Goal: Communication & Community: Answer question/provide support

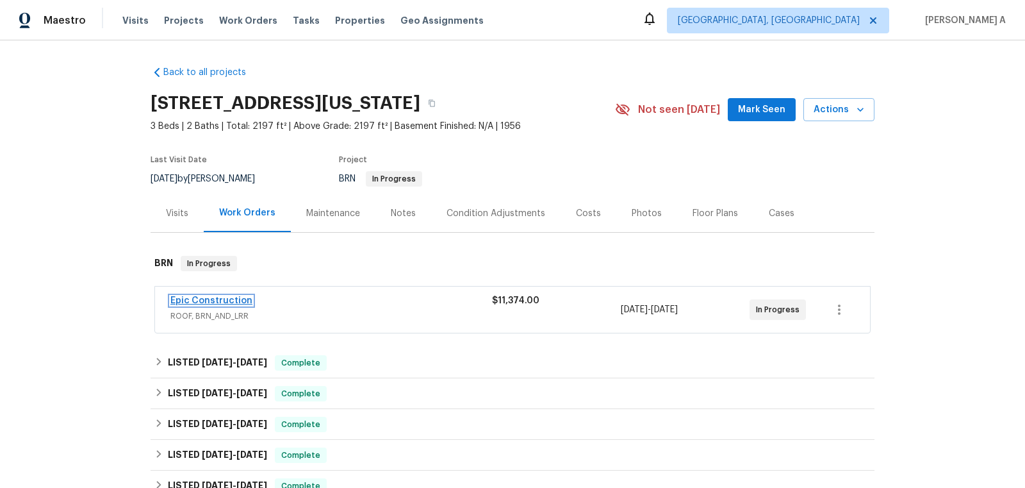
click at [226, 303] on link "Epic Construction" at bounding box center [211, 300] width 82 height 9
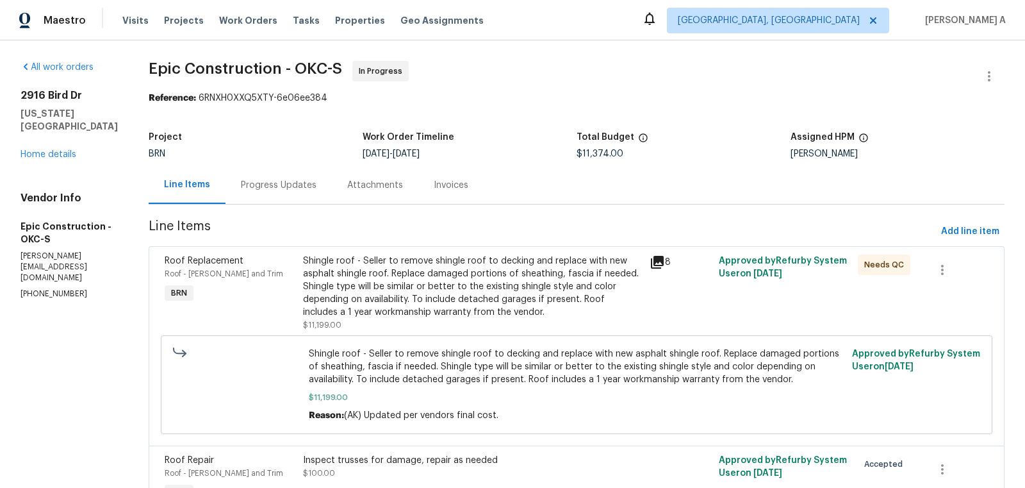
click at [463, 286] on div "Shingle roof - Seller to remove shingle roof to decking and replace with new as…" at bounding box center [472, 286] width 339 height 64
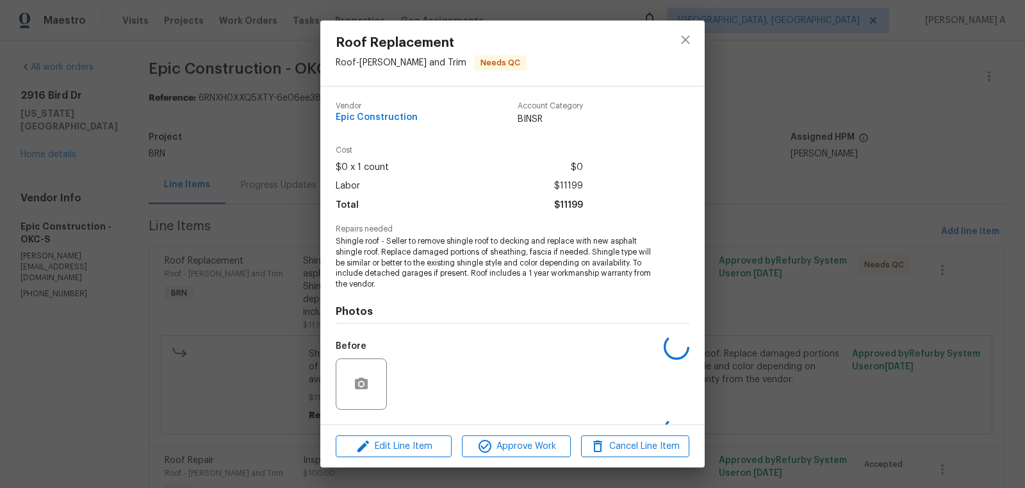
scroll to position [81, 0]
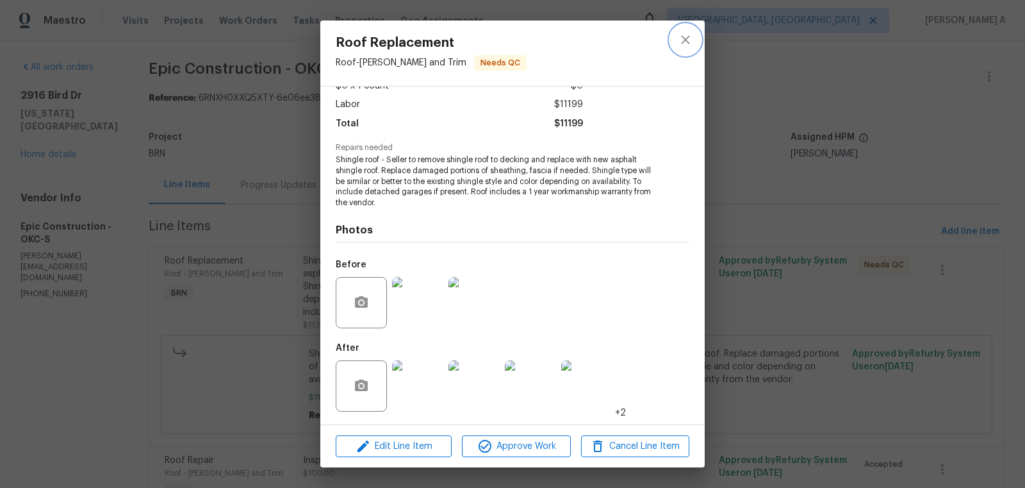
click at [675, 35] on button "close" at bounding box center [685, 39] width 31 height 31
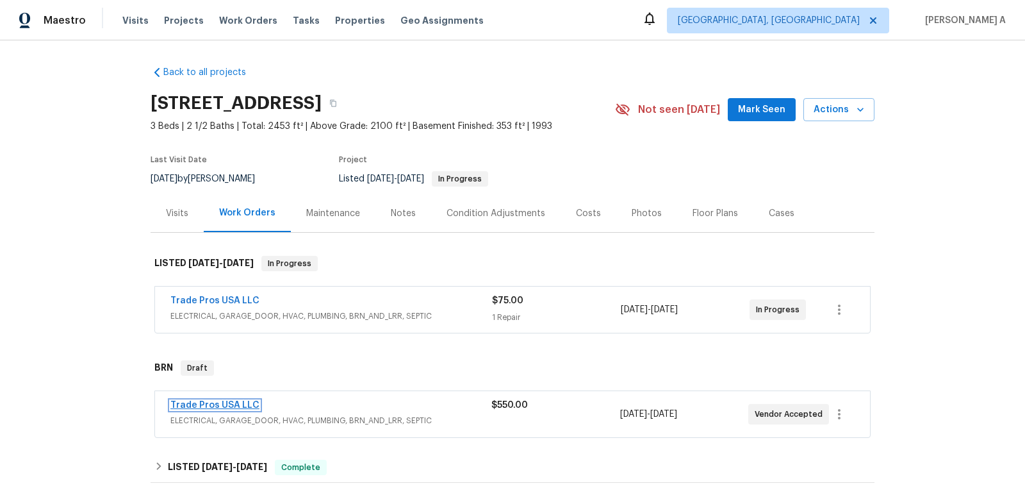
click at [209, 400] on link "Trade Pros USA LLC" at bounding box center [214, 404] width 89 height 9
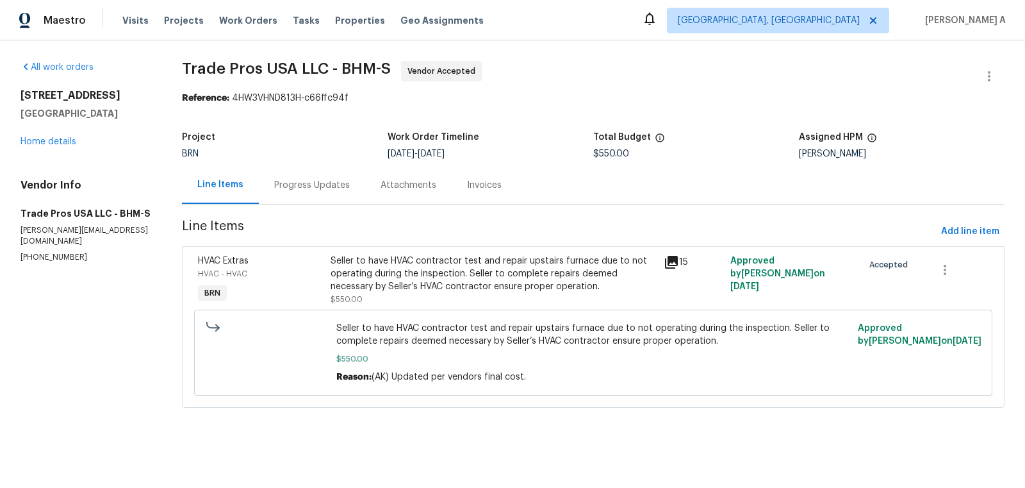
click at [307, 176] on div "Progress Updates" at bounding box center [312, 185] width 106 height 38
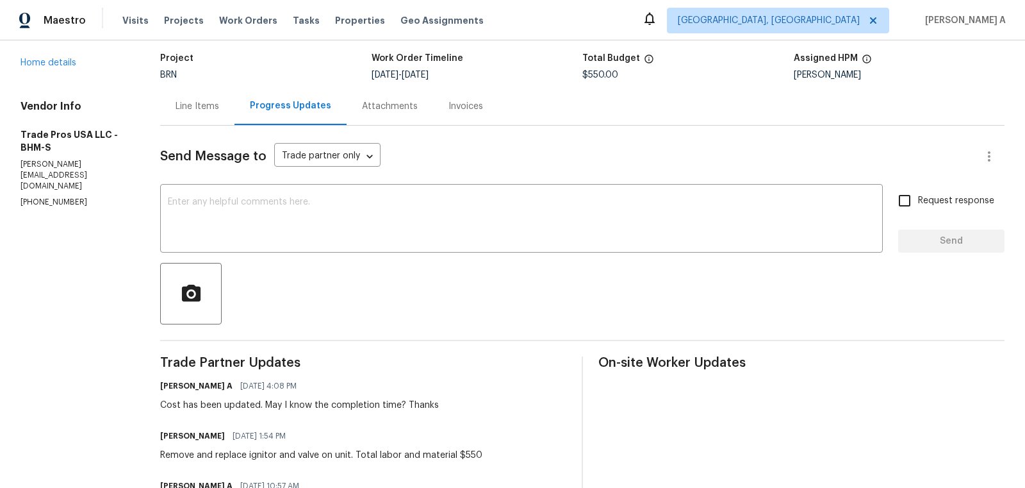
scroll to position [100, 0]
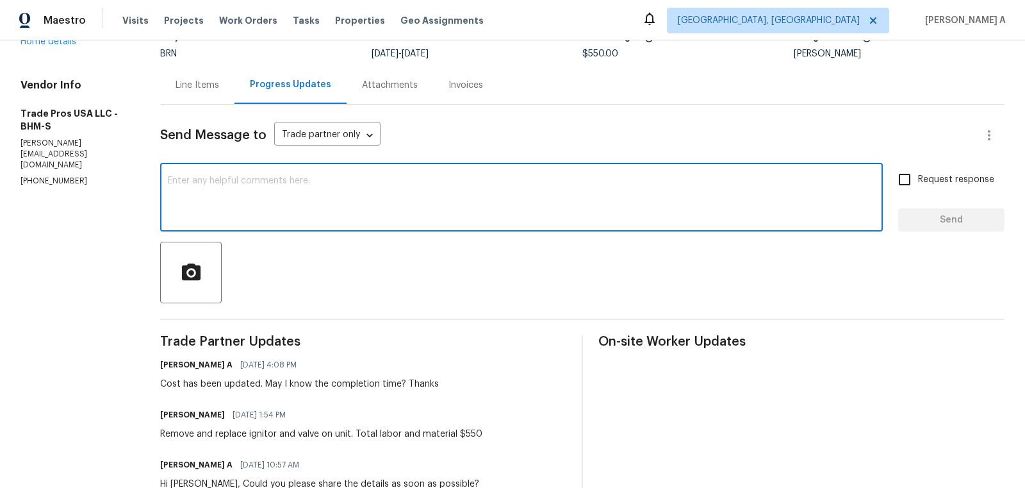
click at [423, 210] on textarea at bounding box center [521, 198] width 707 height 45
type textarea "Hi, Could you please let us know if we can complete it today?"
click at [910, 178] on input "Request response" at bounding box center [904, 179] width 27 height 27
checkbox input "true"
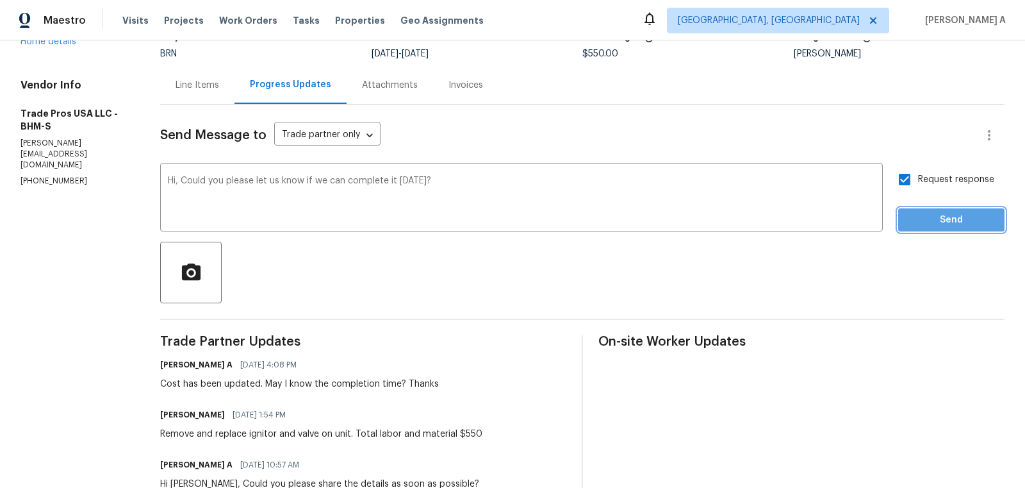
click at [937, 211] on button "Send" at bounding box center [951, 220] width 106 height 24
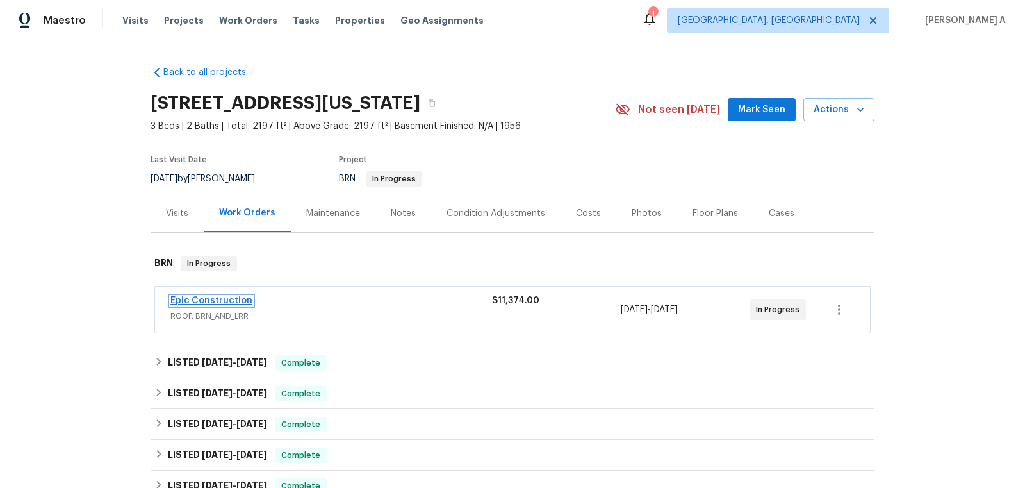
click at [194, 298] on link "Epic Construction" at bounding box center [211, 300] width 82 height 9
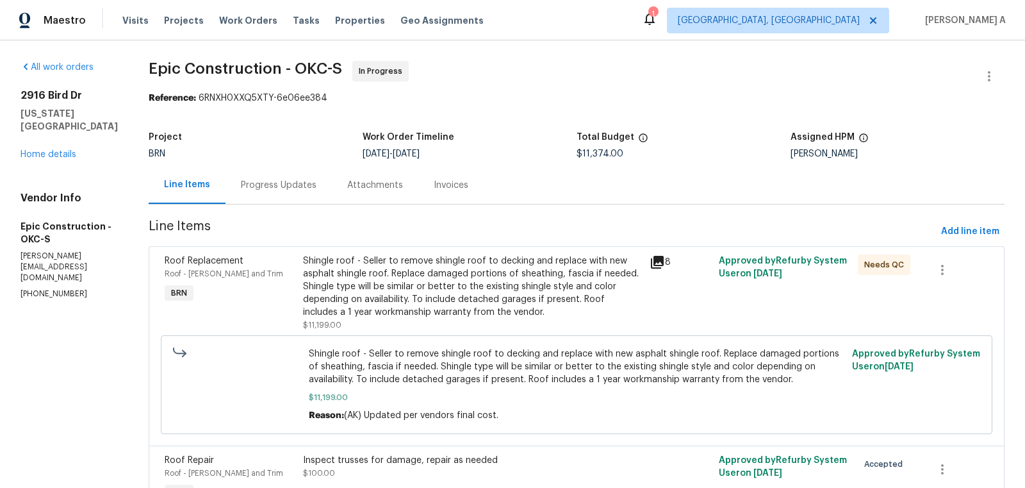
click at [472, 280] on div "Shingle roof - Seller to remove shingle roof to decking and replace with new as…" at bounding box center [472, 286] width 339 height 64
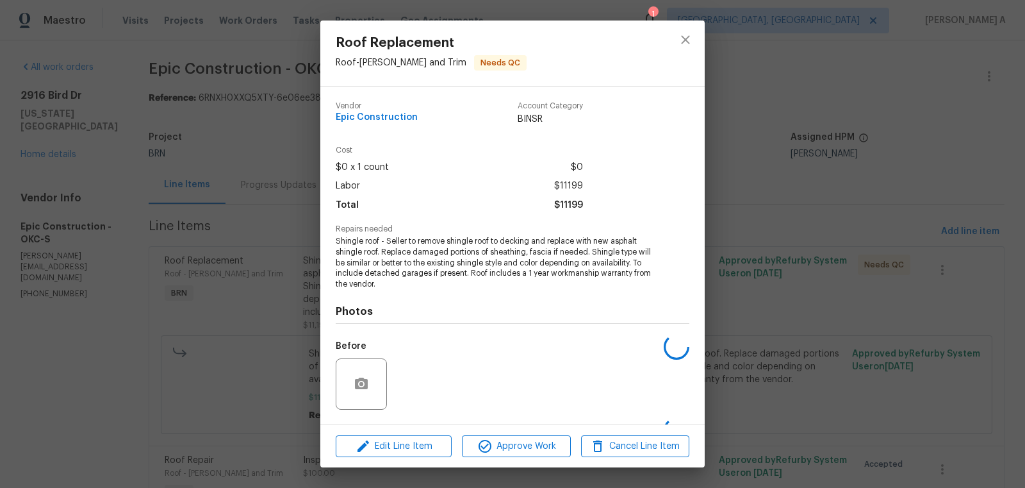
scroll to position [81, 0]
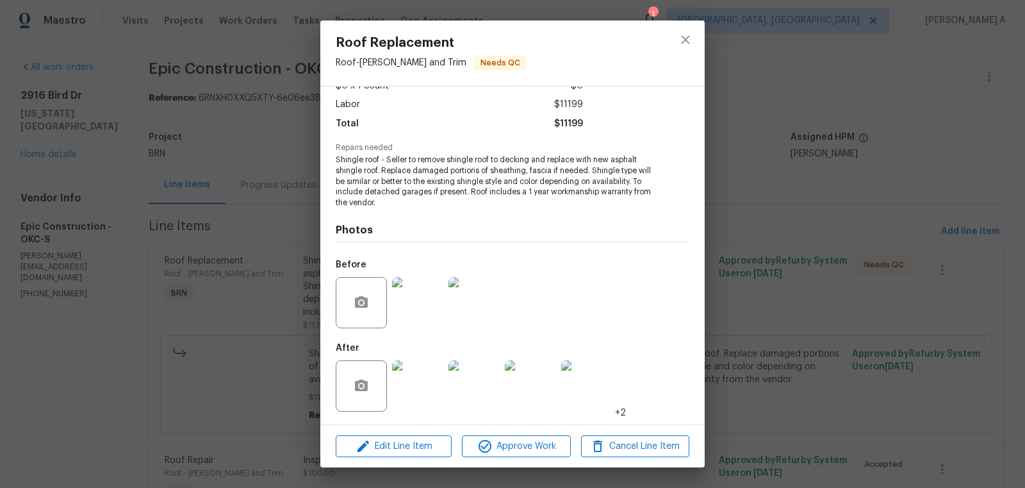
click at [415, 395] on img at bounding box center [417, 385] width 51 height 51
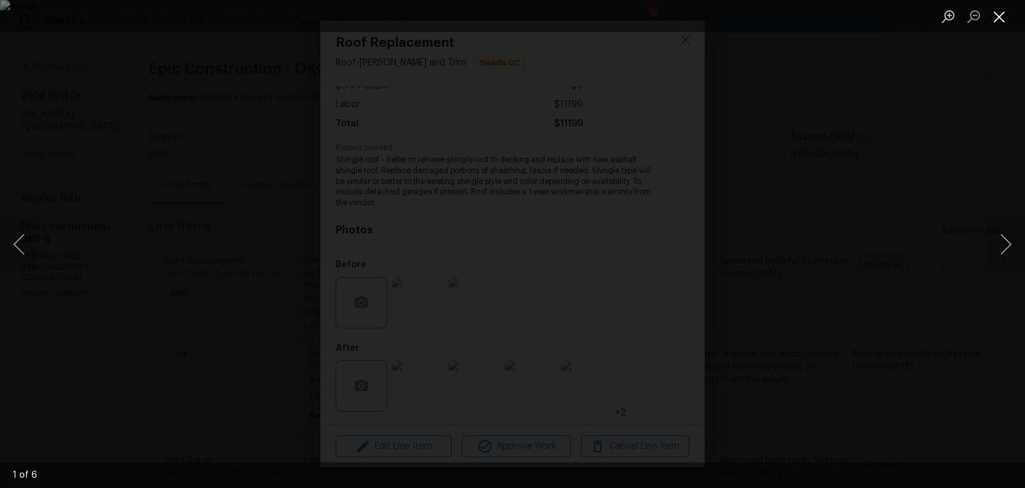
click at [1003, 12] on button "Close lightbox" at bounding box center [1000, 16] width 26 height 22
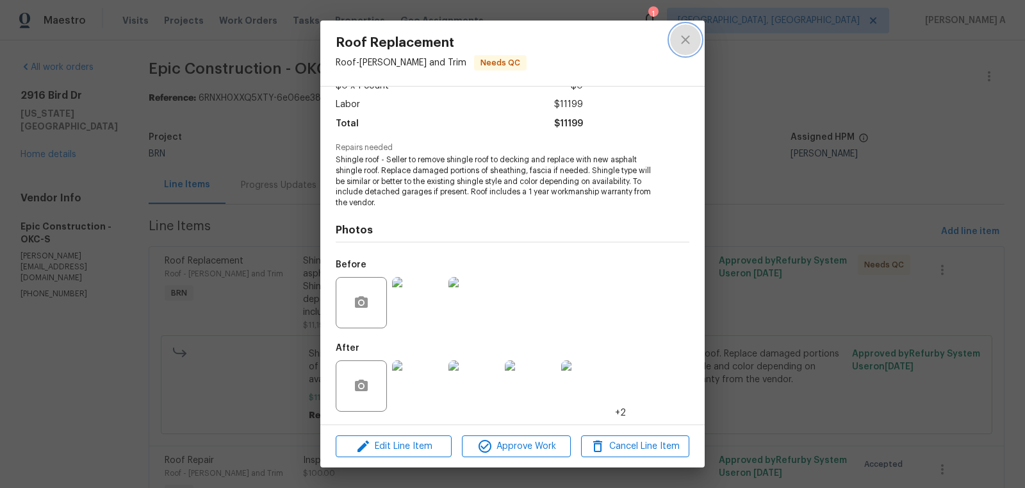
click at [679, 47] on button "close" at bounding box center [685, 39] width 31 height 31
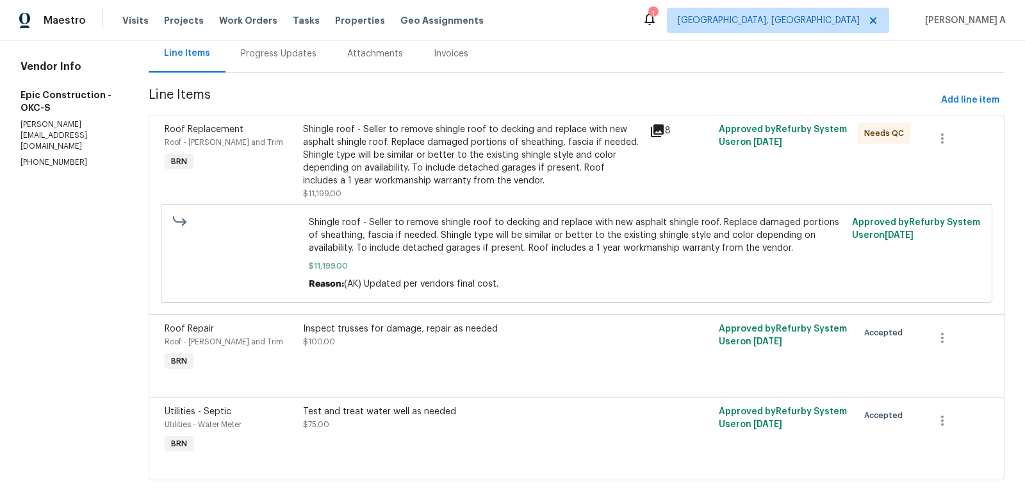
scroll to position [158, 0]
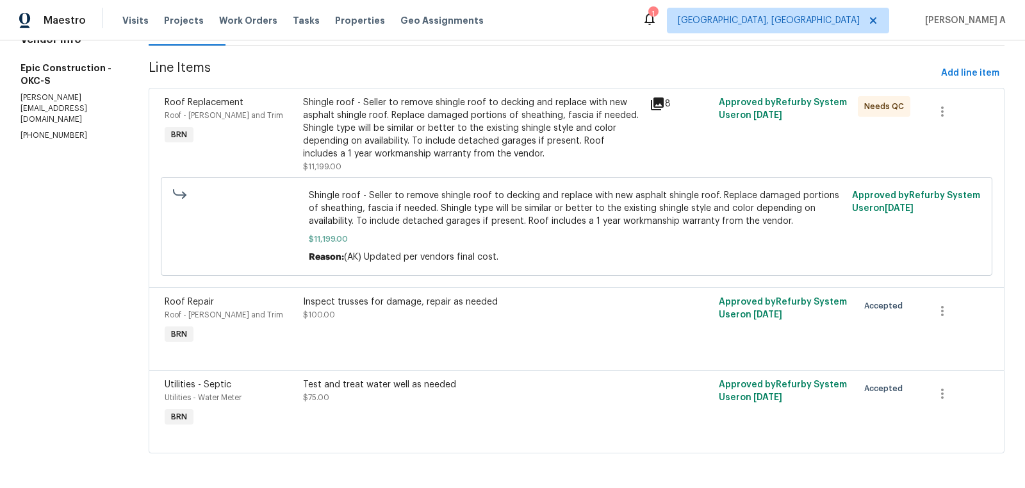
click at [56, 199] on section "All work orders 2916 Bird Dr Oklahoma City, OK 73121 Home details Vendor Info E…" at bounding box center [69, 186] width 97 height 566
click at [19, 265] on div "All work orders 2916 Bird Dr Oklahoma City, OK 73121 Home details Vendor Info E…" at bounding box center [512, 185] width 1025 height 607
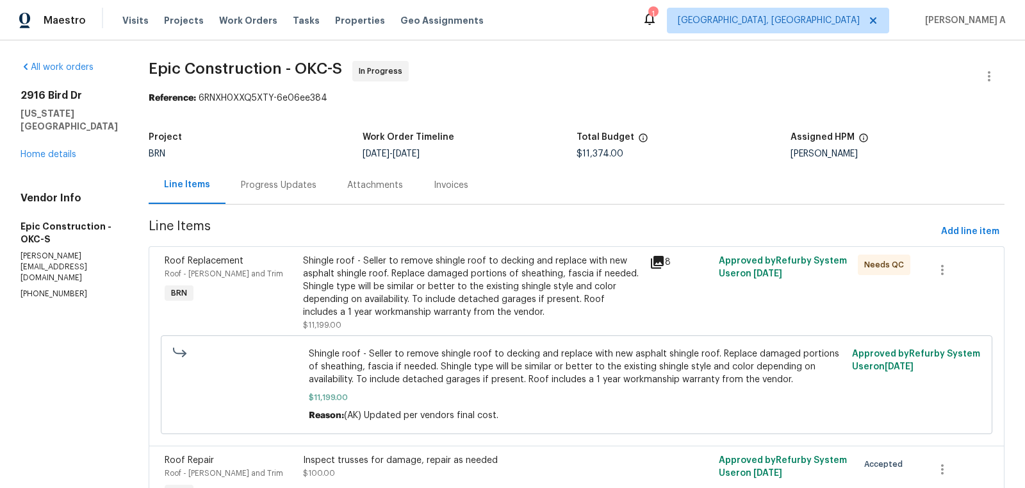
click at [284, 179] on div "Progress Updates" at bounding box center [279, 185] width 76 height 13
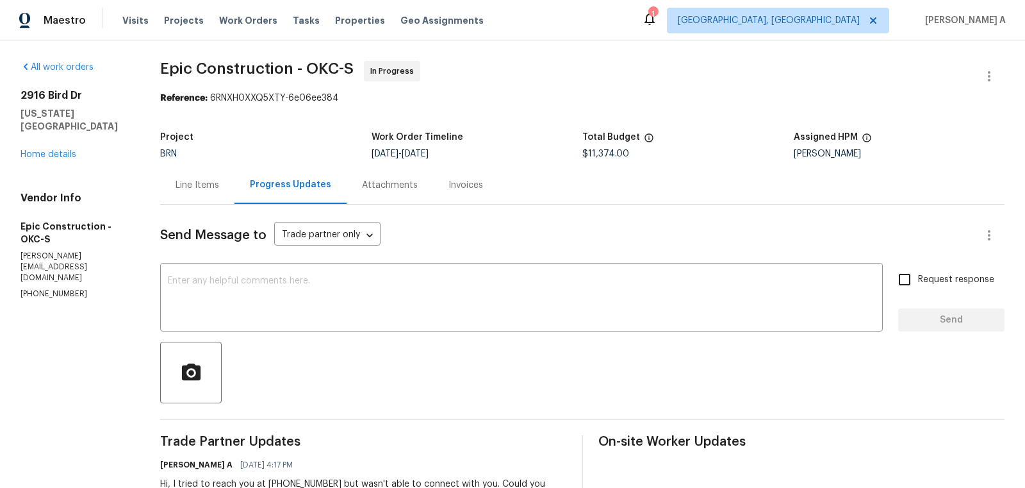
click at [193, 185] on div "Line Items" at bounding box center [198, 185] width 44 height 13
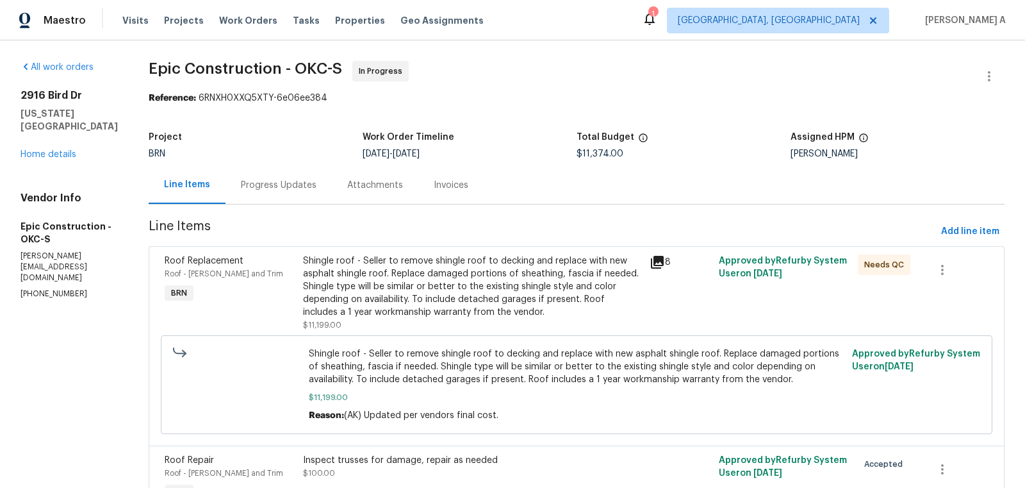
click at [600, 75] on span "Epic Construction - OKC-S In Progress" at bounding box center [561, 76] width 825 height 31
click at [259, 192] on div "Progress Updates" at bounding box center [279, 185] width 106 height 38
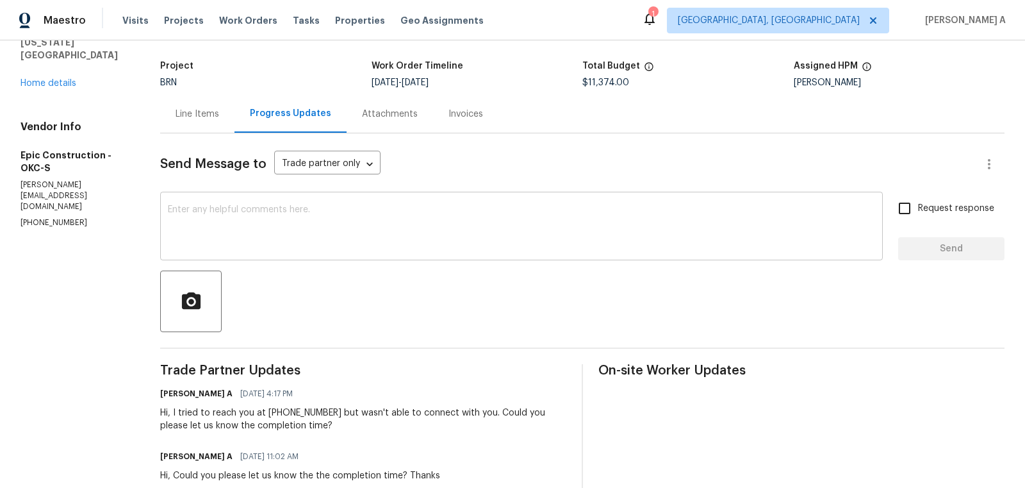
scroll to position [85, 0]
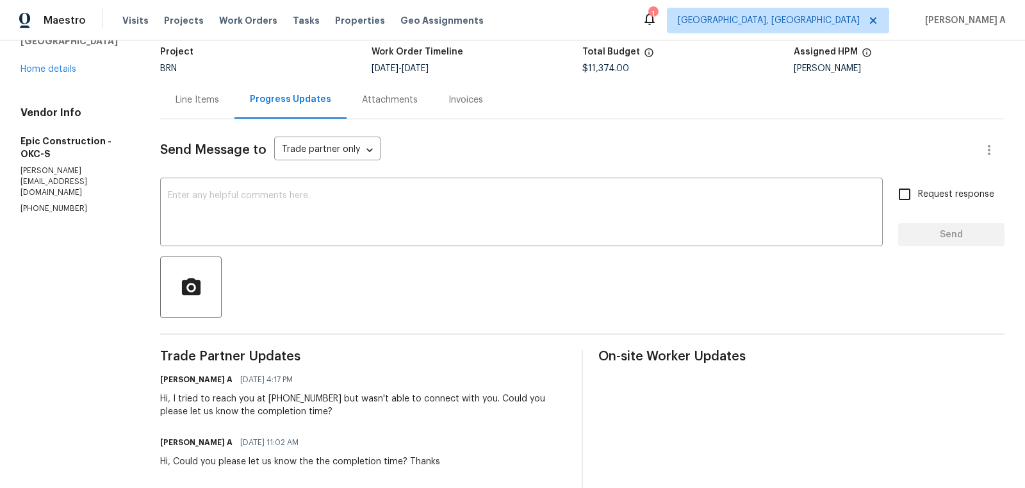
click at [196, 106] on div "Line Items" at bounding box center [197, 100] width 74 height 38
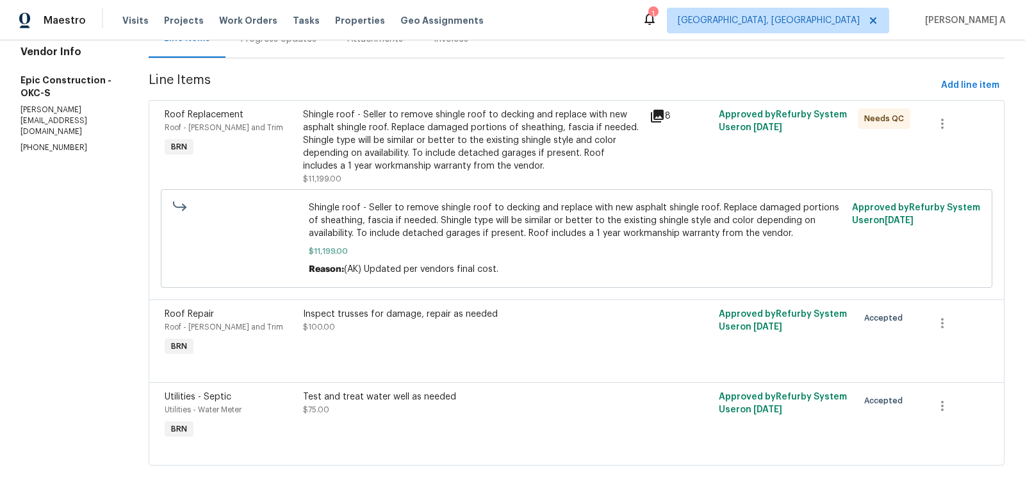
scroll to position [158, 0]
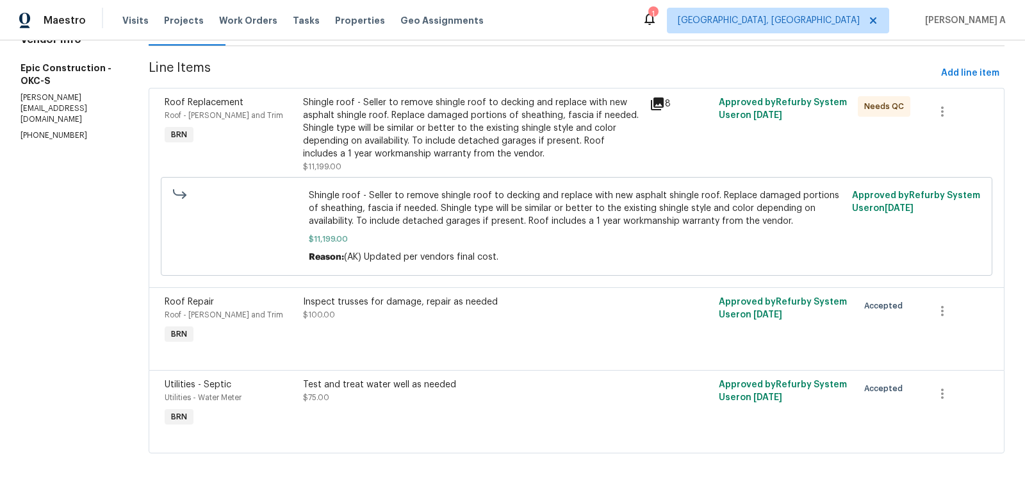
click at [443, 313] on div "Inspect trusses for damage, repair as needed $100.00" at bounding box center [472, 308] width 339 height 26
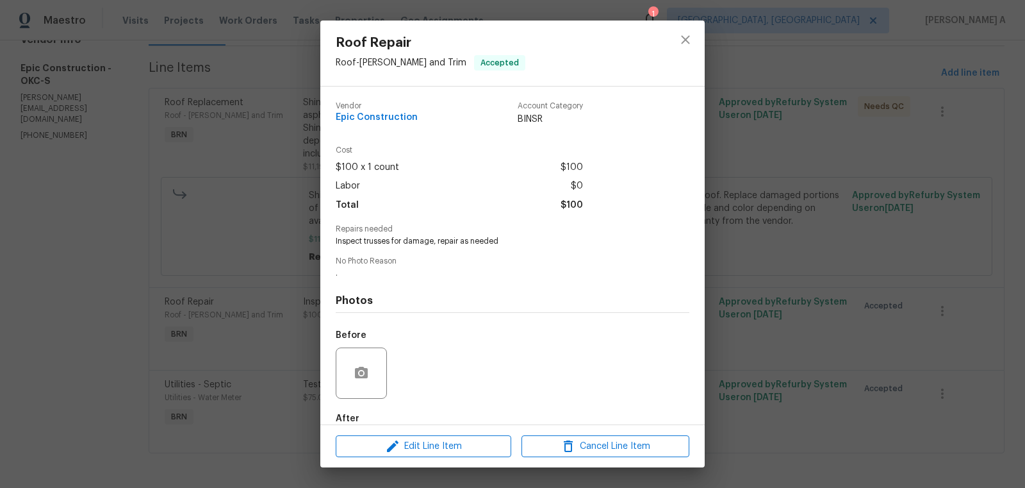
click at [373, 245] on span "Inspect trusses for damage, repair as needed" at bounding box center [495, 241] width 318 height 11
copy span "trusses"
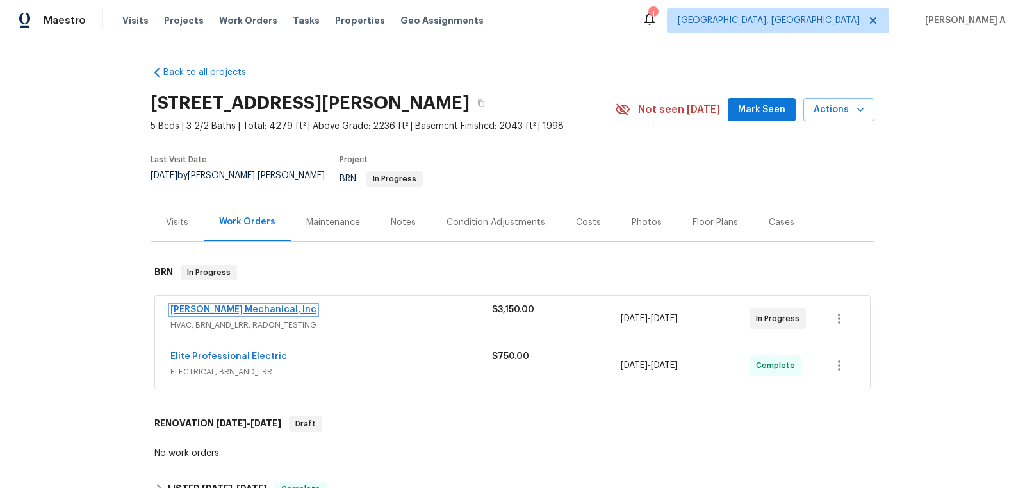
click at [217, 305] on link "JH Martin Mechanical, Inc" at bounding box center [243, 309] width 146 height 9
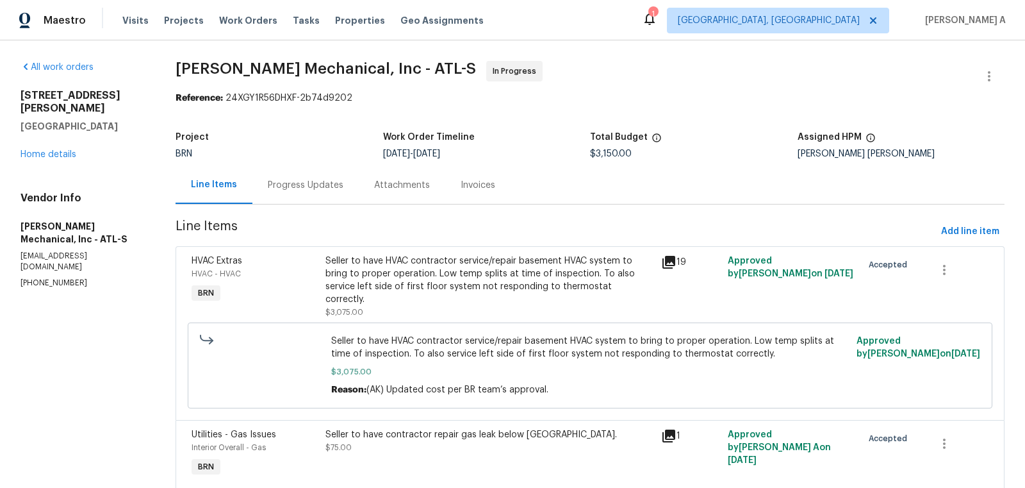
click at [294, 189] on div "Progress Updates" at bounding box center [306, 185] width 76 height 13
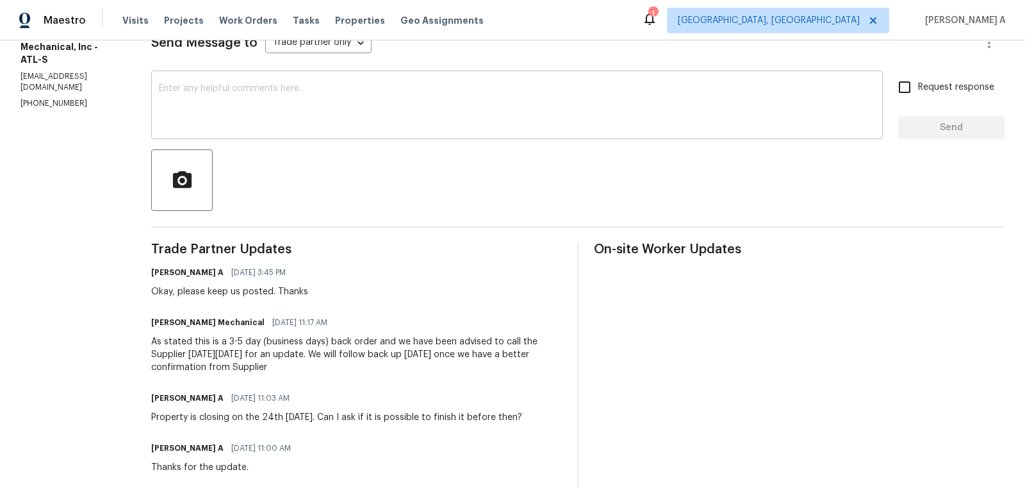
scroll to position [74, 0]
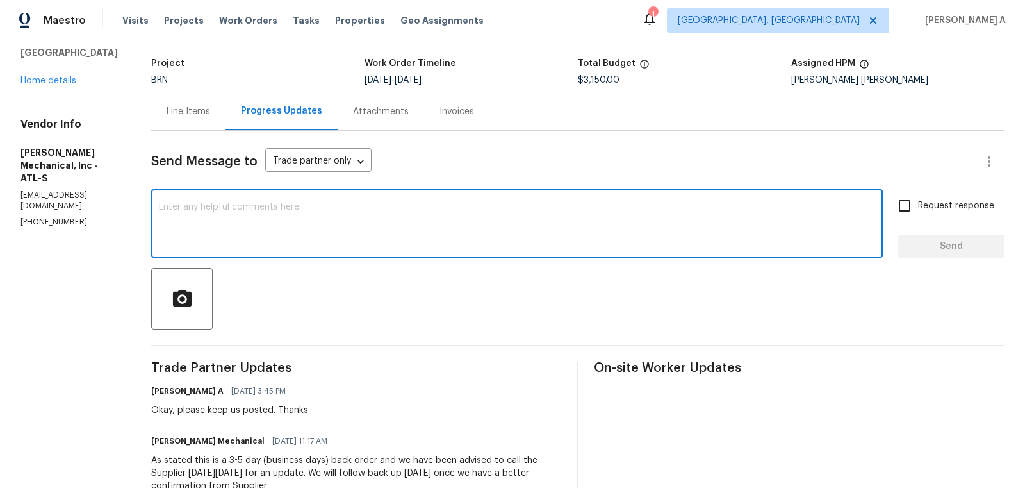
click at [263, 230] on textarea at bounding box center [517, 224] width 716 height 45
type textarea "Hi, do we have any update on ETA?"
click at [925, 206] on span "Request response" at bounding box center [956, 205] width 76 height 13
click at [918, 206] on input "Request response" at bounding box center [904, 205] width 27 height 27
checkbox input "true"
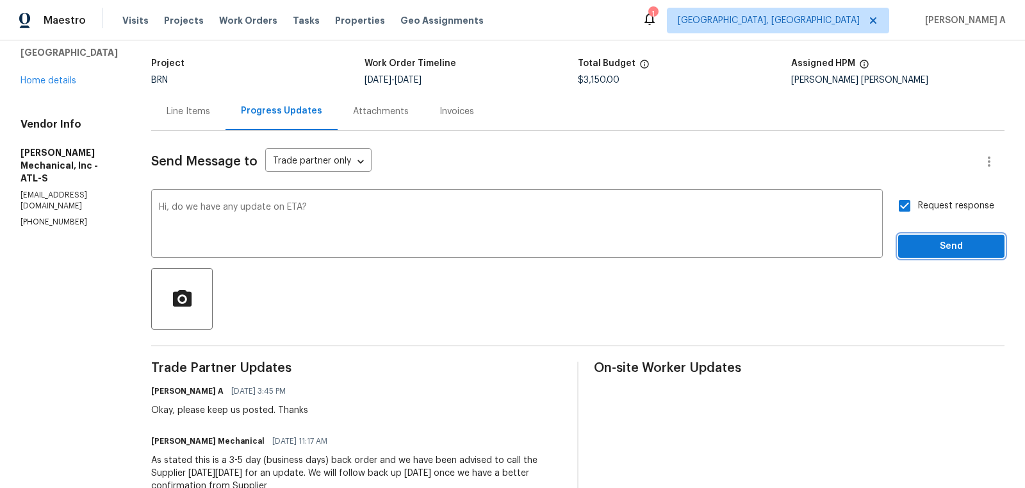
click at [960, 252] on span "Send" at bounding box center [952, 246] width 86 height 16
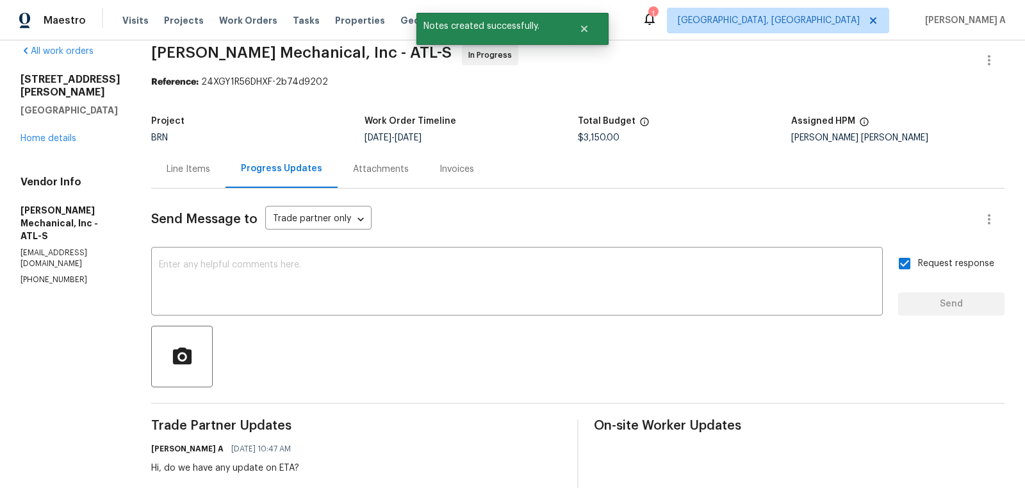
scroll to position [0, 0]
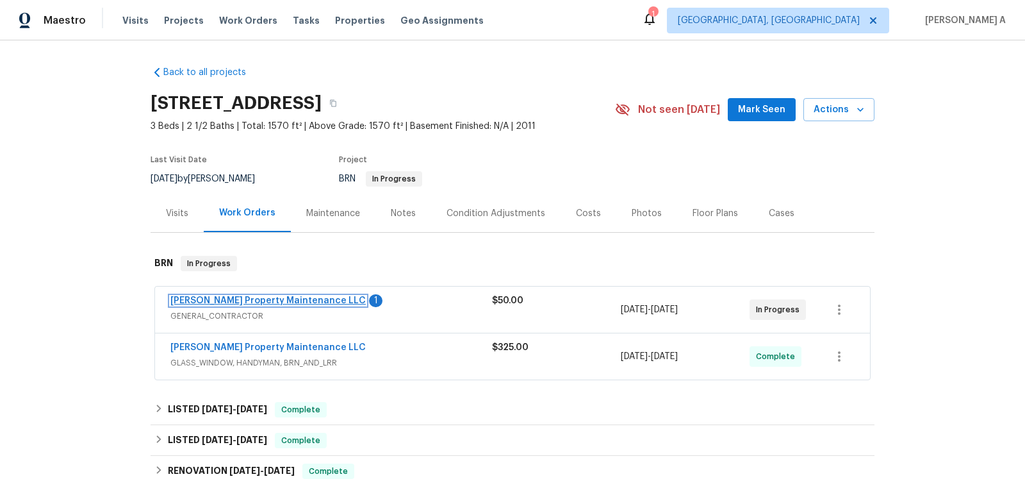
click at [256, 302] on link "[PERSON_NAME] Property Maintenance LLC" at bounding box center [267, 300] width 195 height 9
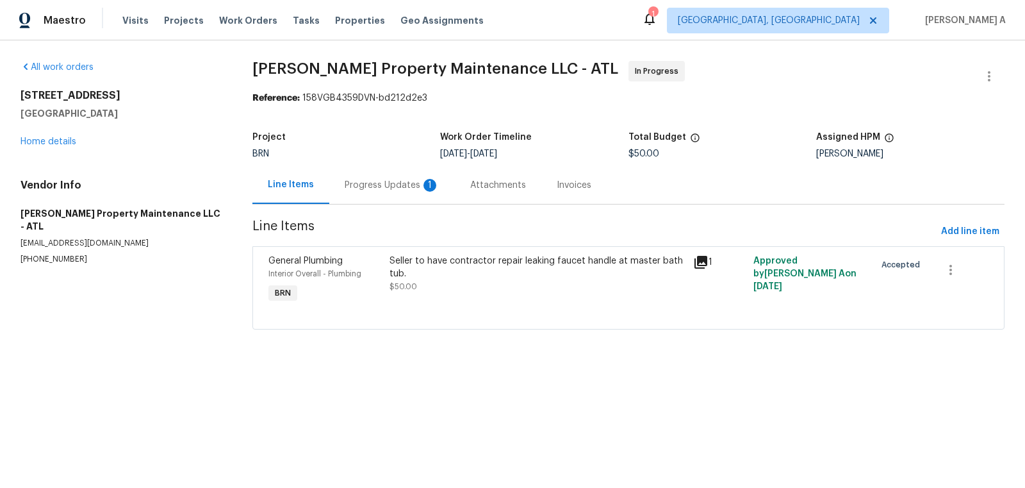
click at [312, 191] on div "Line Items" at bounding box center [290, 185] width 77 height 38
click at [379, 190] on div "Progress Updates 1" at bounding box center [392, 185] width 95 height 13
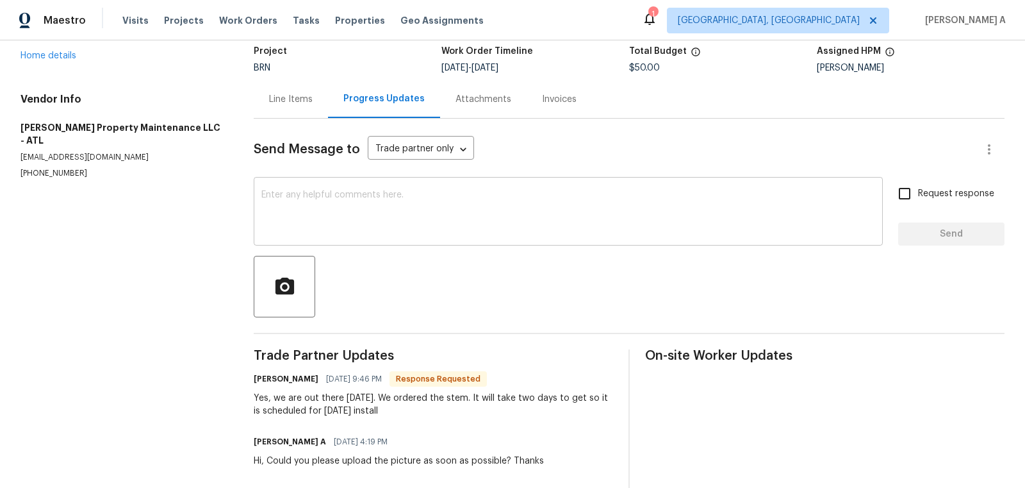
scroll to position [92, 0]
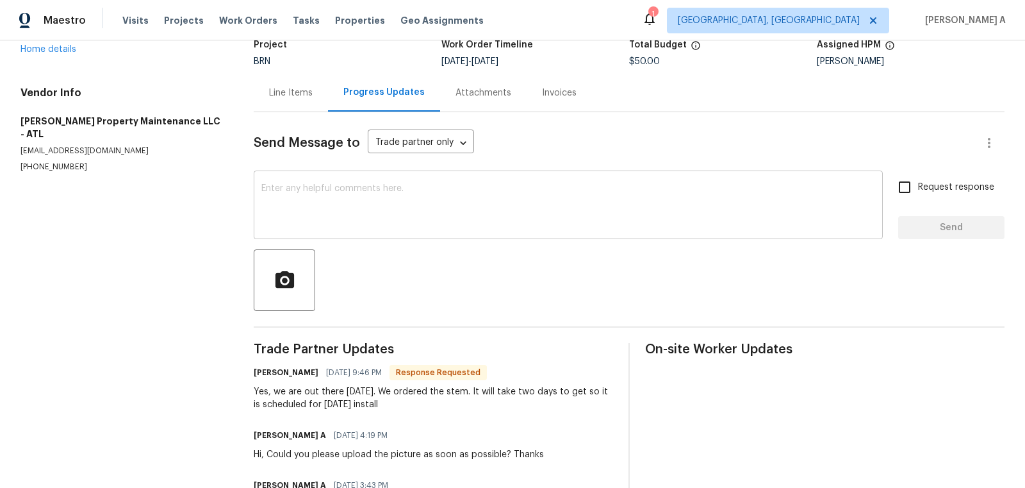
click at [381, 209] on textarea at bounding box center [568, 206] width 614 height 45
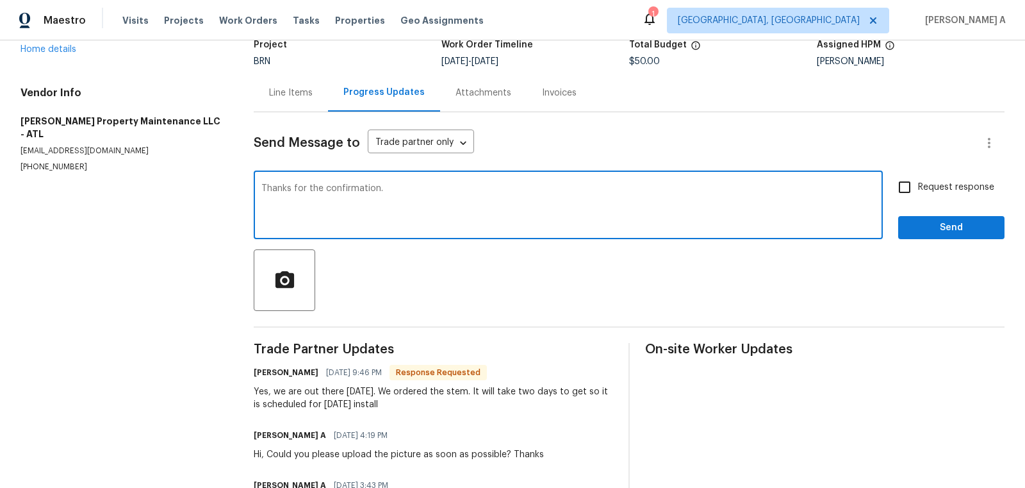
type textarea "Thanks for the confirmation."
click at [925, 199] on label "Request response" at bounding box center [942, 187] width 103 height 27
click at [918, 199] on input "Request response" at bounding box center [904, 187] width 27 height 27
checkbox input "true"
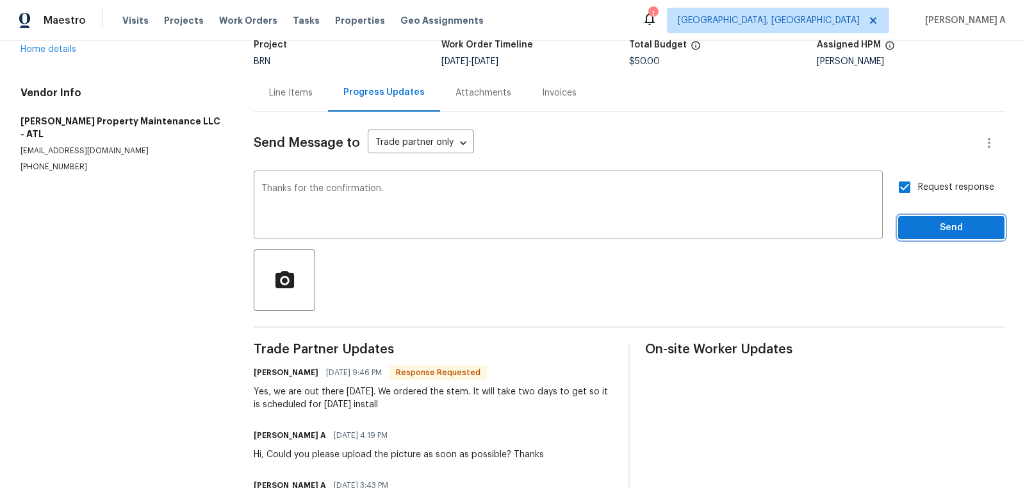
click at [957, 226] on span "Send" at bounding box center [952, 228] width 86 height 16
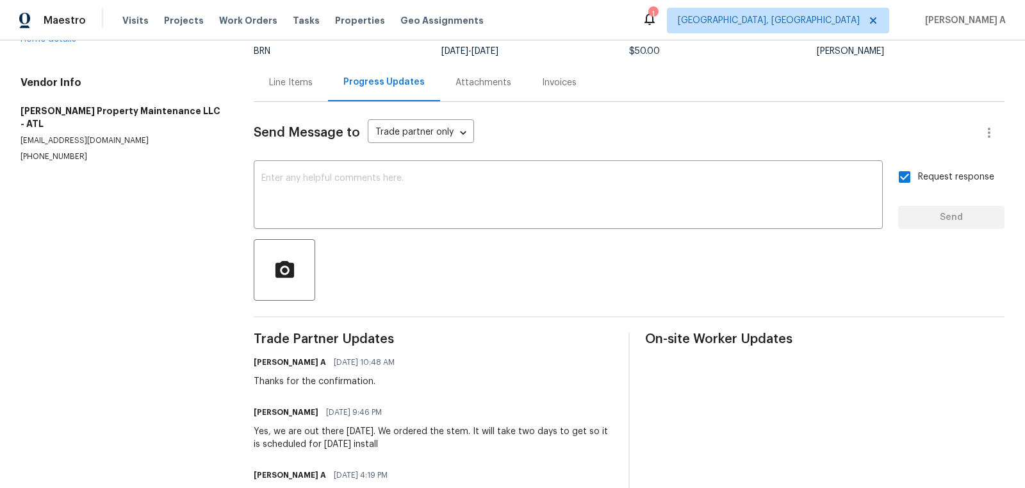
scroll to position [195, 0]
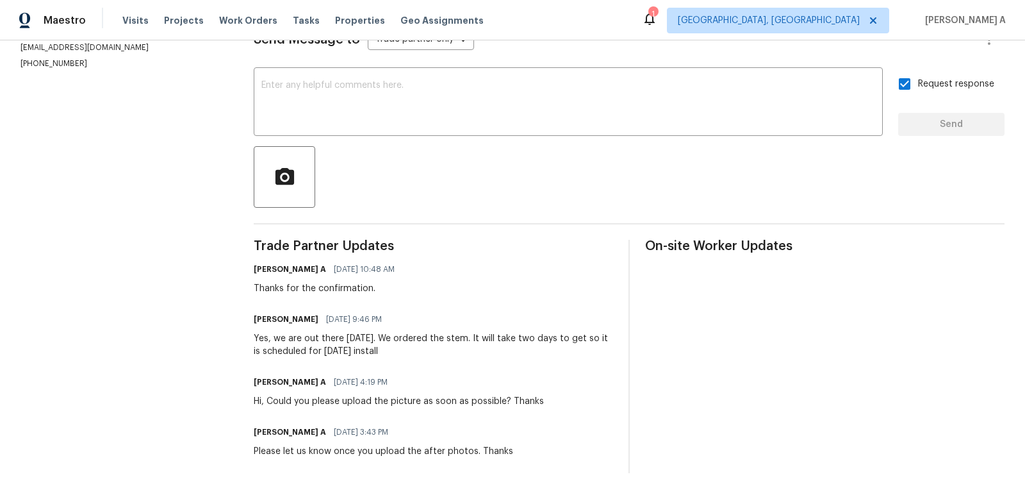
copy div "We ordered the stem. It will take two days to get so it is scheduled for [DATE]…"
drag, startPoint x: 372, startPoint y: 336, endPoint x: 414, endPoint y: 346, distance: 43.5
click at [414, 346] on div "Yes, we are out there [DATE]. We ordered the stem. It will take two days to get…" at bounding box center [433, 345] width 359 height 26
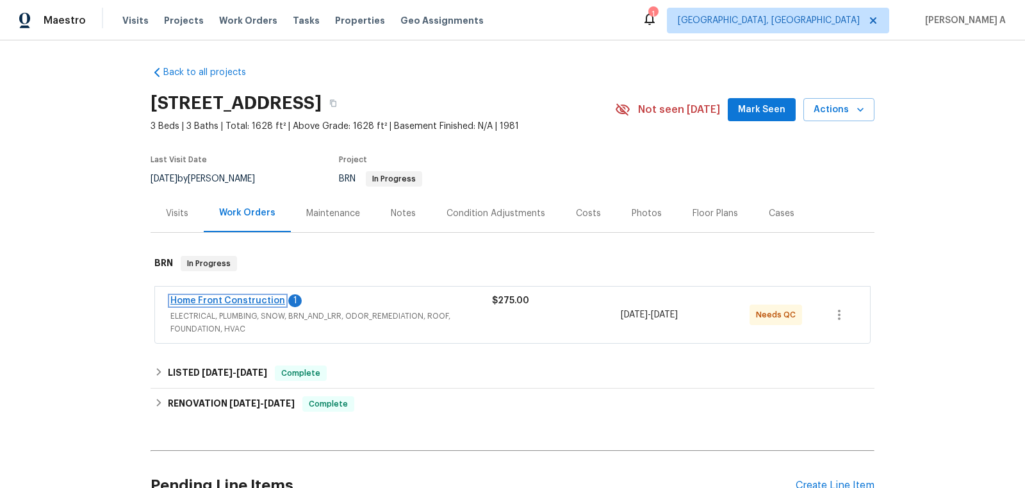
click at [239, 299] on link "Home Front Construction" at bounding box center [227, 300] width 115 height 9
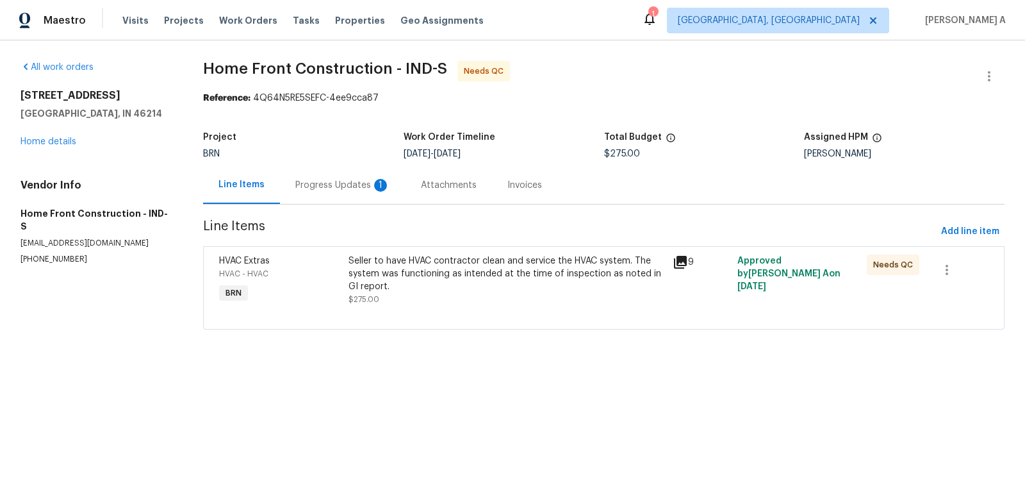
click at [343, 186] on div "Progress Updates 1" at bounding box center [342, 185] width 95 height 13
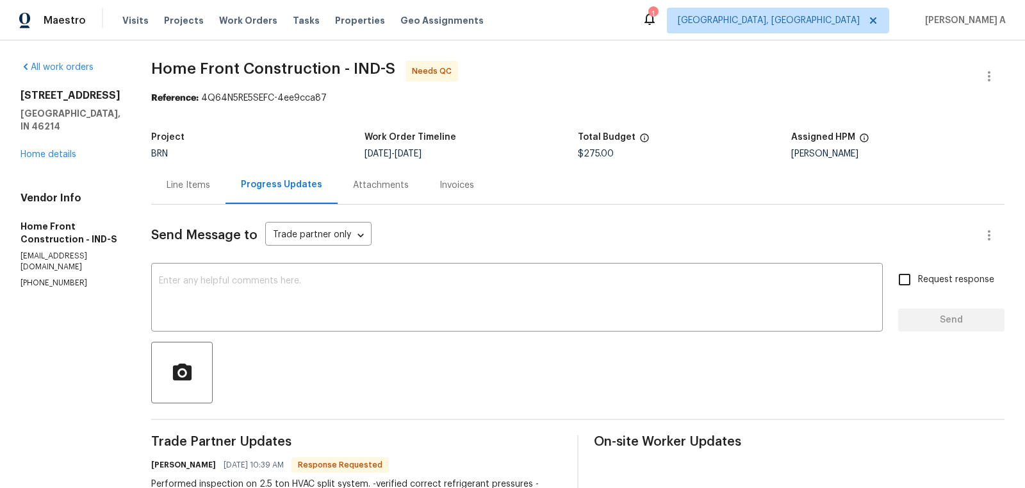
click at [226, 191] on div "Line Items" at bounding box center [188, 185] width 74 height 38
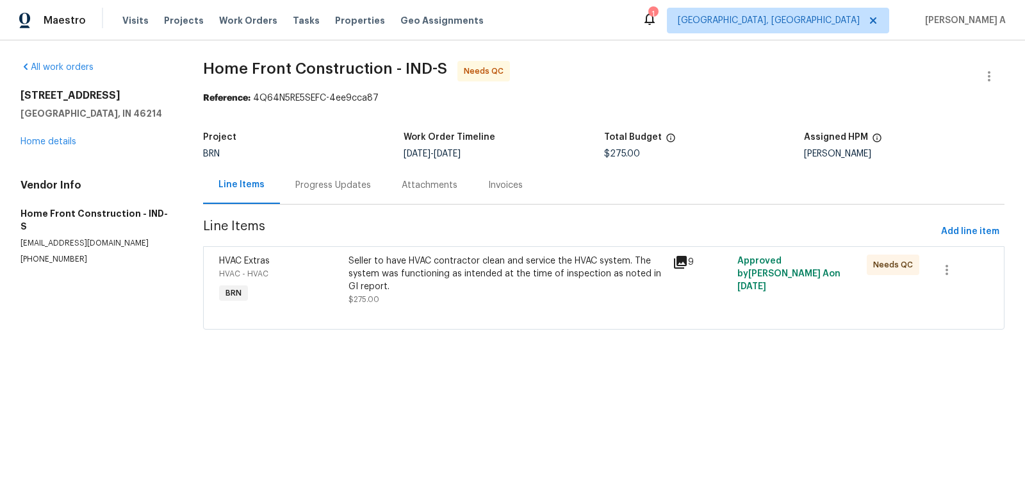
click at [524, 270] on div "Seller to have HVAC contractor clean and service the HVAC system. The system wa…" at bounding box center [507, 273] width 316 height 38
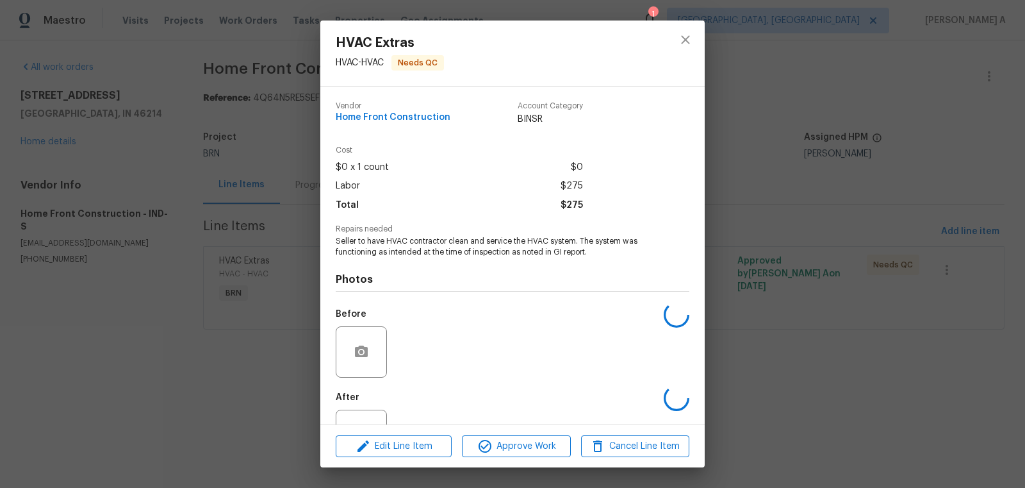
scroll to position [49, 0]
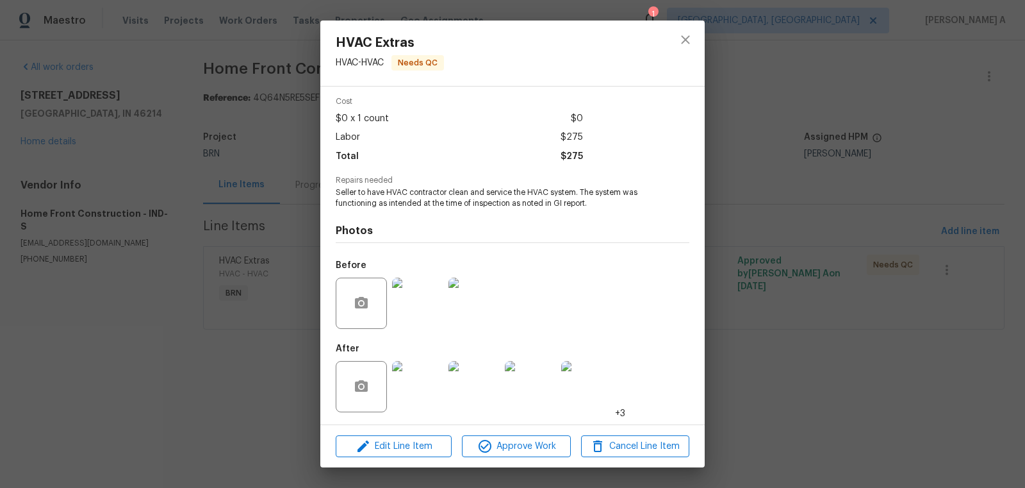
click at [417, 395] on img at bounding box center [417, 386] width 51 height 51
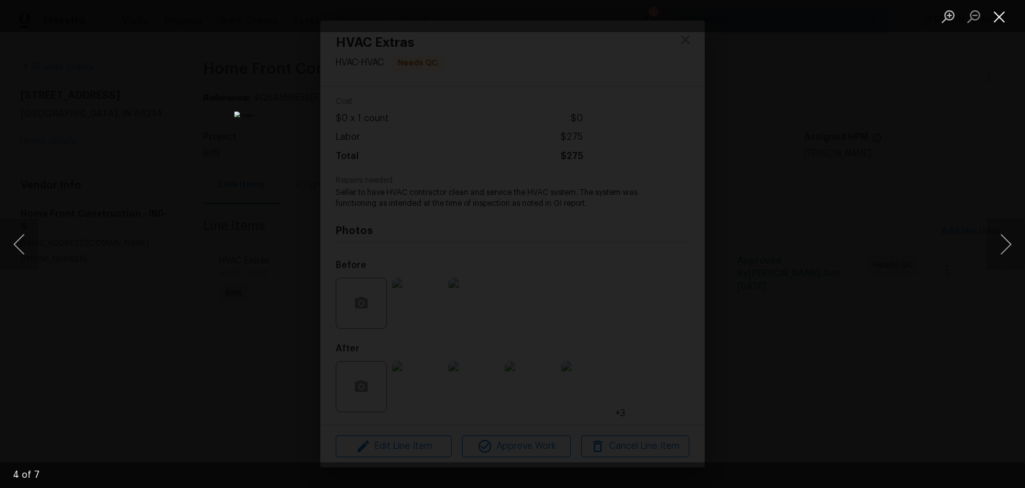
click at [994, 13] on button "Close lightbox" at bounding box center [1000, 16] width 26 height 22
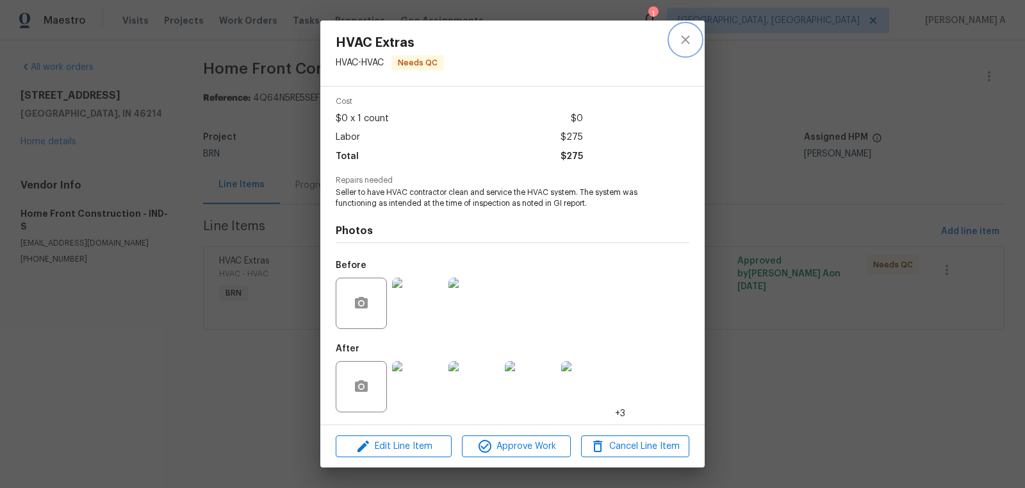
click at [691, 34] on icon "close" at bounding box center [685, 39] width 15 height 15
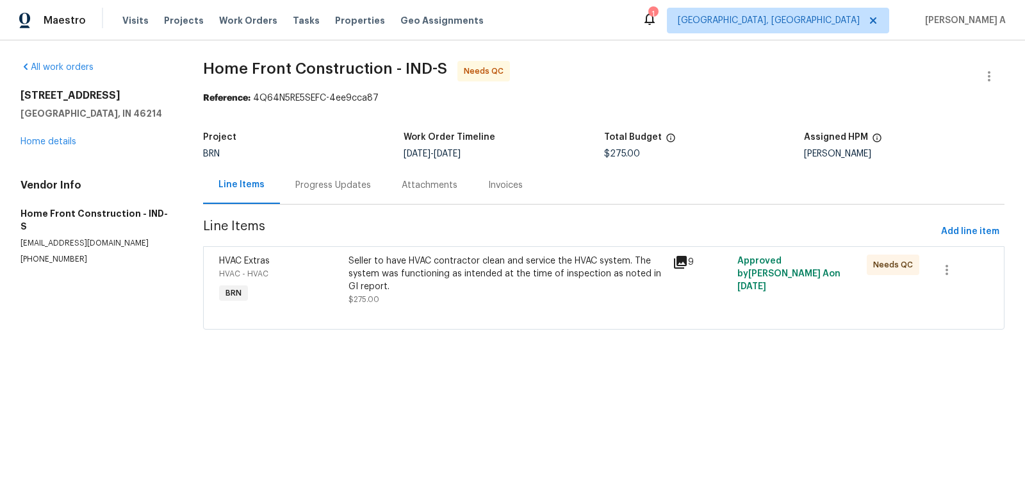
click at [302, 185] on div "Progress Updates" at bounding box center [333, 185] width 76 height 13
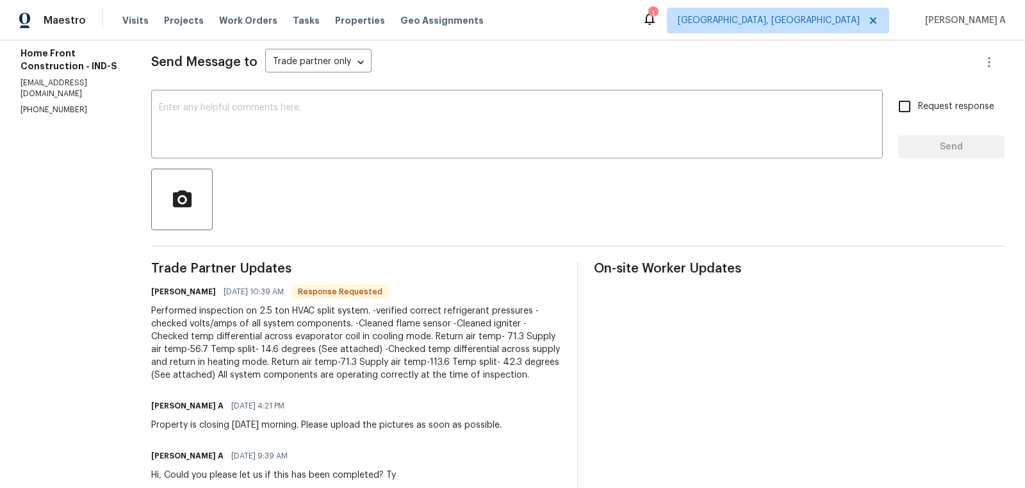
scroll to position [196, 0]
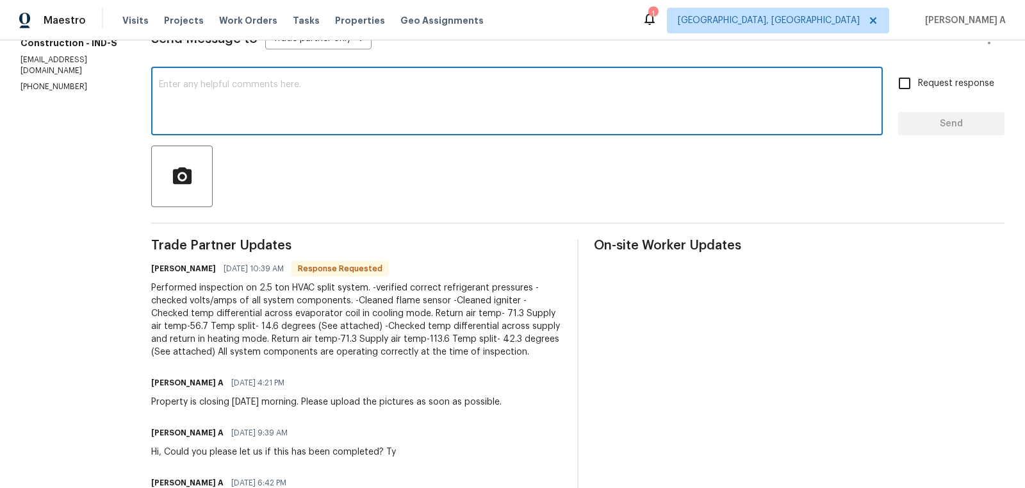
click at [359, 113] on textarea at bounding box center [517, 102] width 716 height 45
type textarea "Thank you for the detailed notes."
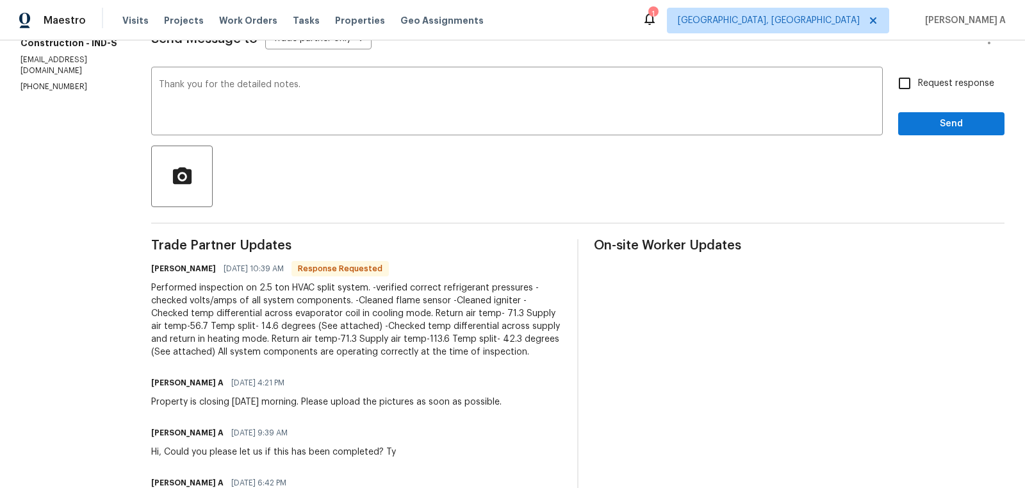
click at [933, 82] on span "Request response" at bounding box center [956, 83] width 76 height 13
click at [918, 82] on input "Request response" at bounding box center [904, 83] width 27 height 27
checkbox input "true"
click at [950, 123] on span "Send" at bounding box center [952, 124] width 86 height 16
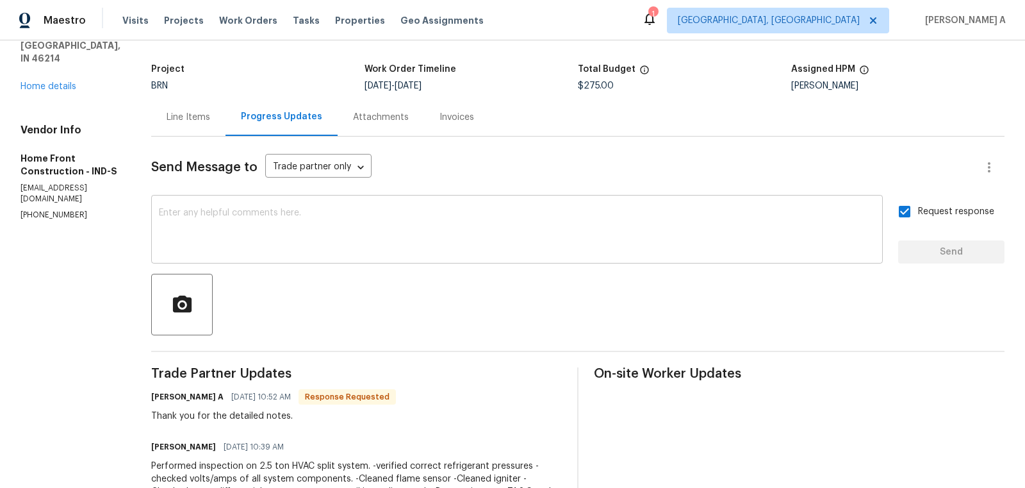
scroll to position [0, 0]
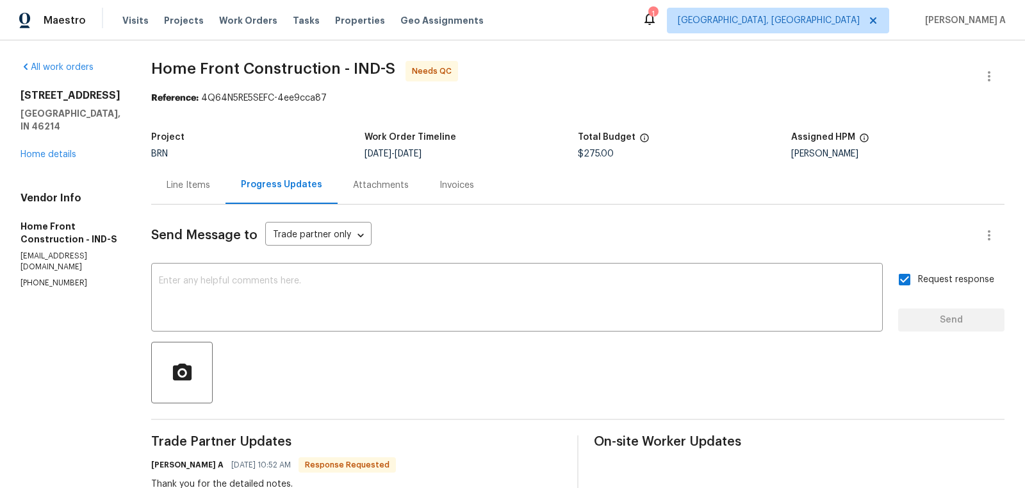
click at [226, 197] on div "Line Items" at bounding box center [188, 185] width 74 height 38
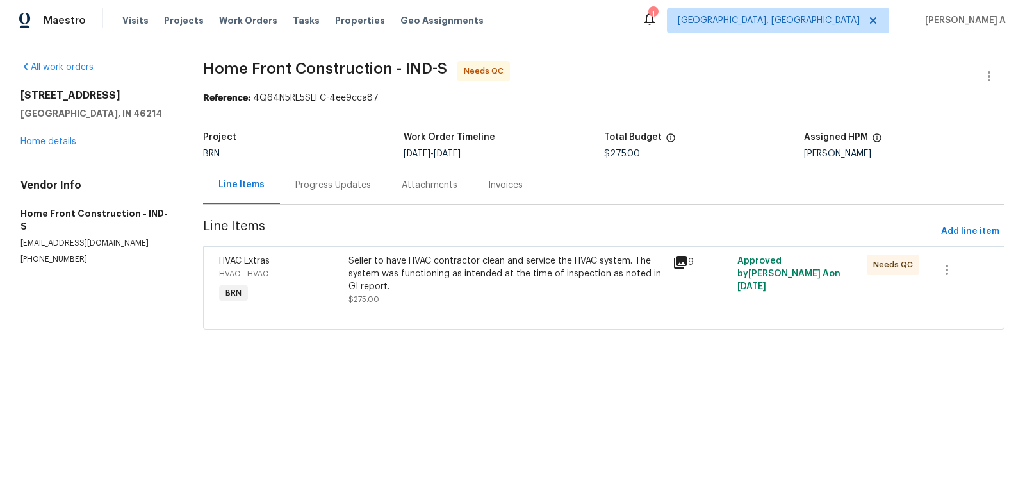
click at [508, 293] on div "Seller to have HVAC contractor clean and service the HVAC system. The system wa…" at bounding box center [507, 279] width 316 height 51
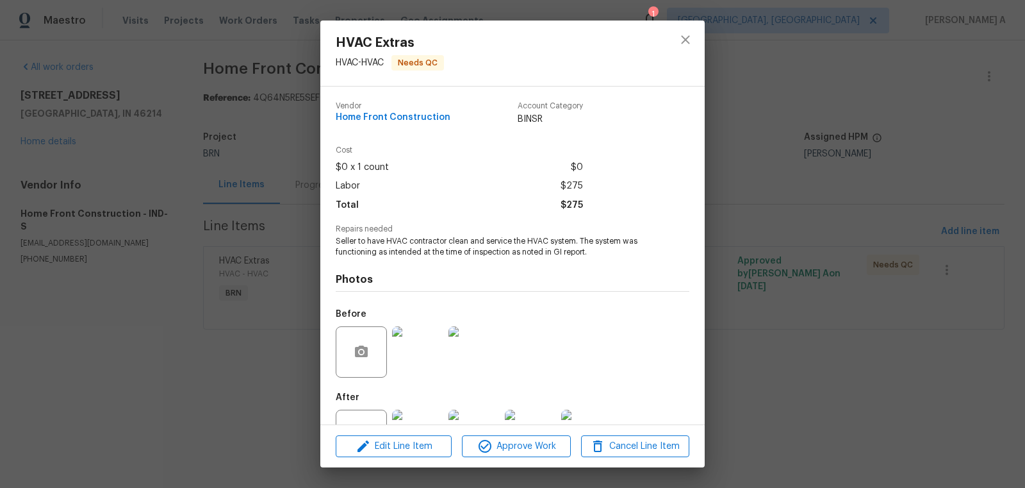
scroll to position [49, 0]
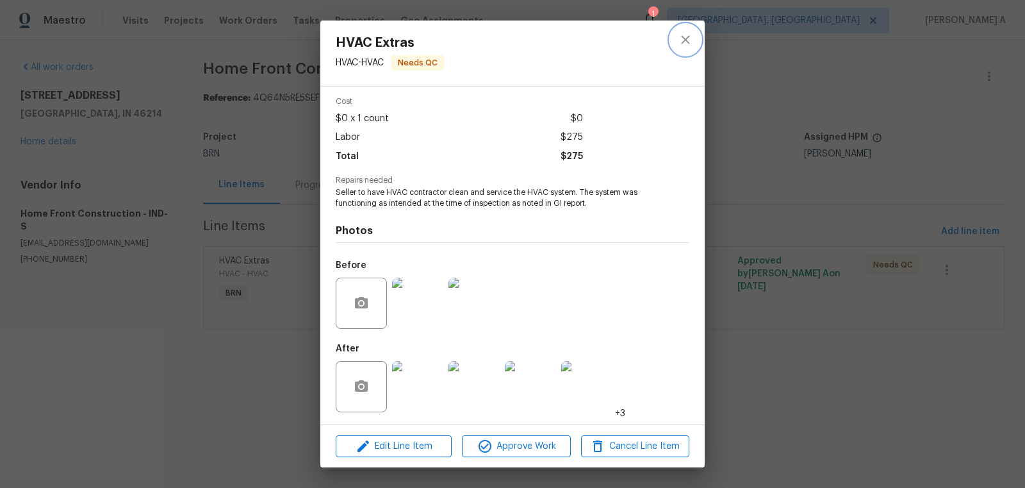
click at [681, 49] on button "close" at bounding box center [685, 39] width 31 height 31
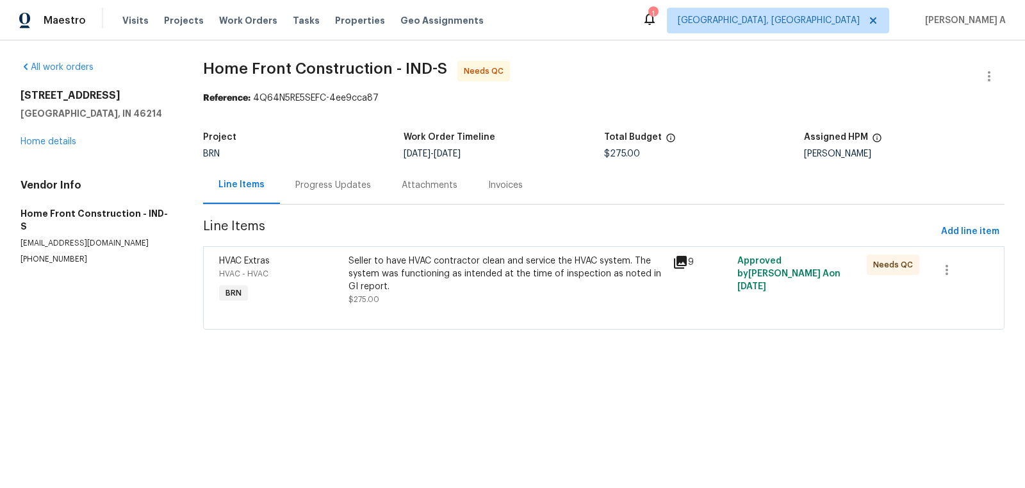
click at [442, 253] on div "Seller to have HVAC contractor clean and service the HVAC system. The system wa…" at bounding box center [507, 280] width 324 height 59
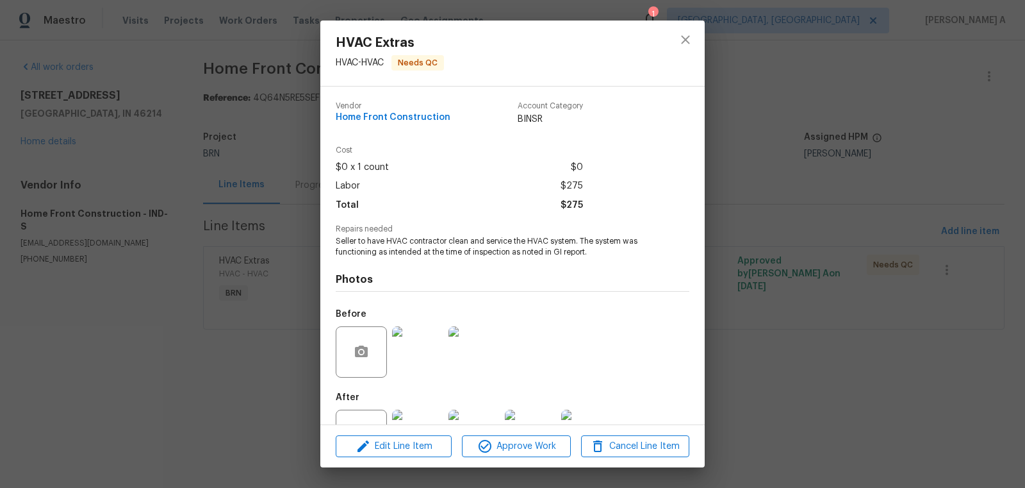
click at [425, 249] on span "Seller to have HVAC contractor clean and service the HVAC system. The system wa…" at bounding box center [495, 247] width 318 height 22
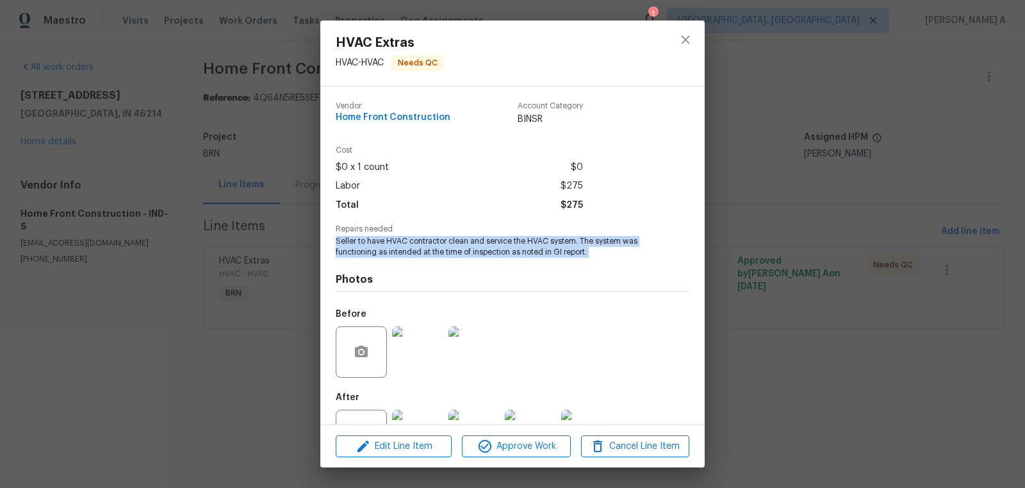
click at [425, 249] on span "Seller to have HVAC contractor clean and service the HVAC system. The system wa…" at bounding box center [495, 247] width 318 height 22
copy span "Seller to have HVAC contractor clean and service the HVAC system. The system wa…"
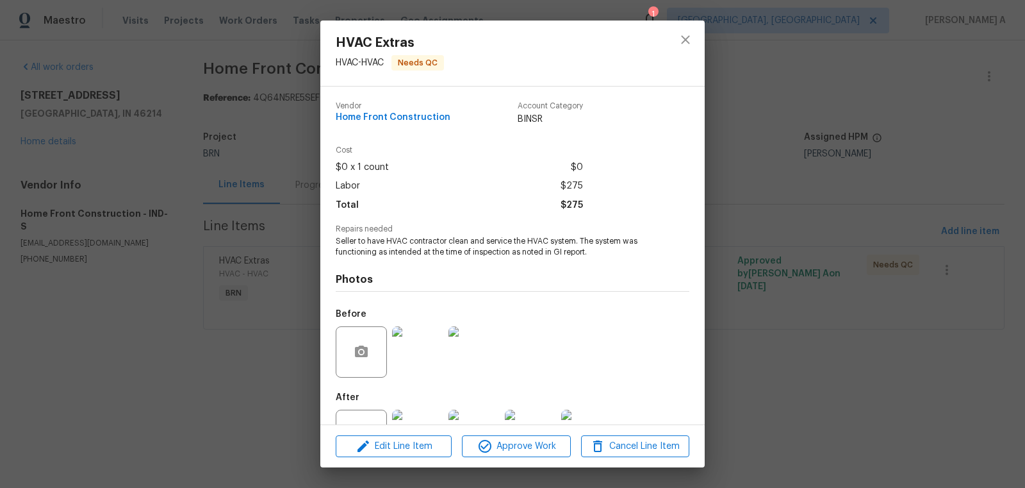
click at [421, 115] on span "Home Front Construction" at bounding box center [393, 118] width 115 height 10
copy span "Home Front Construction"
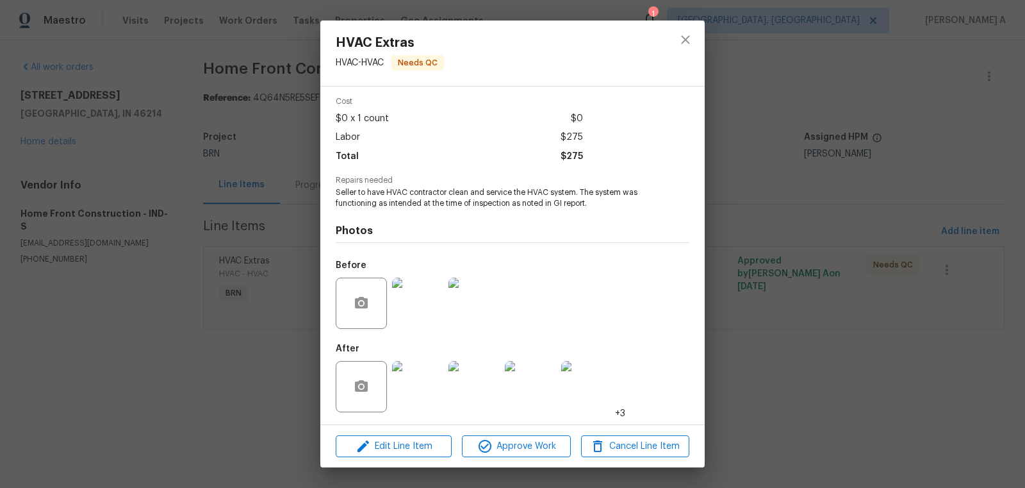
click at [411, 299] on img at bounding box center [417, 302] width 51 height 51
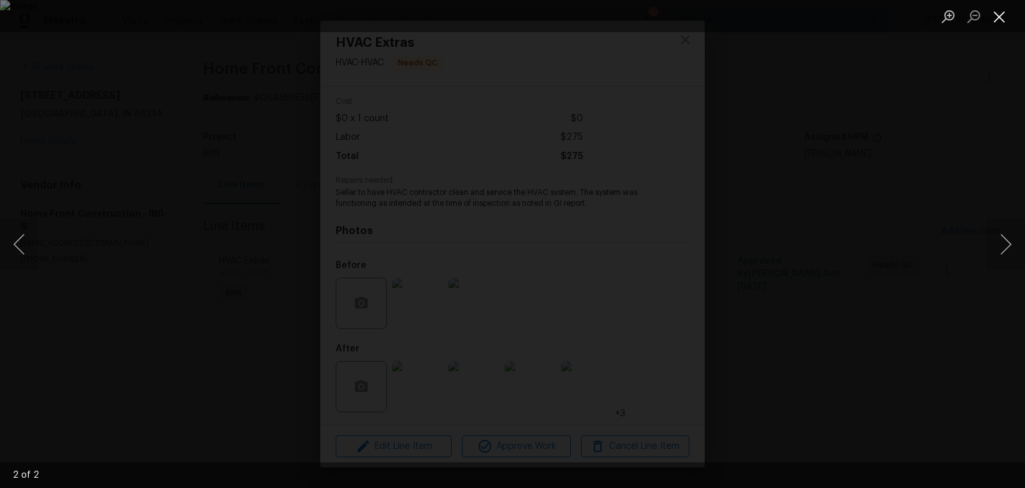
click at [994, 16] on button "Close lightbox" at bounding box center [1000, 16] width 26 height 22
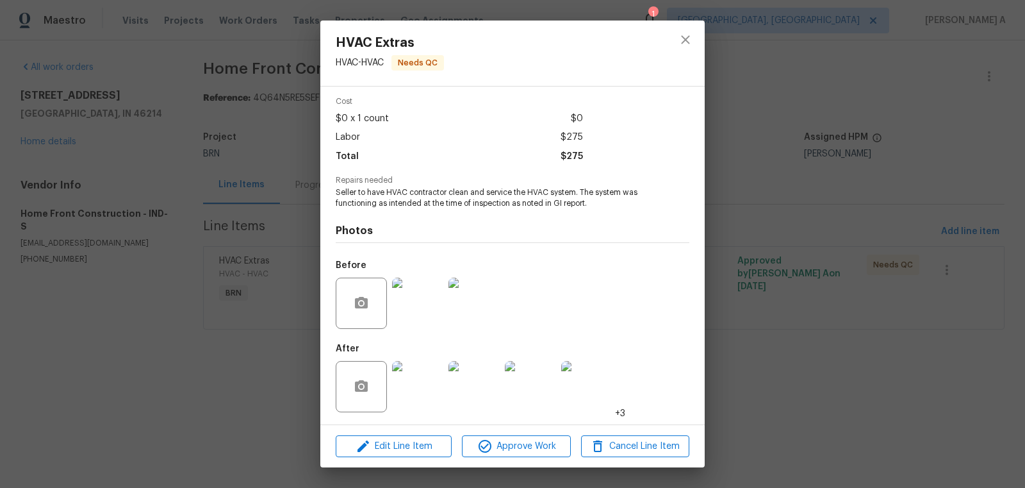
click at [418, 397] on img at bounding box center [417, 386] width 51 height 51
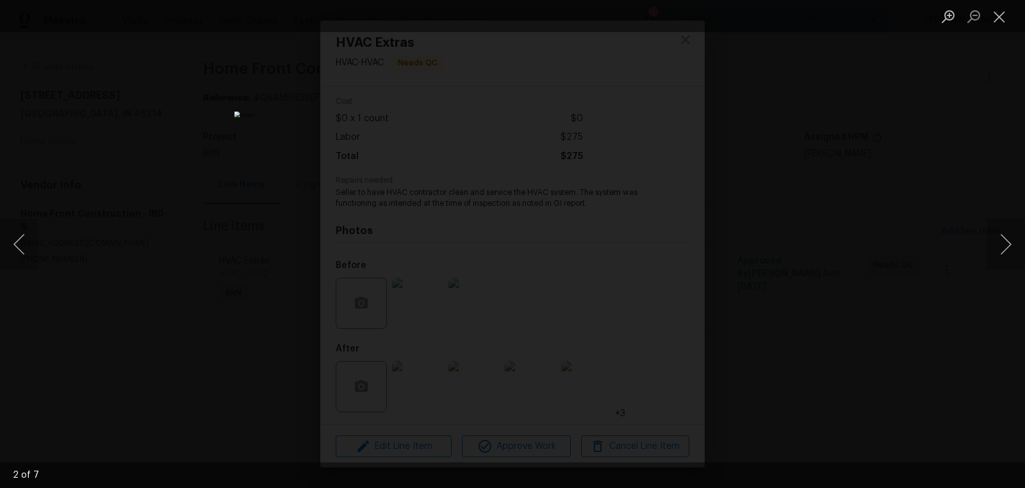
click at [507, 188] on img "Lightbox" at bounding box center [512, 243] width 557 height 265
click at [15, 238] on button "Previous image" at bounding box center [19, 243] width 38 height 51
click at [1001, 12] on button "Close lightbox" at bounding box center [1000, 16] width 26 height 22
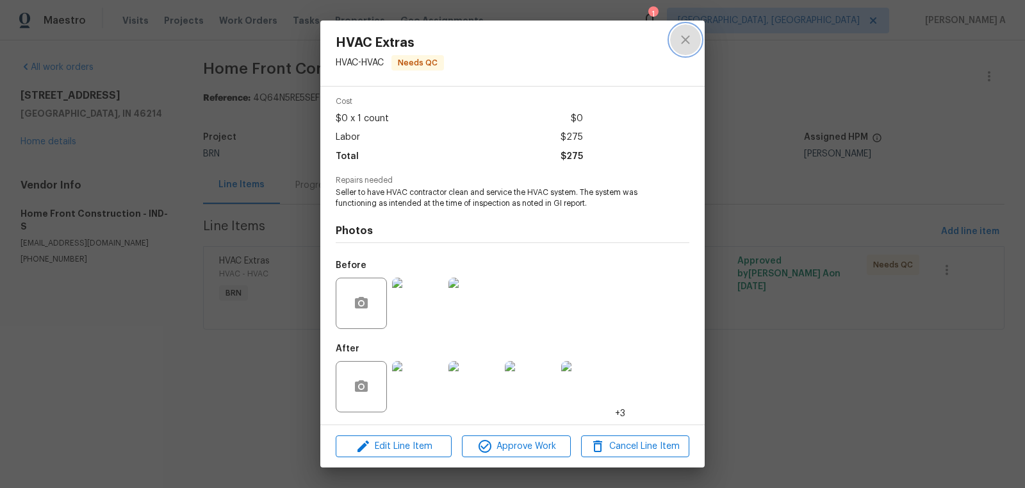
click at [687, 35] on icon "close" at bounding box center [685, 39] width 15 height 15
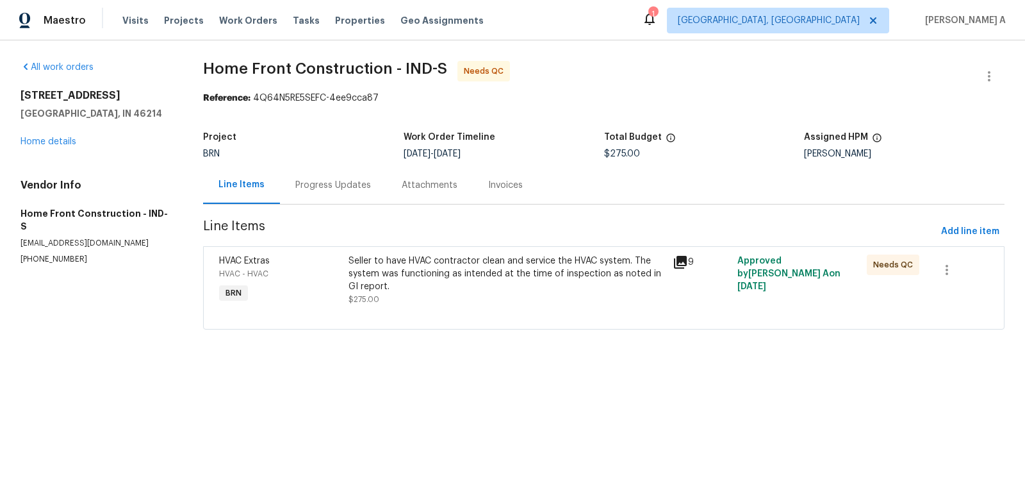
click at [325, 176] on div "Progress Updates" at bounding box center [333, 185] width 106 height 38
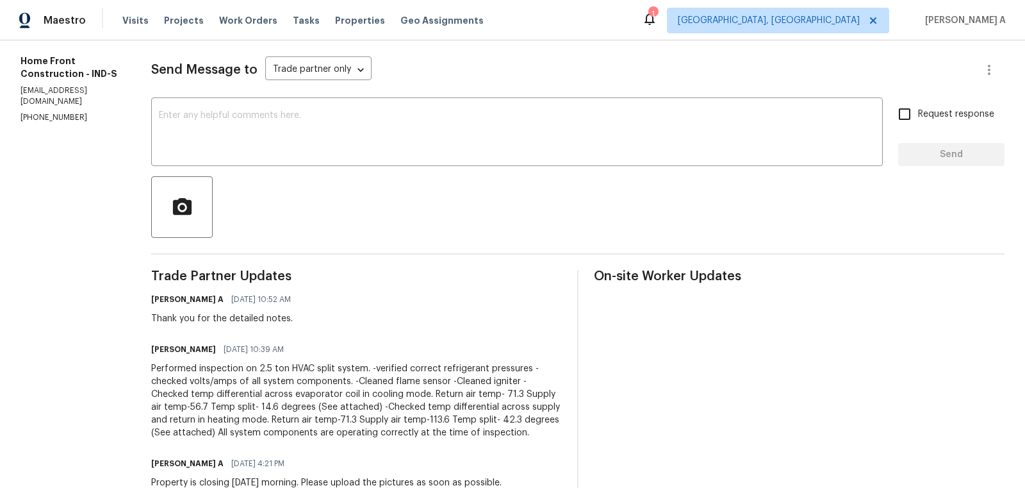
scroll to position [241, 0]
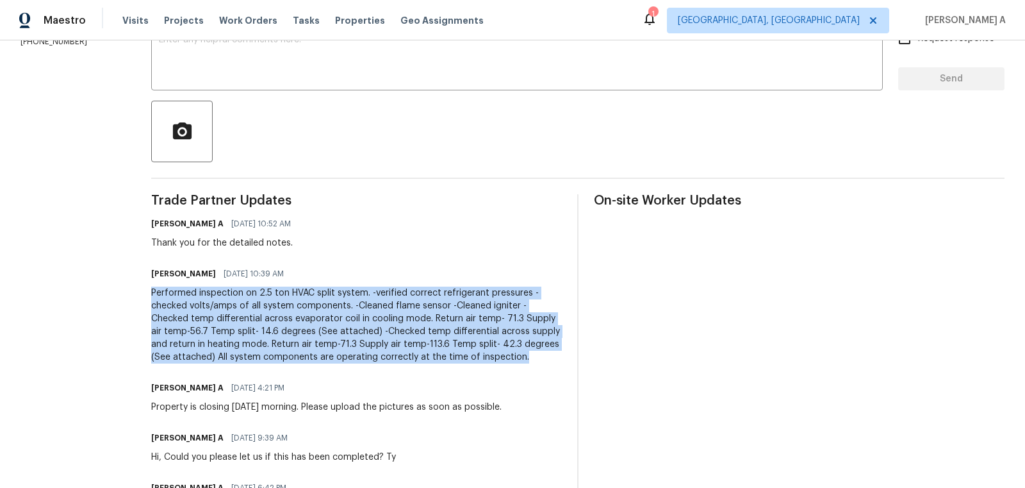
copy div "Performed inspection on 2.5 ton HVAC split system. -verified correct refrigeran…"
drag, startPoint x: 192, startPoint y: 296, endPoint x: 533, endPoint y: 363, distance: 347.3
click at [533, 363] on div "All work orders 3114 Valley Farms Rd Indianapolis, IN 46214 Home details Vendor…" at bounding box center [512, 274] width 1025 height 951
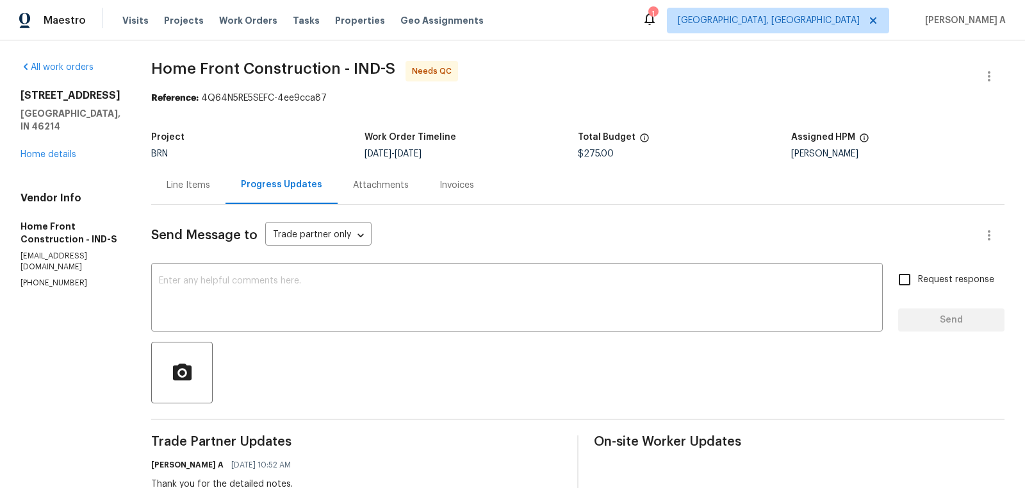
click at [210, 179] on div "Line Items" at bounding box center [189, 185] width 44 height 13
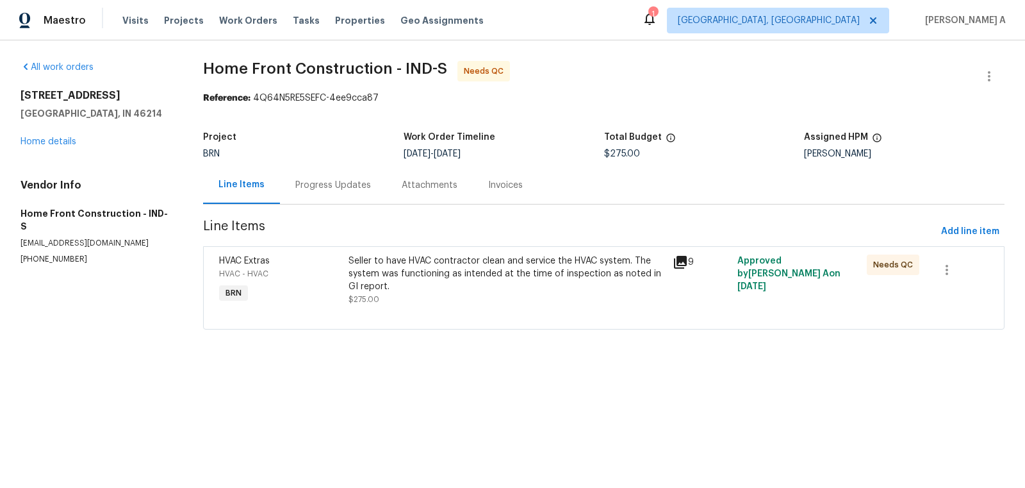
click at [470, 290] on div "Seller to have HVAC contractor clean and service the HVAC system. The system wa…" at bounding box center [507, 273] width 316 height 38
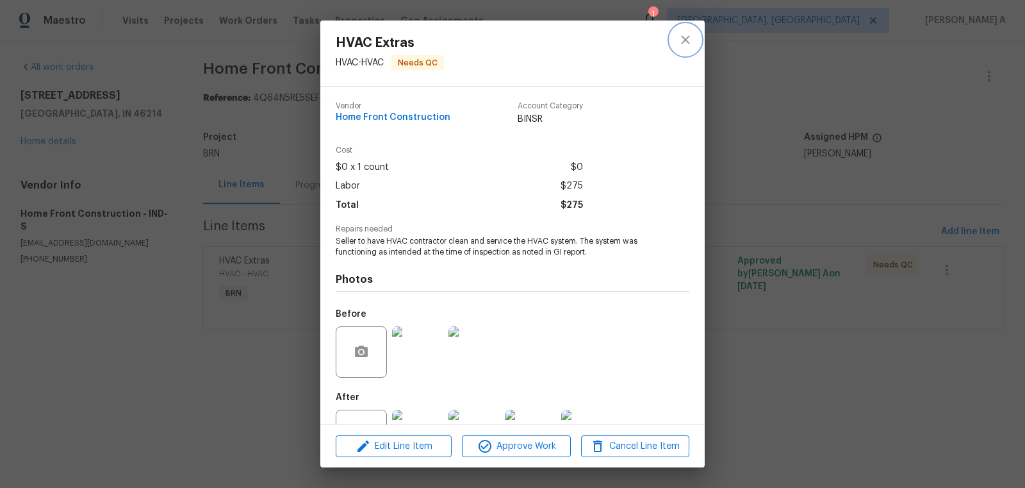
click at [672, 38] on button "close" at bounding box center [685, 39] width 31 height 31
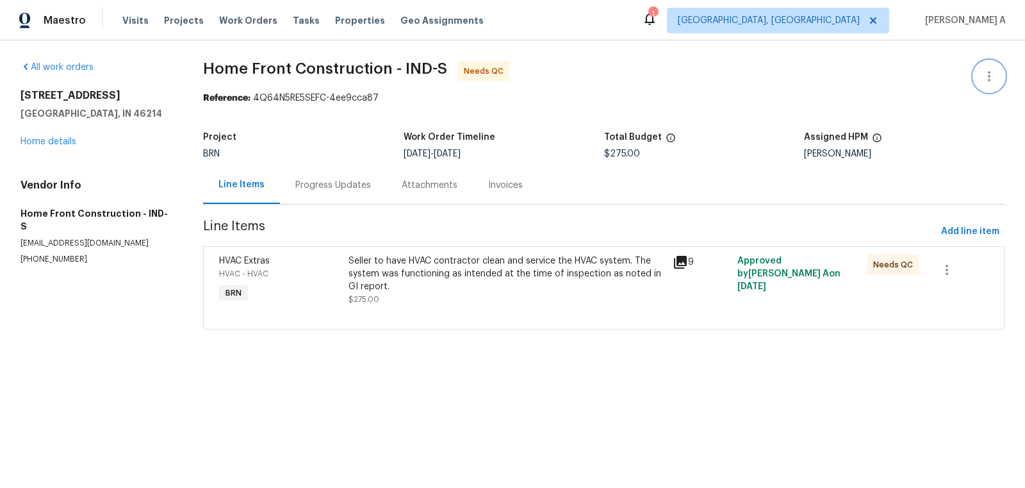
click at [992, 79] on icon "button" at bounding box center [989, 76] width 15 height 15
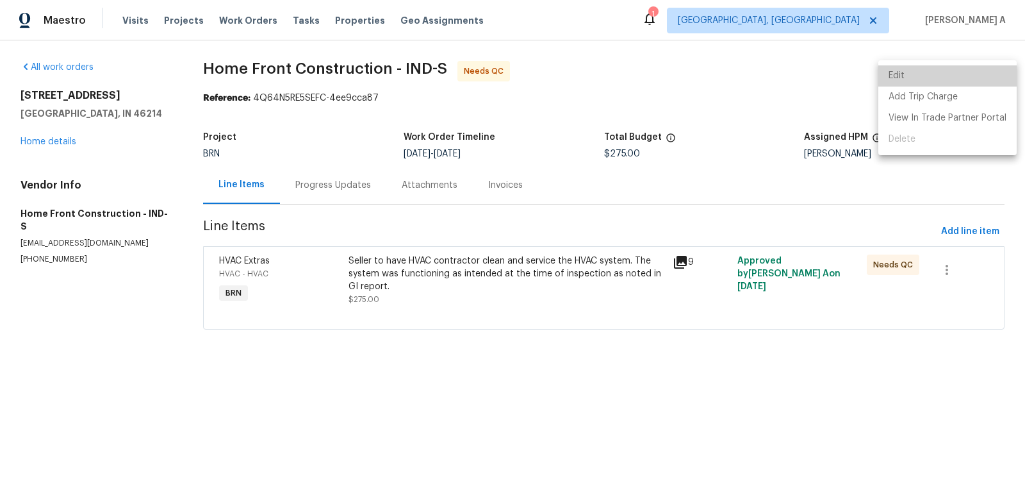
click at [972, 79] on li "Edit" at bounding box center [947, 75] width 138 height 21
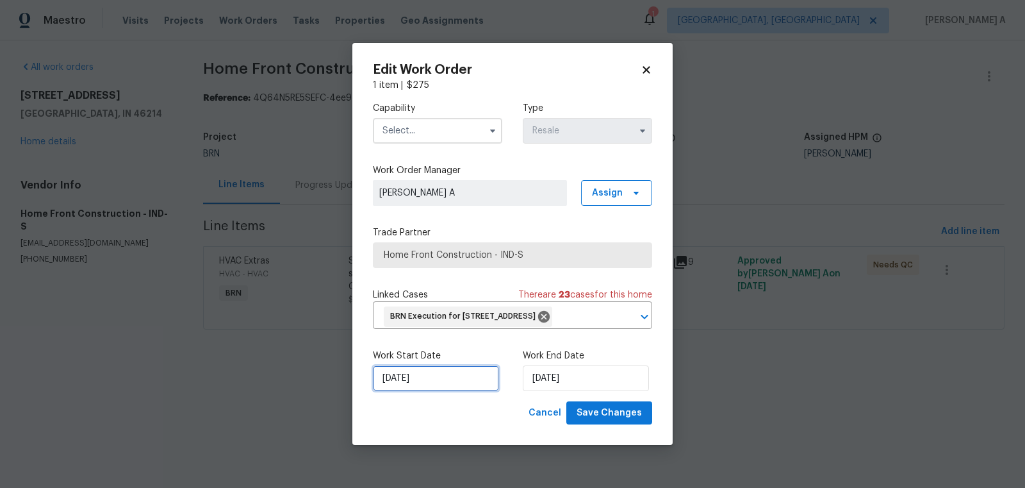
click at [413, 391] on input "9/19/2025" at bounding box center [436, 378] width 126 height 26
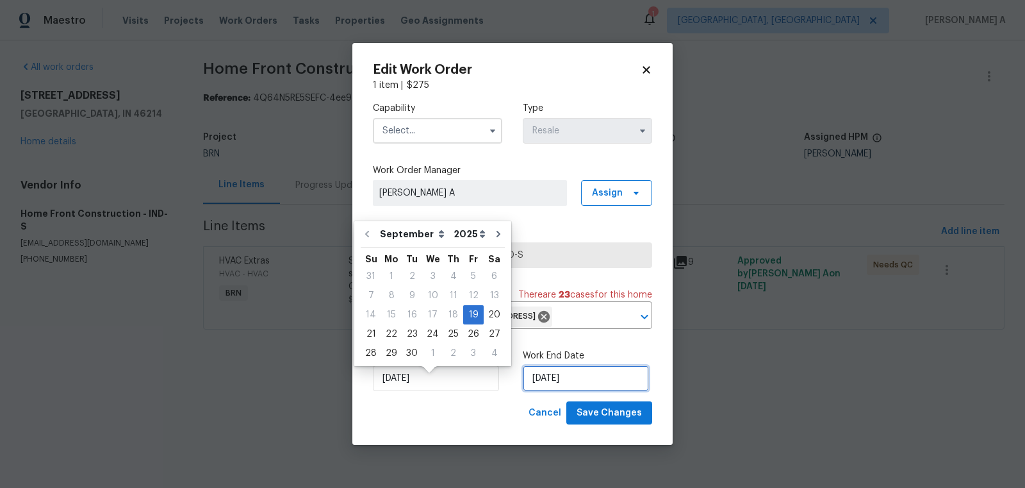
click at [547, 388] on input "9/20/2025" at bounding box center [586, 378] width 126 height 26
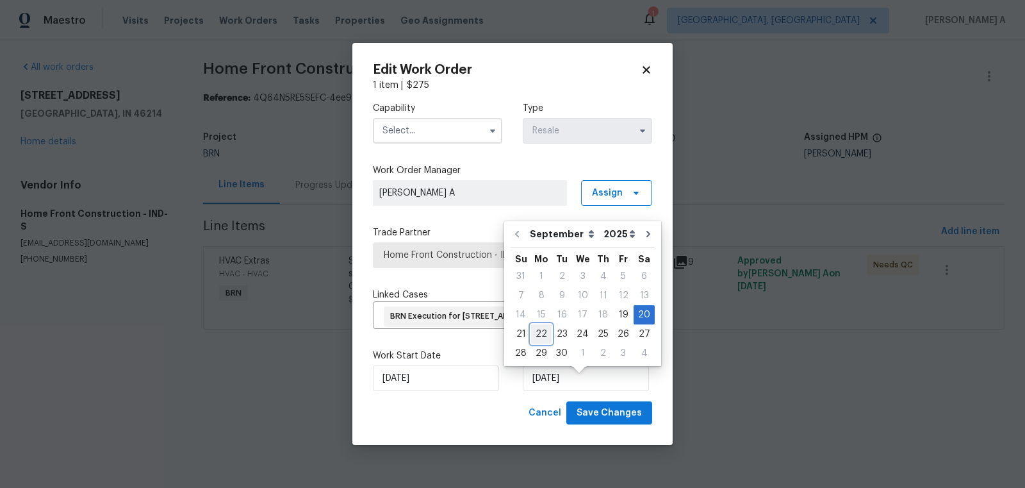
click at [542, 329] on div "22" at bounding box center [541, 334] width 21 height 18
type input "[DATE]"
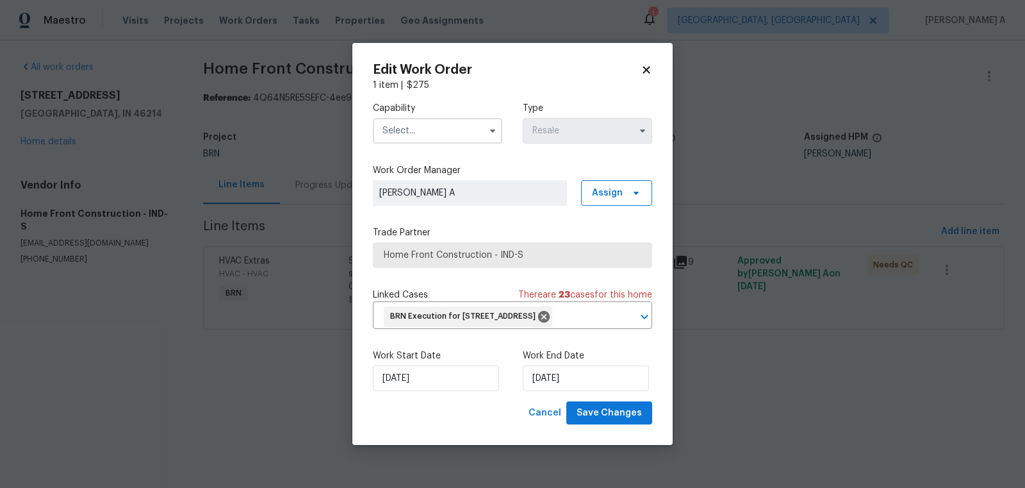
click at [443, 119] on input "text" at bounding box center [437, 131] width 129 height 26
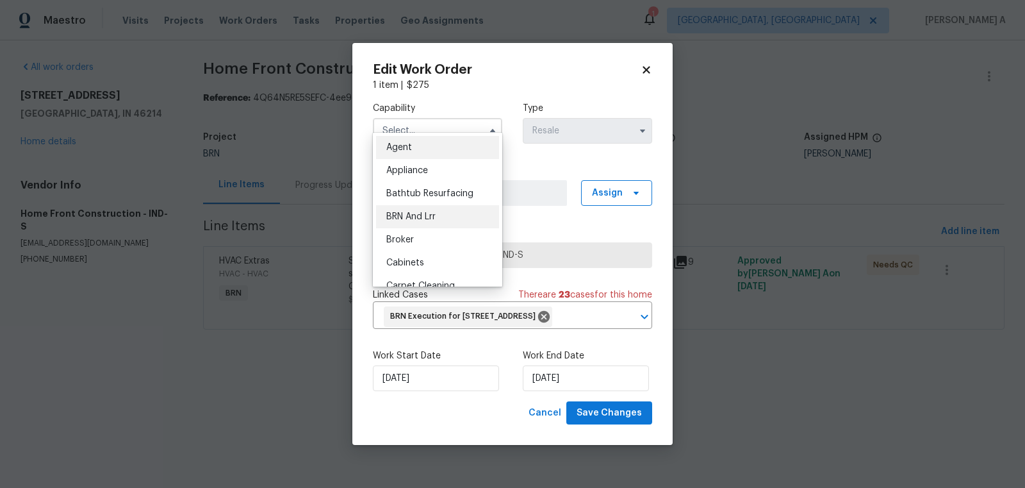
click at [429, 216] on span "BRN And Lrr" at bounding box center [410, 216] width 49 height 9
type input "BRN And Lrr"
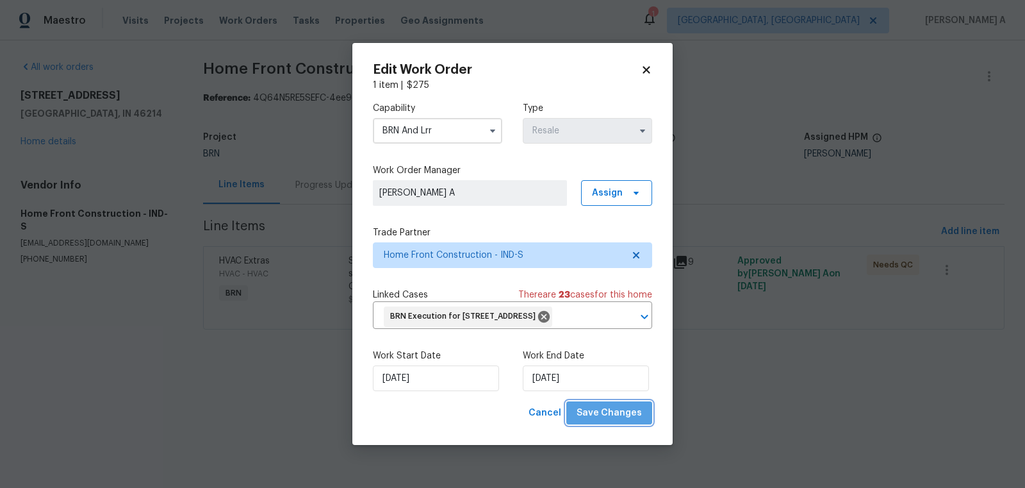
click at [620, 421] on span "Save Changes" at bounding box center [609, 413] width 65 height 16
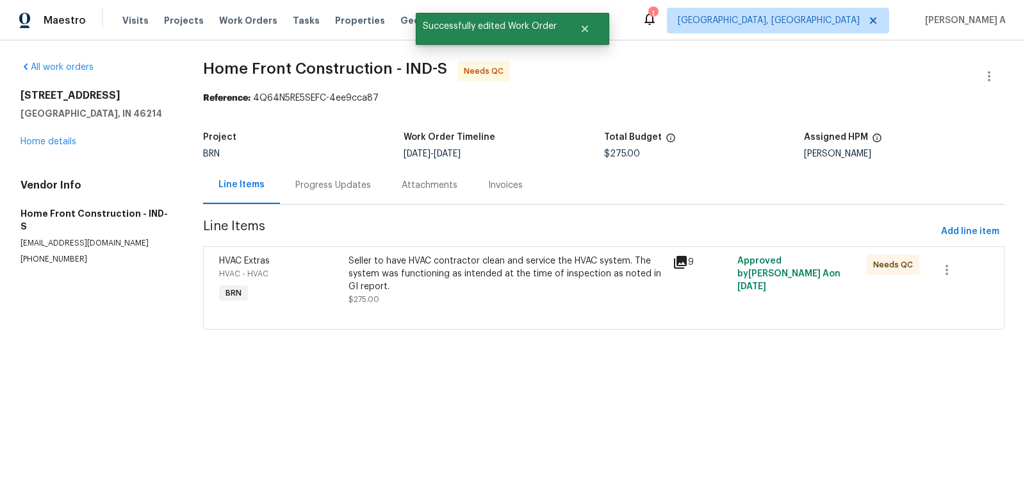
click at [502, 265] on div "Seller to have HVAC contractor clean and service the HVAC system. The system wa…" at bounding box center [507, 273] width 316 height 38
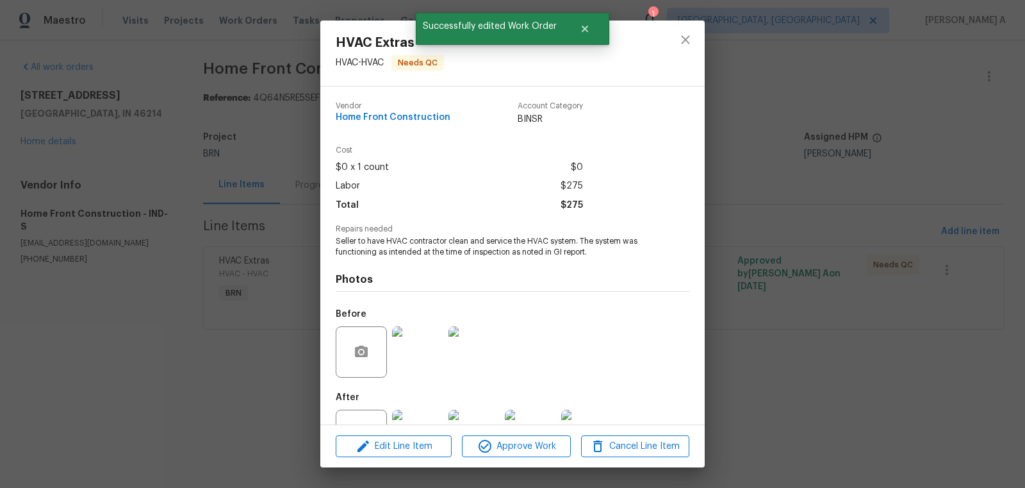
scroll to position [49, 0]
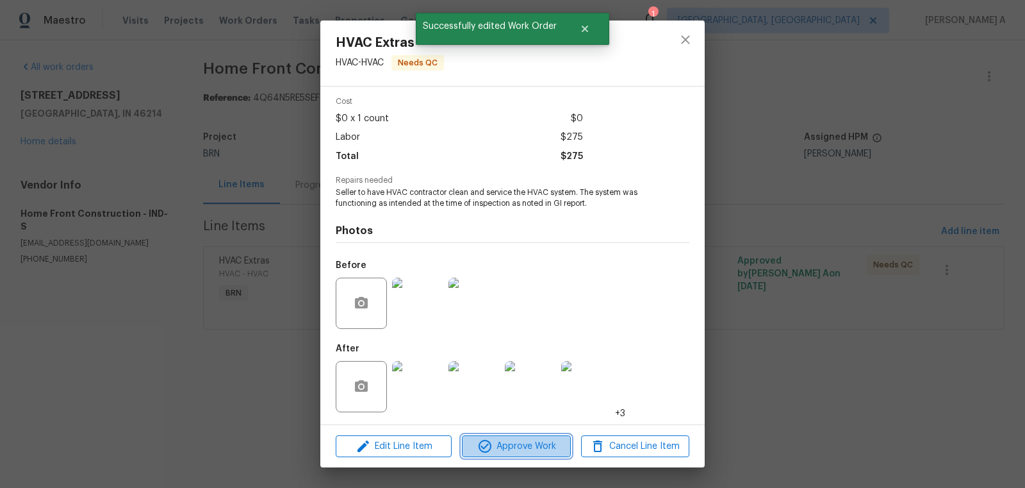
click at [547, 448] on span "Approve Work" at bounding box center [516, 446] width 101 height 16
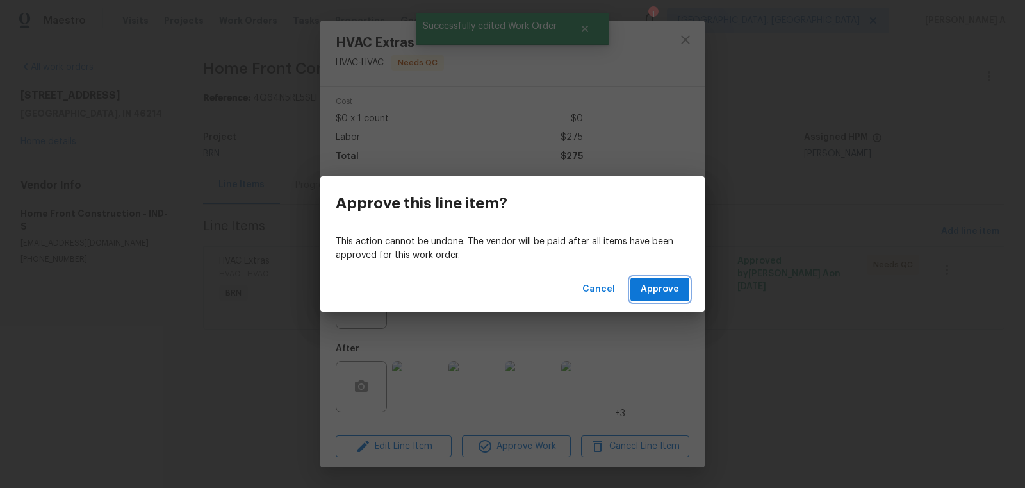
click at [671, 292] on span "Approve" at bounding box center [660, 289] width 38 height 16
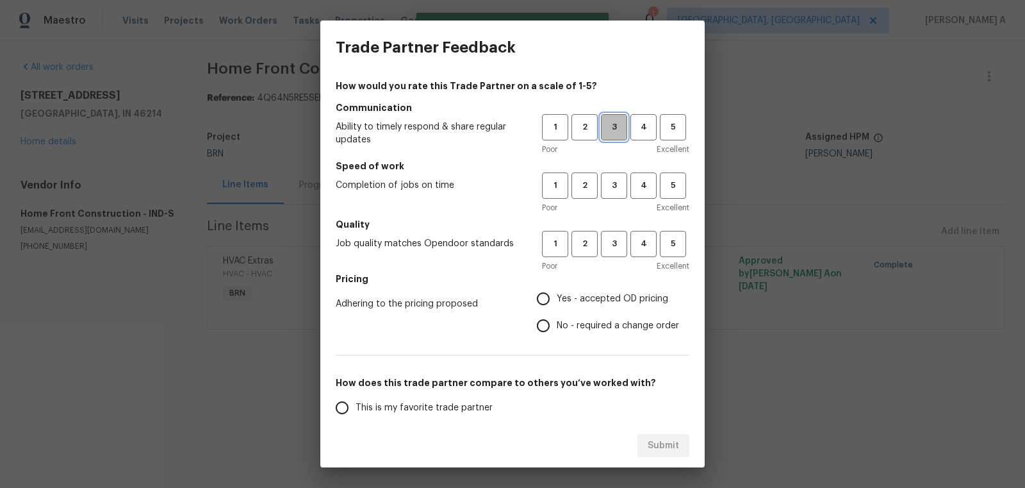
click at [614, 131] on span "3" at bounding box center [614, 127] width 24 height 15
click at [614, 196] on button "3" at bounding box center [614, 185] width 26 height 26
click at [618, 236] on button "3" at bounding box center [614, 244] width 26 height 26
click at [580, 304] on span "Yes - accepted OD pricing" at bounding box center [612, 298] width 111 height 13
click at [557, 304] on input "Yes - accepted OD pricing" at bounding box center [543, 298] width 27 height 27
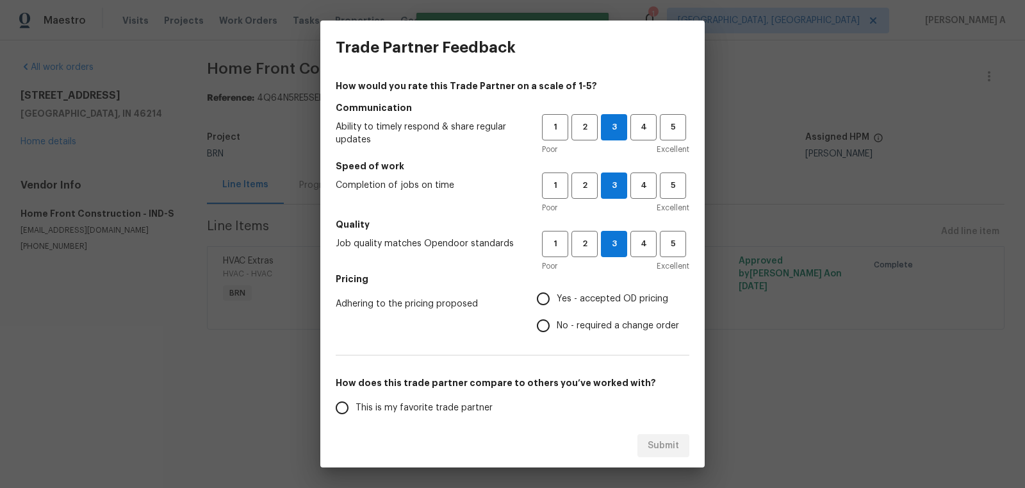
radio input "true"
click at [424, 401] on span "This is my favorite trade partner" at bounding box center [424, 407] width 137 height 13
click at [356, 400] on input "This is my favorite trade partner" at bounding box center [342, 407] width 27 height 27
click at [662, 446] on span "Submit" at bounding box center [663, 446] width 31 height 16
radio input "true"
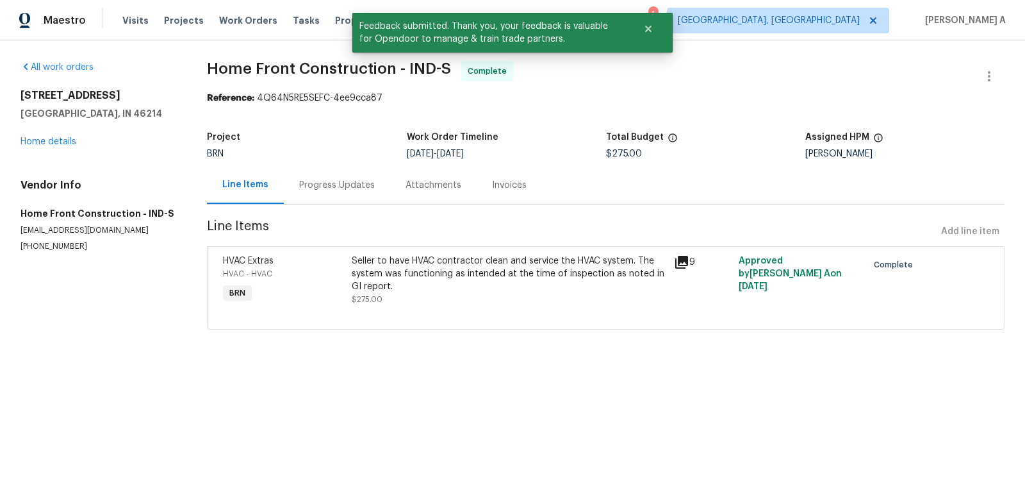
click at [318, 185] on div "Progress Updates" at bounding box center [337, 185] width 76 height 13
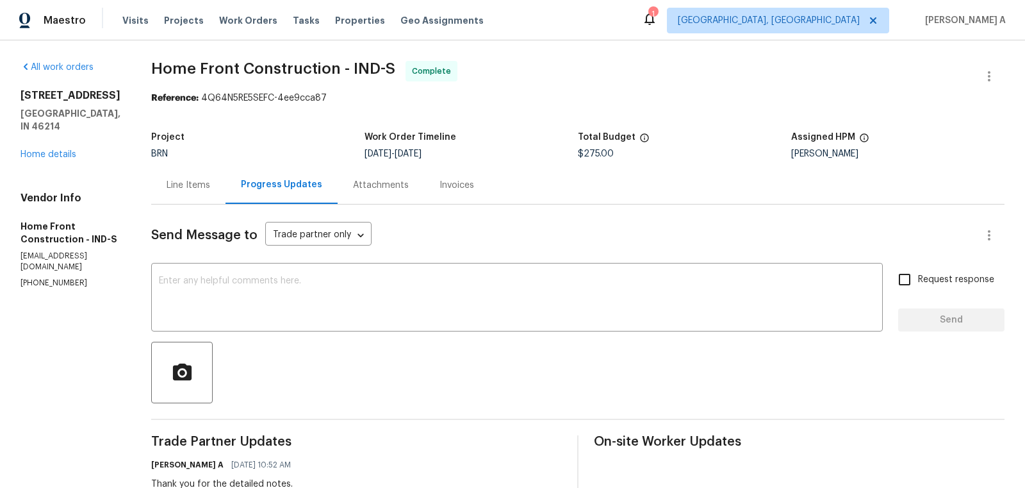
click at [210, 181] on div "Line Items" at bounding box center [189, 185] width 44 height 13
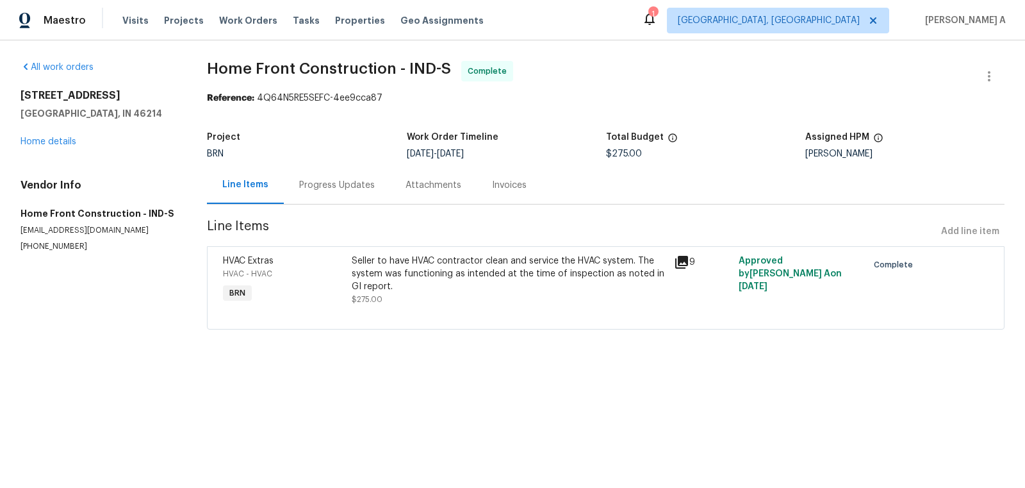
click at [509, 176] on div "Invoices" at bounding box center [509, 185] width 65 height 38
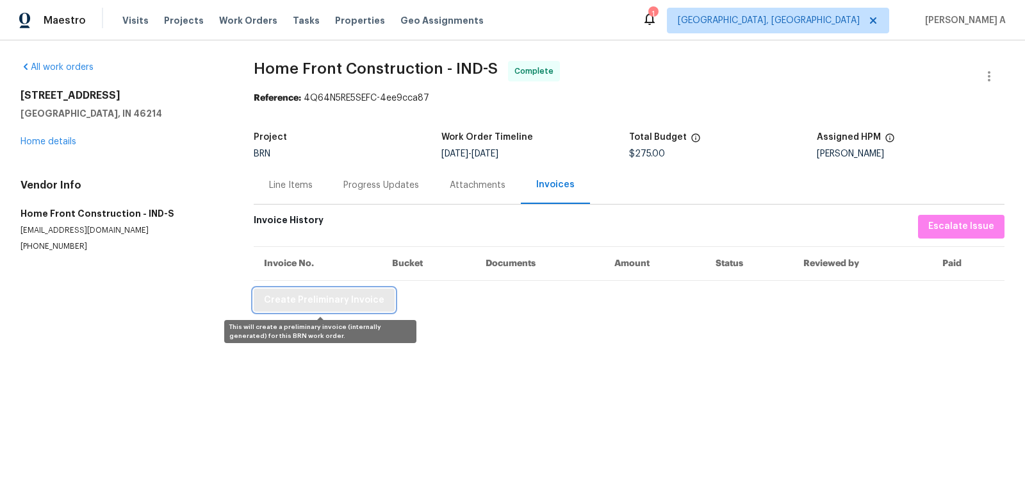
click at [365, 304] on span "Create Preliminary Invoice" at bounding box center [324, 300] width 120 height 16
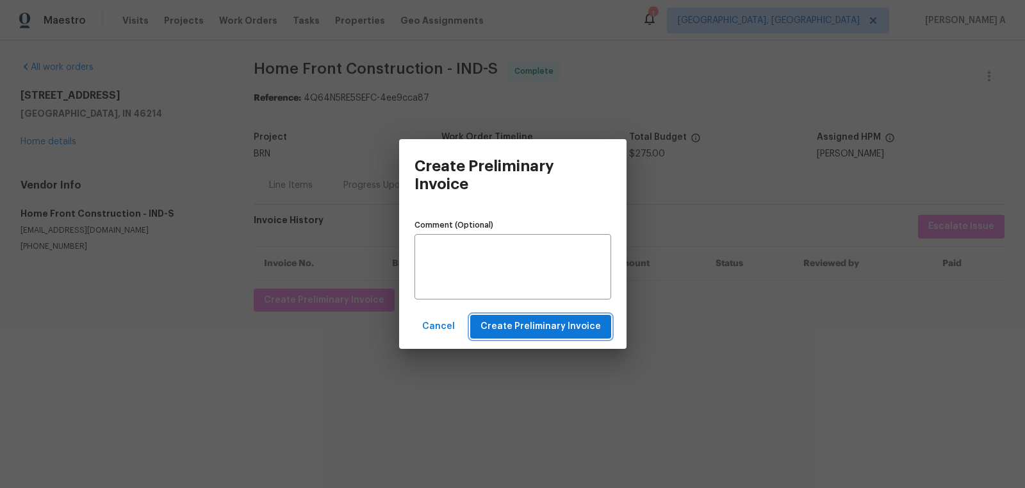
click at [569, 319] on span "Create Preliminary Invoice" at bounding box center [541, 326] width 120 height 16
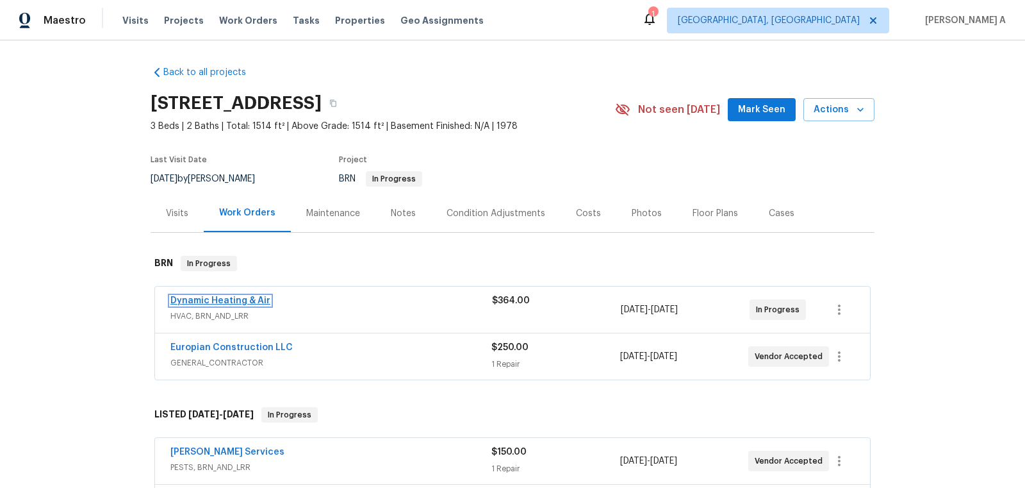
click at [222, 304] on link "Dynamic Heating & Air" at bounding box center [220, 300] width 100 height 9
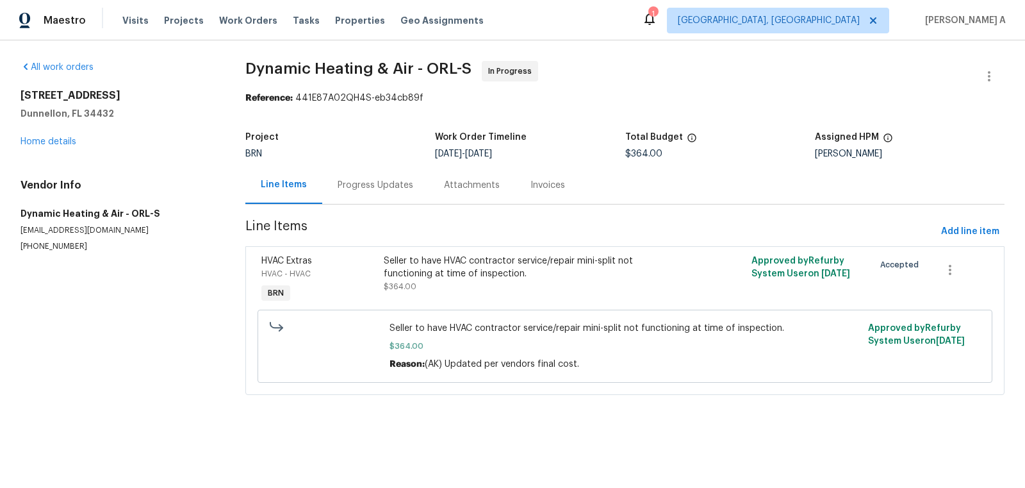
click at [332, 194] on div "Progress Updates" at bounding box center [375, 185] width 106 height 38
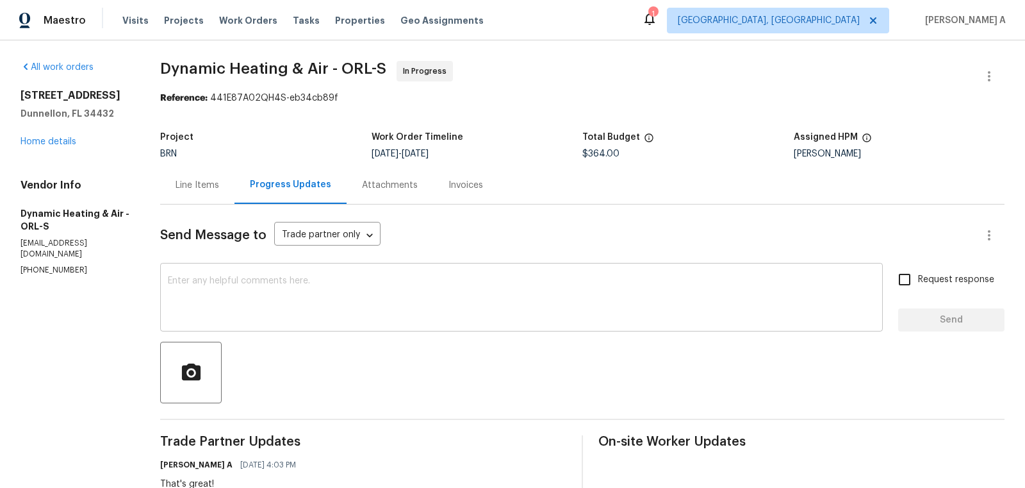
scroll to position [29, 0]
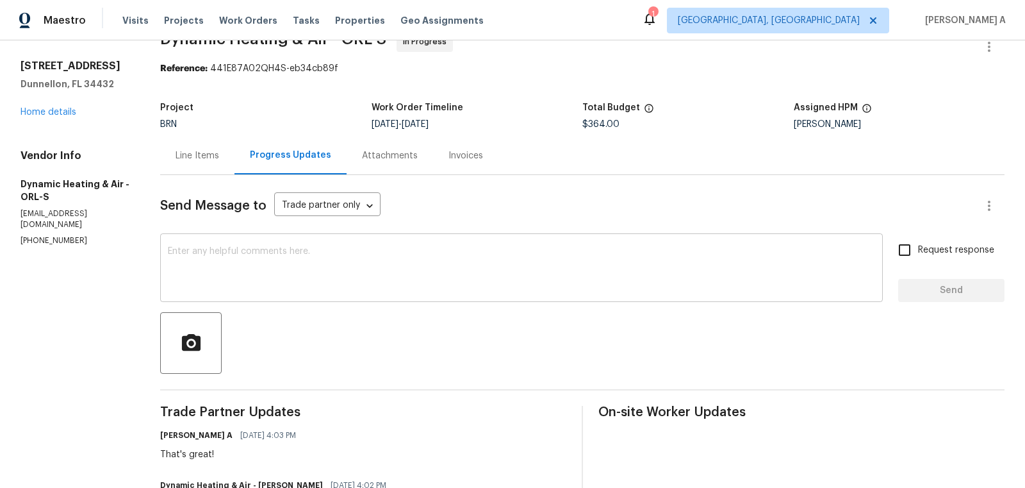
click at [432, 256] on textarea at bounding box center [521, 269] width 707 height 45
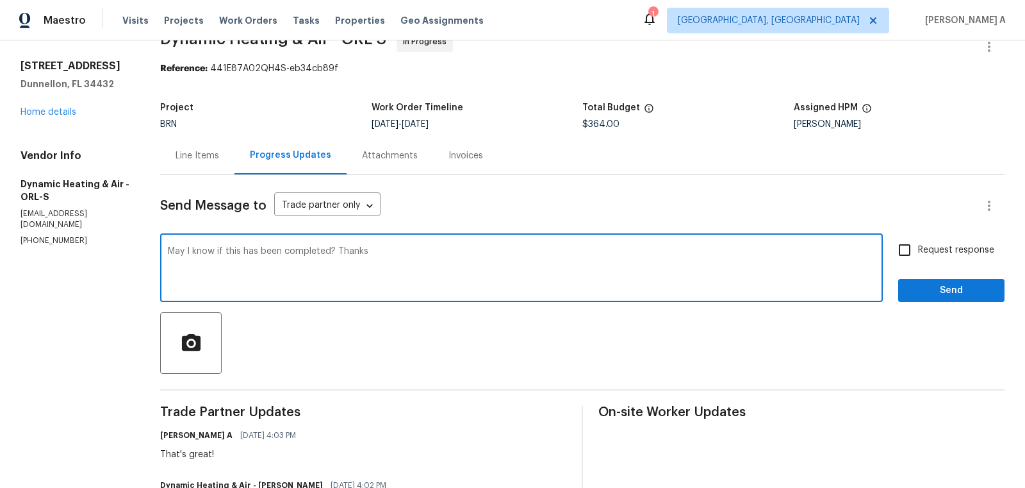
type textarea "May I know if this has been completed? Thanks"
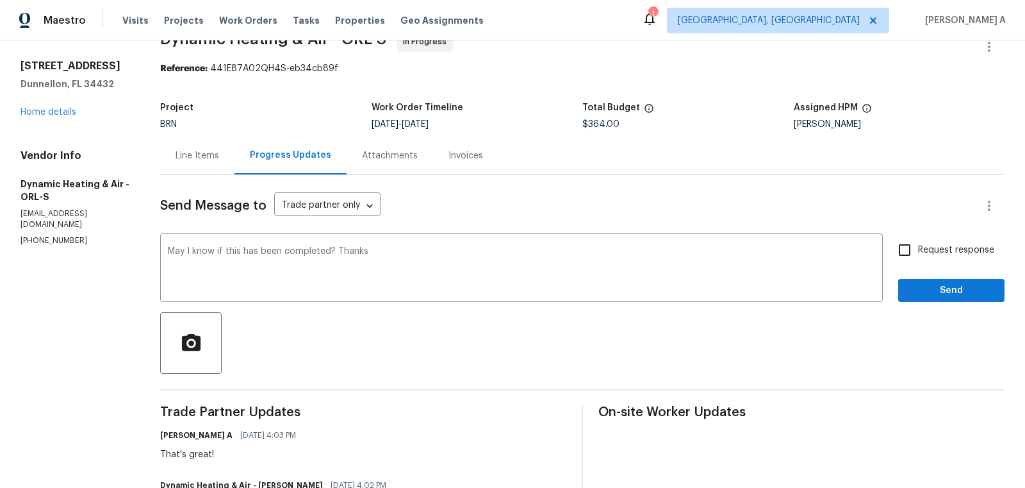
click at [921, 249] on span "Request response" at bounding box center [956, 249] width 76 height 13
click at [918, 249] on input "Request response" at bounding box center [904, 249] width 27 height 27
checkbox input "true"
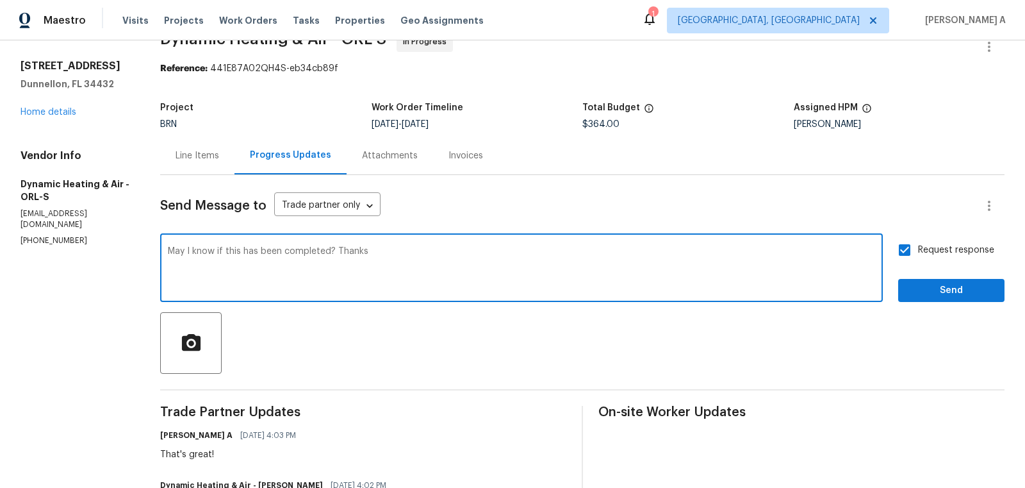
click at [170, 250] on textarea "May I know if this has been completed? Thanks" at bounding box center [521, 269] width 707 height 45
type textarea "Hi, May I know if this has been completed? Thanks"
click at [934, 285] on span "Send" at bounding box center [952, 291] width 86 height 16
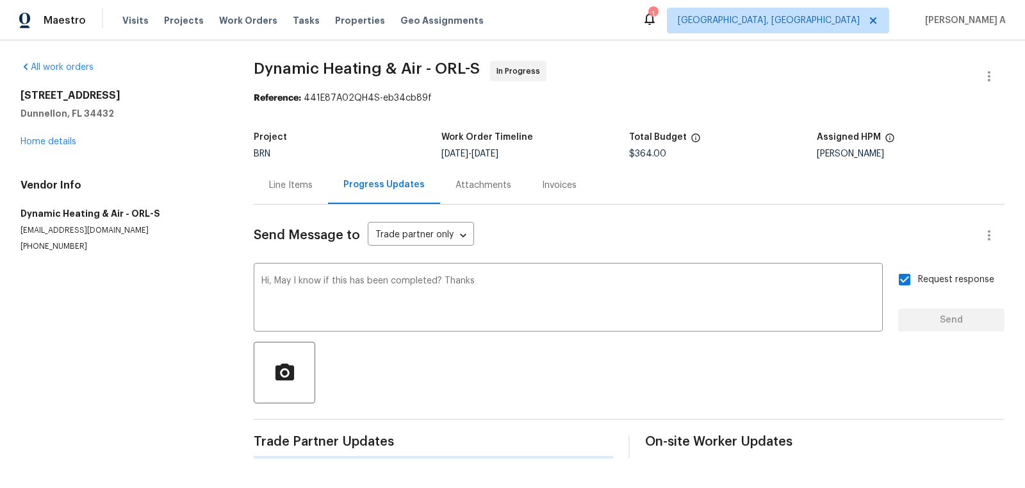
scroll to position [0, 0]
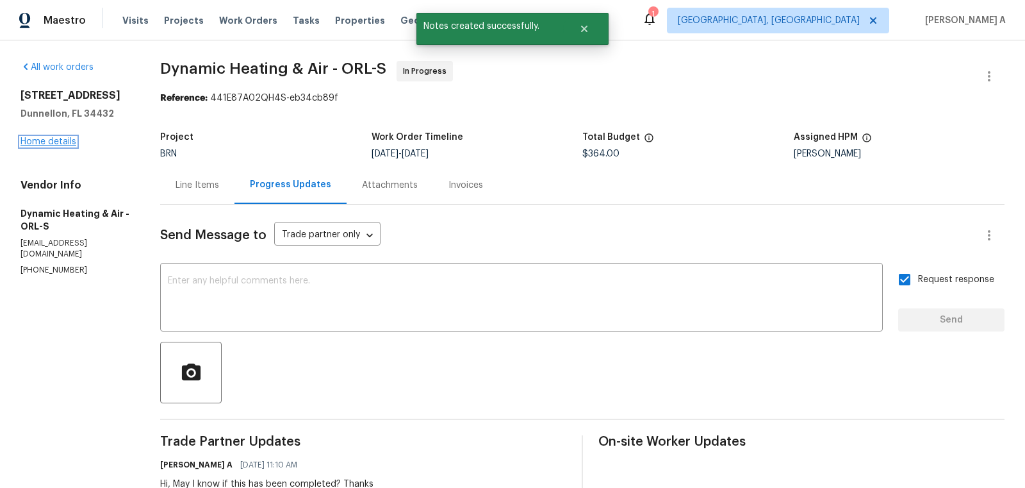
click at [52, 138] on link "Home details" at bounding box center [49, 141] width 56 height 9
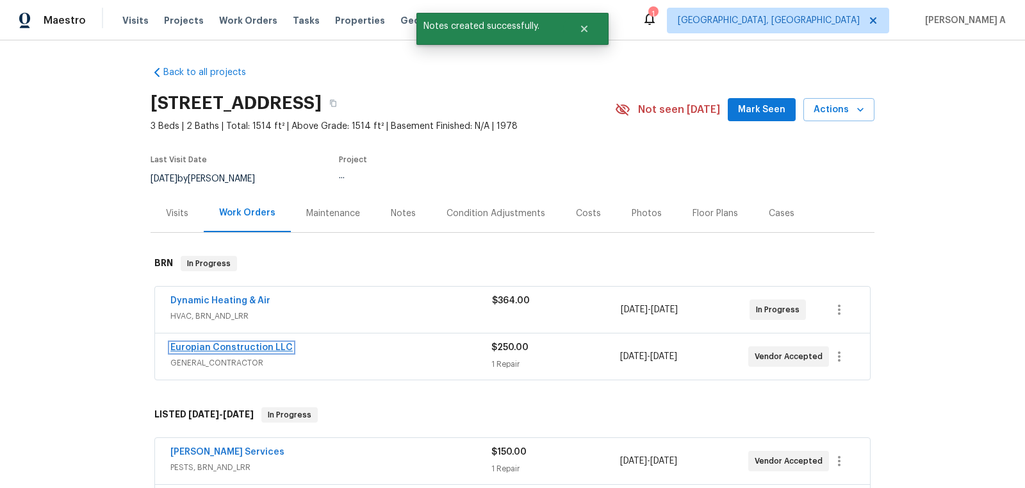
click at [234, 345] on link "Europian Construction LLC" at bounding box center [231, 347] width 122 height 9
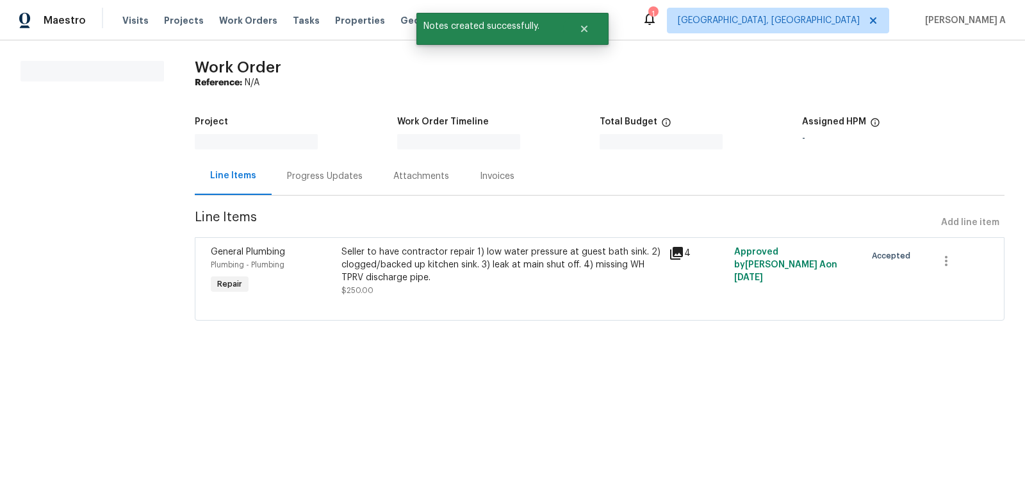
click at [393, 181] on div "Attachments" at bounding box center [421, 176] width 56 height 13
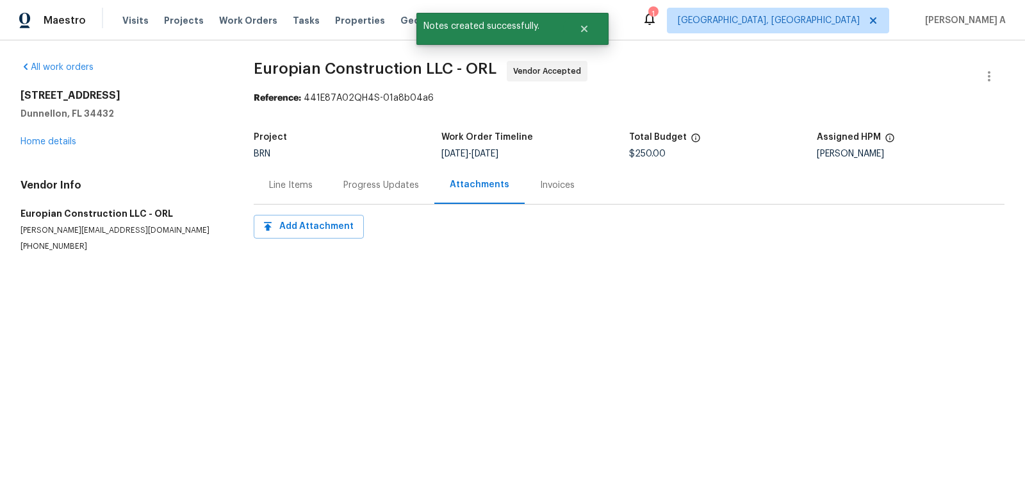
click at [368, 190] on div "Progress Updates" at bounding box center [381, 185] width 76 height 13
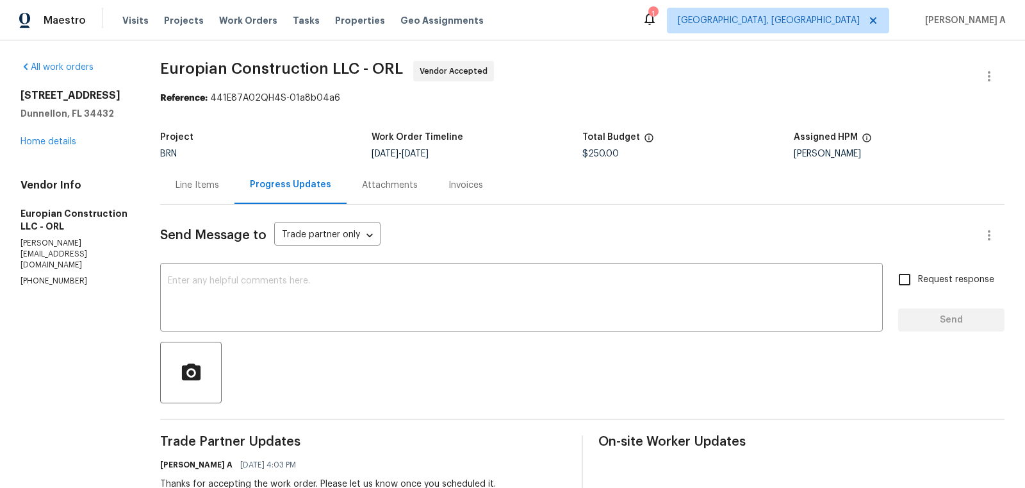
click at [257, 183] on div "Progress Updates" at bounding box center [290, 184] width 81 height 13
click at [203, 185] on div "Line Items" at bounding box center [198, 185] width 44 height 13
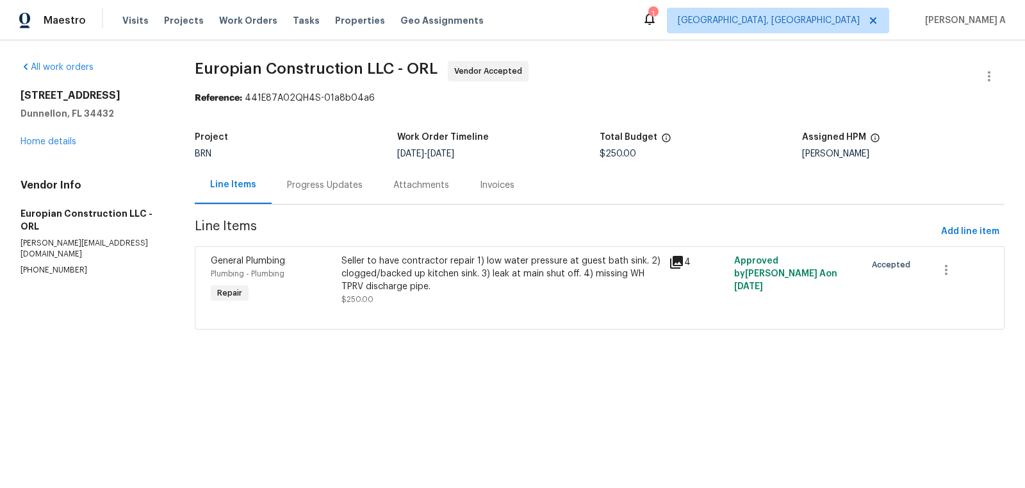
click at [321, 180] on div "Progress Updates" at bounding box center [325, 185] width 76 height 13
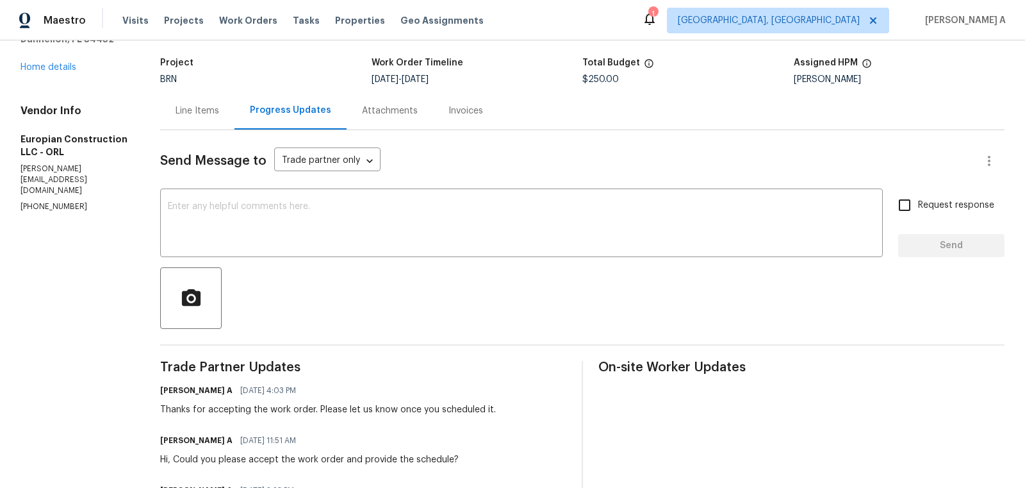
scroll to position [75, 0]
click at [346, 220] on textarea at bounding box center [521, 223] width 707 height 45
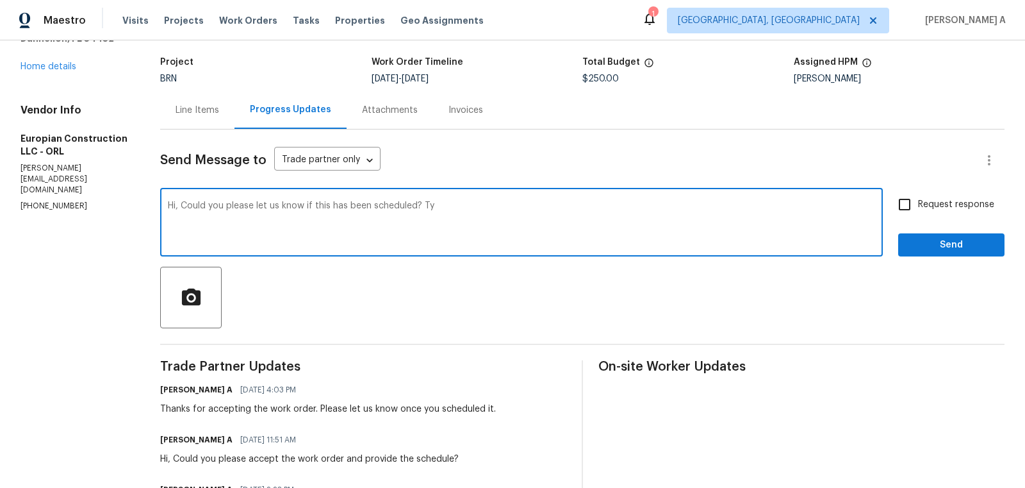
type textarea "Hi, Could you please let us know if this has been scheduled? Ty"
click at [903, 202] on input "Request response" at bounding box center [904, 204] width 27 height 27
checkbox input "true"
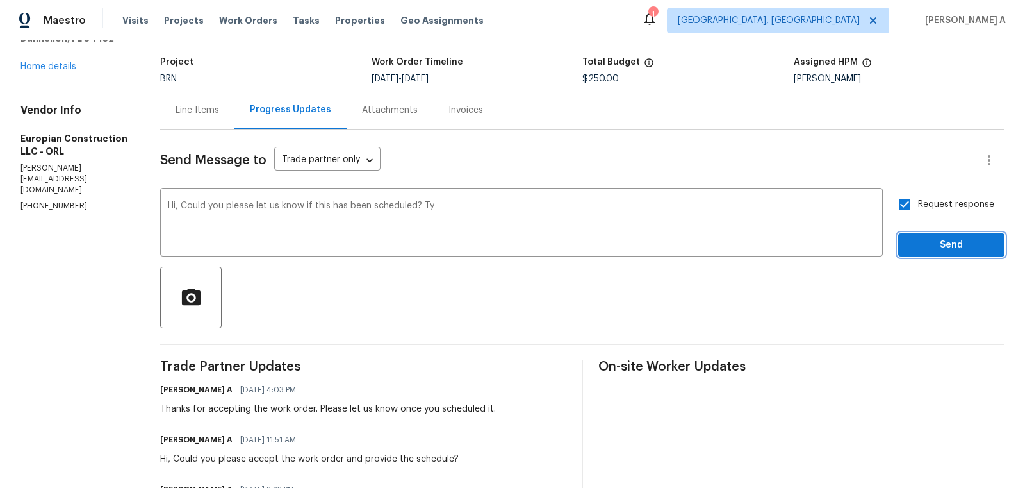
click at [932, 252] on button "Send" at bounding box center [951, 245] width 106 height 24
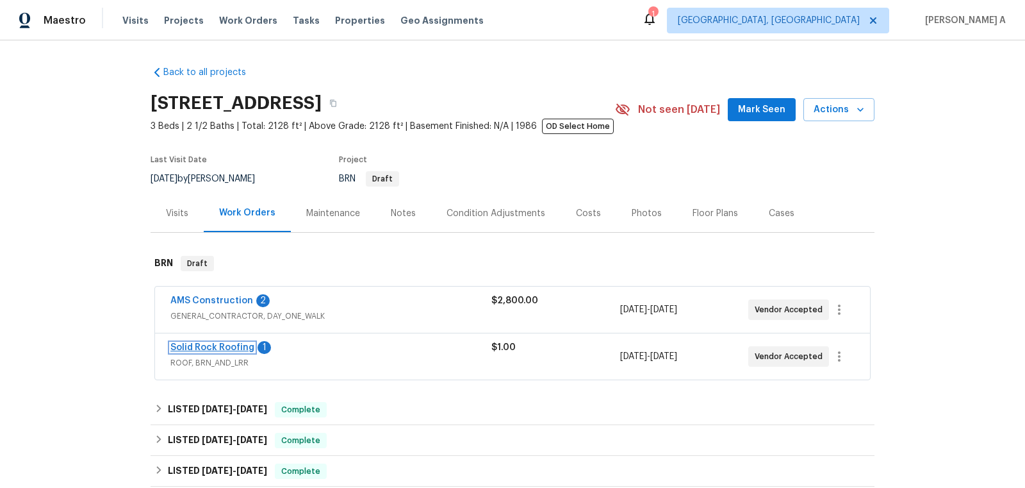
click at [207, 348] on link "Solid Rock Roofing" at bounding box center [212, 347] width 84 height 9
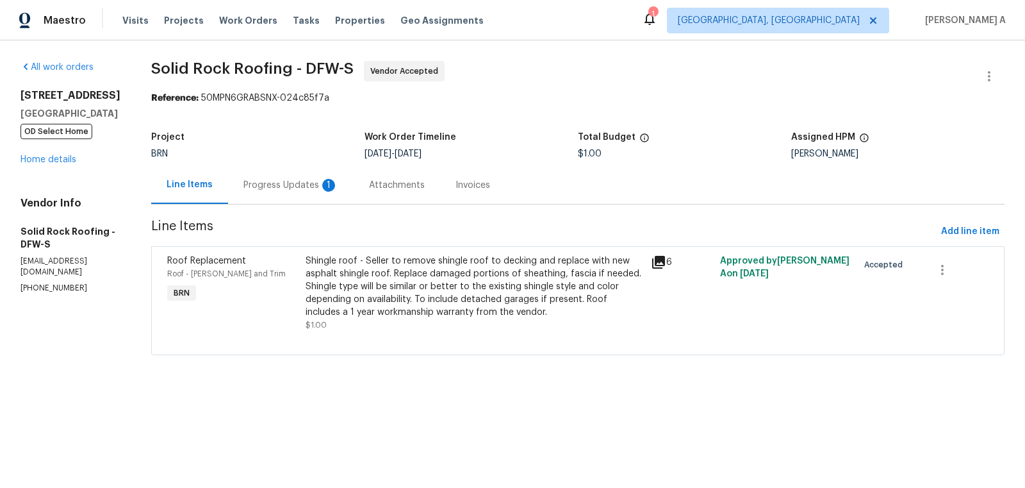
click at [291, 183] on div "Progress Updates 1" at bounding box center [290, 185] width 95 height 13
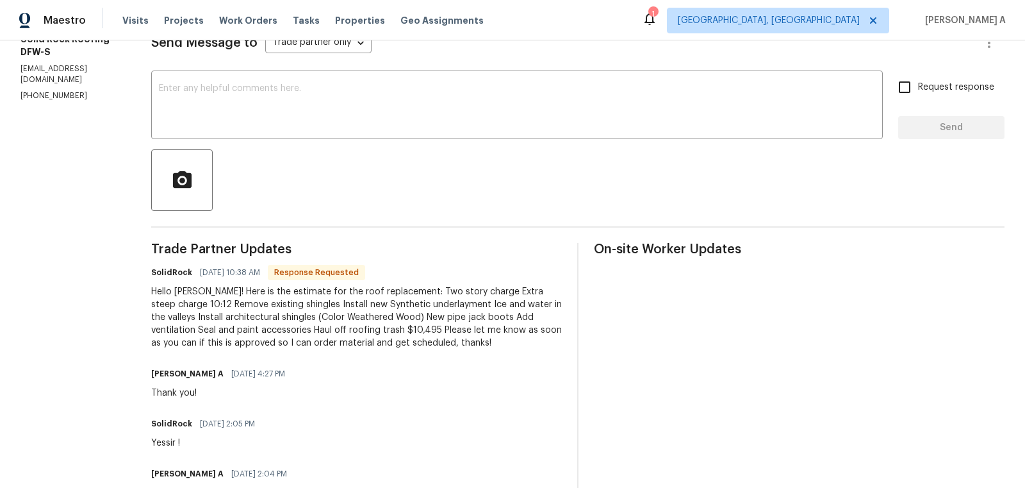
scroll to position [208, 0]
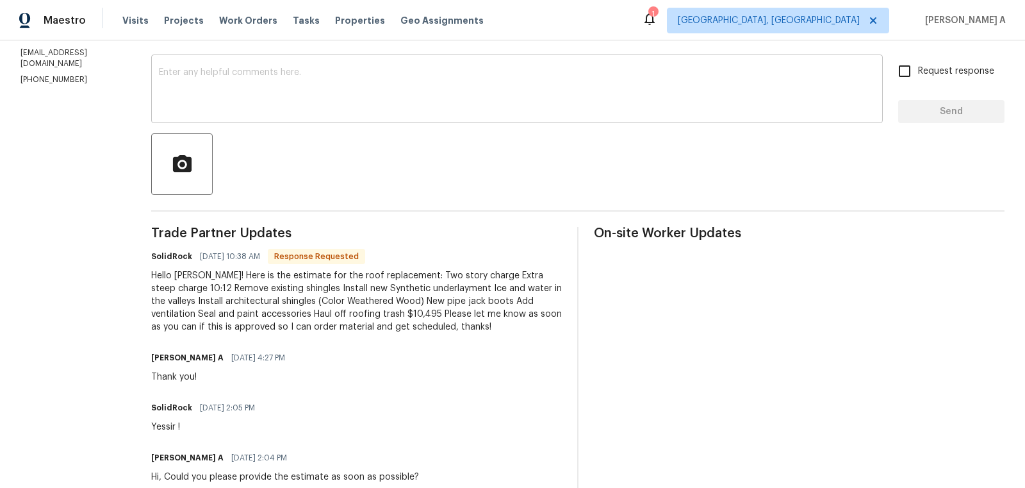
click at [416, 118] on div "x ​" at bounding box center [517, 90] width 732 height 65
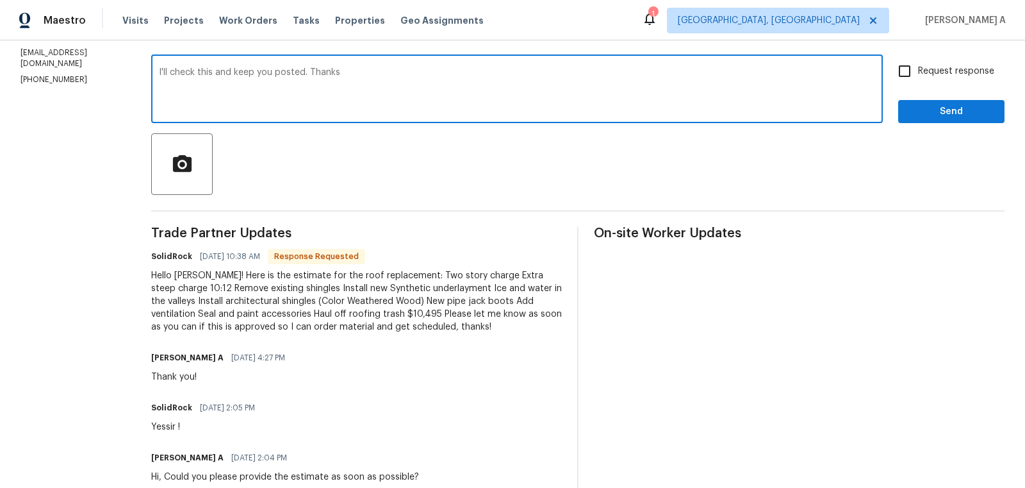
type textarea "I'll check this and keep you posted. Thanks"
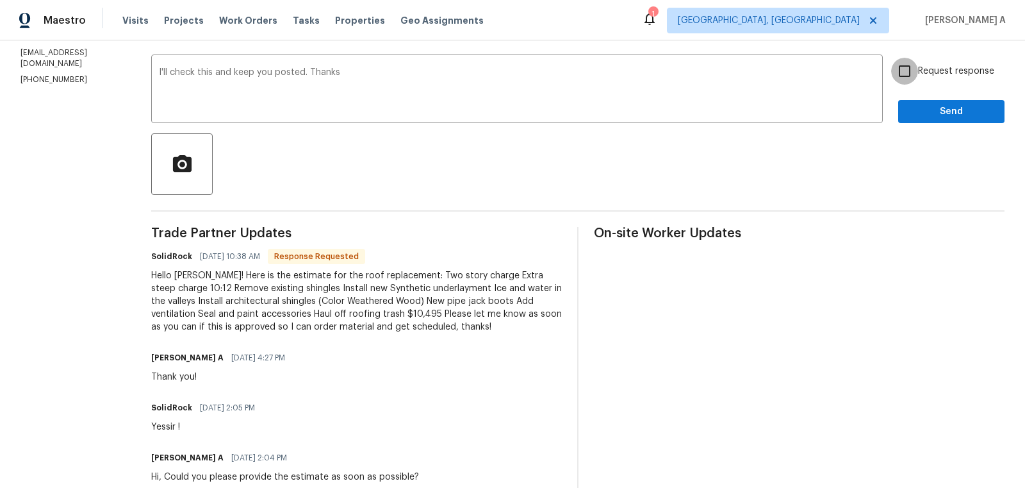
click at [914, 75] on input "Request response" at bounding box center [904, 71] width 27 height 27
checkbox input "true"
click at [940, 111] on span "Send" at bounding box center [952, 112] width 86 height 16
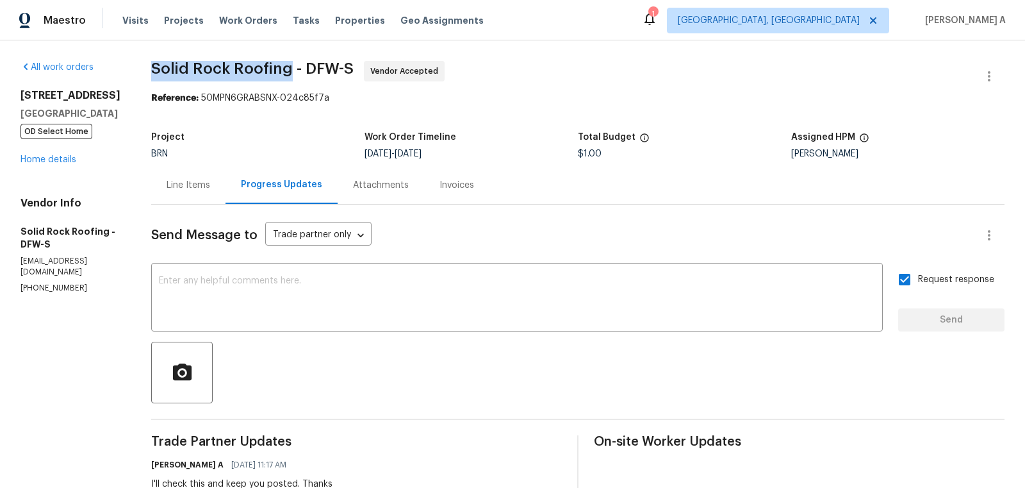
copy span "Solid Rock Roofing"
drag, startPoint x: 145, startPoint y: 69, endPoint x: 284, endPoint y: 69, distance: 138.4
click at [285, 69] on div "All work orders 811 Fawn Valley Dr Allen, TX 75002 OD Select Home Home details …" at bounding box center [512, 484] width 1025 height 888
click at [188, 174] on div "Line Items" at bounding box center [188, 185] width 74 height 38
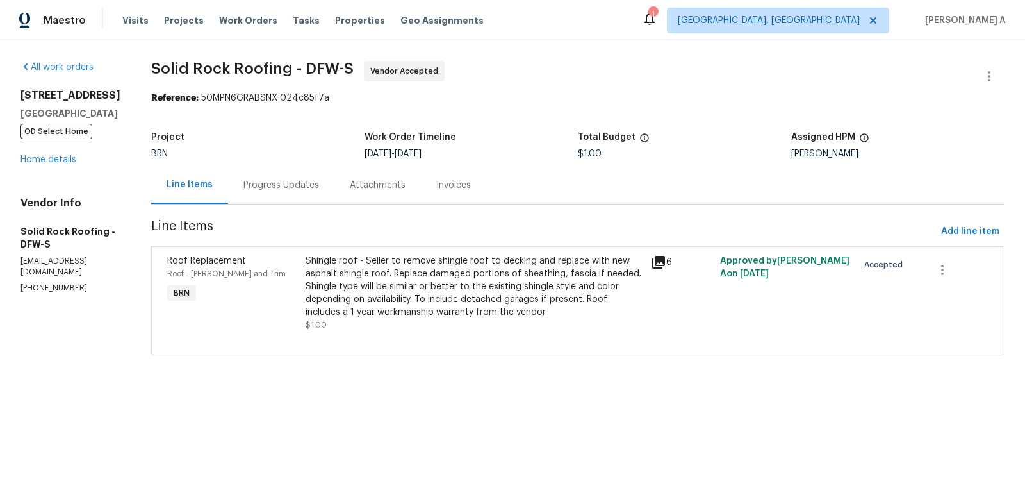
click at [449, 276] on div "Shingle roof - Seller to remove shingle roof to decking and replace with new as…" at bounding box center [475, 286] width 338 height 64
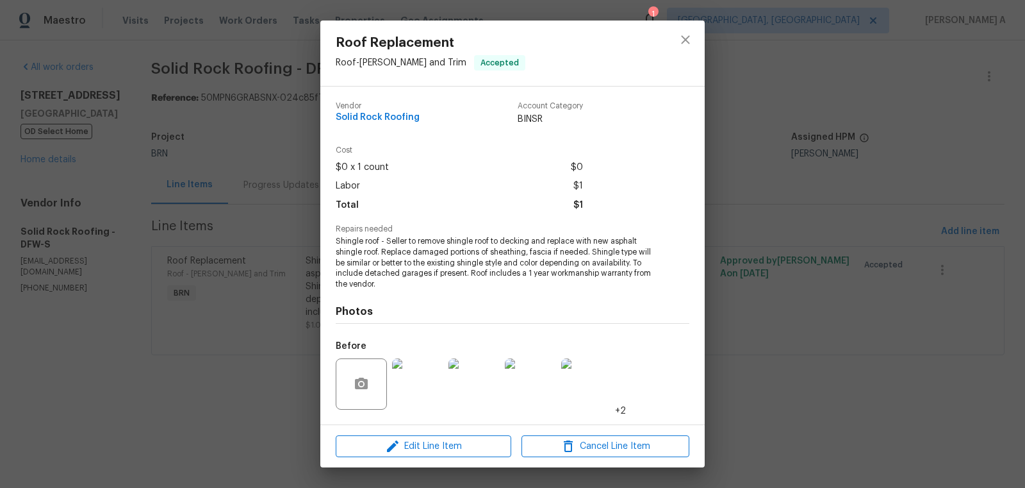
click at [431, 267] on span "Shingle roof - Seller to remove shingle roof to decking and replace with new as…" at bounding box center [495, 263] width 318 height 54
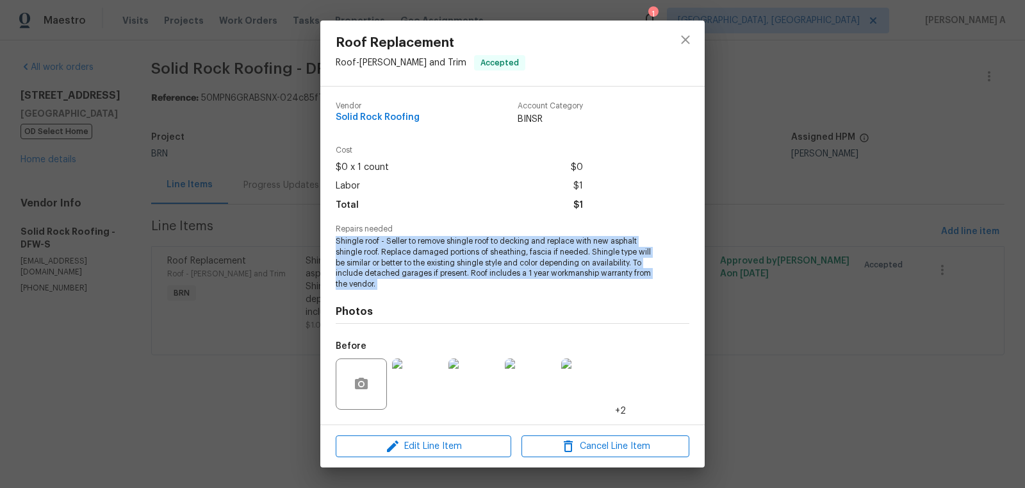
click at [431, 267] on span "Shingle roof - Seller to remove shingle roof to decking and replace with new as…" at bounding box center [495, 263] width 318 height 54
copy span "Shingle roof - Seller to remove shingle roof to decking and replace with new as…"
click at [690, 42] on icon "close" at bounding box center [685, 39] width 15 height 15
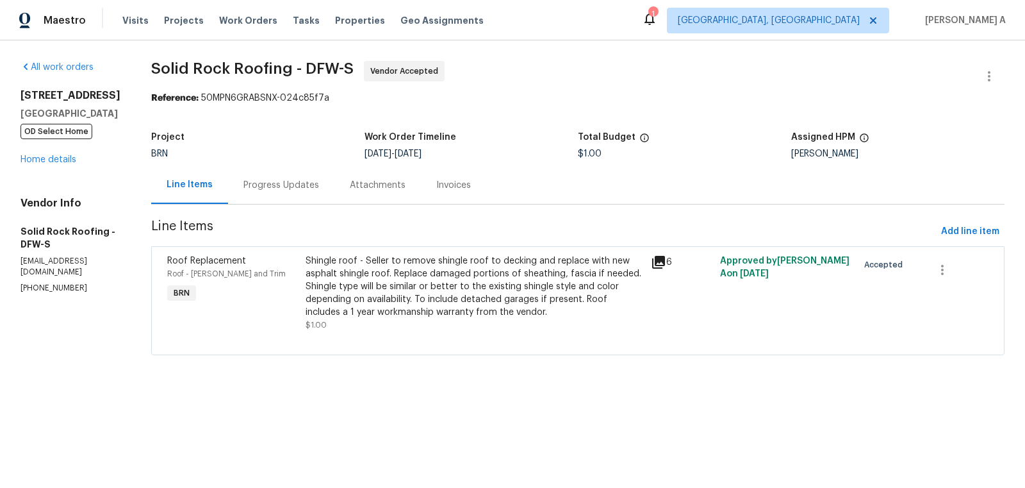
click at [259, 185] on div "Progress Updates" at bounding box center [281, 185] width 76 height 13
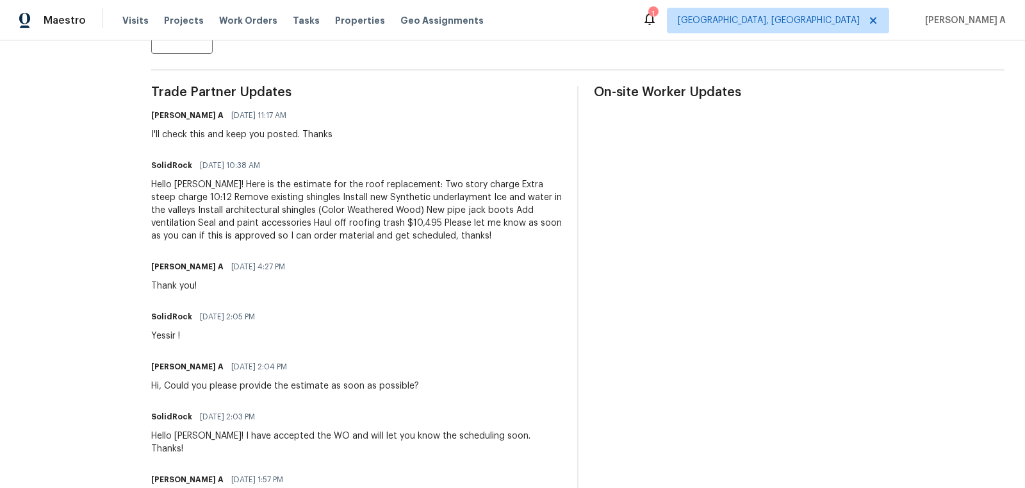
scroll to position [427, 0]
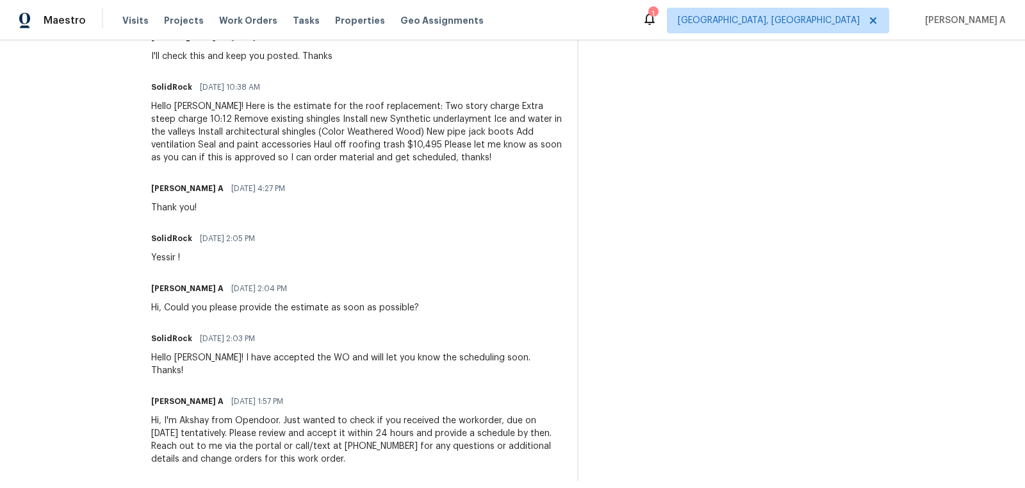
click at [330, 140] on div "Hello Akshay! Here is the estimate for the roof replacement: Two story charge E…" at bounding box center [356, 132] width 411 height 64
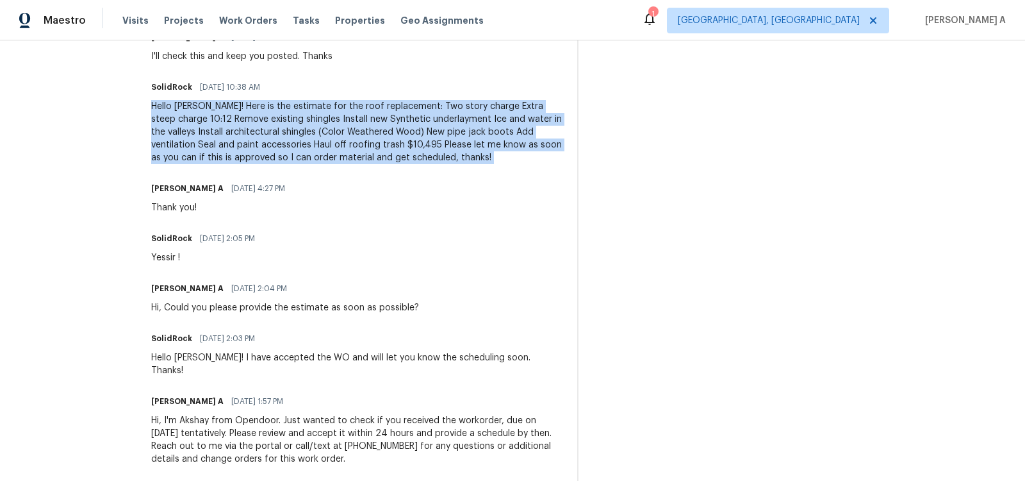
click at [330, 140] on div "Hello Akshay! Here is the estimate for the roof replacement: Two story charge E…" at bounding box center [356, 132] width 411 height 64
copy div "Hello Akshay! Here is the estimate for the roof replacement: Two story charge E…"
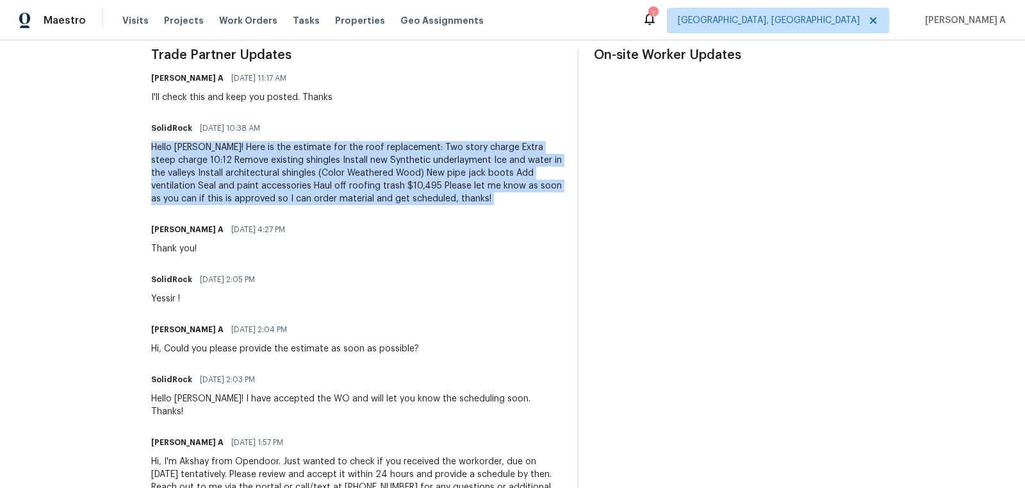
scroll to position [381, 0]
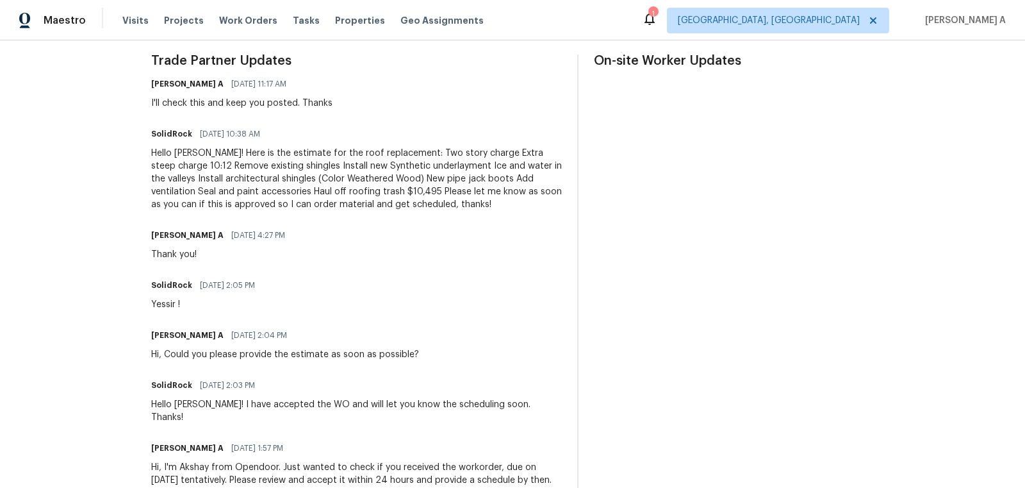
click at [409, 213] on div "Trade Partner Updates Akshay Ajaya Kumar A 09/23/2025 11:17 AM I'll check this …" at bounding box center [356, 290] width 411 height 473
drag, startPoint x: 336, startPoint y: 192, endPoint x: 371, endPoint y: 192, distance: 34.6
click at [371, 192] on div "Hello Akshay! Here is the estimate for the roof replacement: Two story charge E…" at bounding box center [356, 179] width 411 height 64
copy div "$10,495"
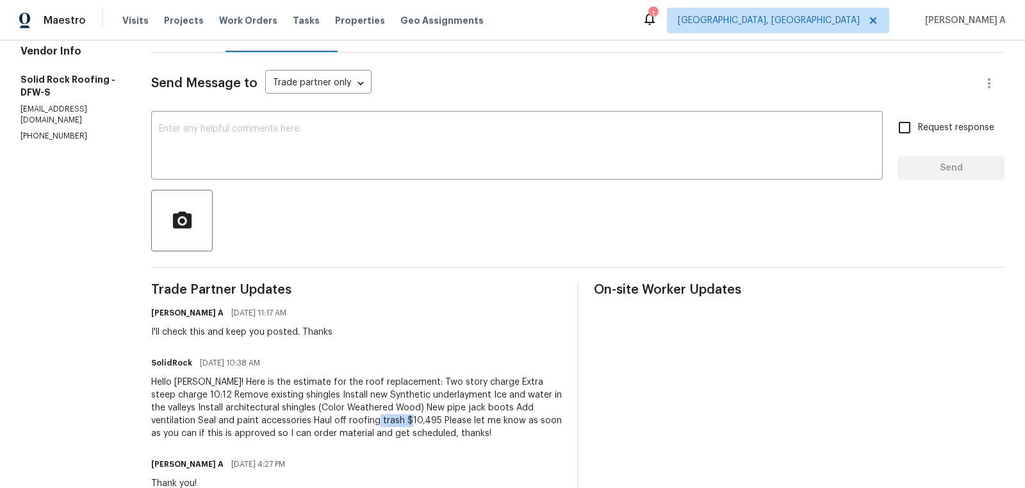
scroll to position [0, 0]
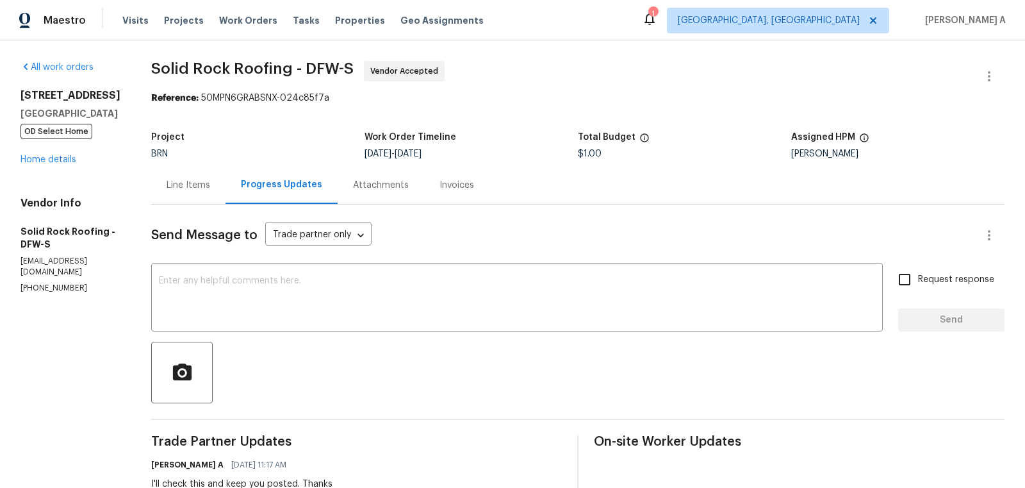
click at [180, 190] on div "Line Items" at bounding box center [189, 185] width 44 height 13
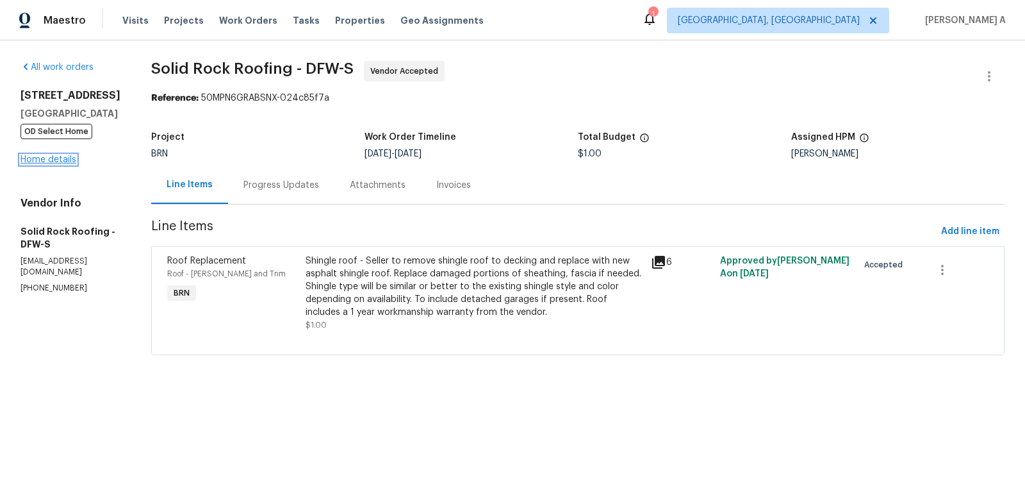
click at [60, 159] on link "Home details" at bounding box center [49, 159] width 56 height 9
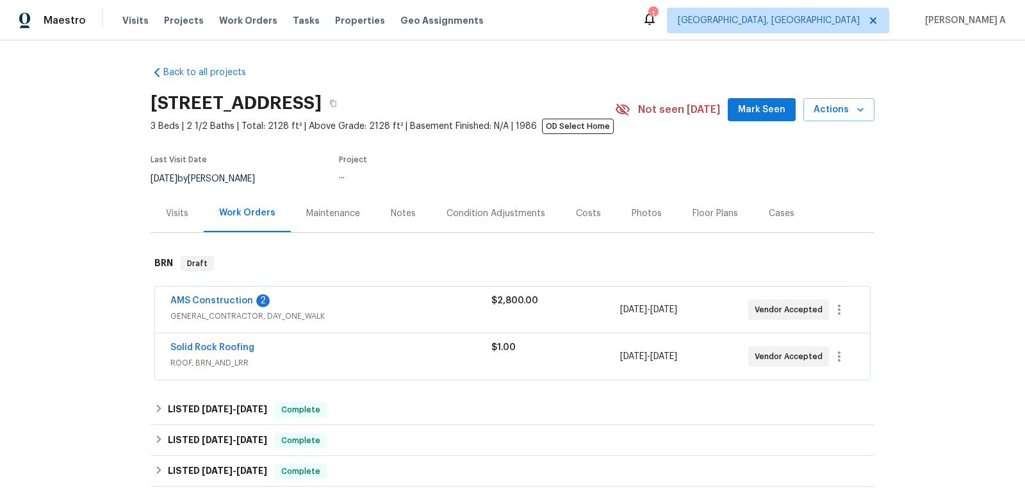
scroll to position [12, 0]
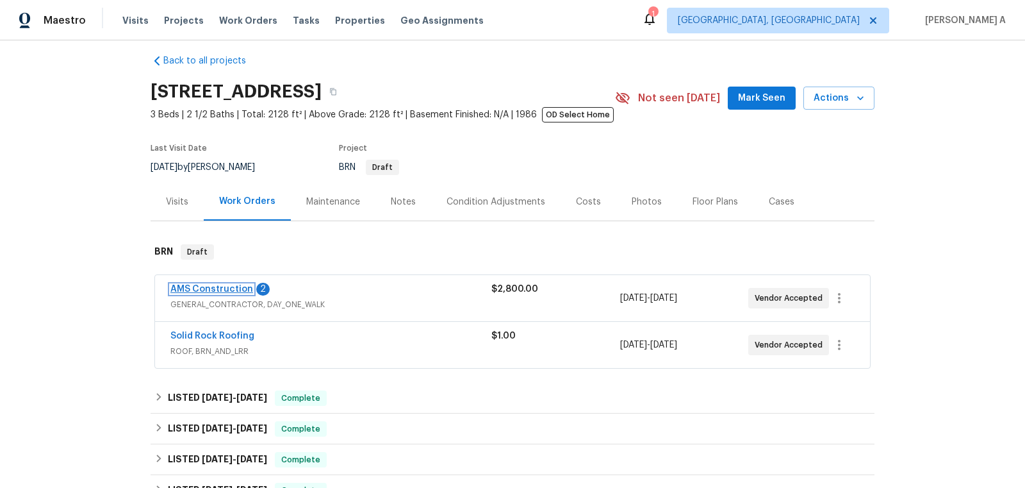
click at [231, 289] on link "AMS Construction" at bounding box center [211, 288] width 83 height 9
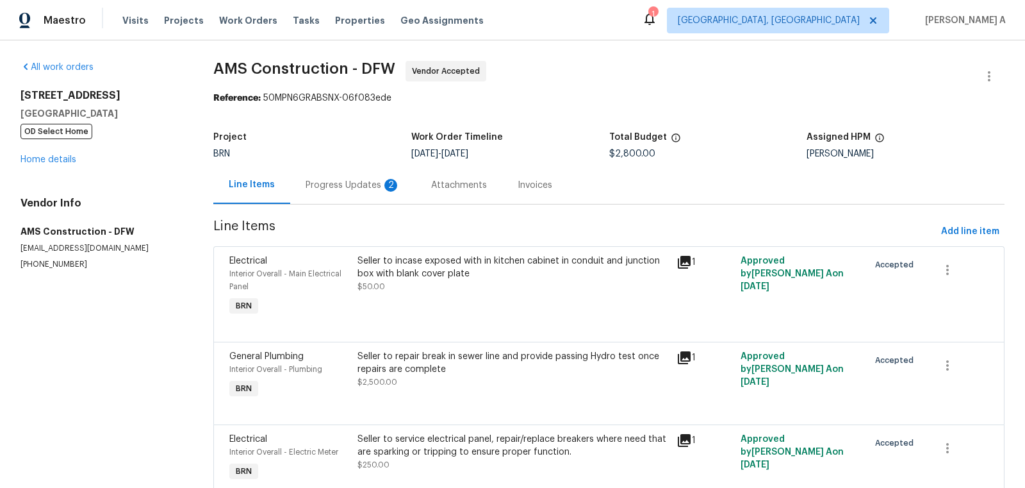
click at [334, 183] on div "Progress Updates 2" at bounding box center [353, 185] width 95 height 13
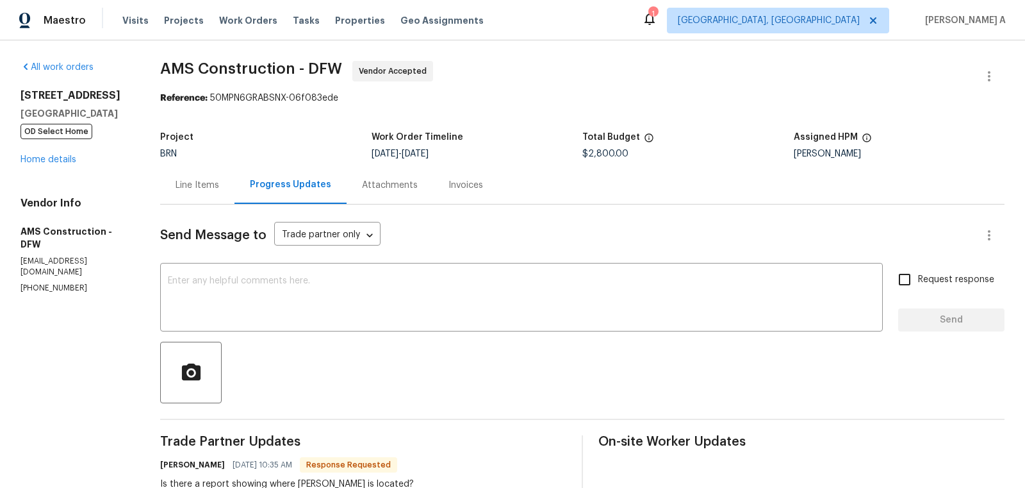
click at [199, 181] on div "Line Items" at bounding box center [198, 185] width 44 height 13
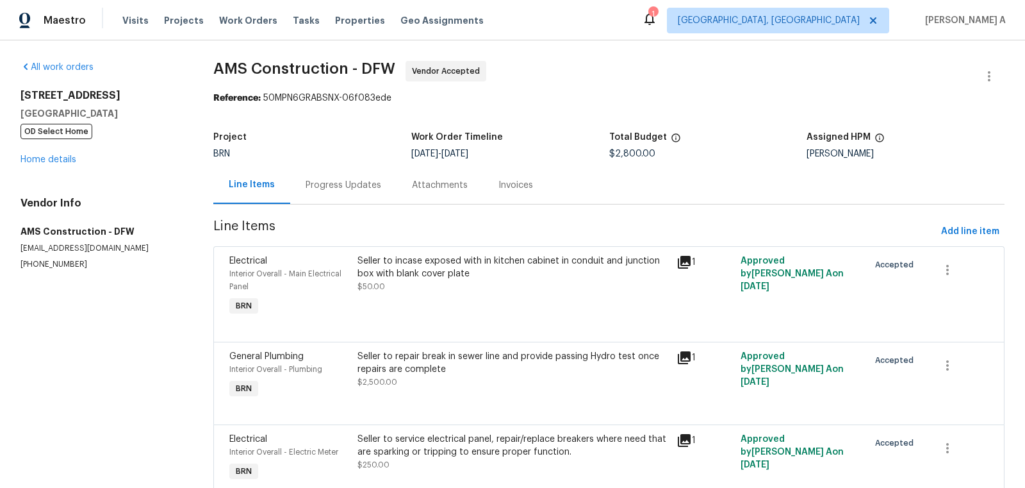
scroll to position [55, 0]
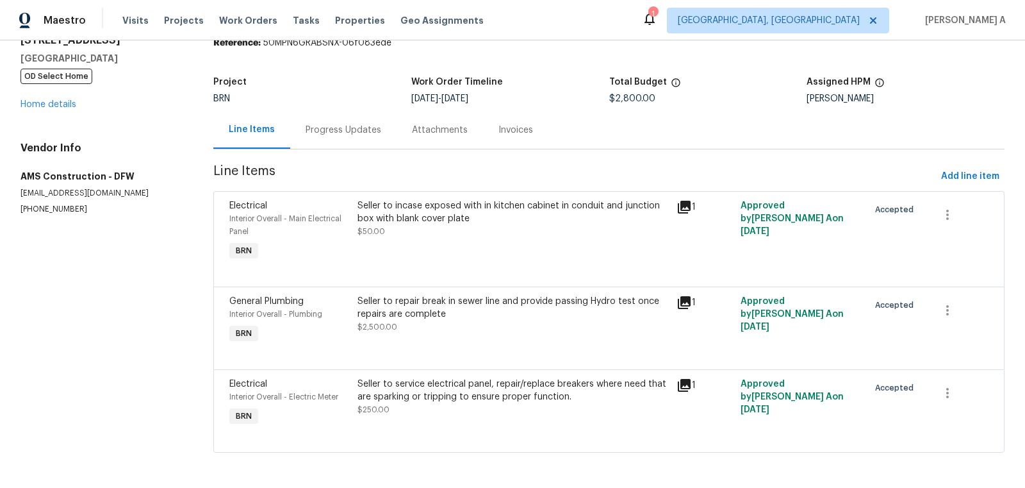
click at [339, 129] on div "Progress Updates" at bounding box center [344, 130] width 76 height 13
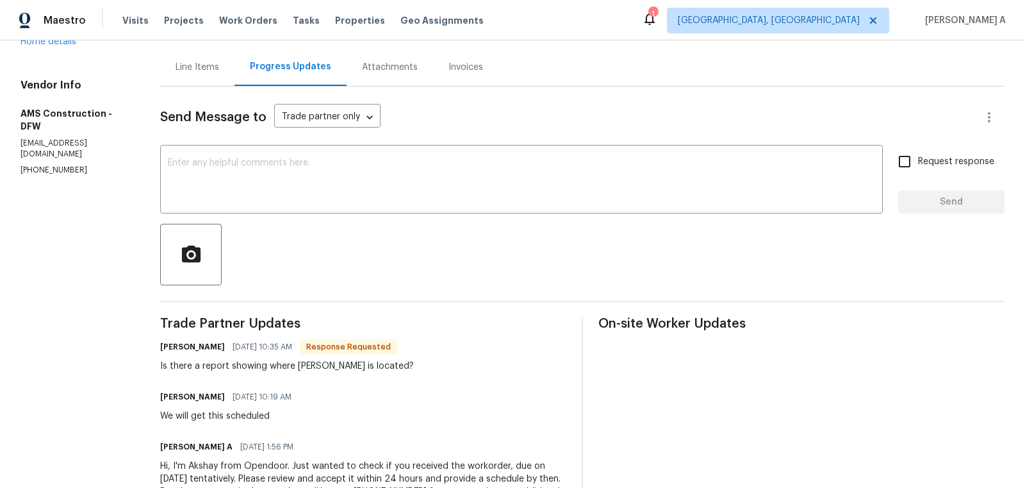
scroll to position [177, 0]
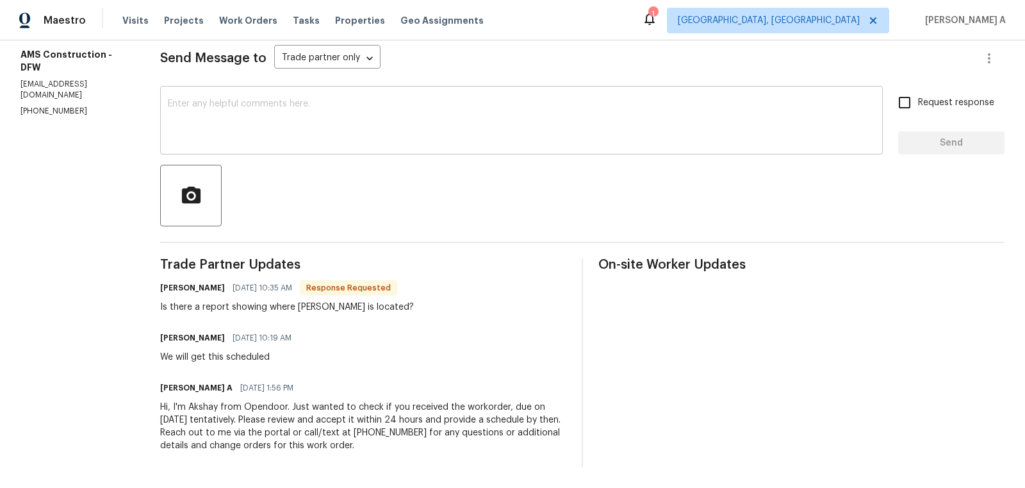
click at [357, 121] on textarea at bounding box center [521, 121] width 707 height 45
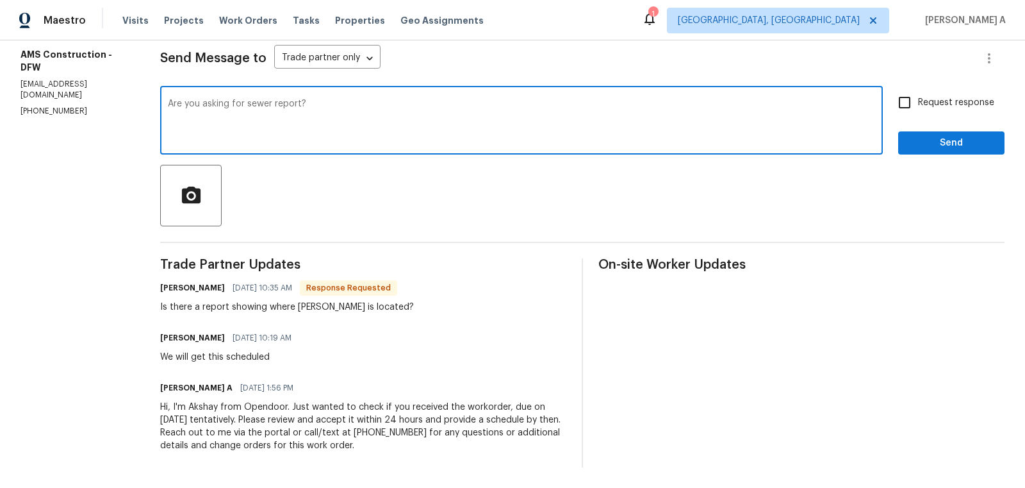
click at [475, 120] on textarea "Are you asking for sewer report?" at bounding box center [521, 121] width 707 height 45
click at [0, 0] on span "Correct the article" at bounding box center [0, 0] width 0 height 0
type textarea "Are you asking for a sewer report?"
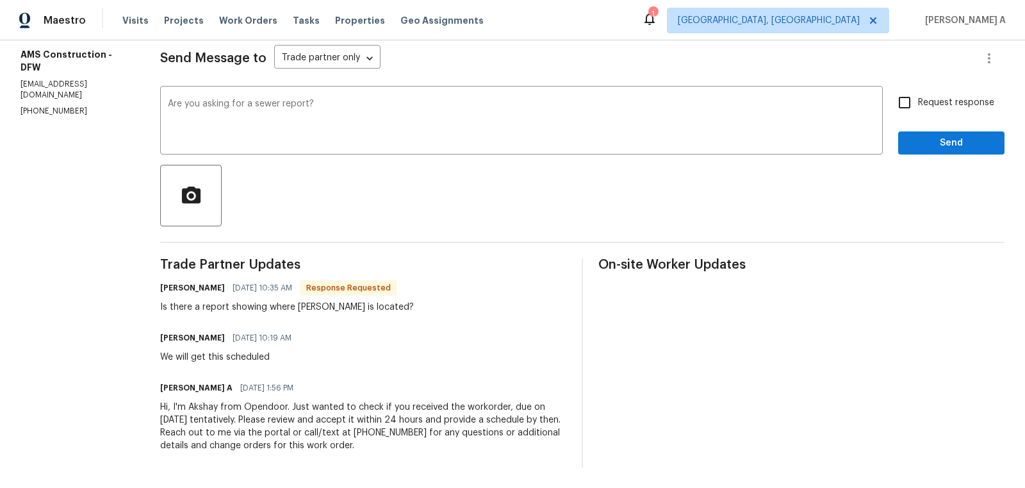
click at [931, 102] on span "Request response" at bounding box center [956, 102] width 76 height 13
click at [918, 102] on input "Request response" at bounding box center [904, 102] width 27 height 27
checkbox input "true"
click at [941, 145] on span "Send" at bounding box center [952, 143] width 86 height 16
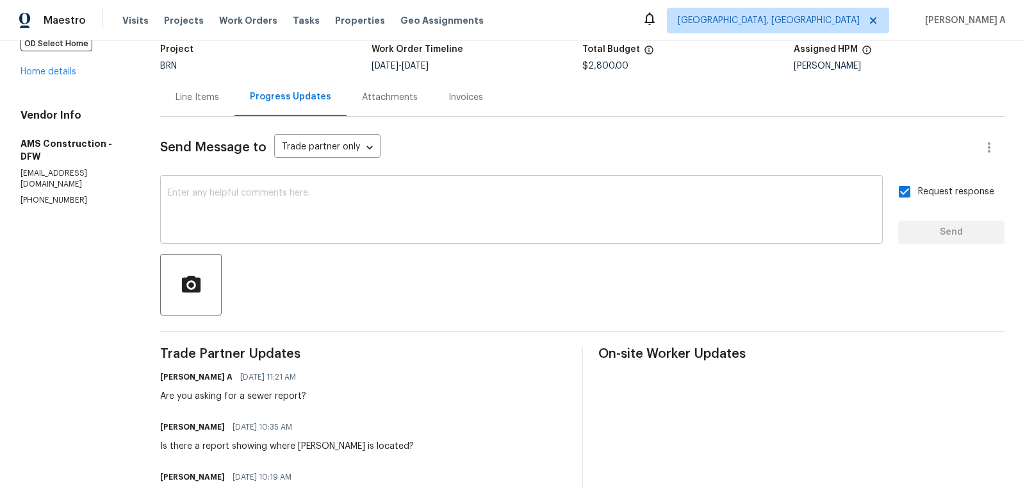
scroll to position [0, 0]
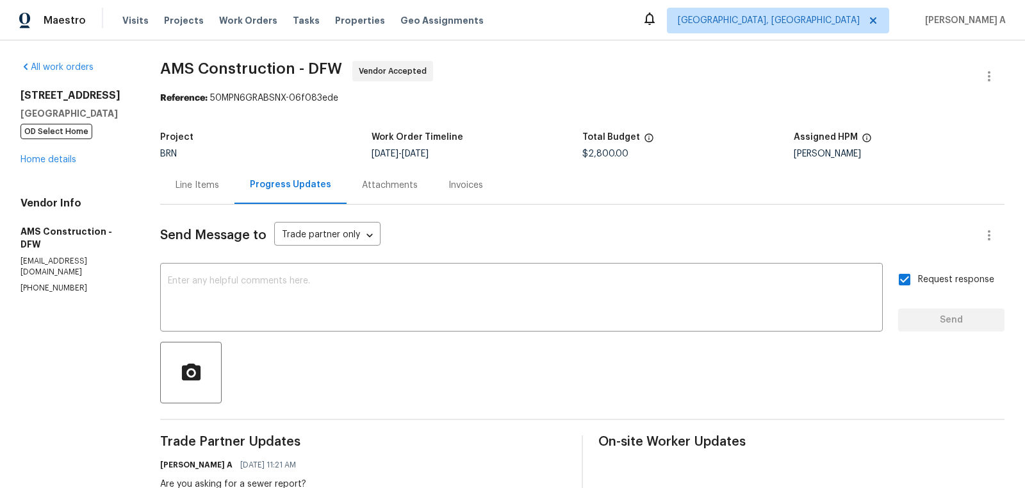
click at [214, 196] on div "Line Items" at bounding box center [197, 185] width 74 height 38
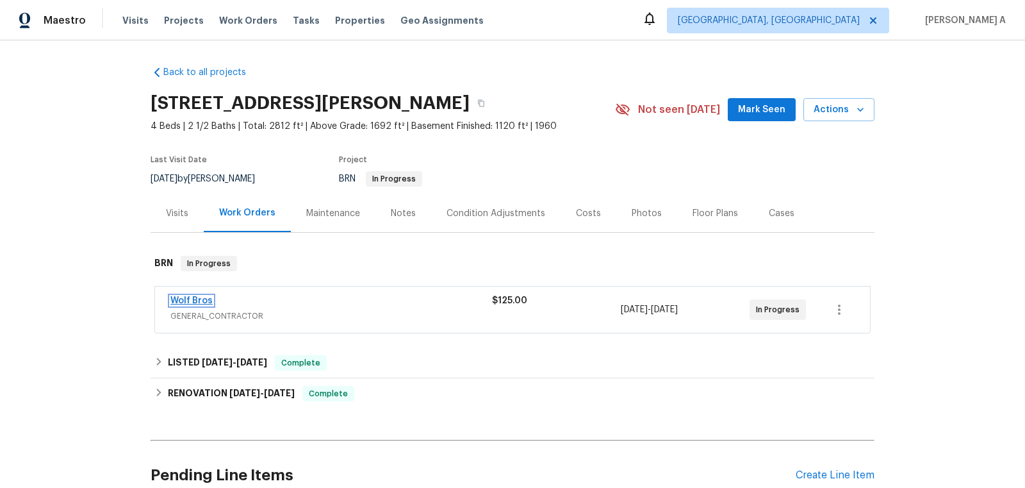
click at [181, 296] on link "Wolf Bros" at bounding box center [191, 300] width 42 height 9
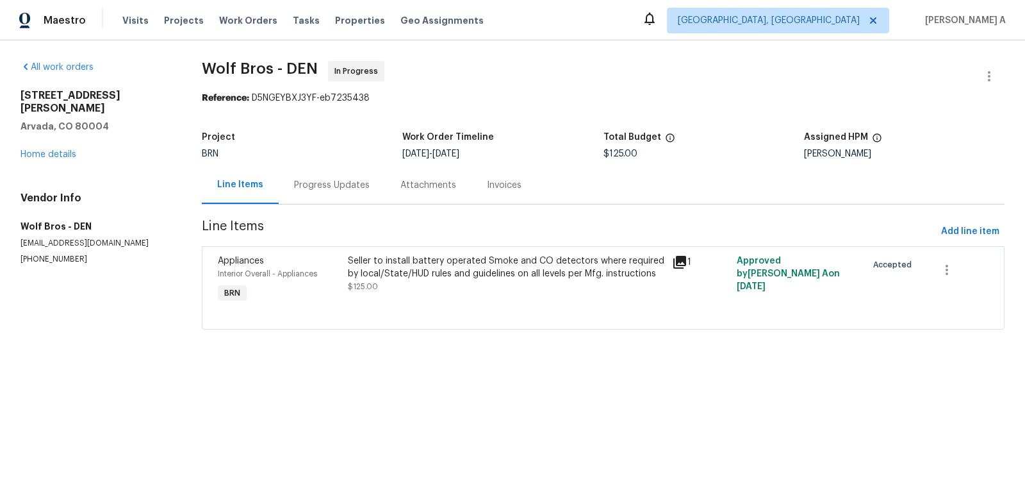
click at [319, 183] on div "Progress Updates" at bounding box center [332, 185] width 76 height 13
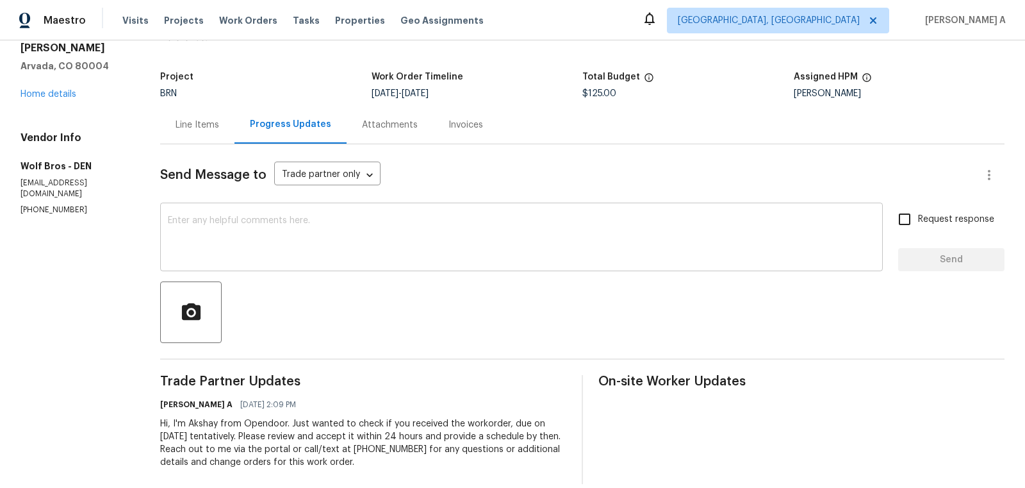
scroll to position [67, 0]
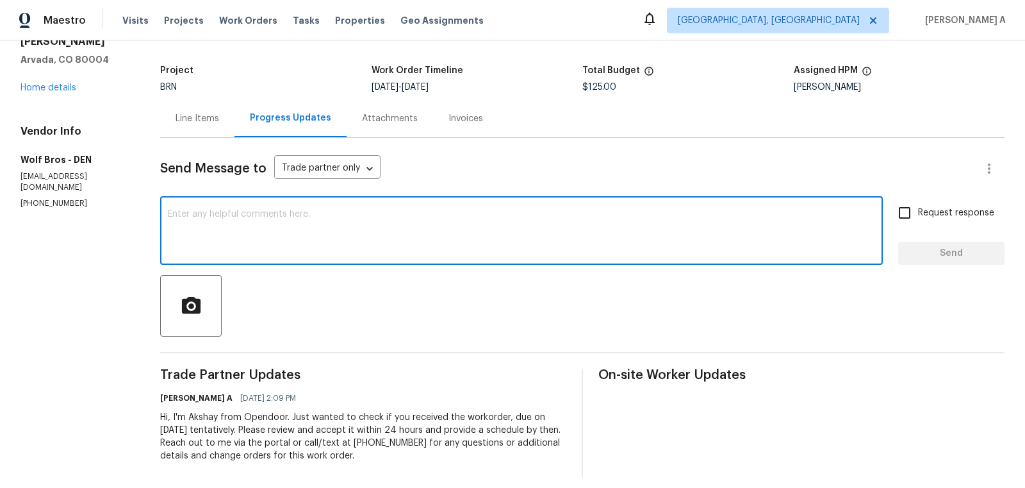
click at [389, 232] on textarea at bounding box center [521, 232] width 707 height 45
type textarea "Hi, May I know if this has been scheduled? Ty"
click at [885, 213] on div "Hi, May I know if this has been scheduled? Ty x ​ Request response Send" at bounding box center [582, 231] width 844 height 65
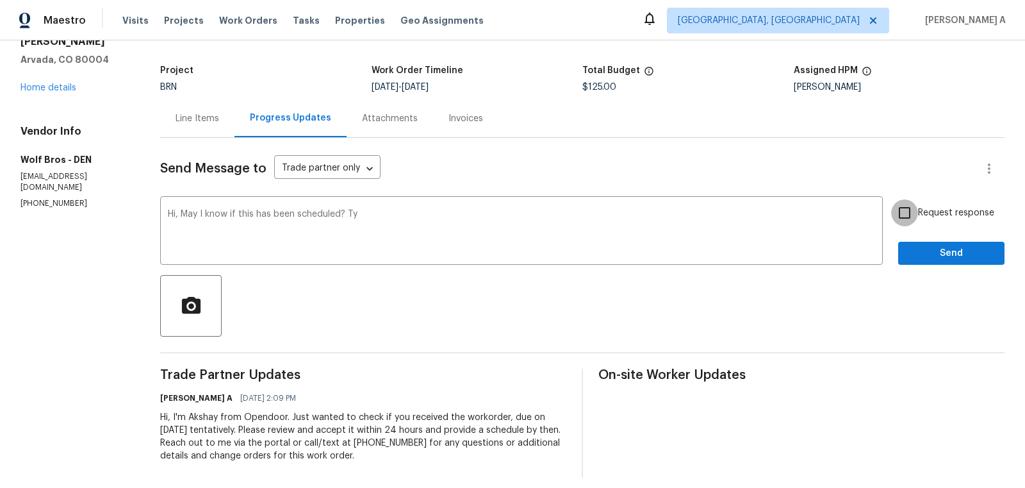
click at [910, 214] on input "Request response" at bounding box center [904, 212] width 27 height 27
checkbox input "true"
click at [941, 249] on span "Send" at bounding box center [952, 253] width 86 height 16
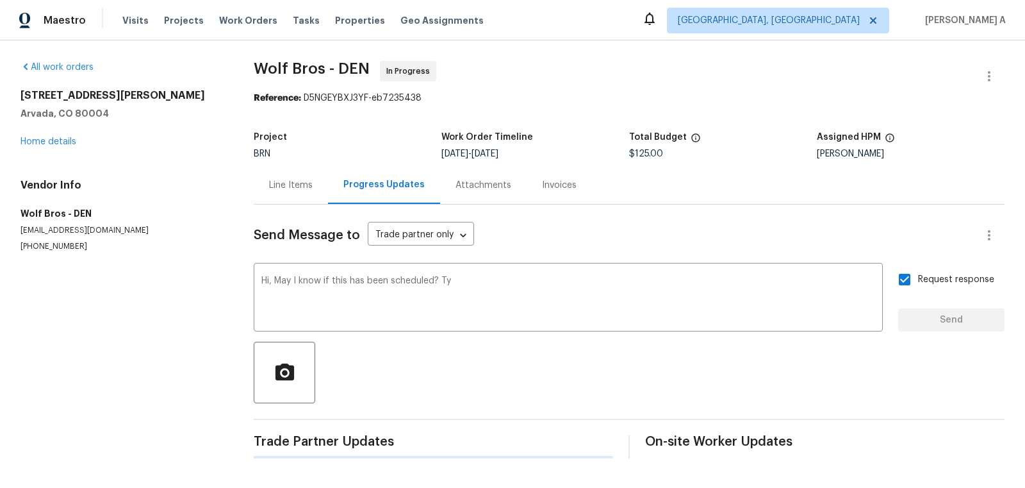
scroll to position [0, 0]
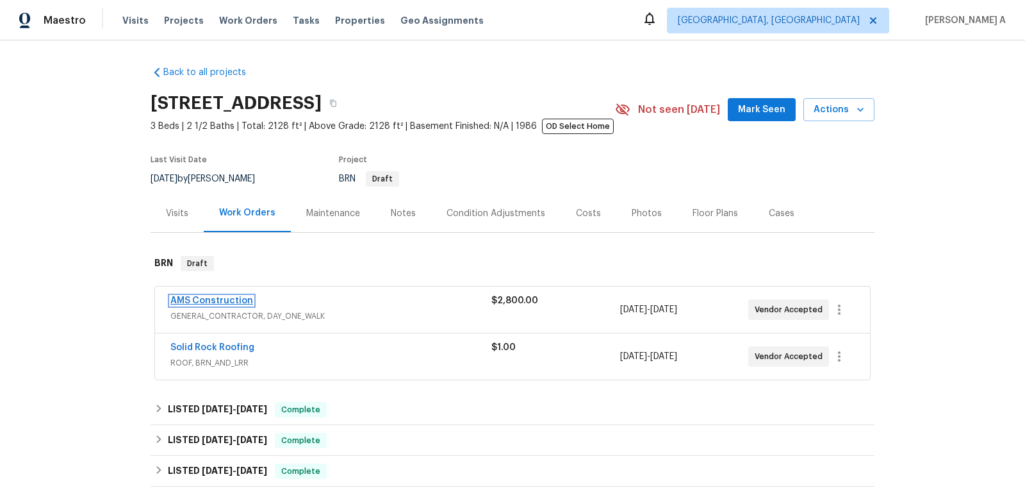
click at [226, 299] on link "AMS Construction" at bounding box center [211, 300] width 83 height 9
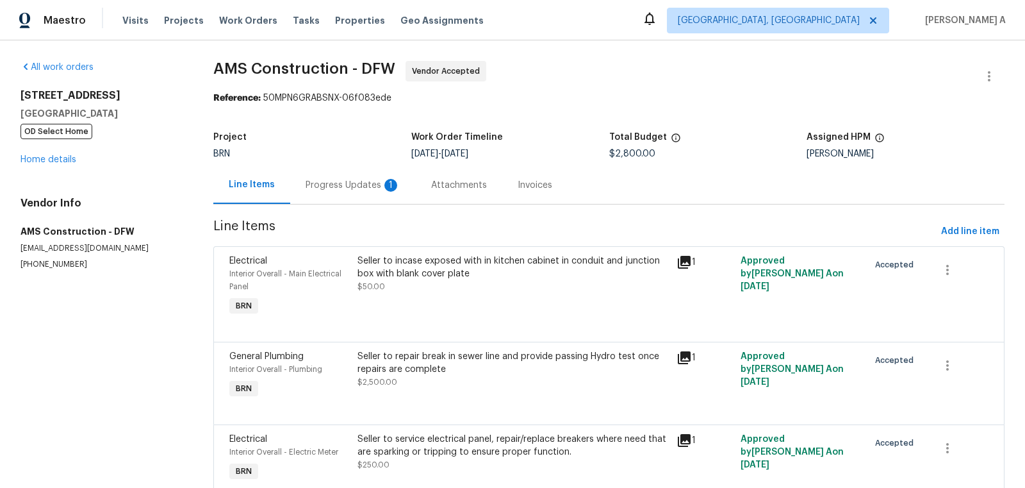
click at [342, 186] on div "Progress Updates 1" at bounding box center [353, 185] width 95 height 13
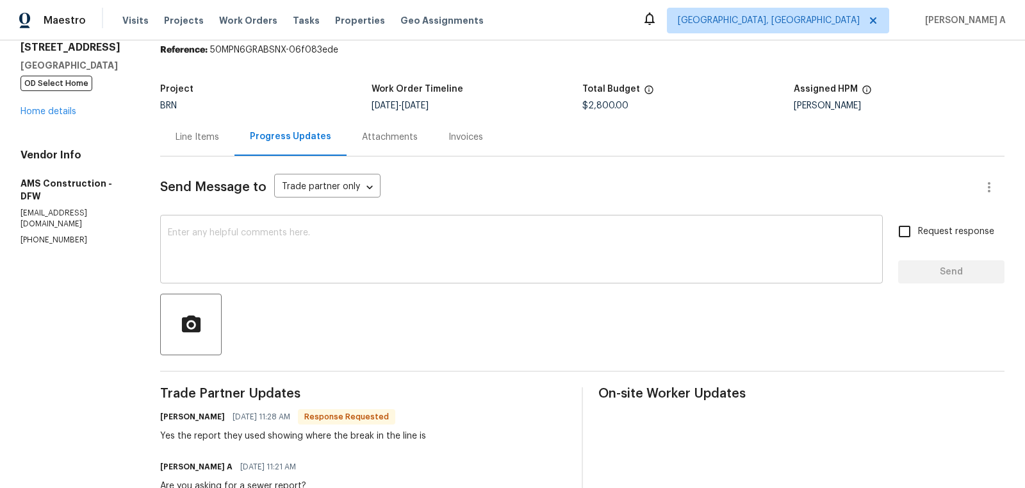
scroll to position [58, 0]
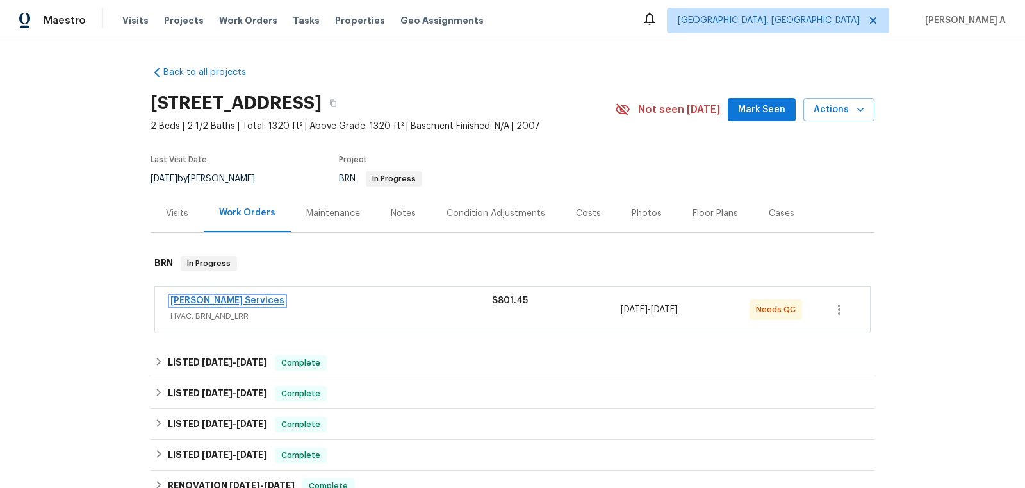
click at [210, 300] on link "Tony Barrett Services" at bounding box center [227, 300] width 114 height 9
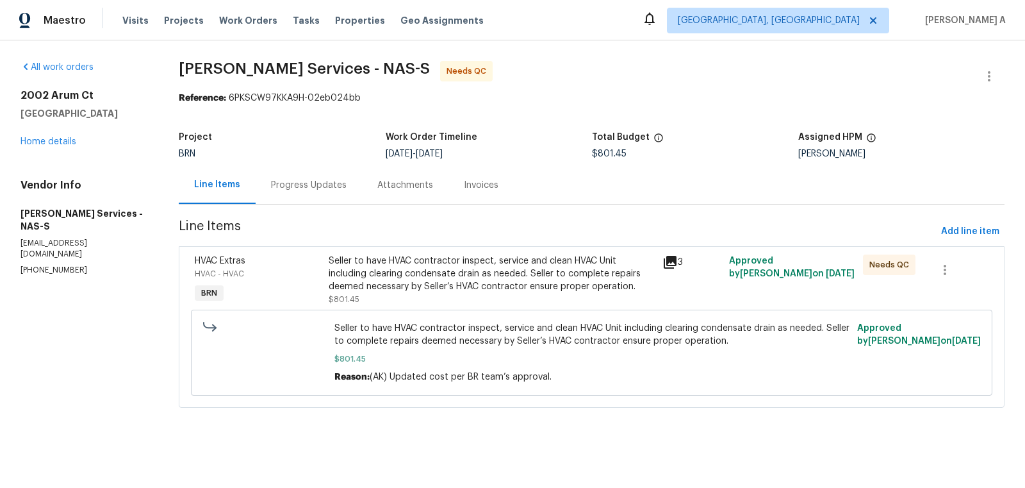
click at [323, 181] on div "Progress Updates" at bounding box center [309, 185] width 76 height 13
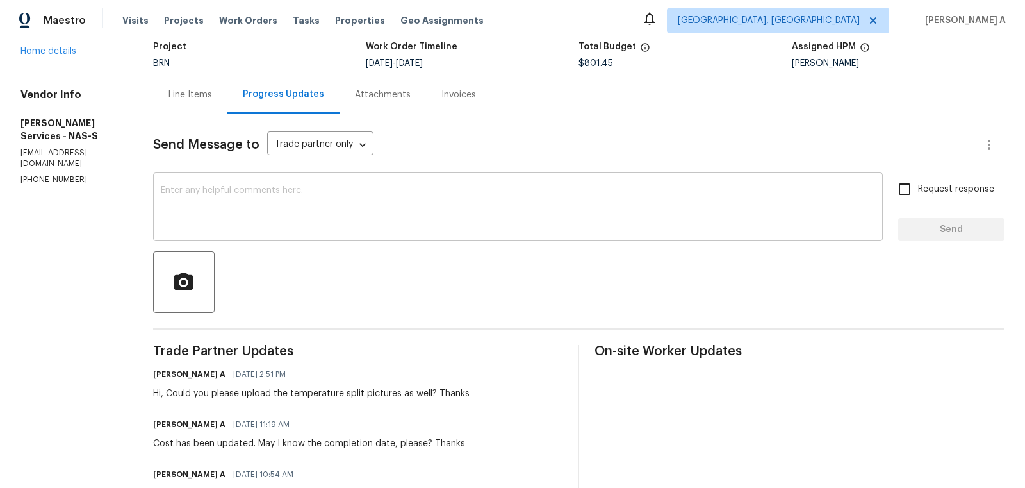
scroll to position [91, 0]
click at [54, 174] on p "(615) 403-0485" at bounding box center [72, 179] width 102 height 11
copy p "(615) 403-0485"
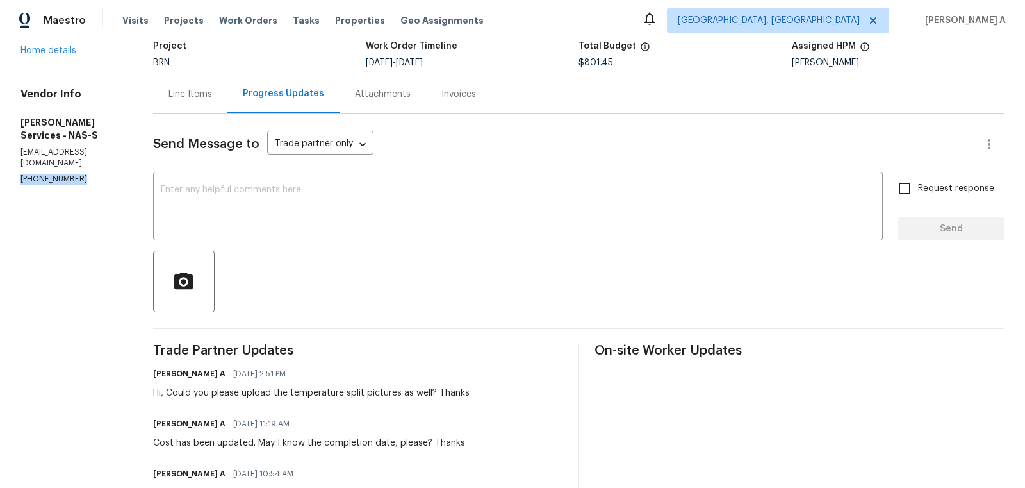
scroll to position [0, 0]
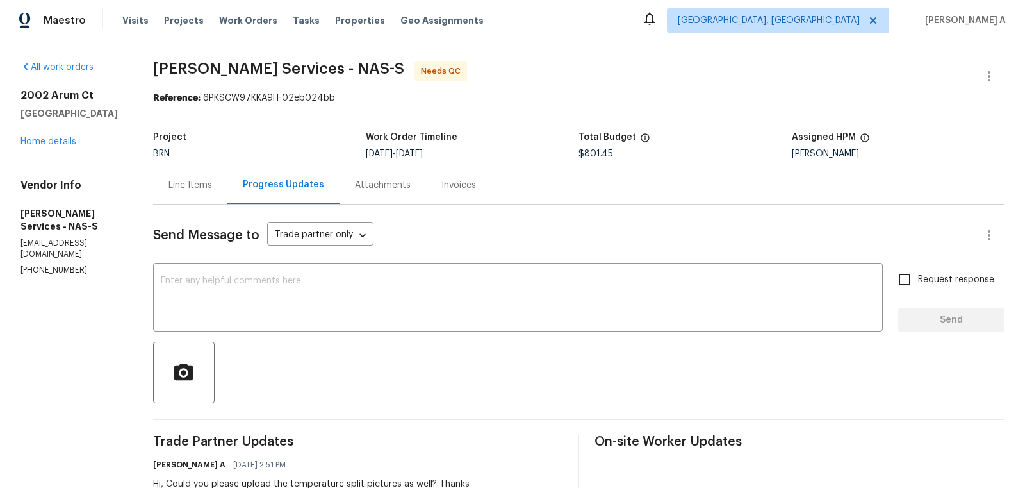
click at [187, 187] on div "Line Items" at bounding box center [191, 185] width 44 height 13
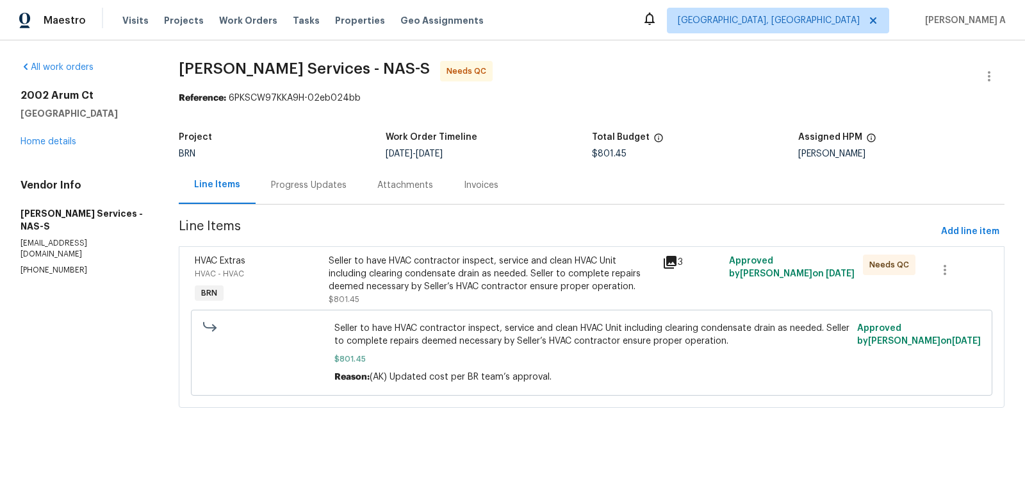
click at [323, 192] on div "Progress Updates" at bounding box center [309, 185] width 106 height 38
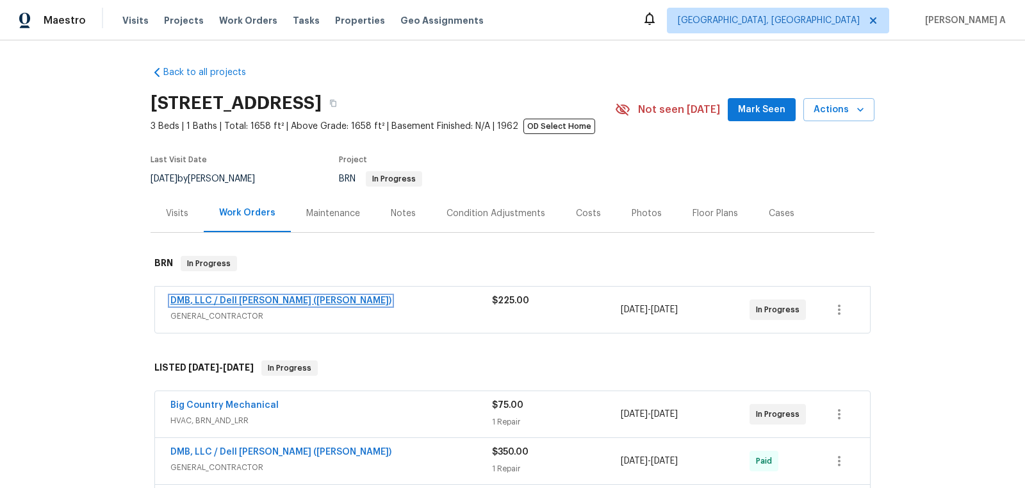
click at [243, 302] on link "DMB, LLC / Dell [PERSON_NAME] ([PERSON_NAME])" at bounding box center [280, 300] width 221 height 9
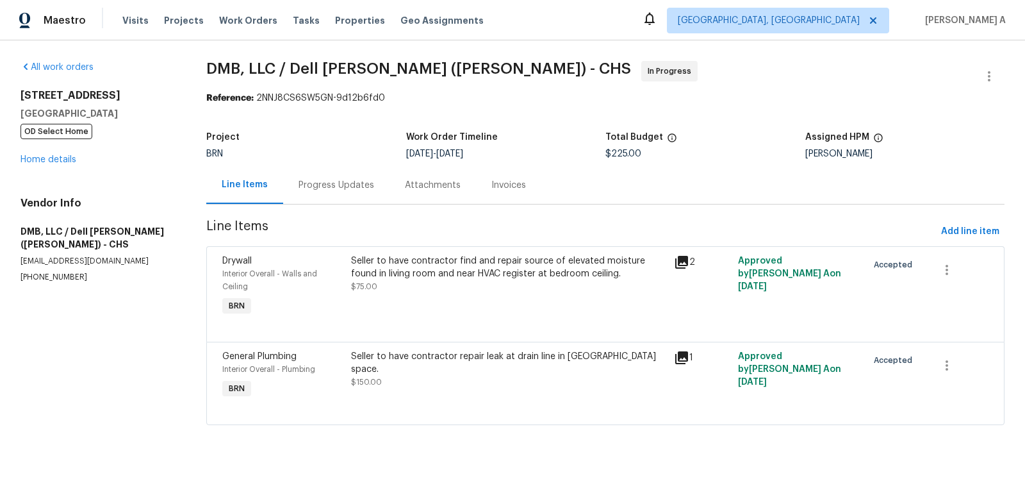
click at [326, 161] on div "Project BRN Work Order Timeline [DATE] - [DATE] Total Budget $225.00 Assigned H…" at bounding box center [605, 145] width 798 height 41
click at [333, 195] on div "Progress Updates" at bounding box center [336, 185] width 106 height 38
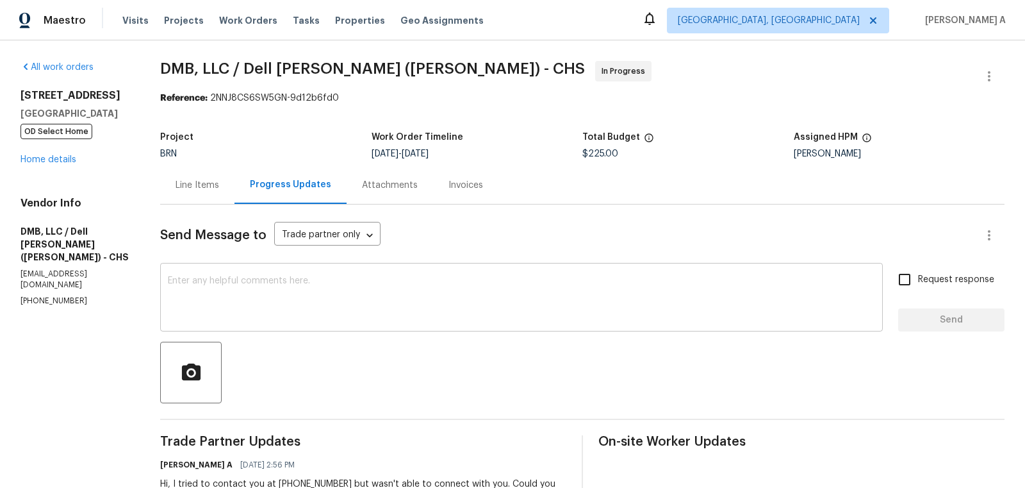
scroll to position [73, 0]
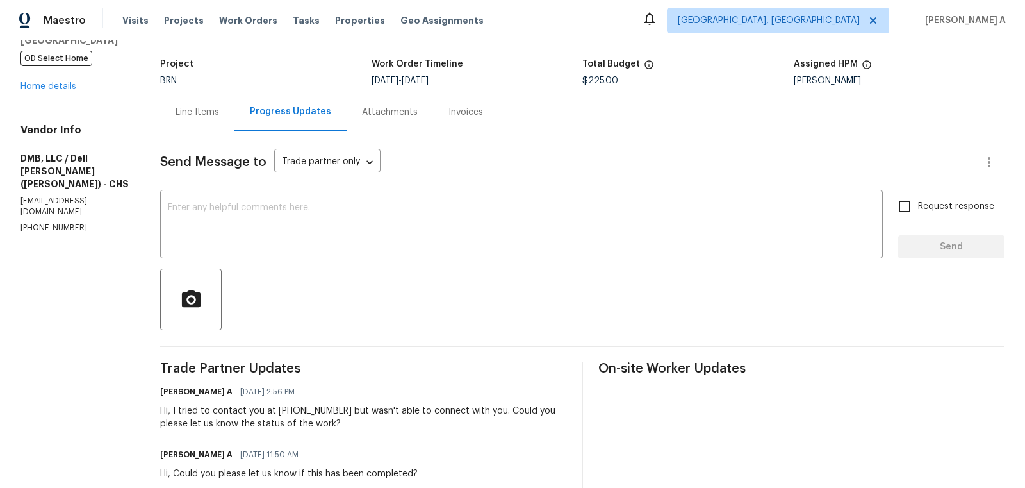
click at [38, 222] on p "[PHONE_NUMBER]" at bounding box center [75, 227] width 109 height 11
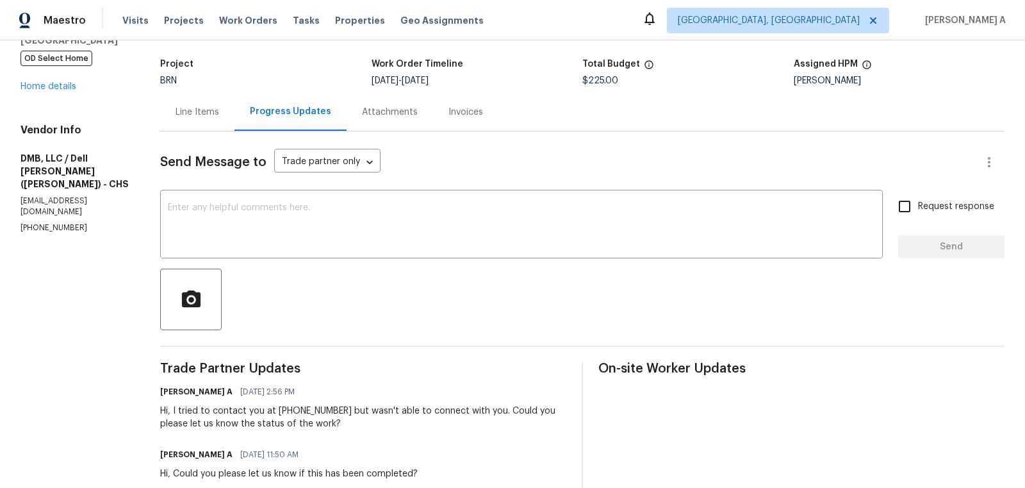
click at [177, 106] on div "Line Items" at bounding box center [198, 112] width 44 height 13
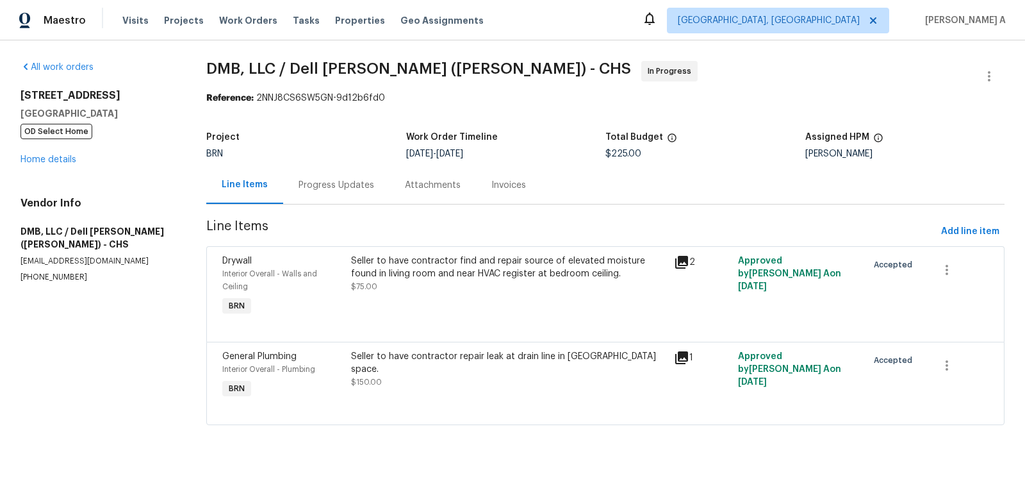
click at [309, 177] on div "Progress Updates" at bounding box center [336, 185] width 106 height 38
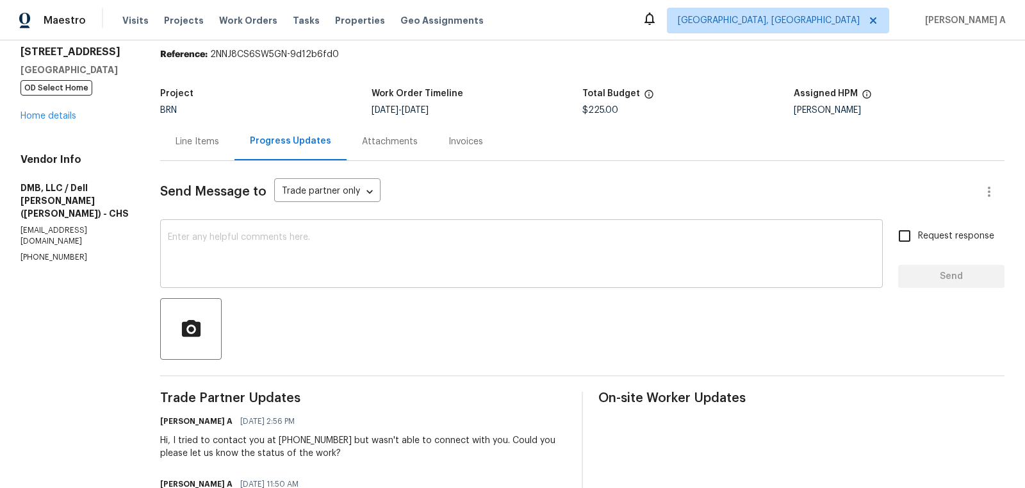
scroll to position [55, 0]
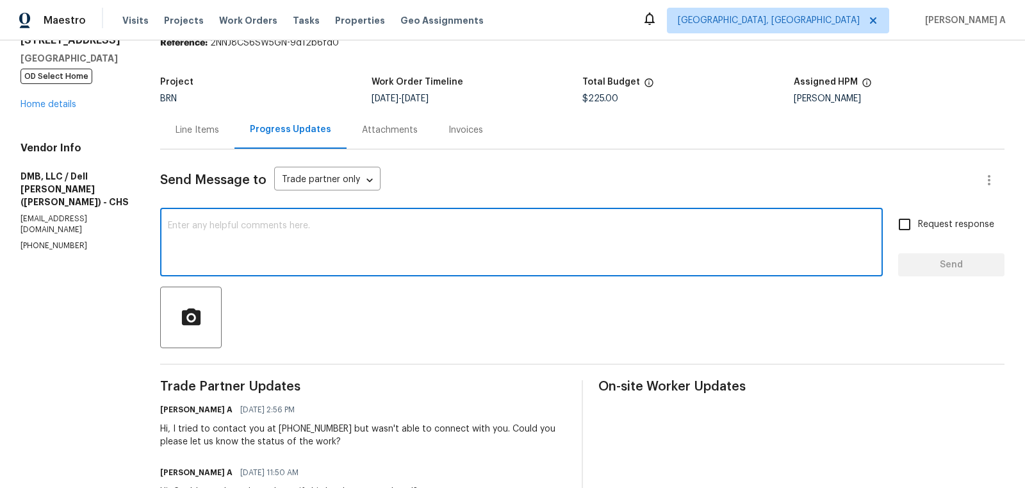
click at [447, 226] on textarea at bounding box center [521, 243] width 707 height 45
type textarea "Hi, Could you please let us know if this has been completed?"
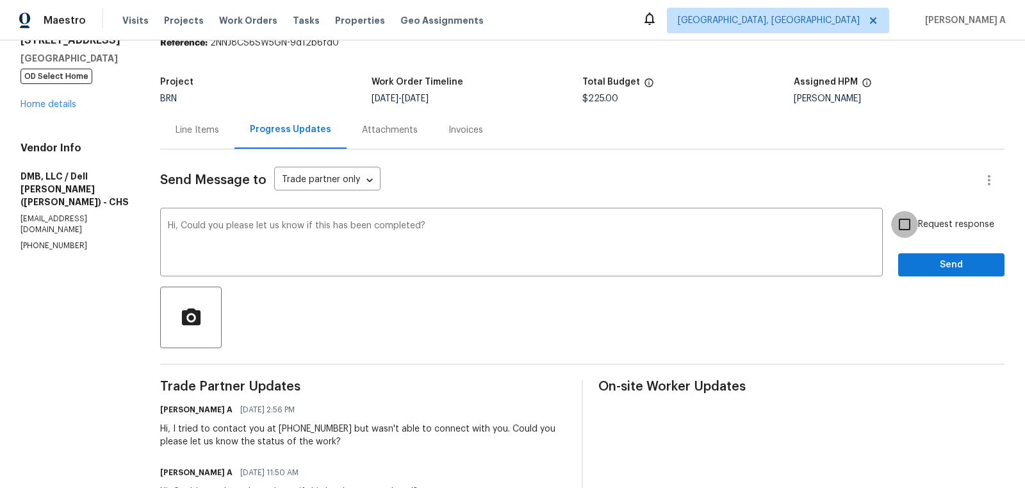
click at [902, 226] on input "Request response" at bounding box center [904, 224] width 27 height 27
checkbox input "true"
click at [944, 270] on span "Send" at bounding box center [952, 265] width 86 height 16
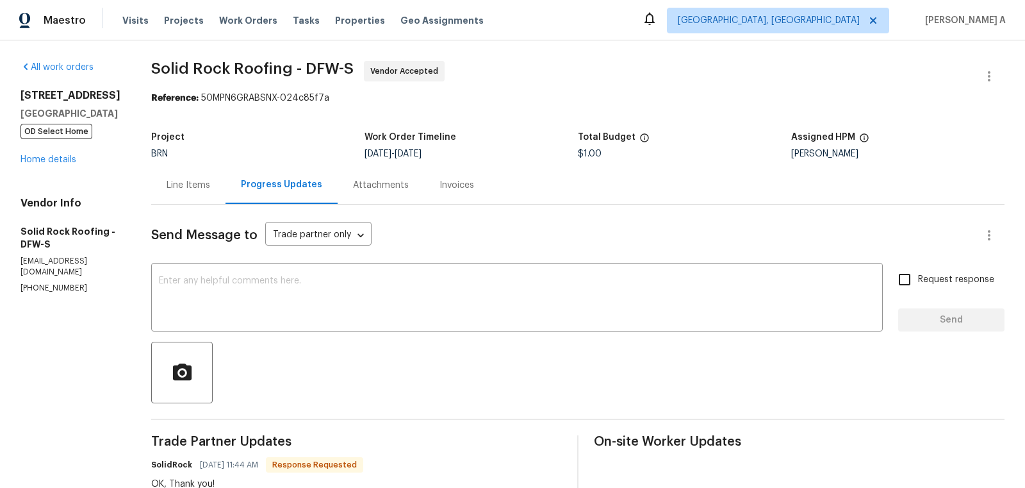
click at [169, 185] on div "Line Items" at bounding box center [189, 185] width 44 height 13
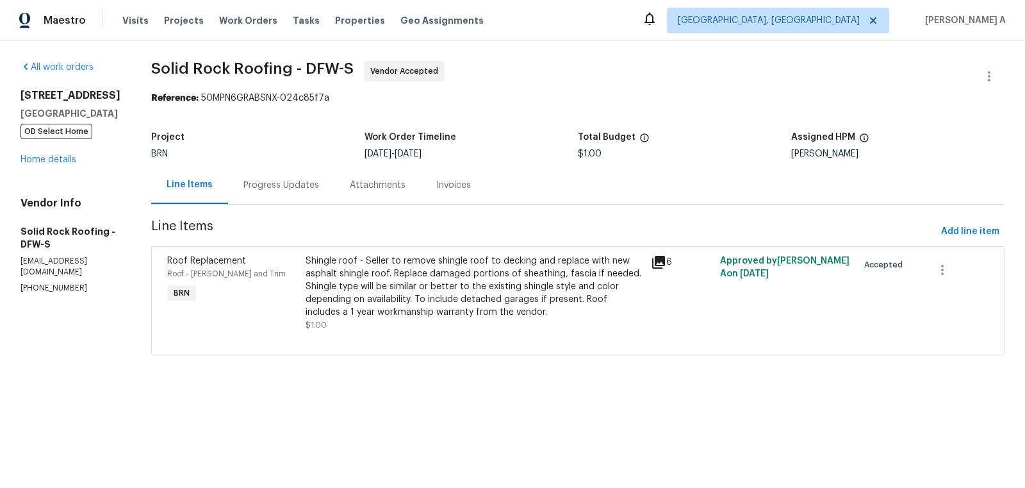
click at [426, 287] on div "Shingle roof - Seller to remove shingle roof to decking and replace with new as…" at bounding box center [475, 286] width 338 height 64
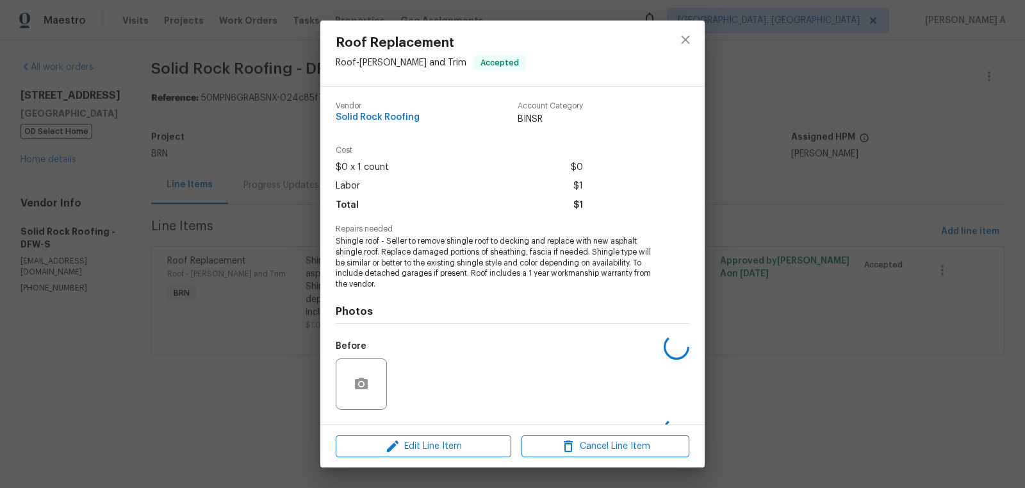
scroll to position [81, 0]
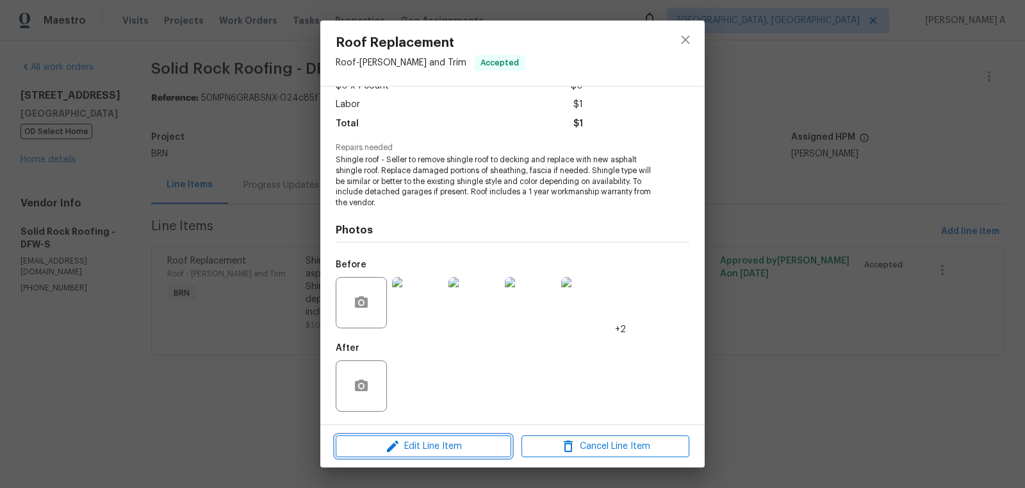
click at [453, 449] on span "Edit Line Item" at bounding box center [424, 446] width 168 height 16
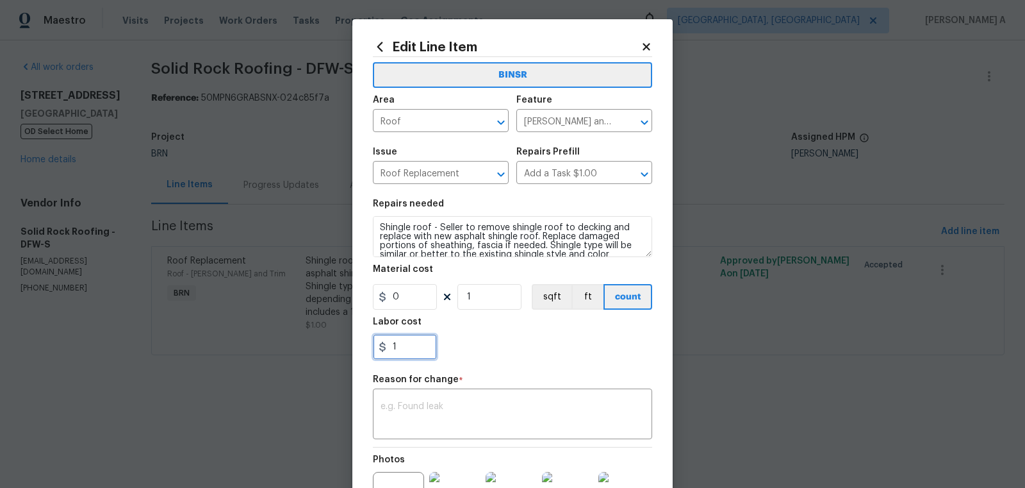
drag, startPoint x: 420, startPoint y: 353, endPoint x: 319, endPoint y: 352, distance: 101.2
click at [319, 353] on div "Edit Line Item BINSR Area Roof ​ Feature [PERSON_NAME] and Trim ​ Issue Roof Re…" at bounding box center [512, 244] width 1025 height 488
paste input "0495"
type input "10495"
click at [427, 418] on div "BINSR Area Roof ​ Feature [PERSON_NAME] and Trim ​ Issue Roof Replacement ​ Rep…" at bounding box center [512, 312] width 279 height 511
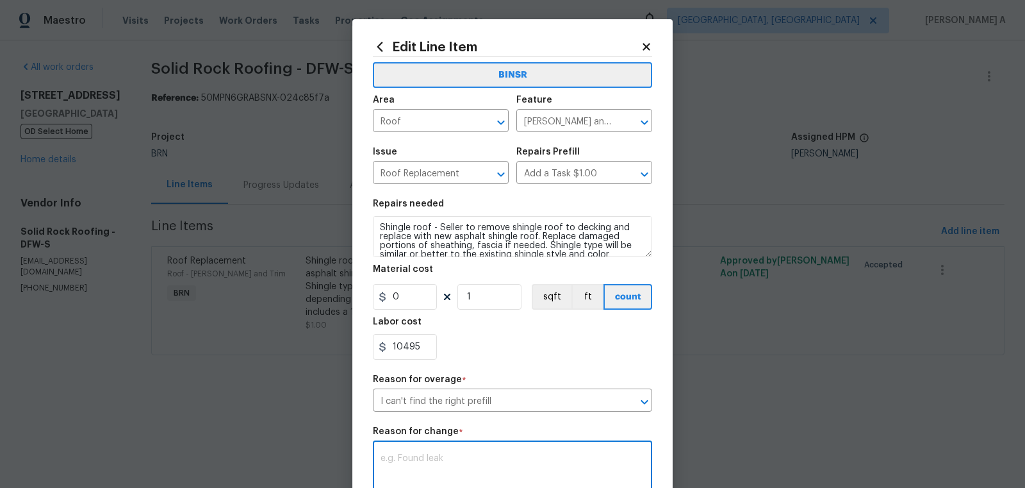
click at [423, 450] on div "x ​" at bounding box center [512, 466] width 279 height 47
paste textarea "(AK) Updated cost per BR team’s approval."
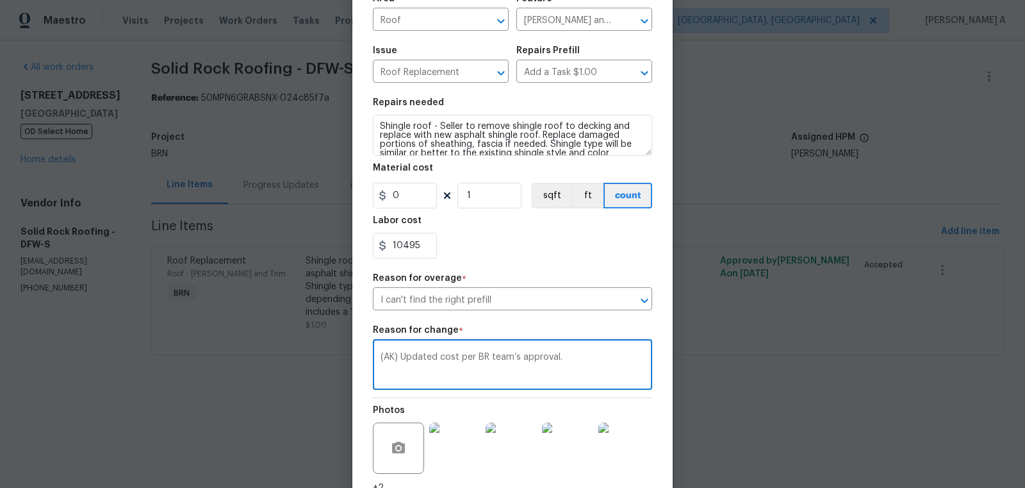
scroll to position [209, 0]
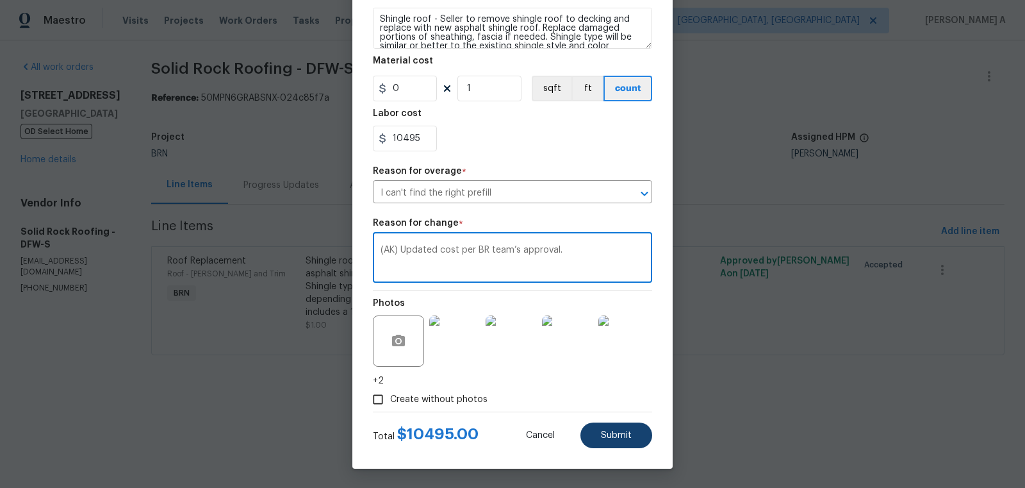
type textarea "(AK) Updated cost per BR team’s approval."
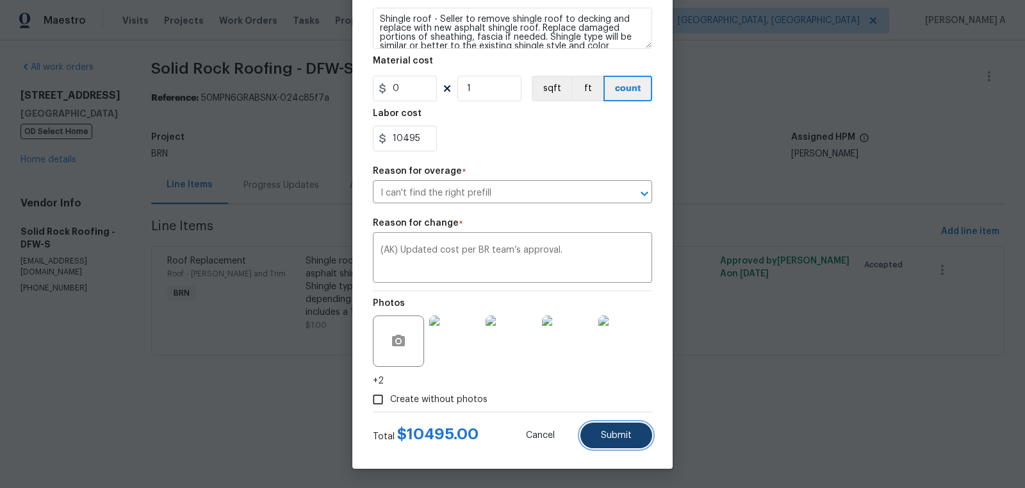
click at [632, 436] on button "Submit" at bounding box center [616, 435] width 72 height 26
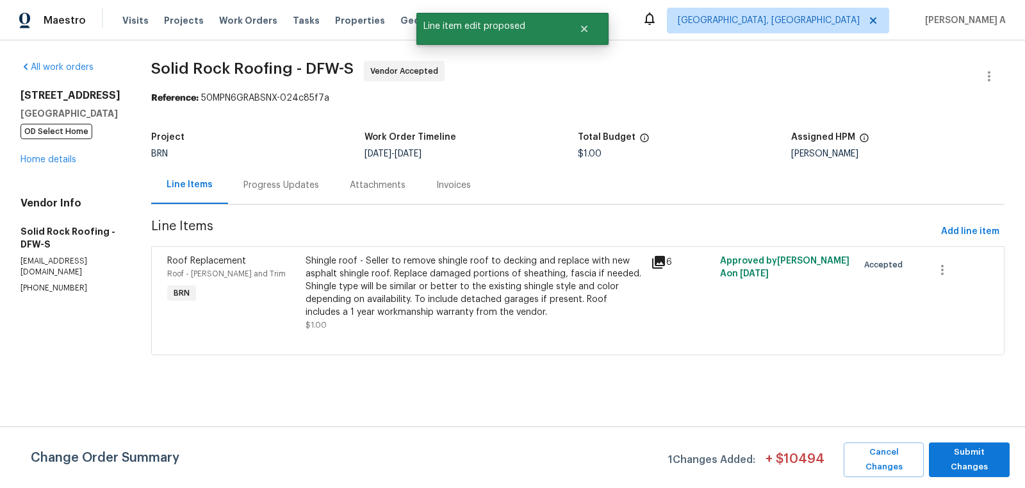
scroll to position [0, 0]
click at [991, 452] on span "Submit Changes" at bounding box center [969, 459] width 68 height 29
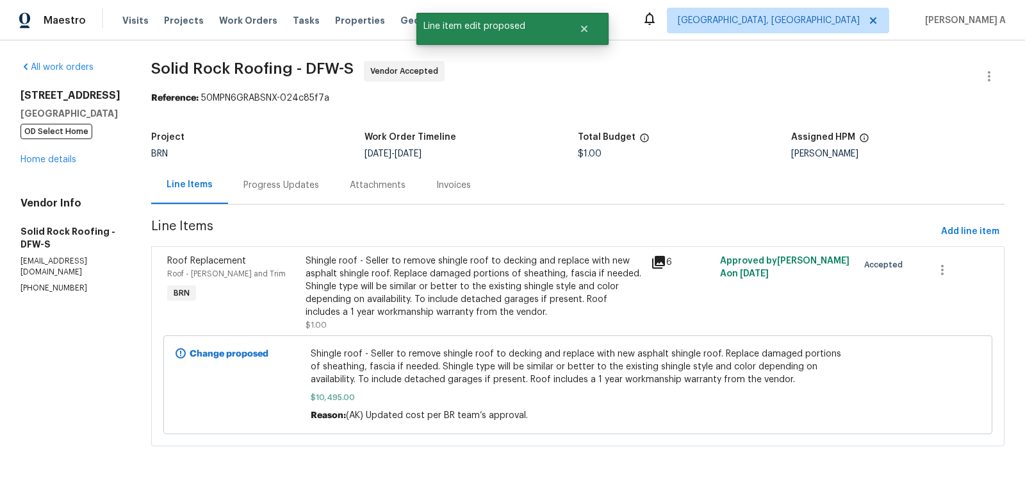
click at [275, 196] on div "Progress Updates" at bounding box center [281, 185] width 106 height 38
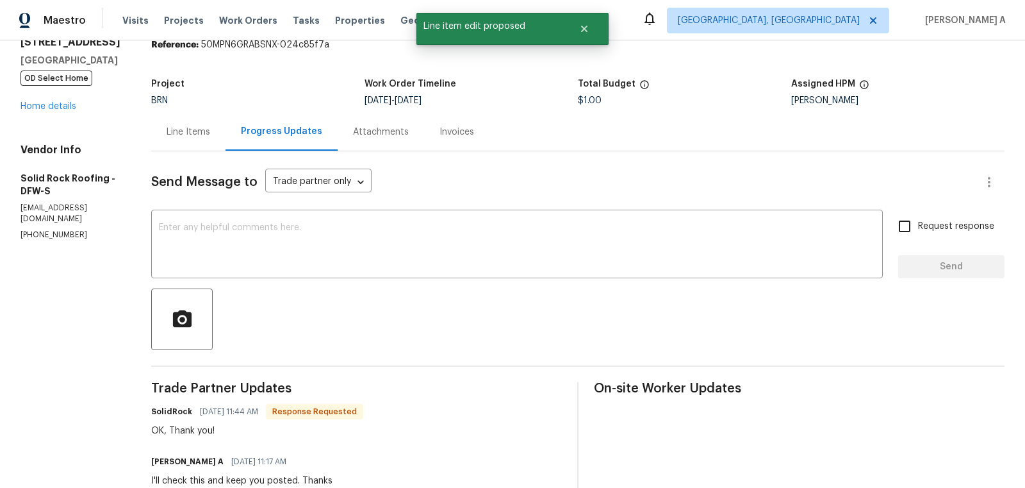
scroll to position [58, 0]
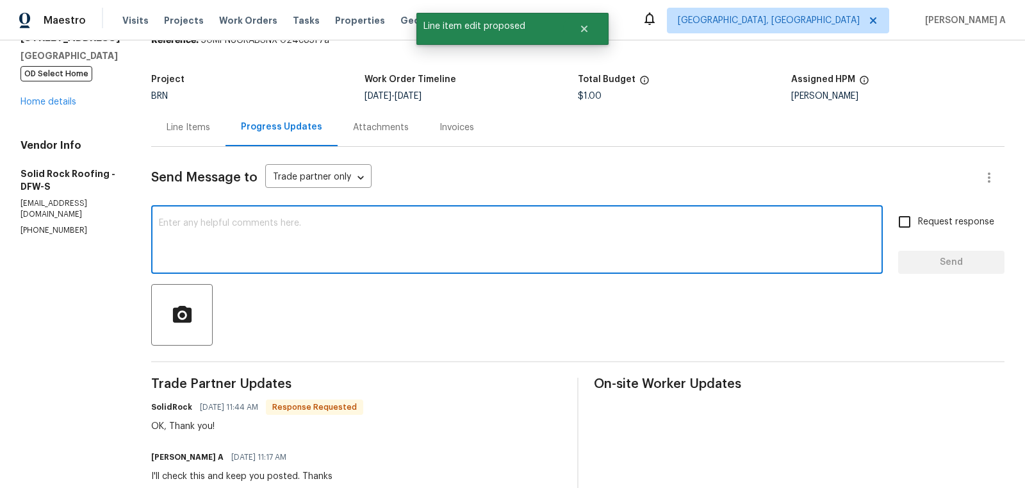
click at [359, 251] on textarea at bounding box center [517, 240] width 716 height 45
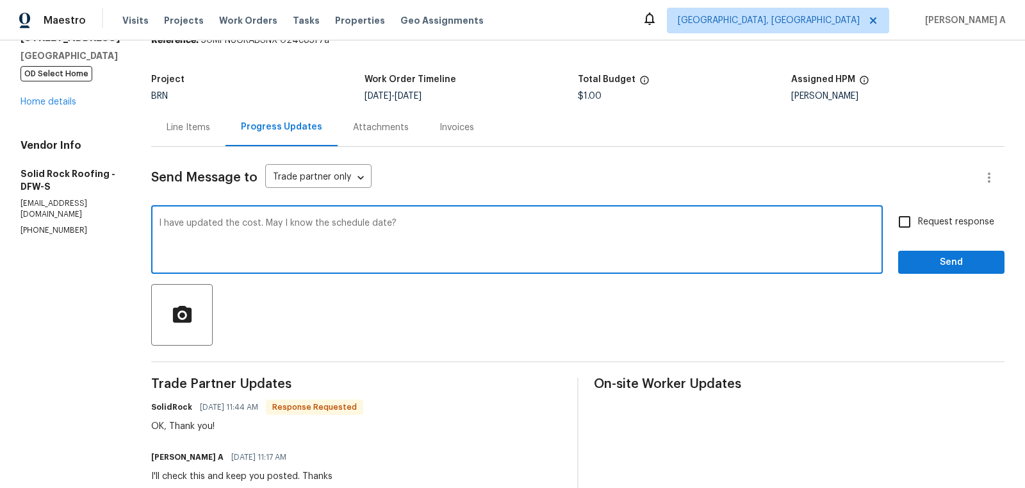
click at [359, 251] on textarea "I have updated the cost. May I know the schedule date?" at bounding box center [517, 240] width 716 height 45
click at [431, 240] on textarea "I have updated the cost. May I know the schedule date?" at bounding box center [517, 240] width 716 height 45
click at [0, 0] on span "Change the verb tense" at bounding box center [0, 0] width 0 height 0
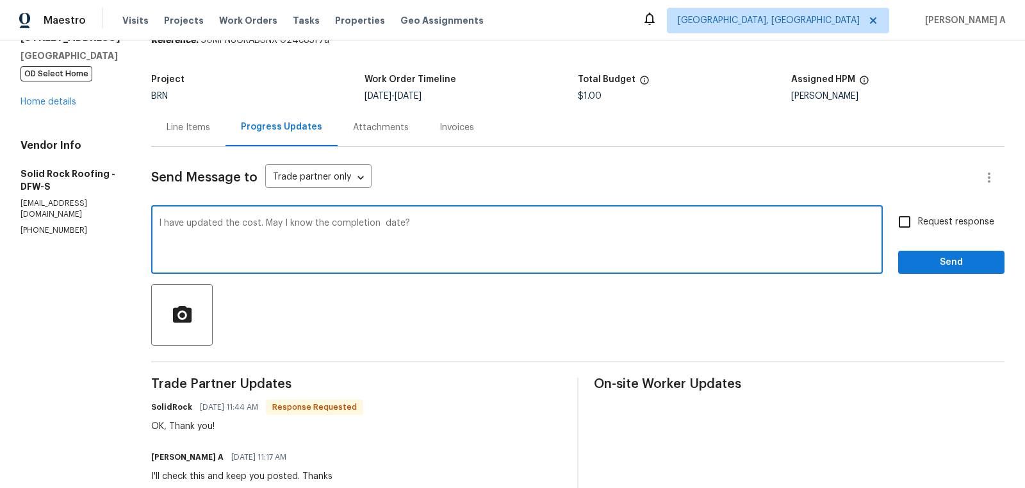
click at [482, 230] on textarea "I have updated the cost. May I know the completion date?" at bounding box center [517, 240] width 716 height 45
click at [383, 223] on textarea "I have updated the cost. May I know the completion date? Thanks" at bounding box center [517, 240] width 716 height 45
click at [379, 227] on textarea "I have updated the cost. May I know the completion date? Thanks" at bounding box center [517, 240] width 716 height 45
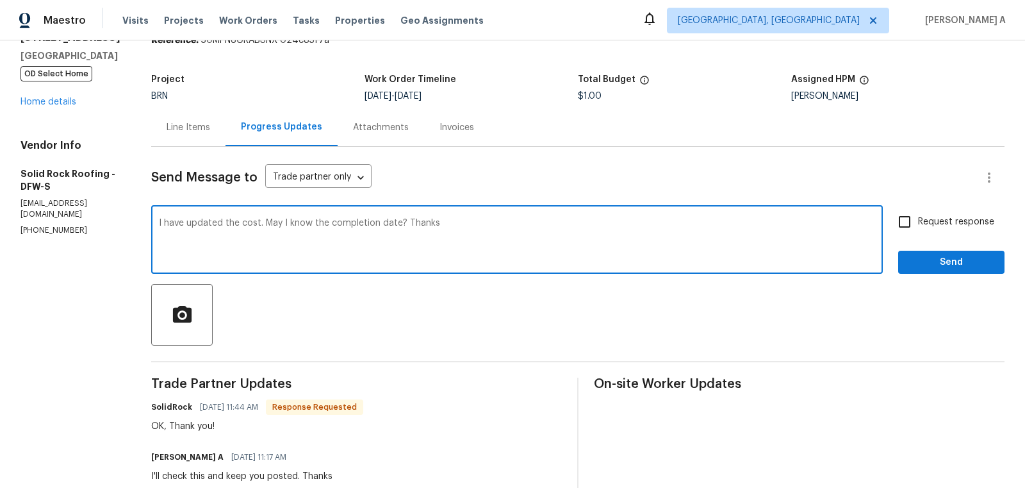
type textarea "I have updated the cost. May I know the completion date? Thanks"
click at [910, 219] on input "Request response" at bounding box center [904, 221] width 27 height 27
checkbox input "true"
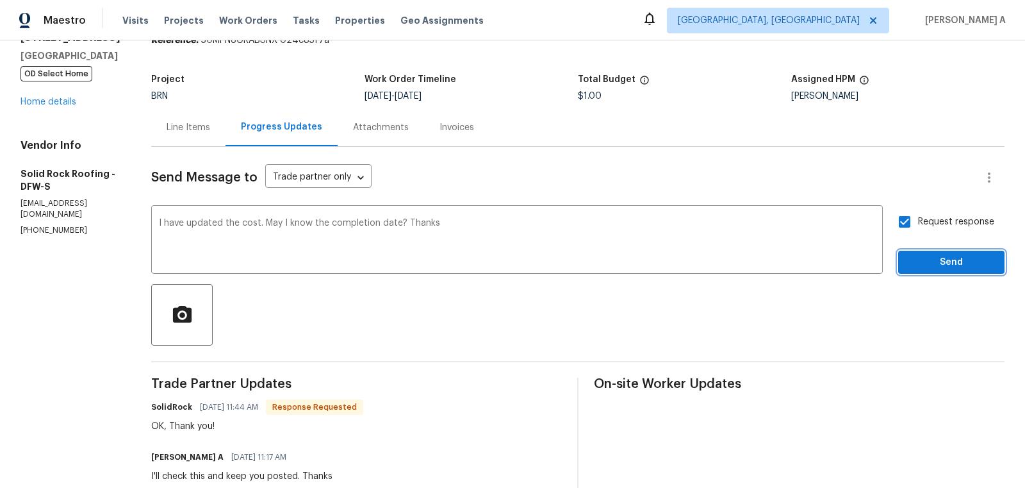
click at [941, 260] on span "Send" at bounding box center [952, 262] width 86 height 16
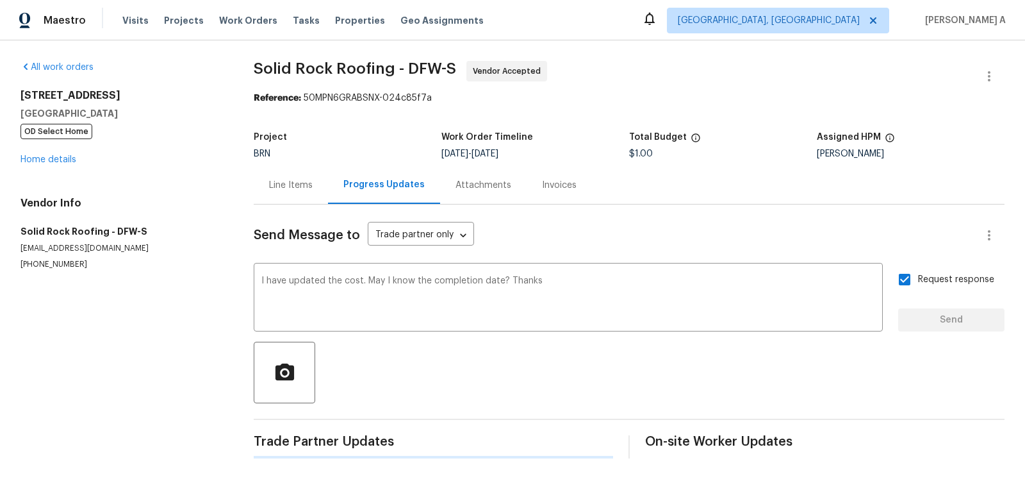
scroll to position [0, 0]
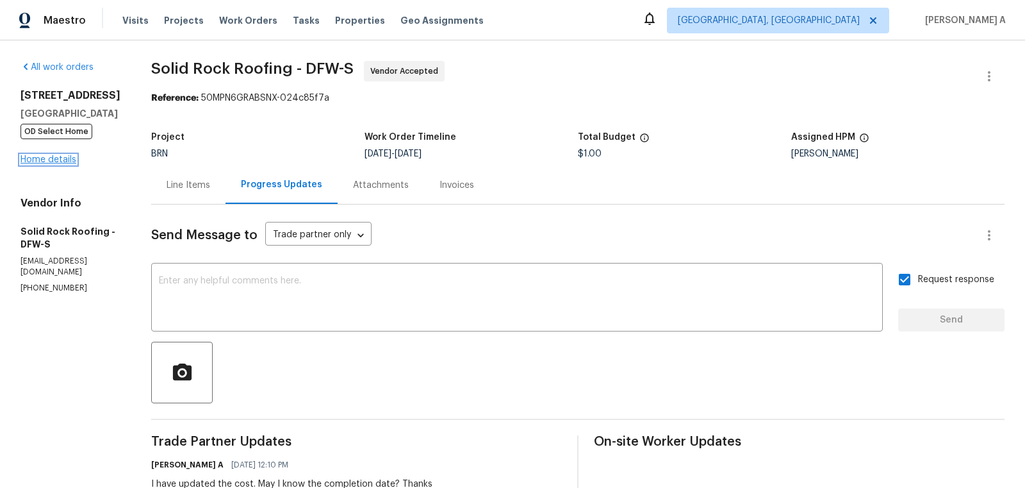
click at [69, 159] on link "Home details" at bounding box center [49, 159] width 56 height 9
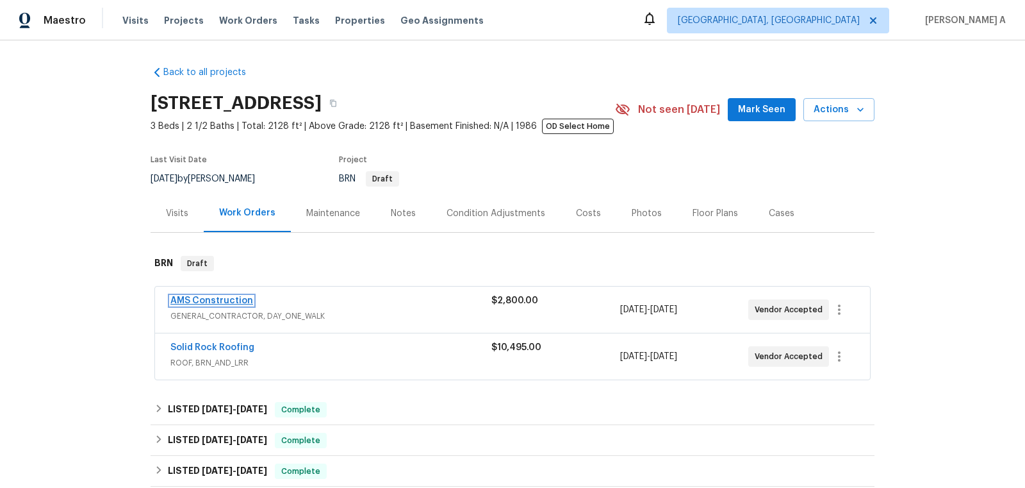
click at [224, 301] on link "AMS Construction" at bounding box center [211, 300] width 83 height 9
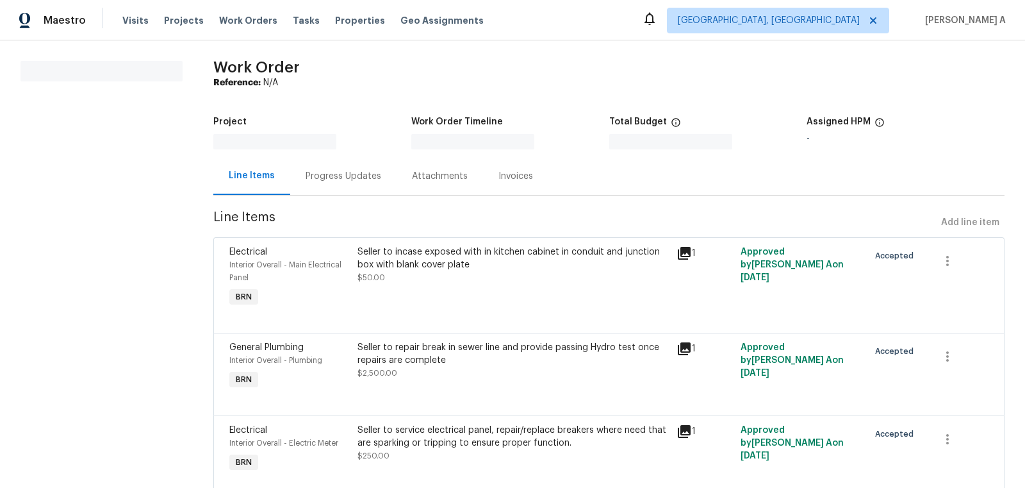
click at [397, 177] on div "Attachments" at bounding box center [440, 176] width 86 height 38
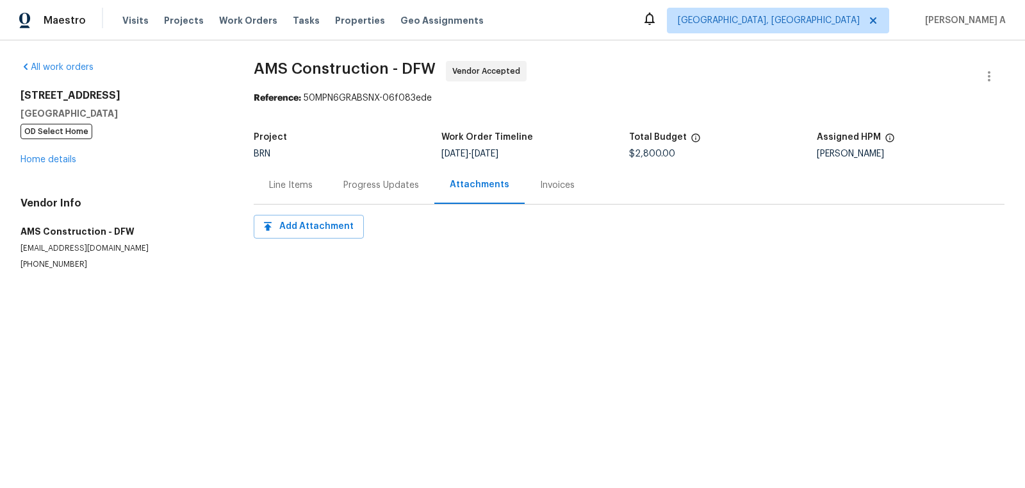
click at [360, 173] on div "Progress Updates" at bounding box center [381, 185] width 106 height 38
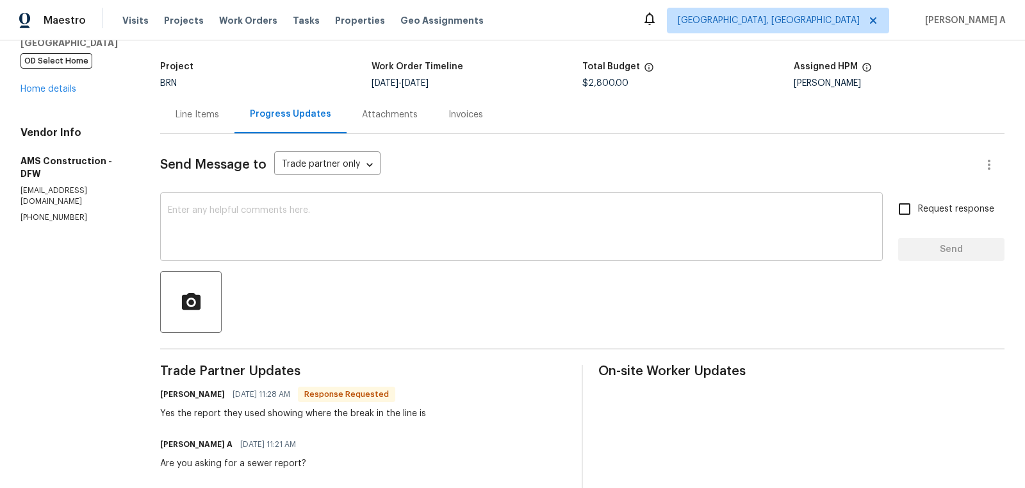
scroll to position [75, 0]
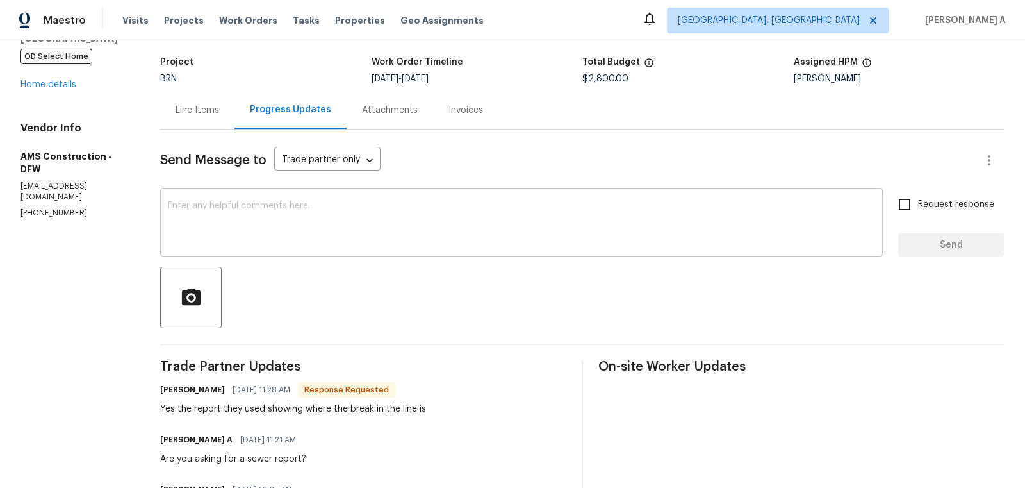
click at [441, 238] on textarea at bounding box center [521, 223] width 707 height 45
click at [436, 245] on div "I'll check and keep x ​" at bounding box center [521, 223] width 723 height 65
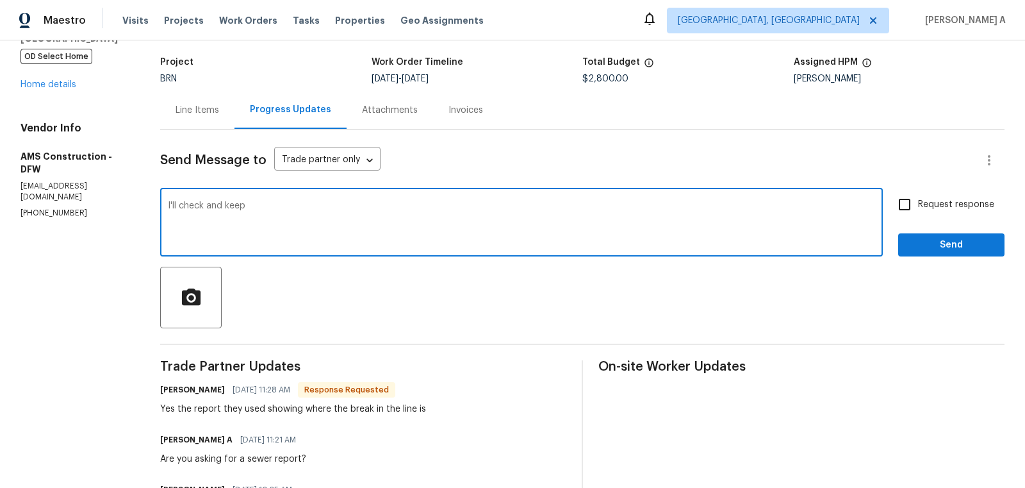
click at [443, 226] on textarea "I'll check and keep" at bounding box center [521, 223] width 707 height 45
type textarea "Let me check and keep you posted."
click at [979, 257] on div "Send Message to Trade partner only Trade partner only ​ Let me check and keep y…" at bounding box center [582, 398] width 844 height 539
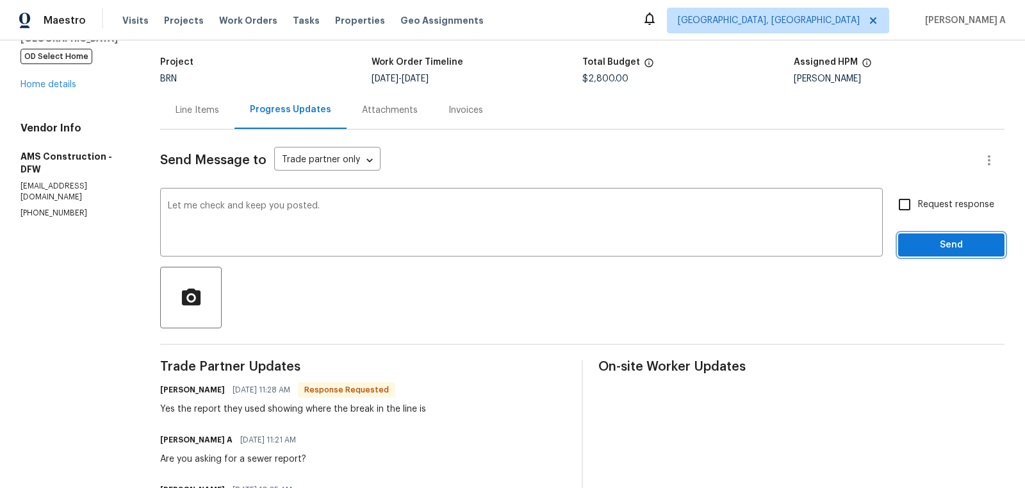
click at [944, 247] on span "Send" at bounding box center [952, 245] width 86 height 16
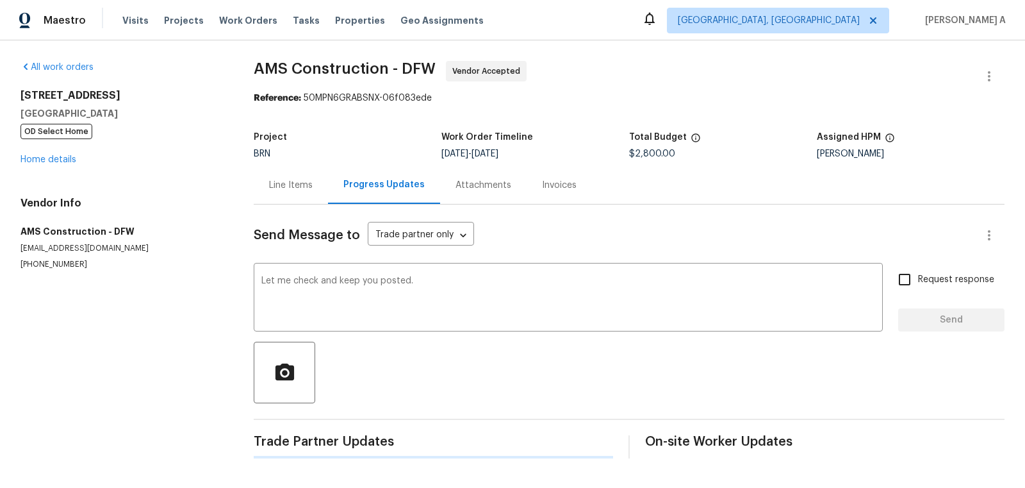
scroll to position [0, 0]
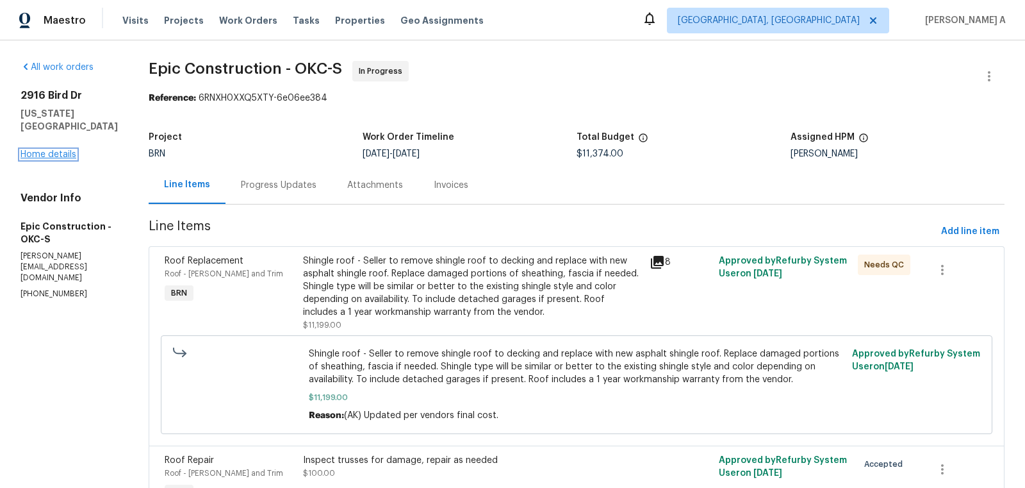
click at [54, 152] on link "Home details" at bounding box center [49, 154] width 56 height 9
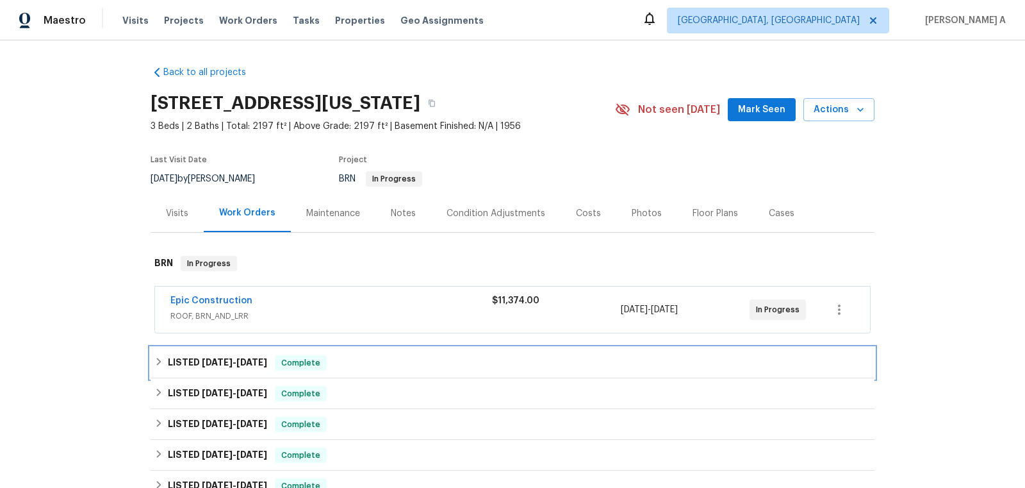
click at [272, 356] on div "LISTED [DATE] - [DATE] Complete" at bounding box center [512, 362] width 716 height 15
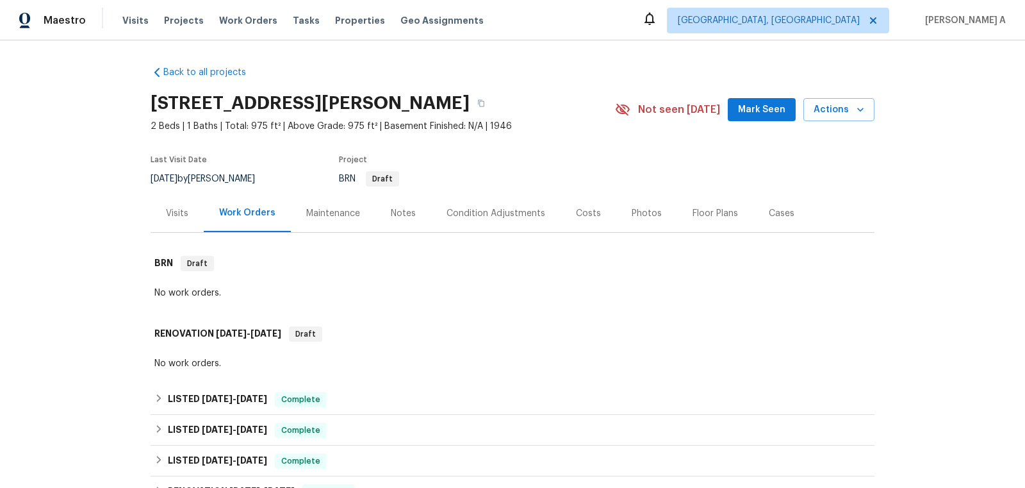
scroll to position [421, 0]
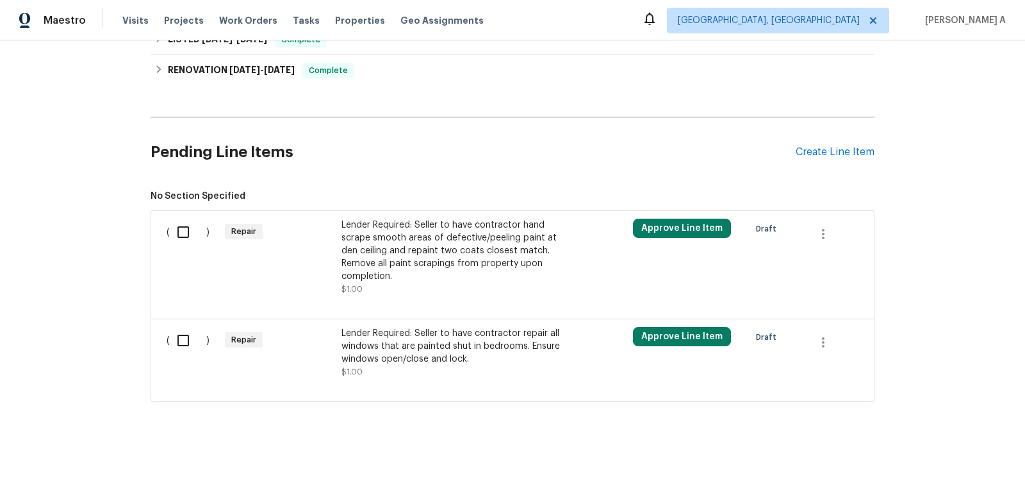
click at [481, 265] on div "Lender Required: Seller to have contractor hand scrape smooth areas of defectiv…" at bounding box center [454, 250] width 226 height 64
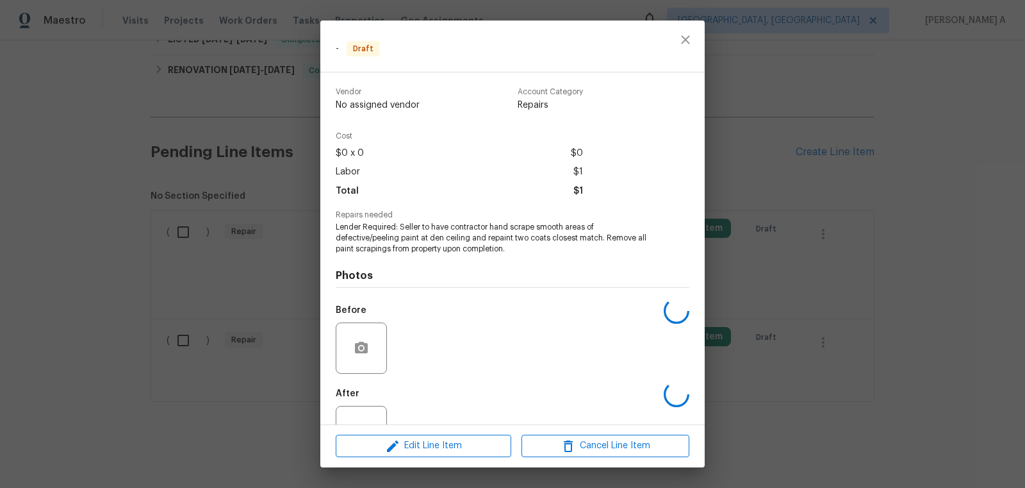
scroll to position [45, 0]
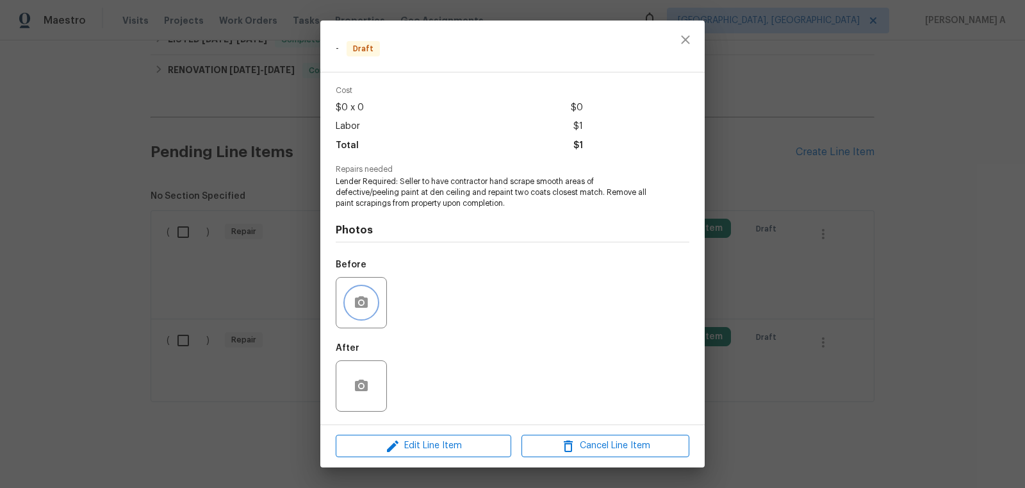
click at [363, 295] on icon "button" at bounding box center [361, 302] width 15 height 15
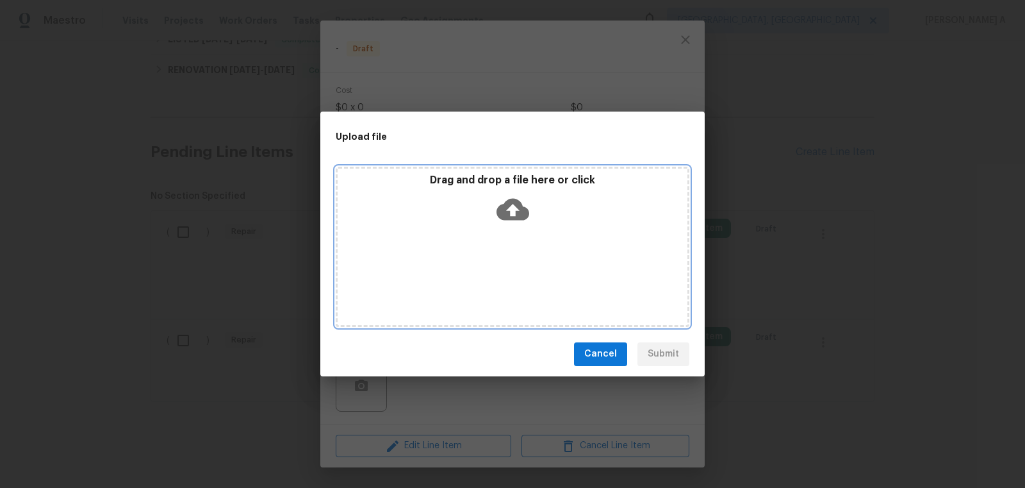
click at [516, 209] on icon at bounding box center [513, 209] width 33 height 33
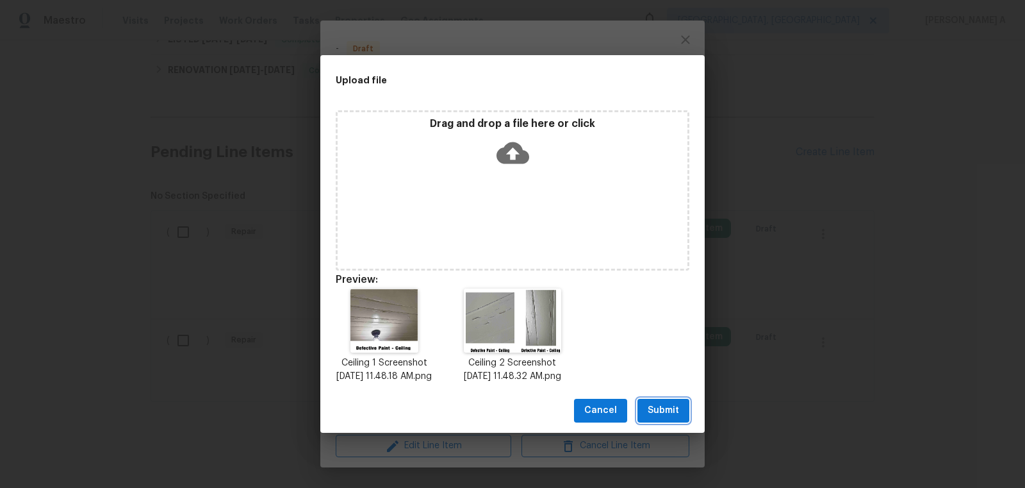
click at [647, 414] on button "Submit" at bounding box center [663, 411] width 52 height 24
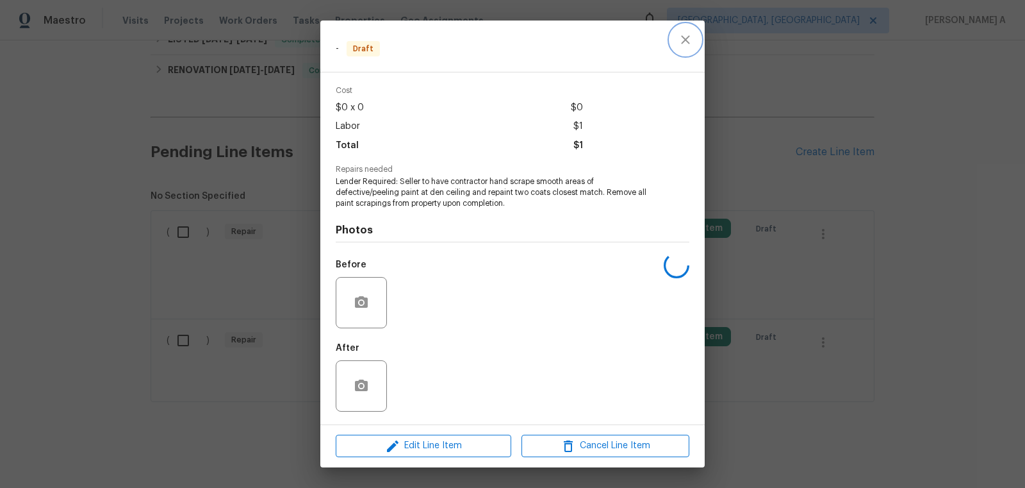
click at [689, 40] on icon "close" at bounding box center [685, 39] width 15 height 15
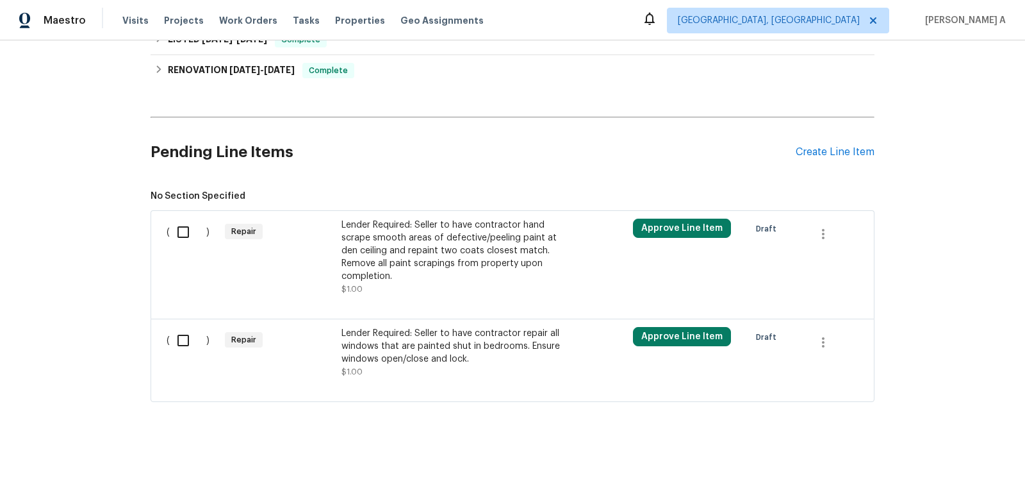
click at [497, 346] on div "Lender Required: Seller to have contractor repair all windows that are painted …" at bounding box center [454, 346] width 226 height 38
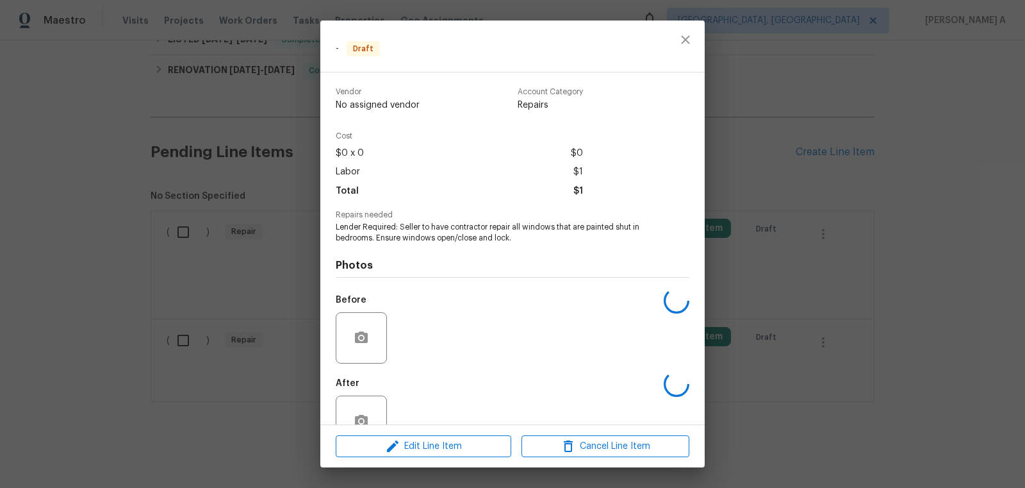
scroll to position [35, 0]
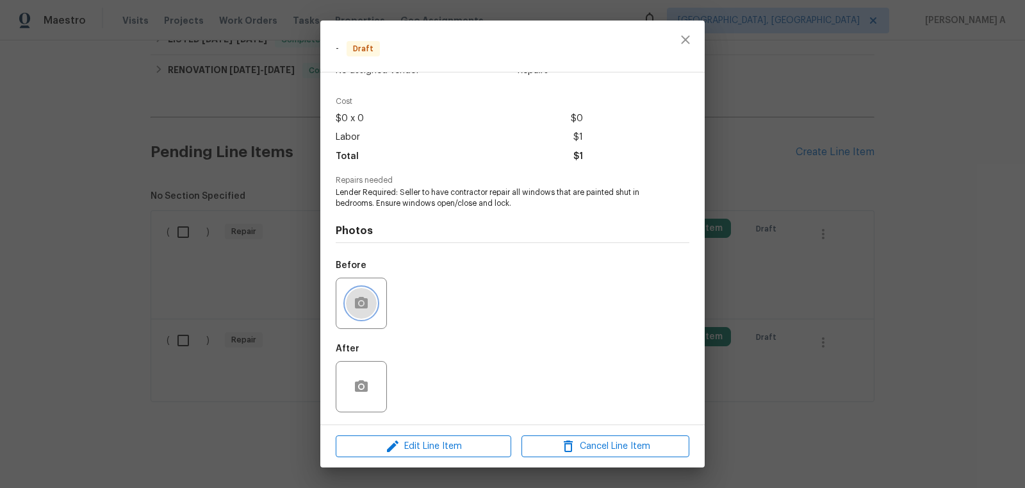
click at [363, 300] on icon "button" at bounding box center [361, 302] width 15 height 15
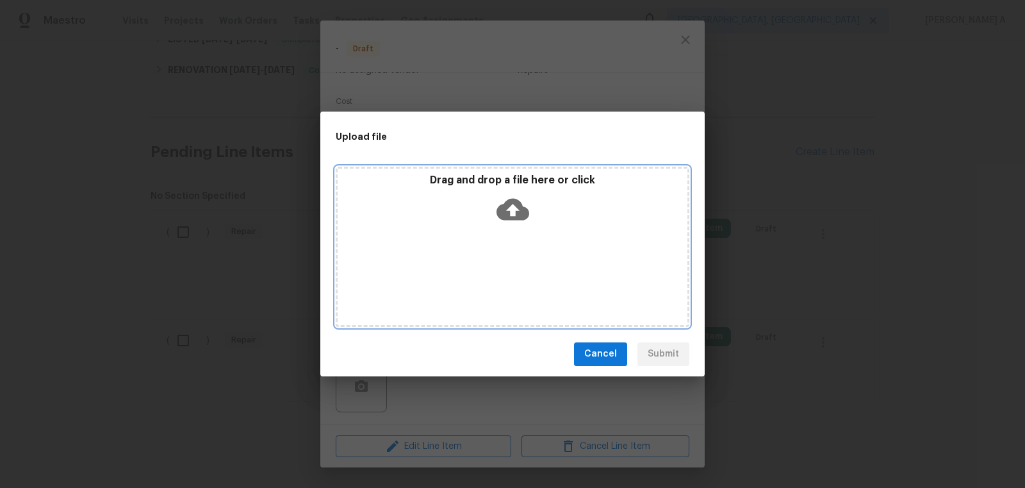
click at [507, 208] on icon at bounding box center [513, 209] width 33 height 22
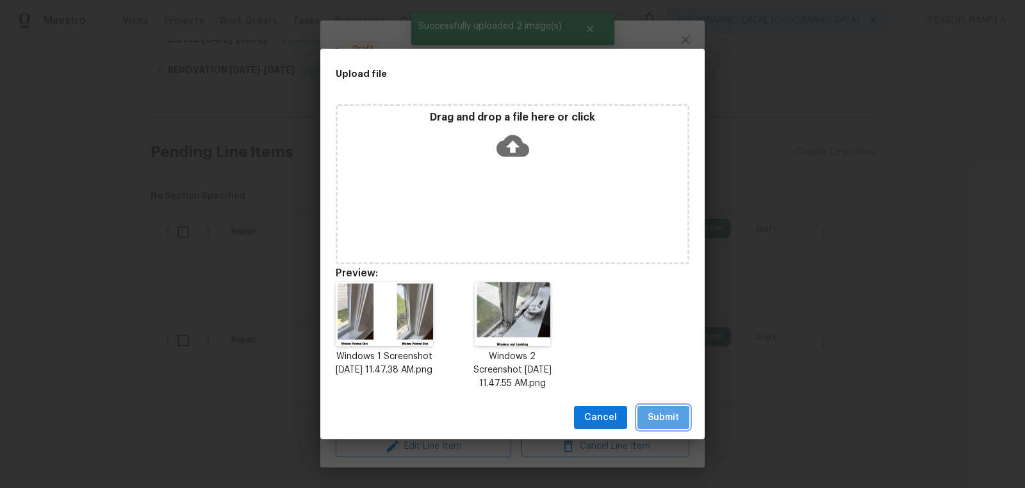
click at [683, 420] on button "Submit" at bounding box center [663, 418] width 52 height 24
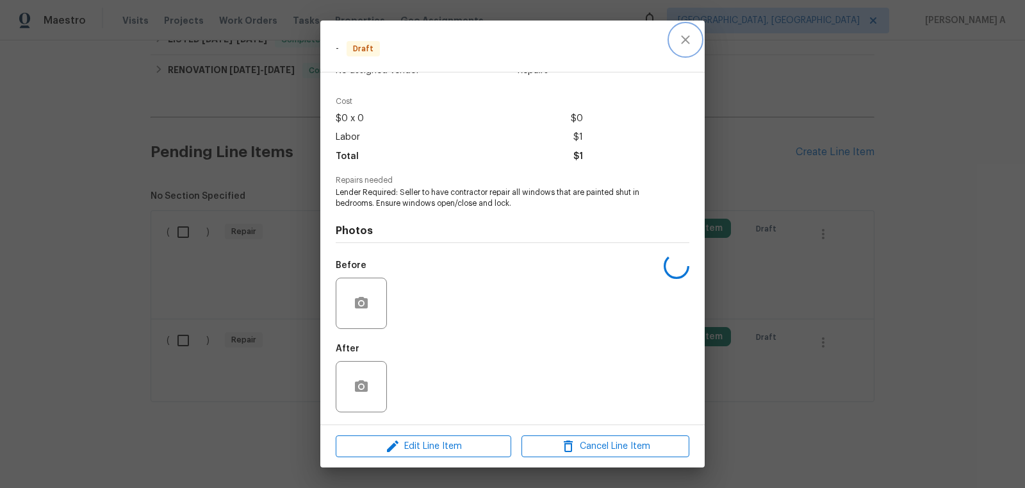
click at [692, 46] on icon "close" at bounding box center [685, 39] width 15 height 15
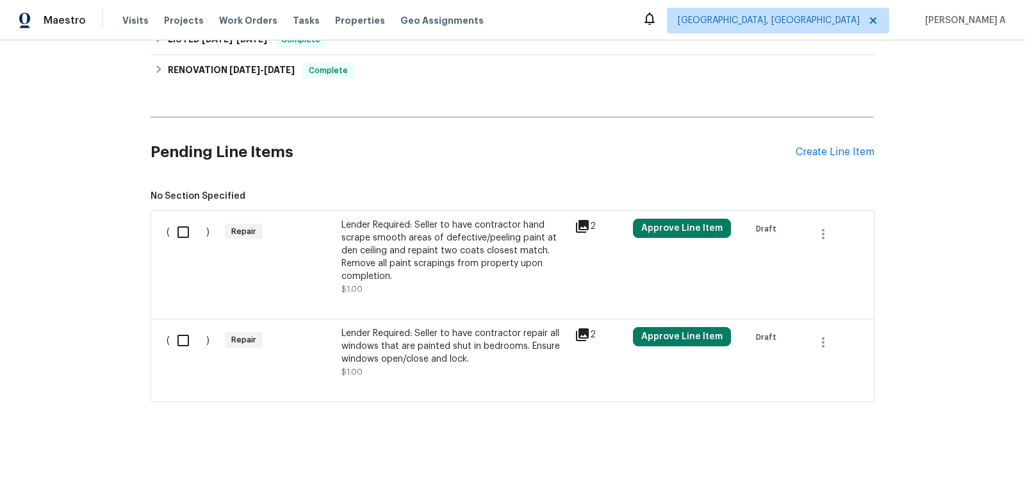
click at [445, 252] on div "Lender Required: Seller to have contractor hand scrape smooth areas of defectiv…" at bounding box center [454, 250] width 226 height 64
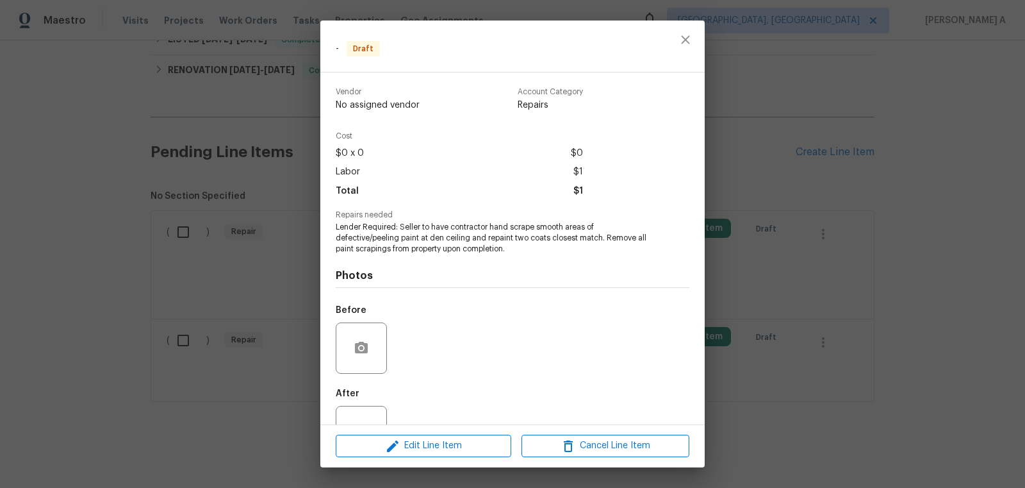
scroll to position [45, 0]
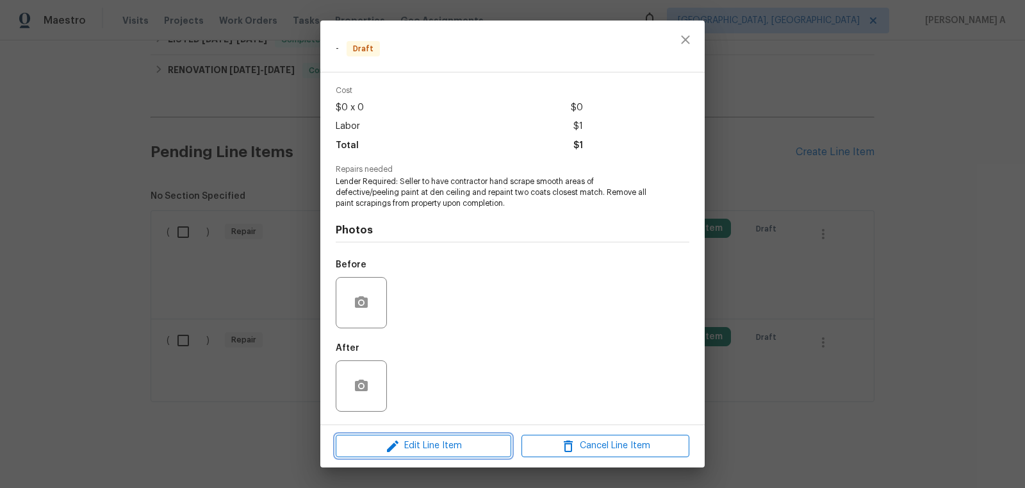
click at [458, 448] on span "Edit Line Item" at bounding box center [424, 446] width 168 height 16
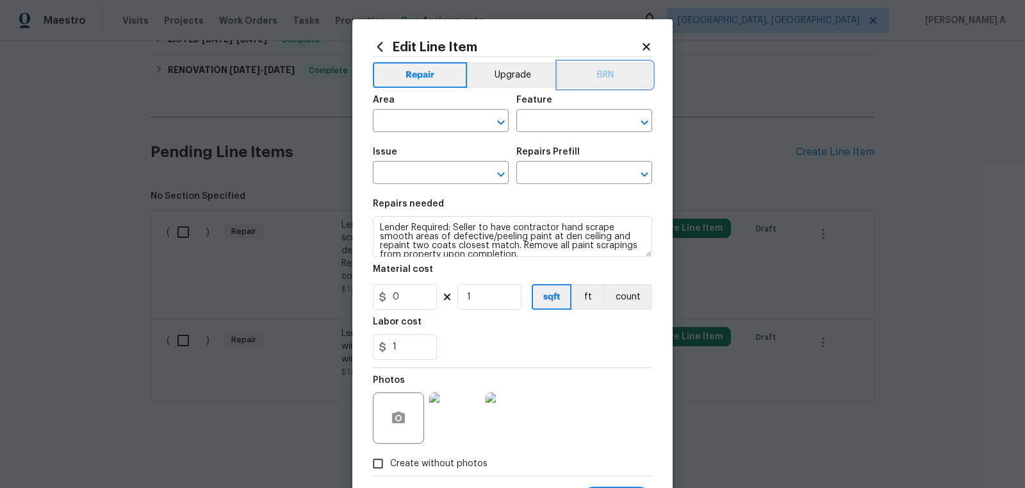
click at [607, 80] on button "BRN" at bounding box center [605, 75] width 94 height 26
click at [415, 115] on input "text" at bounding box center [423, 122] width 100 height 20
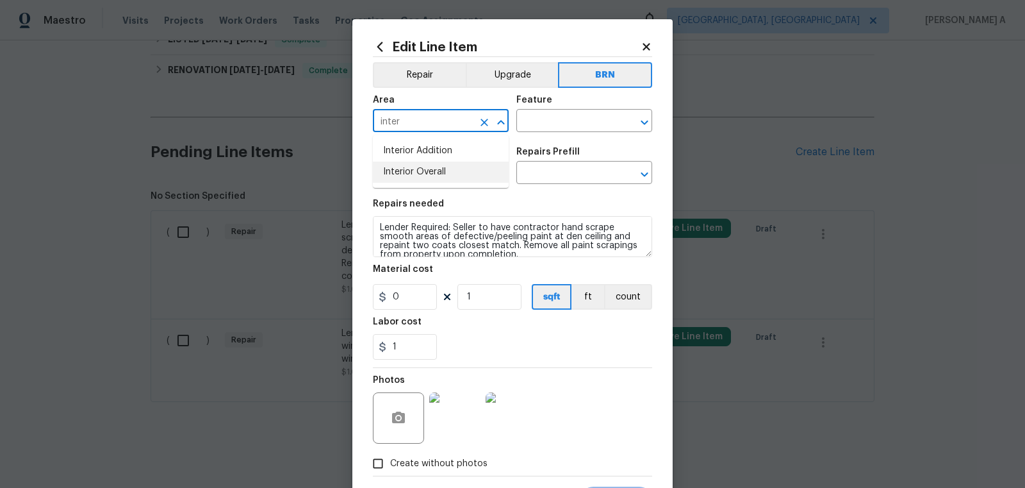
click at [430, 167] on li "Interior Overall" at bounding box center [441, 171] width 136 height 21
type input "Interior Overall"
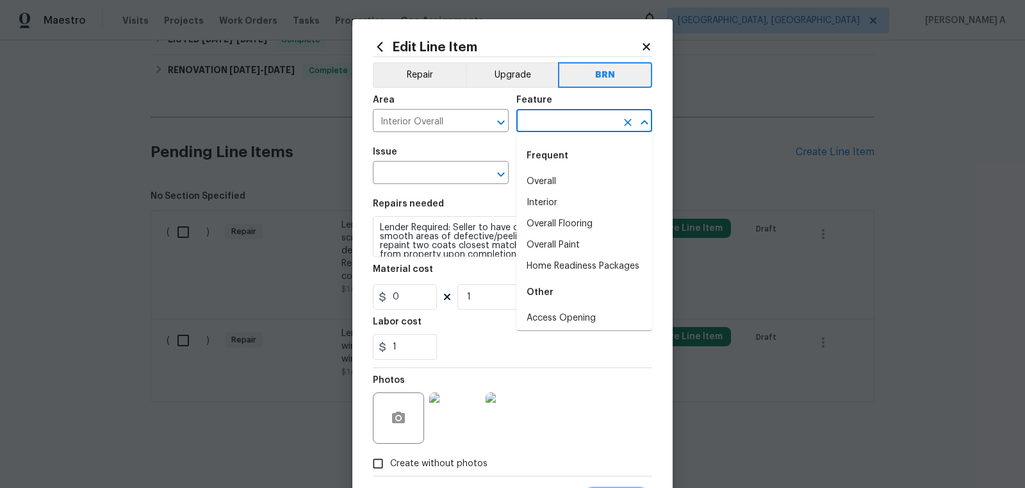
click at [584, 120] on input "text" at bounding box center [566, 122] width 100 height 20
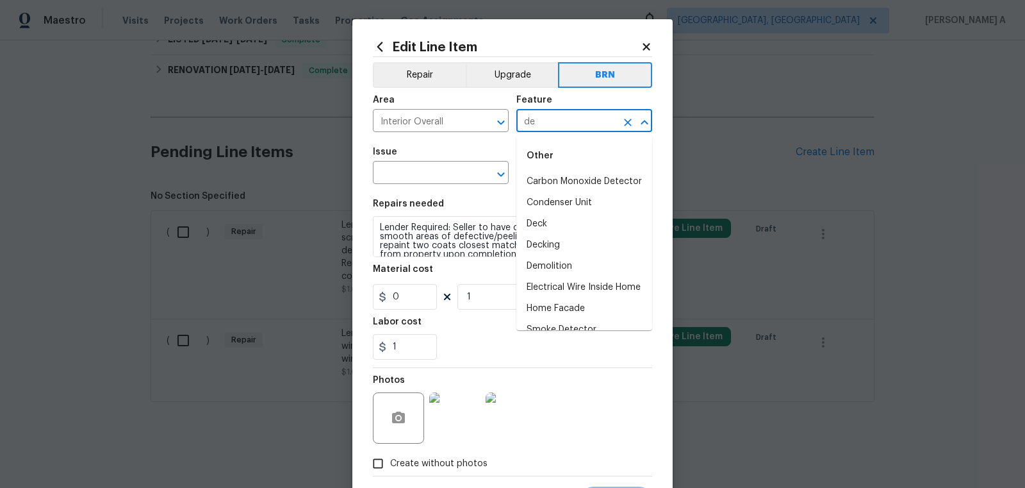
type input "d"
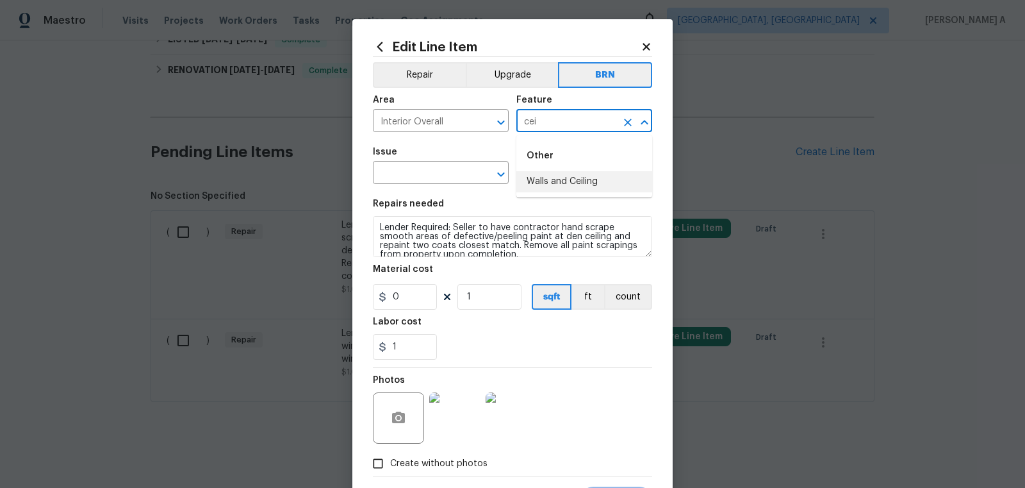
click at [550, 181] on li "Walls and Ceiling" at bounding box center [584, 181] width 136 height 21
type input "Walls and Ceiling"
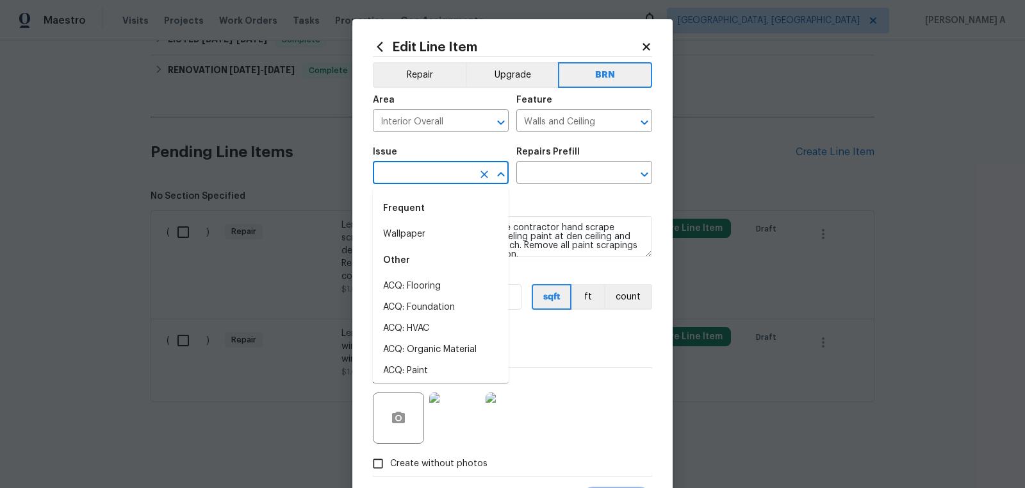
click at [418, 179] on input "text" at bounding box center [423, 174] width 100 height 20
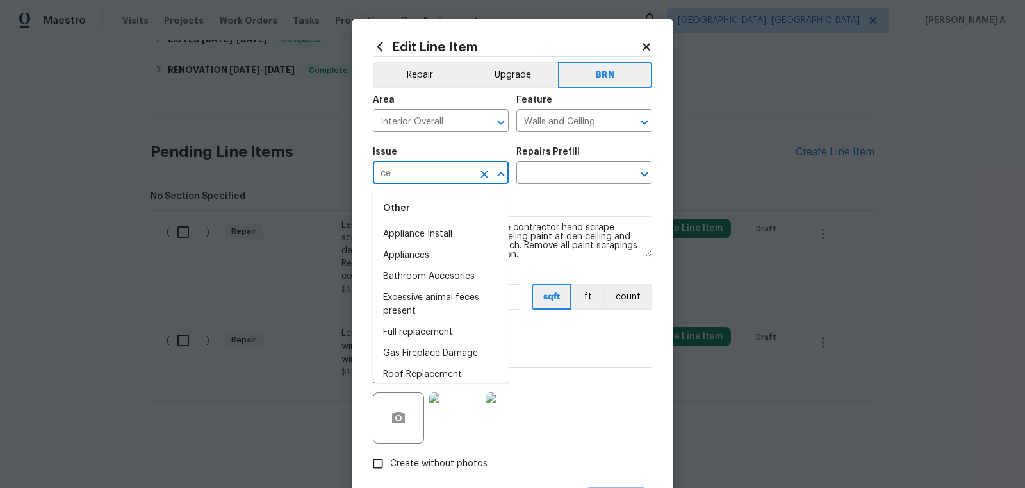
type input "c"
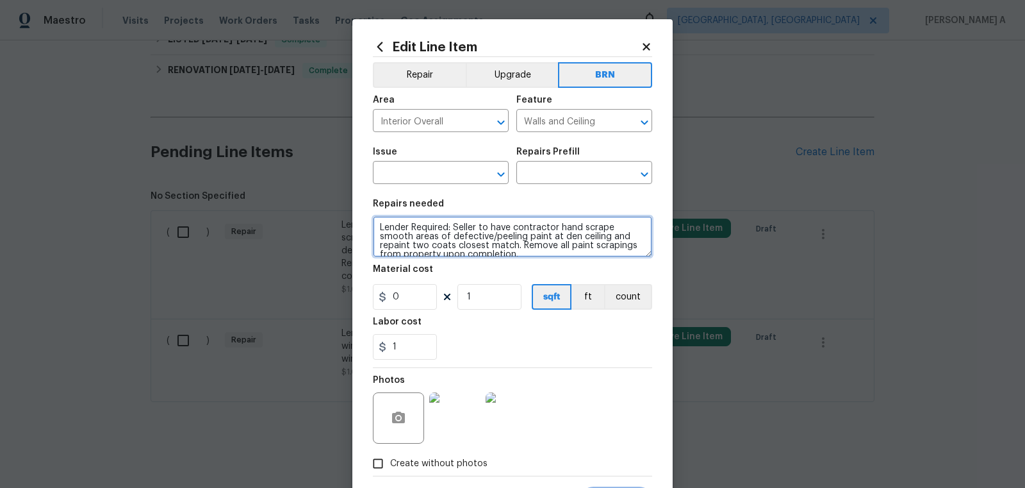
click at [568, 249] on textarea "Lender Required: Seller to have contractor hand scrape smooth areas of defectiv…" at bounding box center [512, 236] width 279 height 41
click at [418, 197] on section "Repairs needed Lender Required: Seller to have contractor hand scrape smooth ar…" at bounding box center [512, 280] width 279 height 176
click at [418, 183] on input "text" at bounding box center [423, 174] width 100 height 20
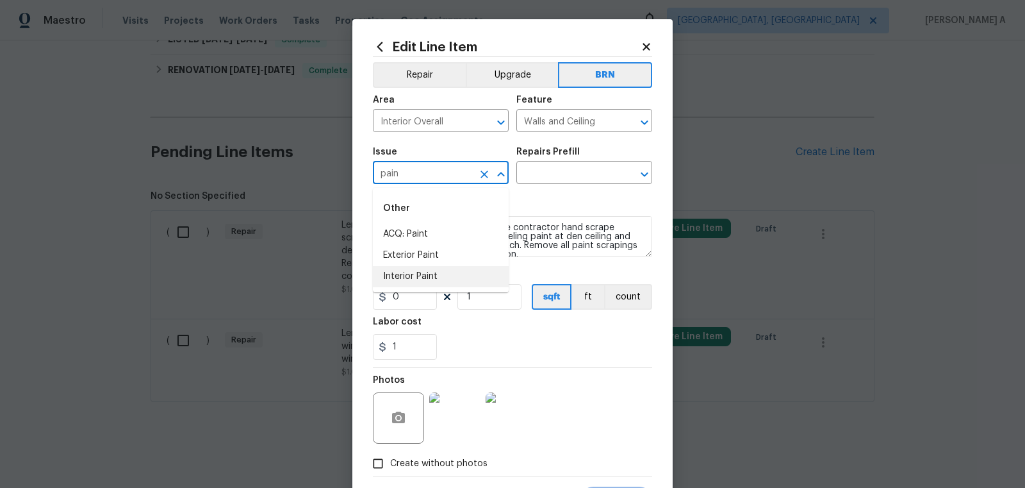
click at [429, 266] on li "Interior Paint" at bounding box center [441, 276] width 136 height 21
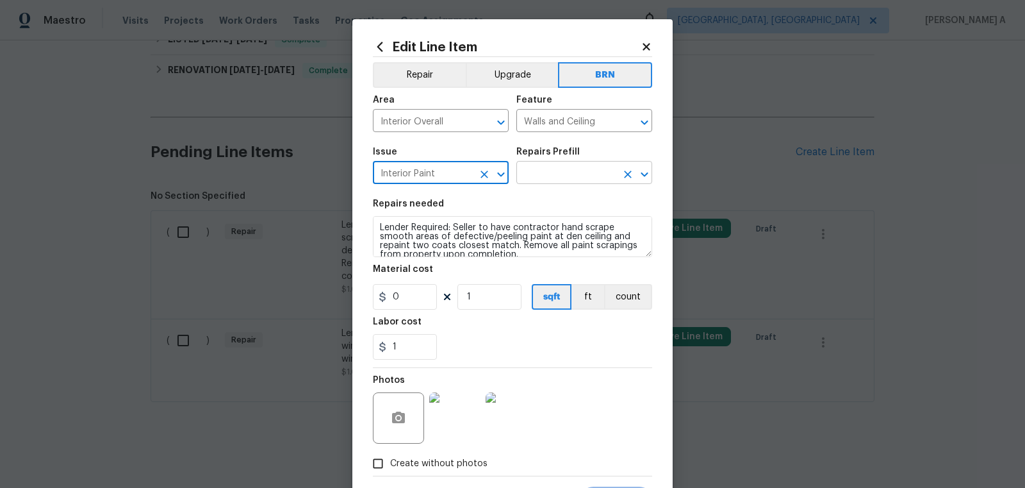
type input "Interior Paint"
click at [568, 172] on input "text" at bounding box center [566, 174] width 100 height 20
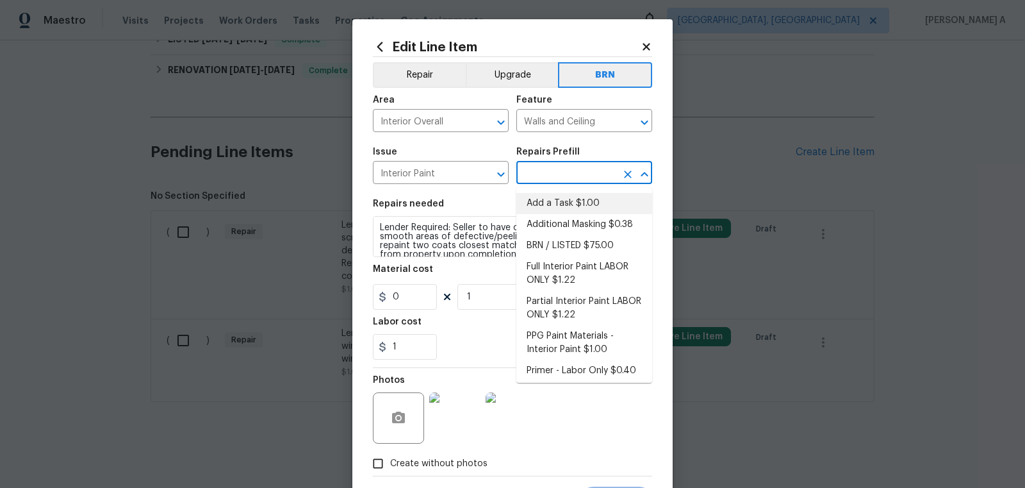
click at [568, 193] on li "Add a Task $1.00" at bounding box center [584, 203] width 136 height 21
type input "Overall Paint"
type input "Add a Task $1.00"
type textarea "HPM to detail"
type input "1"
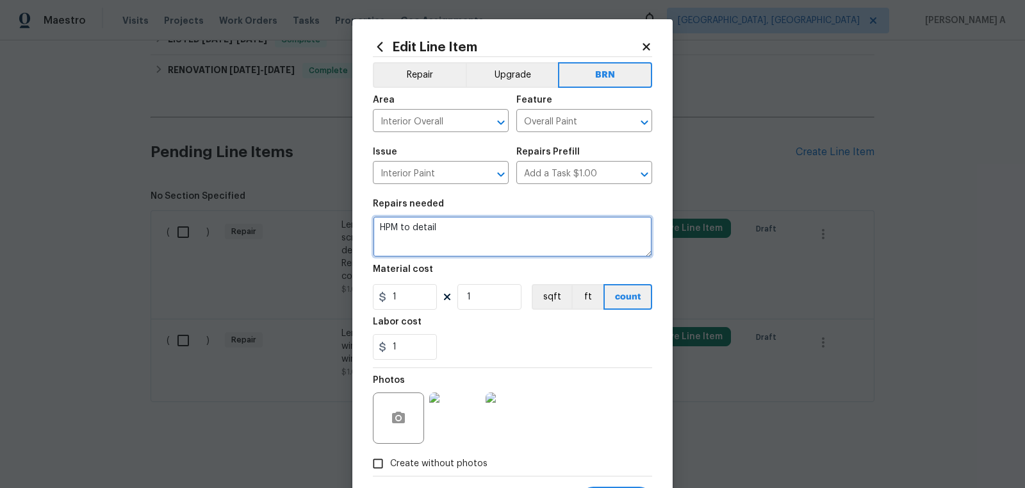
click at [524, 233] on textarea "HPM to detail" at bounding box center [512, 236] width 279 height 41
paste textarea "Lender Required: Seller to have contractor hand scrape smooth areas of defectiv…"
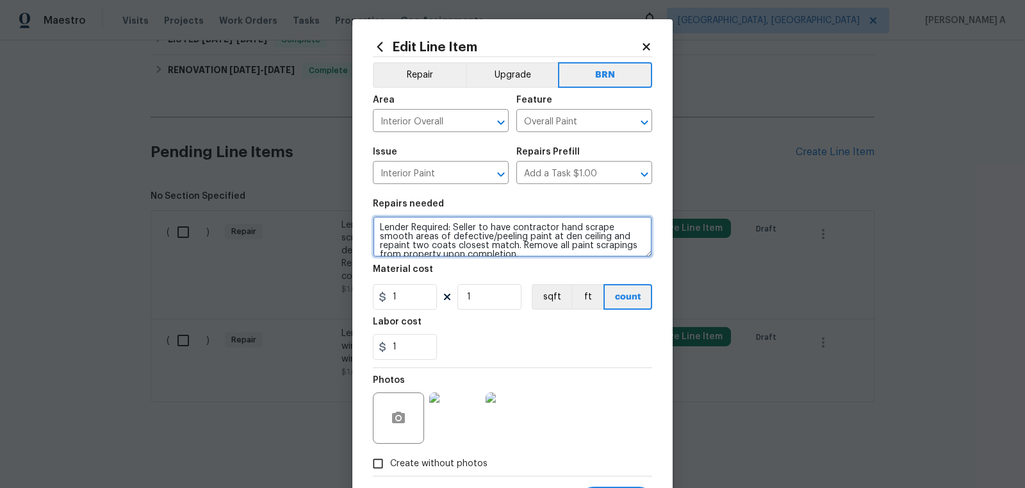
scroll to position [3, 0]
type textarea "Lender Required: Seller to have contractor hand scrape smooth areas of defectiv…"
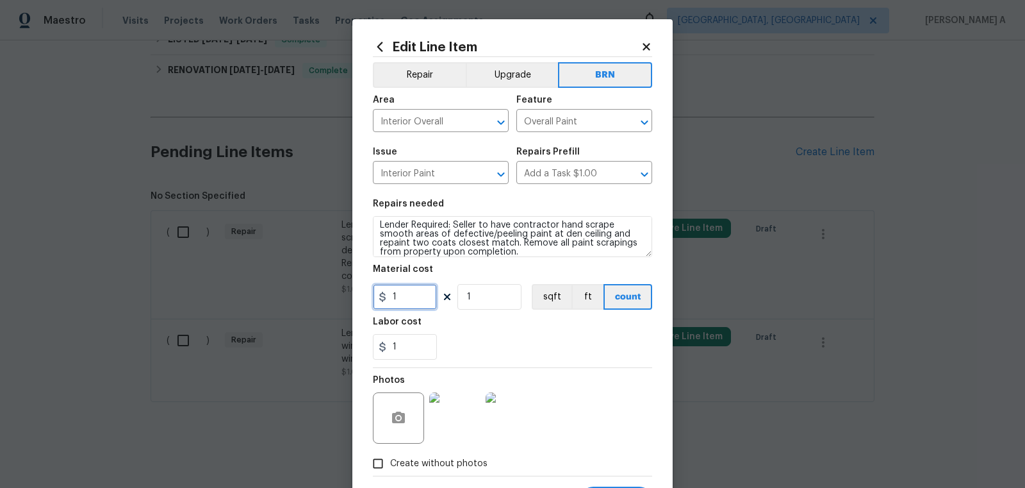
drag, startPoint x: 418, startPoint y: 293, endPoint x: 331, endPoint y: 292, distance: 87.8
click at [330, 292] on div "Edit Line Item Repair Upgrade BRN Area Interior Overall ​ Feature Overall Paint…" at bounding box center [512, 244] width 1025 height 488
type input "0"
click at [498, 340] on div "1" at bounding box center [512, 347] width 279 height 26
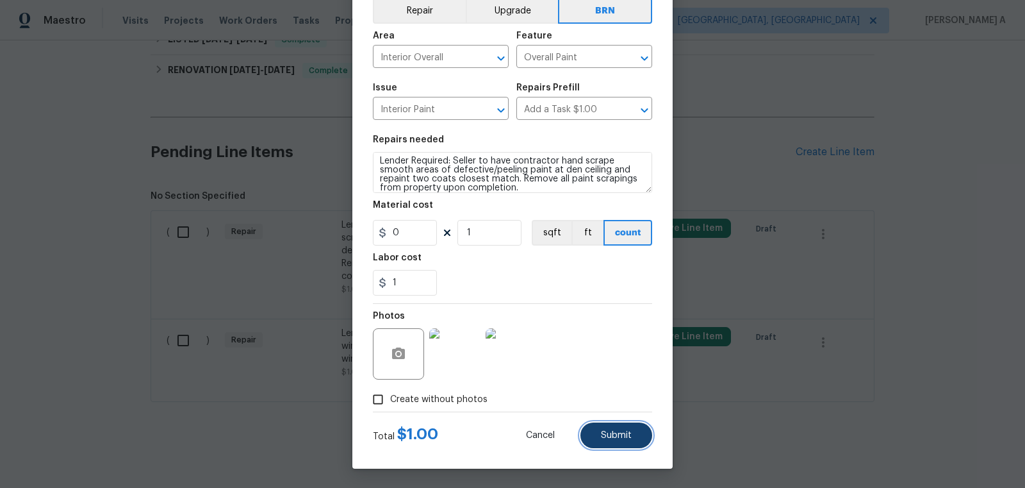
click at [629, 442] on button "Submit" at bounding box center [616, 435] width 72 height 26
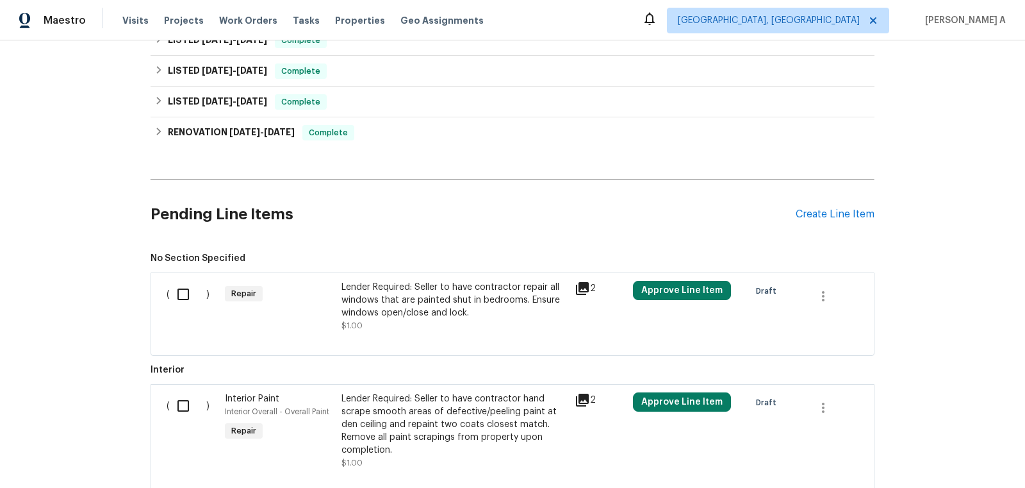
scroll to position [421, 0]
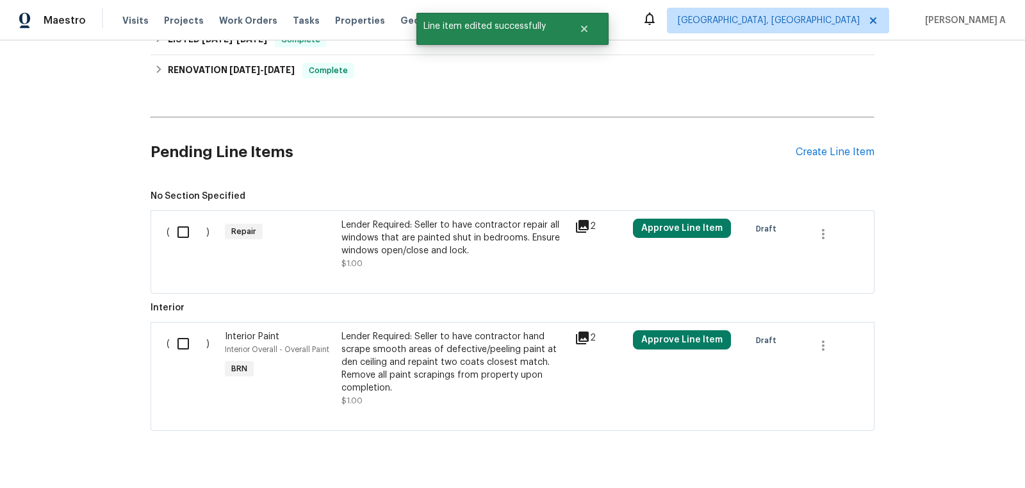
click at [432, 260] on div "Lender Required: Seller to have contractor repair all windows that are painted …" at bounding box center [454, 243] width 226 height 51
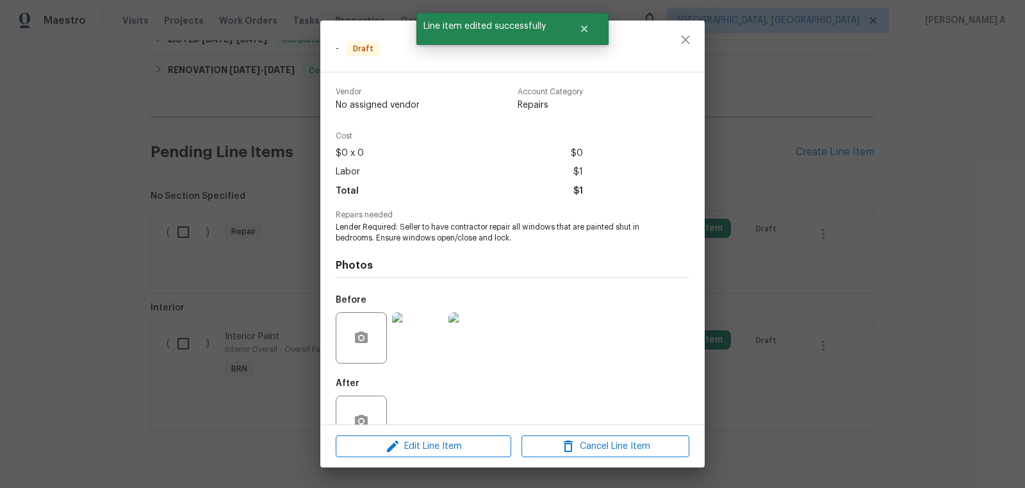
scroll to position [35, 0]
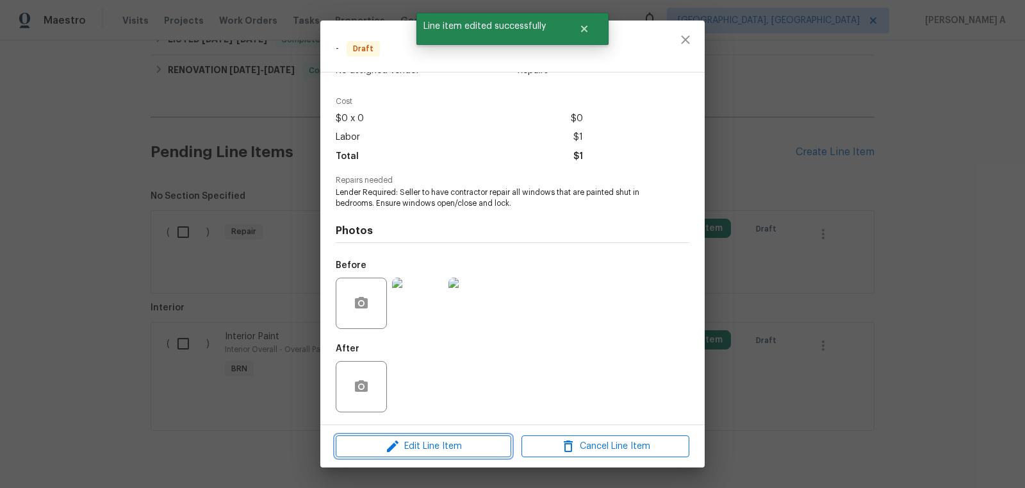
click at [478, 440] on span "Edit Line Item" at bounding box center [424, 446] width 168 height 16
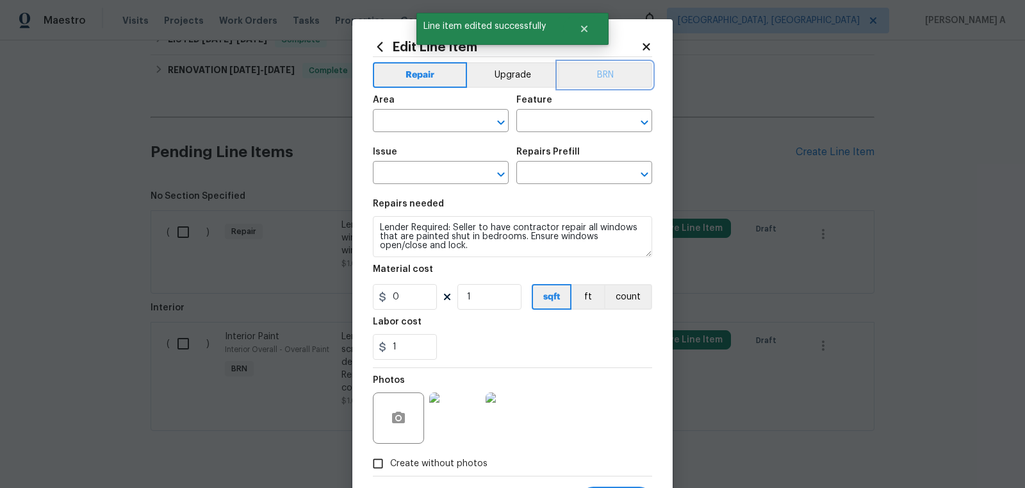
click at [591, 75] on button "BRN" at bounding box center [605, 75] width 94 height 26
click at [441, 117] on input "text" at bounding box center [423, 122] width 100 height 20
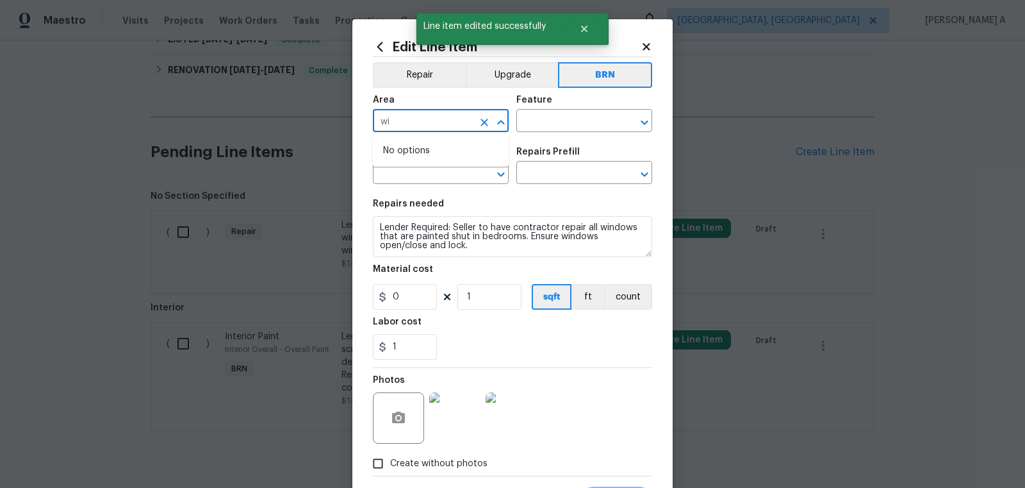
type input "w"
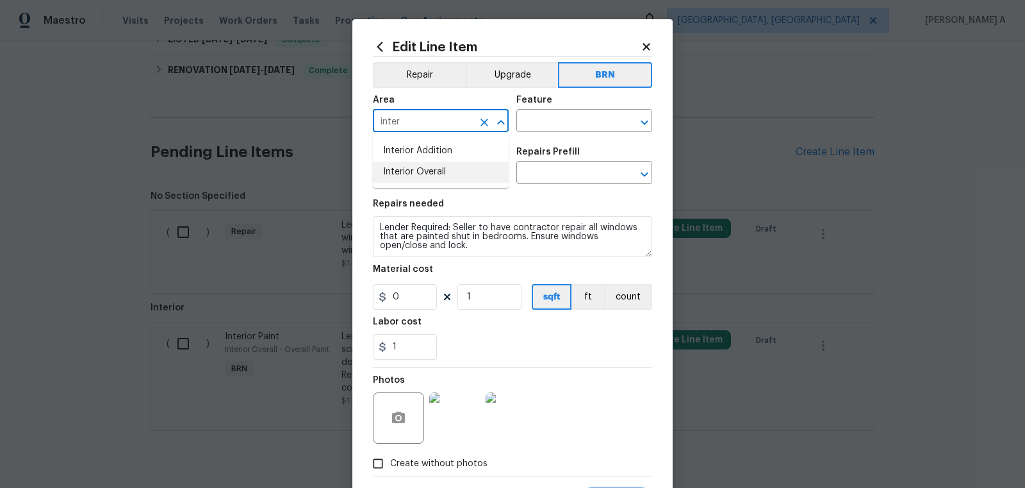
click at [456, 164] on li "Interior Overall" at bounding box center [441, 171] width 136 height 21
type input "Interior Overall"
click at [538, 130] on input "text" at bounding box center [566, 122] width 100 height 20
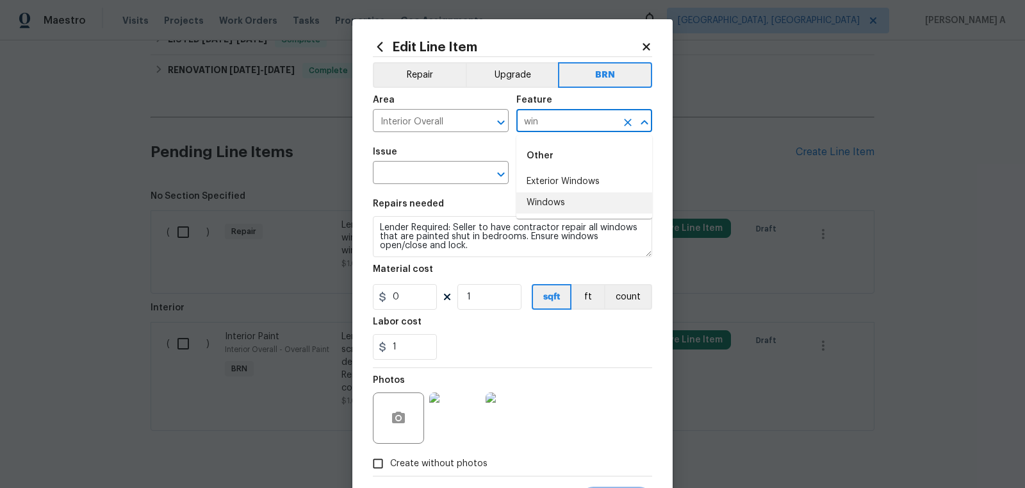
click at [552, 214] on ul "Other Exterior Windows Windows" at bounding box center [584, 176] width 136 height 83
click at [552, 203] on li "Windows" at bounding box center [584, 202] width 136 height 21
type input "Windows"
click at [418, 181] on input "text" at bounding box center [423, 174] width 100 height 20
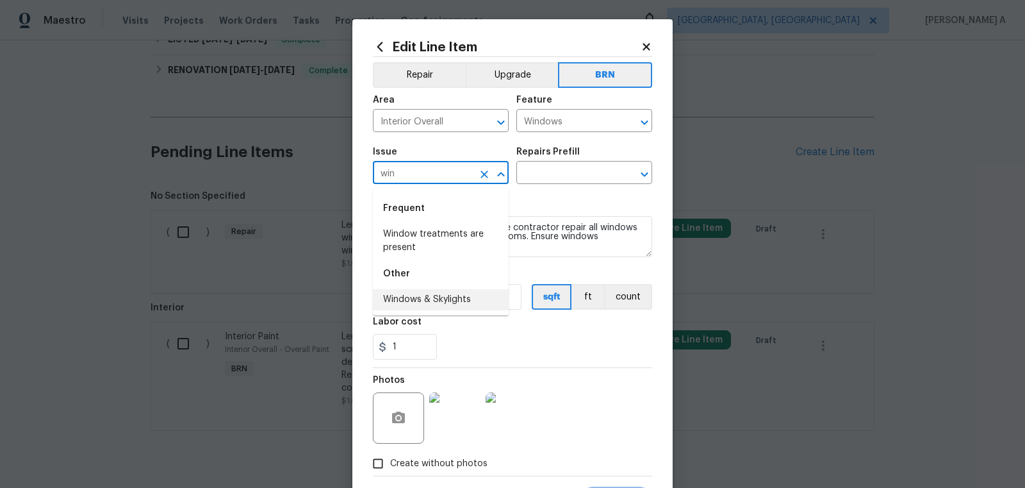
click at [428, 293] on li "Windows & Skylights" at bounding box center [441, 299] width 136 height 21
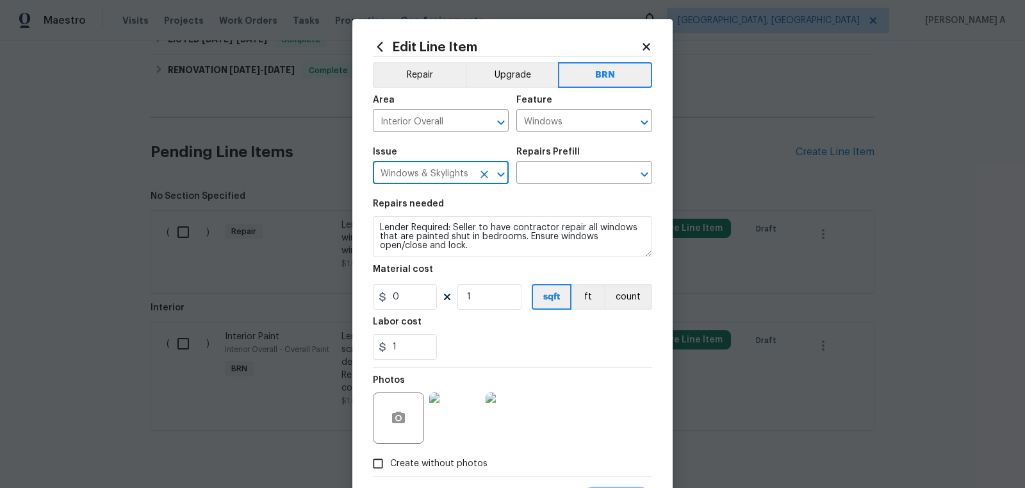
type input "Windows & Skylights"
click at [433, 238] on textarea "Lender Required: Seller to have contractor repair all windows that are painted …" at bounding box center [512, 236] width 279 height 41
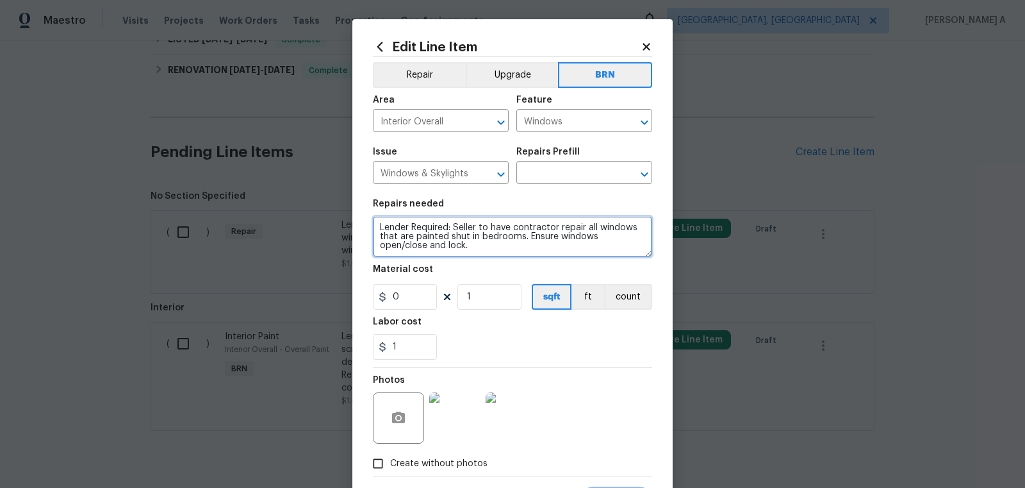
click at [433, 238] on textarea "Lender Required: Seller to have contractor repair all windows that are painted …" at bounding box center [512, 236] width 279 height 41
click at [544, 183] on input "text" at bounding box center [566, 174] width 100 height 20
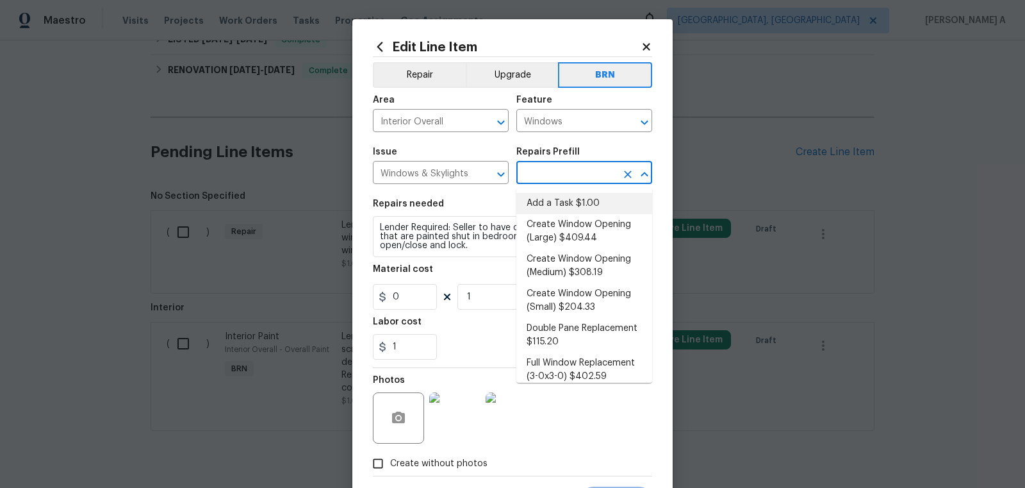
click at [545, 193] on li "Add a Task $1.00" at bounding box center [584, 203] width 136 height 21
type input "Add a Task $1.00"
type textarea "HPM to detail"
type input "1"
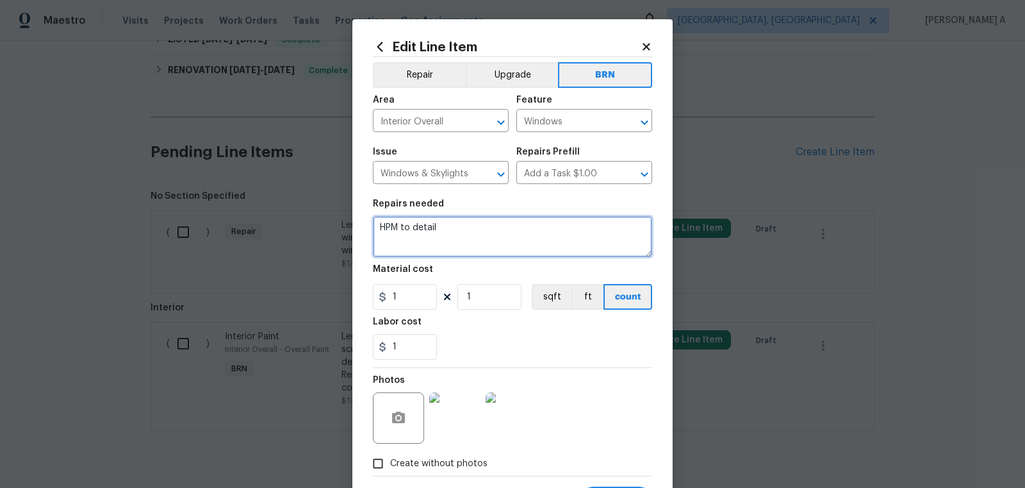
click at [502, 241] on textarea "HPM to detail" at bounding box center [512, 236] width 279 height 41
paste textarea "Lender Required: Seller to have contractor repair all windows that are painted …"
type textarea "Lender Required: Seller to have contractor repair all windows that are painted …"
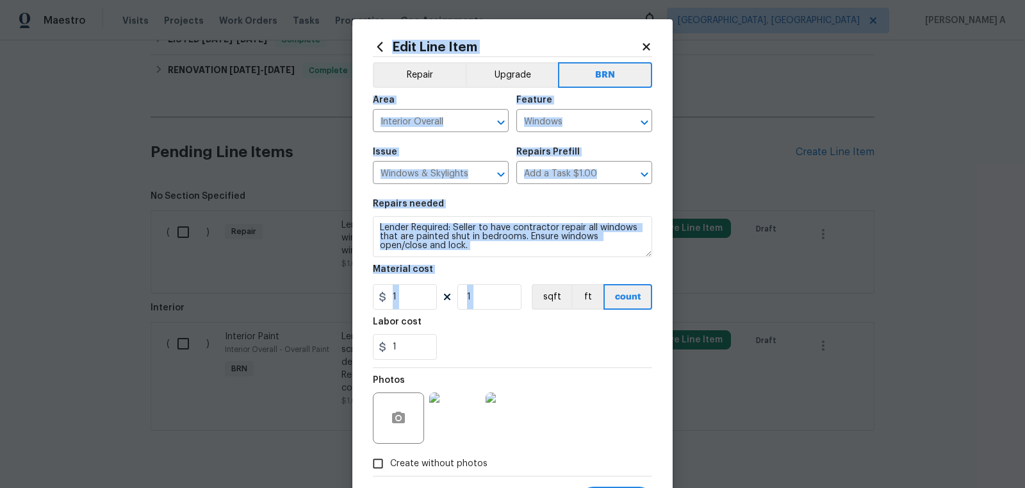
drag, startPoint x: 405, startPoint y: 311, endPoint x: 341, endPoint y: 285, distance: 69.0
click at [341, 285] on div "Edit Line Item Repair Upgrade BRN Area Interior Overall ​ Feature Windows ​ Iss…" at bounding box center [512, 244] width 1025 height 488
click at [411, 292] on input "1" at bounding box center [405, 297] width 64 height 26
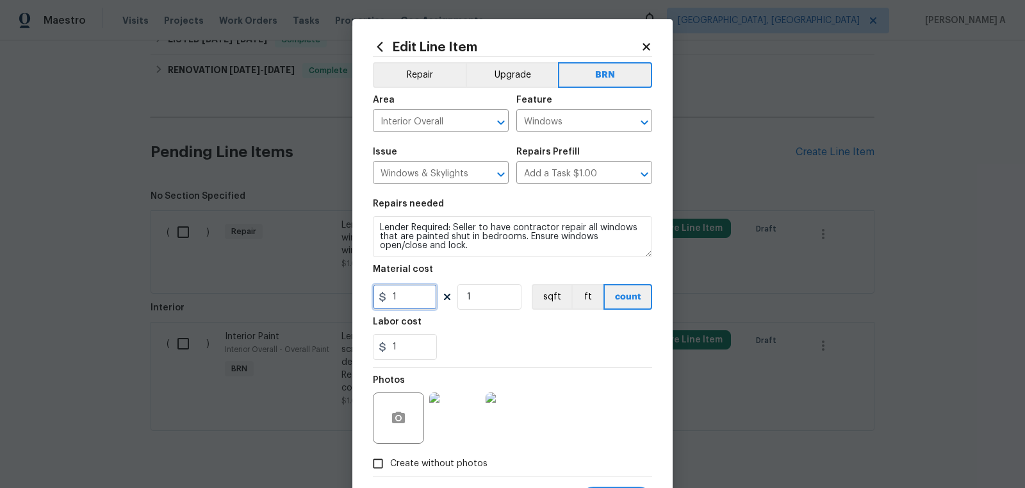
click at [411, 292] on input "1" at bounding box center [405, 297] width 64 height 26
type input "0"
click at [501, 341] on div "1" at bounding box center [512, 347] width 279 height 26
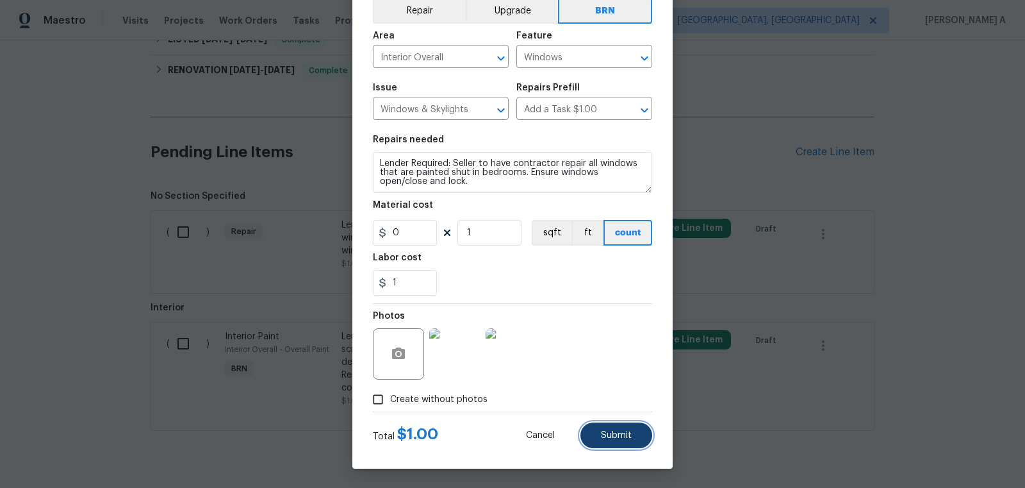
click at [602, 433] on span "Submit" at bounding box center [616, 436] width 31 height 10
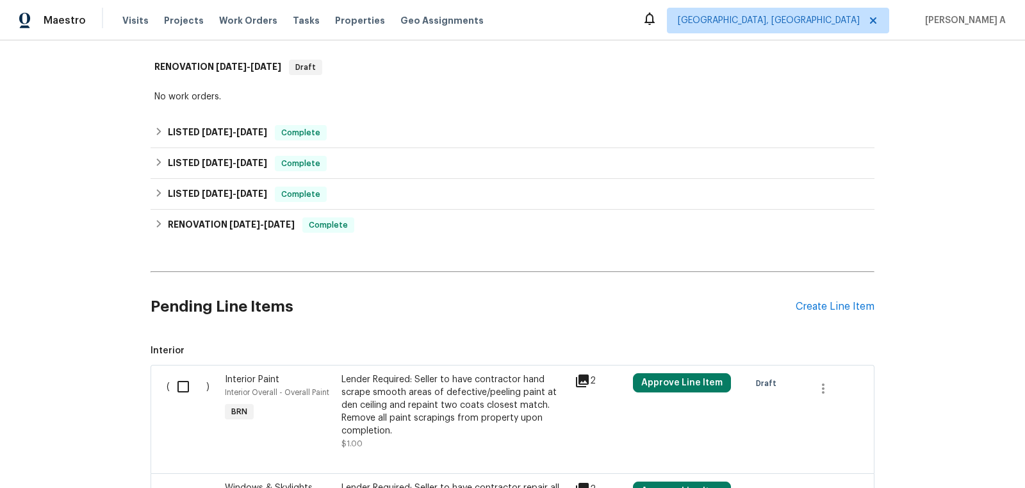
scroll to position [324, 0]
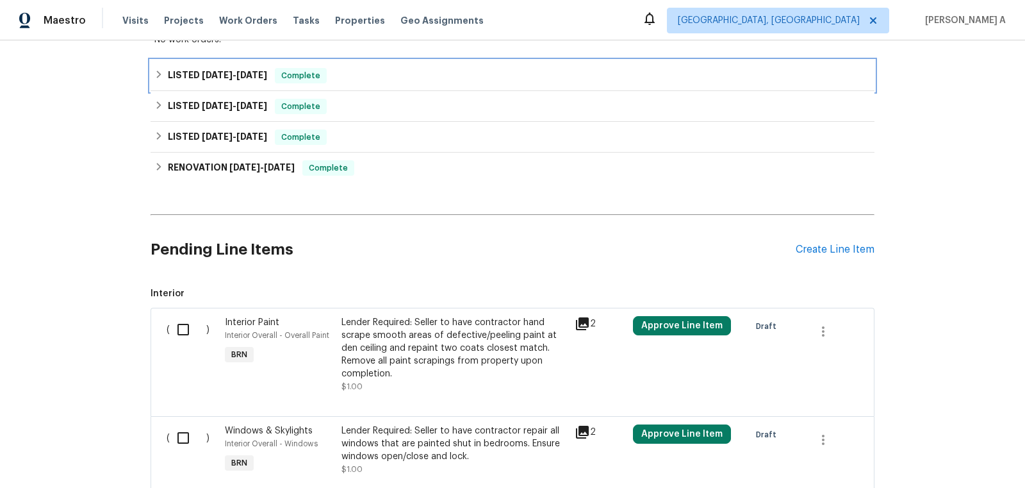
click at [327, 82] on div "LISTED [DATE] - [DATE] Complete" at bounding box center [512, 75] width 716 height 15
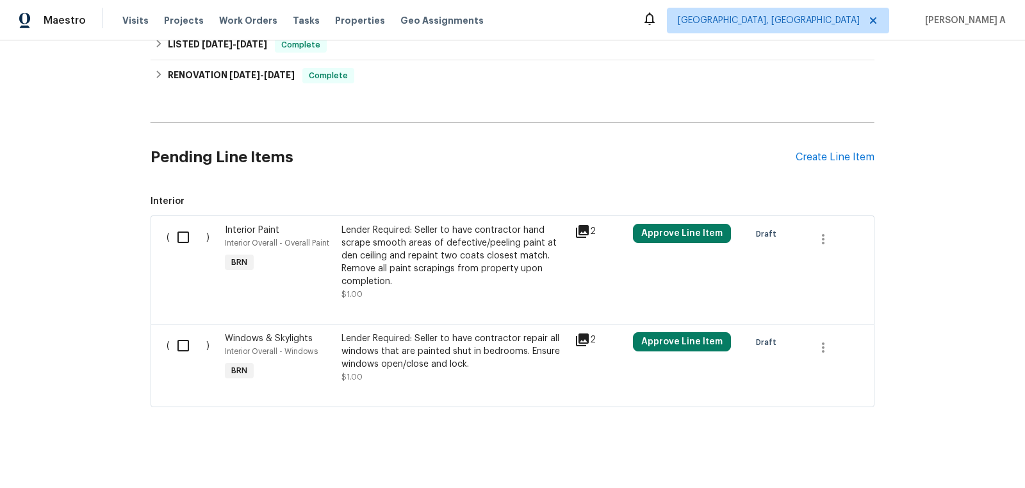
scroll to position [871, 0]
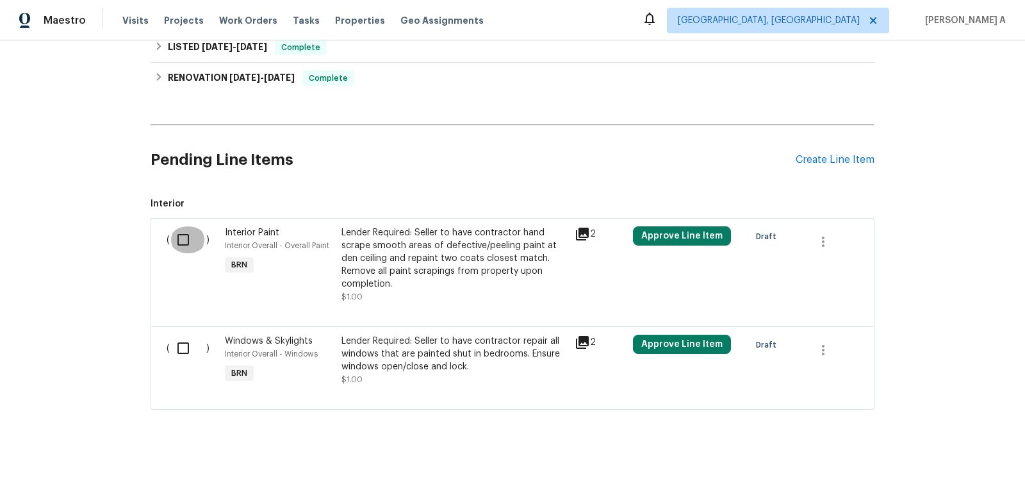
click at [173, 229] on input "checkbox" at bounding box center [188, 239] width 37 height 27
checkbox input "true"
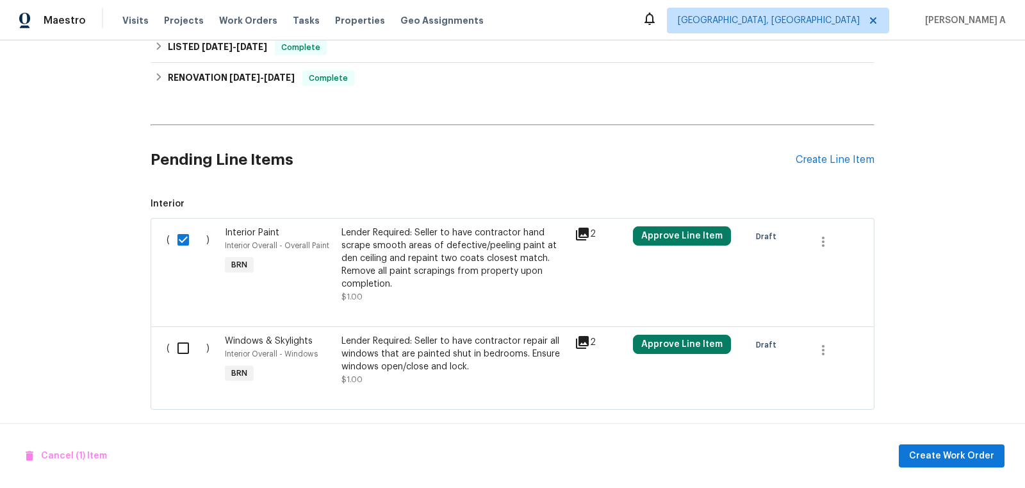
click at [196, 349] on input "checkbox" at bounding box center [188, 347] width 37 height 27
checkbox input "true"
click at [959, 465] on button "Create Work Order" at bounding box center [952, 456] width 106 height 24
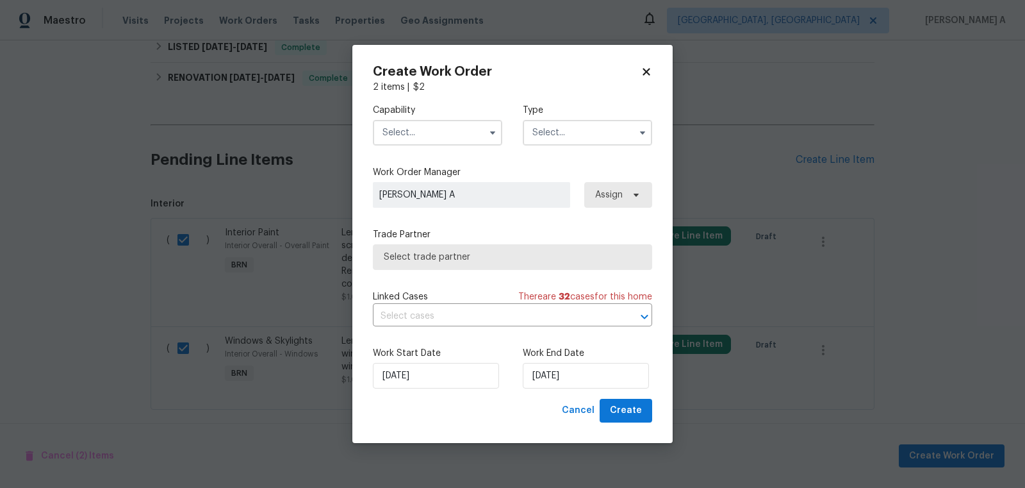
click at [420, 129] on input "text" at bounding box center [437, 133] width 129 height 26
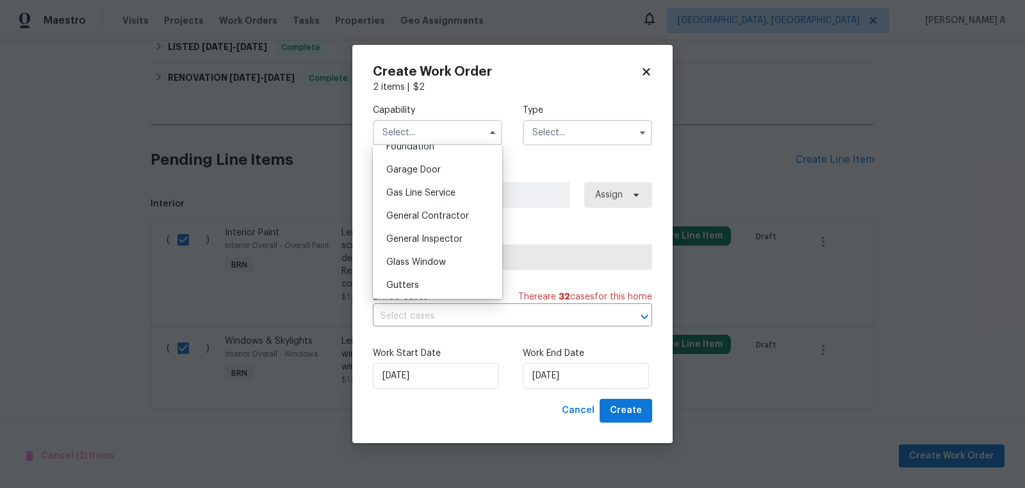
scroll to position [571, 0]
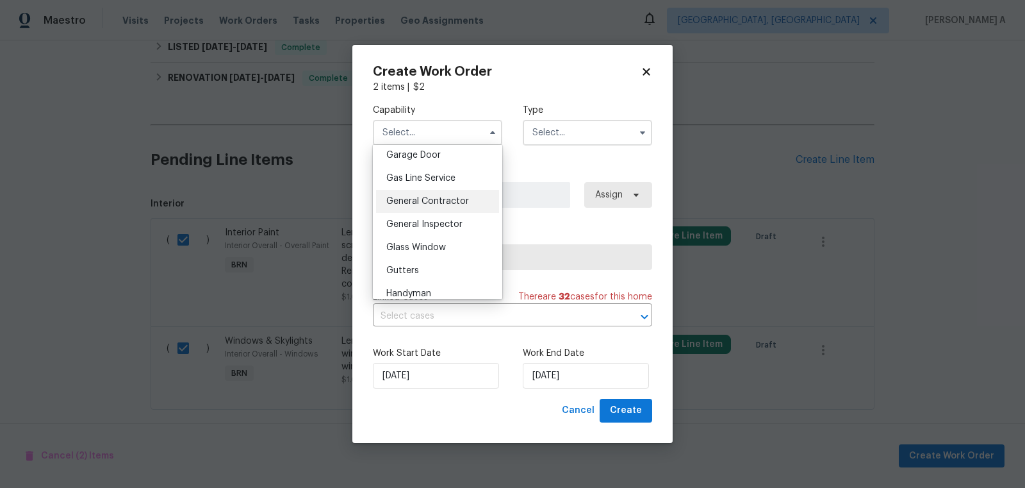
click at [424, 203] on span "General Contractor" at bounding box center [427, 201] width 83 height 9
type input "General Contractor"
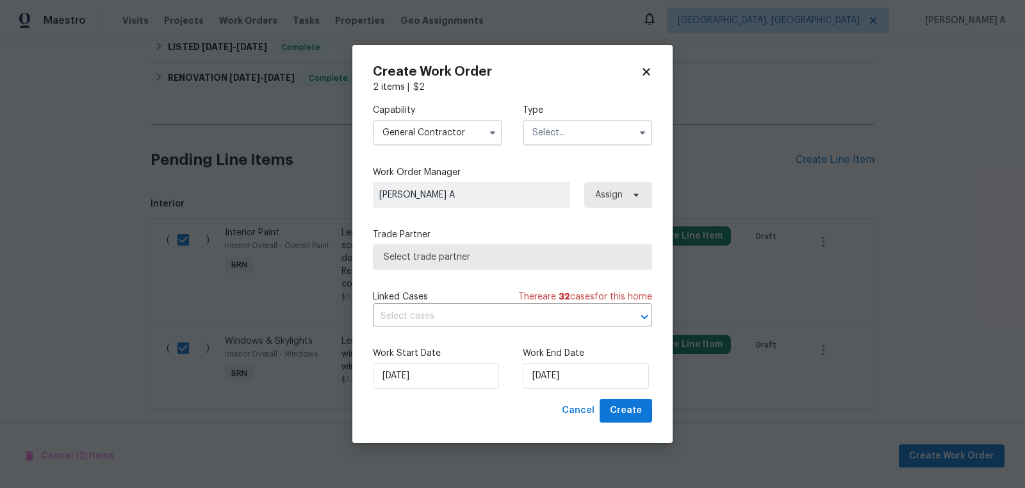
click at [556, 123] on input "text" at bounding box center [587, 133] width 129 height 26
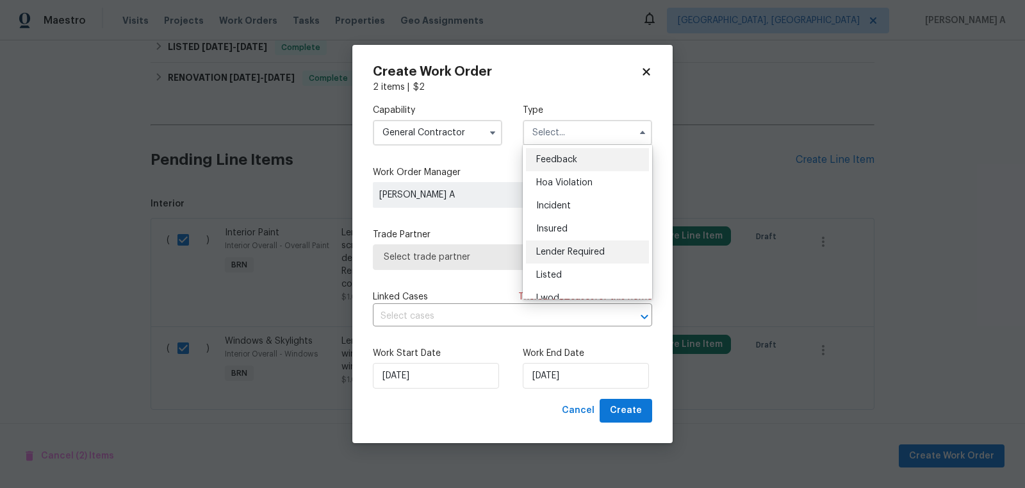
click at [573, 256] on span "Lender Required" at bounding box center [570, 251] width 69 height 9
type input "Lender Required"
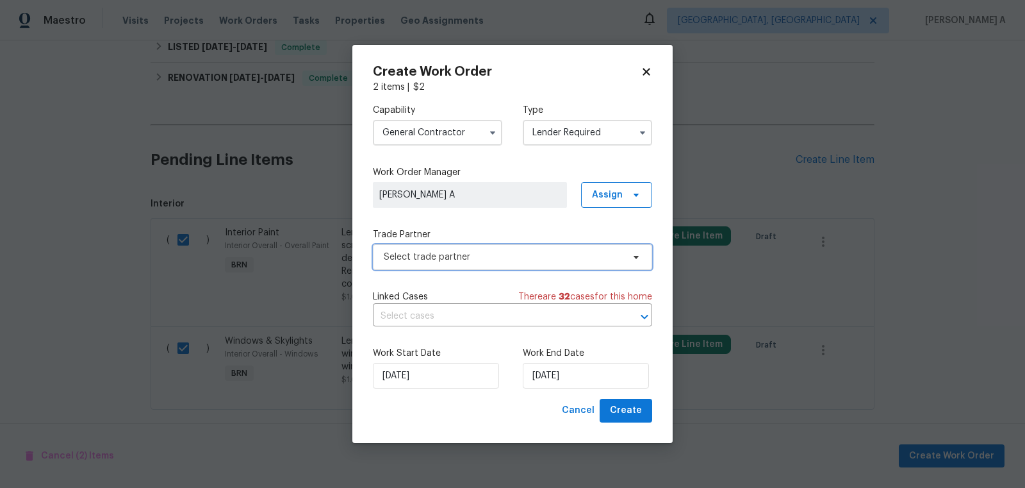
click at [534, 254] on span "Select trade partner" at bounding box center [503, 257] width 239 height 13
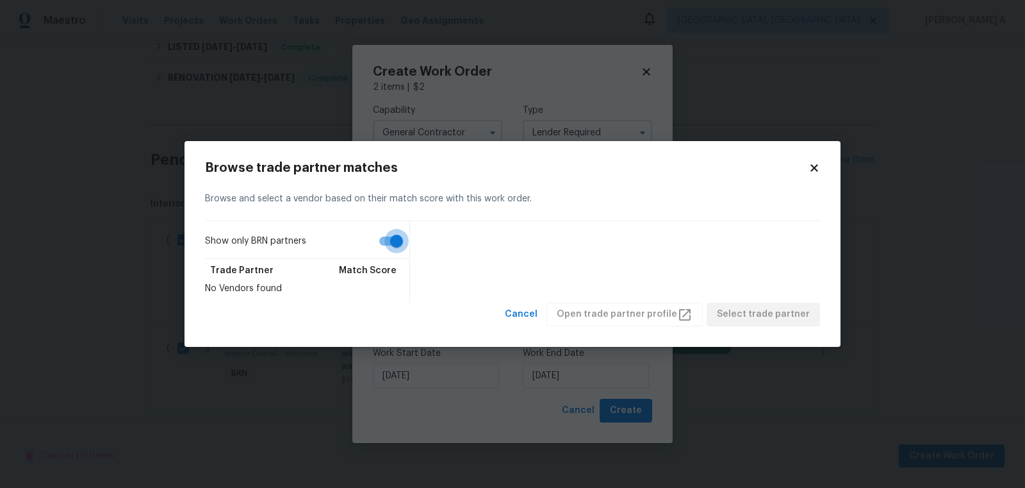
click at [396, 243] on input "Show only BRN partners" at bounding box center [396, 241] width 73 height 24
checkbox input "false"
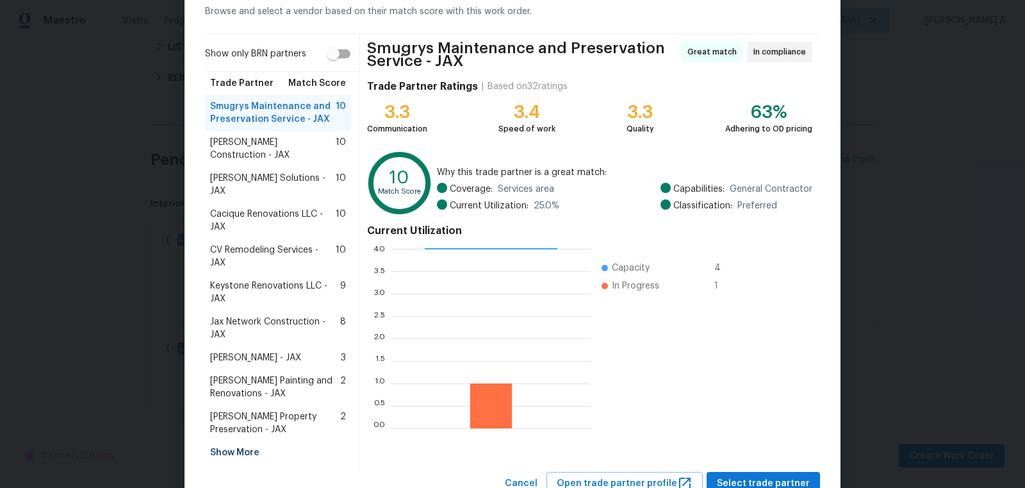
scroll to position [67, 0]
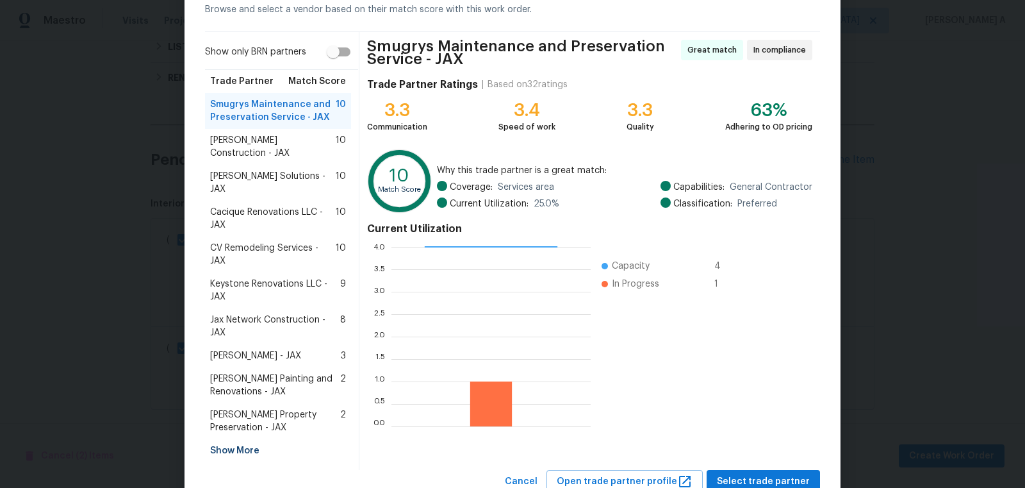
click at [256, 372] on span "[PERSON_NAME] Painting and Renovations - JAX" at bounding box center [275, 385] width 130 height 26
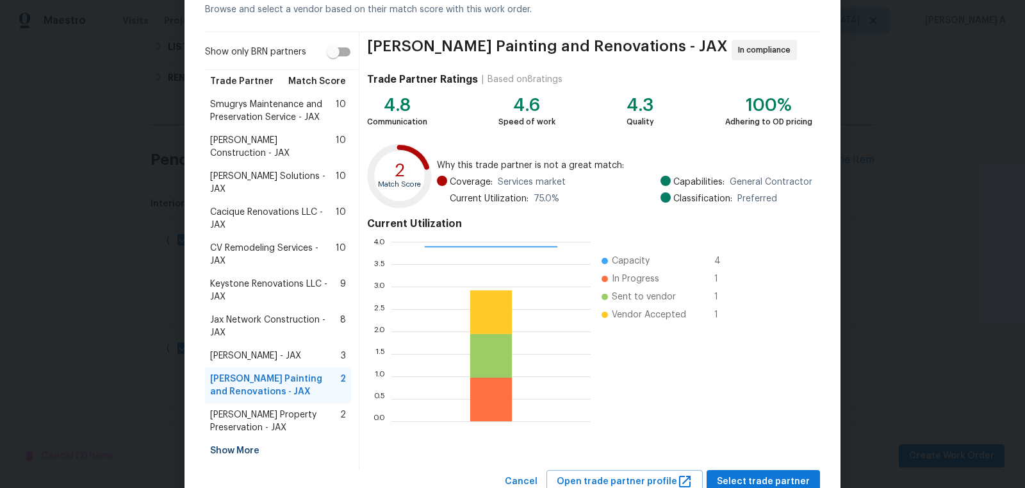
scroll to position [86, 0]
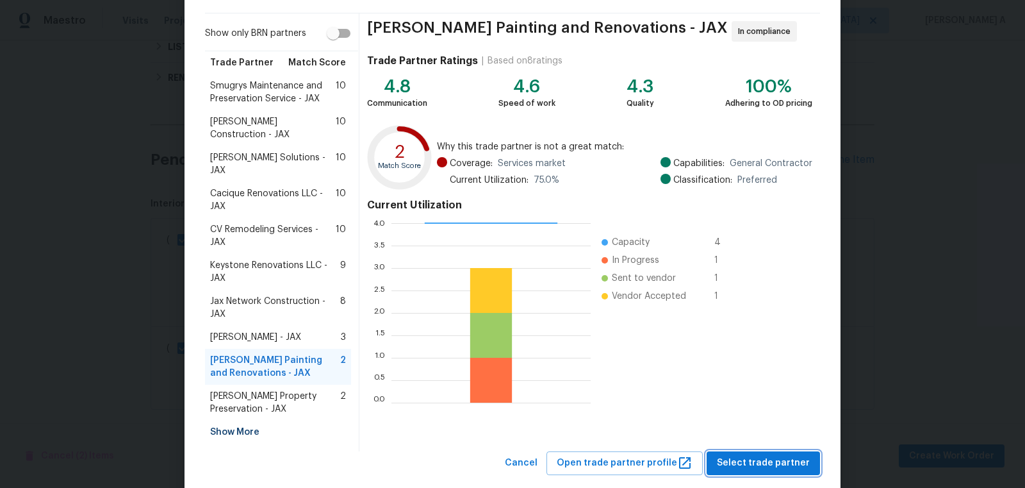
click at [780, 455] on span "Select trade partner" at bounding box center [763, 463] width 93 height 16
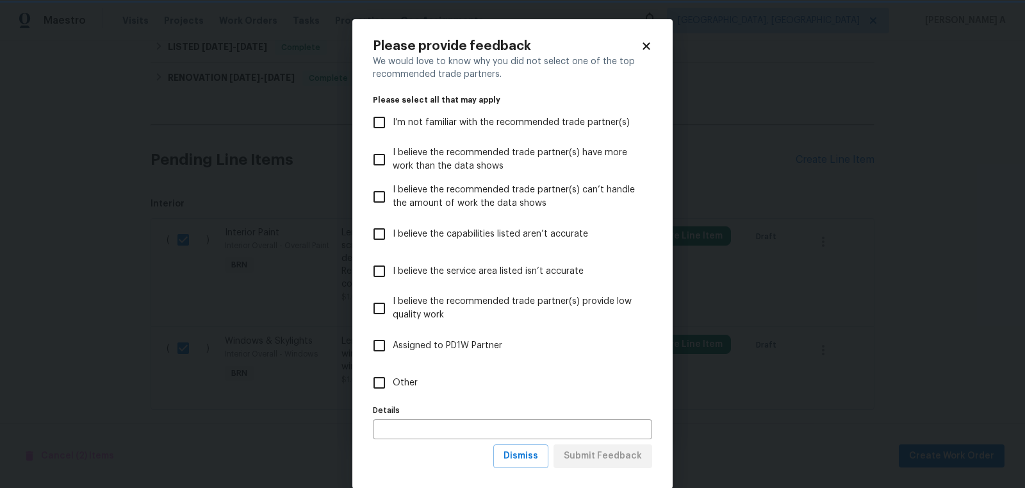
scroll to position [0, 0]
click at [527, 458] on span "Dismiss" at bounding box center [521, 456] width 35 height 16
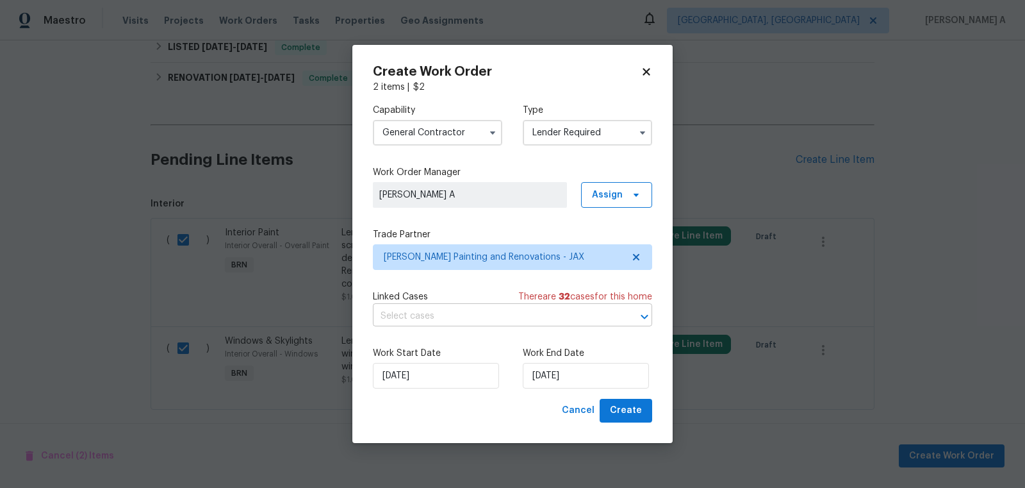
click at [450, 324] on input "text" at bounding box center [494, 316] width 243 height 20
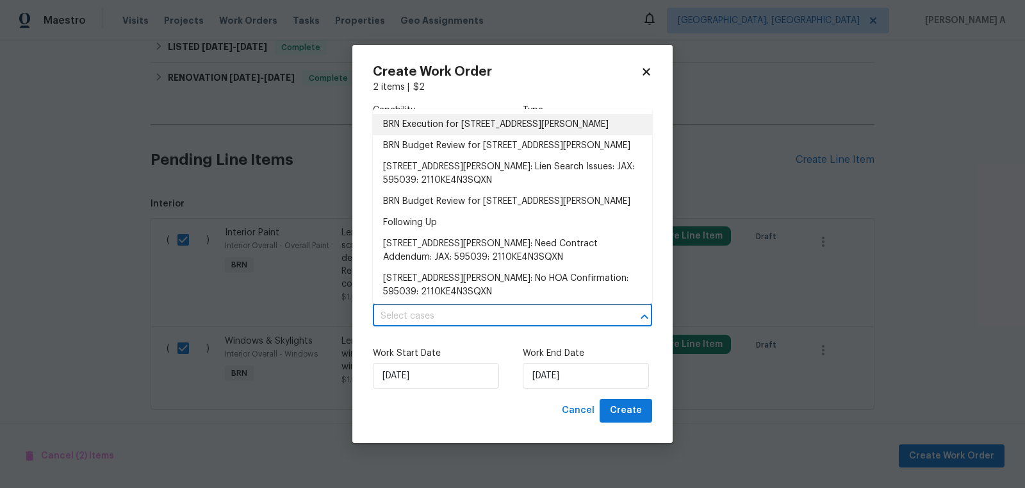
click at [444, 124] on li "BRN Execution for 4360 Palmer Ave, Jacksonville, FL 32210" at bounding box center [512, 124] width 279 height 21
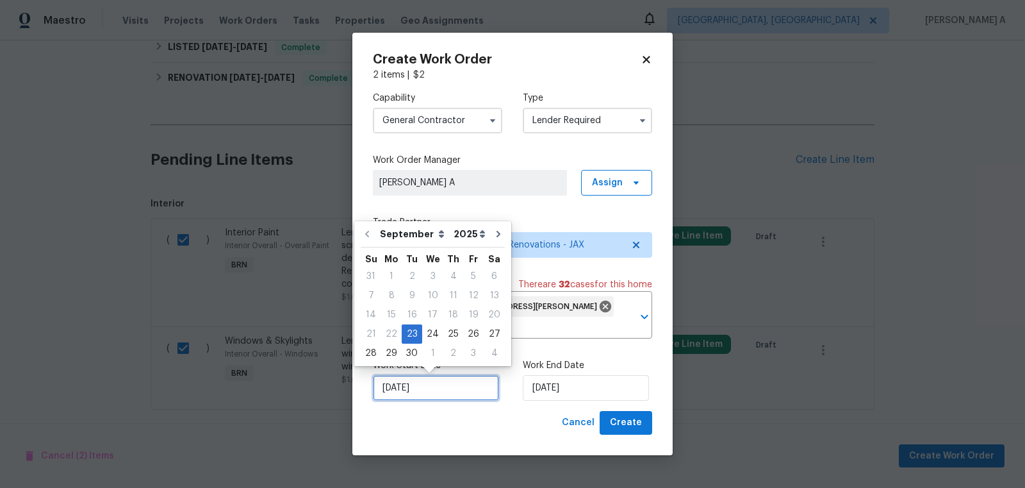
click at [418, 379] on input "[DATE]" at bounding box center [436, 388] width 126 height 26
click at [426, 332] on div "24" at bounding box center [432, 334] width 21 height 18
type input "[DATE]"
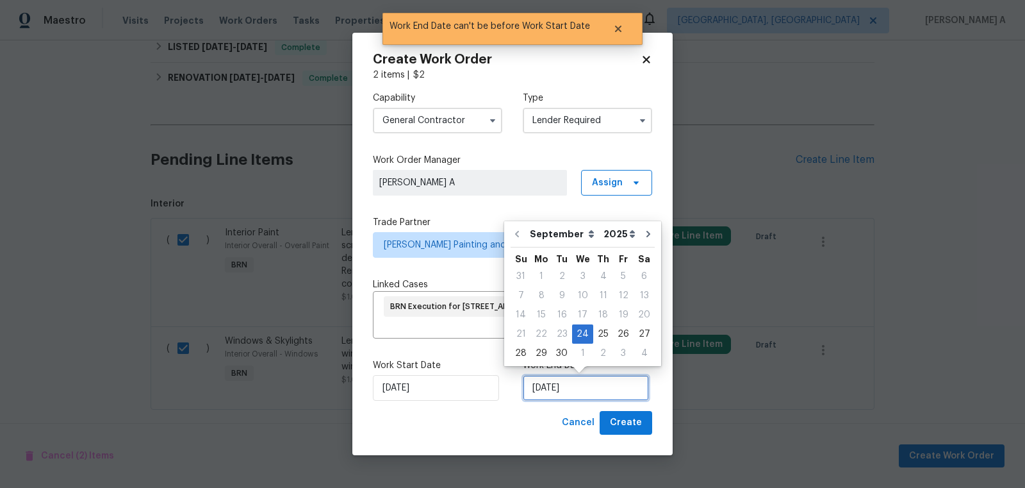
click at [582, 381] on input "[DATE]" at bounding box center [586, 388] width 126 height 26
click at [598, 337] on div "25" at bounding box center [603, 334] width 20 height 18
type input "[DATE]"
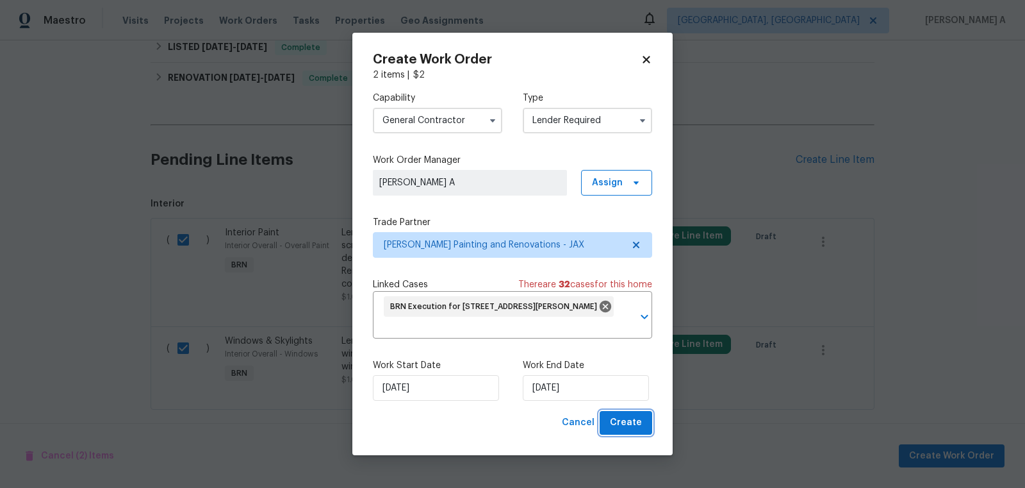
click at [623, 423] on span "Create" at bounding box center [626, 423] width 32 height 16
checkbox input "false"
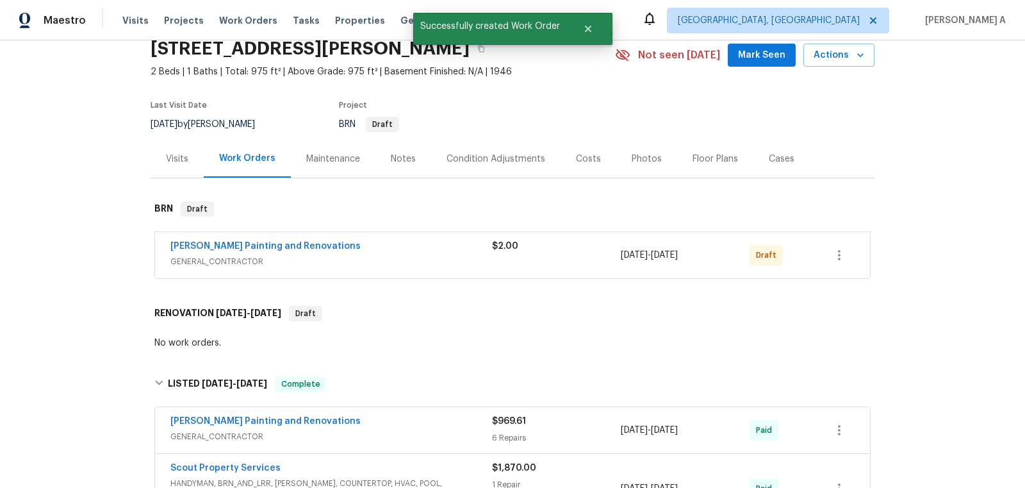
scroll to position [45, 0]
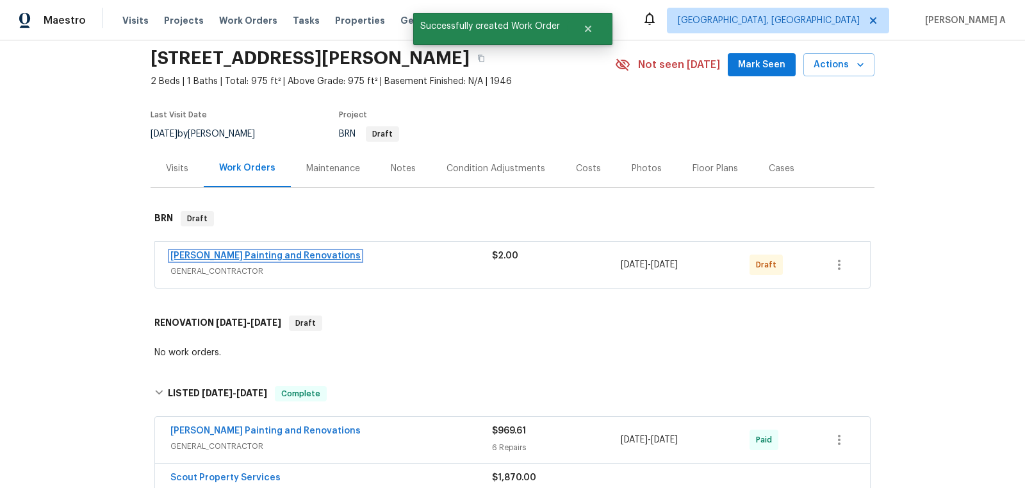
click at [284, 252] on link "[PERSON_NAME] Painting and Renovations" at bounding box center [265, 255] width 190 height 9
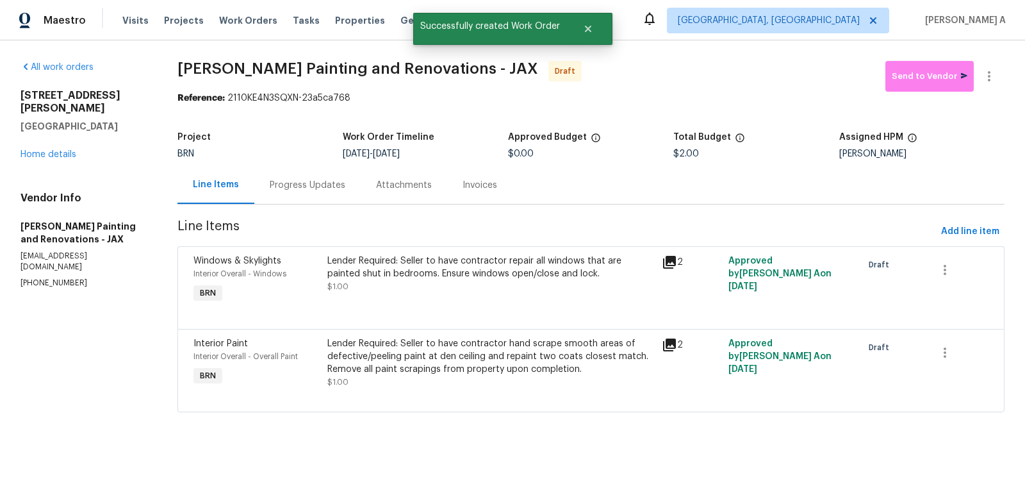
click at [418, 281] on div "Lender Required: Seller to have contractor repair all windows that are painted …" at bounding box center [490, 273] width 327 height 38
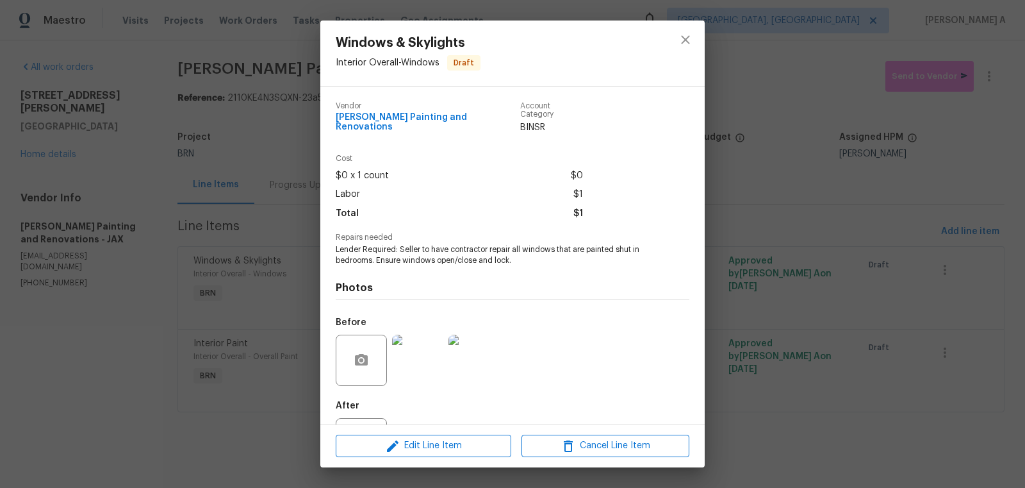
scroll to position [49, 0]
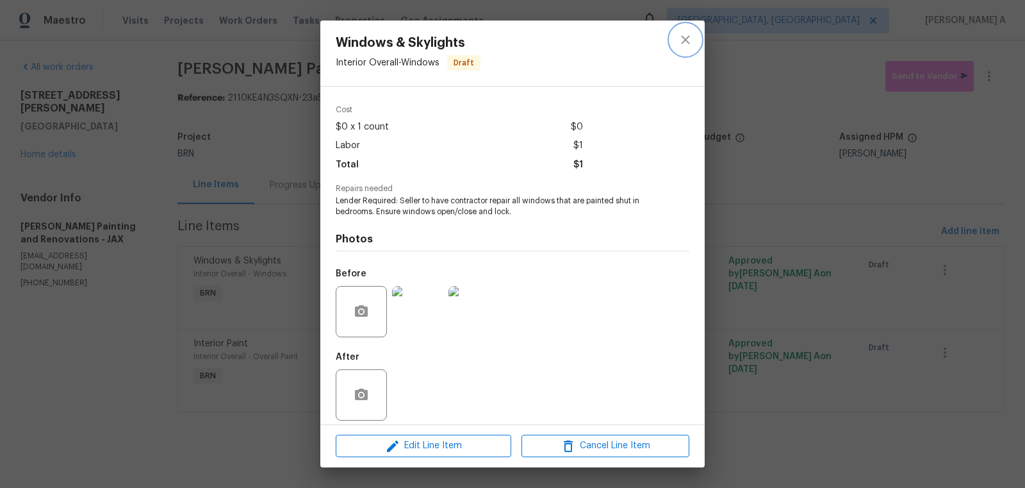
click at [689, 40] on icon "close" at bounding box center [685, 39] width 15 height 15
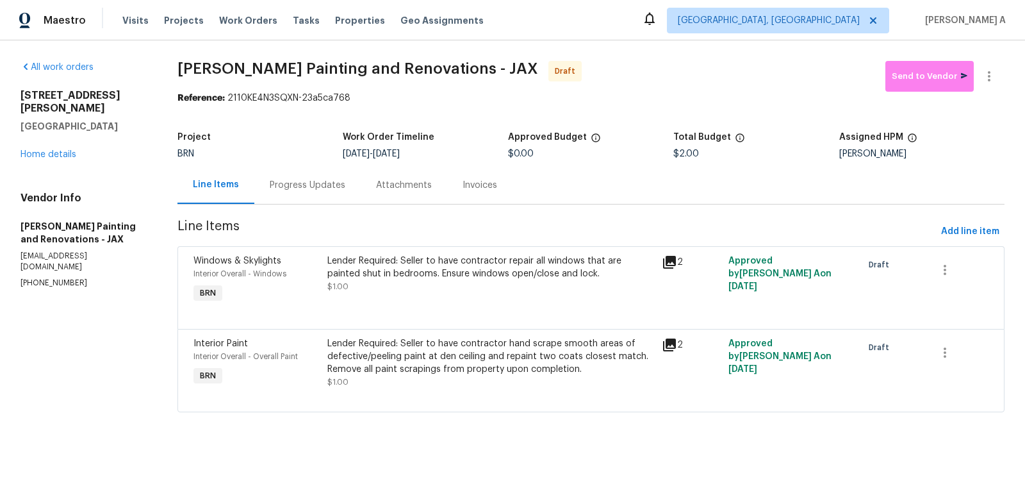
click at [397, 356] on div "Lender Required: Seller to have contractor hand scrape smooth areas of defectiv…" at bounding box center [490, 356] width 327 height 38
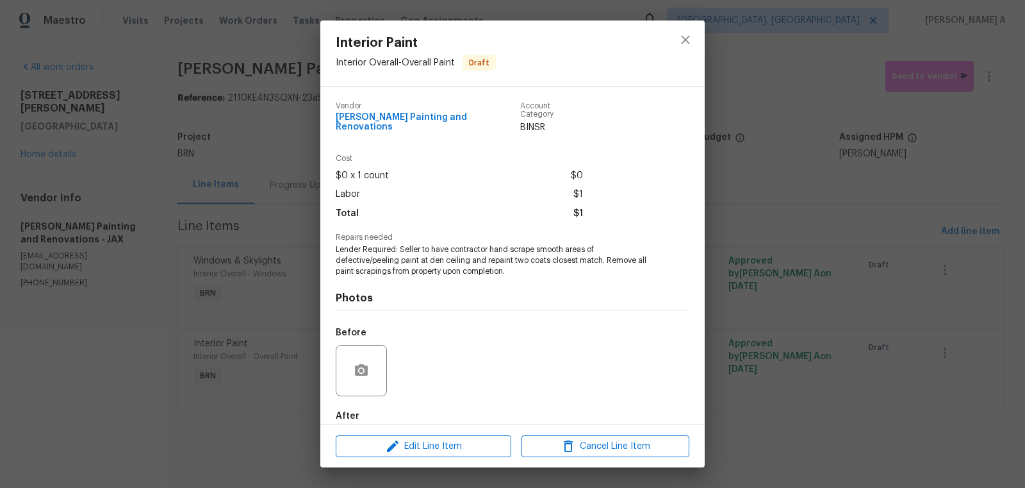
scroll to position [60, 0]
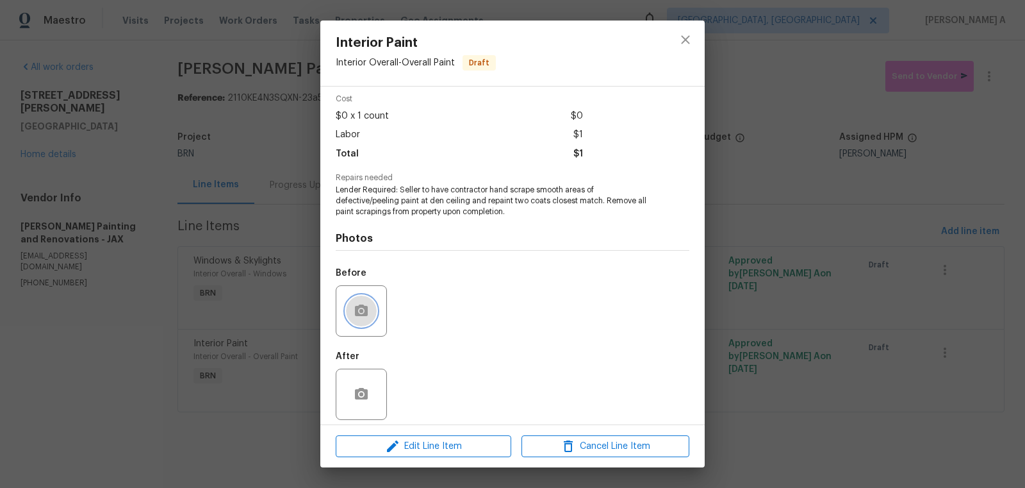
click at [361, 295] on button "button" at bounding box center [361, 310] width 31 height 31
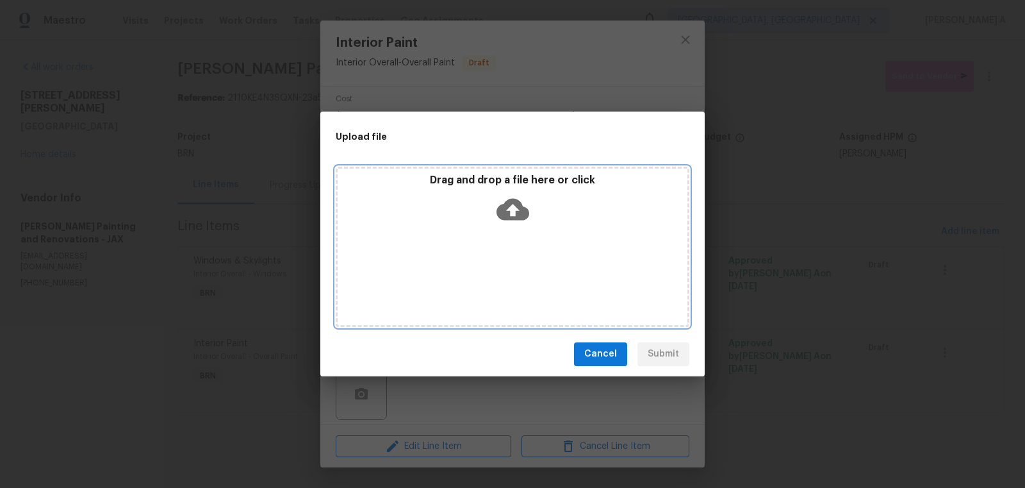
click at [516, 210] on icon at bounding box center [513, 209] width 33 height 22
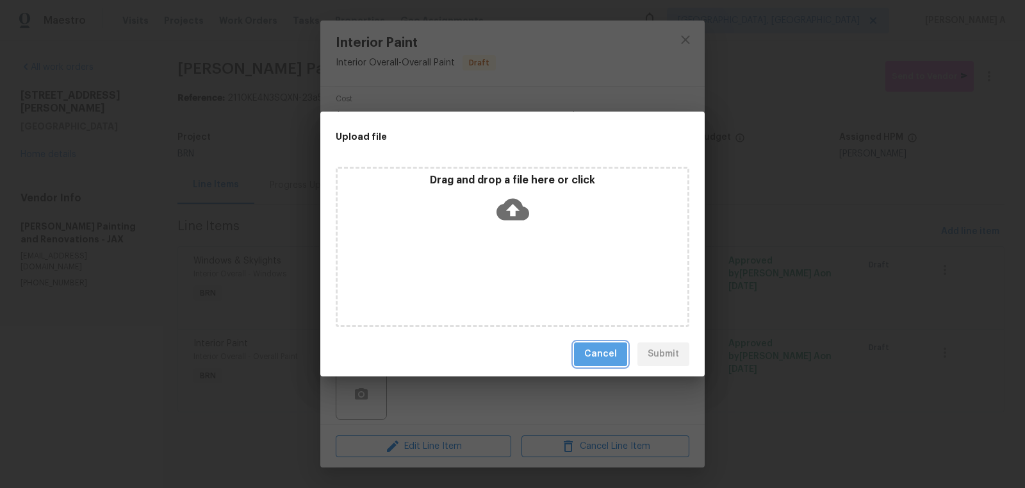
click at [602, 362] on button "Cancel" at bounding box center [600, 354] width 53 height 24
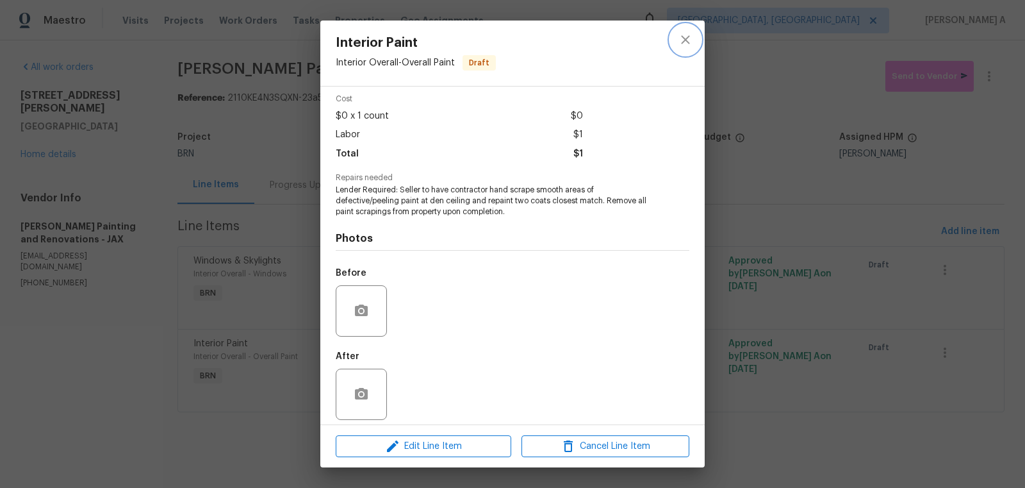
click at [680, 31] on button "close" at bounding box center [685, 39] width 31 height 31
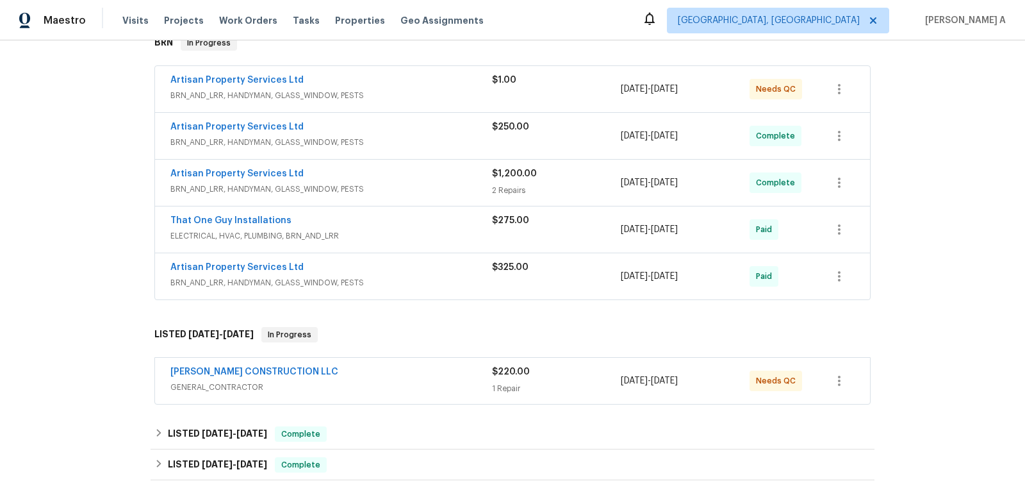
scroll to position [40, 0]
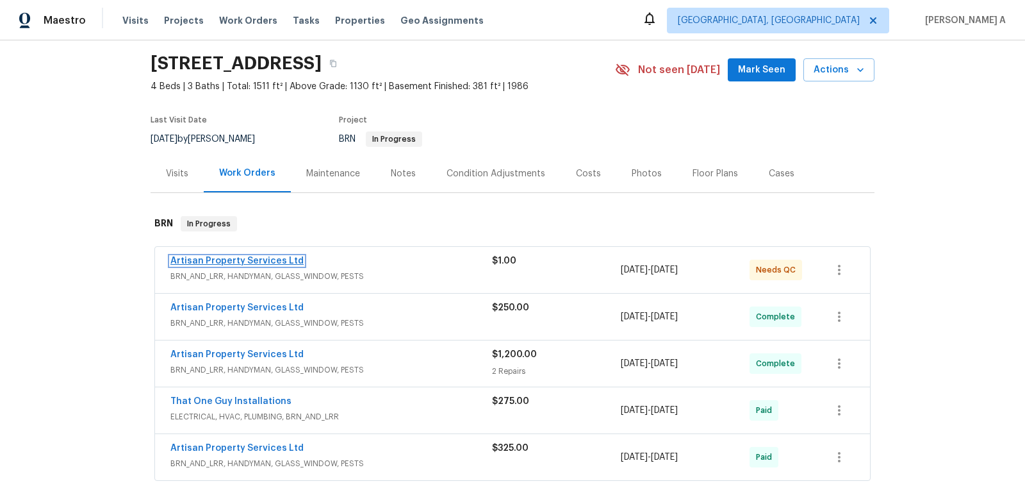
click at [259, 261] on link "Artisan Property Services Ltd" at bounding box center [236, 260] width 133 height 9
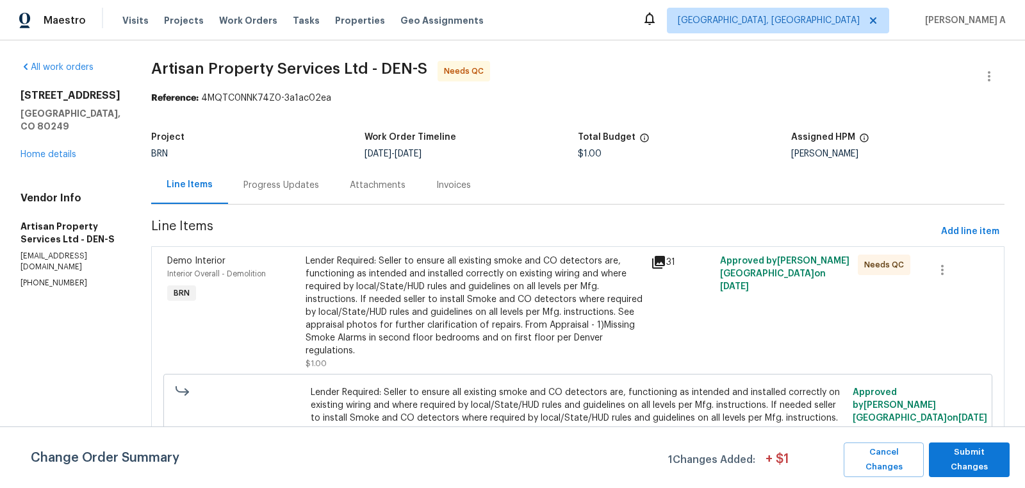
click at [343, 176] on div "Attachments" at bounding box center [377, 185] width 86 height 38
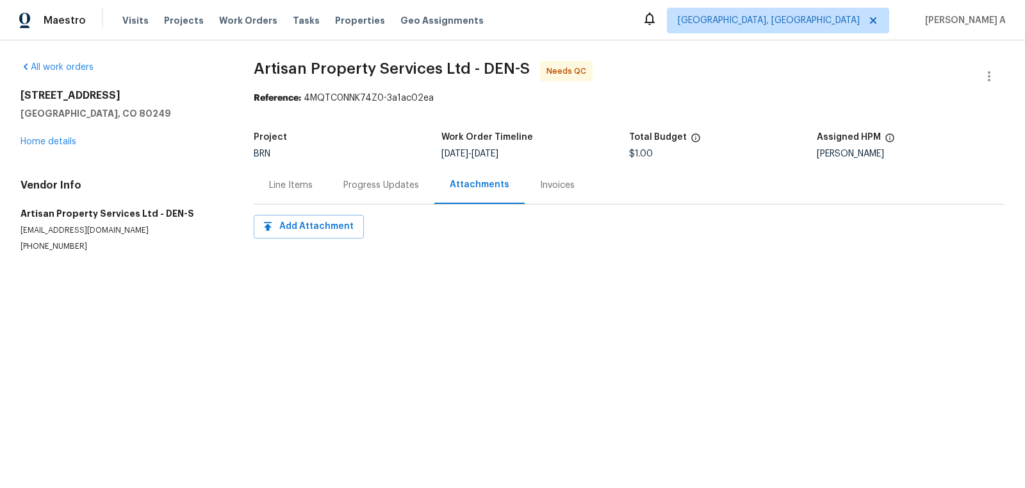
click at [384, 184] on div "Progress Updates" at bounding box center [381, 185] width 76 height 13
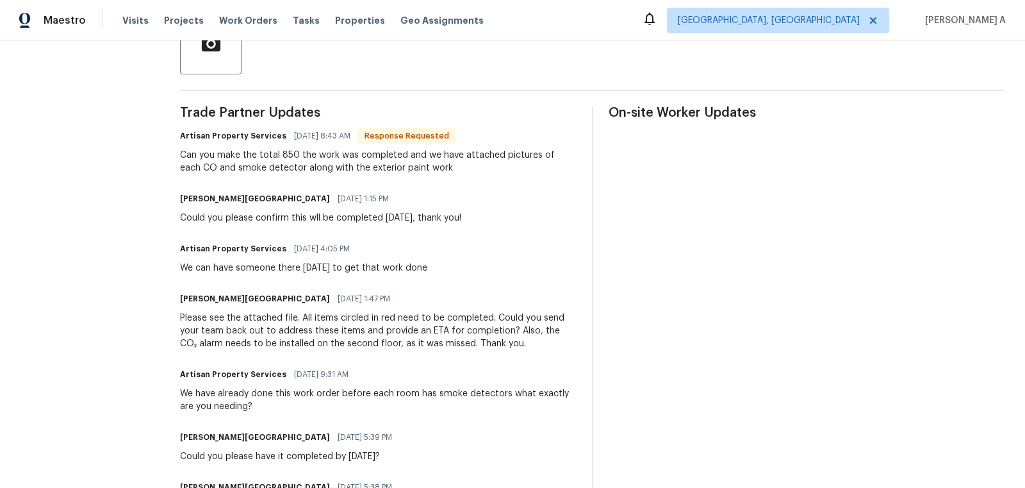
scroll to position [402, 0]
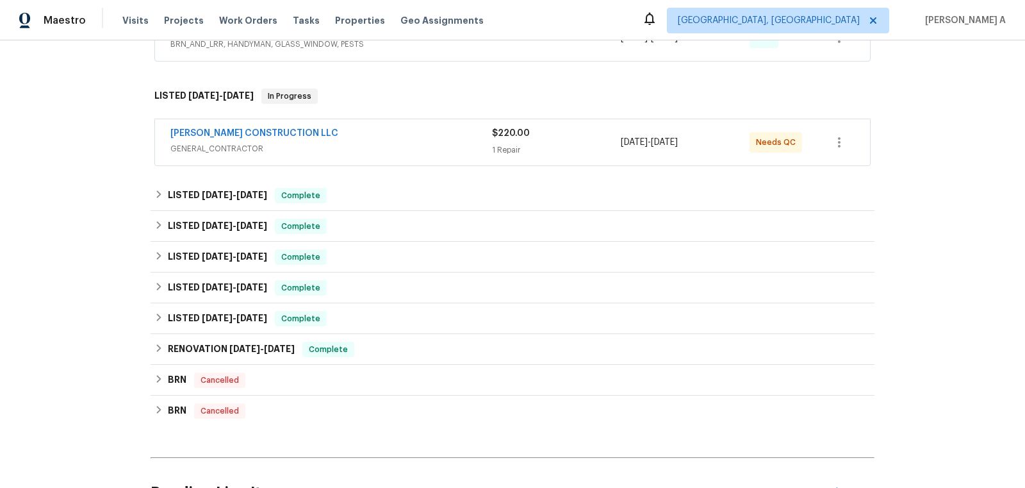
scroll to position [354, 0]
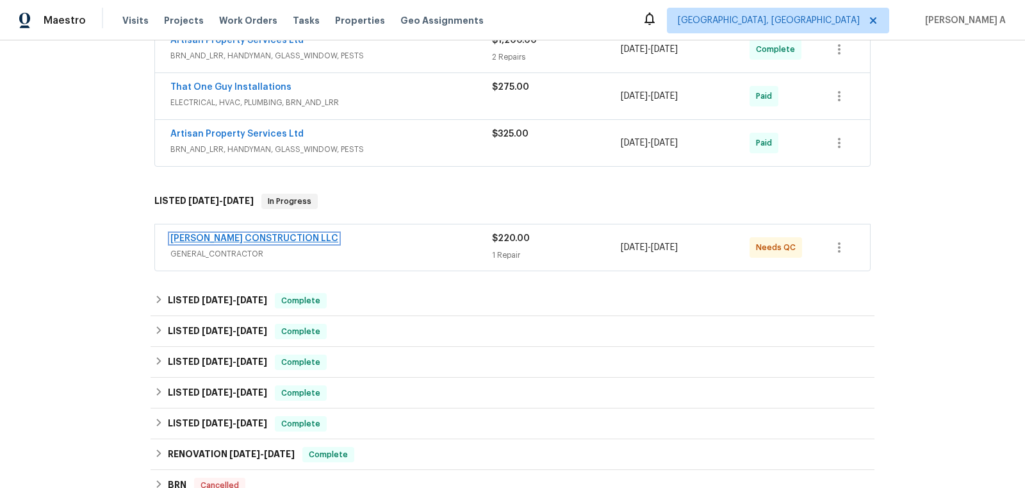
click at [275, 234] on link "[PERSON_NAME] CONSTRUCTION LLC" at bounding box center [254, 238] width 168 height 9
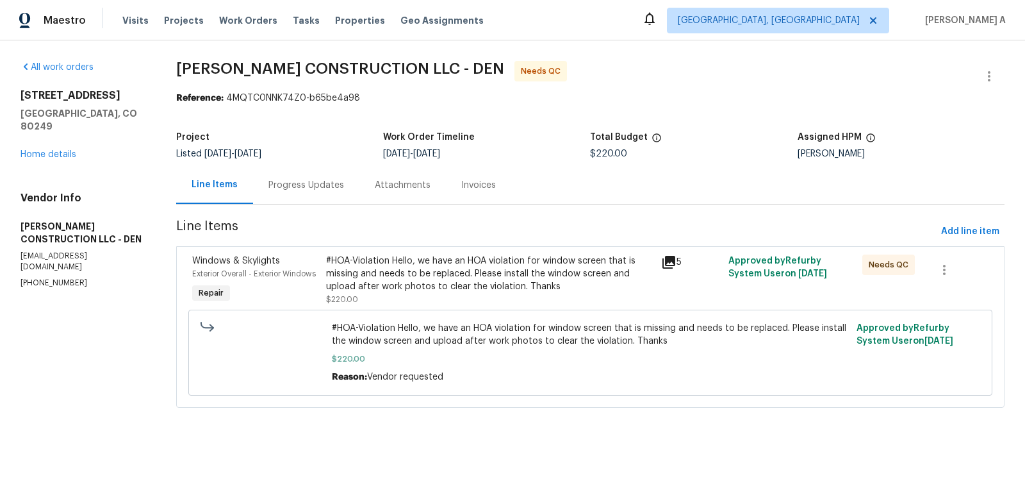
click at [292, 186] on div "Progress Updates" at bounding box center [306, 185] width 76 height 13
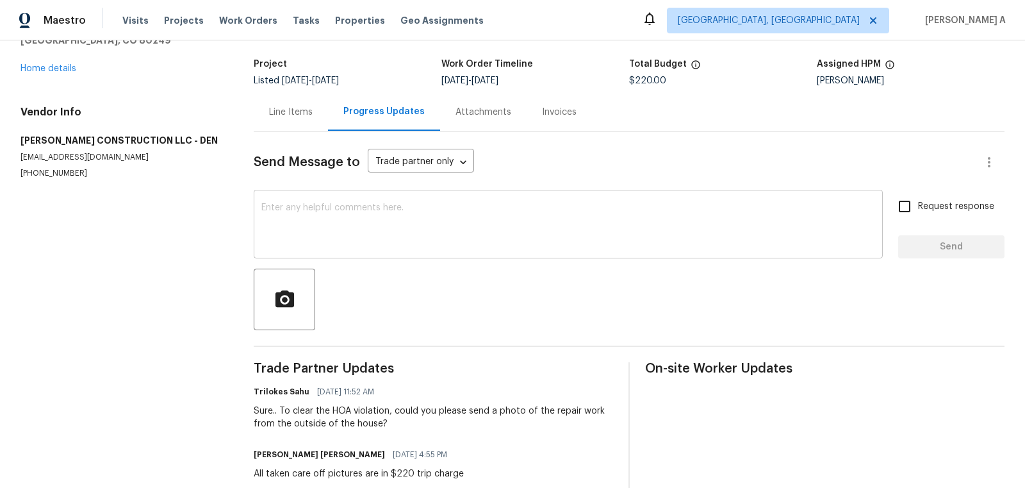
scroll to position [101, 0]
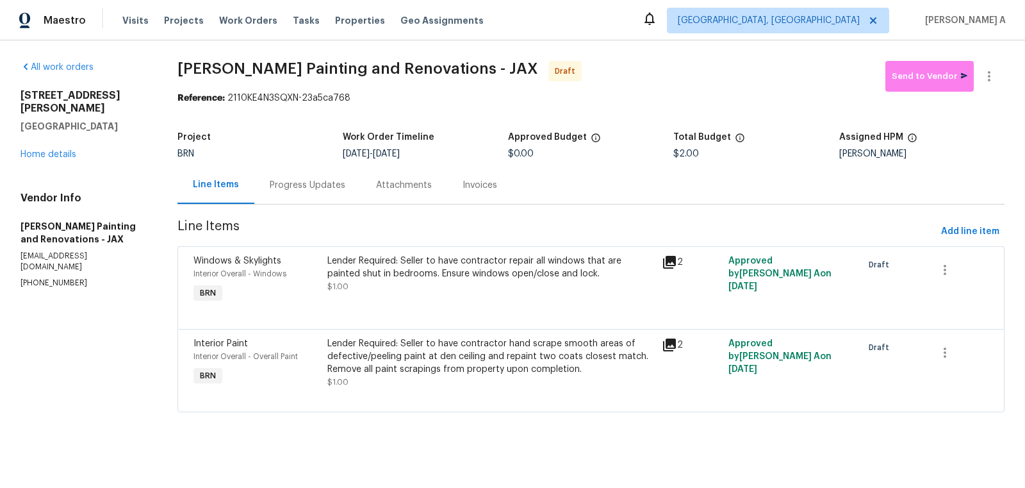
click at [479, 365] on div "Lender Required: Seller to have contractor hand scrape smooth areas of defectiv…" at bounding box center [490, 356] width 327 height 38
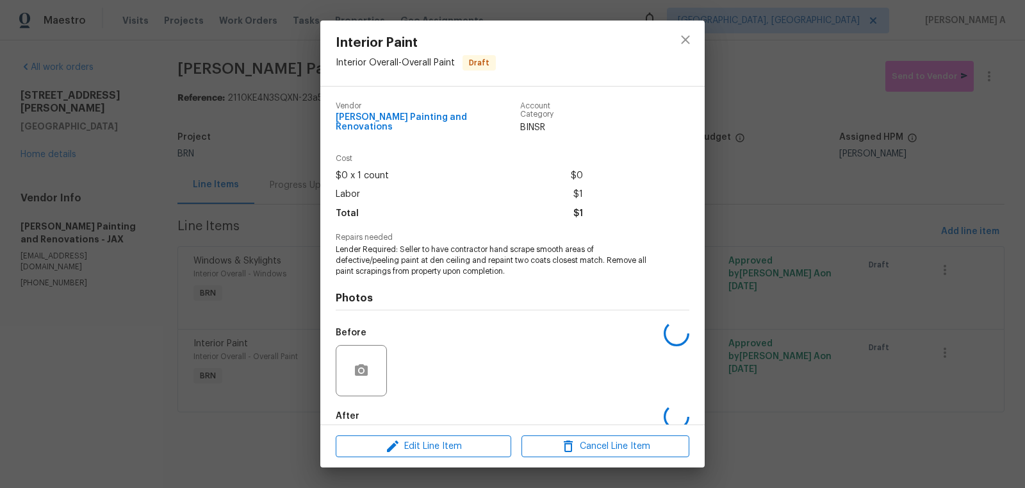
scroll to position [60, 0]
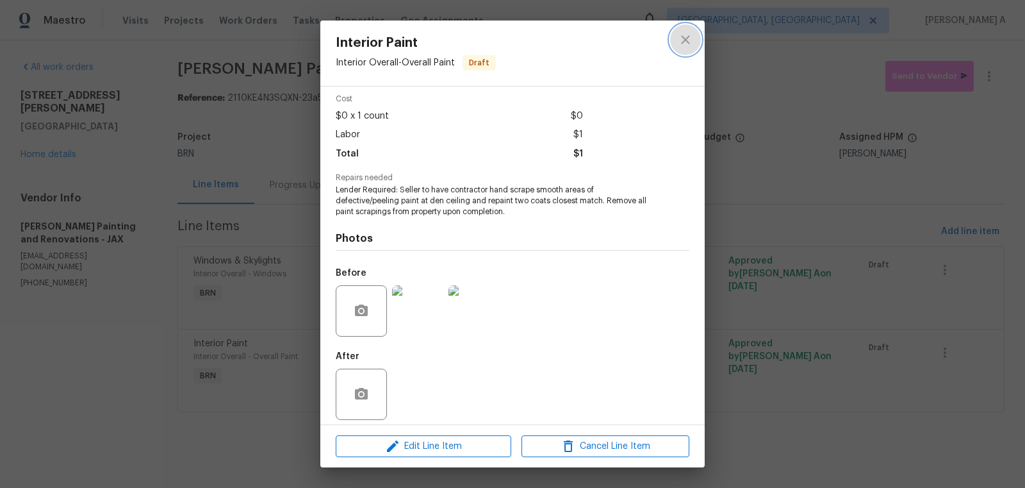
click at [691, 39] on icon "close" at bounding box center [685, 39] width 15 height 15
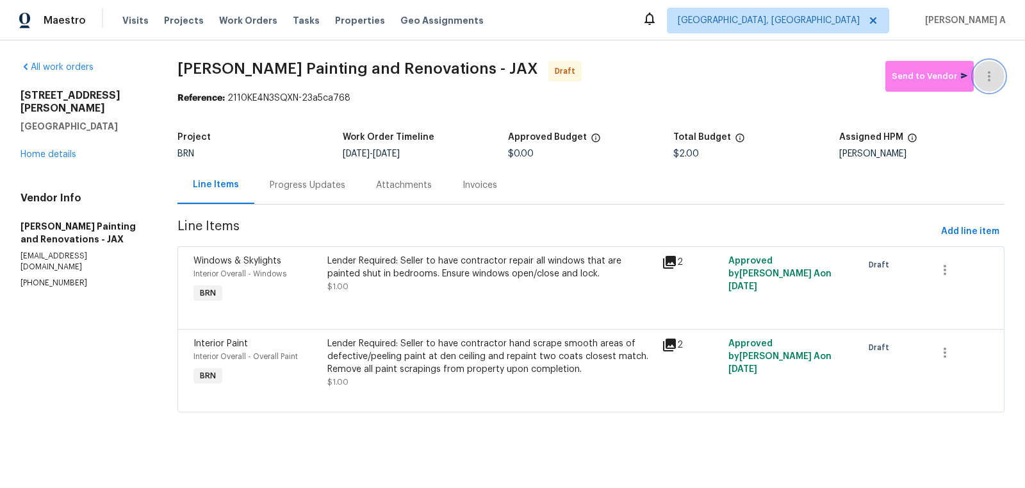
click at [998, 79] on button "button" at bounding box center [989, 76] width 31 height 31
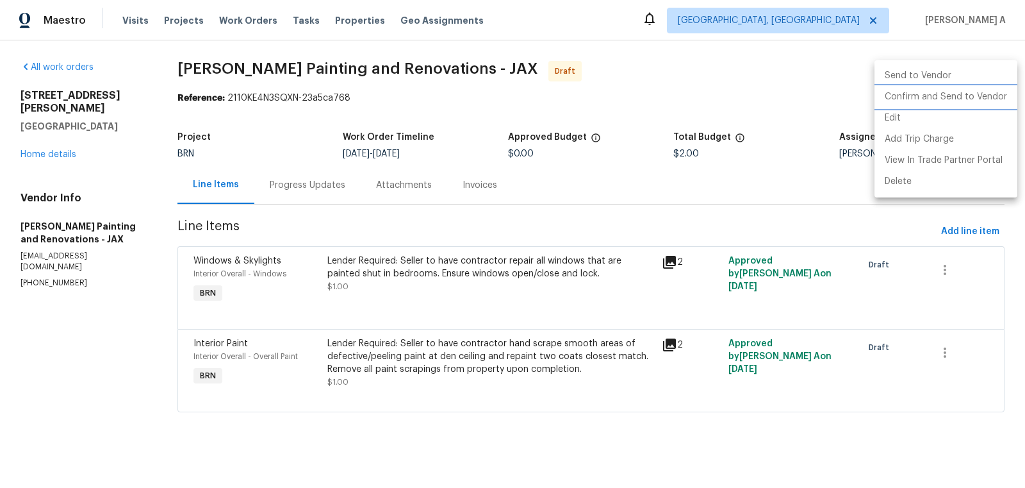
click at [1003, 94] on li "Confirm and Send to Vendor" at bounding box center [946, 96] width 143 height 21
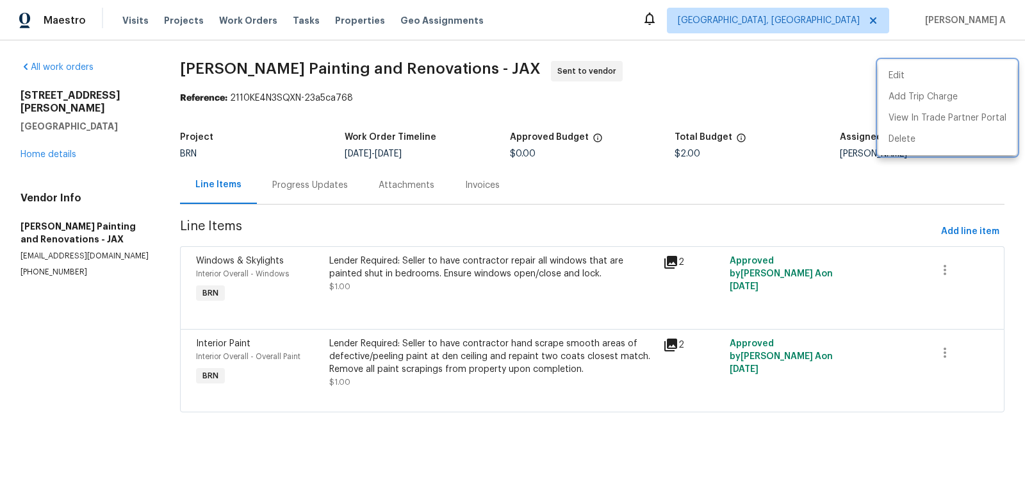
click at [315, 194] on div at bounding box center [512, 244] width 1025 height 488
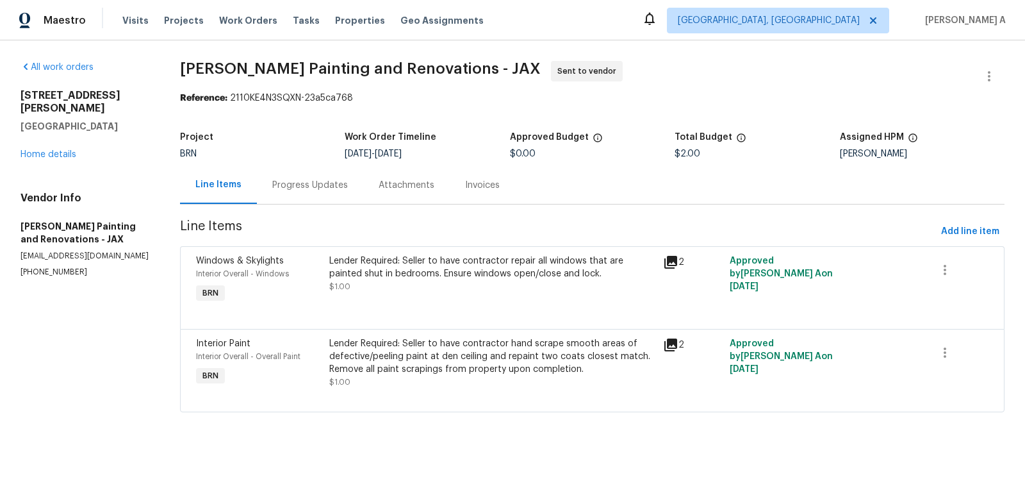
click at [299, 189] on div "Progress Updates" at bounding box center [310, 185] width 76 height 13
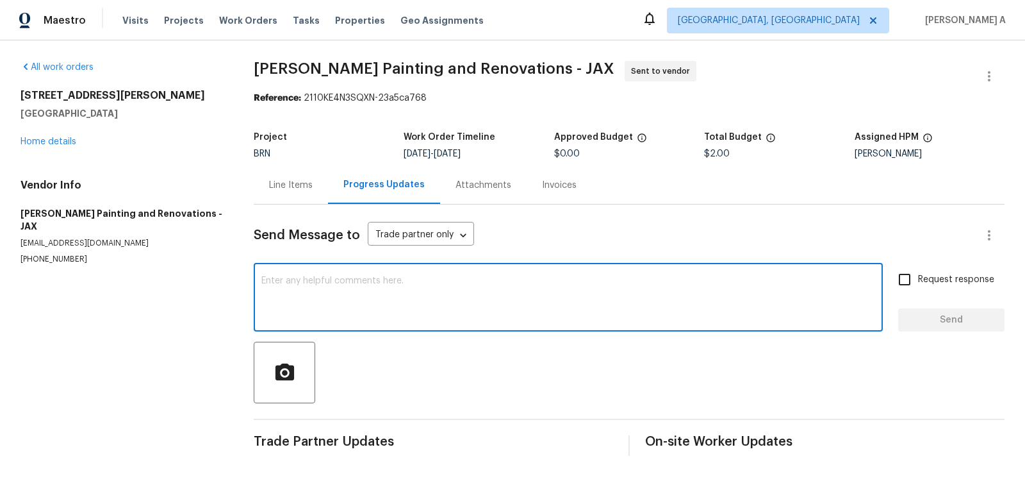
click at [386, 292] on textarea at bounding box center [568, 298] width 614 height 45
type textarea "Hi Team, This is a rework for the property."
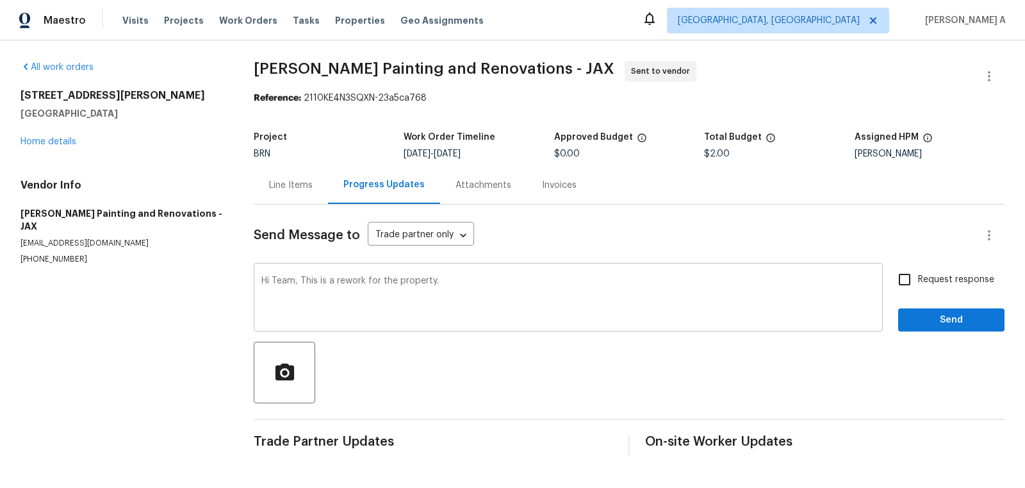
click at [522, 273] on div "Hi Team, This is a rework for the property. x ​" at bounding box center [568, 298] width 629 height 65
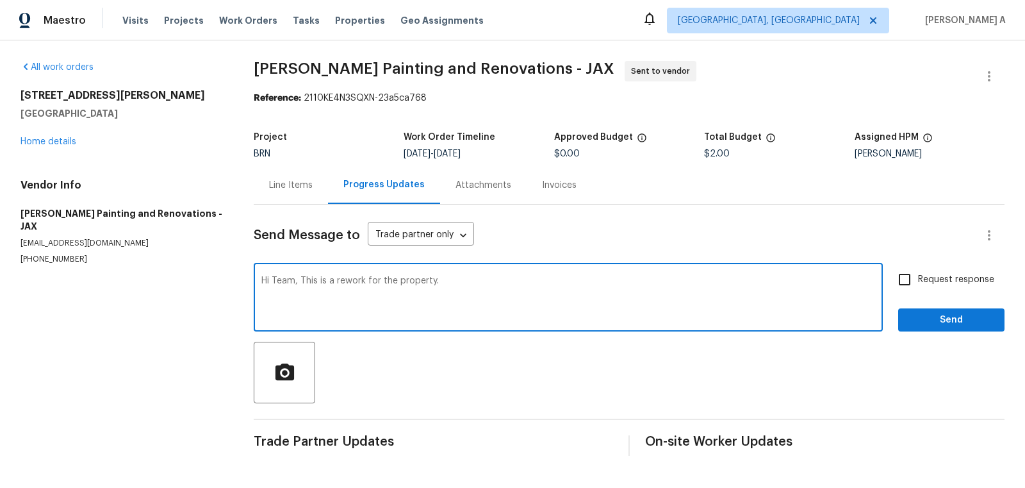
click at [524, 281] on textarea "Hi Team, This is a rework for the property." at bounding box center [568, 298] width 614 height 45
click at [302, 182] on div "Line Items" at bounding box center [291, 185] width 44 height 13
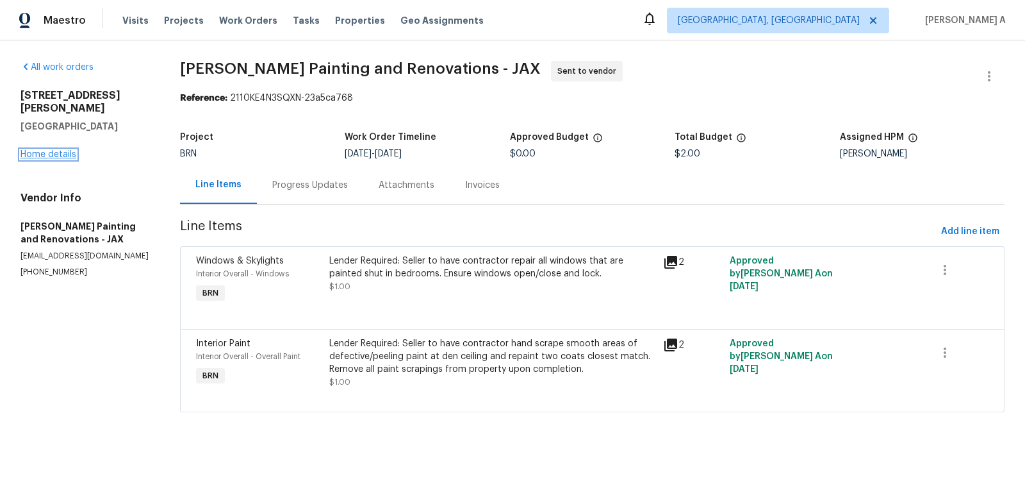
click at [70, 150] on link "Home details" at bounding box center [49, 154] width 56 height 9
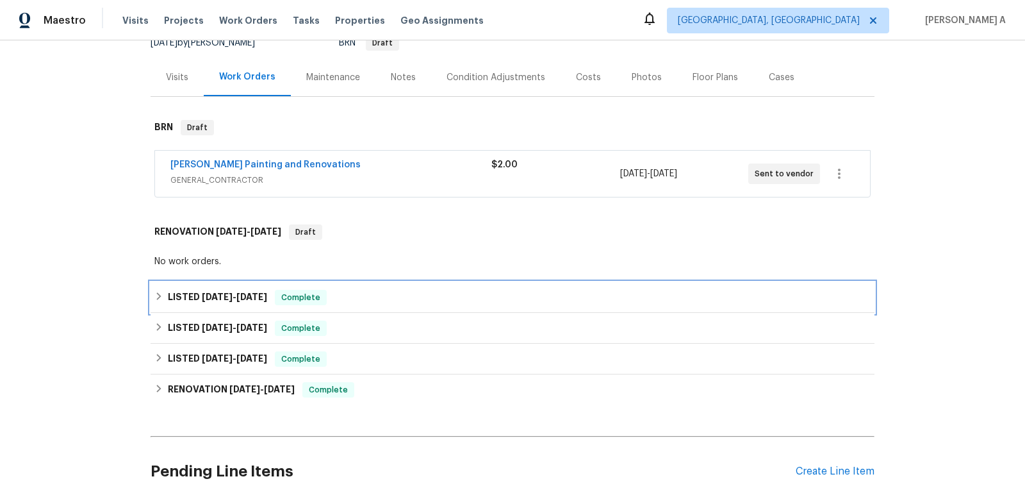
click at [296, 285] on div "LISTED 6/23/25 - 9/4/25 Complete" at bounding box center [513, 297] width 724 height 31
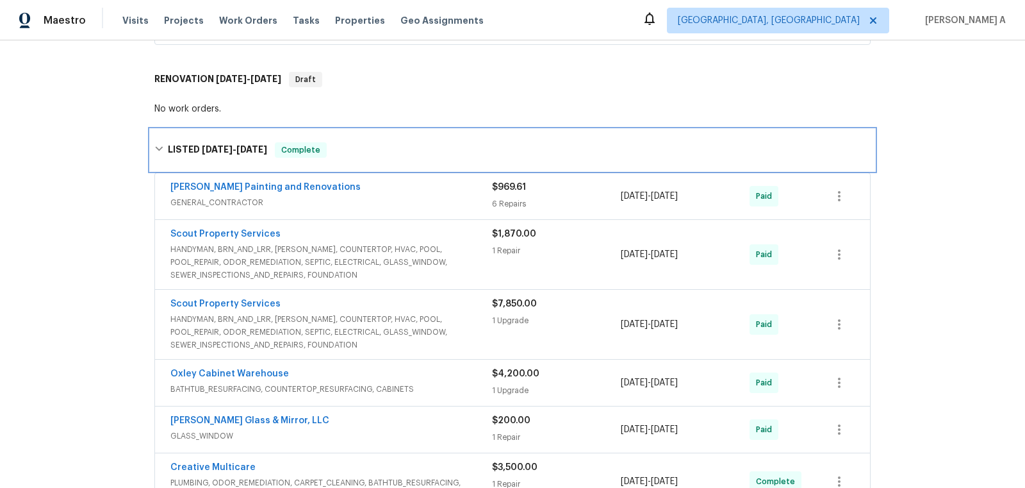
scroll to position [374, 0]
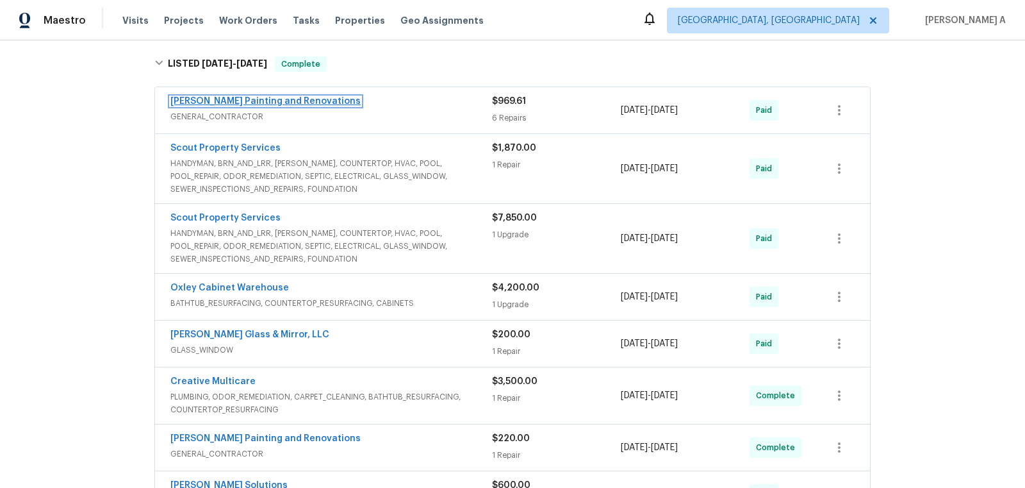
click at [283, 97] on link "Hildebrandt Painting and Renovations" at bounding box center [265, 101] width 190 height 9
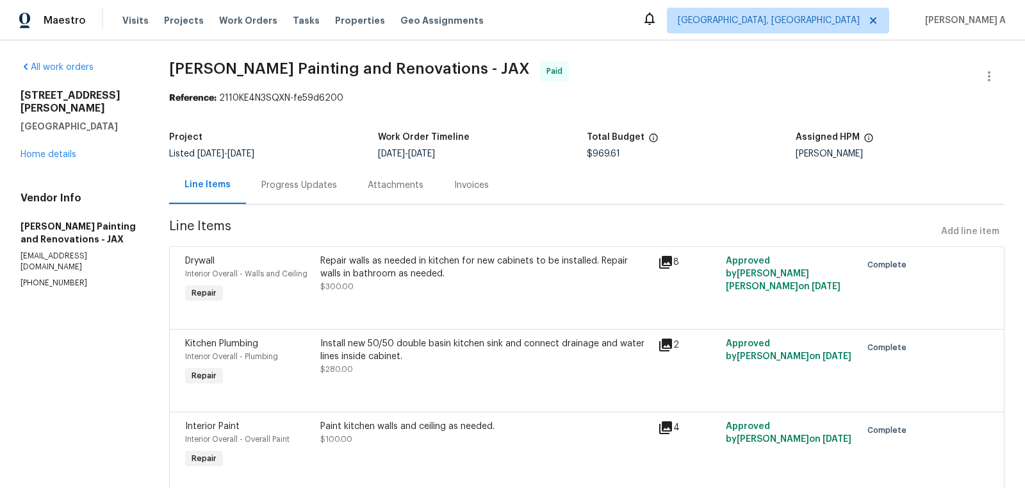
click at [285, 195] on div "Progress Updates" at bounding box center [299, 185] width 106 height 38
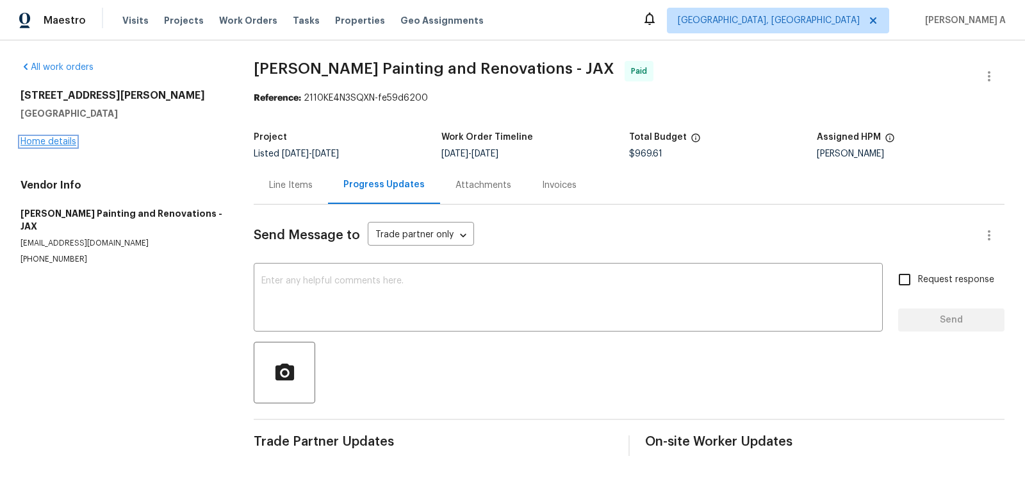
click at [40, 144] on link "Home details" at bounding box center [49, 141] width 56 height 9
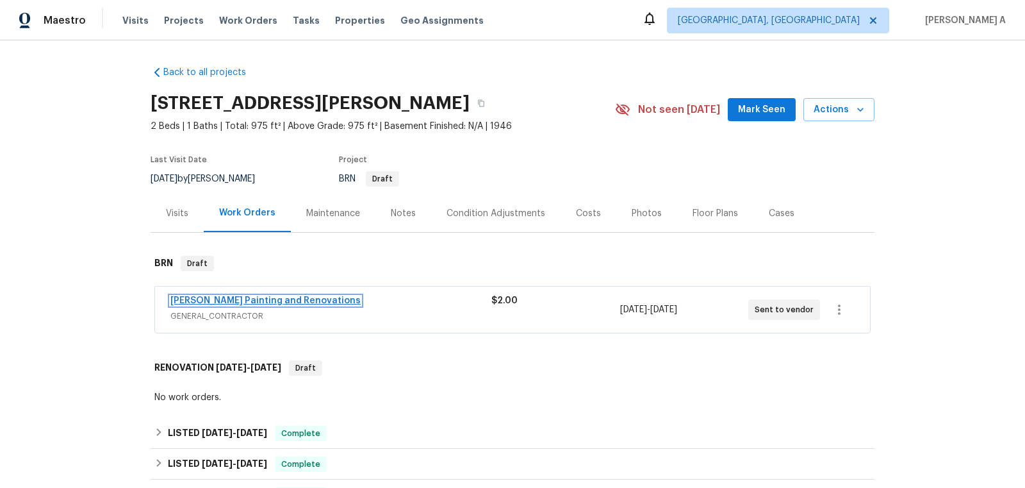
click at [258, 297] on link "Hildebrandt Painting and Renovations" at bounding box center [265, 300] width 190 height 9
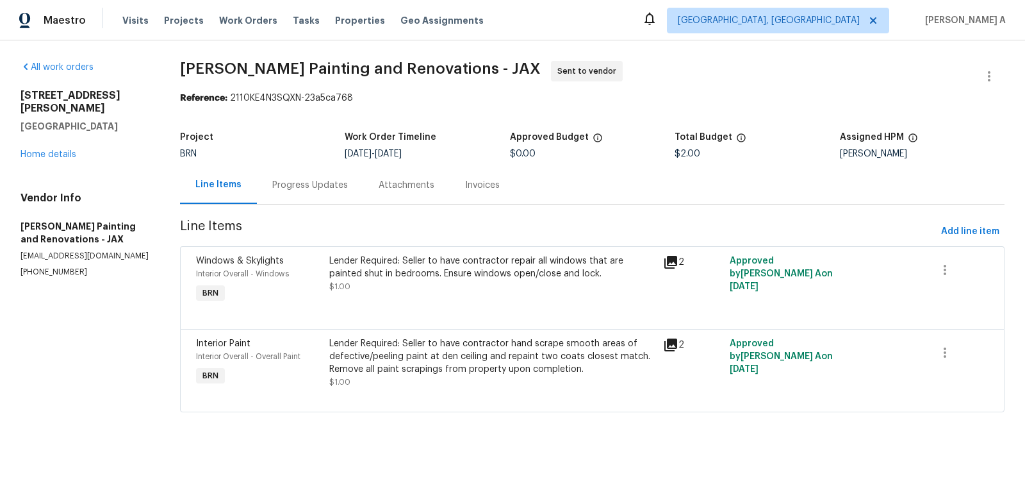
click at [308, 195] on div "Progress Updates" at bounding box center [310, 185] width 106 height 38
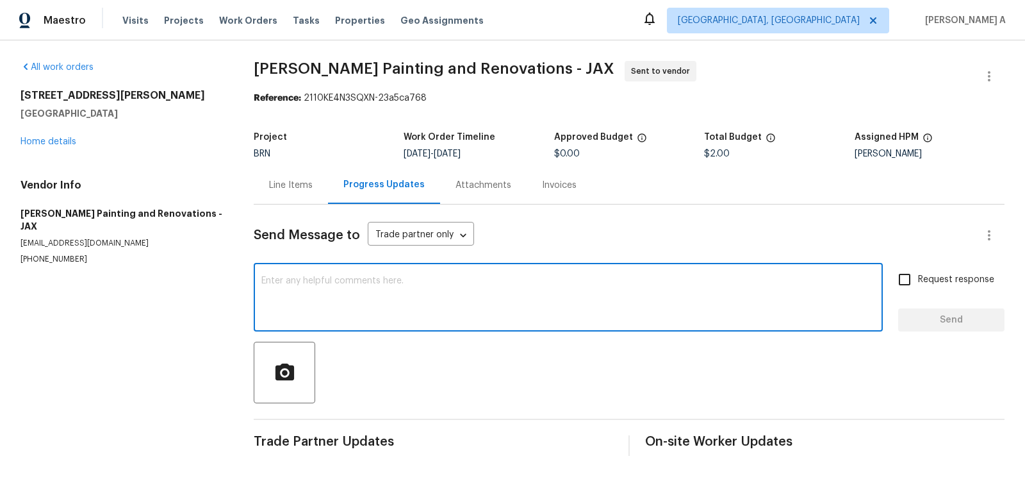
click at [365, 302] on textarea at bounding box center [568, 298] width 614 height 45
paste textarea "Hi Team, This is a rework for the property."
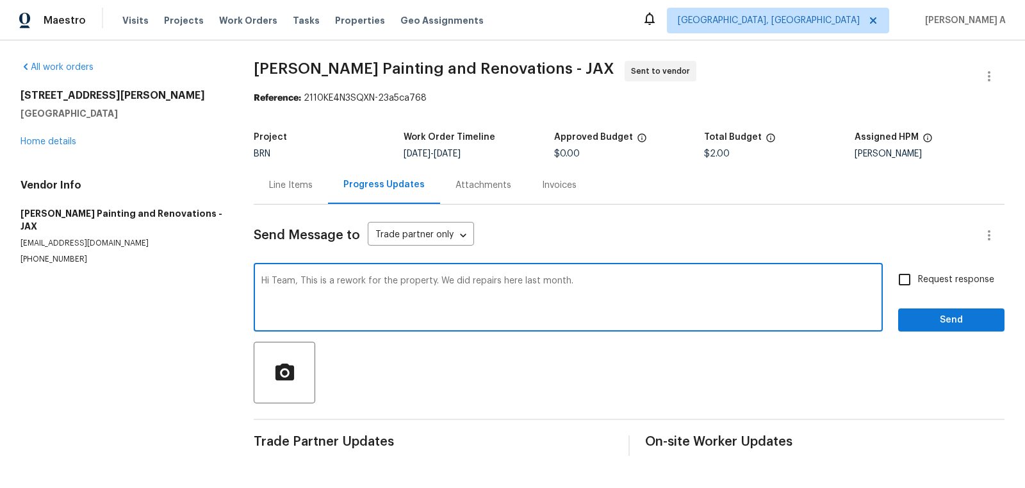
click at [546, 283] on textarea "Hi Team, This is a rework for the property. We did repairs here last month." at bounding box center [568, 298] width 614 height 45
drag, startPoint x: 522, startPoint y: 281, endPoint x: 609, endPoint y: 281, distance: 86.5
click at [609, 281] on textarea "Hi Team, This is a rework for the property. We did repairs here last month." at bounding box center [568, 298] width 614 height 45
type textarea "Hi Team, This is a rework for the property. We did repairs here in July but sti…"
click at [500, 292] on textarea "Hi Team, This is a rework for the property. We did repairs here in July but sti…" at bounding box center [568, 298] width 614 height 45
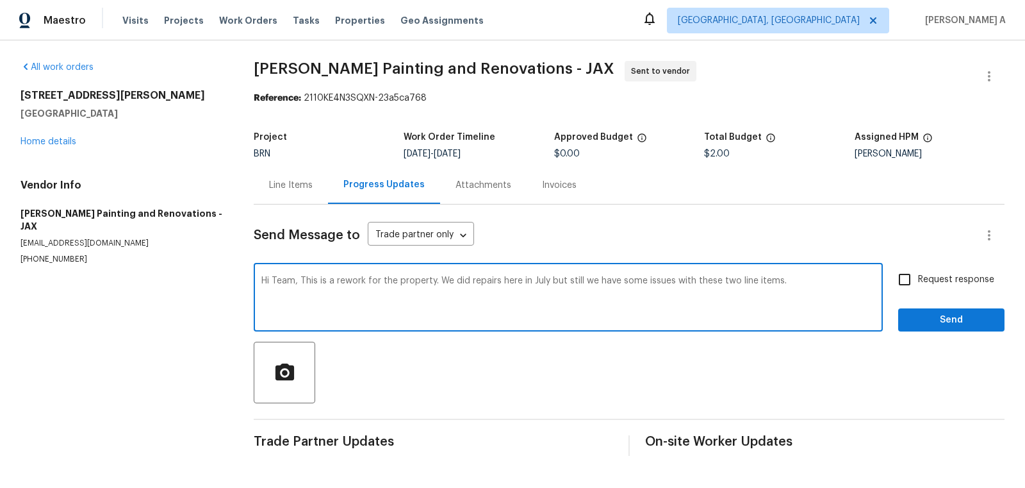
click at [500, 292] on textarea "Hi Team, This is a rework for the property. We did repairs here in July but sti…" at bounding box center [568, 298] width 614 height 45
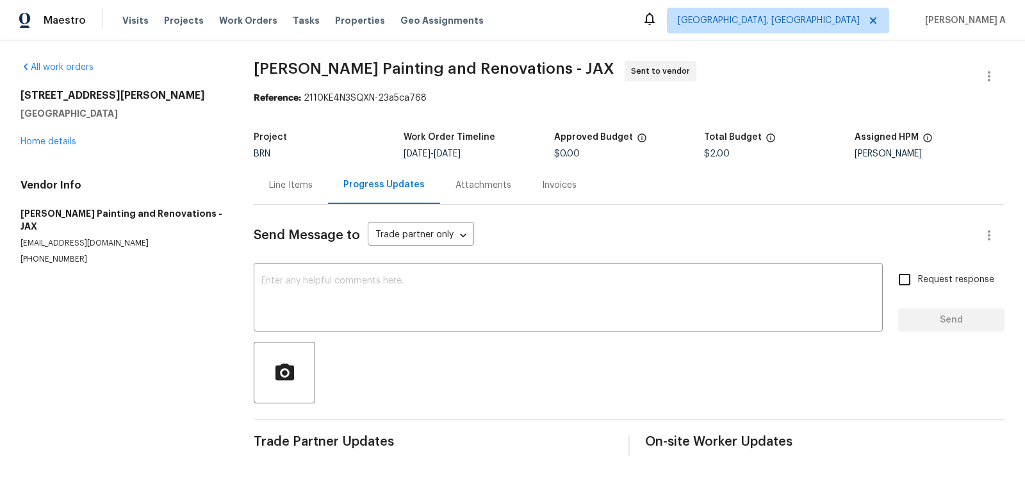
click at [290, 196] on div "Line Items" at bounding box center [291, 185] width 74 height 38
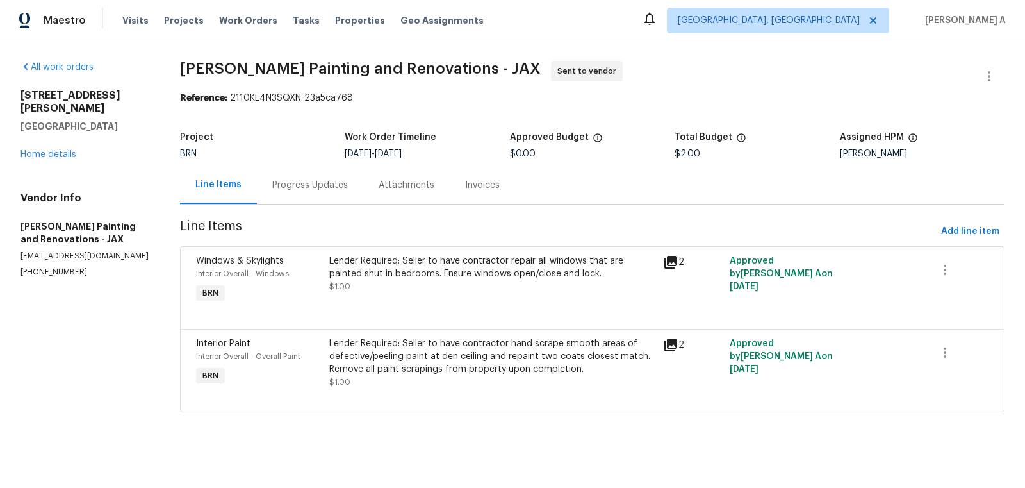
click at [279, 169] on div "Progress Updates" at bounding box center [310, 185] width 106 height 38
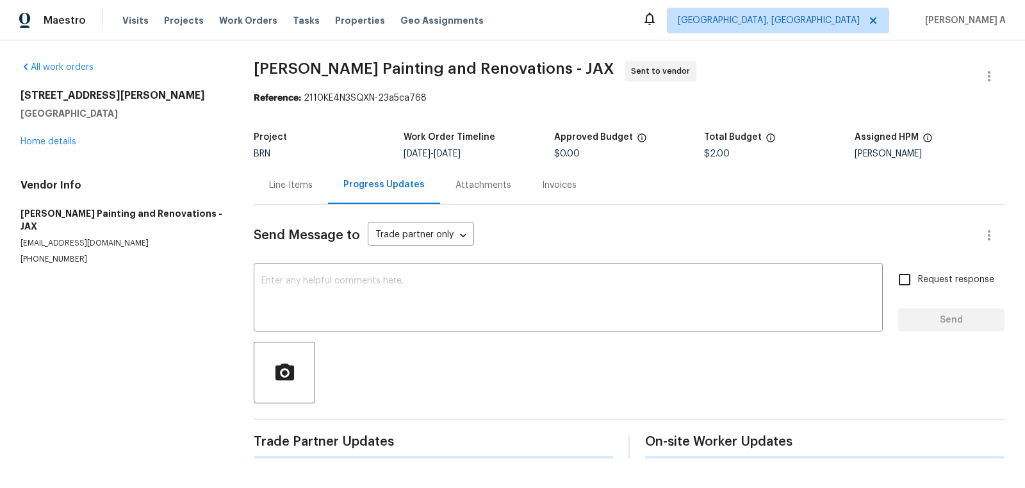
click at [381, 333] on div "Send Message to Trade partner only Trade partner only ​ x ​ Request response Se…" at bounding box center [629, 331] width 751 height 254
click at [381, 305] on textarea at bounding box center [568, 298] width 614 height 45
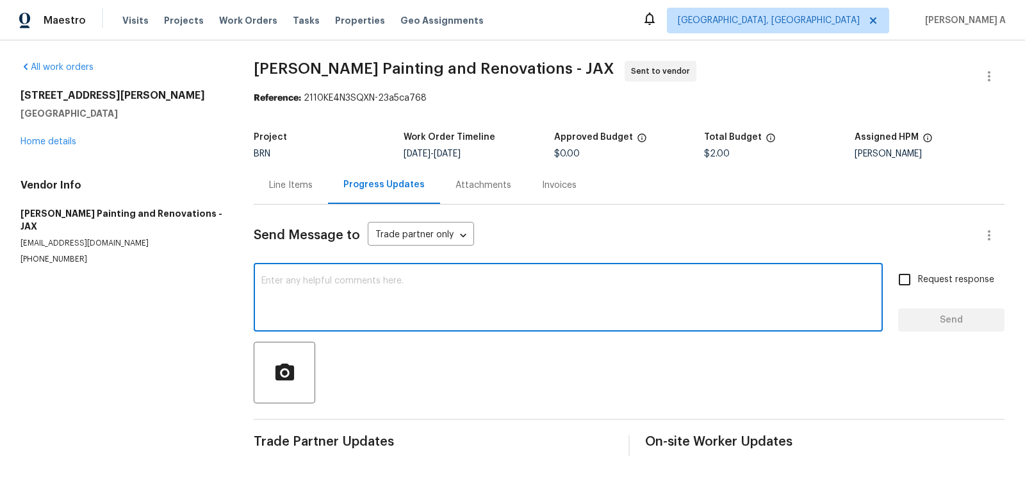
paste textarea "Hi Team, This is a rework for the property. We did repairs here in July but sti…"
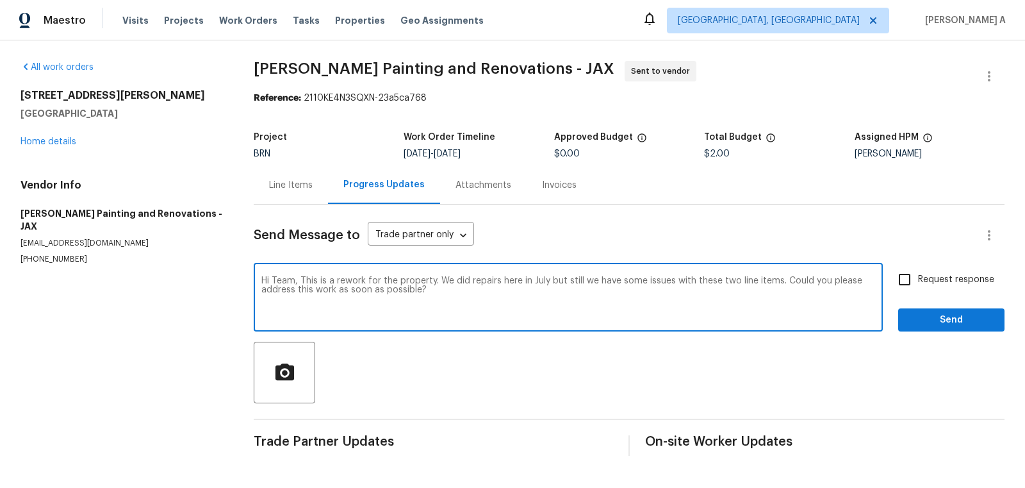
paste textarea "Reach out to me via the portal or call/text at 650-800-9524 for any questions o…"
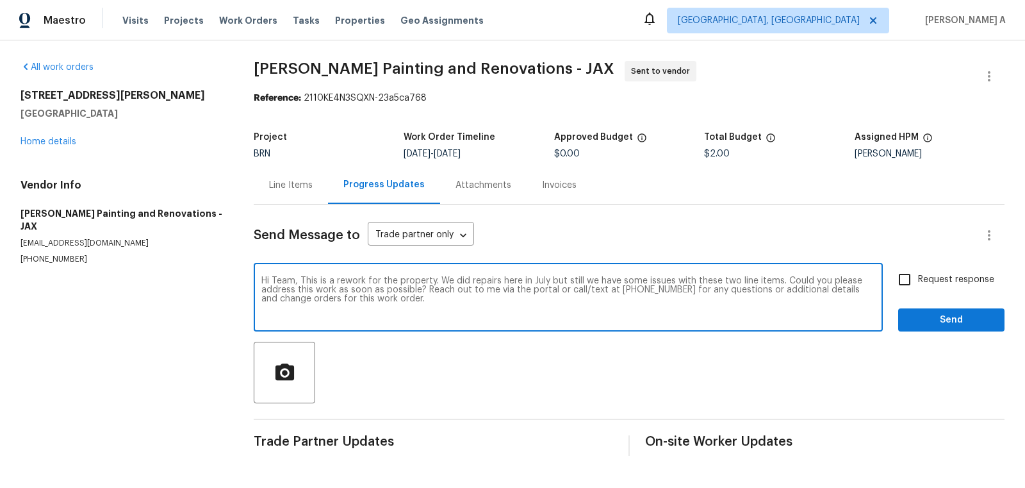
type textarea "Hi Team, This is a rework for the property. We did repairs here in July but sti…"
click at [936, 282] on span "Request response" at bounding box center [956, 279] width 76 height 13
click at [918, 282] on input "Request response" at bounding box center [904, 279] width 27 height 27
checkbox input "true"
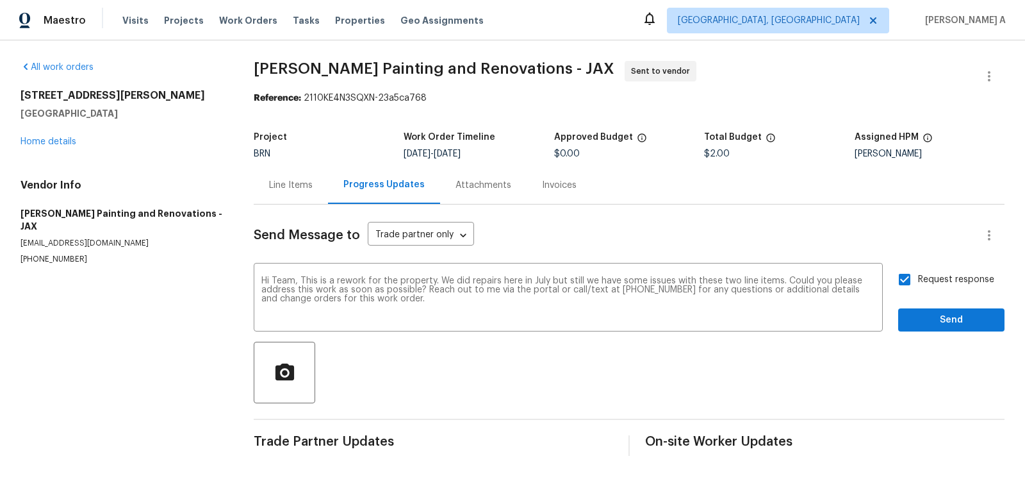
click at [944, 307] on div "Request response Send" at bounding box center [951, 298] width 106 height 65
click at [947, 315] on span "Send" at bounding box center [952, 320] width 86 height 16
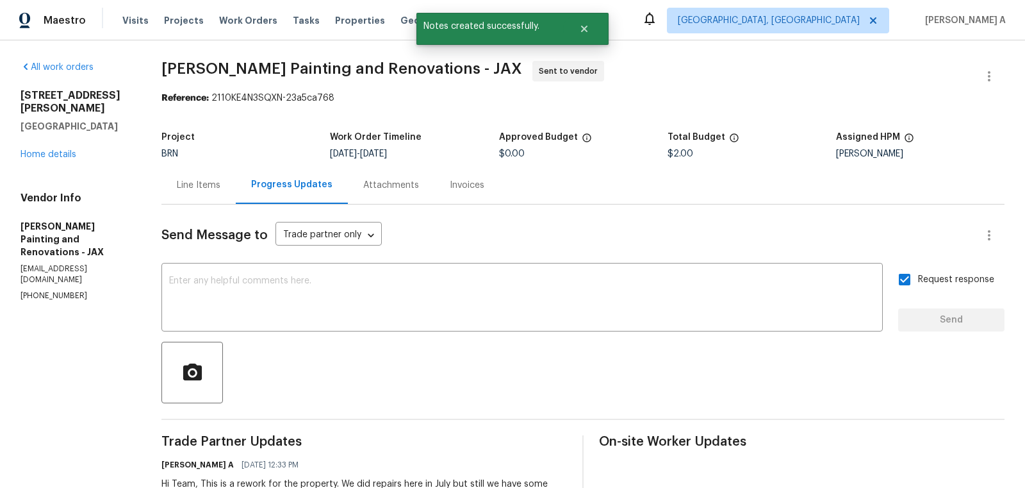
click at [157, 195] on div "All work orders 4360 Palmer Ave Jacksonville, FL 32210 Home details Vendor Info…" at bounding box center [512, 302] width 1025 height 524
click at [206, 195] on div "Line Items" at bounding box center [198, 185] width 74 height 38
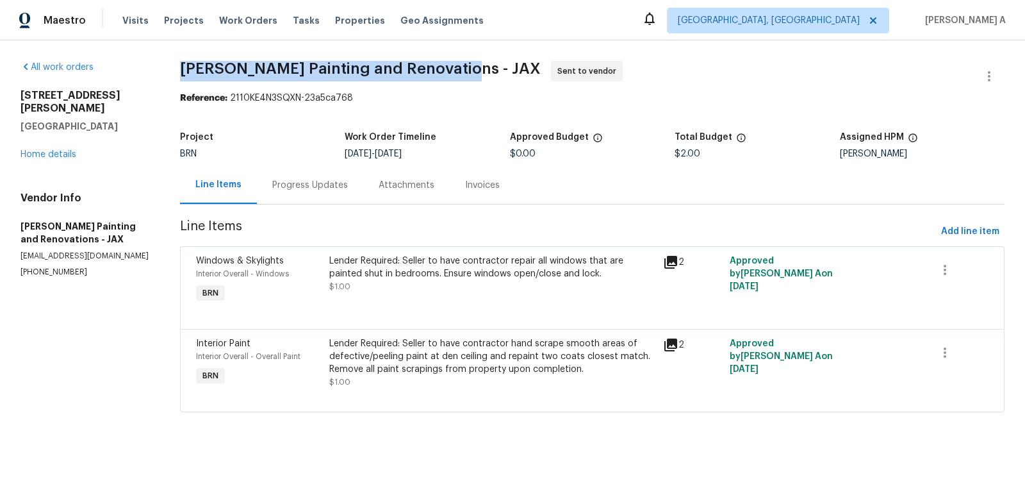
copy span "Hildebrandt Painting and Renovations"
drag, startPoint x: 174, startPoint y: 72, endPoint x: 454, endPoint y: 72, distance: 280.0
click at [454, 72] on div "All work orders 4360 Palmer Ave Jacksonville, FL 32210 Home details Vendor Info…" at bounding box center [512, 243] width 1025 height 407
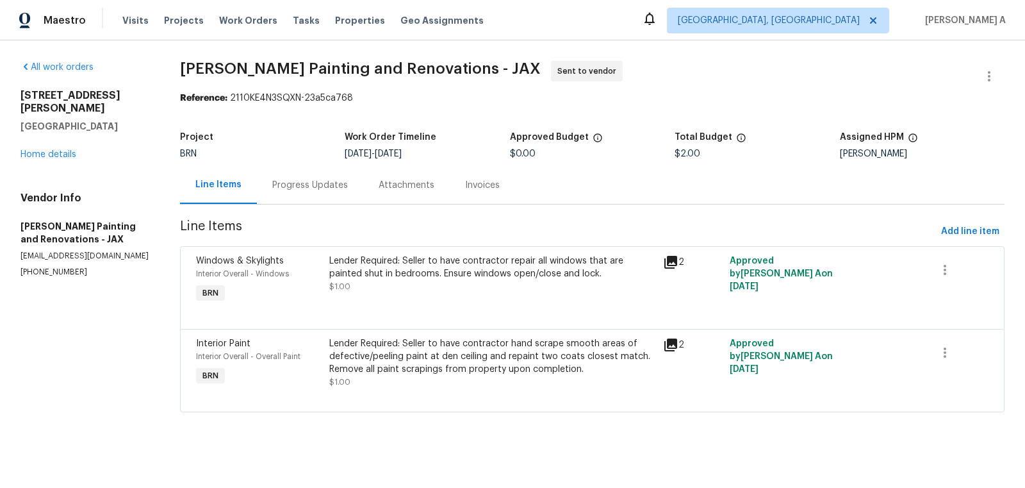
click at [317, 186] on div "Progress Updates" at bounding box center [310, 185] width 76 height 13
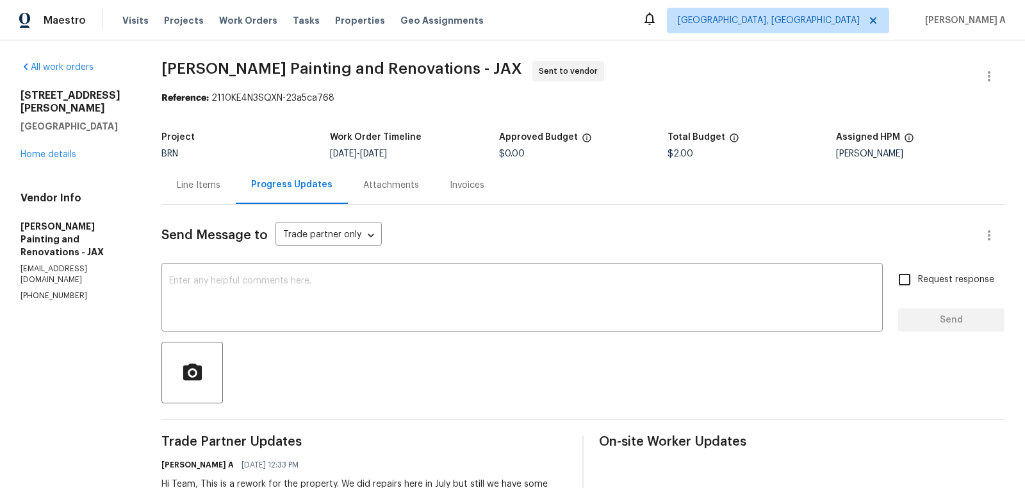
click at [202, 193] on div "Line Items" at bounding box center [198, 185] width 74 height 38
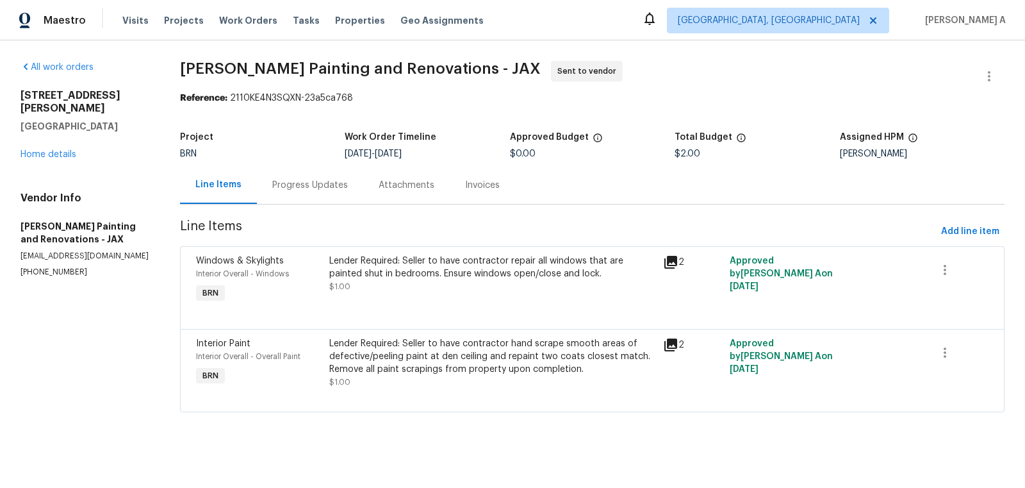
click at [63, 135] on div "4360 Palmer Ave Jacksonville, FL 32210 Home details" at bounding box center [85, 125] width 129 height 72
click at [61, 150] on link "Home details" at bounding box center [49, 154] width 56 height 9
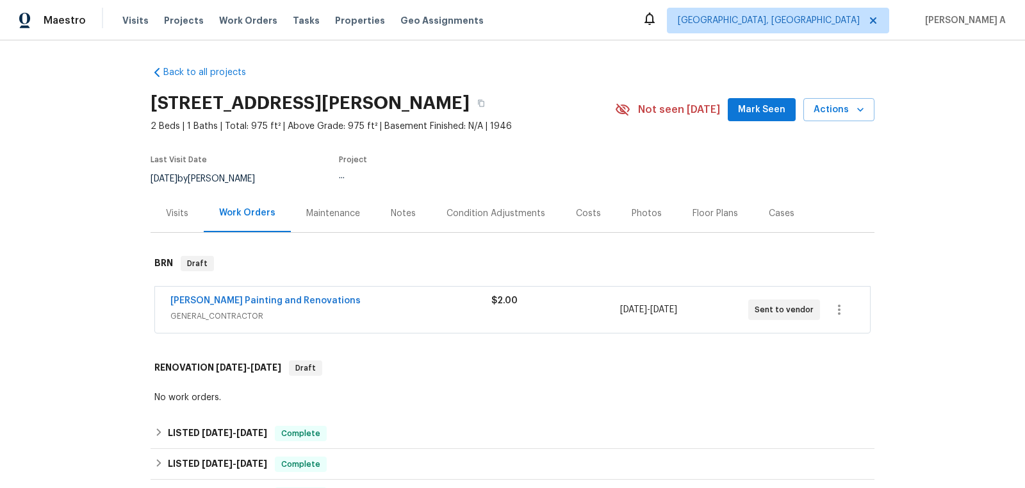
scroll to position [247, 0]
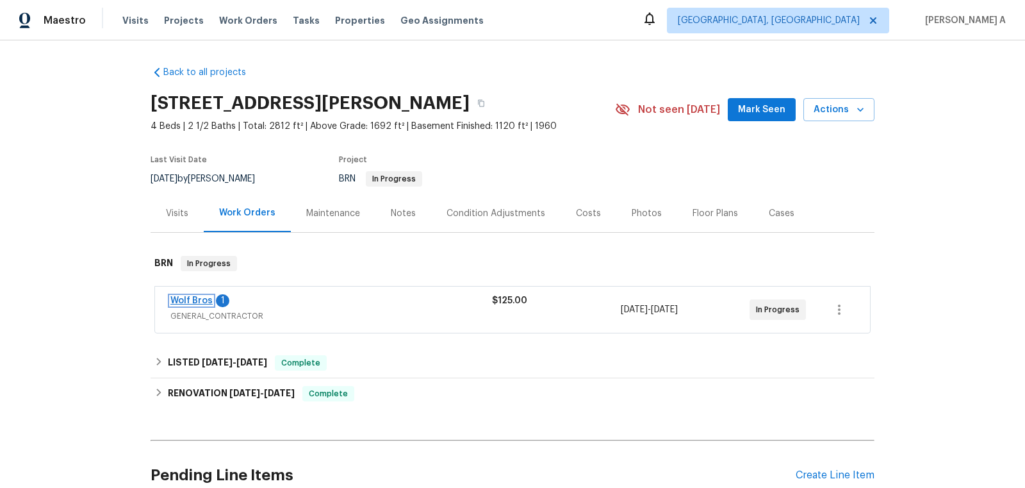
click at [187, 302] on link "Wolf Bros" at bounding box center [191, 300] width 42 height 9
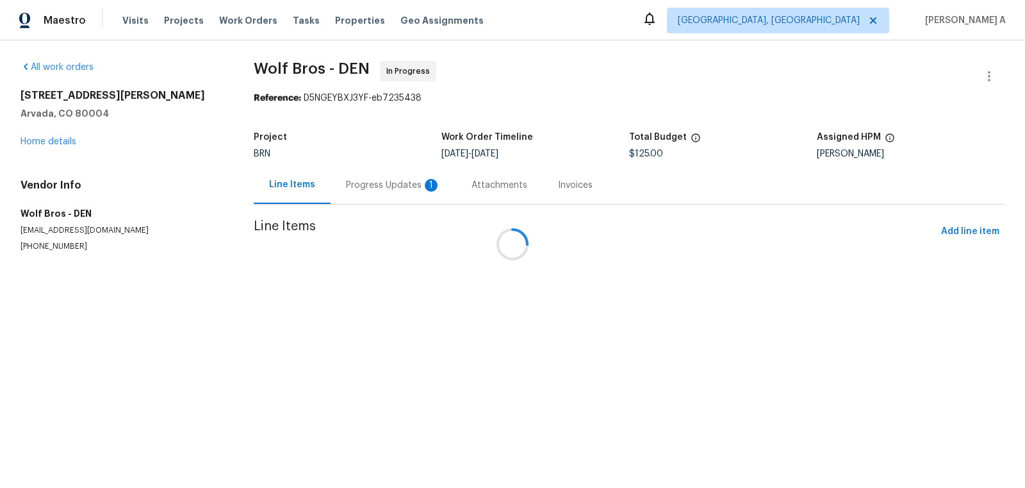
click at [377, 197] on div "Progress Updates 1" at bounding box center [394, 185] width 126 height 38
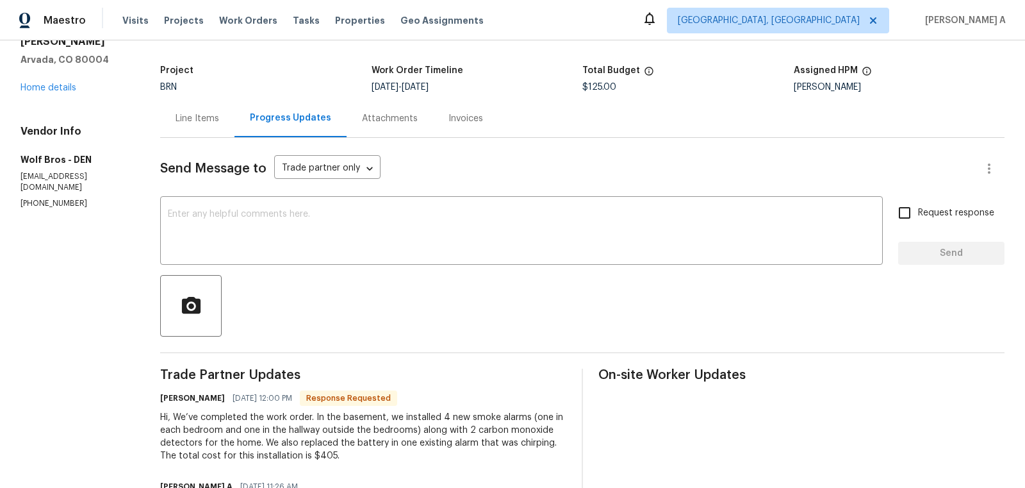
scroll to position [106, 0]
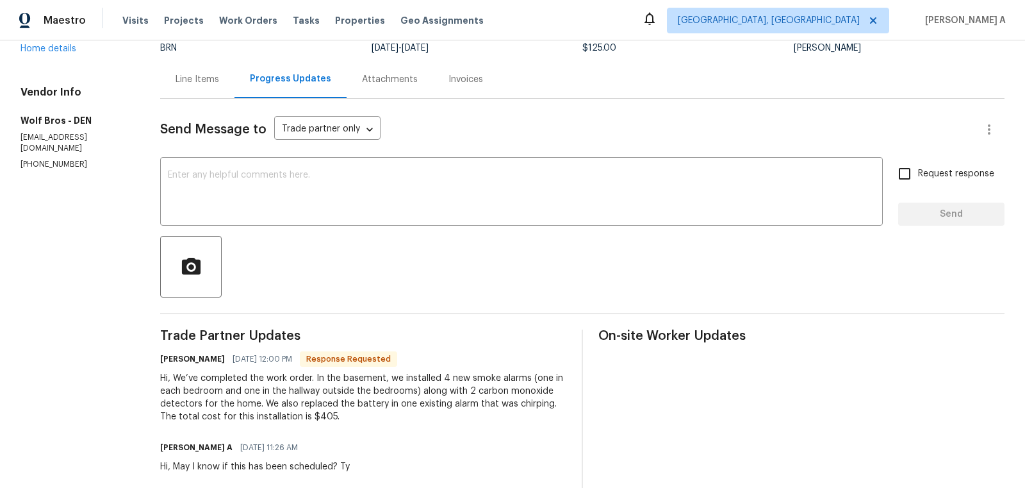
click at [323, 417] on div "Hi, We’ve completed the work order. In the basement, we installed 4 new smoke a…" at bounding box center [363, 397] width 406 height 51
copy div "405"
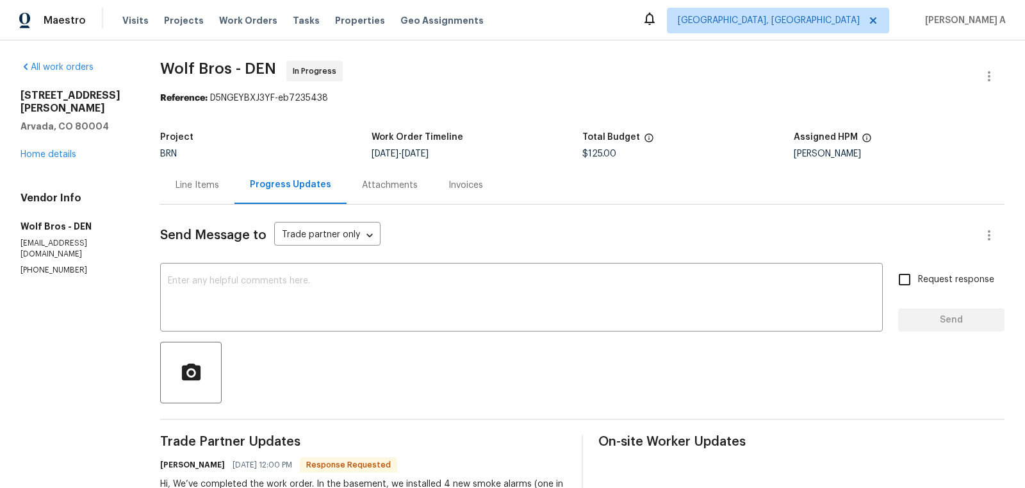
click at [201, 177] on div "Line Items" at bounding box center [197, 185] width 74 height 38
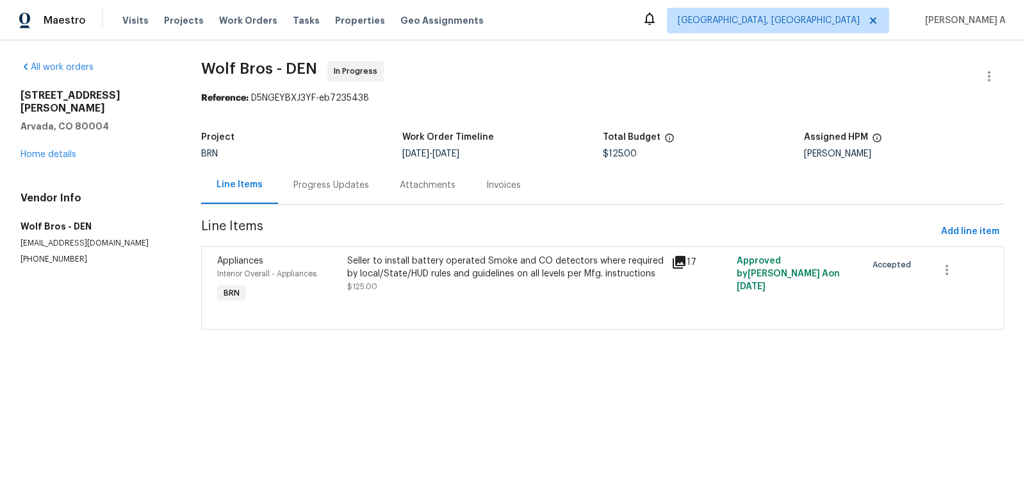
click at [507, 290] on div "Seller to install battery operated Smoke and CO detectors where required by loc…" at bounding box center [505, 273] width 317 height 38
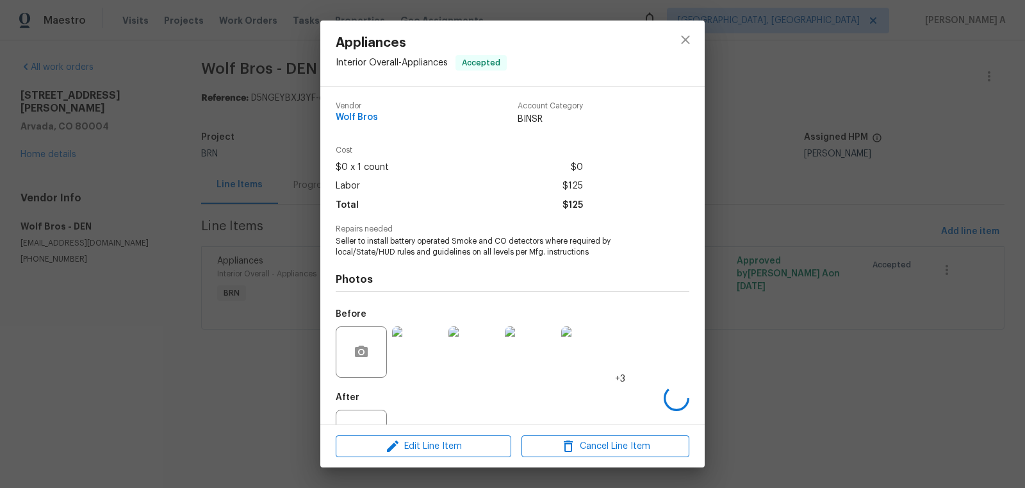
scroll to position [49, 0]
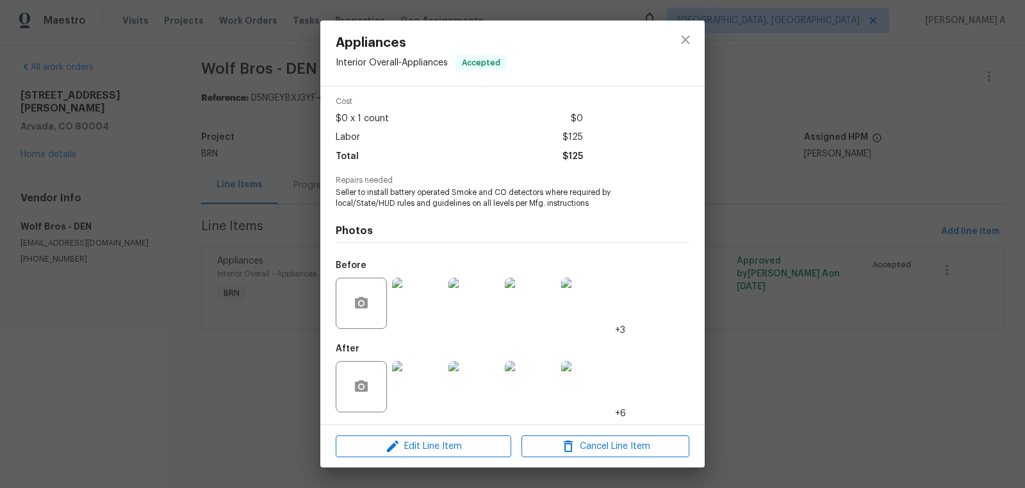
click at [699, 26] on div at bounding box center [685, 53] width 38 height 65
click at [680, 38] on icon "close" at bounding box center [685, 39] width 15 height 15
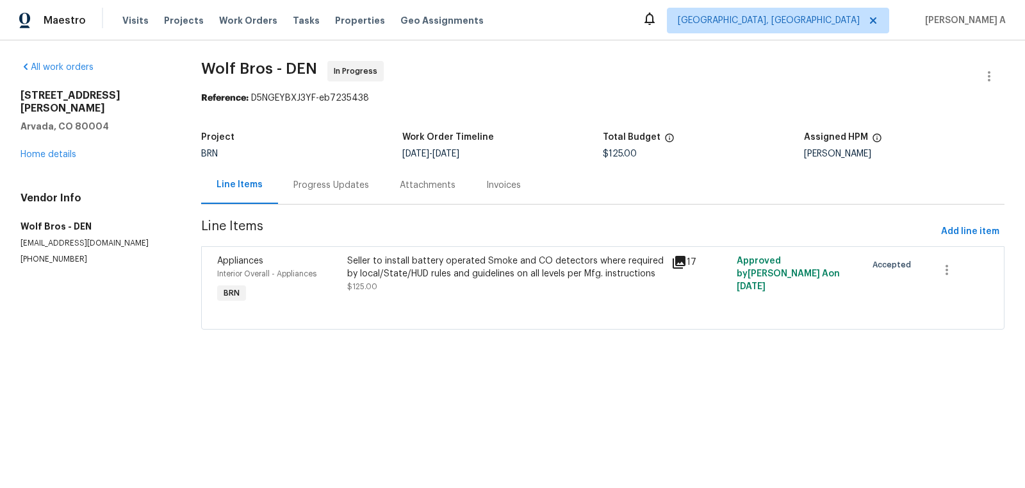
click at [344, 185] on div "Progress Updates" at bounding box center [331, 185] width 76 height 13
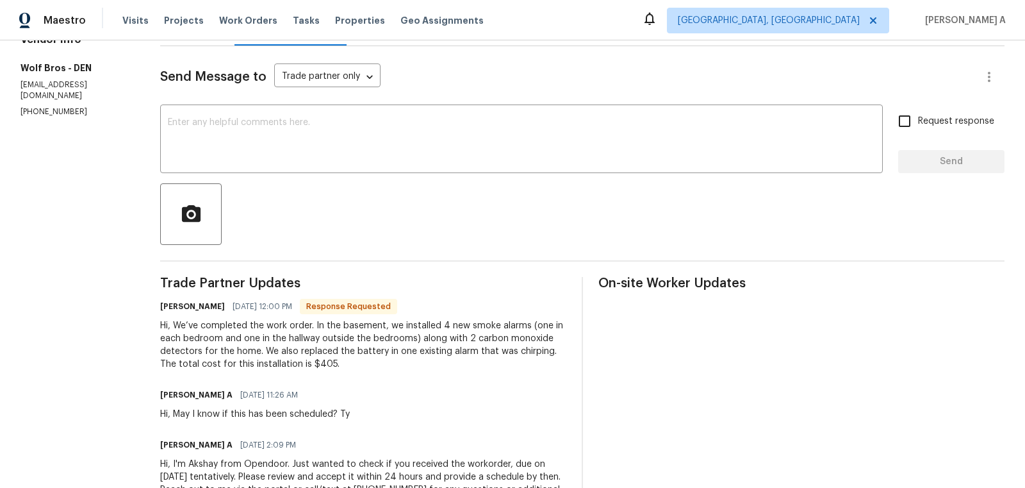
scroll to position [205, 0]
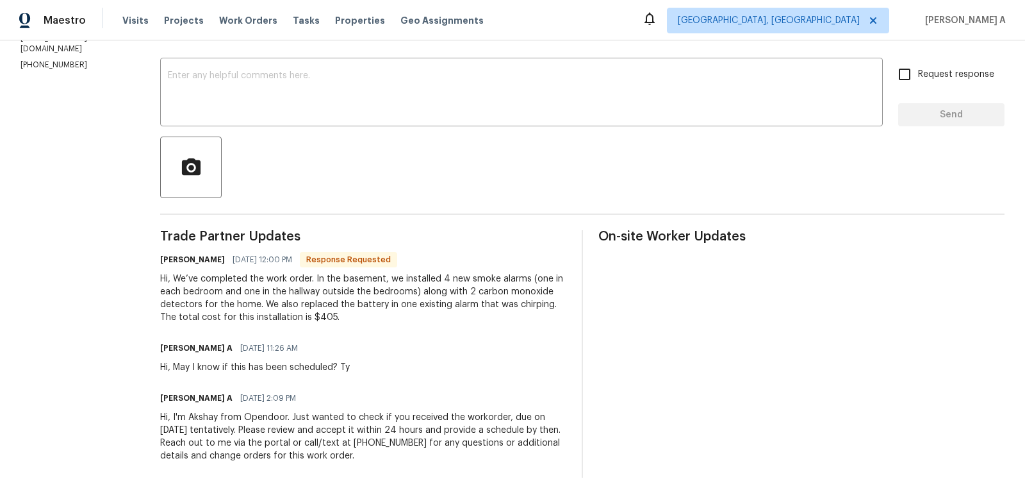
click at [318, 318] on div "Hi, We’ve completed the work order. In the basement, we installed 4 new smoke a…" at bounding box center [363, 297] width 406 height 51
copy div "405"
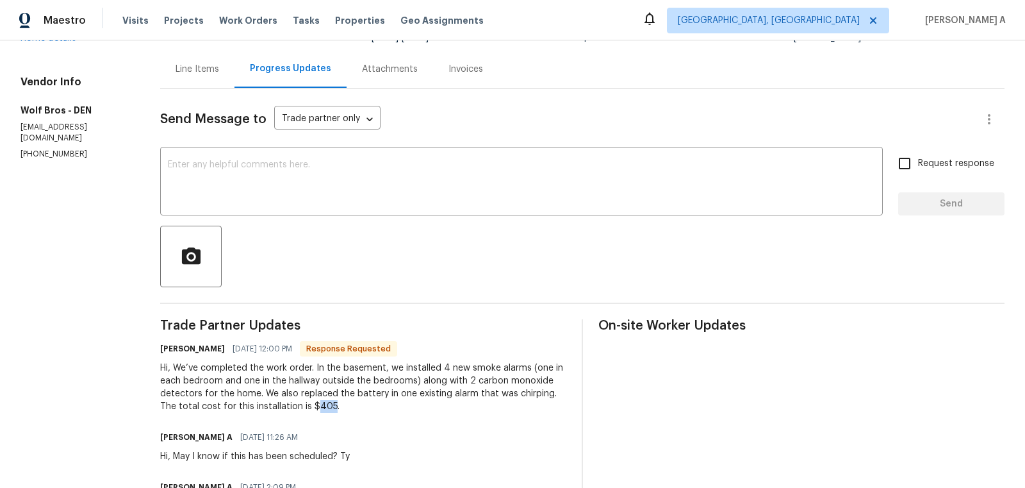
scroll to position [0, 0]
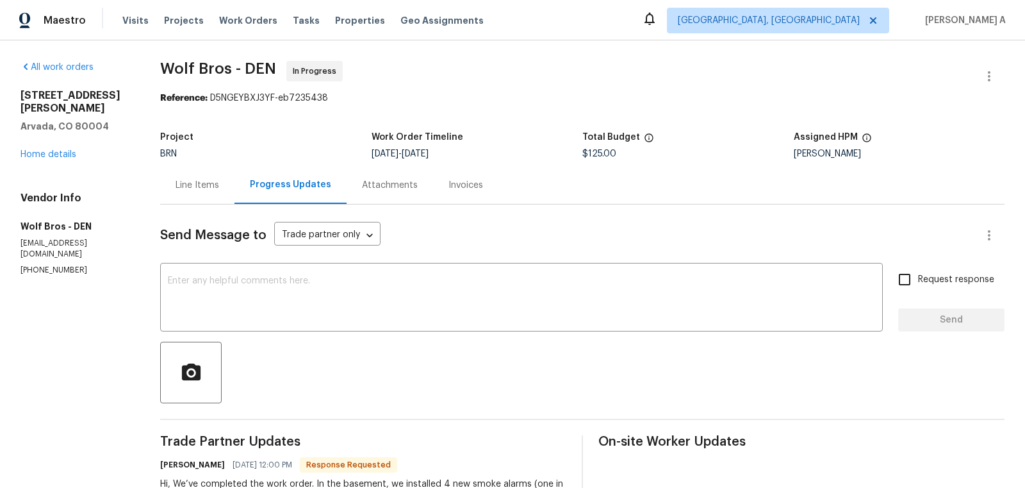
click at [193, 172] on div "Line Items" at bounding box center [197, 185] width 74 height 38
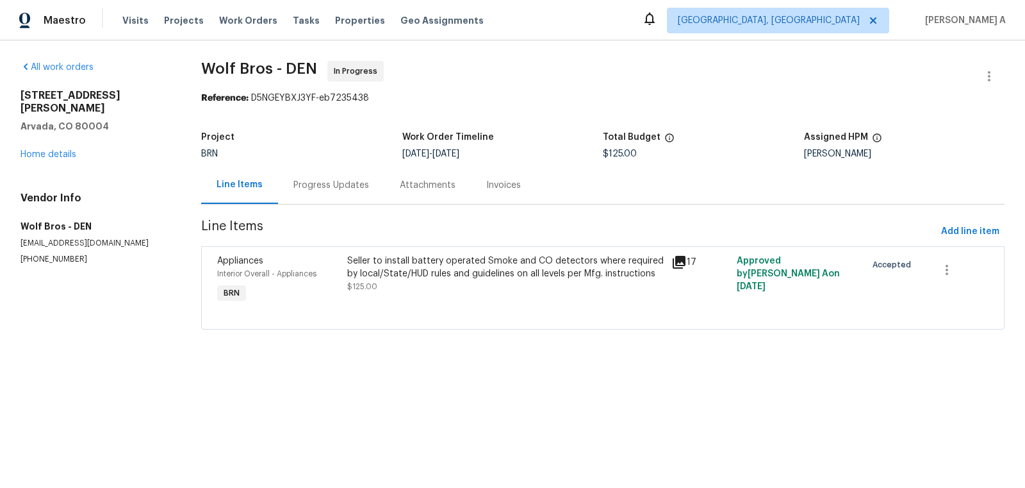
click at [485, 287] on div "Seller to install battery operated Smoke and CO detectors where required by loc…" at bounding box center [505, 273] width 317 height 38
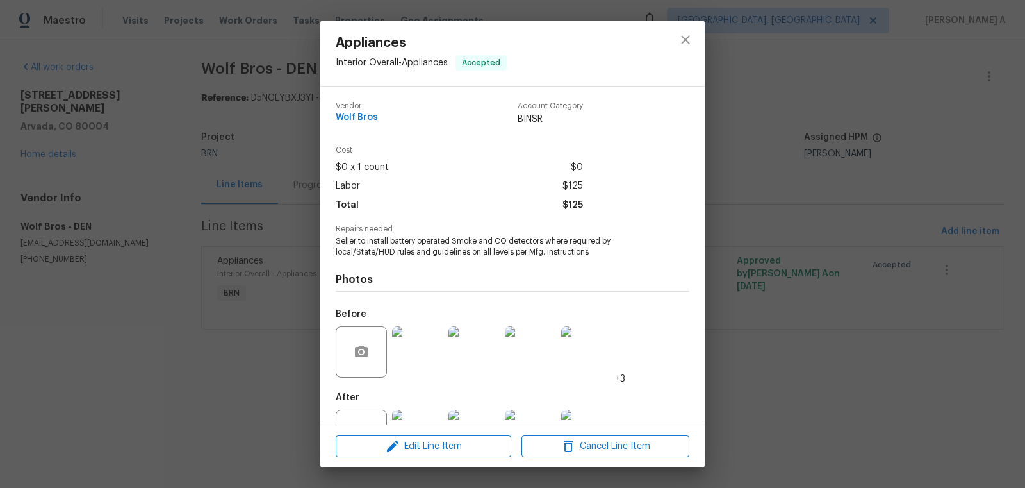
scroll to position [49, 0]
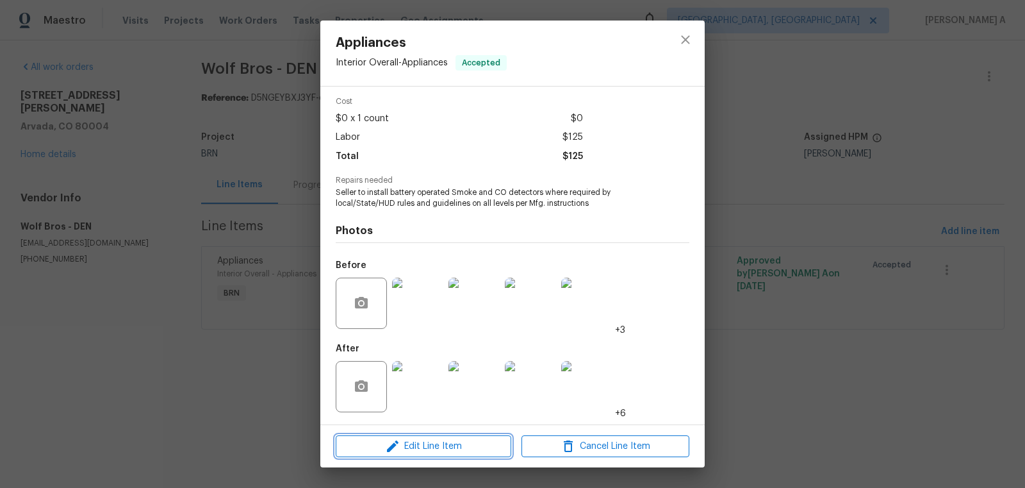
click at [456, 438] on span "Edit Line Item" at bounding box center [424, 446] width 168 height 16
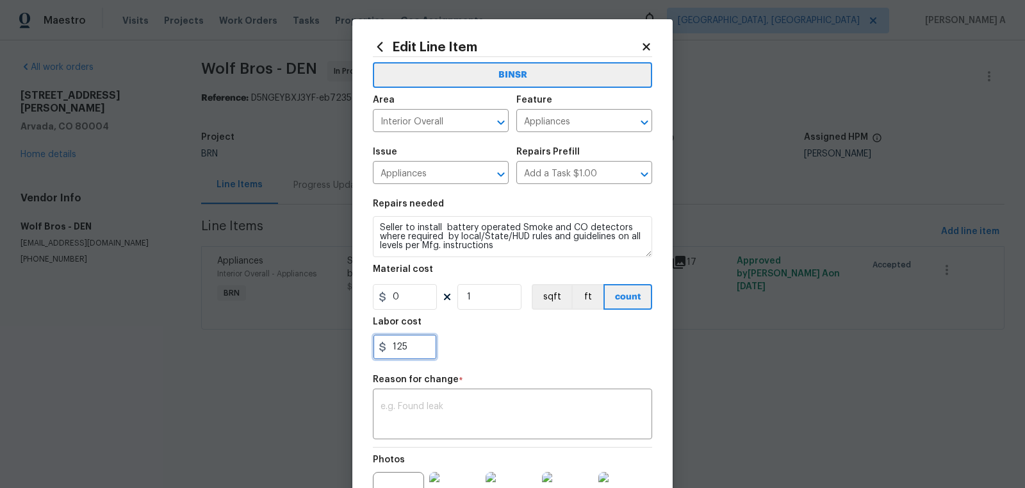
drag, startPoint x: 422, startPoint y: 343, endPoint x: 329, endPoint y: 343, distance: 92.9
click at [329, 343] on div "Edit Line Item BINSR Area Interior Overall ​ Feature Appliances ​ Issue Applian…" at bounding box center [512, 244] width 1025 height 488
paste input "40"
type input "405"
click at [413, 393] on div "x ​" at bounding box center [512, 414] width 279 height 47
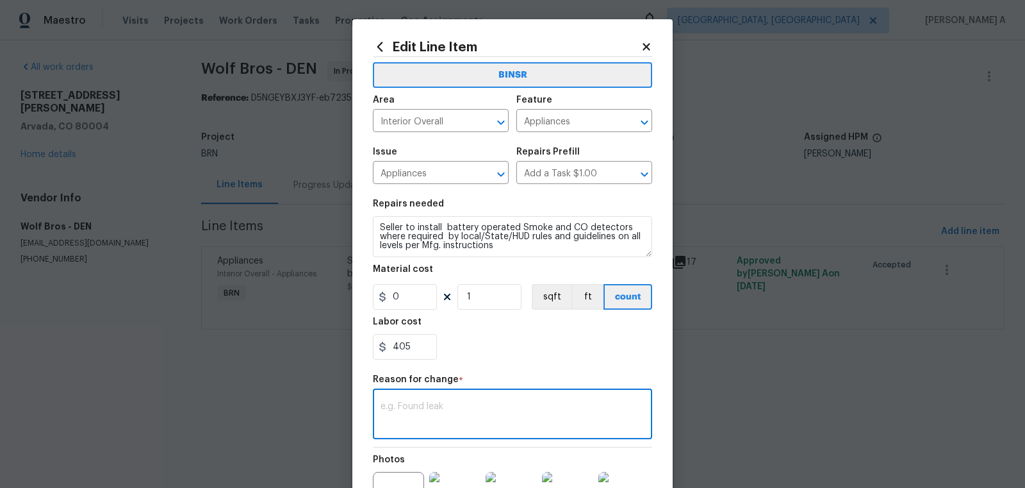
click at [420, 433] on div "x ​" at bounding box center [512, 414] width 279 height 47
paste textarea "(AK) Updated per vendors final cost."
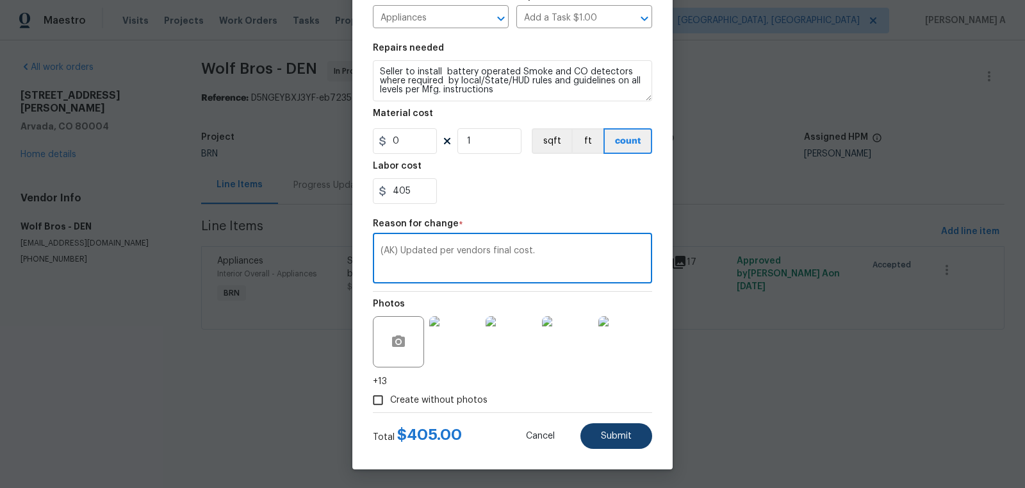
type textarea "(AK) Updated per vendors final cost."
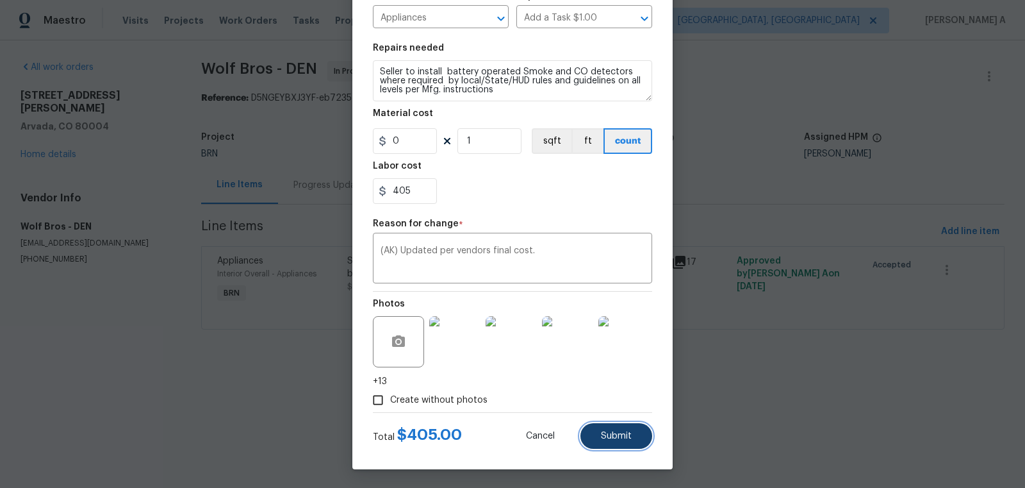
click at [618, 426] on button "Submit" at bounding box center [616, 436] width 72 height 26
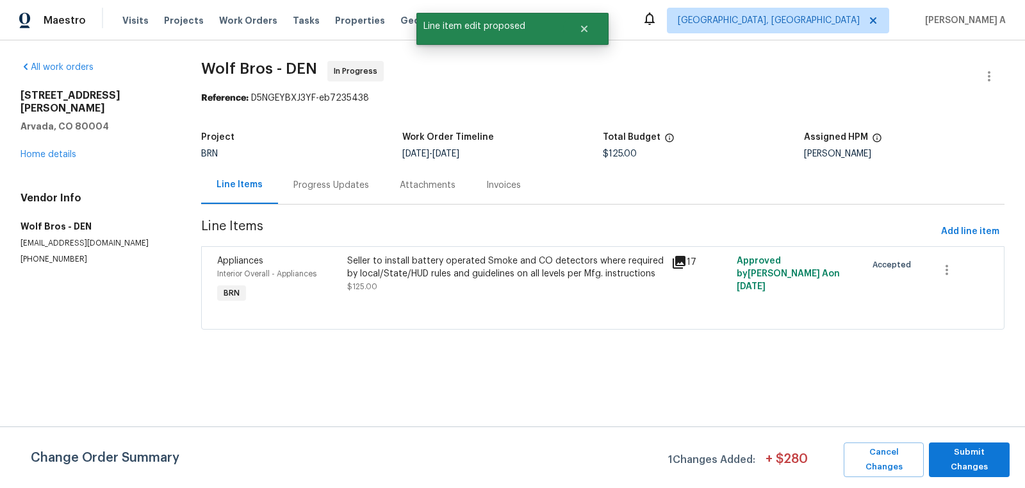
scroll to position [0, 0]
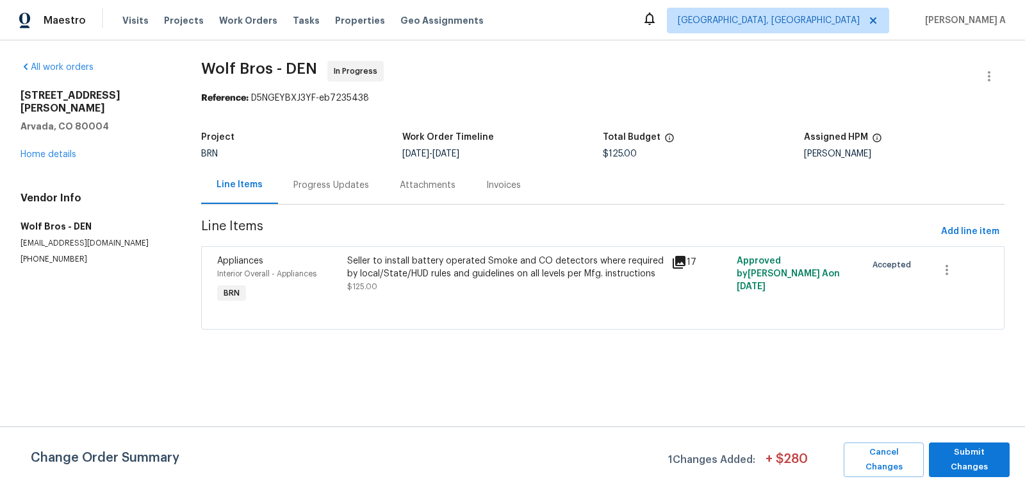
click at [325, 179] on div "Progress Updates" at bounding box center [331, 185] width 76 height 13
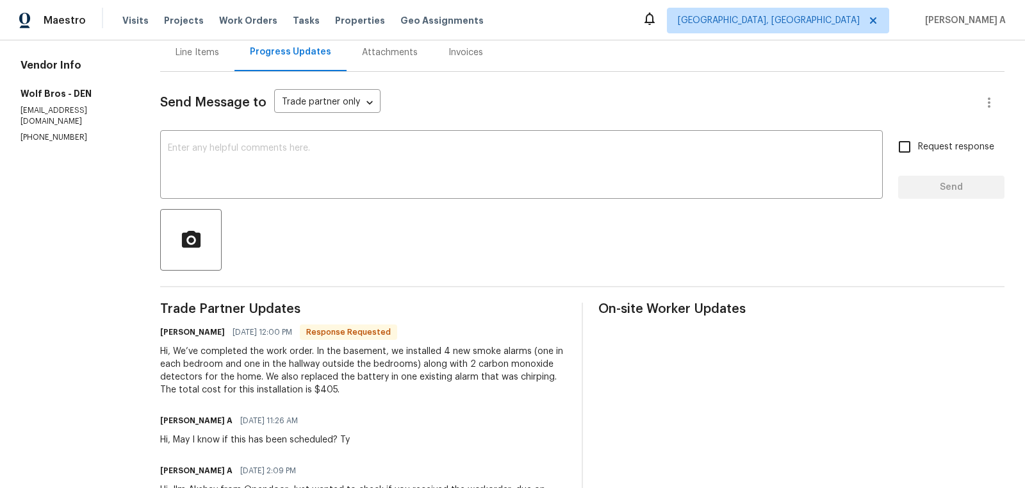
scroll to position [151, 0]
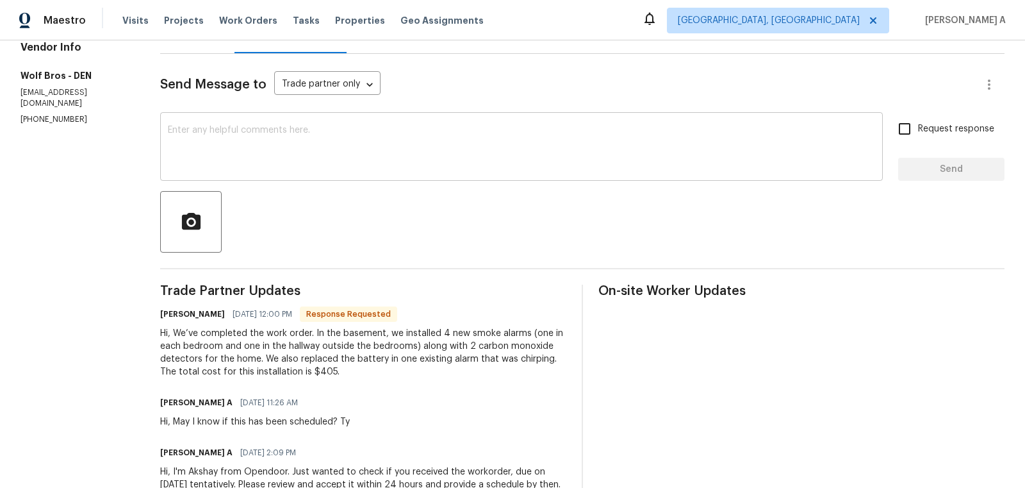
click at [275, 153] on textarea at bounding box center [521, 148] width 707 height 45
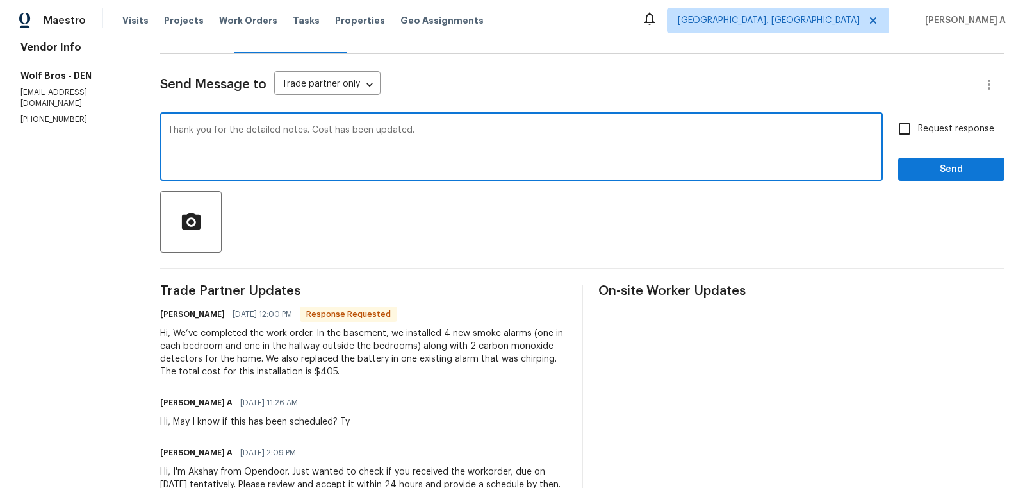
type textarea "Thank you for the detailed notes. Cost has been updated."
click at [901, 133] on input "Request response" at bounding box center [904, 128] width 27 height 27
checkbox input "true"
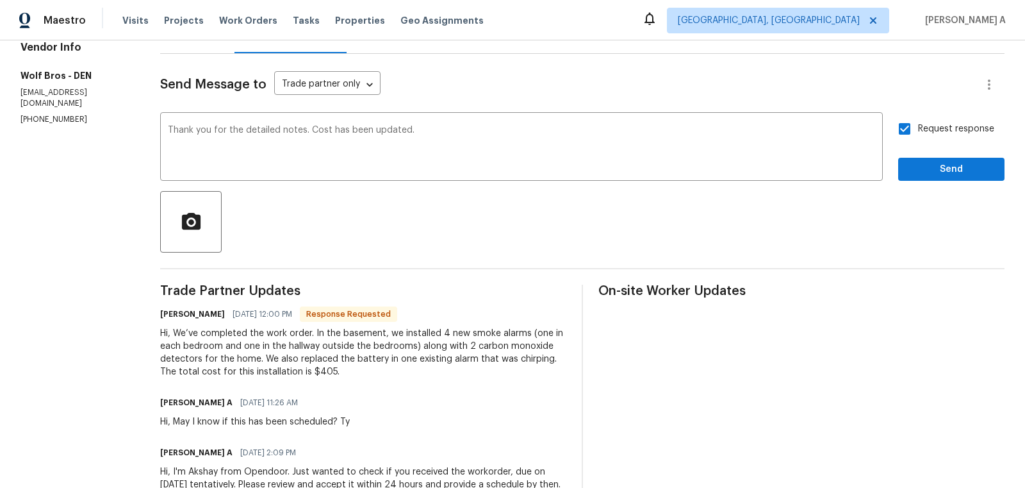
click at [957, 187] on div "Send Message to Trade partner only Trade partner only ​ Thank you for the detai…" at bounding box center [582, 293] width 844 height 478
click at [957, 177] on button "Send" at bounding box center [951, 170] width 106 height 24
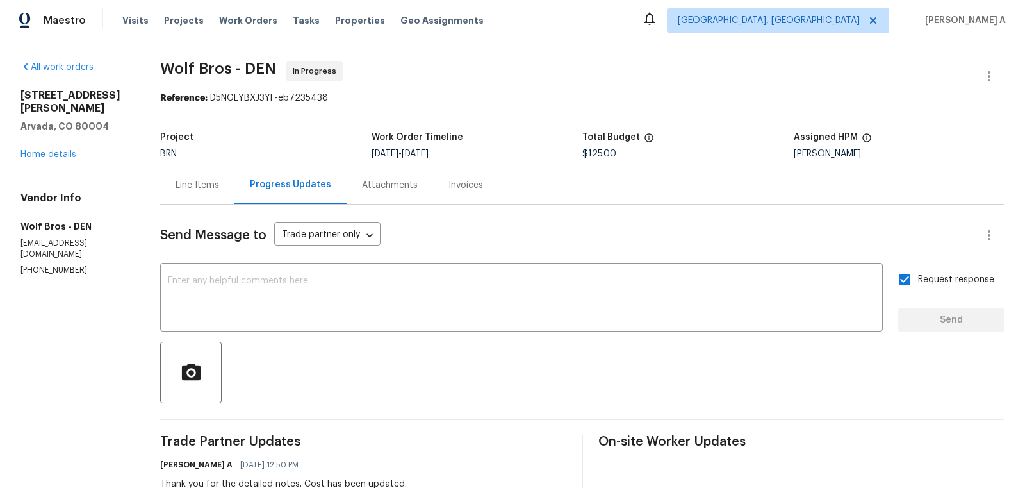
click at [174, 188] on div "Line Items" at bounding box center [197, 185] width 74 height 38
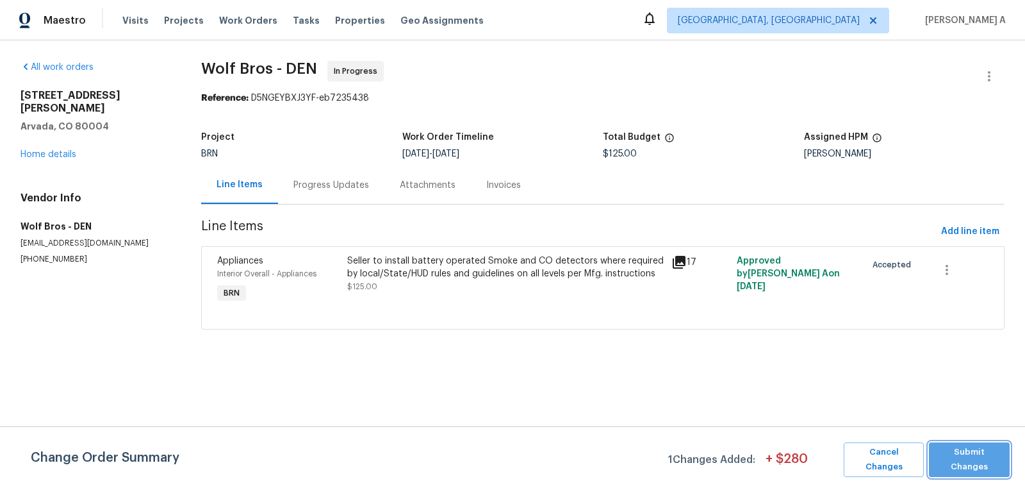
click at [987, 461] on span "Submit Changes" at bounding box center [969, 459] width 68 height 29
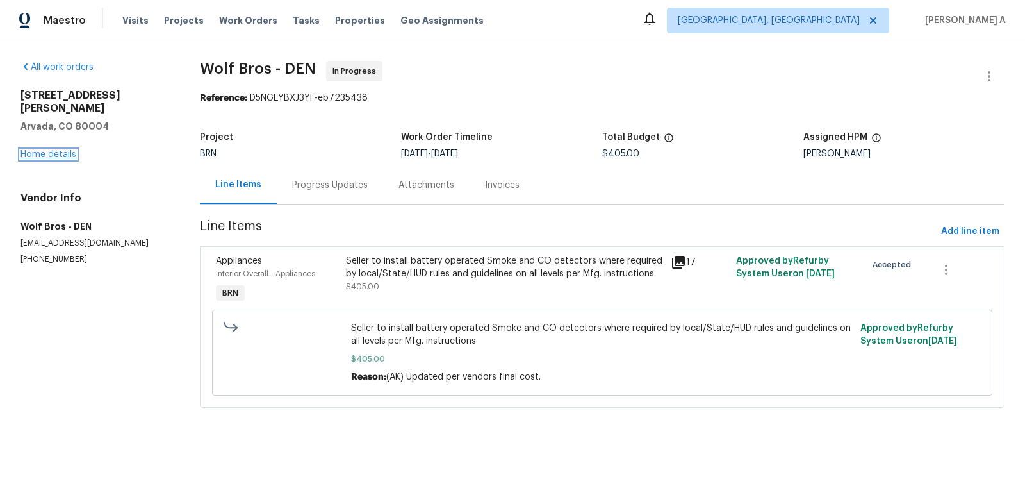
click at [66, 150] on link "Home details" at bounding box center [49, 154] width 56 height 9
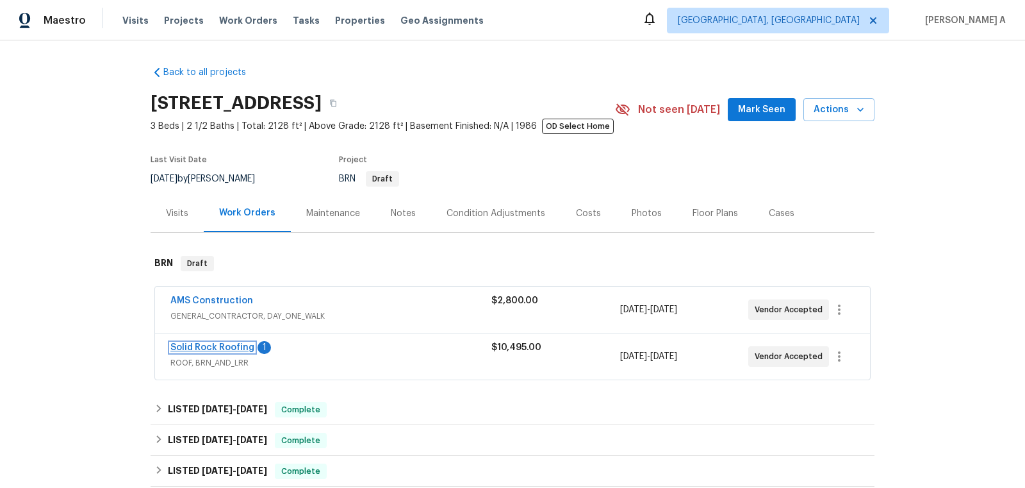
click at [211, 347] on link "Solid Rock Roofing" at bounding box center [212, 347] width 84 height 9
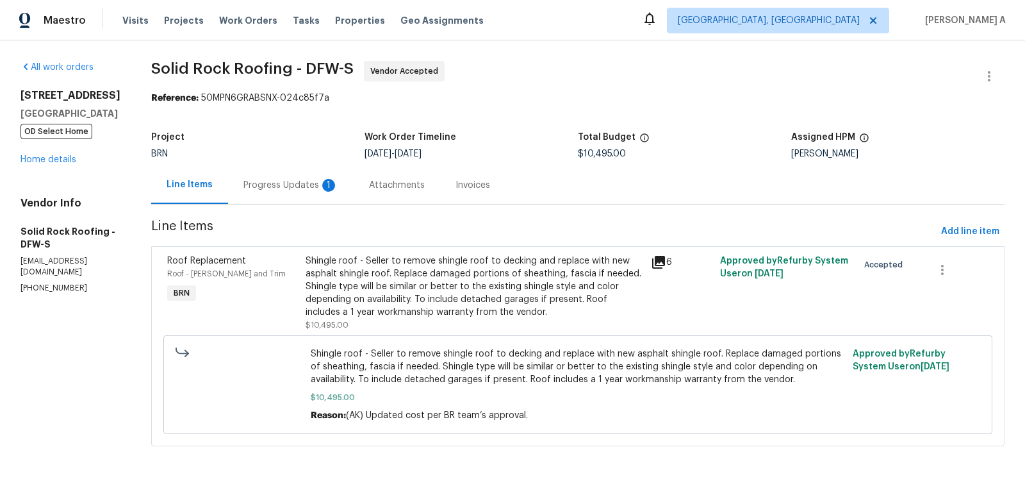
click at [301, 188] on div "Progress Updates 1" at bounding box center [290, 185] width 95 height 13
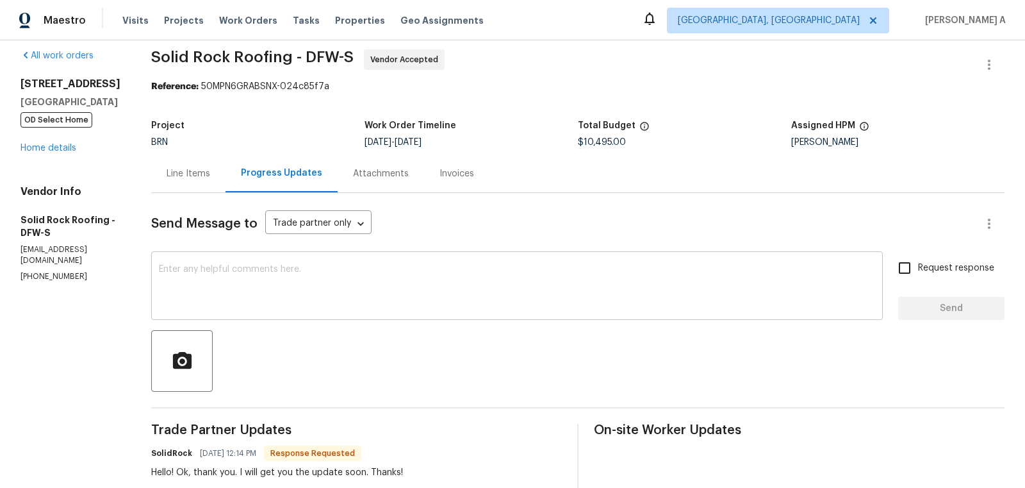
scroll to position [14, 0]
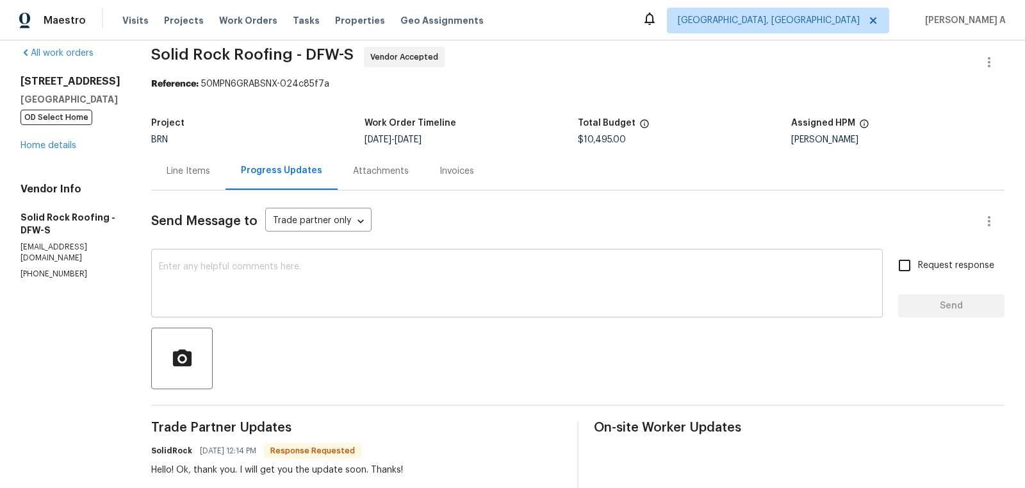
click at [442, 285] on textarea at bounding box center [517, 284] width 716 height 45
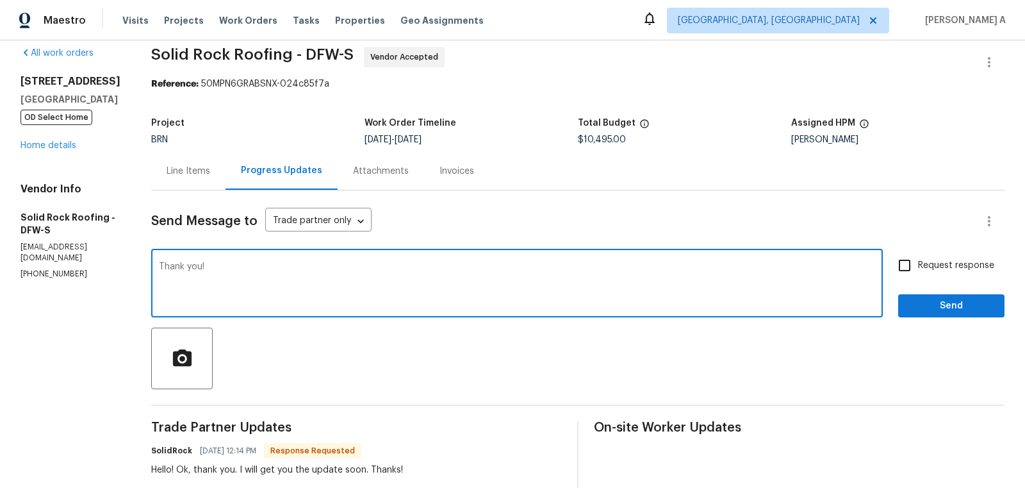
type textarea "Thank you!"
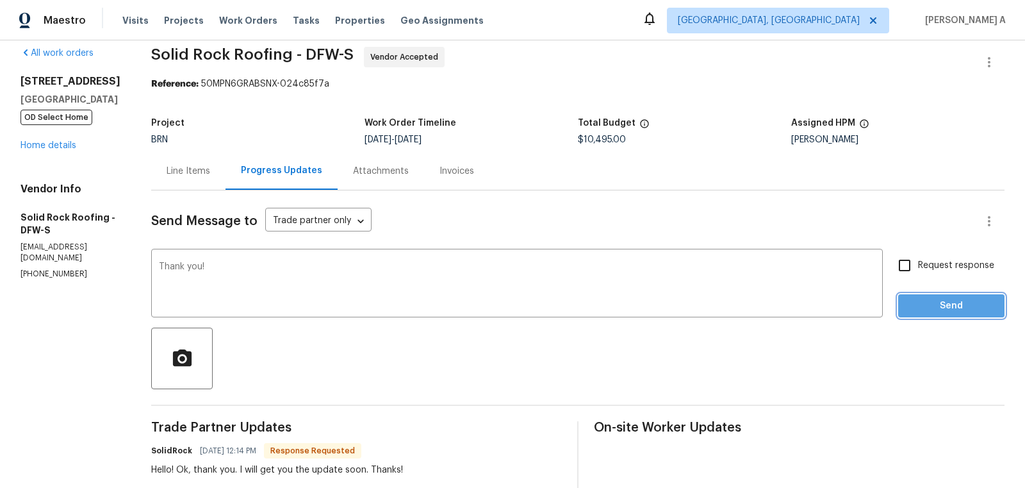
click at [957, 295] on button "Send" at bounding box center [951, 306] width 106 height 24
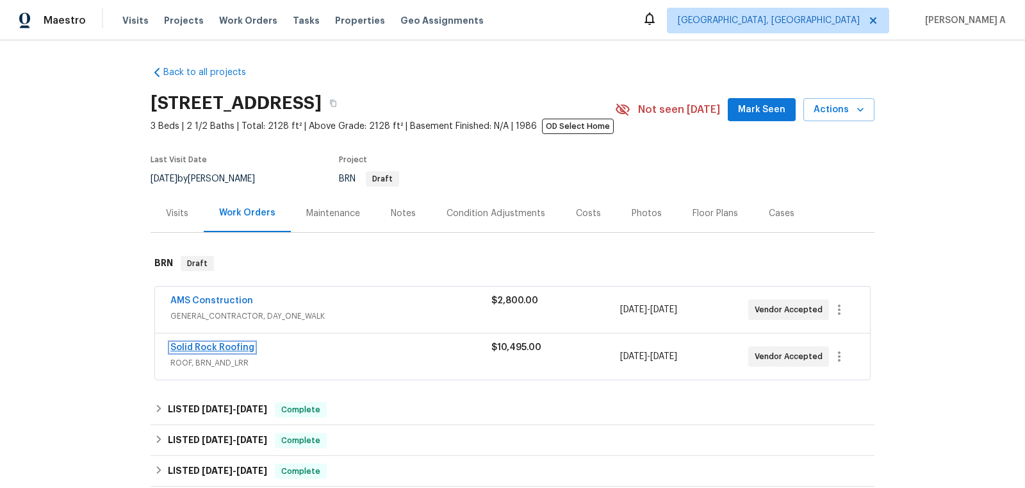
click at [222, 347] on link "Solid Rock Roofing" at bounding box center [212, 347] width 84 height 9
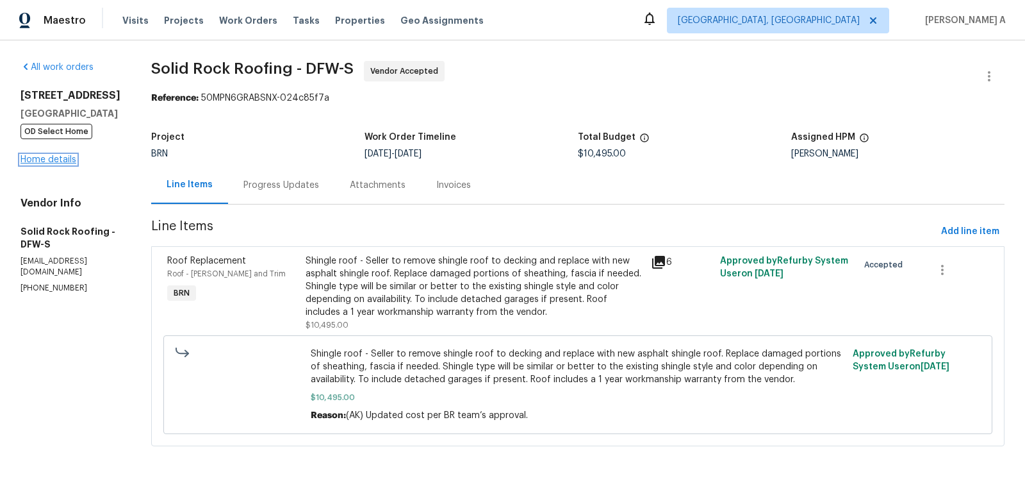
click at [65, 157] on link "Home details" at bounding box center [49, 159] width 56 height 9
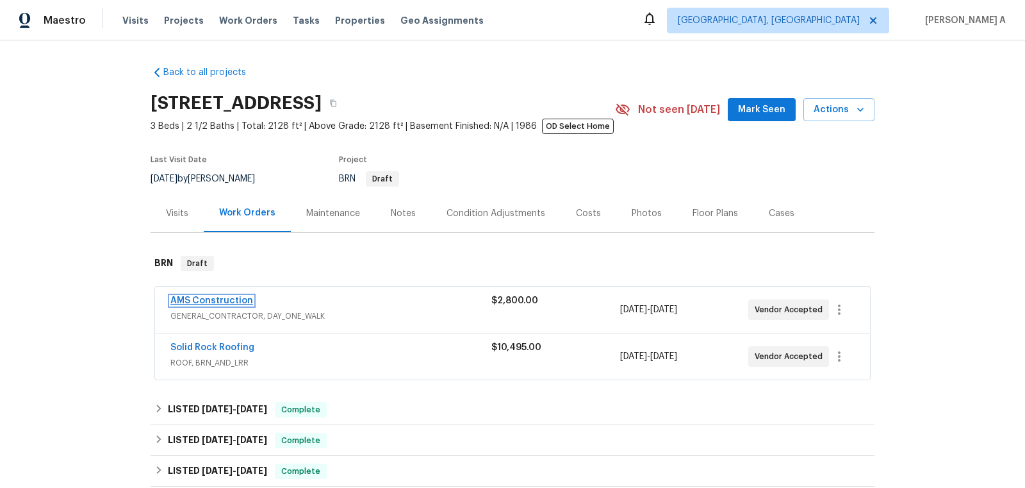
click at [213, 298] on link "AMS Construction" at bounding box center [211, 300] width 83 height 9
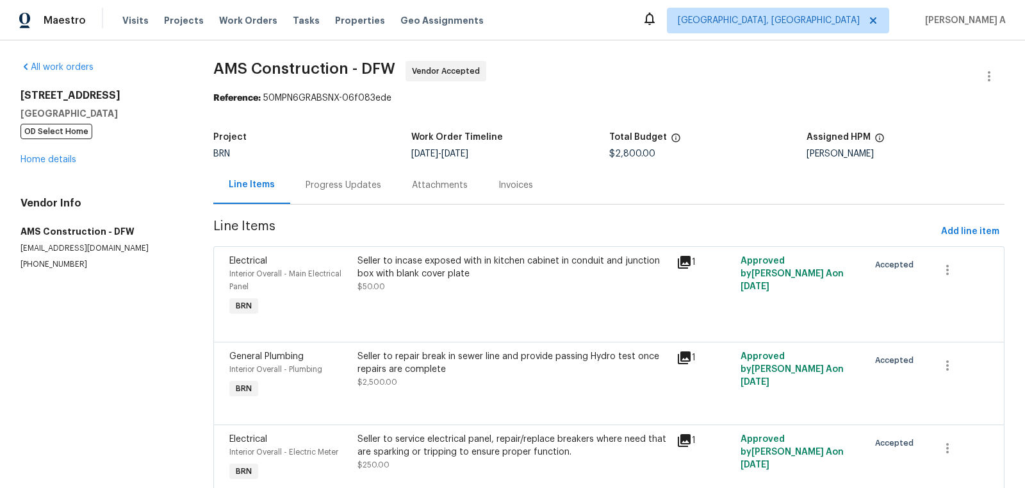
click at [313, 195] on div "Progress Updates" at bounding box center [343, 185] width 106 height 38
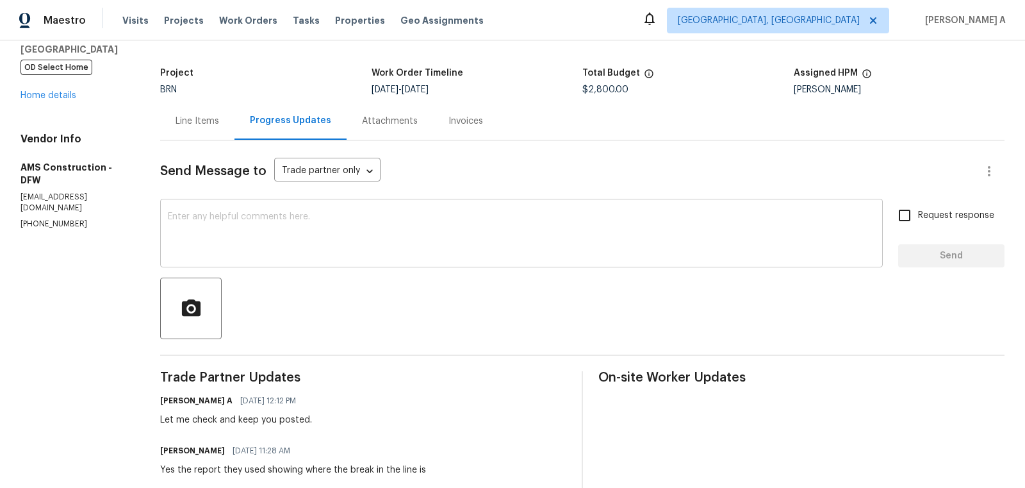
scroll to position [70, 0]
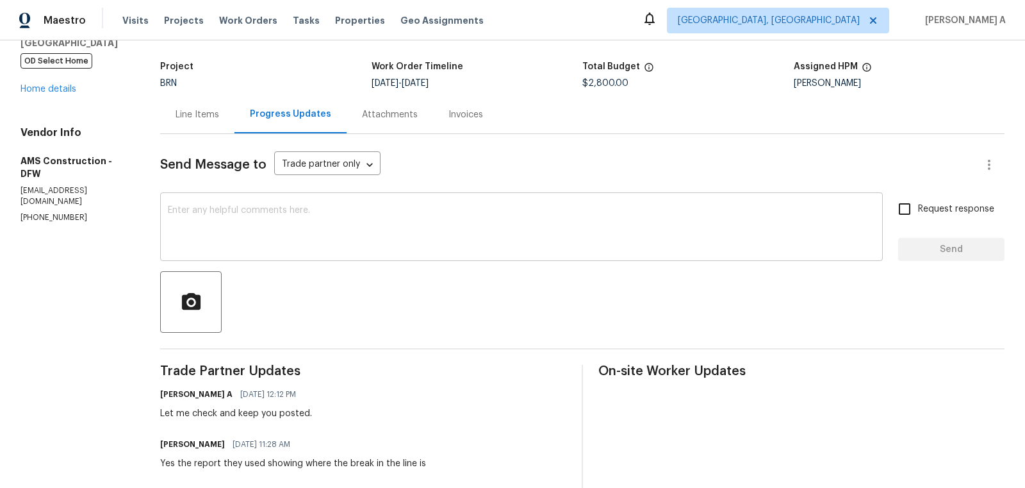
click at [407, 226] on textarea at bounding box center [521, 228] width 707 height 45
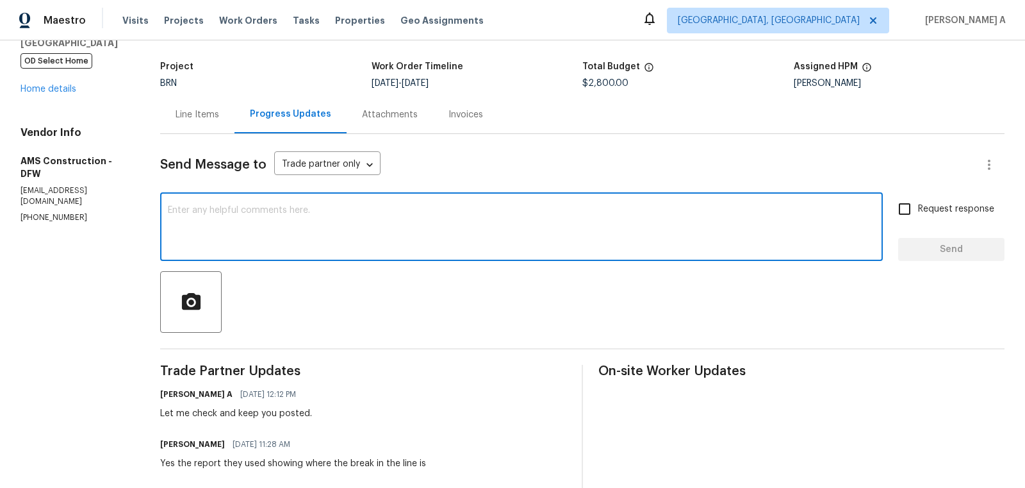
click at [176, 443] on h6 "Michael Kimbrell" at bounding box center [192, 444] width 65 height 13
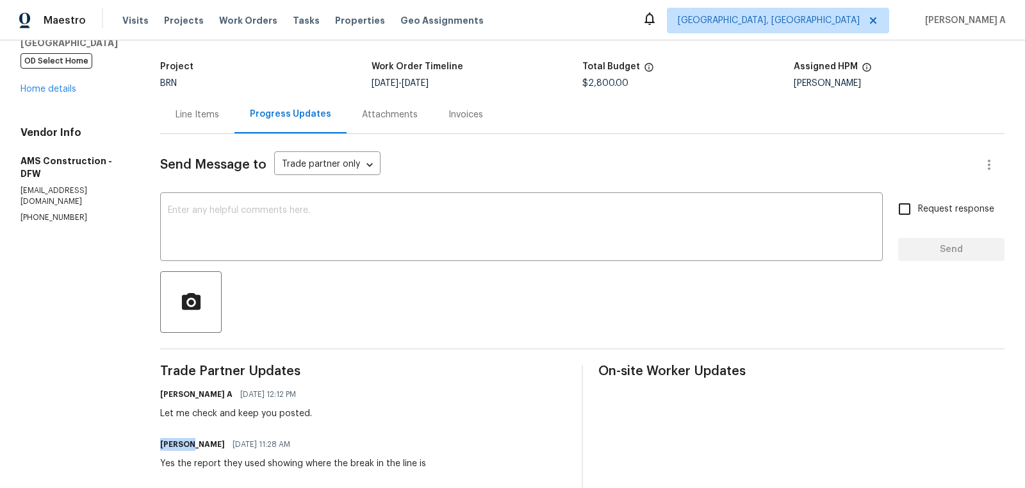
click at [176, 443] on h6 "Michael Kimbrell" at bounding box center [192, 444] width 65 height 13
copy h6 "Michael"
click at [232, 196] on div "x ​" at bounding box center [521, 227] width 723 height 65
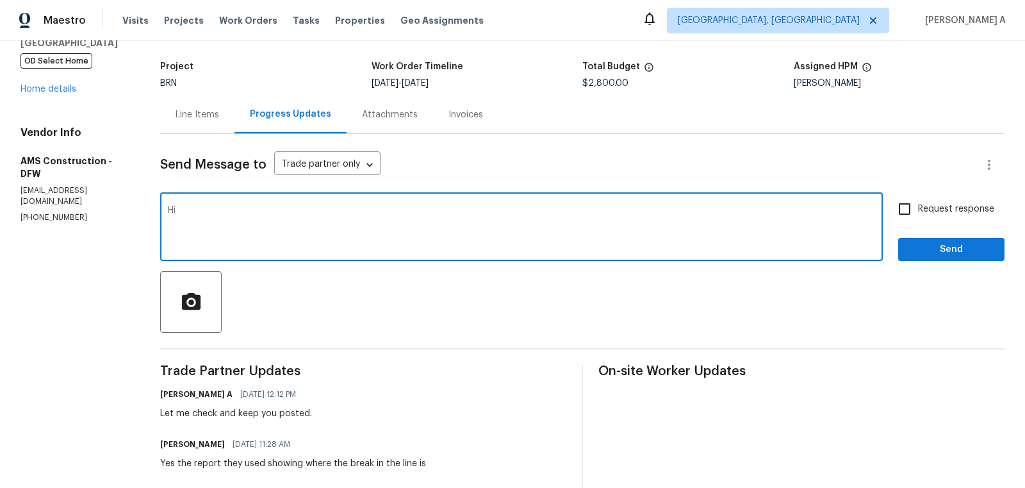
paste textarea "Michael"
drag, startPoint x: 182, startPoint y: 210, endPoint x: 133, endPoint y: 209, distance: 48.7
click at [133, 209] on div "All work orders 811 Fawn Valley Dr Allen, TX 75002 OD Select Home Home details …" at bounding box center [512, 357] width 1025 height 774
click at [260, 218] on textarea "Michael, I have" at bounding box center [521, 228] width 707 height 45
type textarea "Michael, I have uploaded the video for your reference. Thanks"
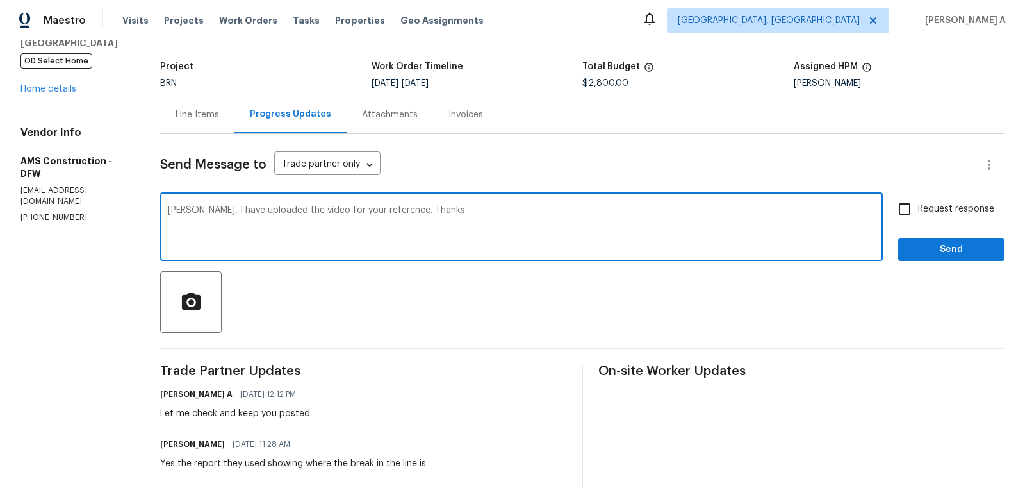
click at [920, 220] on label "Request response" at bounding box center [942, 208] width 103 height 27
click at [918, 220] on input "Request response" at bounding box center [904, 208] width 27 height 27
checkbox input "true"
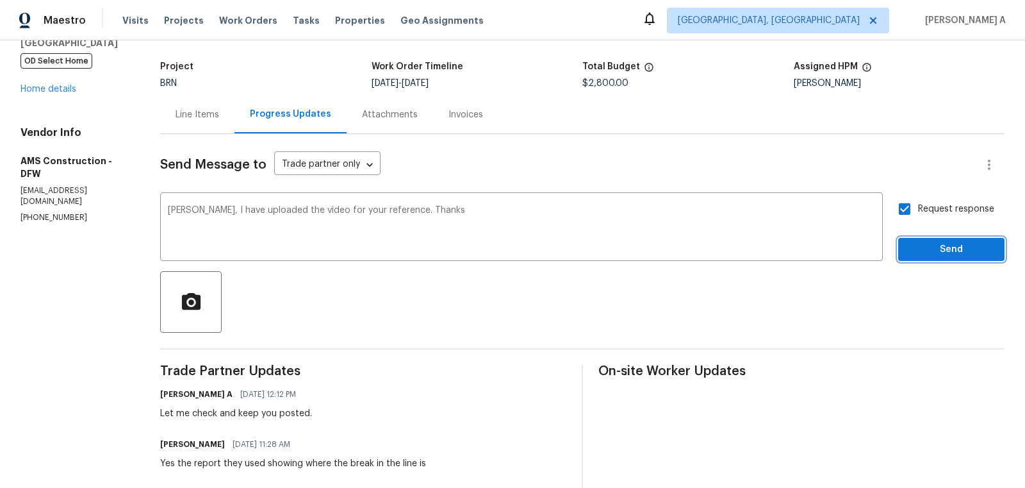
click at [945, 246] on span "Send" at bounding box center [952, 250] width 86 height 16
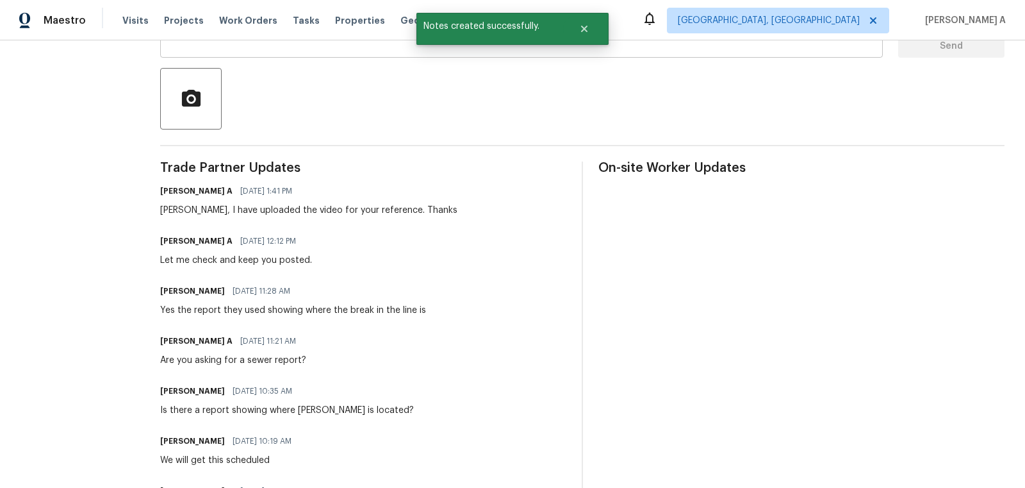
scroll to position [376, 0]
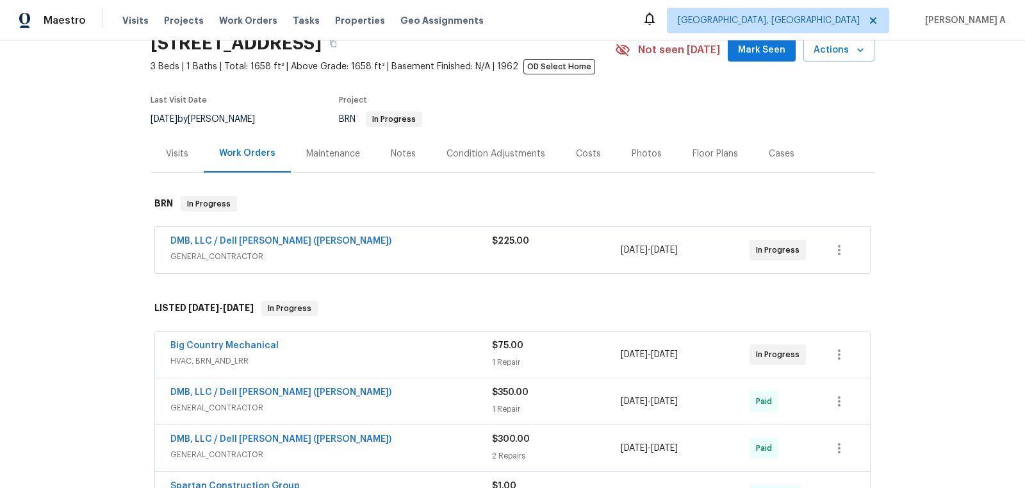
scroll to position [61, 0]
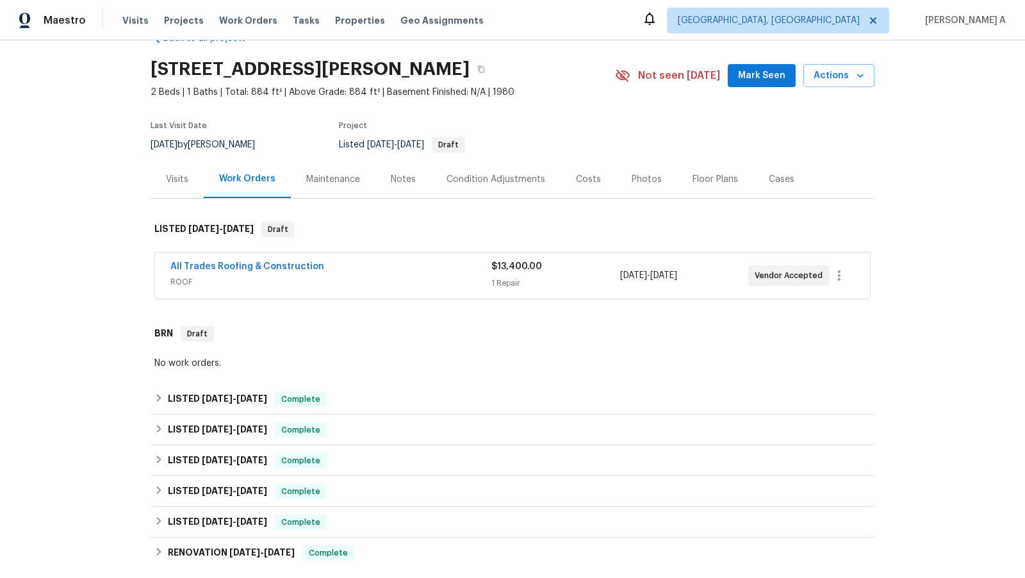
scroll to position [35, 0]
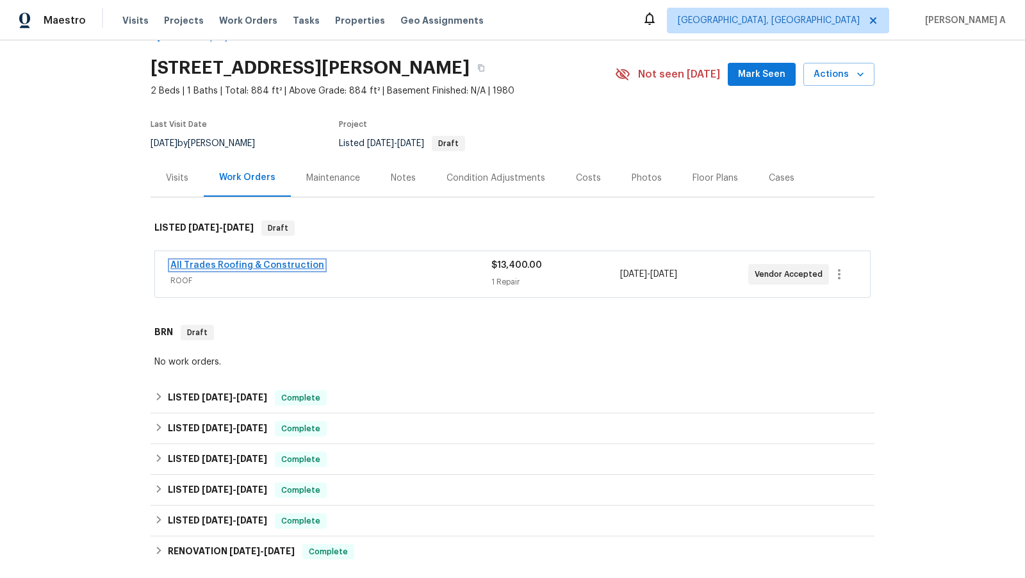
click at [293, 266] on link "All Trades Roofing & Construction" at bounding box center [247, 265] width 154 height 9
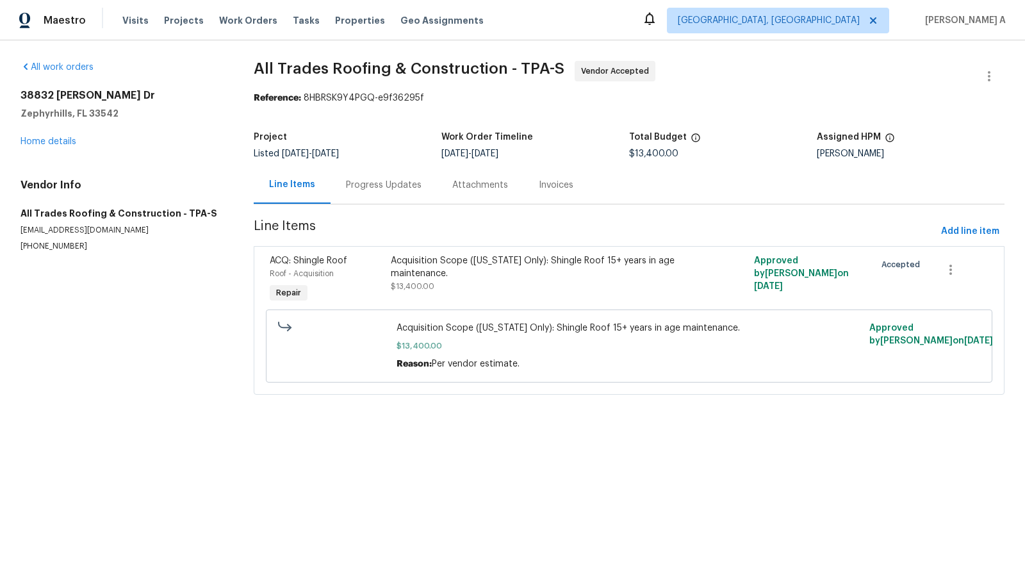
click at [361, 185] on div "Progress Updates" at bounding box center [384, 185] width 76 height 13
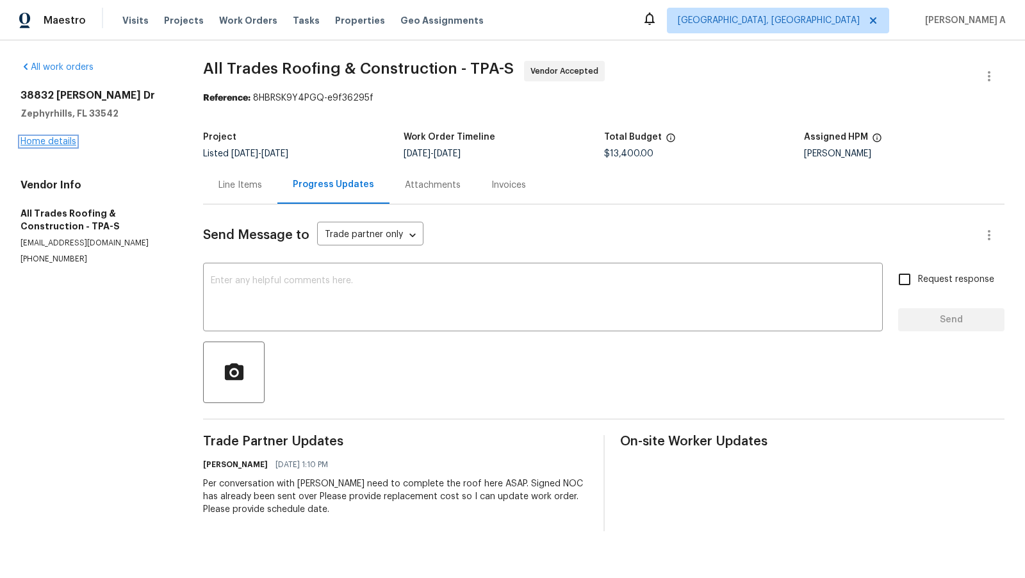
click at [58, 140] on link "Home details" at bounding box center [49, 141] width 56 height 9
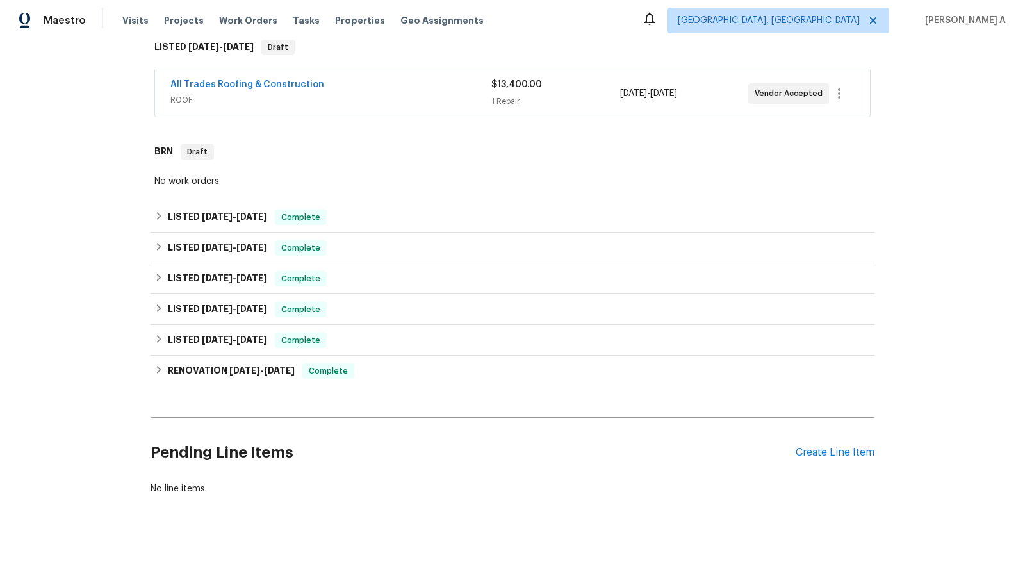
scroll to position [218, 0]
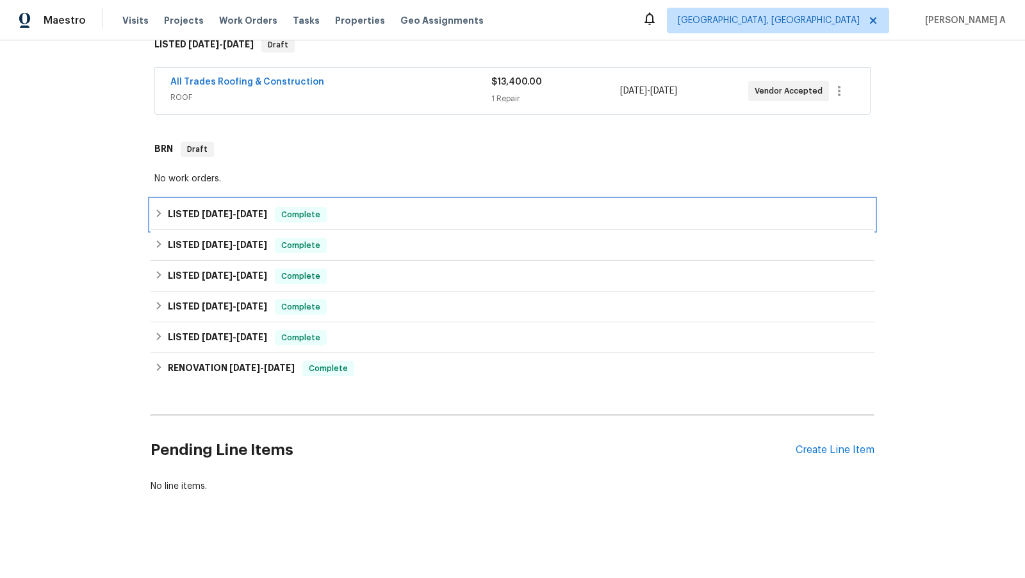
click at [288, 222] on div "LISTED [DATE] - [DATE] Complete" at bounding box center [513, 214] width 724 height 31
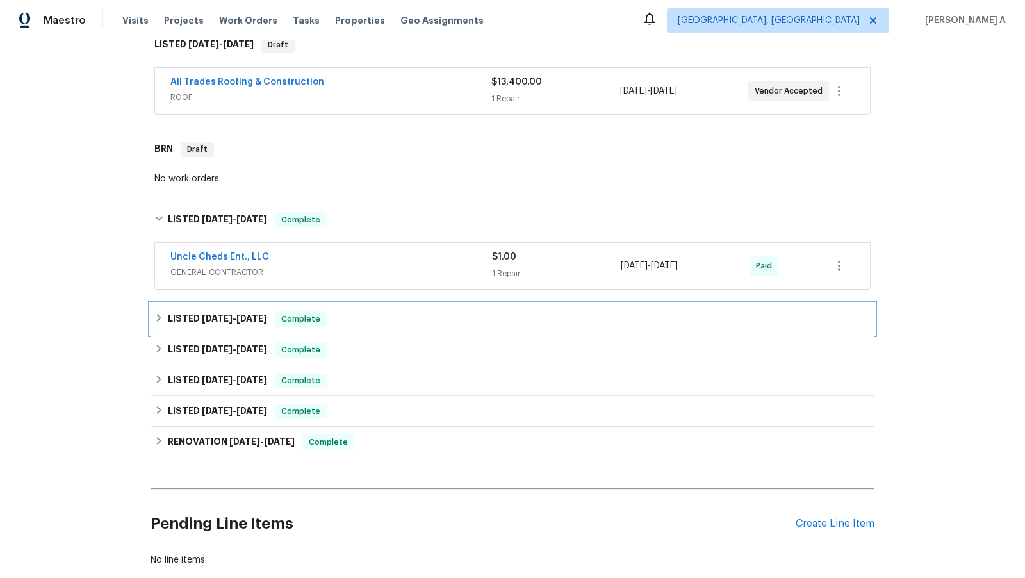
click at [288, 311] on div "Complete" at bounding box center [301, 318] width 52 height 15
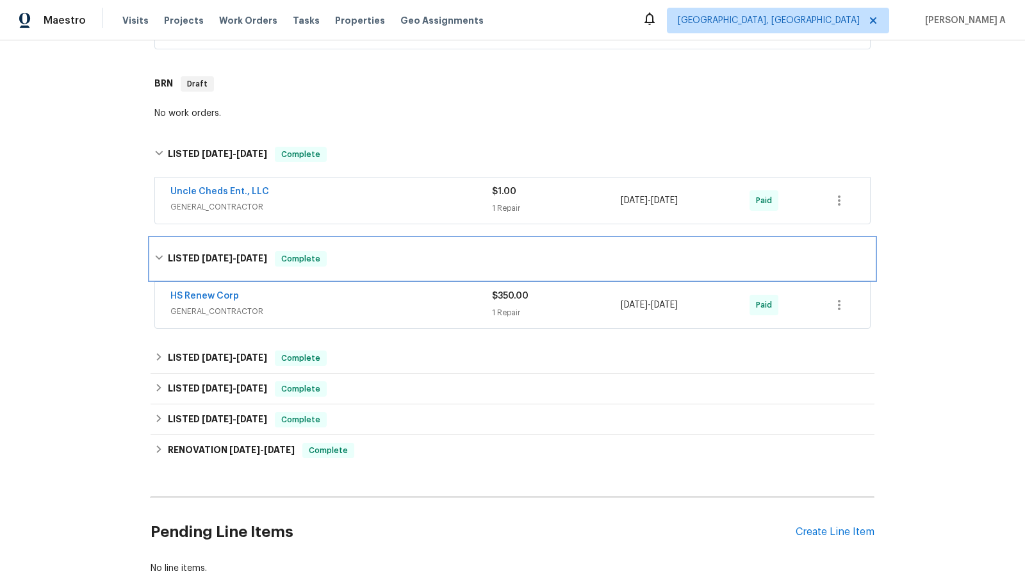
scroll to position [292, 0]
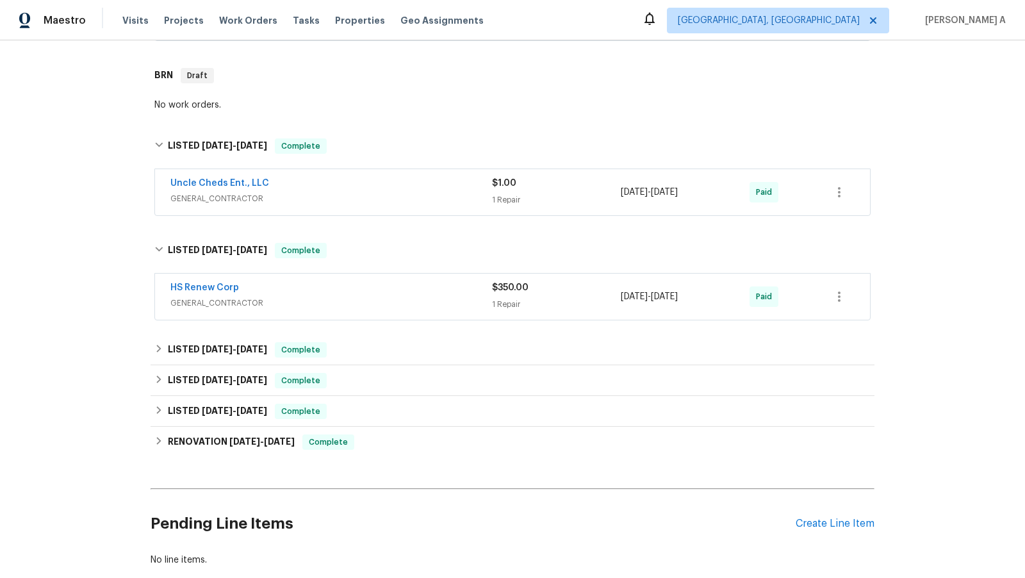
click at [286, 329] on div "Back to all projects [STREET_ADDRESS][PERSON_NAME] 2 Beds | 1 Baths | Total: 88…" at bounding box center [513, 170] width 724 height 813
click at [267, 349] on span "[DATE]" at bounding box center [251, 349] width 31 height 9
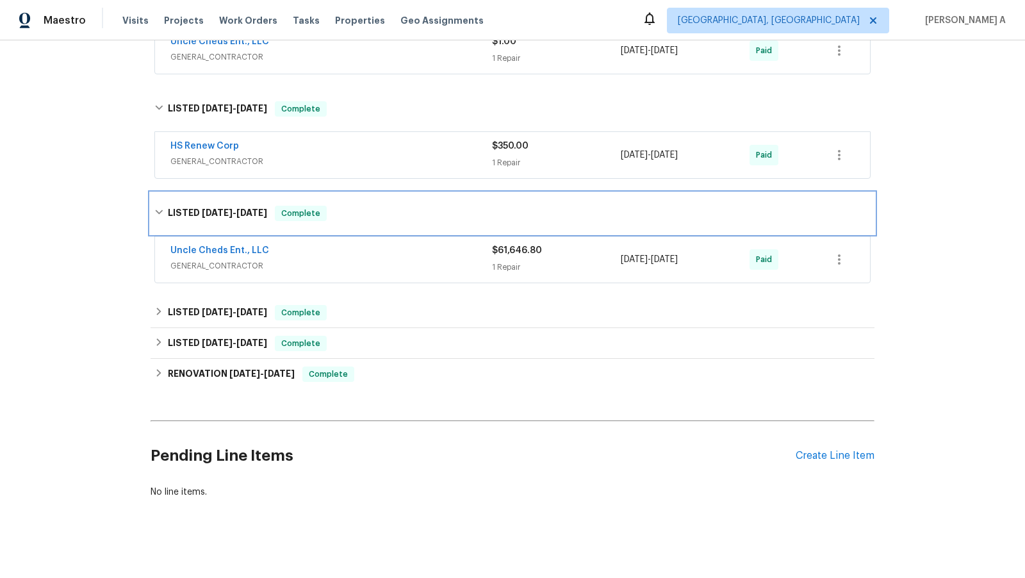
scroll to position [437, 0]
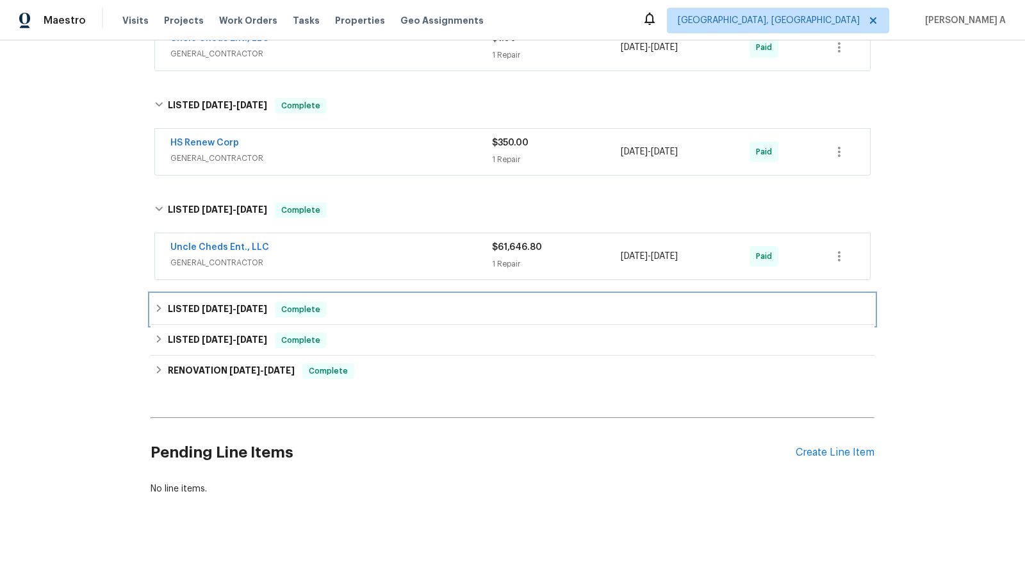
click at [284, 310] on span "Complete" at bounding box center [300, 309] width 49 height 13
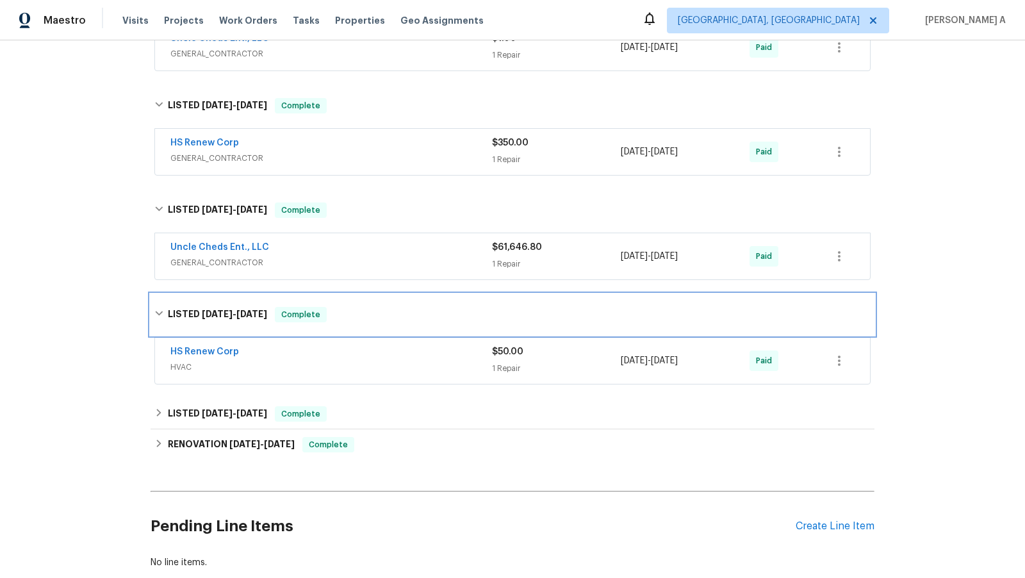
scroll to position [511, 0]
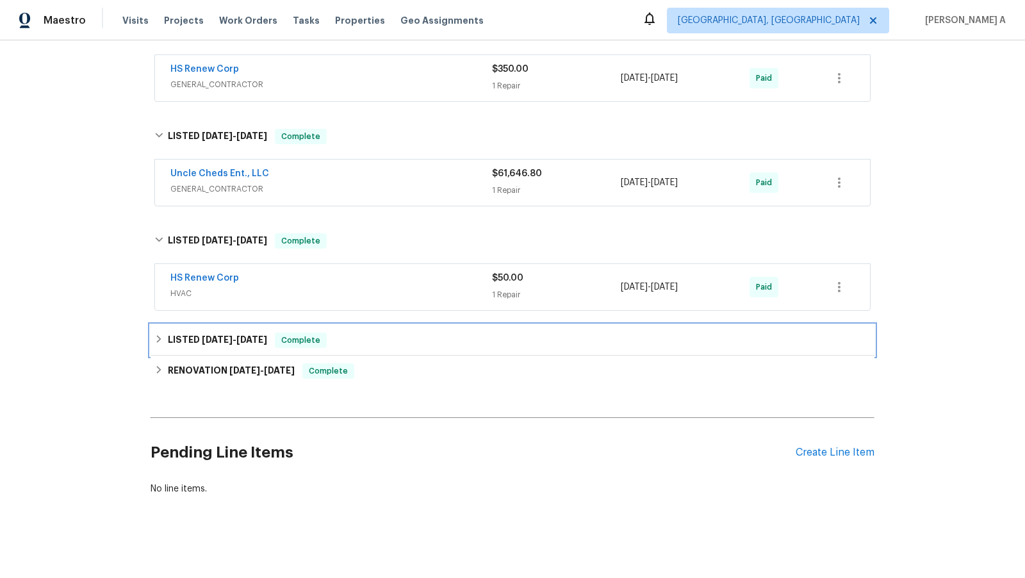
click at [284, 340] on div "Complete" at bounding box center [301, 340] width 52 height 15
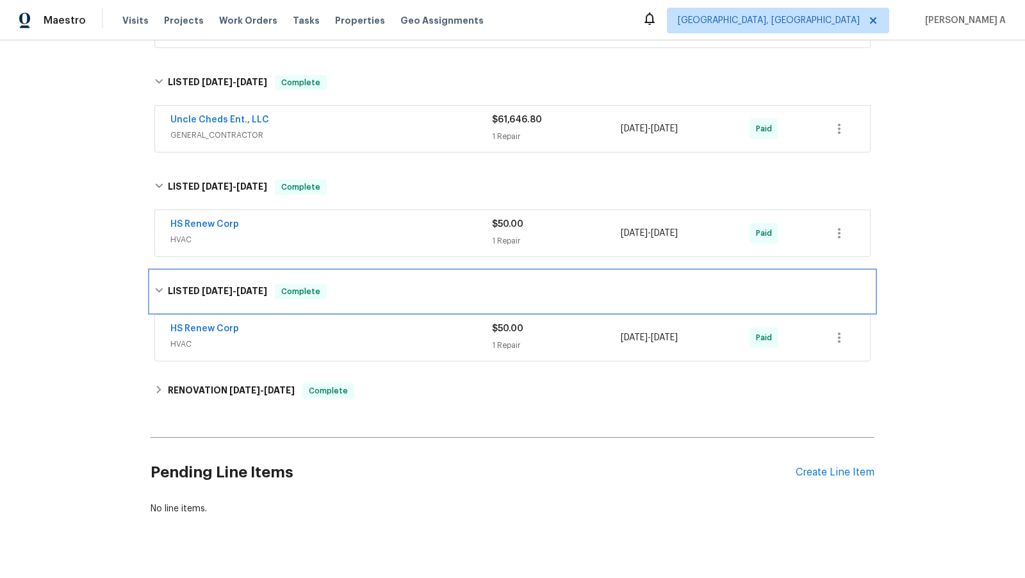
scroll to position [584, 0]
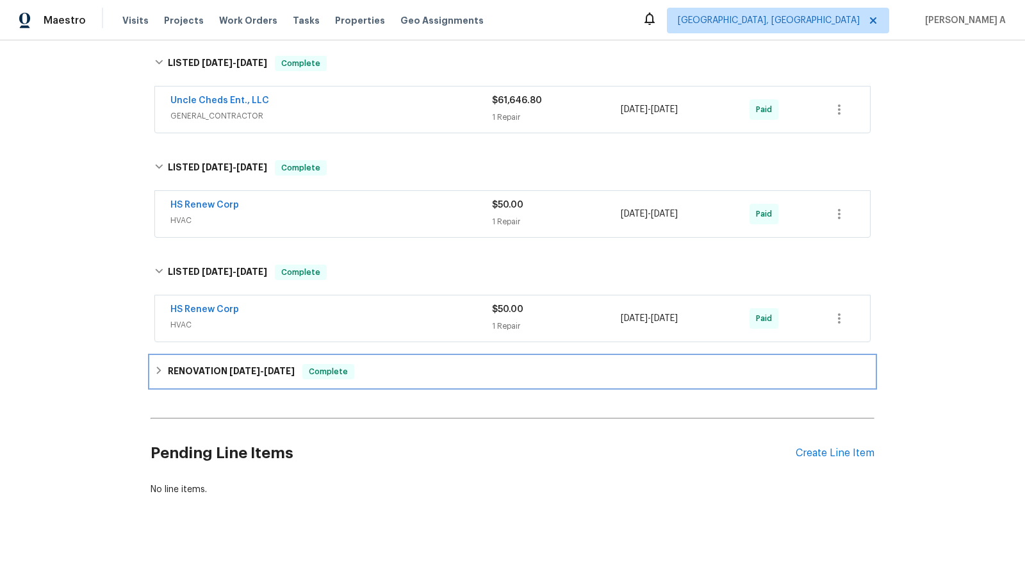
click at [275, 366] on span "[DATE]" at bounding box center [279, 370] width 31 height 9
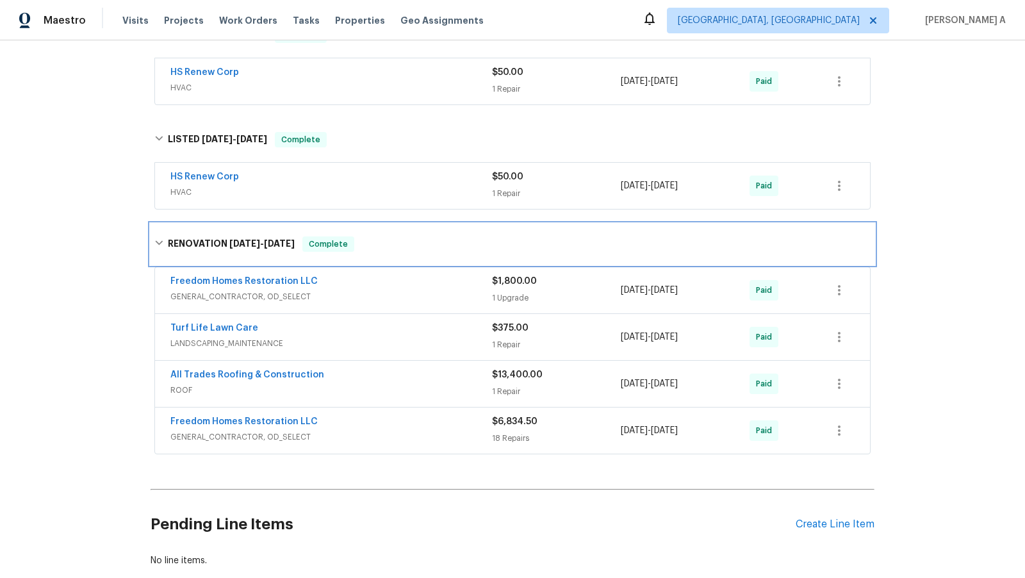
scroll to position [710, 0]
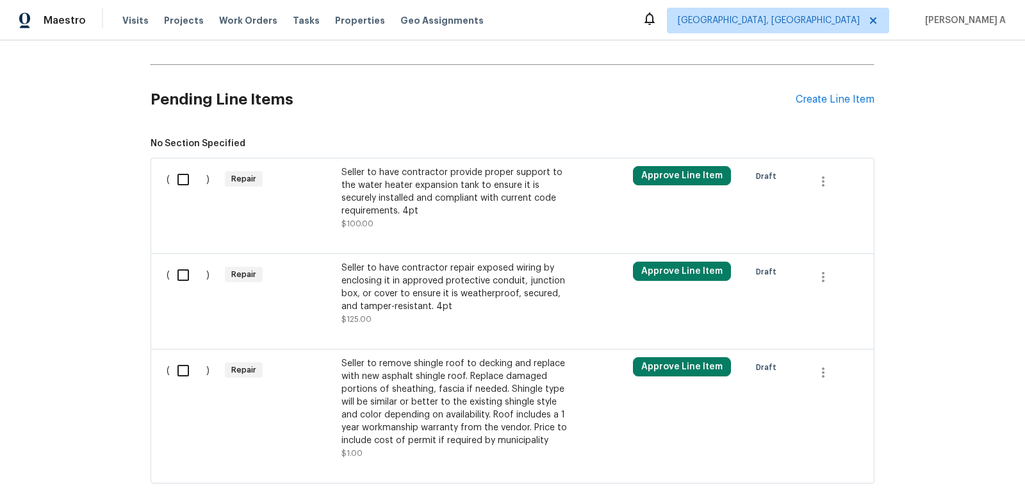
scroll to position [649, 0]
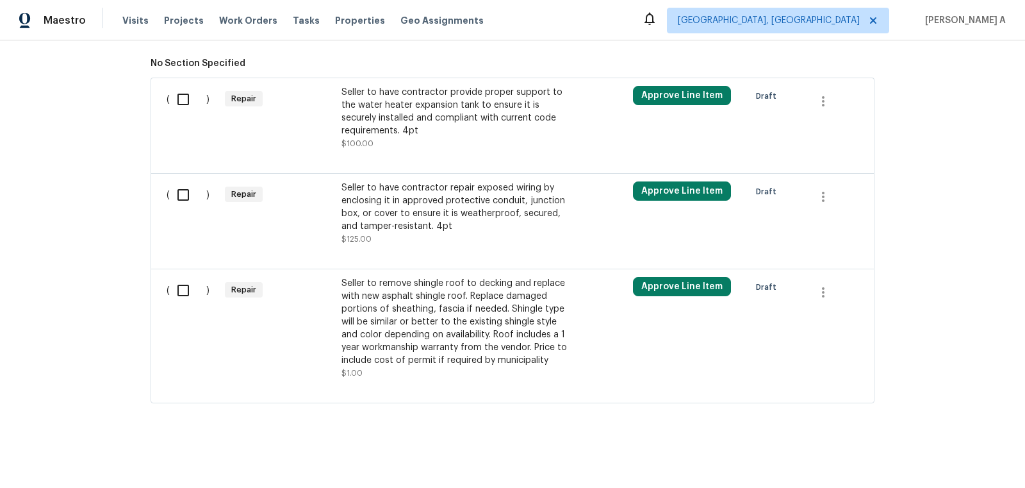
click at [482, 123] on div "Seller to have contractor provide proper support to the water heater expansion …" at bounding box center [454, 111] width 226 height 51
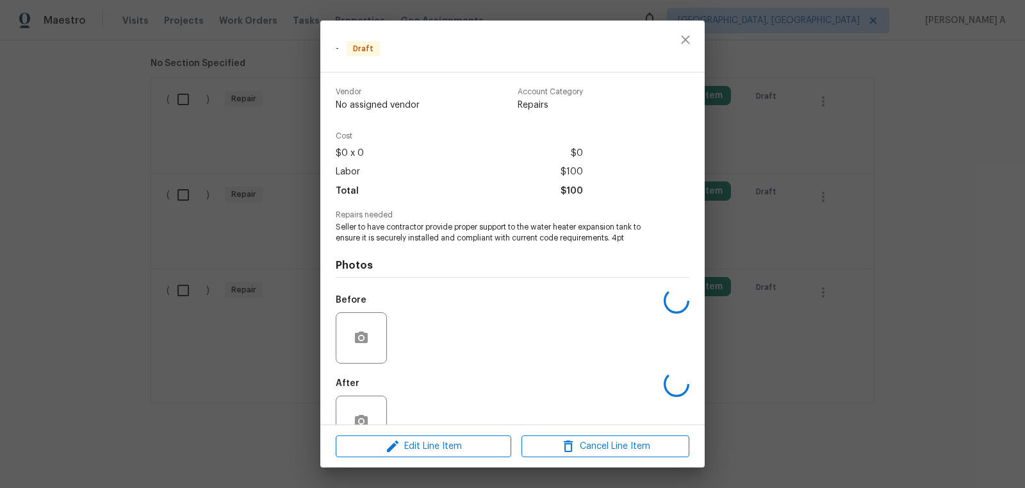
scroll to position [35, 0]
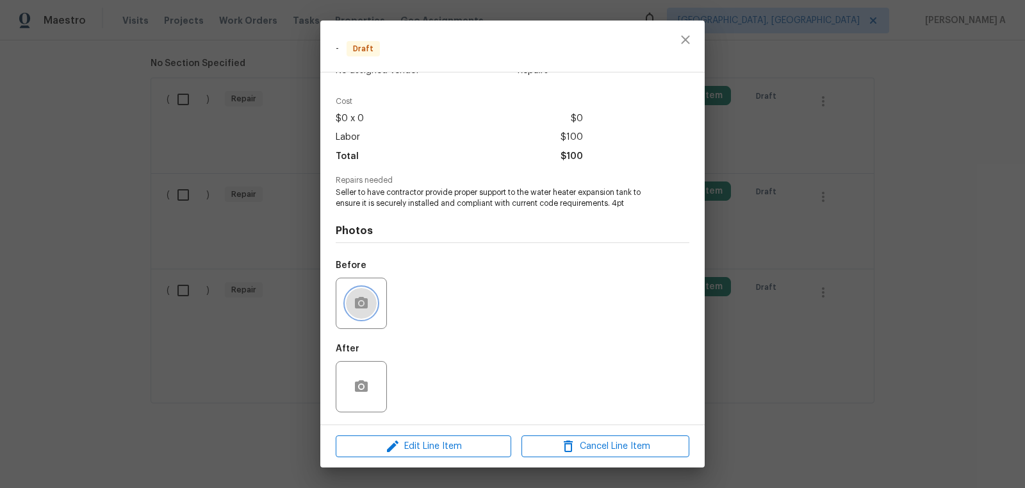
click at [356, 304] on icon "button" at bounding box center [361, 303] width 13 height 12
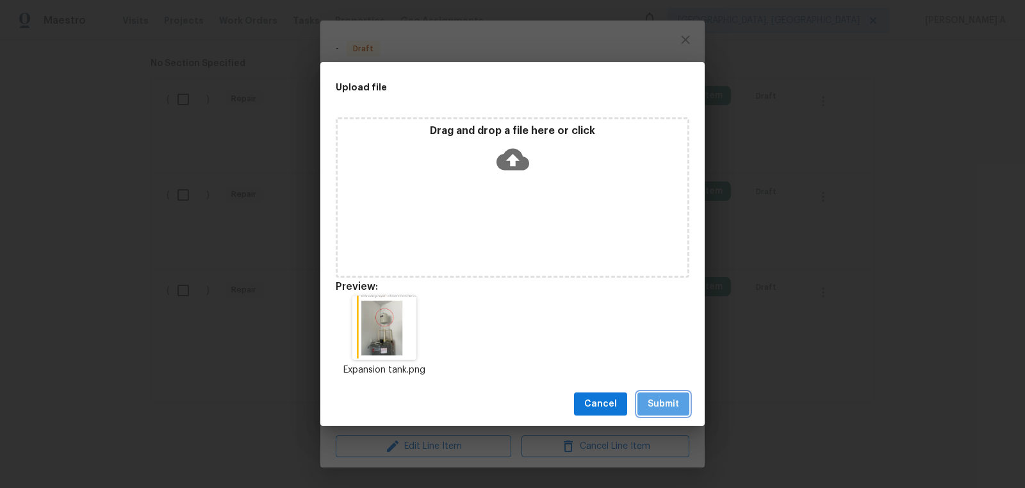
click at [667, 406] on span "Submit" at bounding box center [663, 404] width 31 height 16
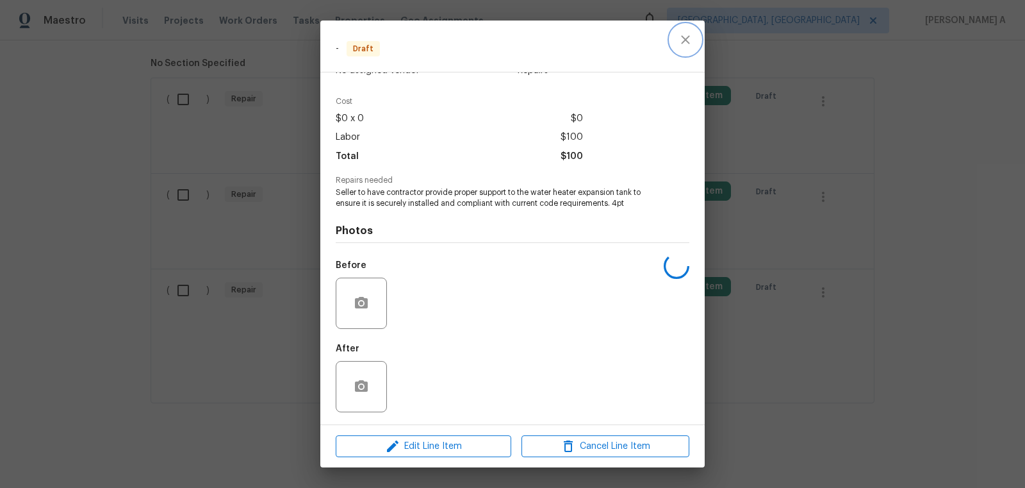
click at [685, 37] on icon "close" at bounding box center [685, 39] width 15 height 15
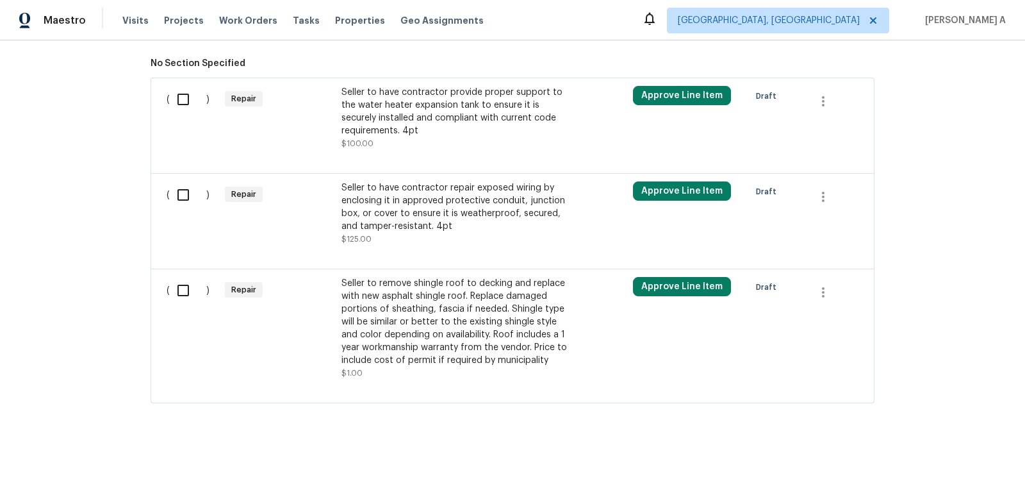
click at [456, 220] on div "Seller to have contractor repair exposed wiring by enclosing it in approved pro…" at bounding box center [454, 206] width 226 height 51
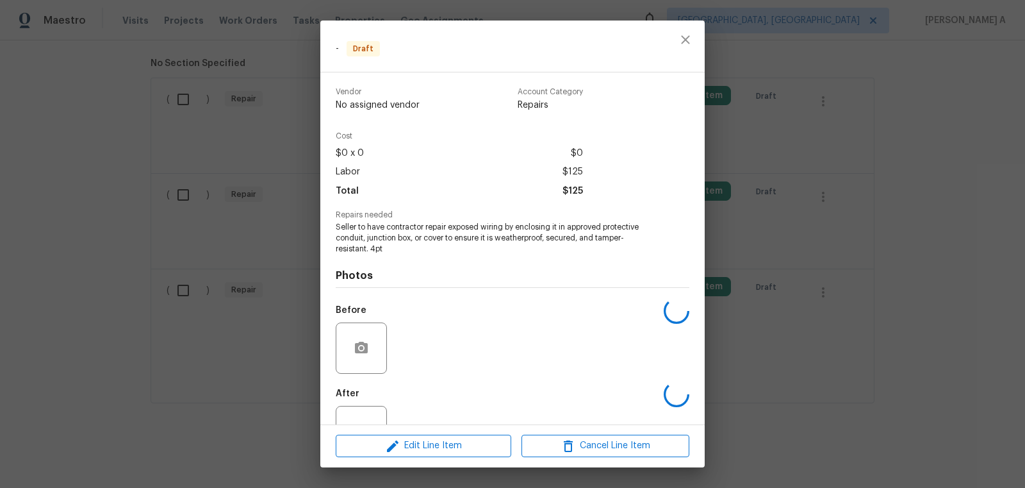
scroll to position [45, 0]
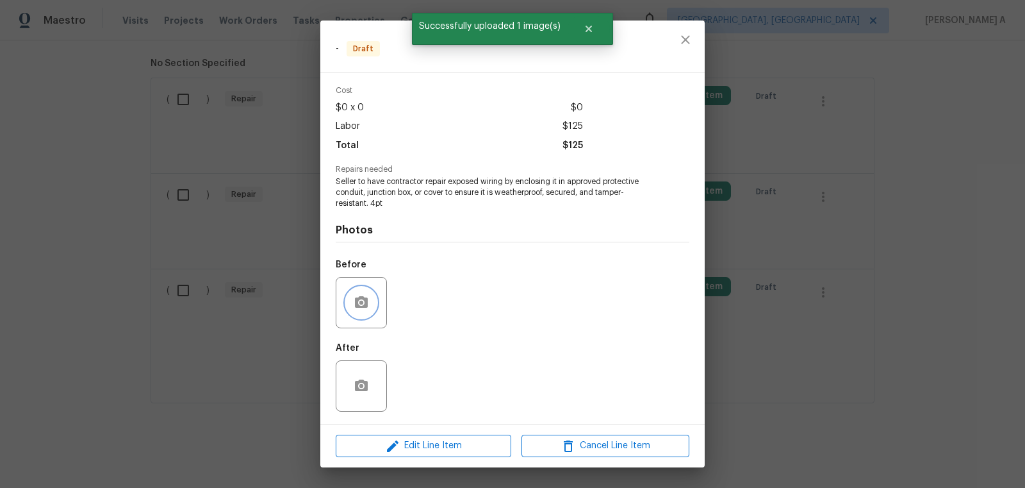
click at [356, 309] on icon "button" at bounding box center [361, 302] width 15 height 15
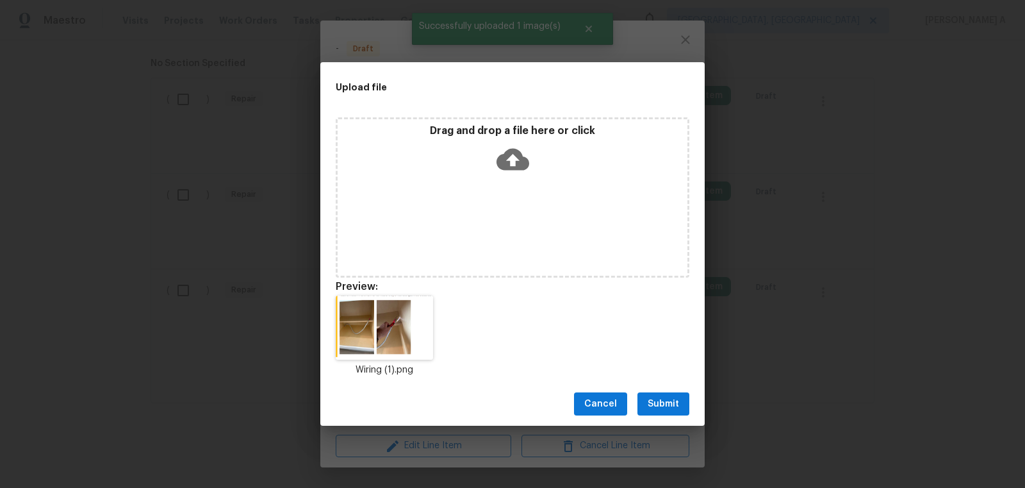
click at [676, 415] on div "Cancel Submit" at bounding box center [512, 404] width 384 height 44
click at [664, 402] on span "Submit" at bounding box center [663, 404] width 31 height 16
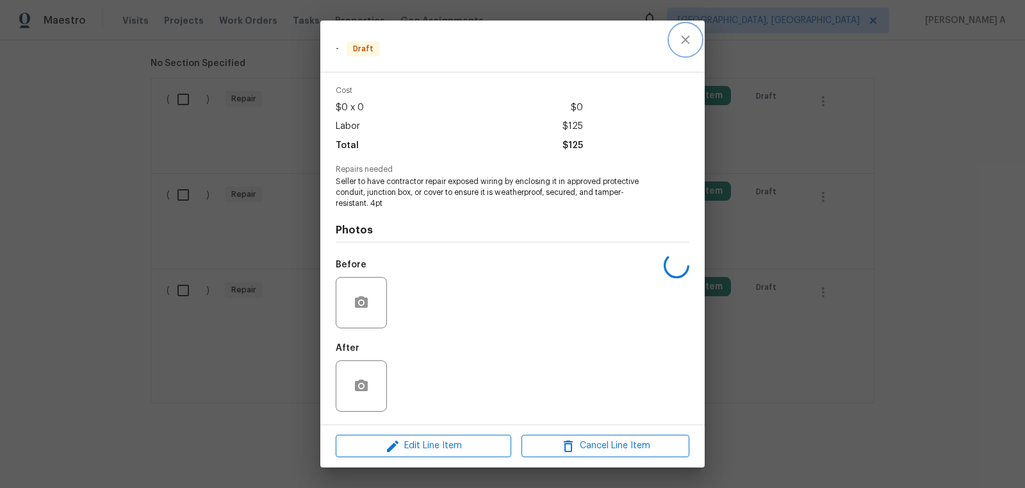
click at [690, 31] on button "close" at bounding box center [685, 39] width 31 height 31
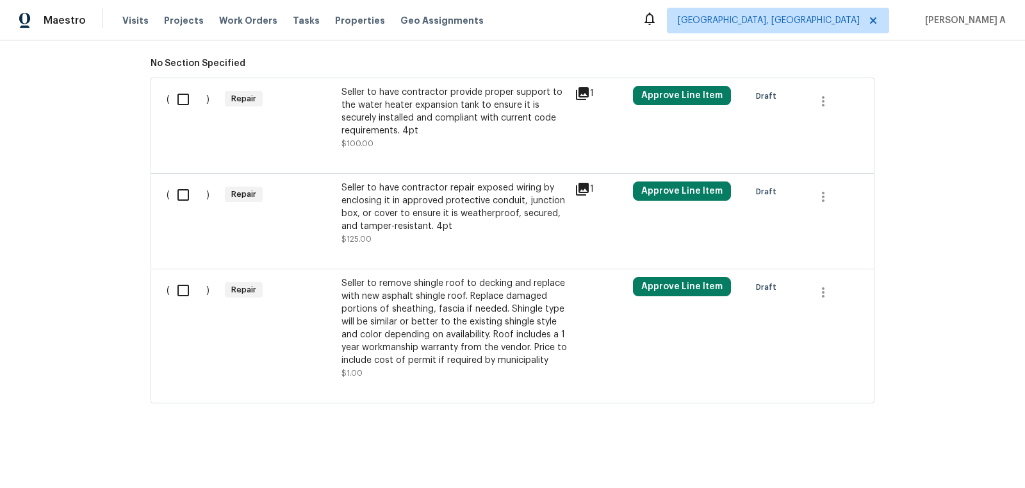
click at [178, 94] on input "checkbox" at bounding box center [188, 99] width 37 height 27
click at [183, 95] on input "checkbox" at bounding box center [188, 99] width 37 height 27
checkbox input "false"
click at [420, 105] on div "Seller to have contractor provide proper support to the water heater expansion …" at bounding box center [454, 111] width 226 height 51
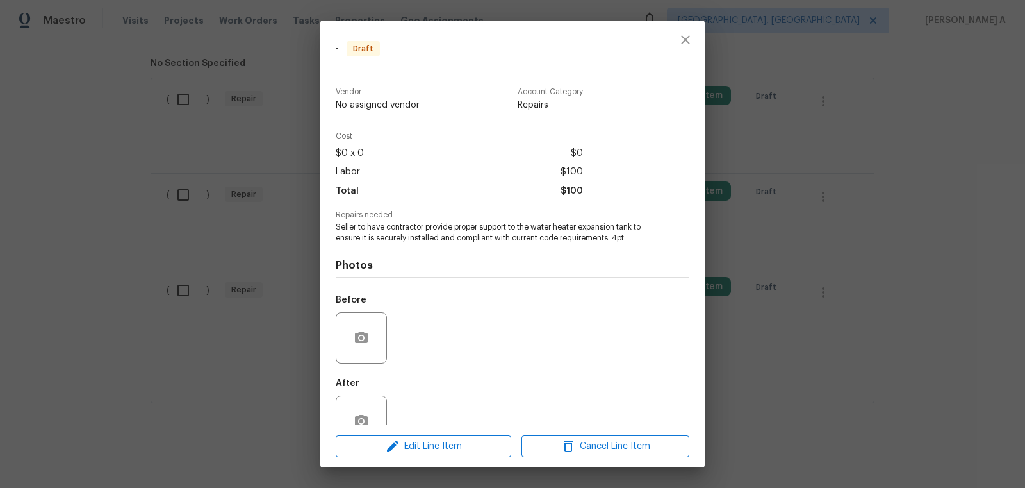
scroll to position [35, 0]
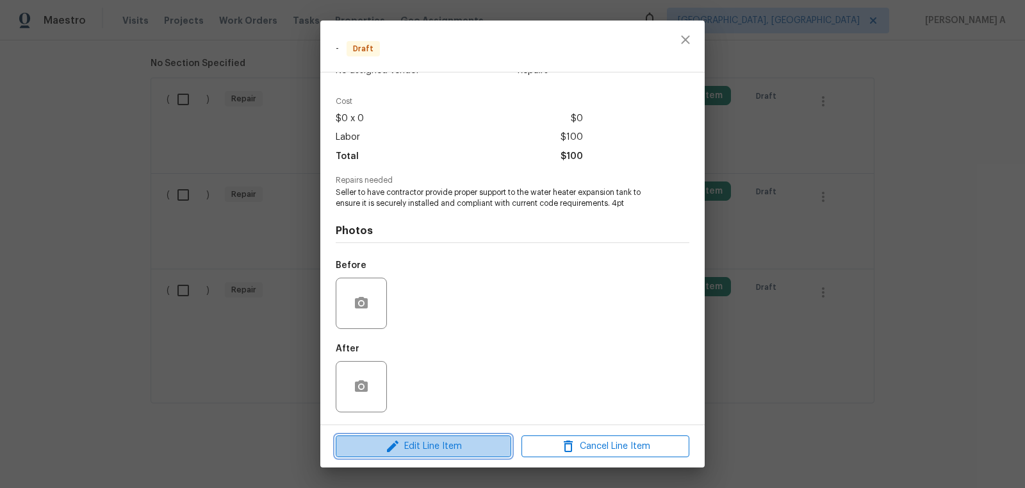
click at [487, 440] on span "Edit Line Item" at bounding box center [424, 446] width 168 height 16
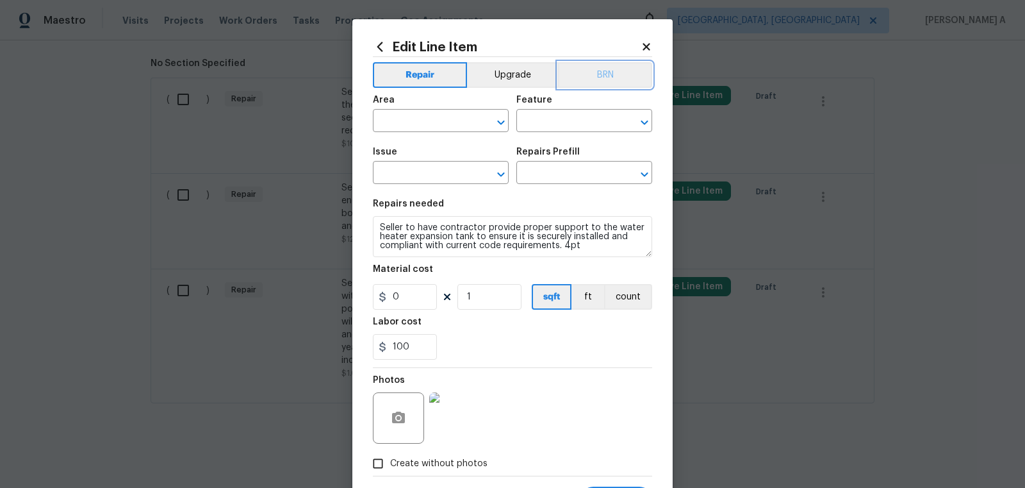
click at [611, 81] on button "BRN" at bounding box center [605, 75] width 94 height 26
click at [429, 120] on input "text" at bounding box center [423, 122] width 100 height 20
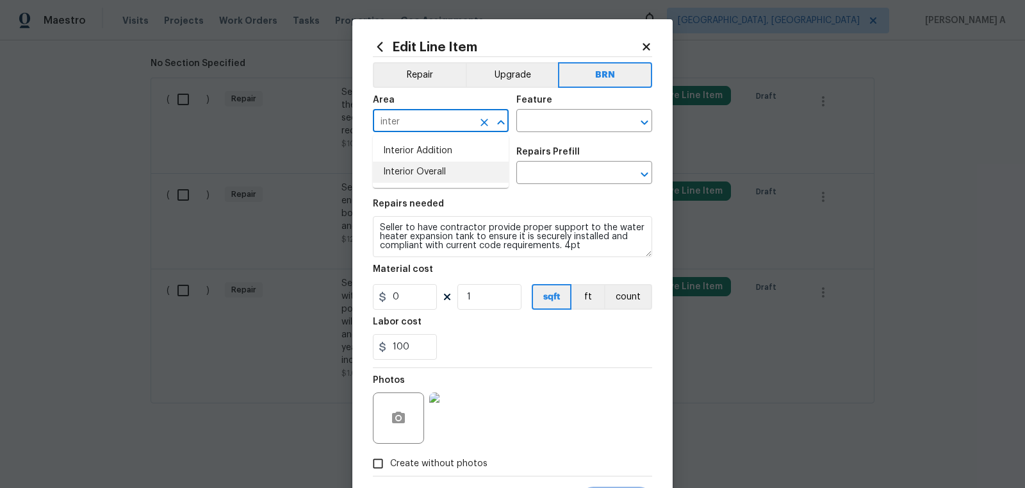
click at [434, 166] on li "Interior Overall" at bounding box center [441, 171] width 136 height 21
type input "Interior Overall"
click at [557, 119] on input "text" at bounding box center [566, 122] width 100 height 20
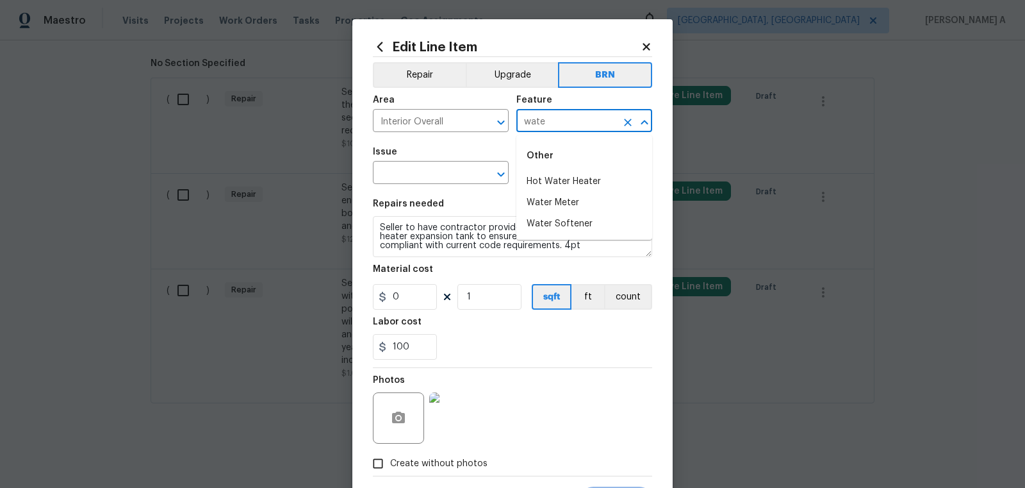
click at [564, 169] on div "Other" at bounding box center [584, 155] width 136 height 31
click at [564, 181] on li "Hot Water Heater" at bounding box center [584, 181] width 136 height 21
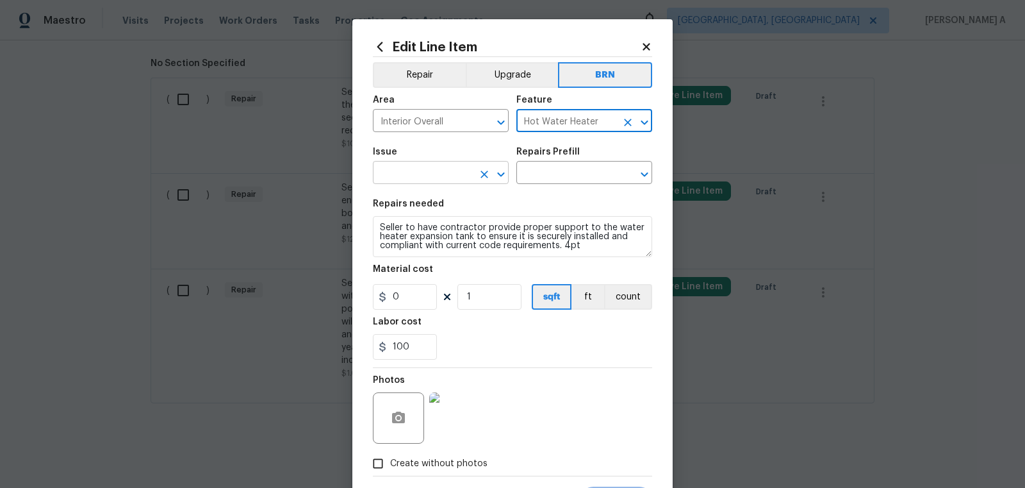
type input "Hot Water Heater"
click at [413, 171] on input "text" at bounding box center [423, 174] width 100 height 20
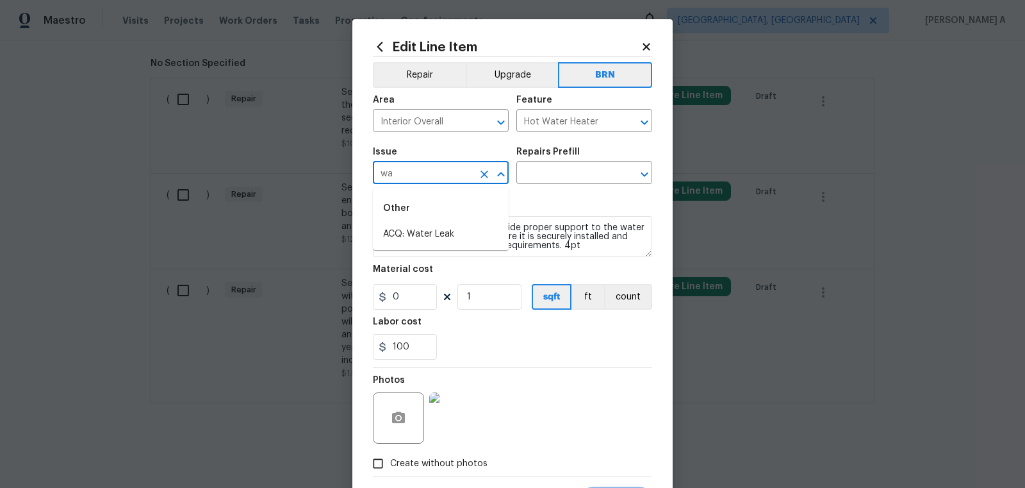
type input "w"
click at [443, 276] on li "General Plumbing" at bounding box center [441, 276] width 136 height 21
type input "General Plumbing"
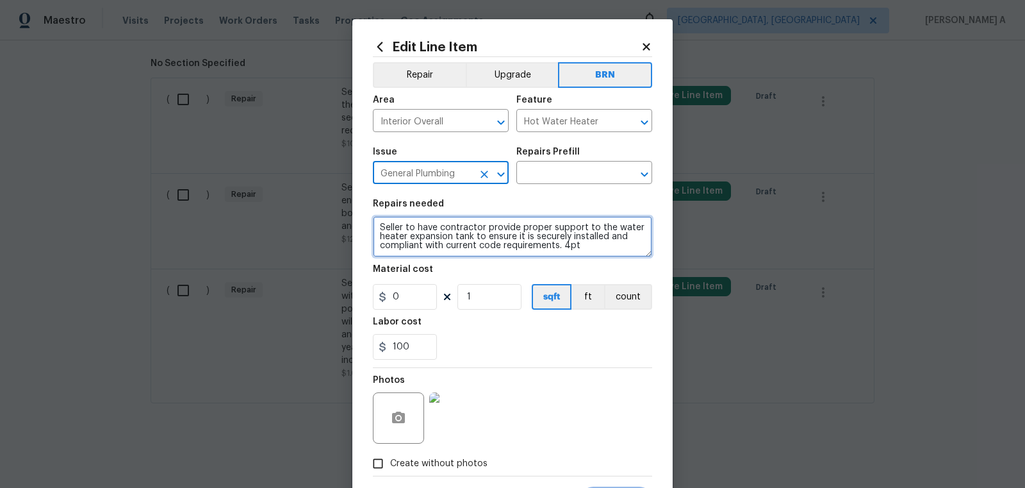
click at [442, 242] on textarea "Seller to have contractor provide proper support to the water heater expansion …" at bounding box center [512, 236] width 279 height 41
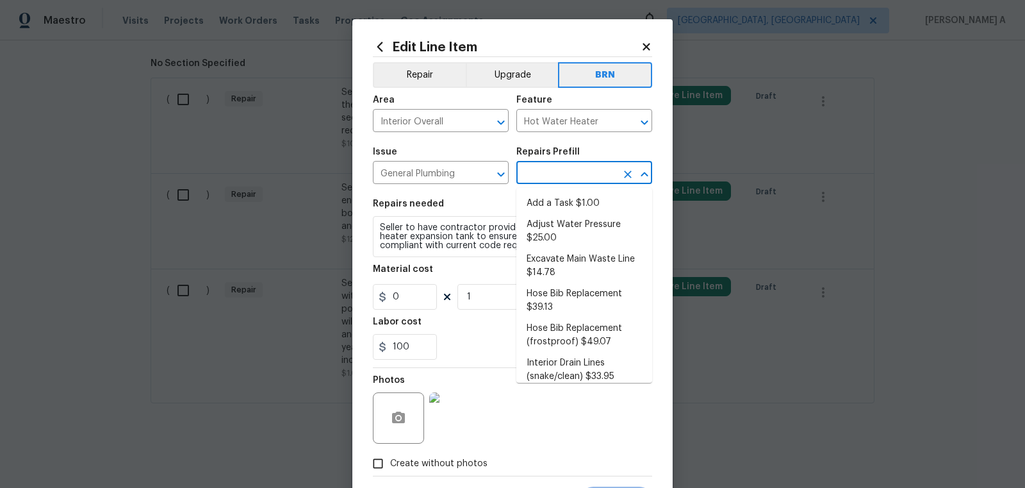
click at [553, 174] on input "text" at bounding box center [566, 174] width 100 height 20
click at [557, 207] on li "Add a Task $1.00" at bounding box center [584, 203] width 136 height 21
type input "Plumbing"
type input "Add a Task $1.00"
type textarea "HPM to detail"
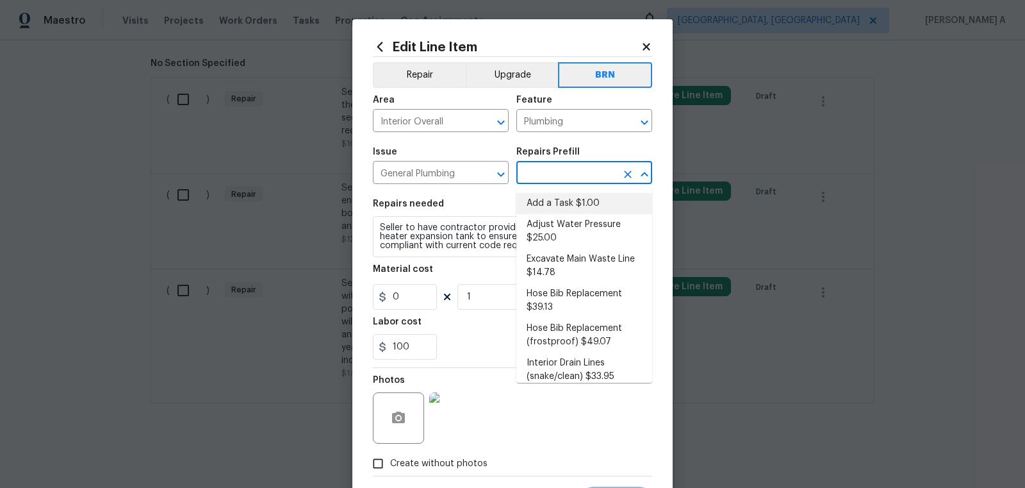
type input "1"
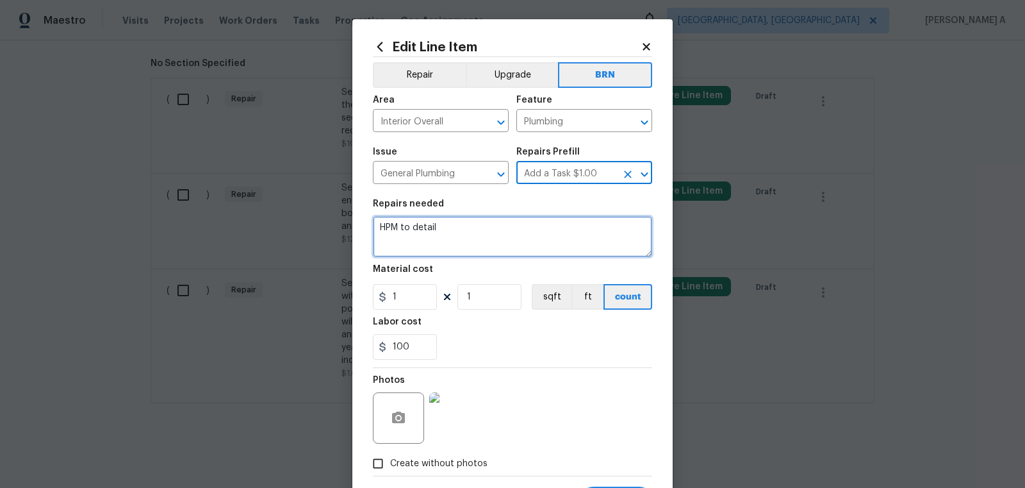
click at [511, 241] on textarea "HPM to detail" at bounding box center [512, 236] width 279 height 41
paste textarea "Seller to have contractor provide proper support to the water heater expansion …"
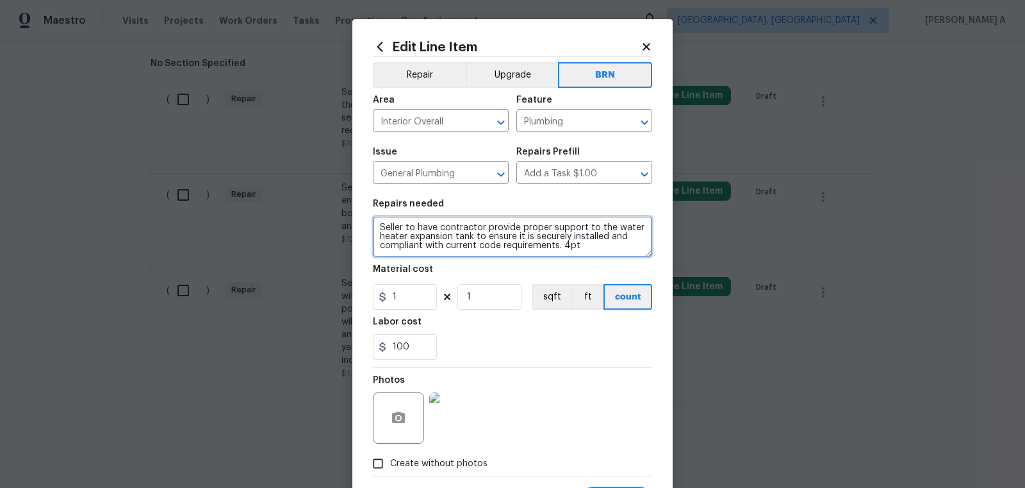
type textarea "Seller to have contractor provide proper support to the water heater expansion …"
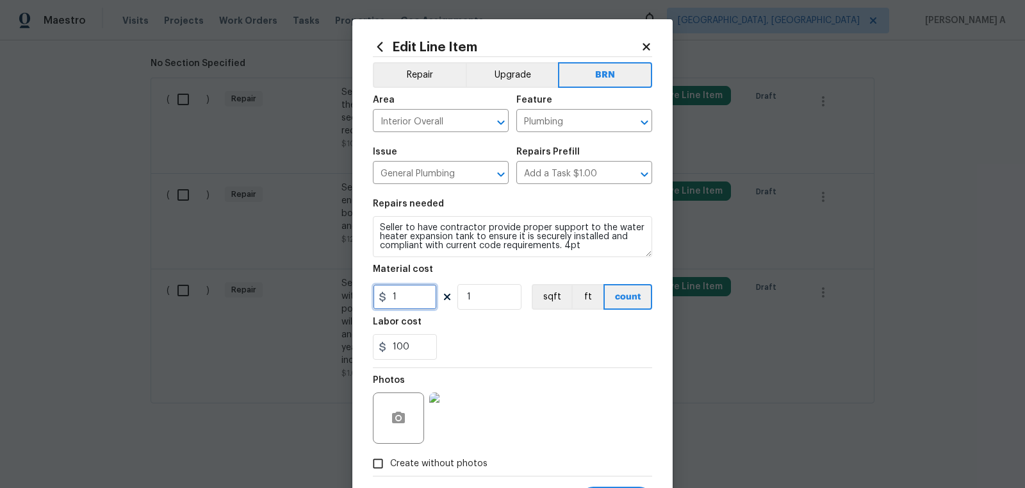
drag, startPoint x: 400, startPoint y: 309, endPoint x: 370, endPoint y: 304, distance: 30.5
click at [368, 302] on div "Edit Line Item Repair Upgrade BRN Area Interior Overall ​ Feature Plumbing ​ Is…" at bounding box center [512, 275] width 320 height 513
type input "0"
click at [508, 340] on div "100" at bounding box center [512, 347] width 279 height 26
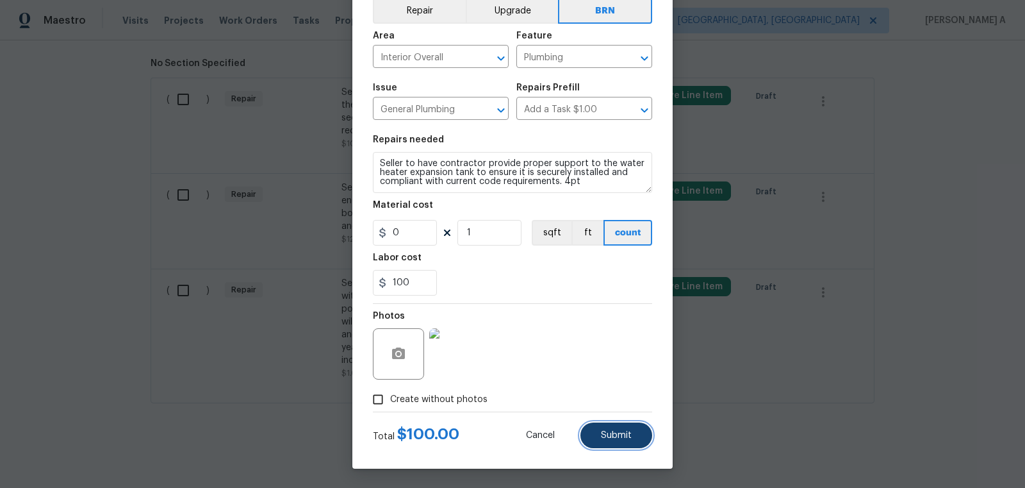
click at [621, 429] on button "Submit" at bounding box center [616, 435] width 72 height 26
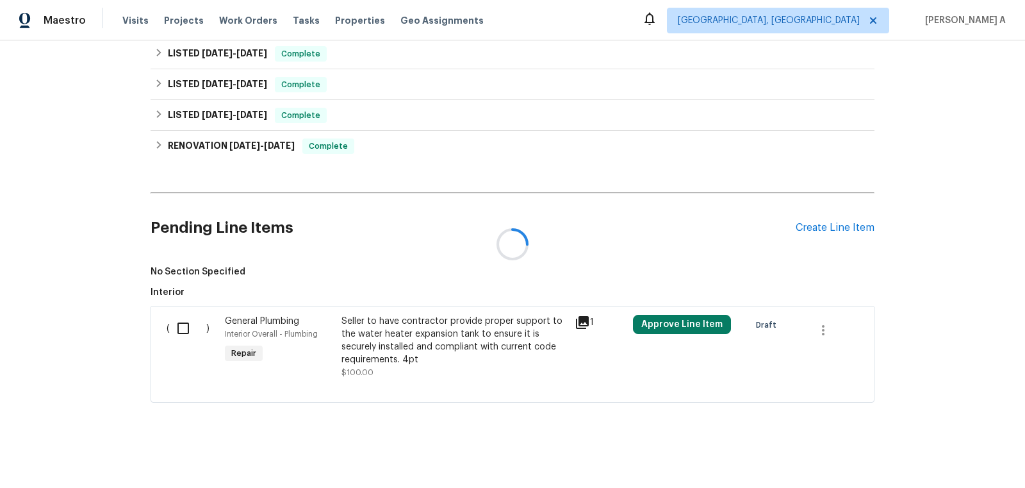
scroll to position [649, 0]
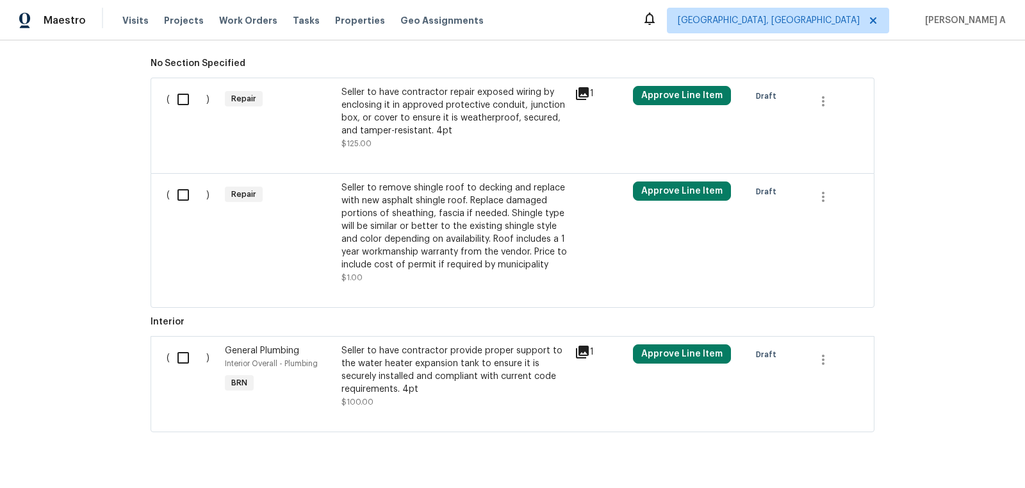
click at [484, 124] on div "Seller to have contractor repair exposed wiring by enclosing it in approved pro…" at bounding box center [454, 111] width 226 height 51
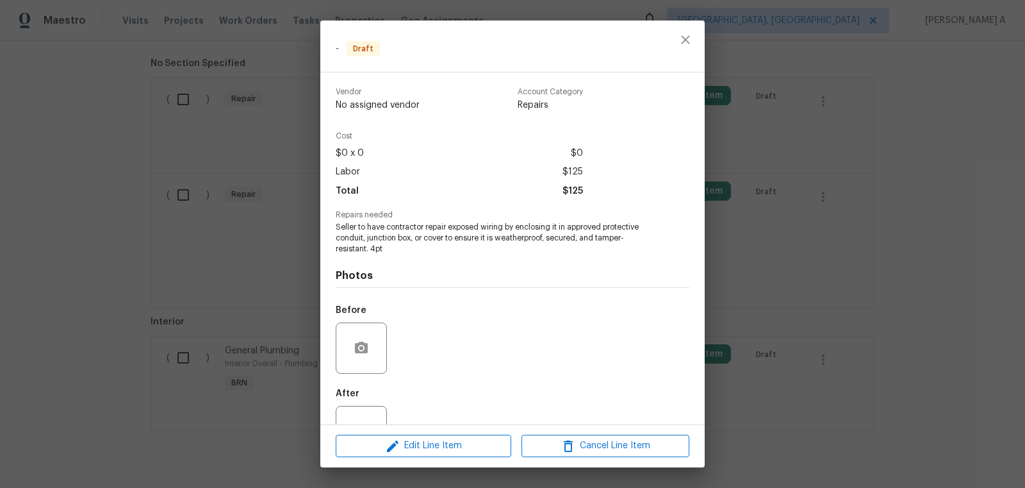
scroll to position [45, 0]
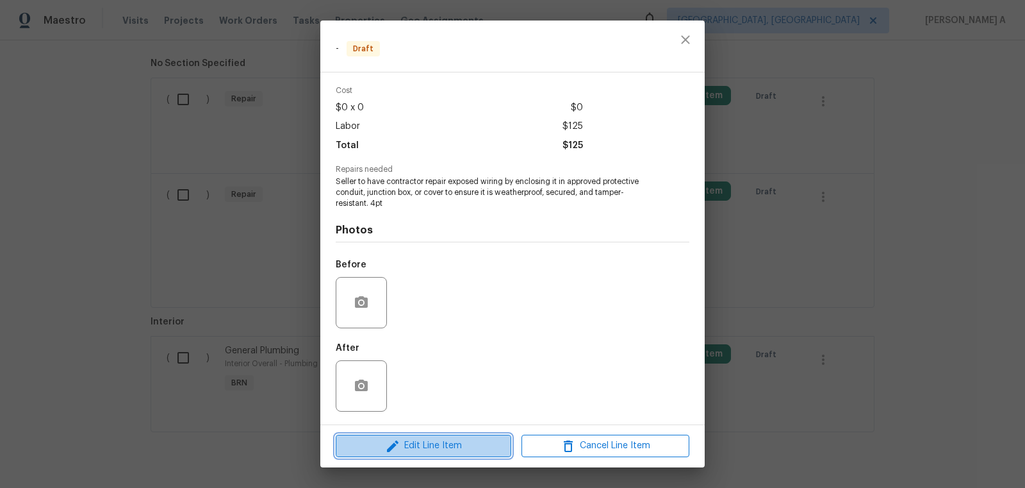
click at [472, 452] on span "Edit Line Item" at bounding box center [424, 446] width 168 height 16
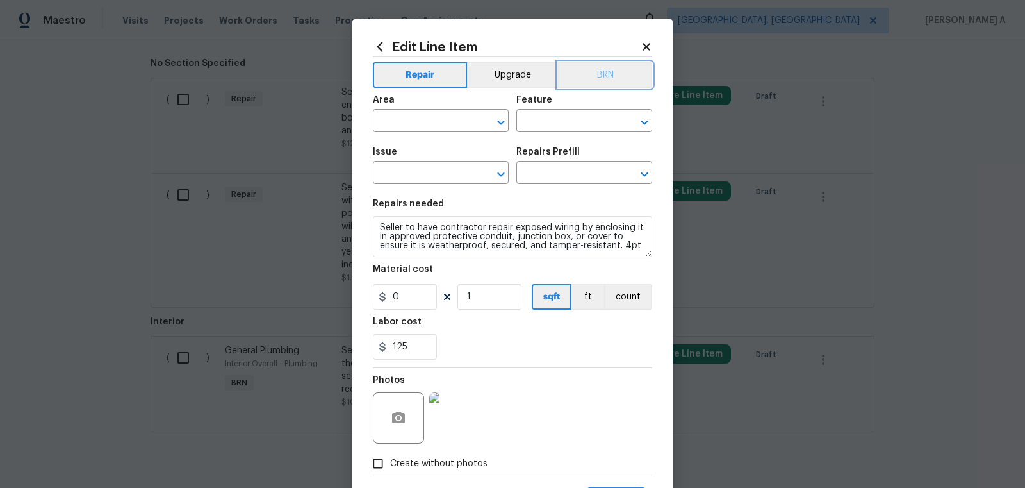
click at [604, 69] on button "BRN" at bounding box center [605, 75] width 94 height 26
click at [423, 119] on input "text" at bounding box center [423, 122] width 100 height 20
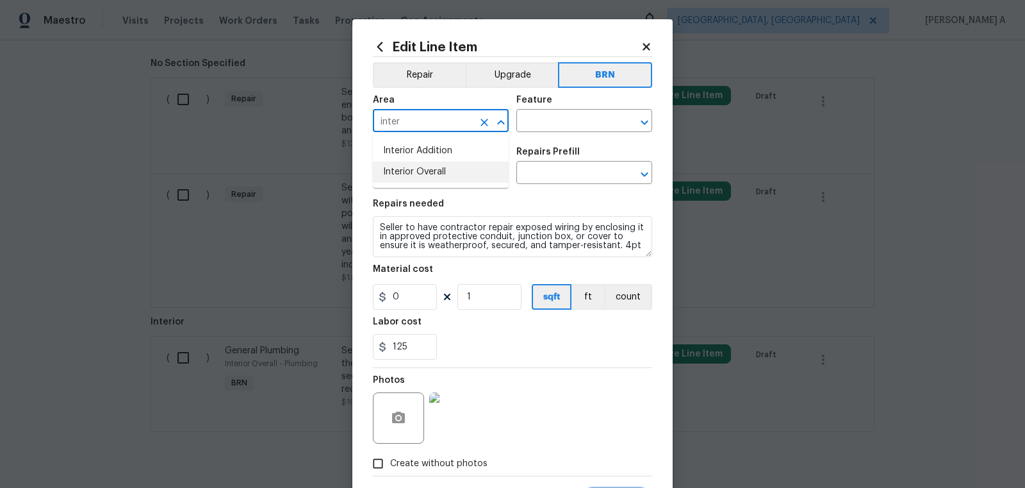
click at [440, 168] on li "Interior Overall" at bounding box center [441, 171] width 136 height 21
type input "Interior Overall"
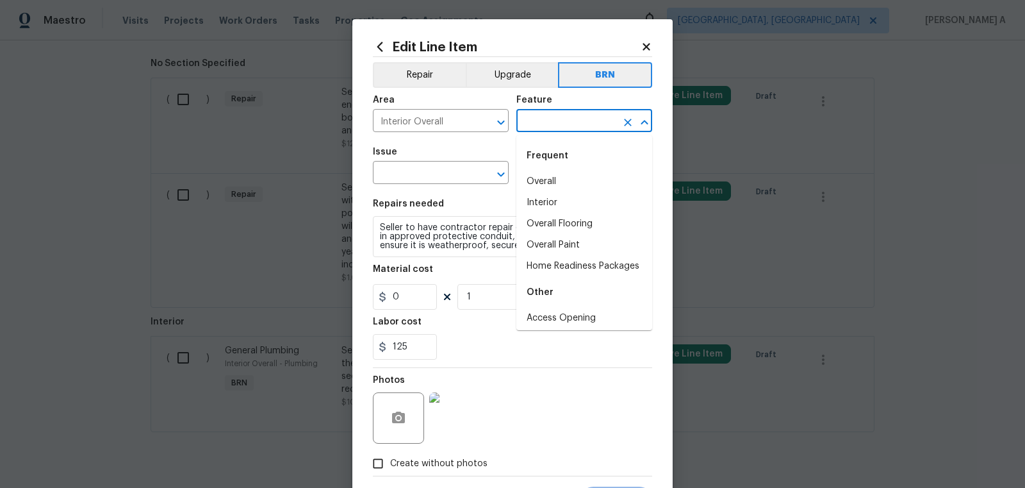
click at [570, 130] on input "text" at bounding box center [566, 122] width 100 height 20
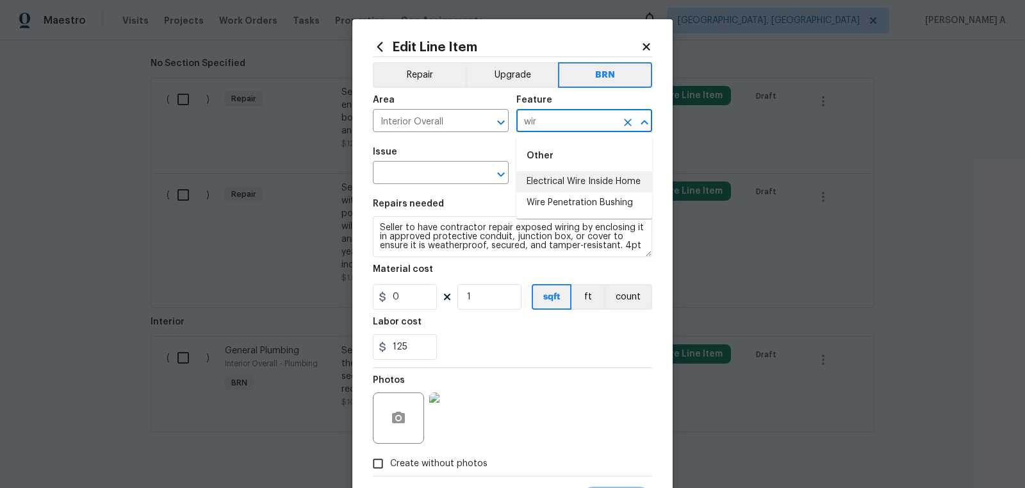
click at [584, 175] on li "Electrical Wire Inside Home" at bounding box center [584, 181] width 136 height 21
type input "Electrical Wire Inside Home"
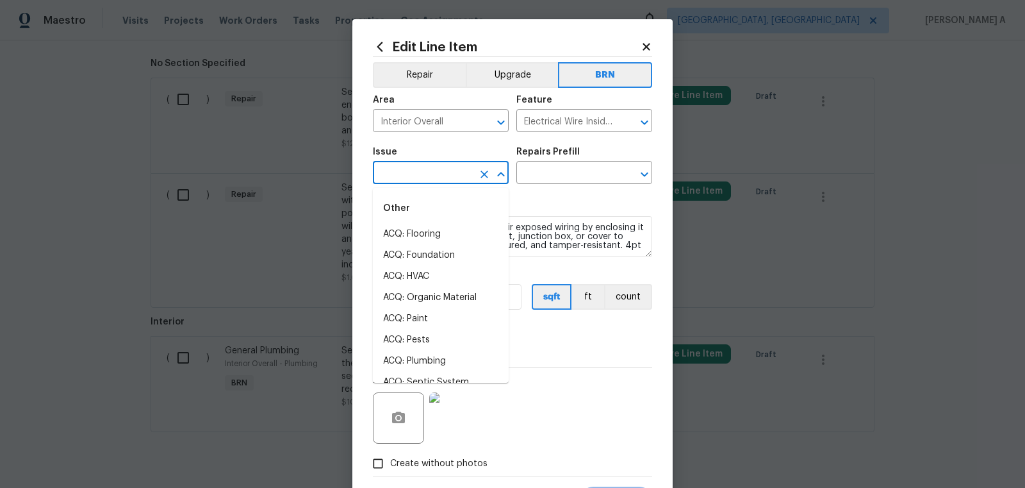
click at [412, 179] on input "text" at bounding box center [423, 174] width 100 height 20
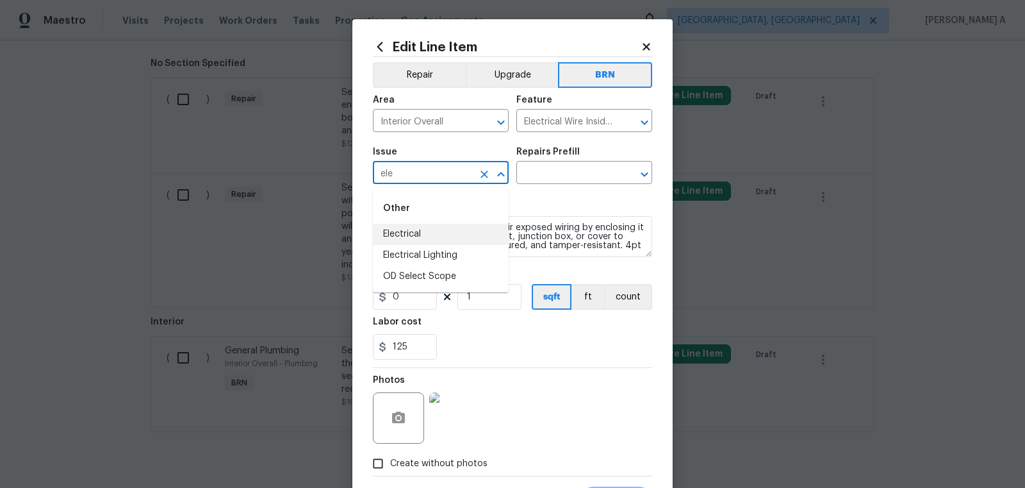
click at [415, 224] on li "Electrical" at bounding box center [441, 234] width 136 height 21
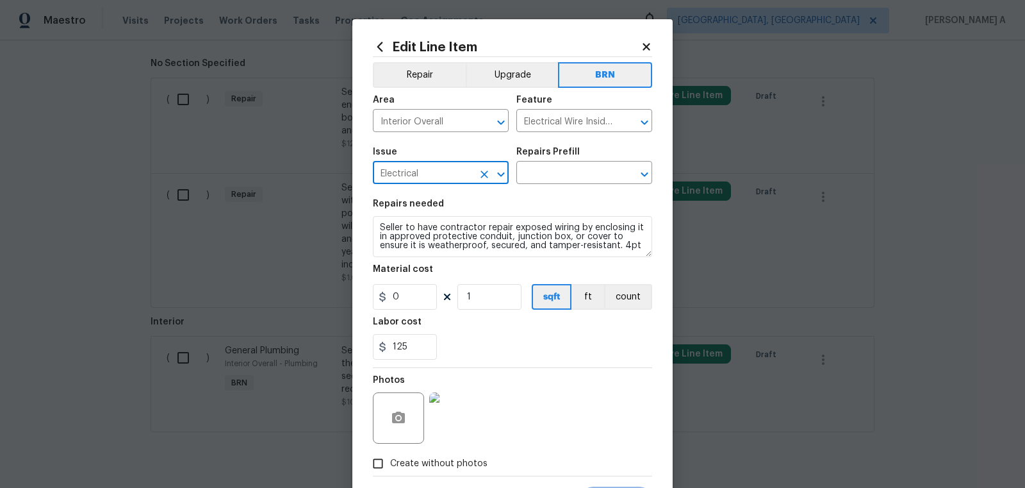
type input "Electrical"
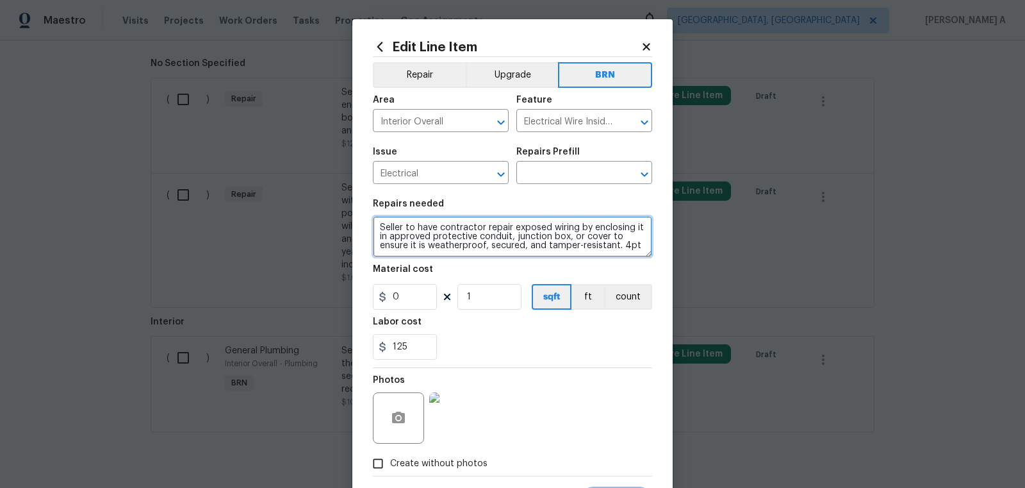
click at [427, 237] on textarea "Seller to have contractor repair exposed wiring by enclosing it in approved pro…" at bounding box center [512, 236] width 279 height 41
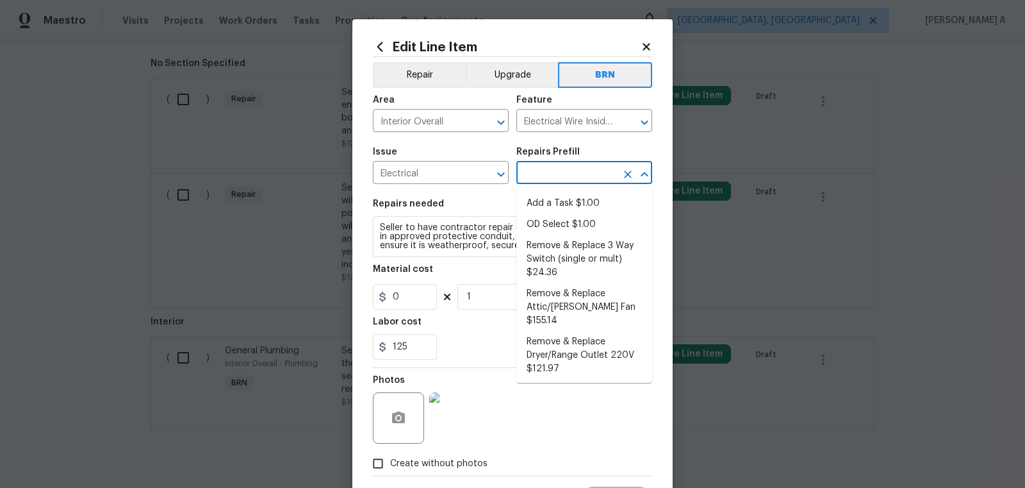
click at [540, 182] on input "text" at bounding box center [566, 174] width 100 height 20
click at [551, 212] on li "Add a Task $1.00" at bounding box center [584, 203] width 136 height 21
type input "Add a Task $1.00"
type textarea "HPM to detail"
type input "1"
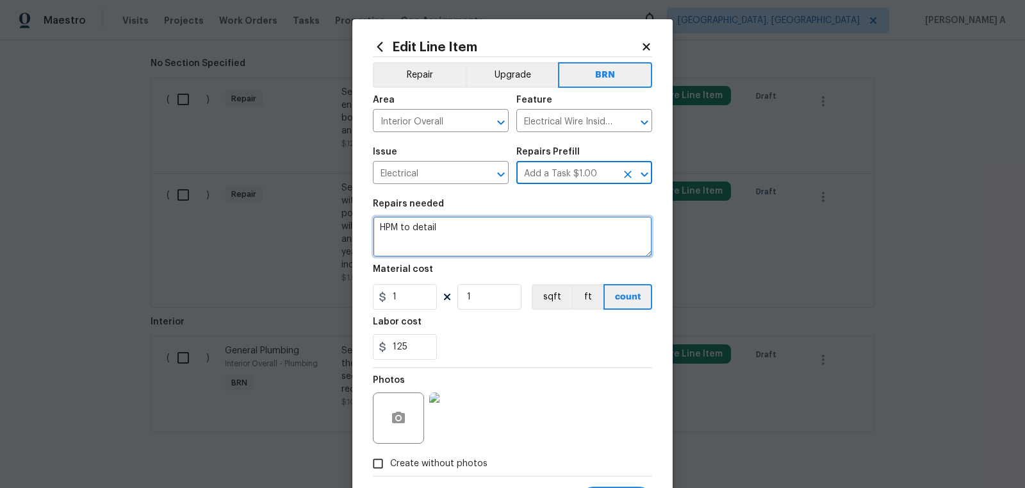
click at [490, 252] on textarea "HPM to detail" at bounding box center [512, 236] width 279 height 41
paste textarea "Seller to have contractor repair exposed wiring by enclosing it in approved pro…"
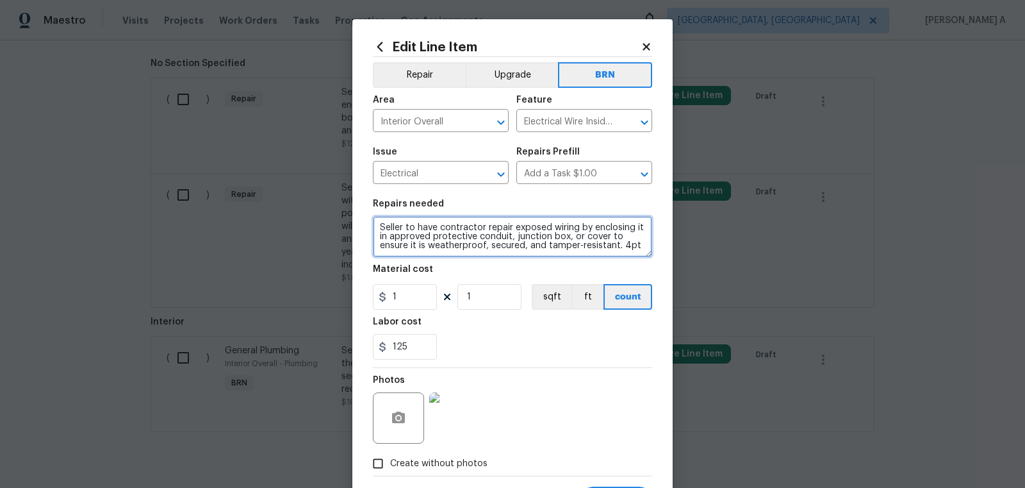
type textarea "Seller to have contractor repair exposed wiring by enclosing it in approved pro…"
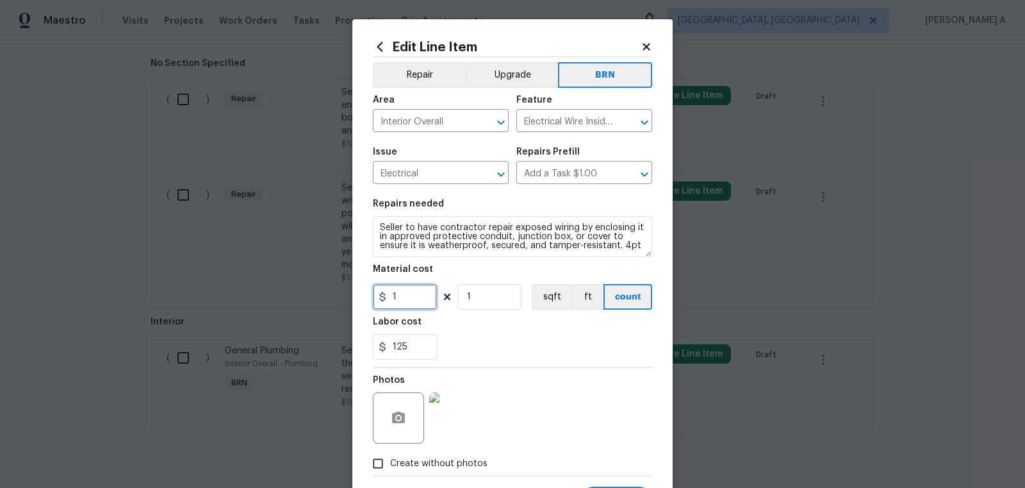
drag, startPoint x: 395, startPoint y: 302, endPoint x: 382, endPoint y: 298, distance: 14.0
click at [381, 298] on div "1" at bounding box center [405, 297] width 64 height 26
type input "0"
click at [479, 336] on div "125" at bounding box center [512, 347] width 279 height 26
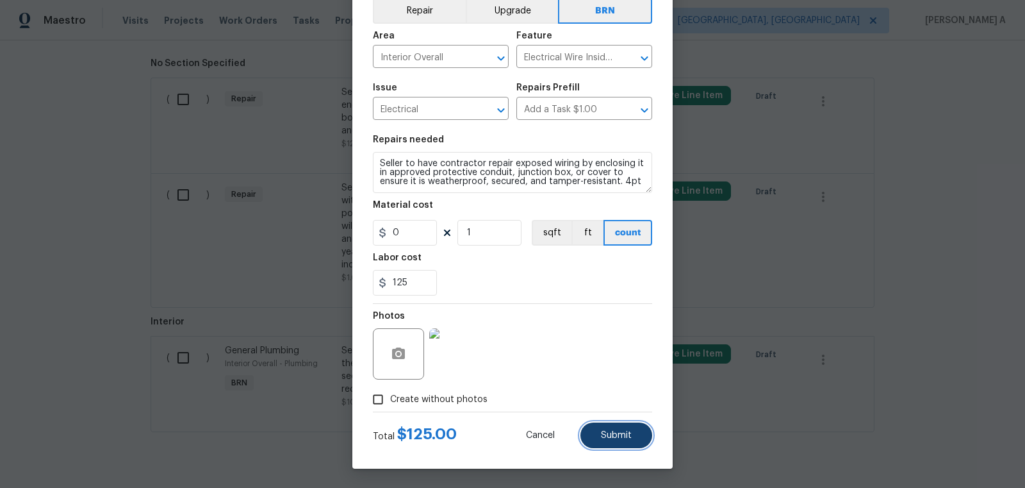
click at [620, 434] on span "Submit" at bounding box center [616, 436] width 31 height 10
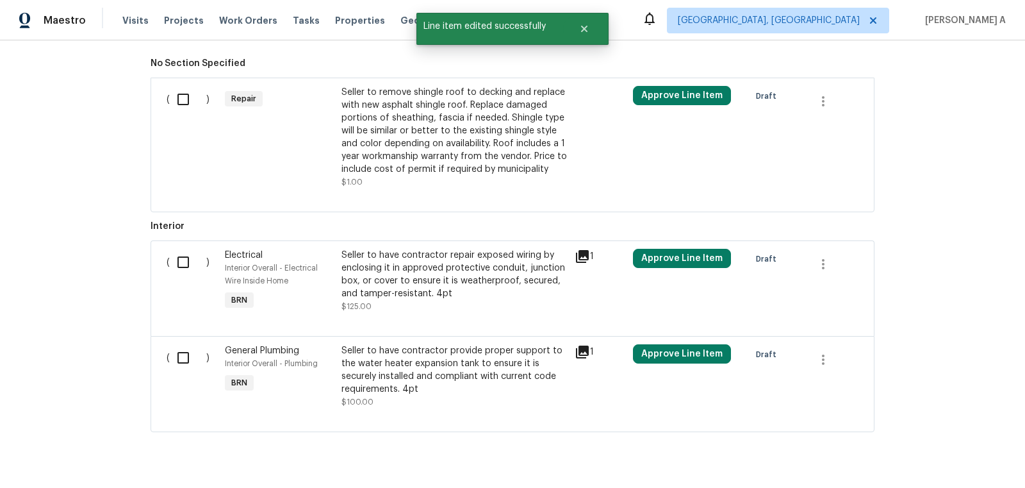
scroll to position [678, 0]
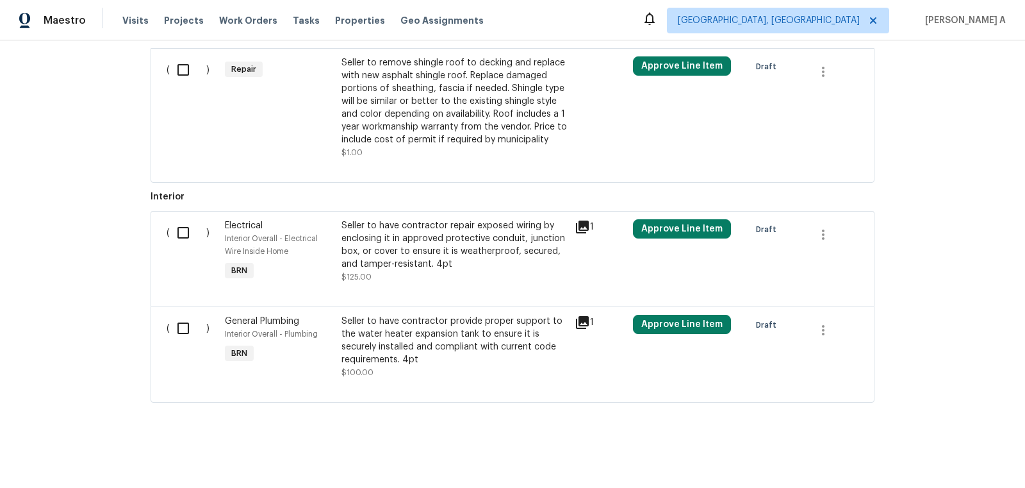
click at [186, 236] on input "checkbox" at bounding box center [188, 232] width 37 height 27
checkbox input "true"
click at [190, 324] on input "checkbox" at bounding box center [188, 328] width 37 height 27
checkbox input "true"
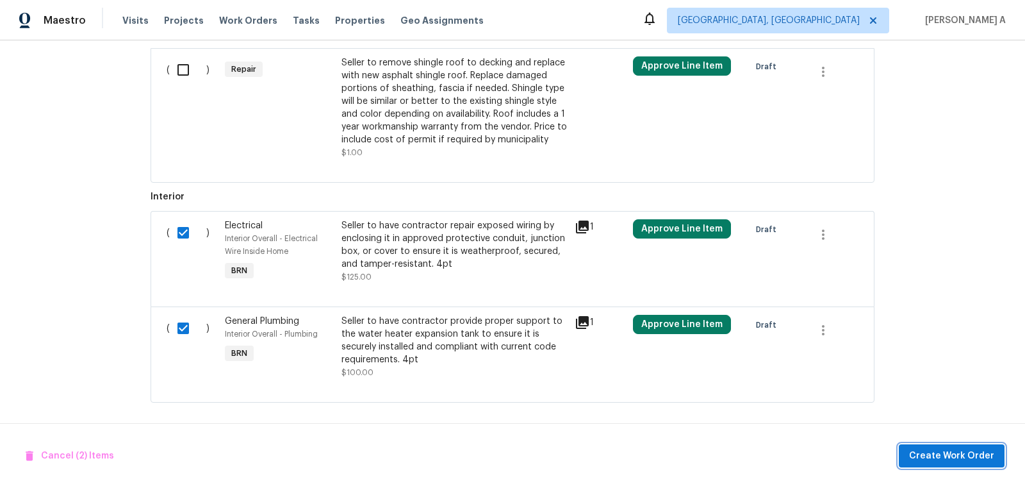
click at [962, 456] on span "Create Work Order" at bounding box center [951, 456] width 85 height 16
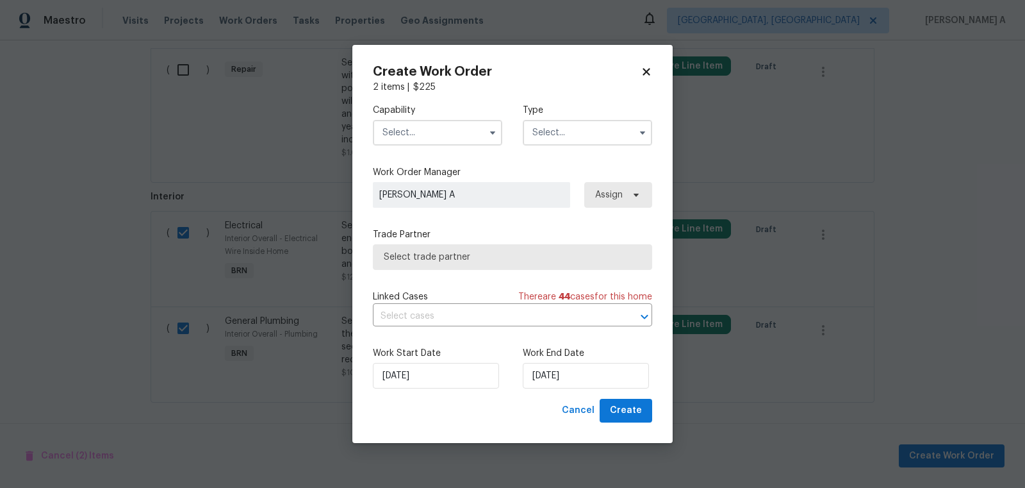
click at [432, 137] on input "text" at bounding box center [437, 133] width 129 height 26
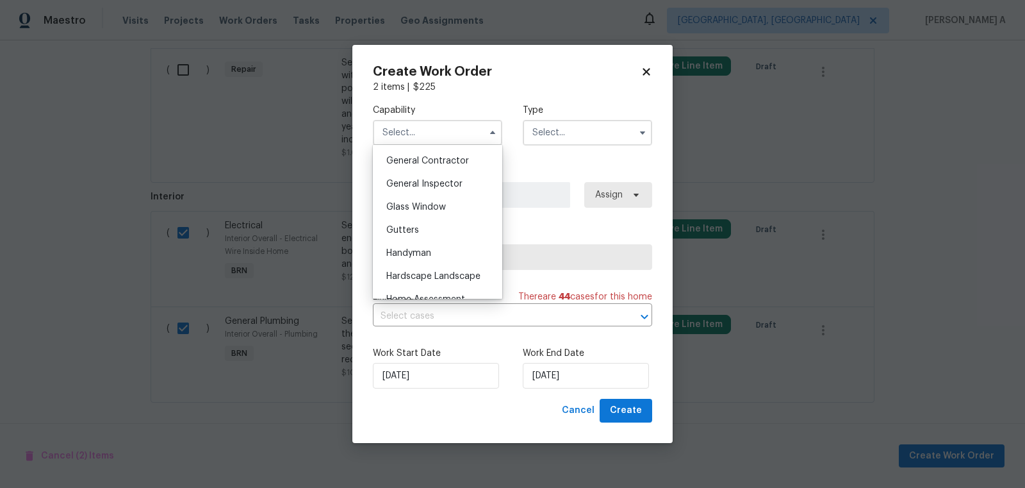
scroll to position [620, 0]
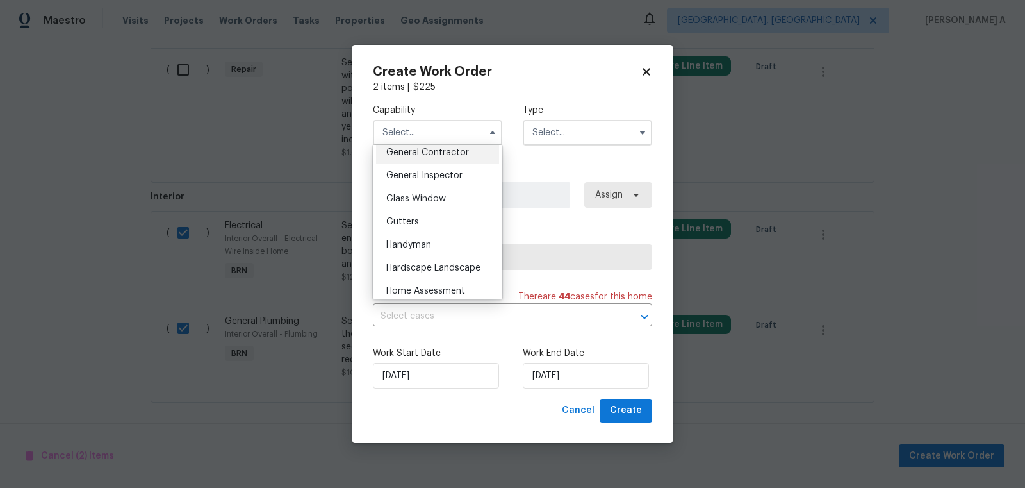
click at [451, 154] on span "General Contractor" at bounding box center [427, 152] width 83 height 9
type input "General Contractor"
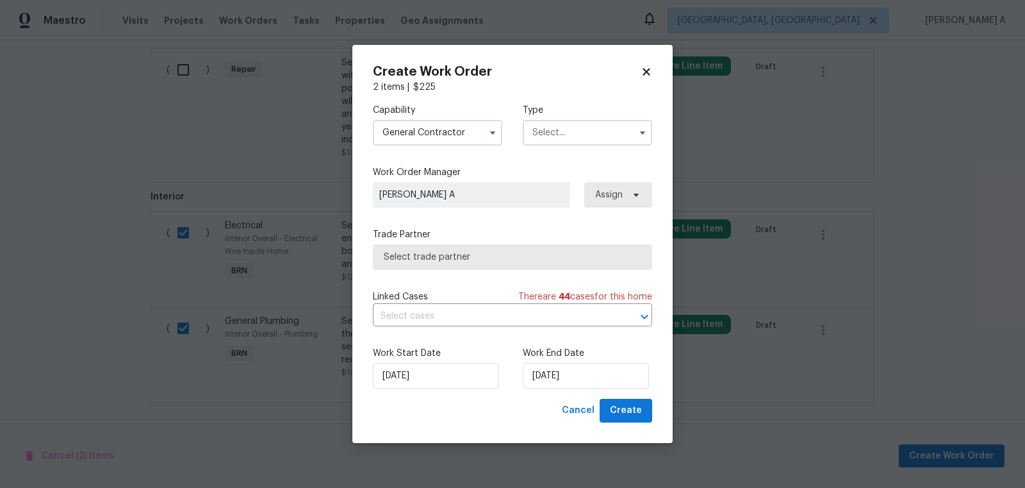
click at [575, 138] on input "text" at bounding box center [587, 133] width 129 height 26
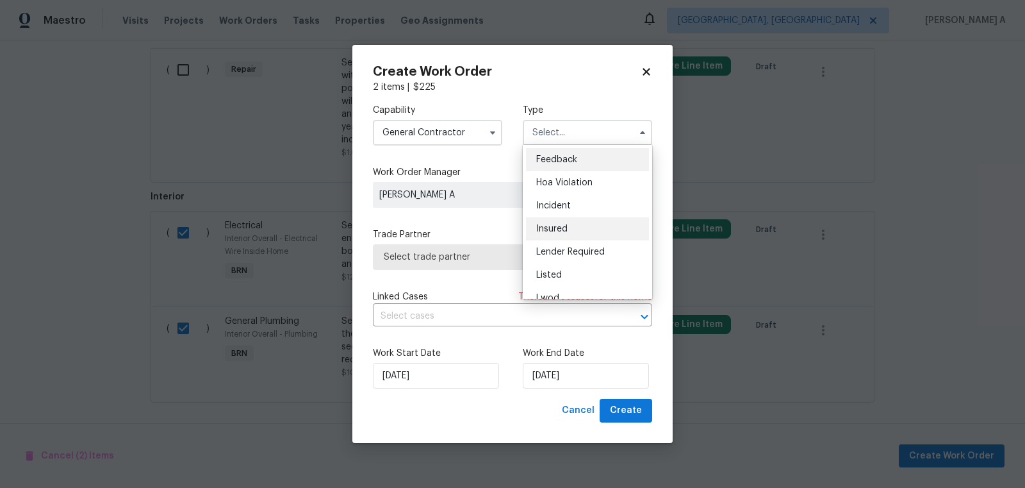
scroll to position [152, 0]
click at [575, 231] on div "Resale" at bounding box center [587, 238] width 123 height 23
type input "Resale"
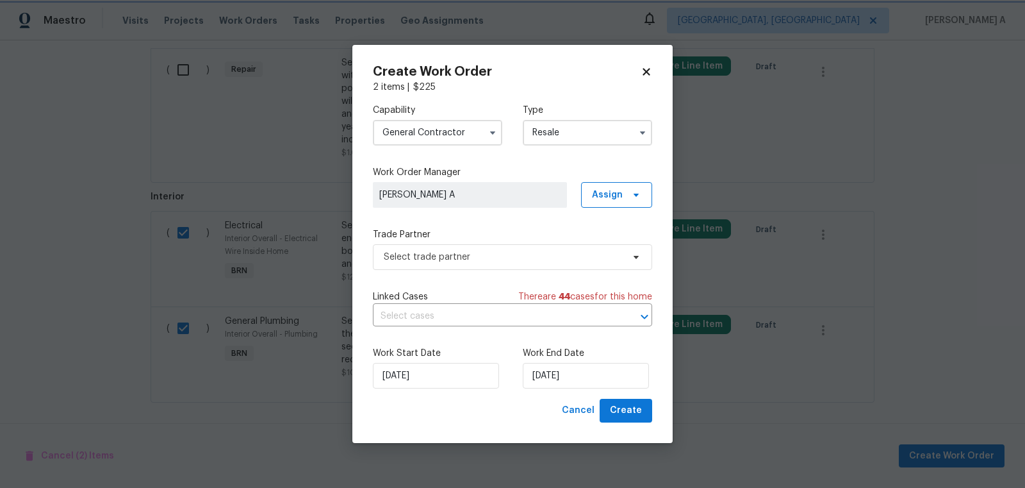
scroll to position [0, 0]
click at [521, 255] on span "Select trade partner" at bounding box center [503, 257] width 239 height 13
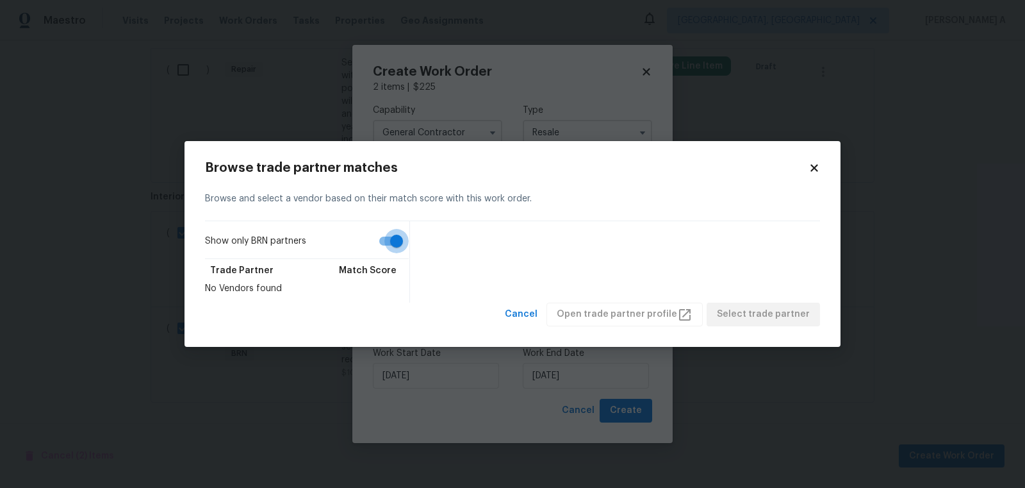
click at [390, 243] on input "Show only BRN partners" at bounding box center [396, 241] width 73 height 24
checkbox input "false"
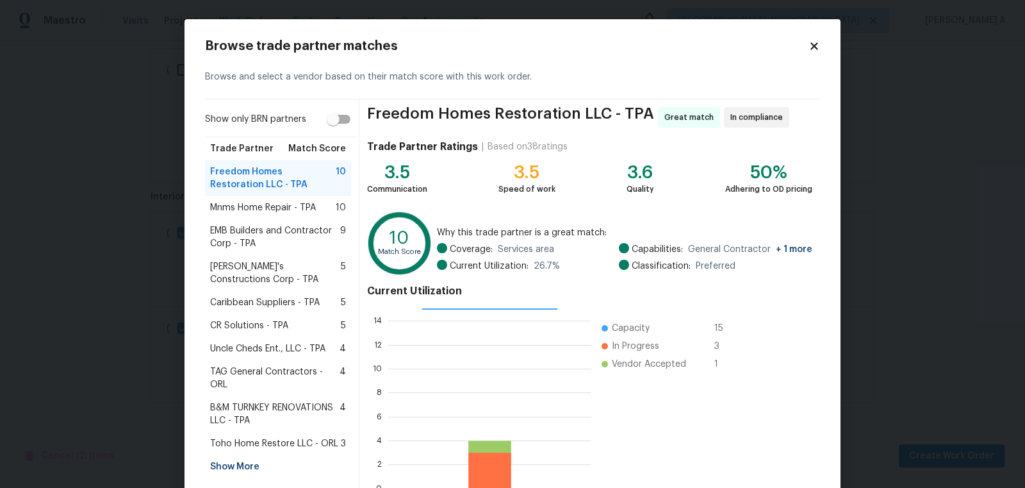
scroll to position [77, 0]
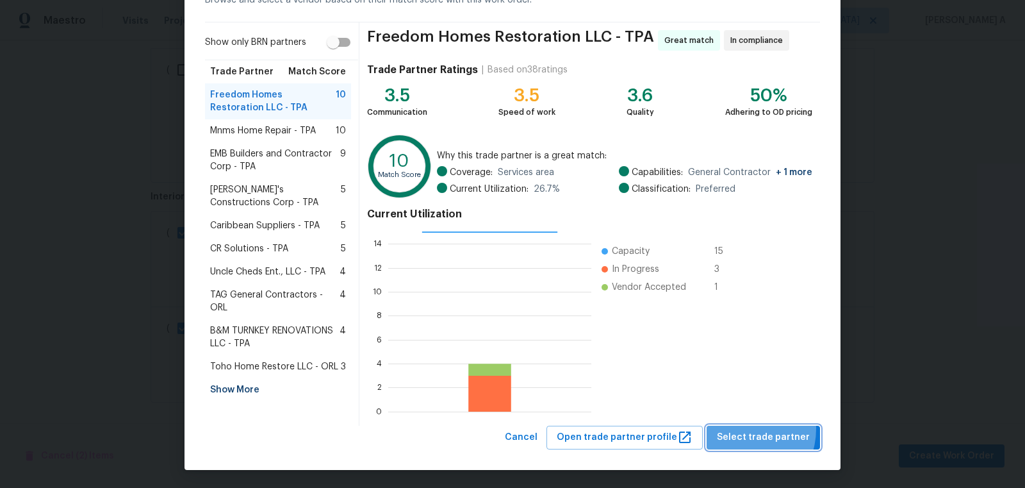
click at [744, 427] on button "Select trade partner" at bounding box center [763, 437] width 113 height 24
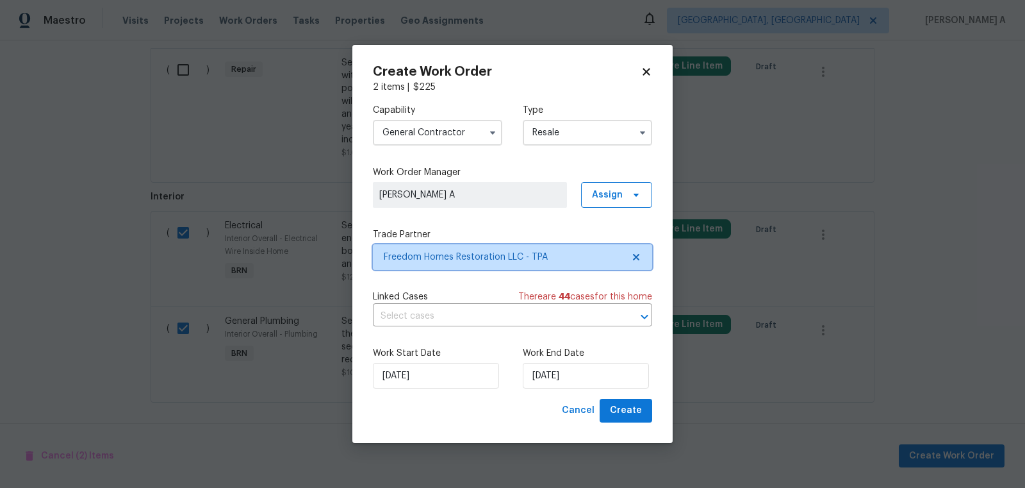
scroll to position [0, 0]
click at [472, 315] on input "text" at bounding box center [494, 316] width 243 height 20
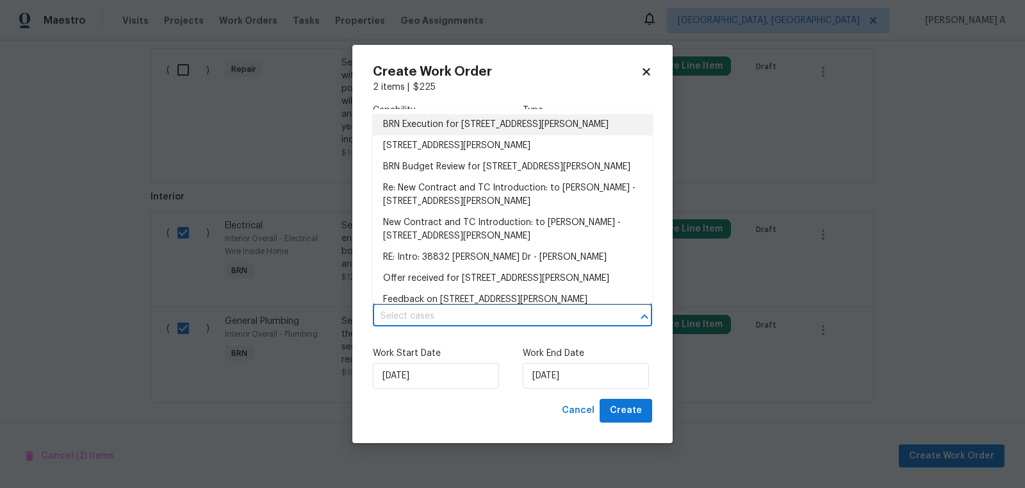
click at [427, 127] on li "BRN Execution for 38832 Henry Dr, Zephyrhills, FL 33542" at bounding box center [512, 124] width 279 height 21
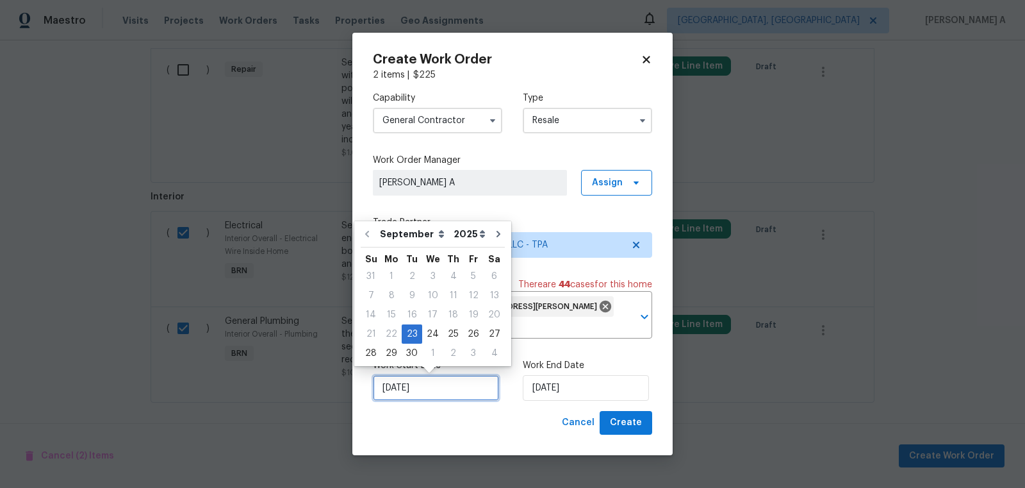
click at [413, 390] on input "9/23/2025" at bounding box center [436, 388] width 126 height 26
click at [430, 339] on div "24" at bounding box center [432, 334] width 21 height 18
type input "9/24/2025"
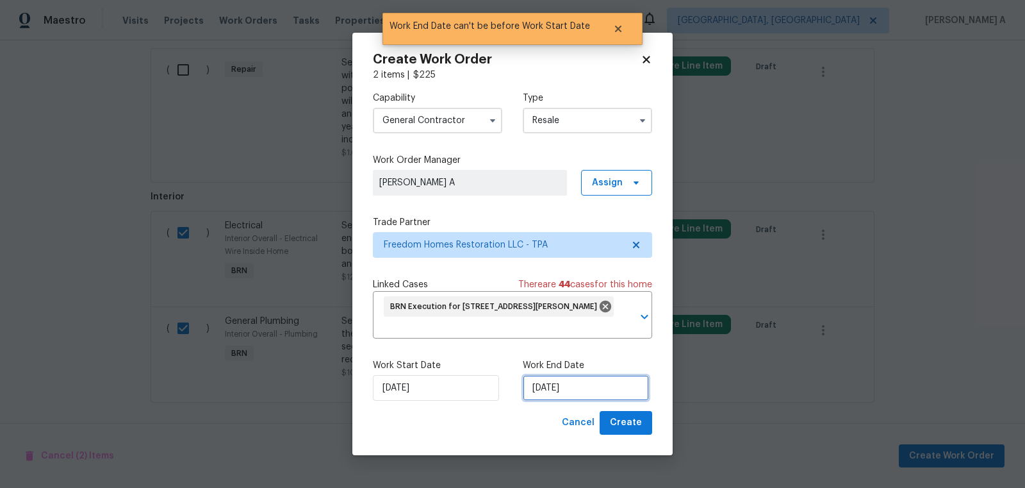
click at [579, 388] on input "9/24/2025" at bounding box center [586, 388] width 126 height 26
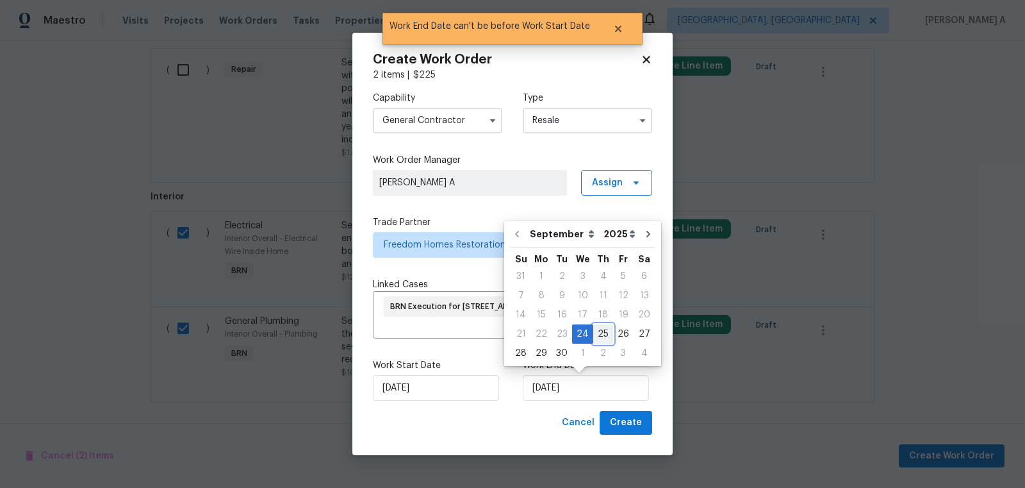
click at [601, 329] on div "25" at bounding box center [603, 334] width 20 height 18
type input "9/25/2025"
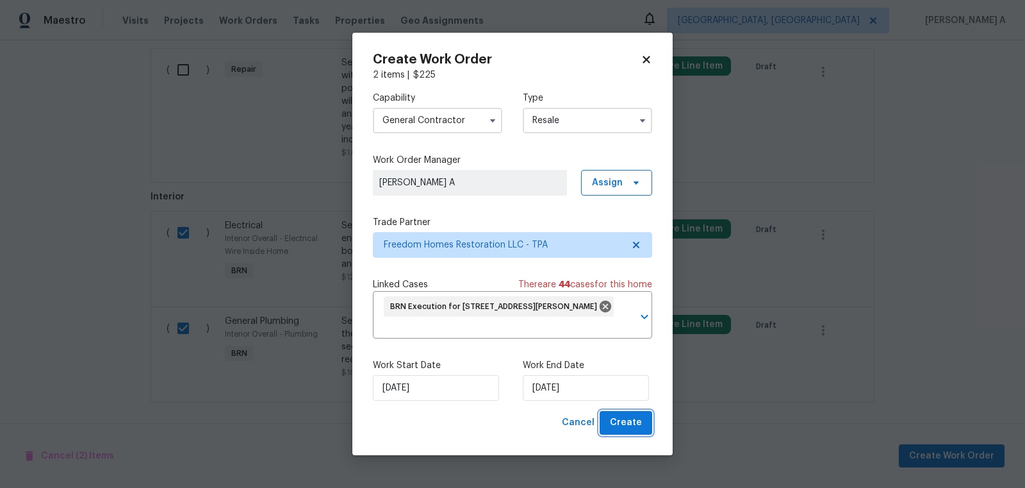
click at [623, 430] on span "Create" at bounding box center [626, 423] width 32 height 16
checkbox input "false"
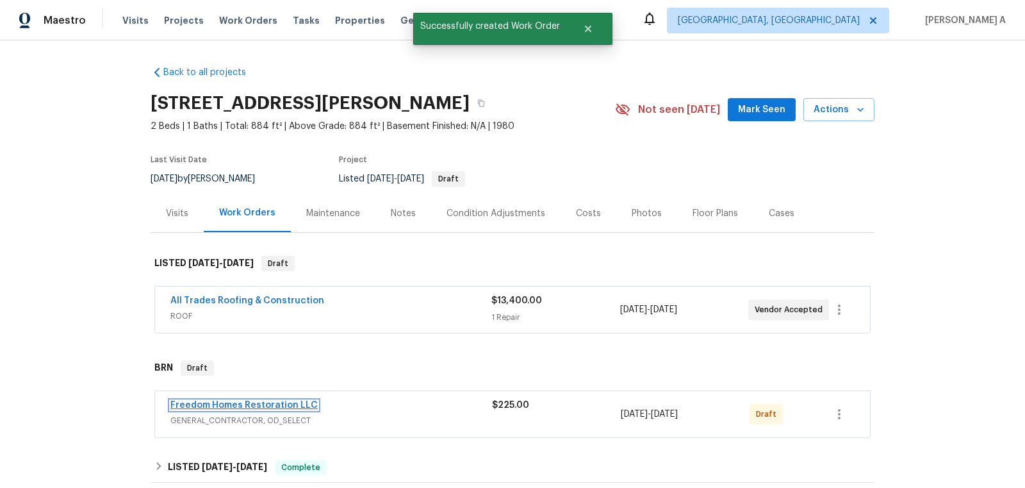
click at [245, 400] on link "Freedom Homes Restoration LLC" at bounding box center [243, 404] width 147 height 9
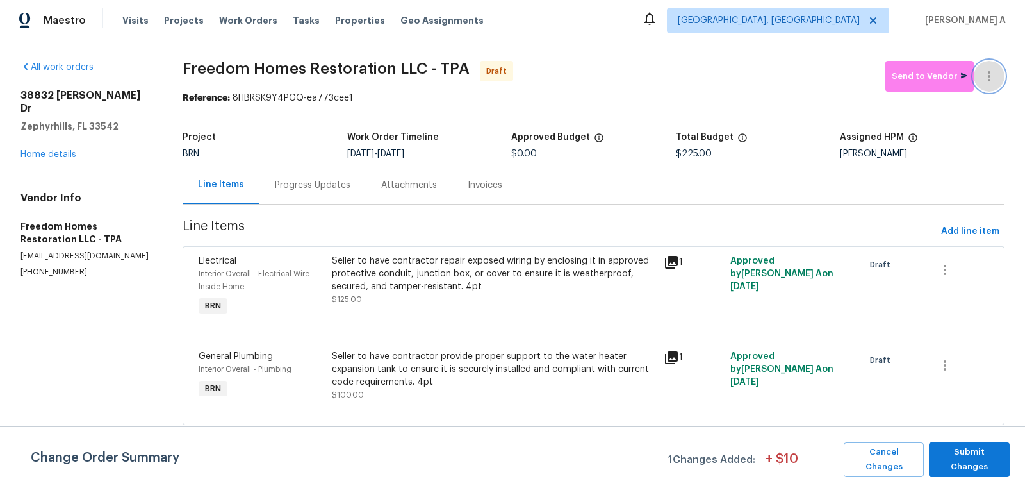
click at [998, 66] on button "button" at bounding box center [989, 76] width 31 height 31
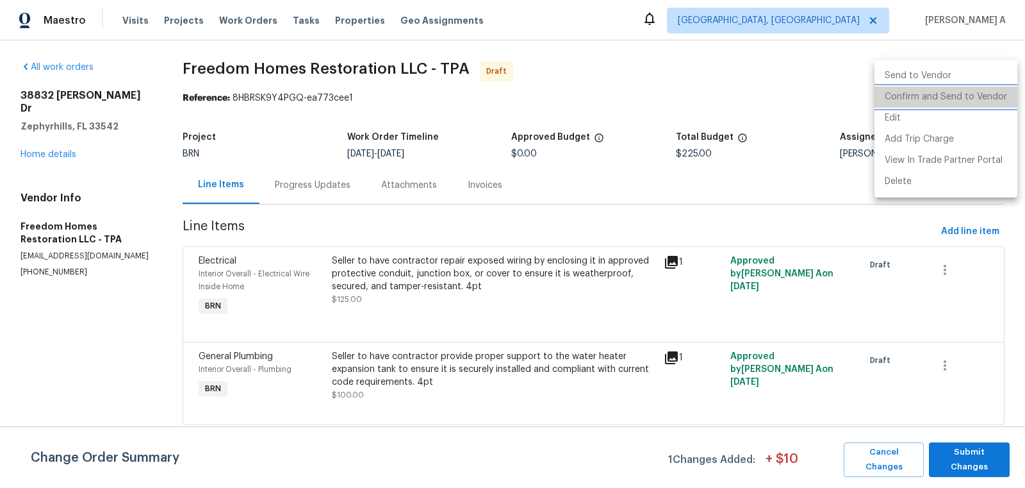
click at [998, 90] on li "Confirm and Send to Vendor" at bounding box center [946, 96] width 143 height 21
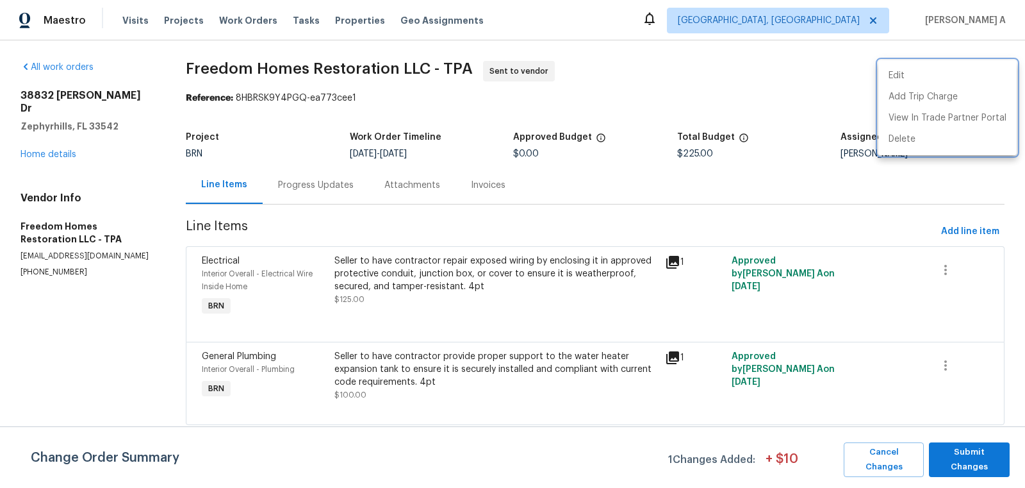
click at [326, 185] on div at bounding box center [512, 244] width 1025 height 488
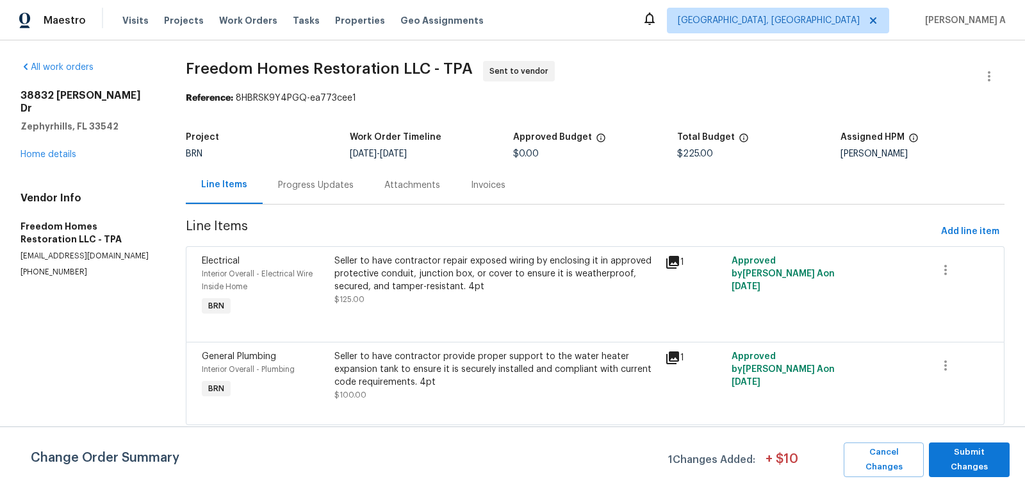
click at [305, 190] on div "Progress Updates" at bounding box center [316, 185] width 76 height 13
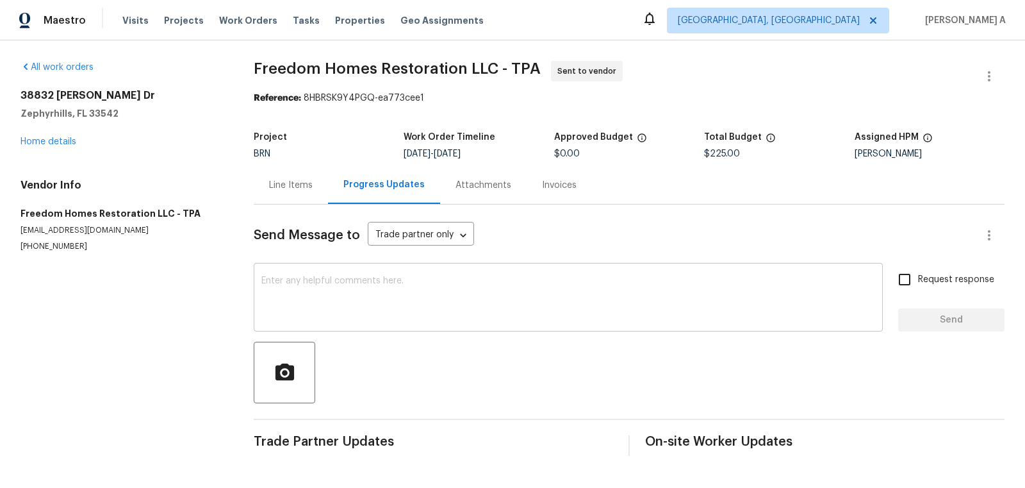
click at [340, 295] on textarea at bounding box center [568, 298] width 614 height 45
paste textarea "Hi, I'm Akshay from Opendoor. Just wanted to check if you received the workorde…"
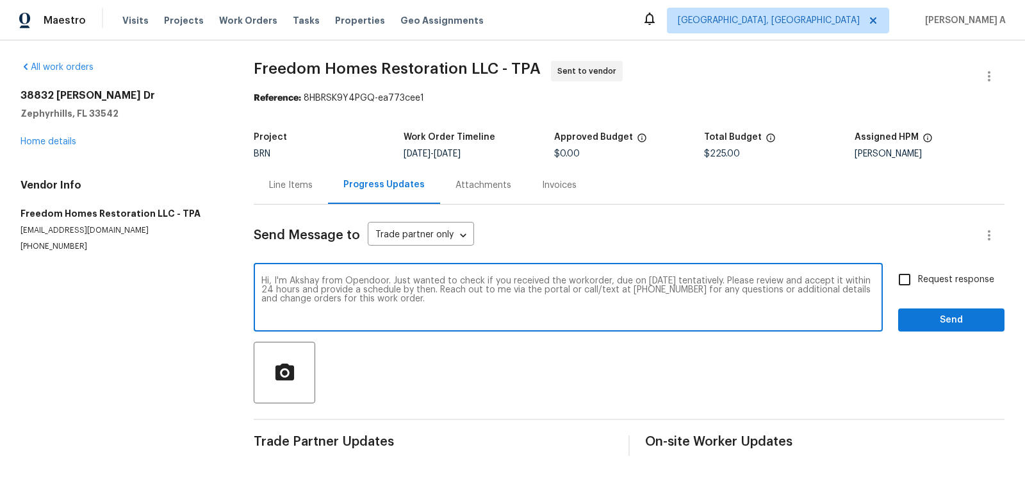
type textarea "Hi, I'm Akshay from Opendoor. Just wanted to check if you received the workorde…"
click at [914, 284] on input "Request response" at bounding box center [904, 279] width 27 height 27
checkbox input "true"
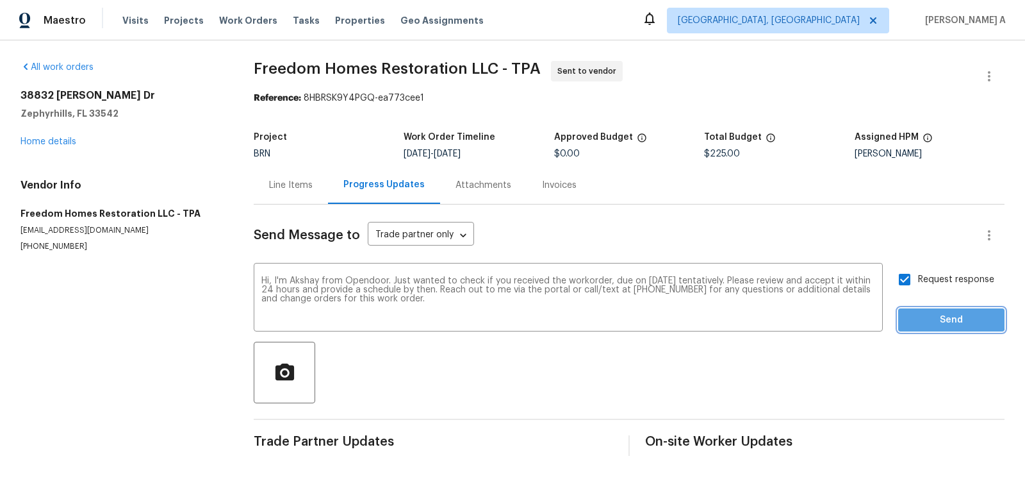
click at [941, 319] on span "Send" at bounding box center [952, 320] width 86 height 16
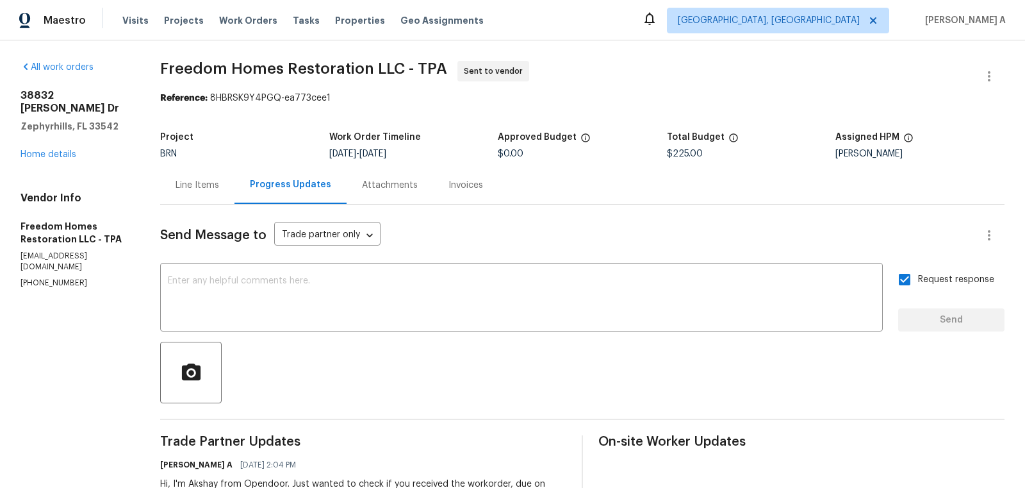
click at [182, 188] on div "Line Items" at bounding box center [198, 185] width 44 height 13
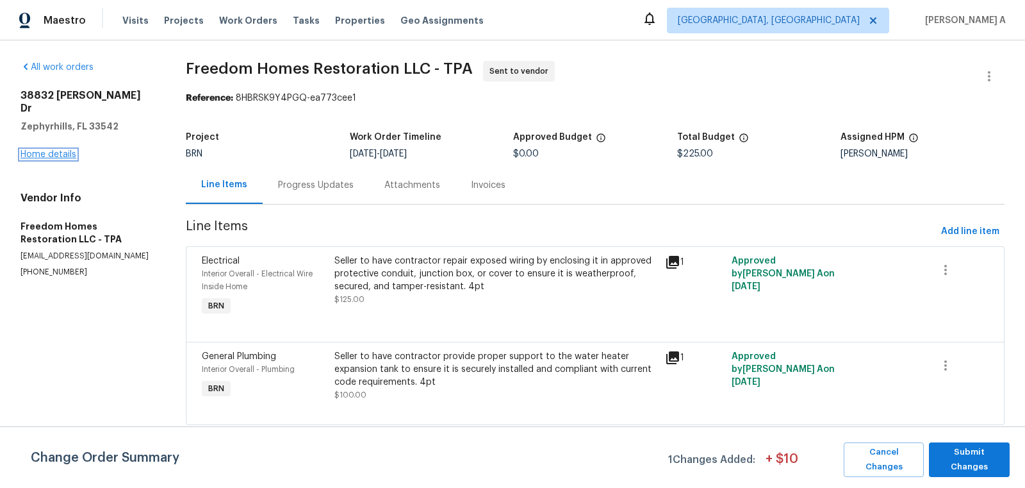
click at [67, 150] on link "Home details" at bounding box center [49, 154] width 56 height 9
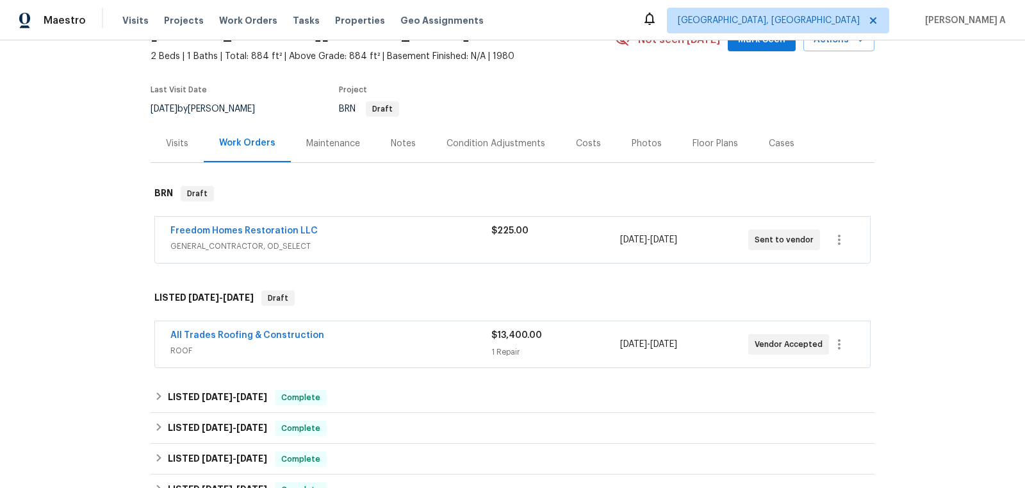
scroll to position [65, 0]
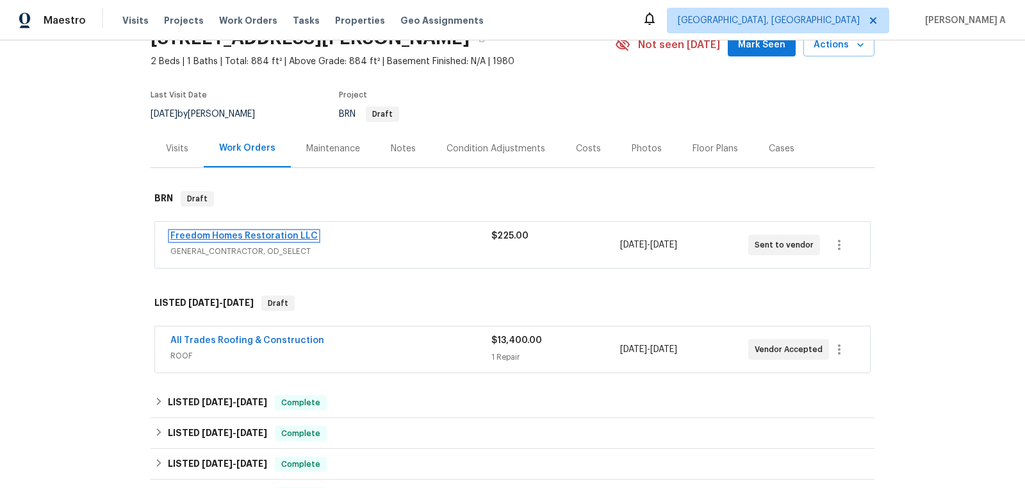
click at [275, 236] on link "Freedom Homes Restoration LLC" at bounding box center [243, 235] width 147 height 9
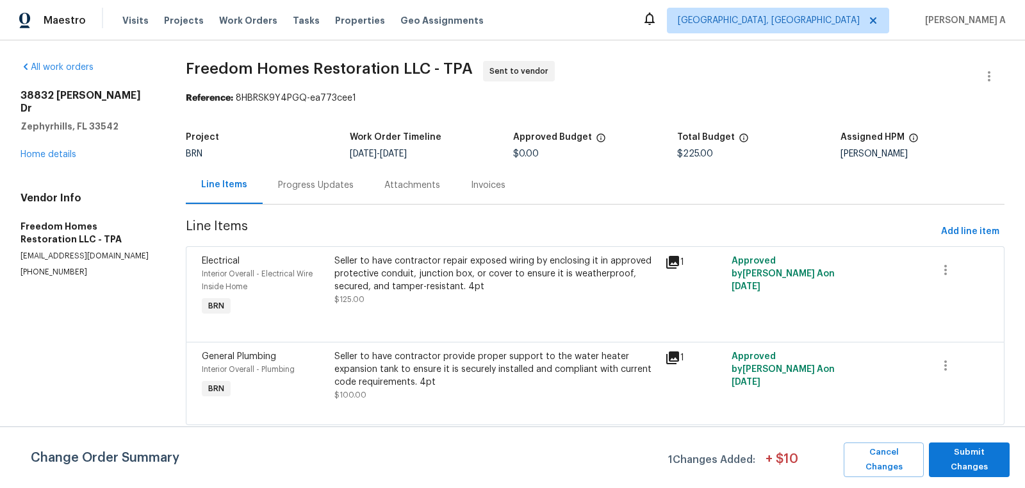
click at [311, 196] on div "Progress Updates" at bounding box center [316, 185] width 106 height 38
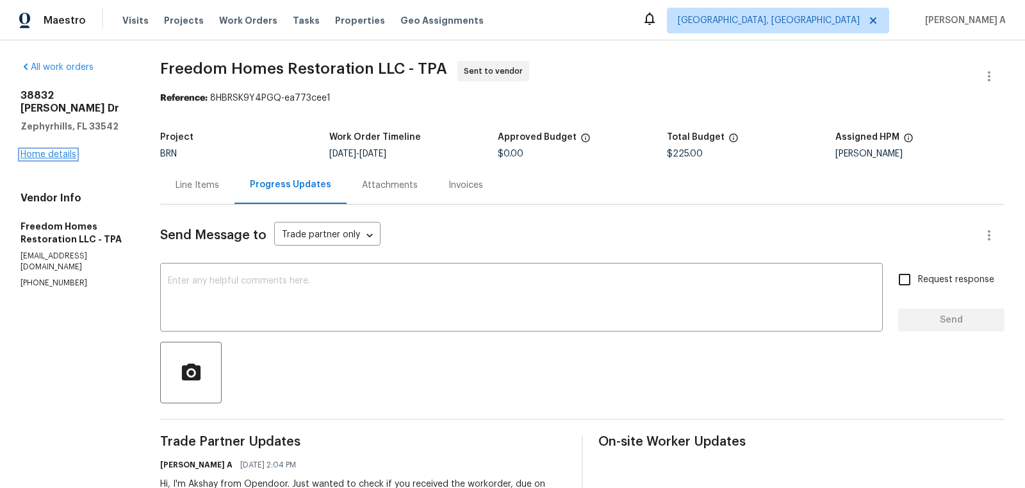
click at [50, 150] on link "Home details" at bounding box center [49, 154] width 56 height 9
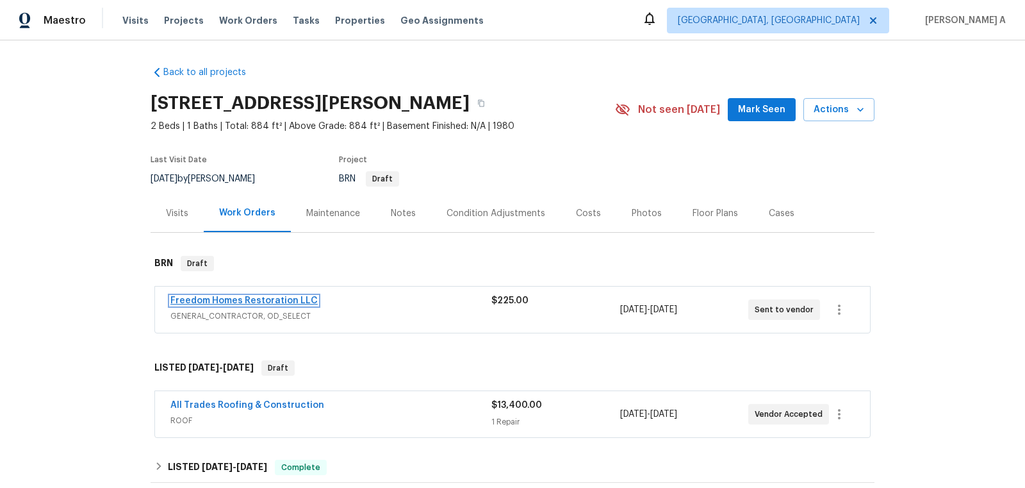
click at [229, 301] on link "Freedom Homes Restoration LLC" at bounding box center [243, 300] width 147 height 9
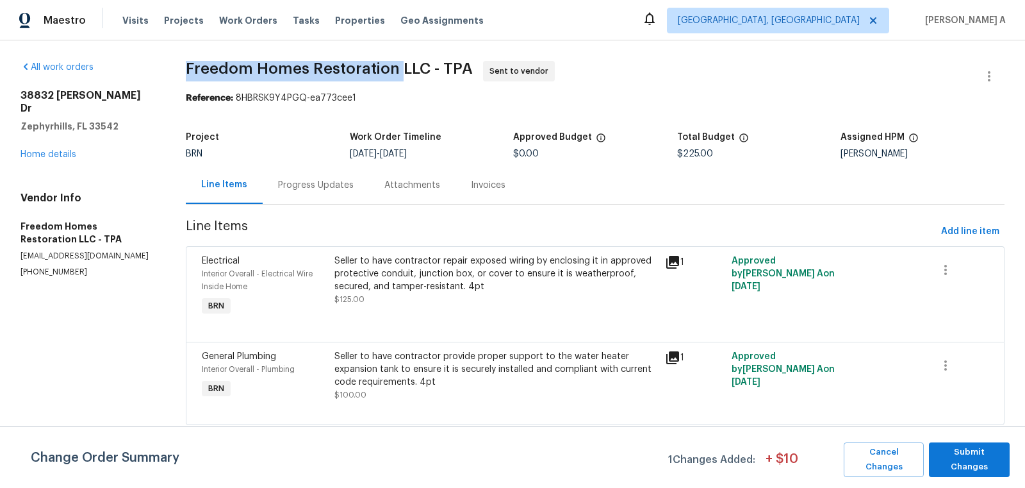
drag, startPoint x: 176, startPoint y: 68, endPoint x: 395, endPoint y: 68, distance: 219.1
click at [395, 68] on div "All work orders 38832 Henry Dr Zephyrhills, FL 33542 Home details Vendor Info F…" at bounding box center [512, 250] width 1025 height 420
copy span "Freedom Homes Restoration"
click at [62, 150] on link "Home details" at bounding box center [49, 154] width 56 height 9
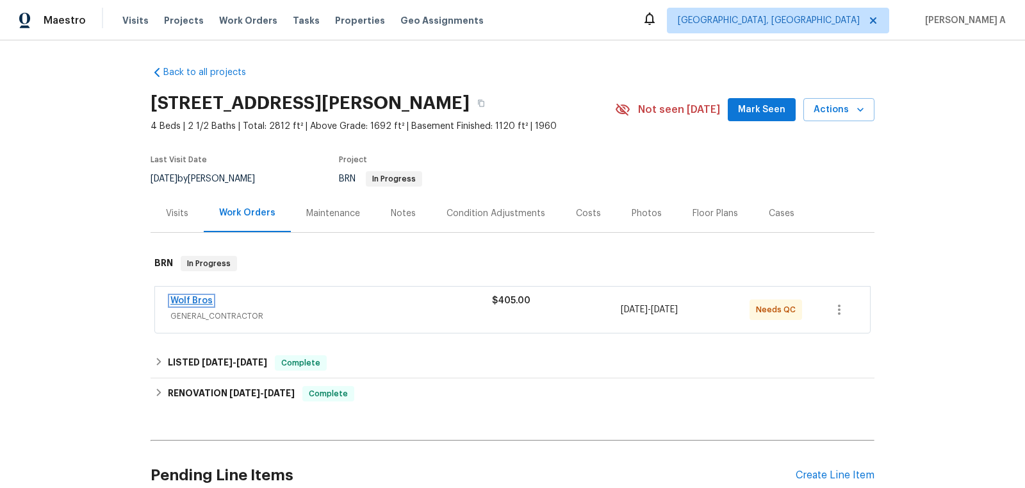
click at [197, 296] on link "Wolf Bros" at bounding box center [191, 300] width 42 height 9
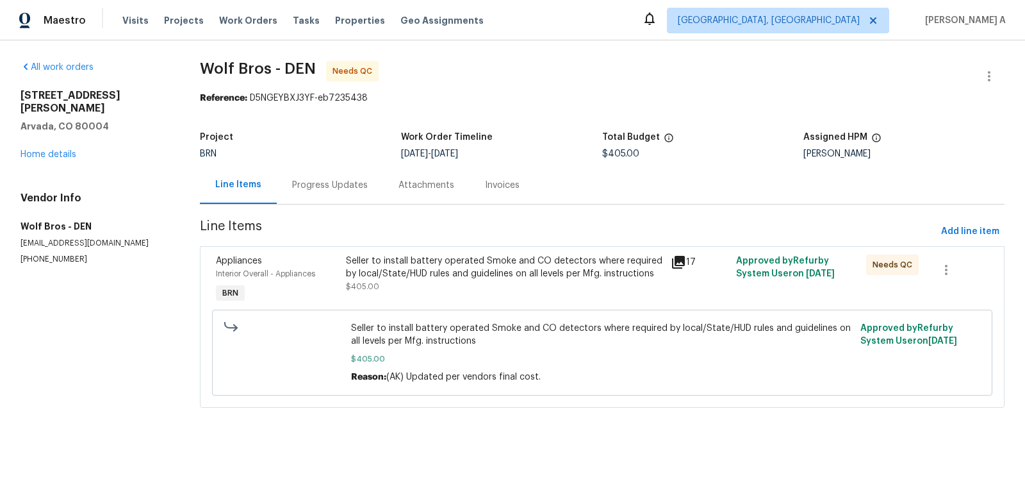
click at [497, 268] on div "Seller to install battery operated Smoke and CO detectors where required by loc…" at bounding box center [505, 267] width 318 height 26
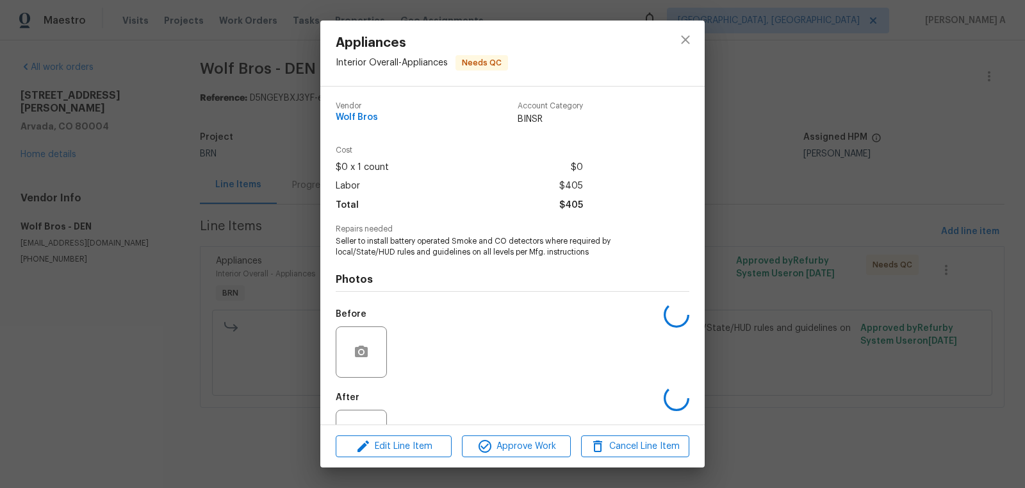
scroll to position [49, 0]
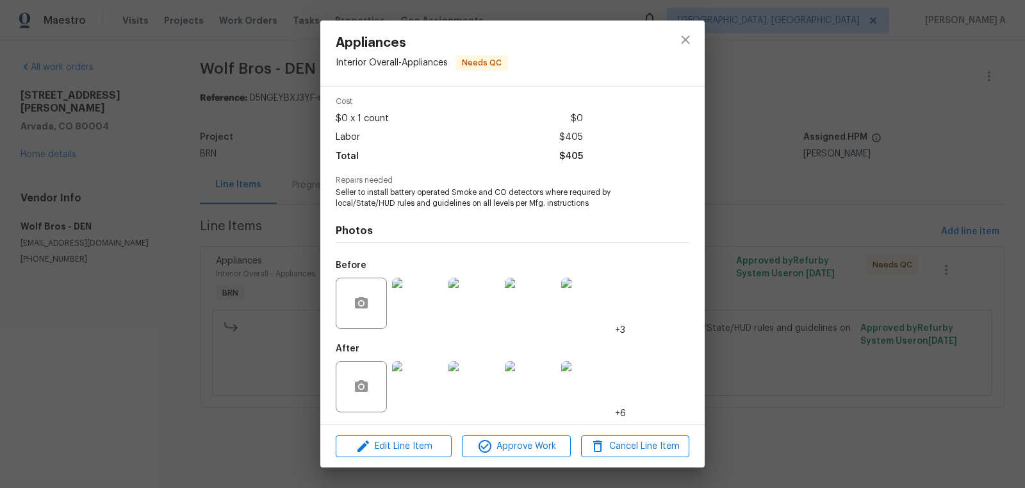
click at [431, 379] on img at bounding box center [417, 386] width 51 height 51
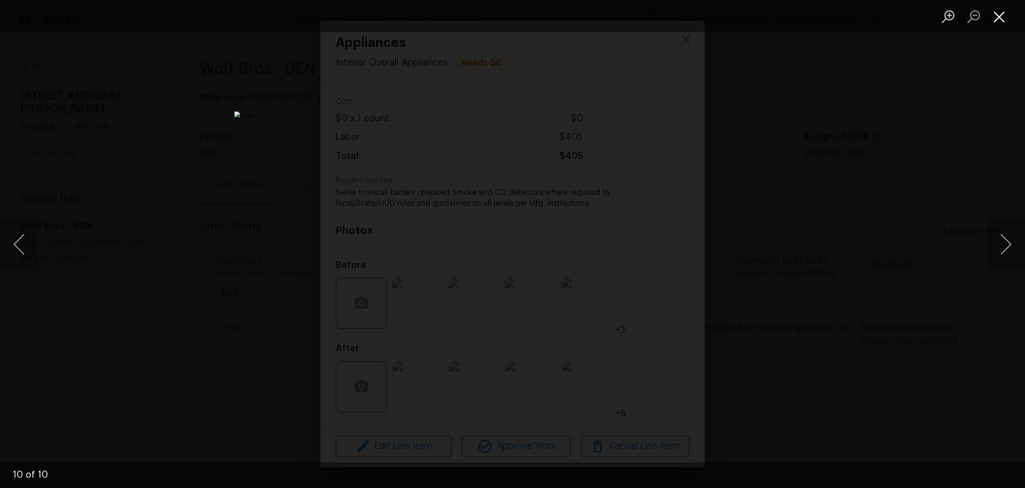
click at [1008, 23] on button "Close lightbox" at bounding box center [1000, 16] width 26 height 22
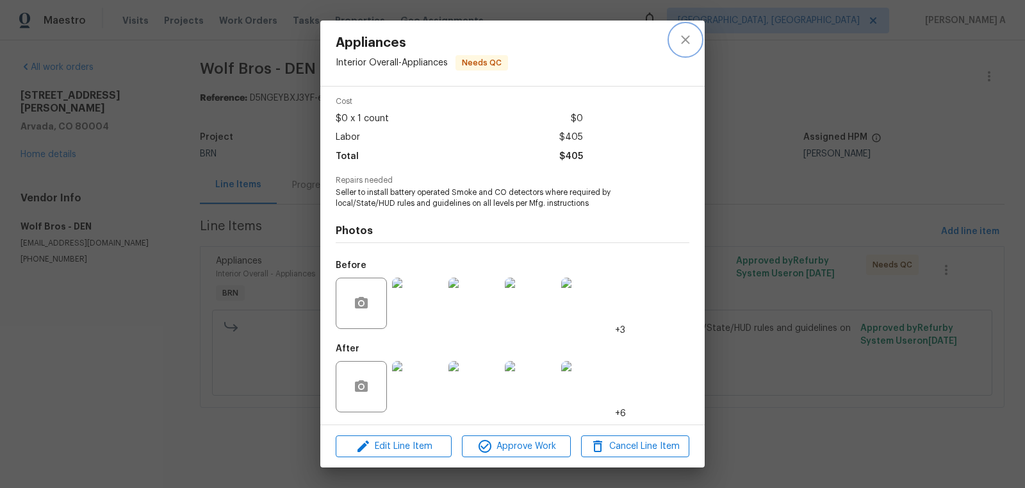
click at [684, 38] on icon "close" at bounding box center [685, 39] width 8 height 8
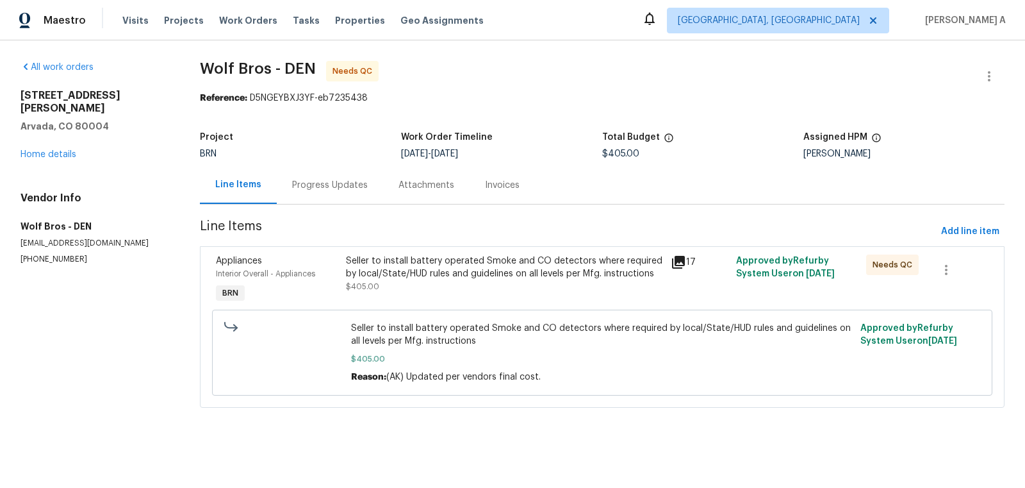
click at [364, 181] on div "Progress Updates" at bounding box center [330, 185] width 106 height 38
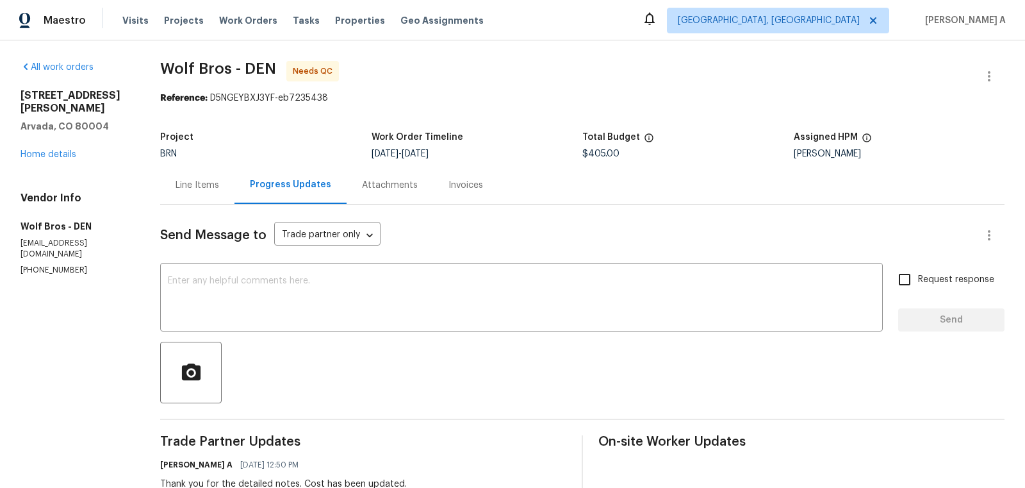
click at [188, 177] on div "Line Items" at bounding box center [197, 185] width 74 height 38
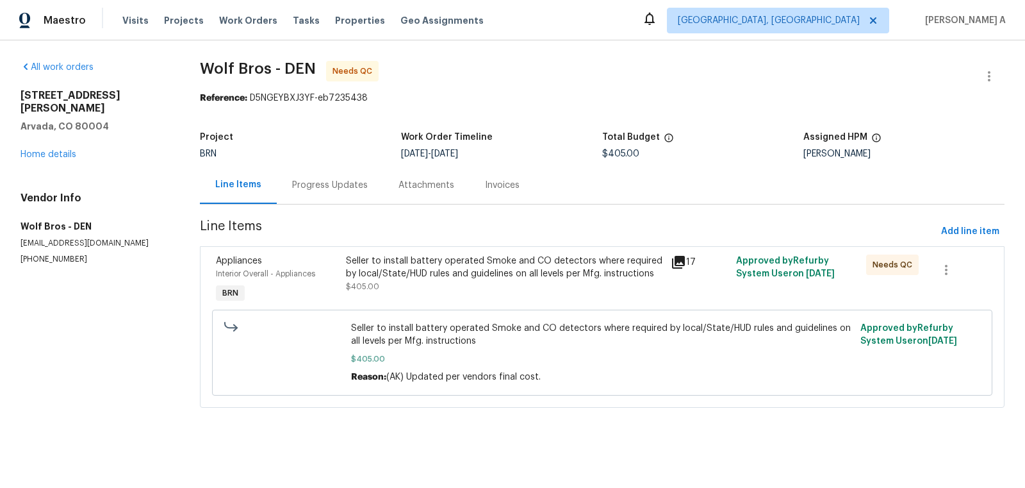
click at [498, 288] on div "Seller to install battery operated Smoke and CO detectors where required by loc…" at bounding box center [505, 273] width 318 height 38
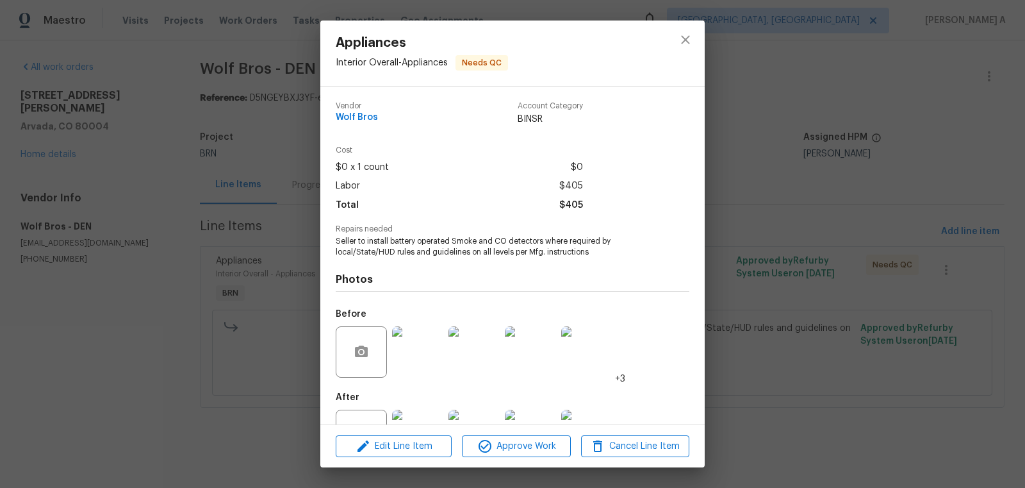
scroll to position [49, 0]
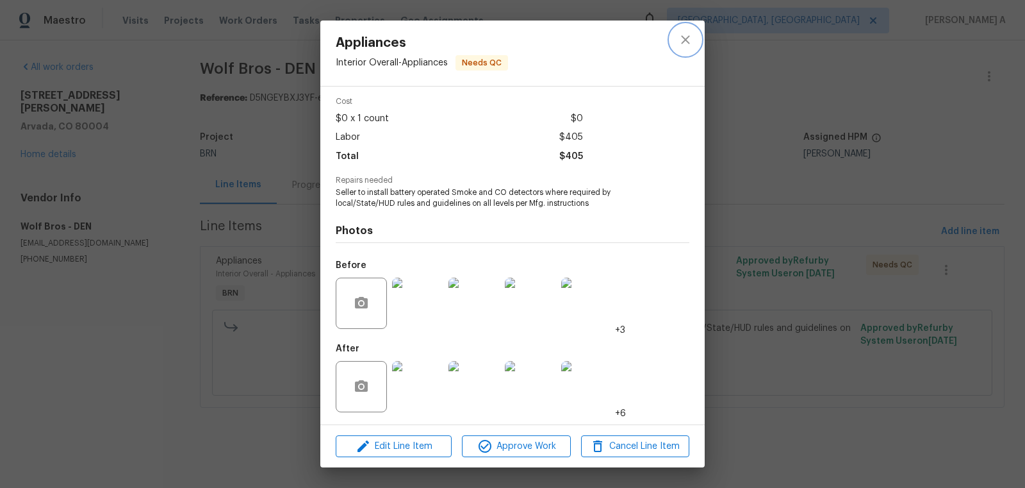
click at [687, 52] on button "close" at bounding box center [685, 39] width 31 height 31
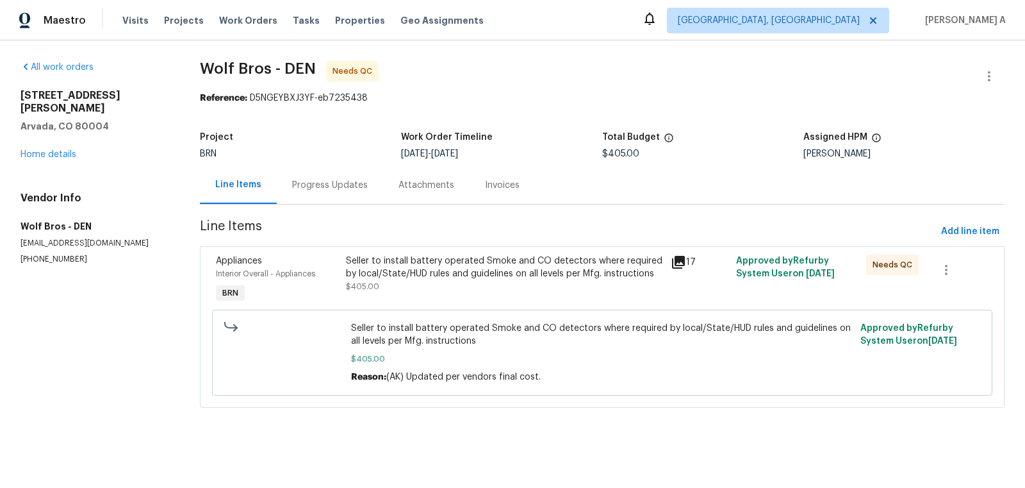
click at [549, 268] on div "Seller to install battery operated Smoke and CO detectors where required by loc…" at bounding box center [505, 267] width 318 height 26
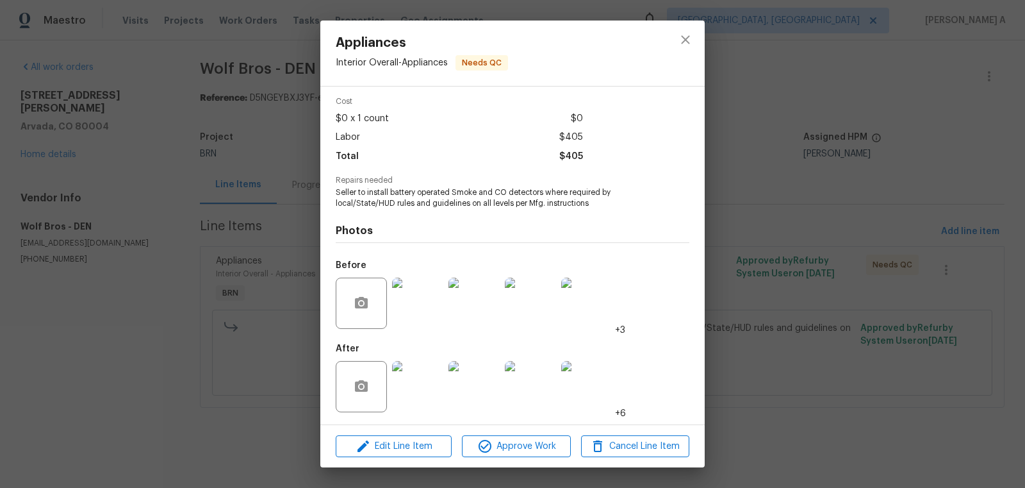
click at [417, 395] on img at bounding box center [417, 386] width 51 height 51
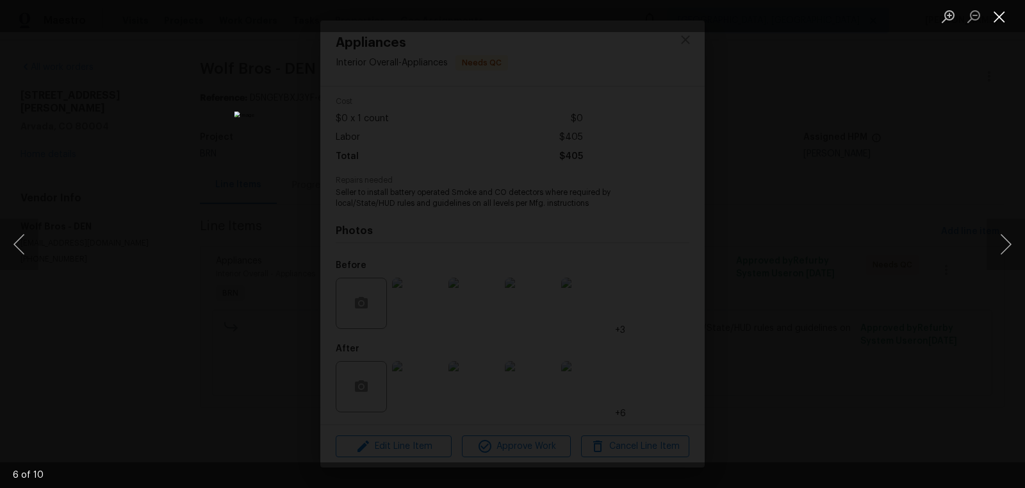
click at [998, 18] on button "Close lightbox" at bounding box center [1000, 16] width 26 height 22
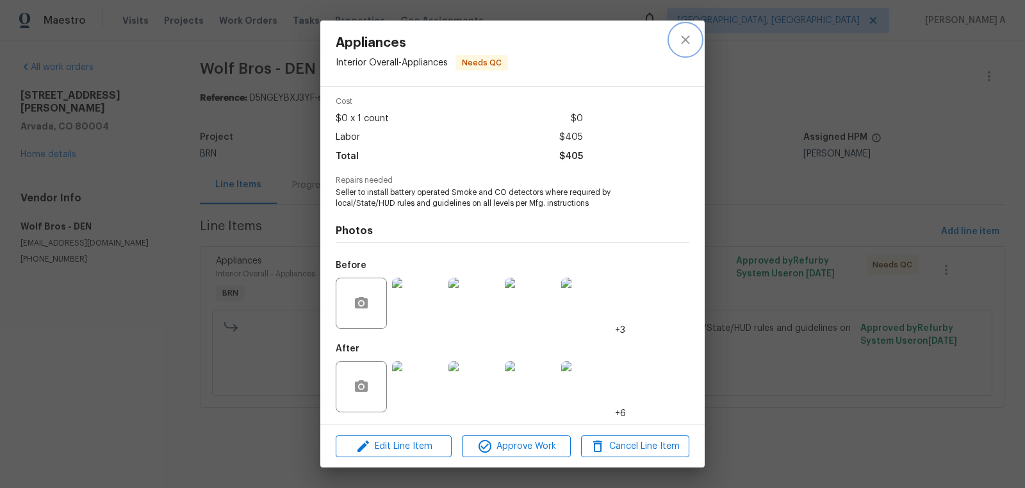
click at [693, 33] on button "close" at bounding box center [685, 39] width 31 height 31
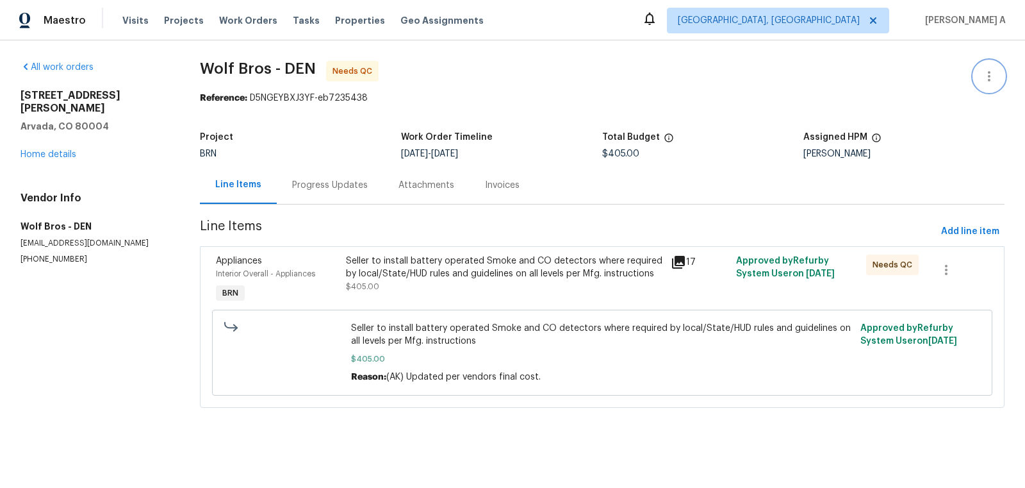
click at [999, 71] on button "button" at bounding box center [989, 76] width 31 height 31
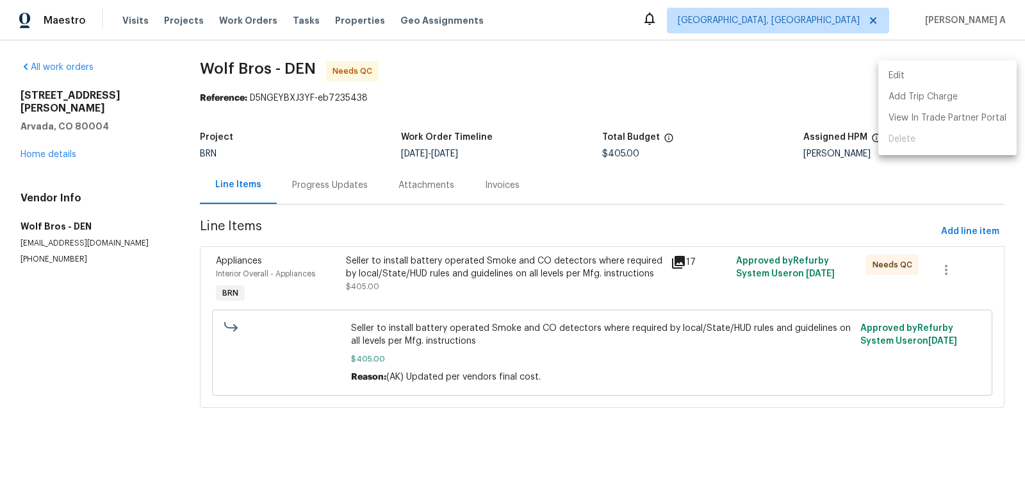
click at [959, 70] on li "Edit" at bounding box center [947, 75] width 138 height 21
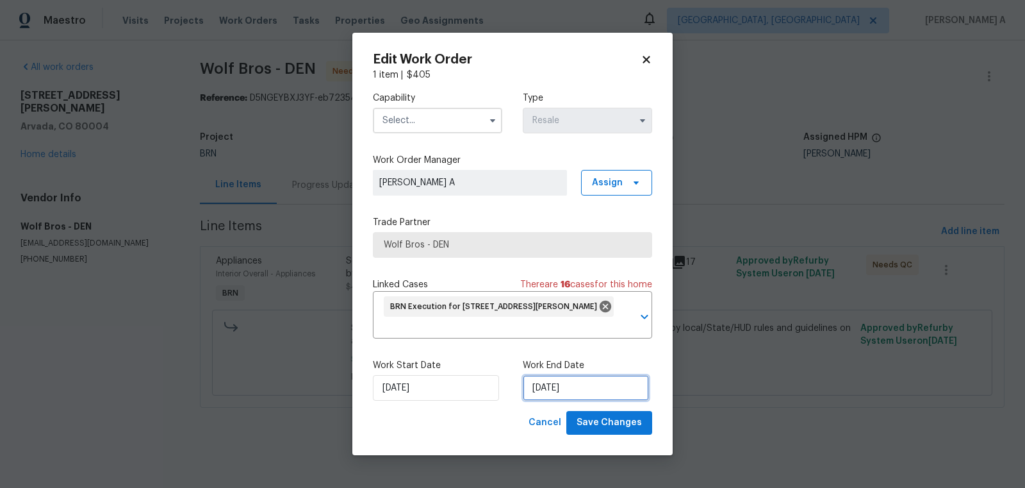
click at [571, 378] on input "[DATE]" at bounding box center [586, 388] width 126 height 26
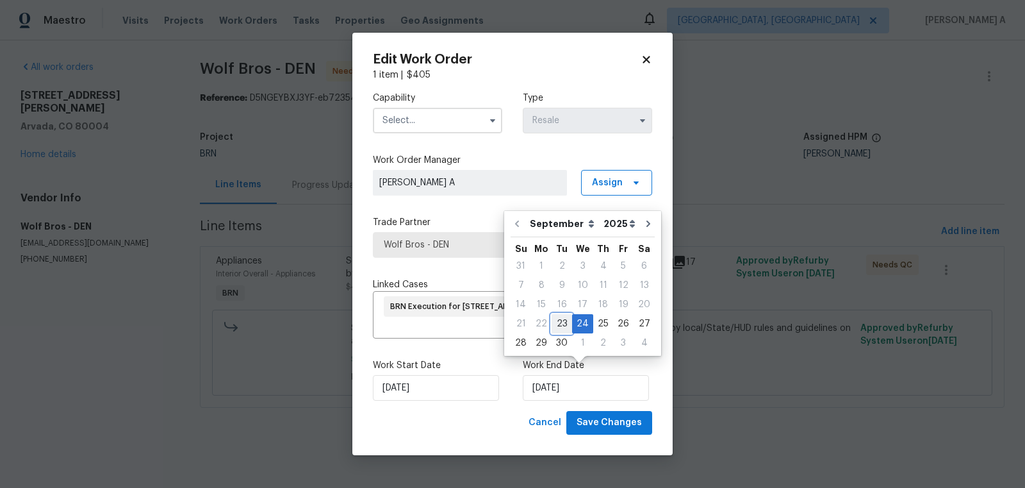
click at [561, 321] on div "23" at bounding box center [562, 324] width 21 height 18
type input "[DATE]"
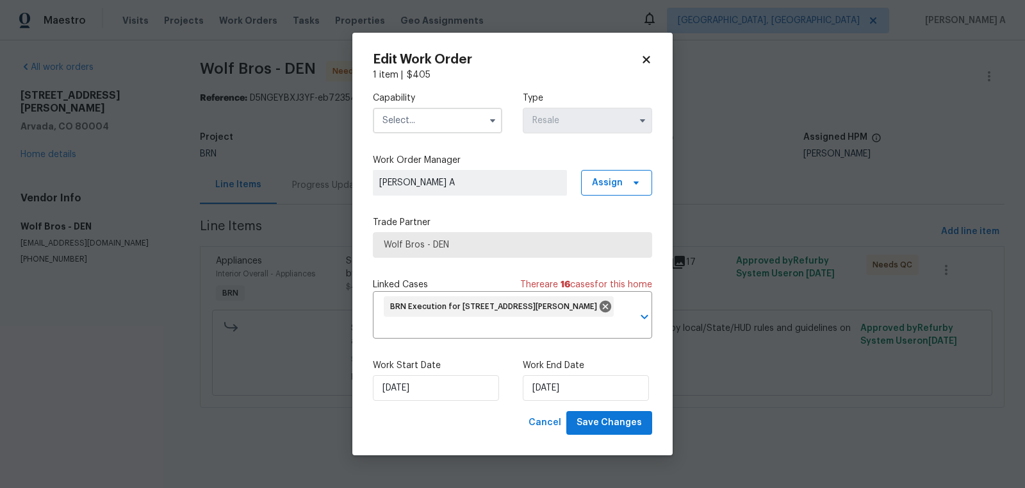
click at [399, 131] on input "text" at bounding box center [437, 121] width 129 height 26
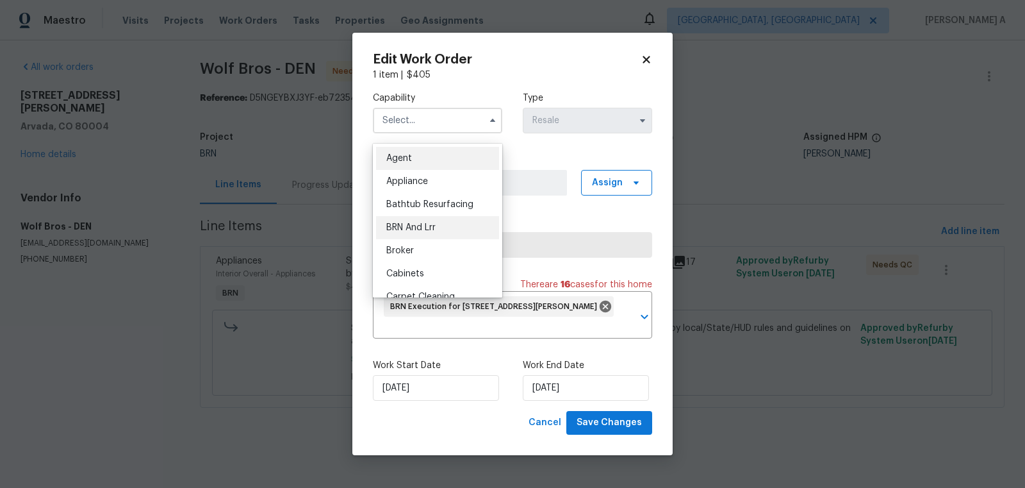
click at [435, 229] on span "BRN And Lrr" at bounding box center [410, 227] width 49 height 9
type input "BRN And Lrr"
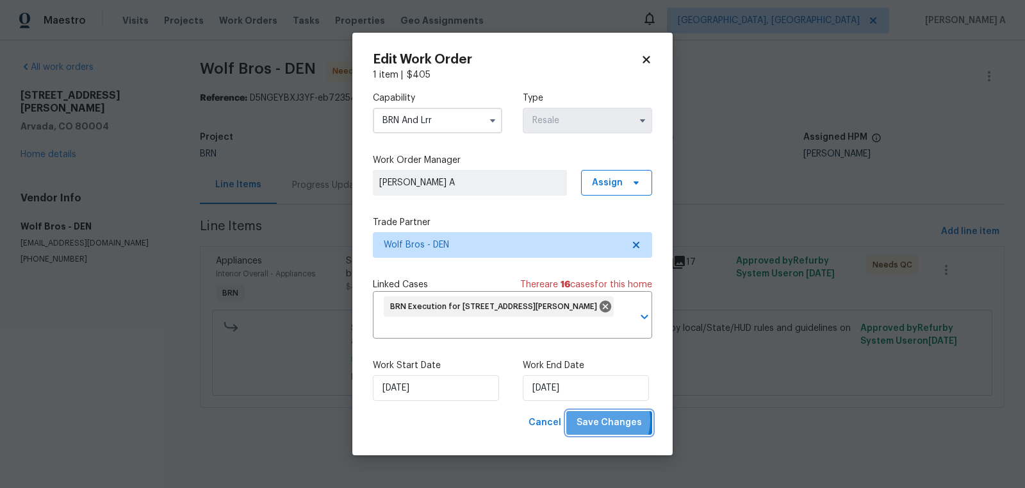
click at [604, 415] on span "Save Changes" at bounding box center [609, 423] width 65 height 16
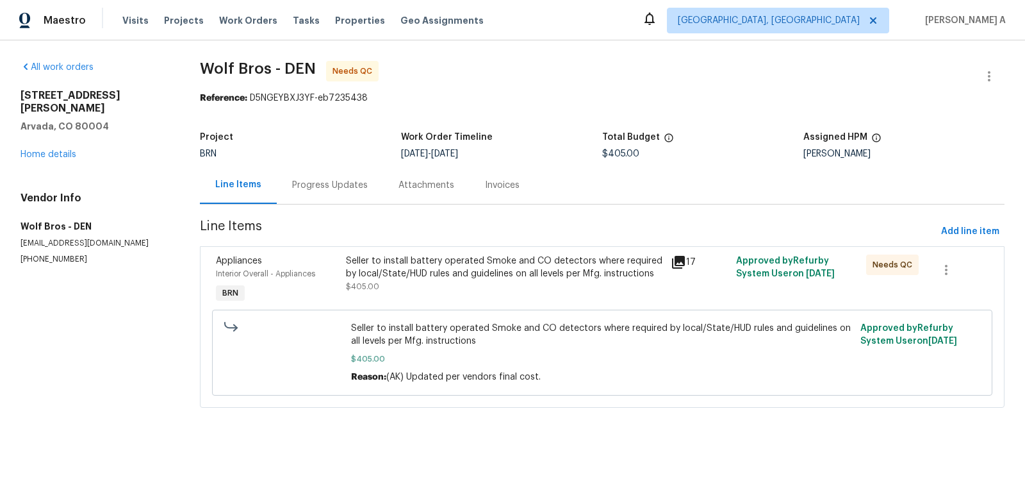
click at [541, 280] on div "Seller to install battery operated Smoke and CO detectors where required by loc…" at bounding box center [505, 273] width 318 height 38
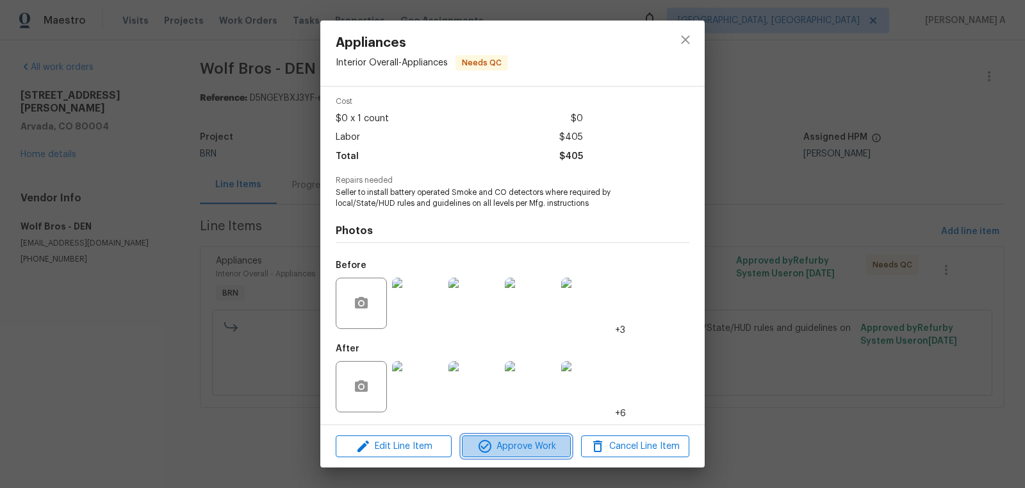
click at [497, 448] on span "Approve Work" at bounding box center [516, 446] width 101 height 16
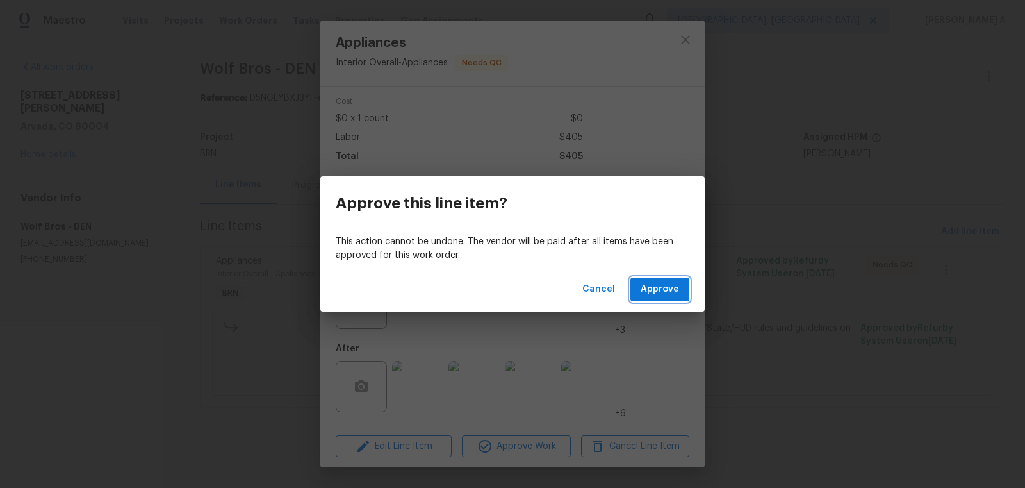
click at [653, 292] on span "Approve" at bounding box center [660, 289] width 38 height 16
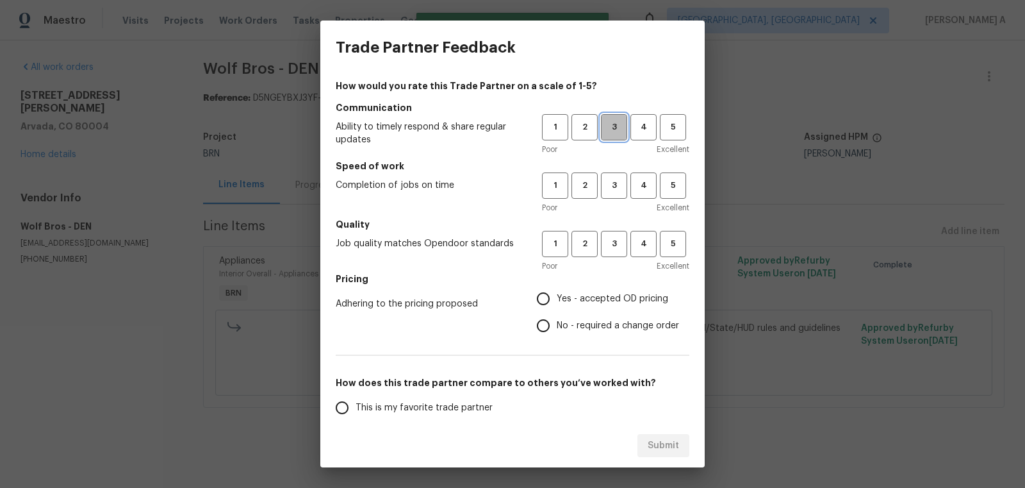
click at [618, 127] on span "3" at bounding box center [614, 127] width 24 height 15
click at [617, 184] on span "3" at bounding box center [614, 185] width 24 height 15
click at [616, 246] on span "3" at bounding box center [614, 243] width 24 height 15
click at [588, 324] on span "No - required a change order" at bounding box center [618, 325] width 122 height 13
click at [557, 324] on input "No - required a change order" at bounding box center [543, 325] width 27 height 27
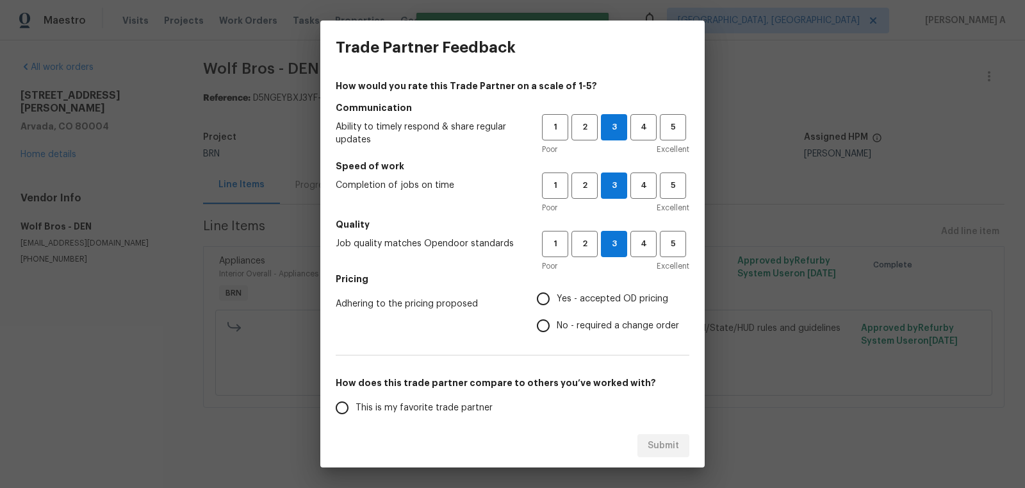
radio input "true"
click at [390, 408] on span "This is my favorite trade partner" at bounding box center [424, 407] width 137 height 13
click at [356, 408] on input "This is my favorite trade partner" at bounding box center [342, 407] width 27 height 27
click at [667, 439] on span "Submit" at bounding box center [663, 446] width 31 height 16
radio input "true"
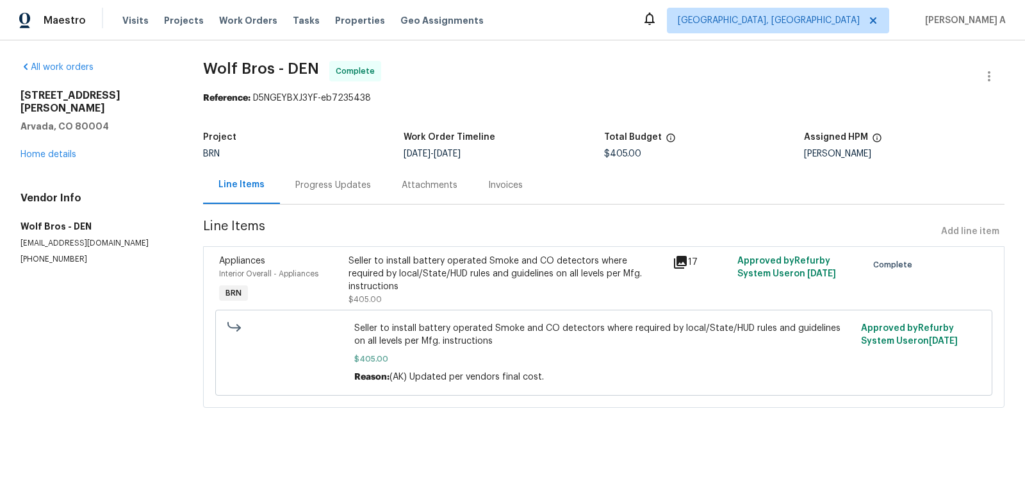
click at [462, 268] on div "Seller to install battery operated Smoke and CO detectors where required by loc…" at bounding box center [507, 273] width 316 height 38
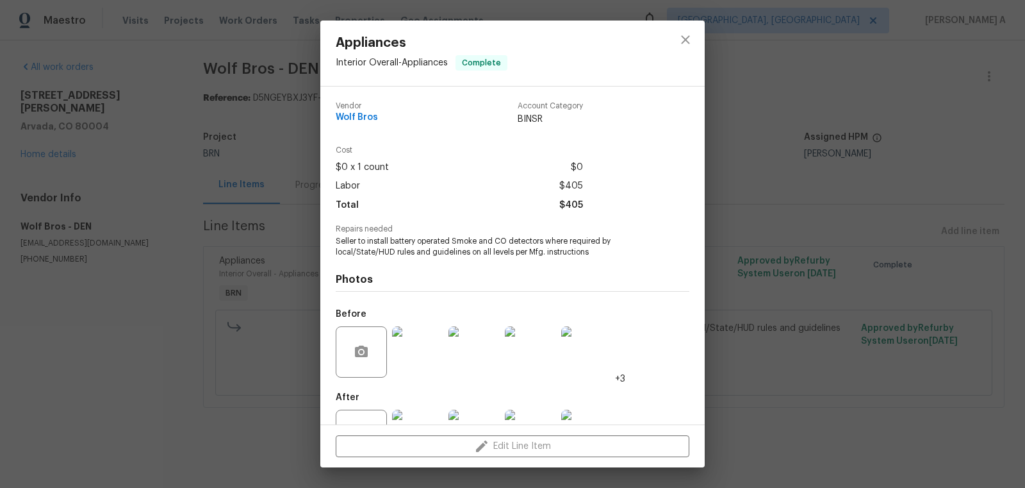
click at [457, 249] on span "Seller to install battery operated Smoke and CO detectors where required by loc…" at bounding box center [495, 247] width 318 height 22
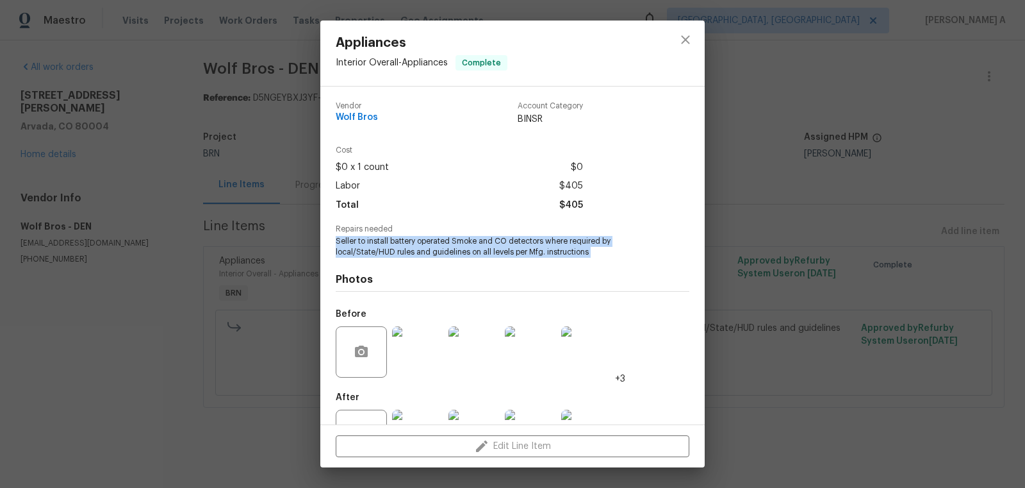
click at [457, 249] on span "Seller to install battery operated Smoke and CO detectors where required by loc…" at bounding box center [495, 247] width 318 height 22
copy span "Seller to install battery operated Smoke and CO detectors where required by loc…"
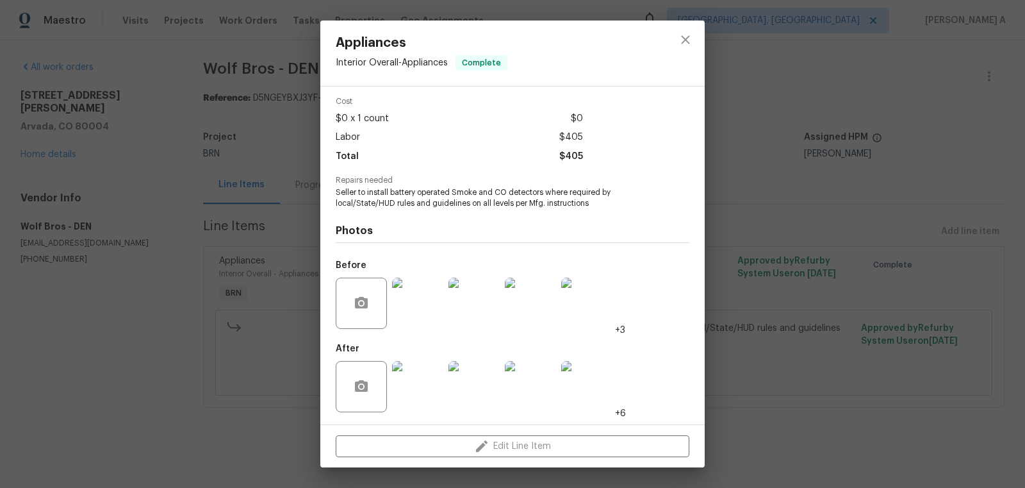
click at [734, 40] on div "Appliances Interior Overall - Appliances Complete Vendor Wolf Bros Account Cate…" at bounding box center [512, 244] width 1025 height 488
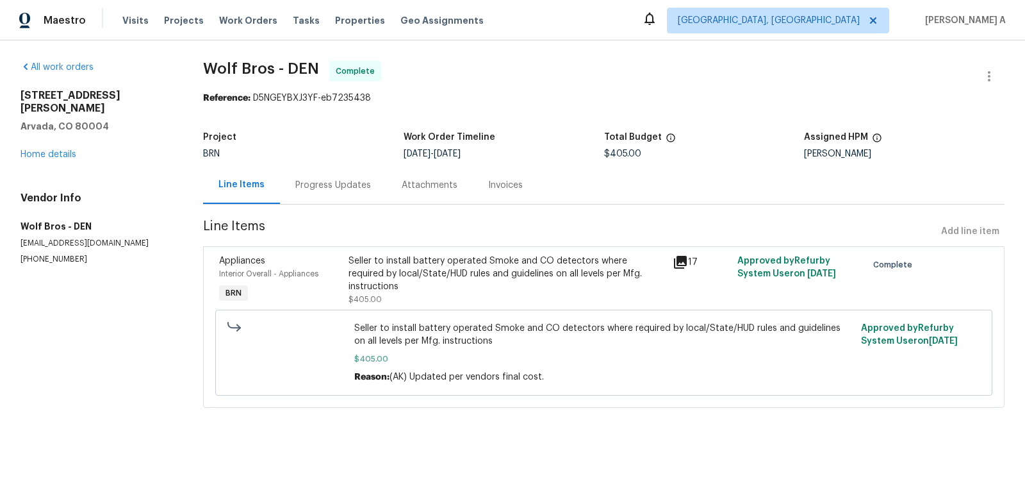
click at [400, 263] on div "Seller to install battery operated Smoke and CO detectors where required by loc…" at bounding box center [507, 273] width 316 height 38
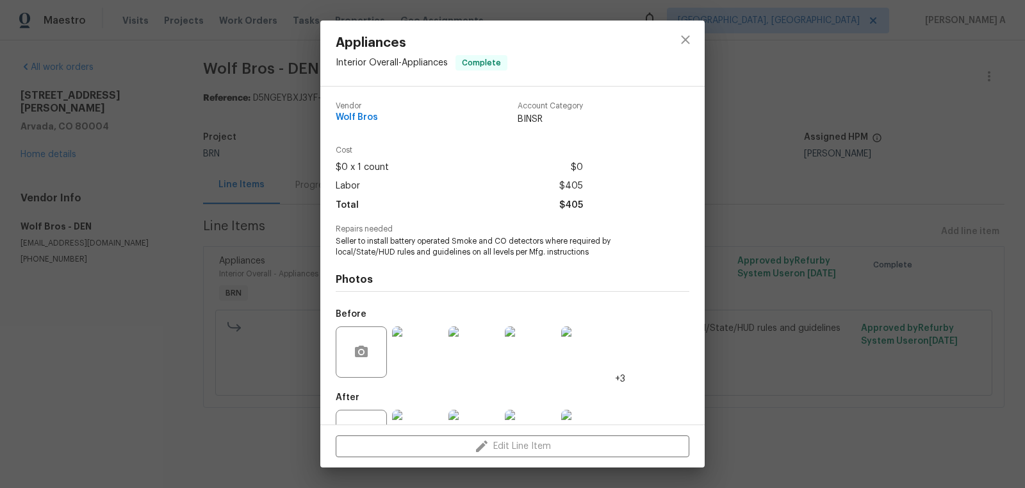
click at [358, 119] on span "Wolf Bros" at bounding box center [357, 118] width 42 height 10
copy span "Wolf Bros"
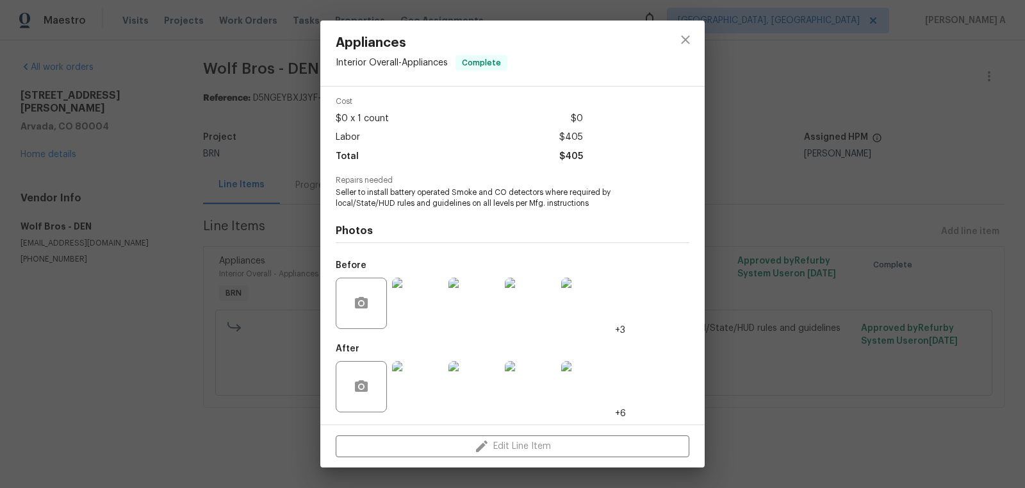
click at [413, 317] on img at bounding box center [417, 302] width 51 height 51
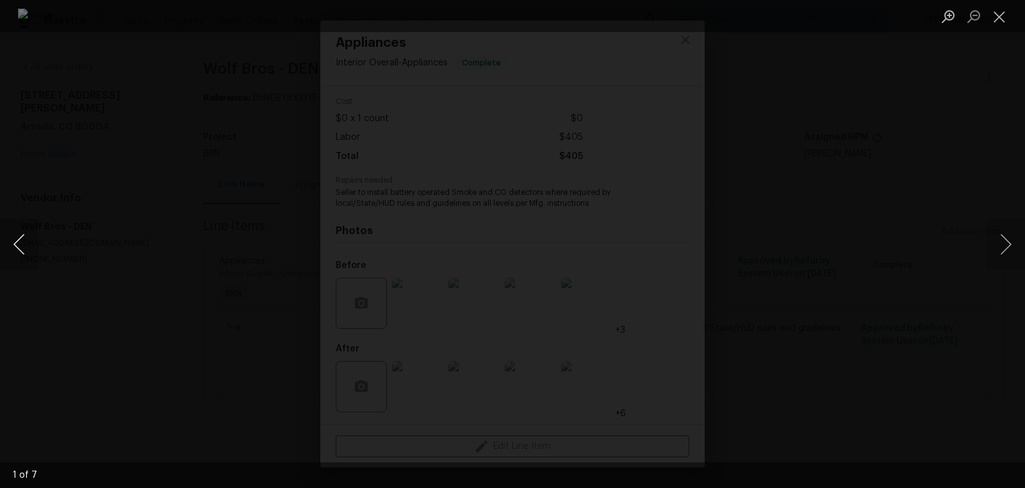
click at [17, 240] on button "Previous image" at bounding box center [19, 243] width 38 height 51
click at [25, 234] on button "Previous image" at bounding box center [19, 243] width 38 height 51
click at [992, 10] on button "Close lightbox" at bounding box center [1000, 16] width 26 height 22
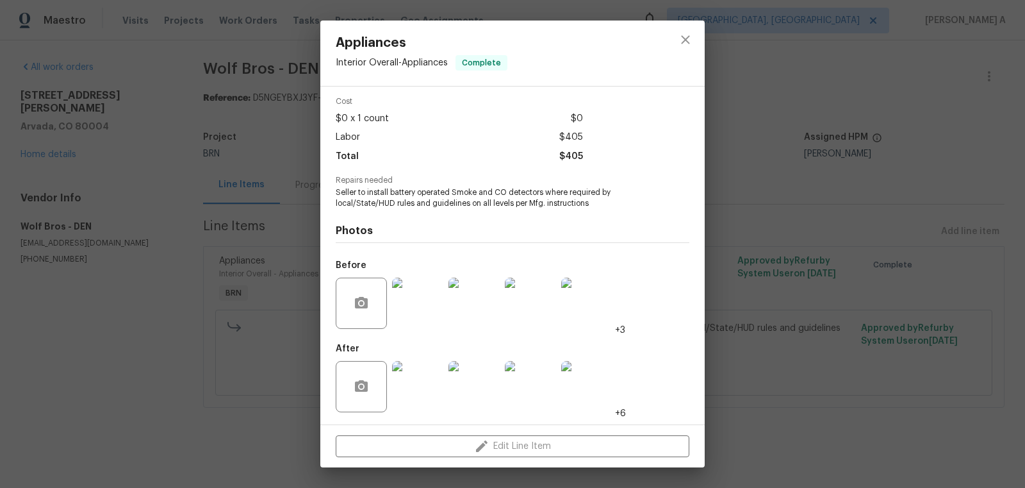
click at [418, 386] on img at bounding box center [417, 386] width 51 height 51
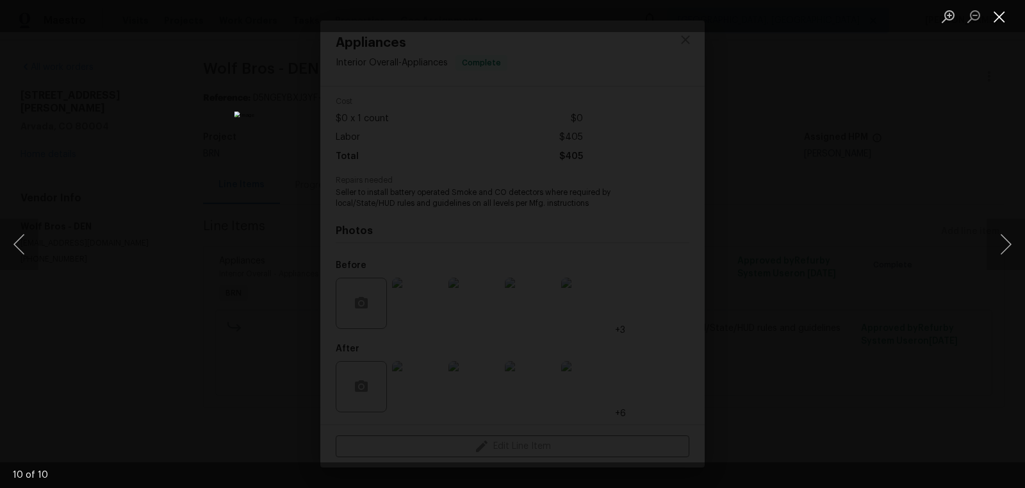
click at [997, 18] on button "Close lightbox" at bounding box center [1000, 16] width 26 height 22
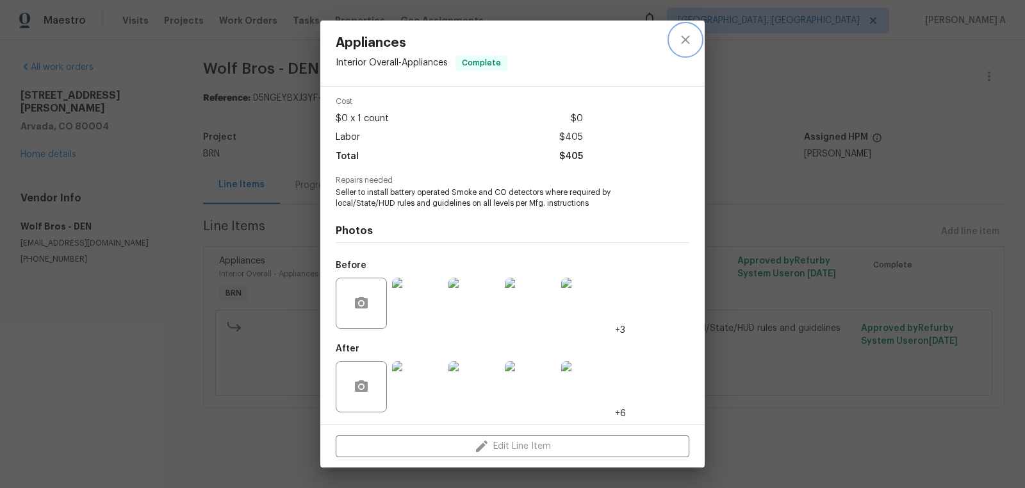
click at [693, 43] on button "close" at bounding box center [685, 39] width 31 height 31
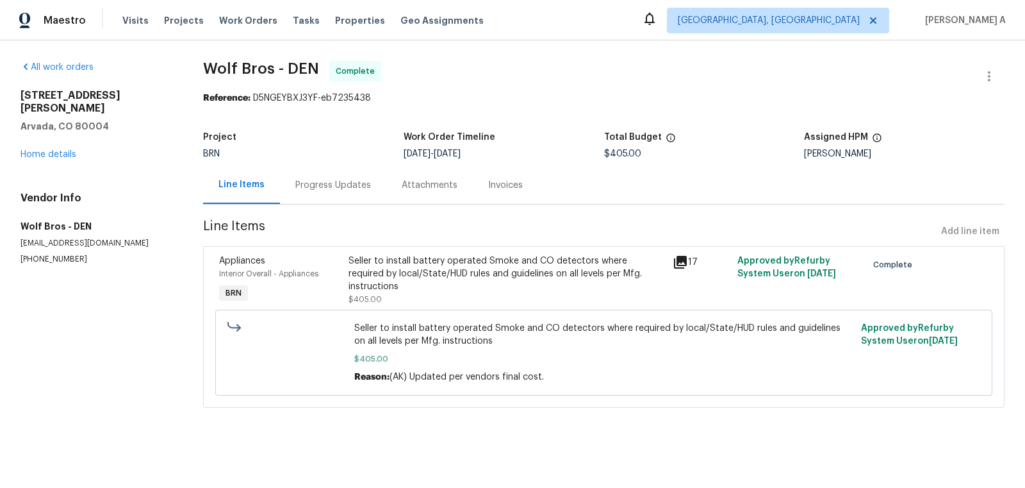
click at [318, 186] on div "Progress Updates" at bounding box center [333, 185] width 76 height 13
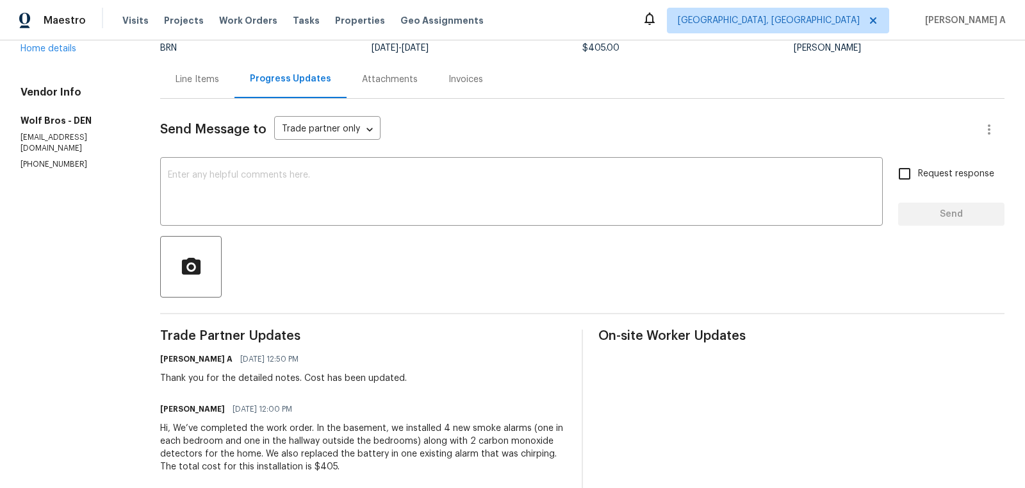
scroll to position [236, 0]
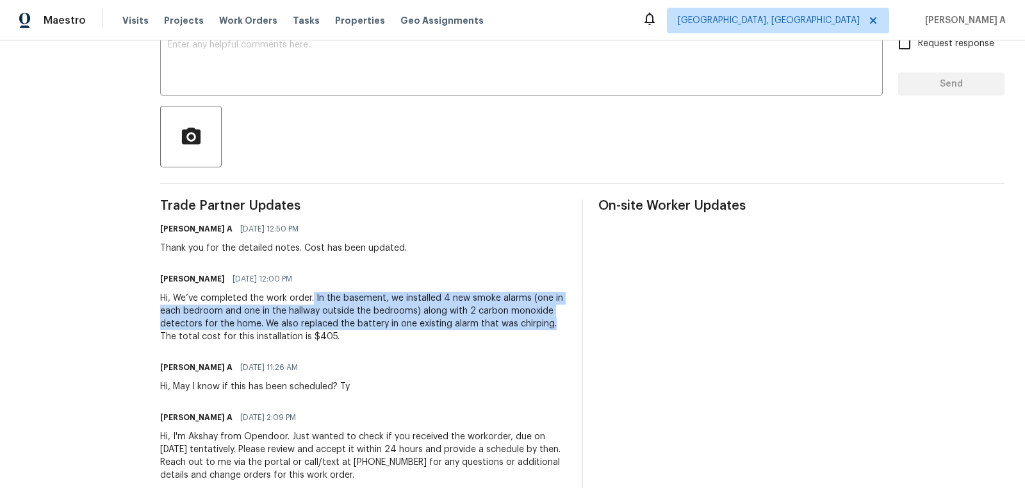
copy div "In the basement, we installed 4 new smoke alarms (one in each bedroom and one i…"
drag, startPoint x: 314, startPoint y: 297, endPoint x: 555, endPoint y: 325, distance: 242.5
click at [555, 325] on div "Hi, We’ve completed the work order. In the basement, we installed 4 new smoke a…" at bounding box center [363, 317] width 406 height 51
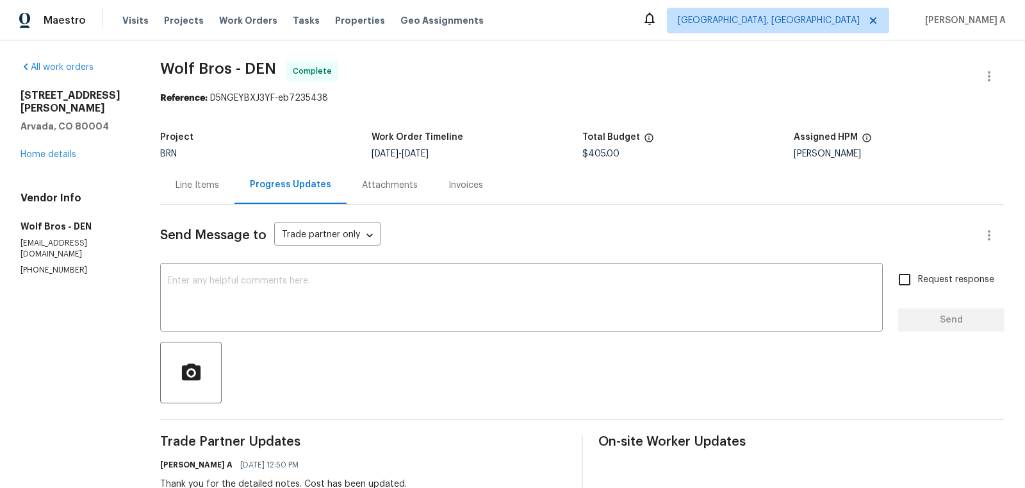
click at [195, 176] on div "Line Items" at bounding box center [197, 185] width 74 height 38
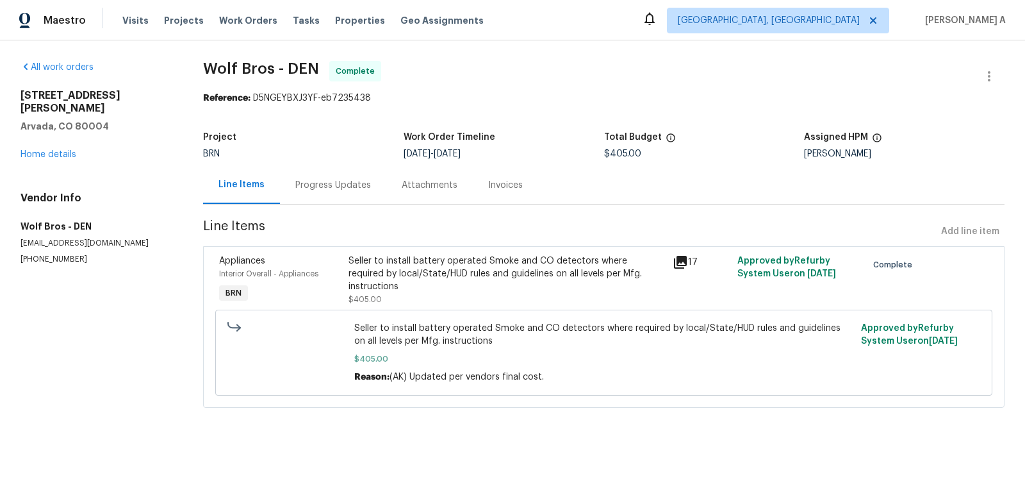
click at [516, 190] on div "Invoices" at bounding box center [505, 185] width 35 height 13
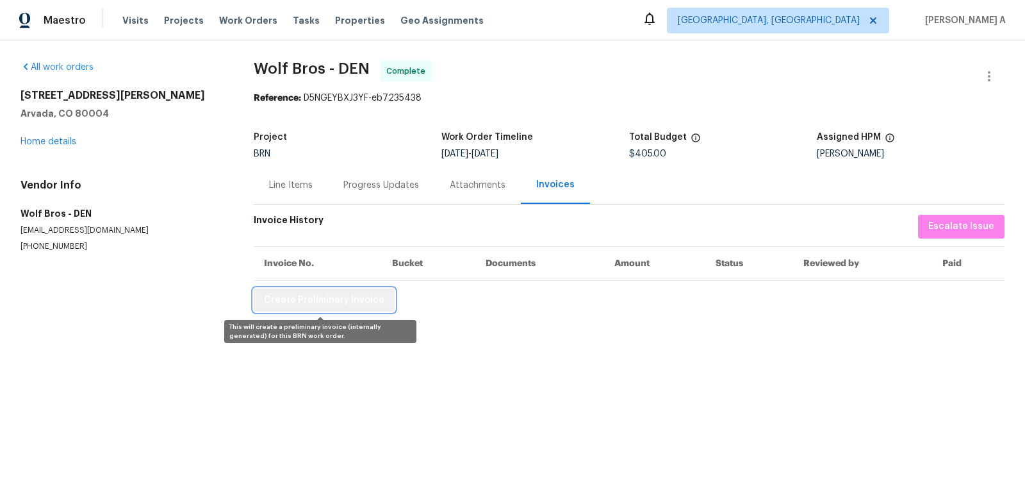
click at [354, 304] on span "Create Preliminary Invoice" at bounding box center [324, 300] width 120 height 16
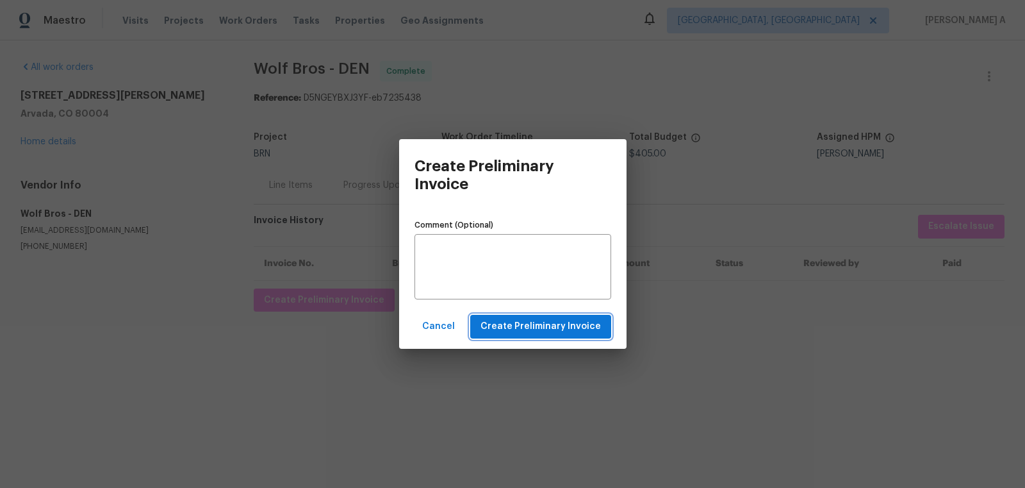
click at [585, 334] on button "Create Preliminary Invoice" at bounding box center [540, 327] width 141 height 24
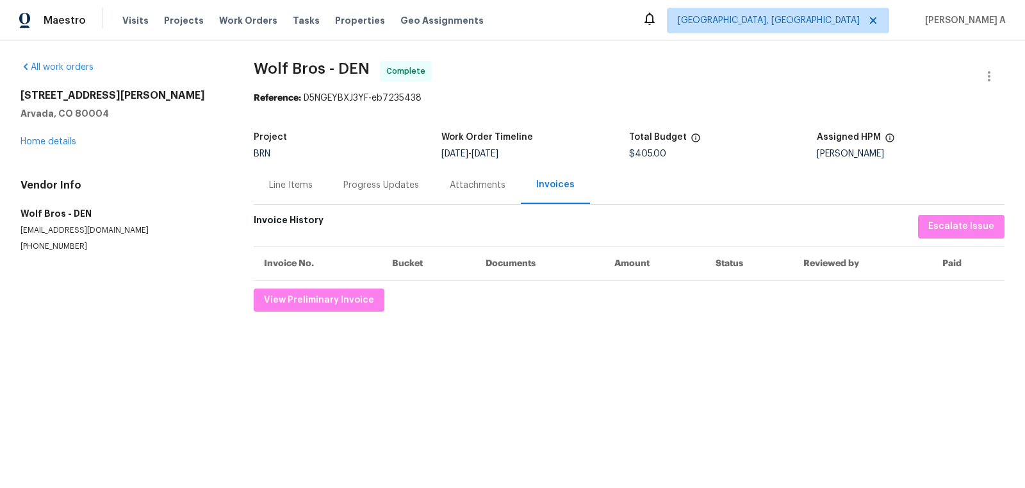
click at [287, 181] on div "Line Items" at bounding box center [291, 185] width 44 height 13
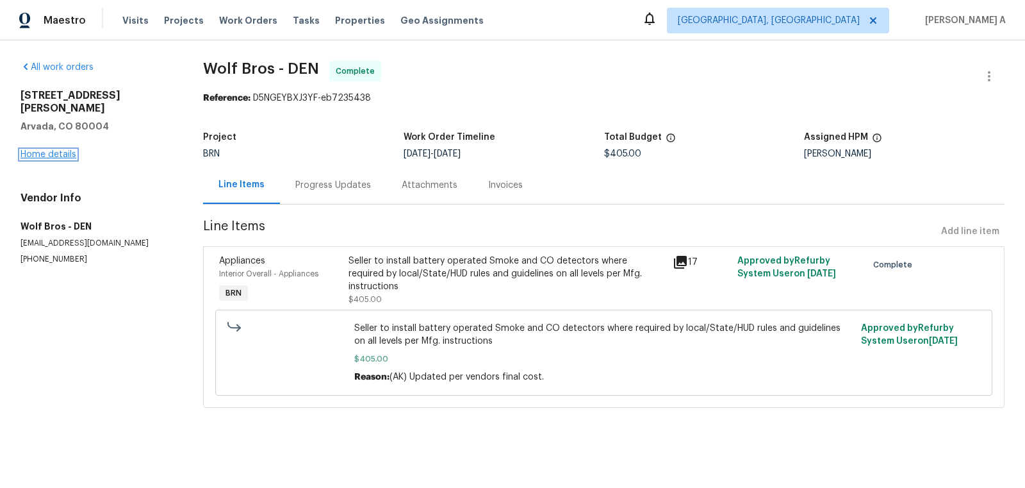
click at [41, 150] on link "Home details" at bounding box center [49, 154] width 56 height 9
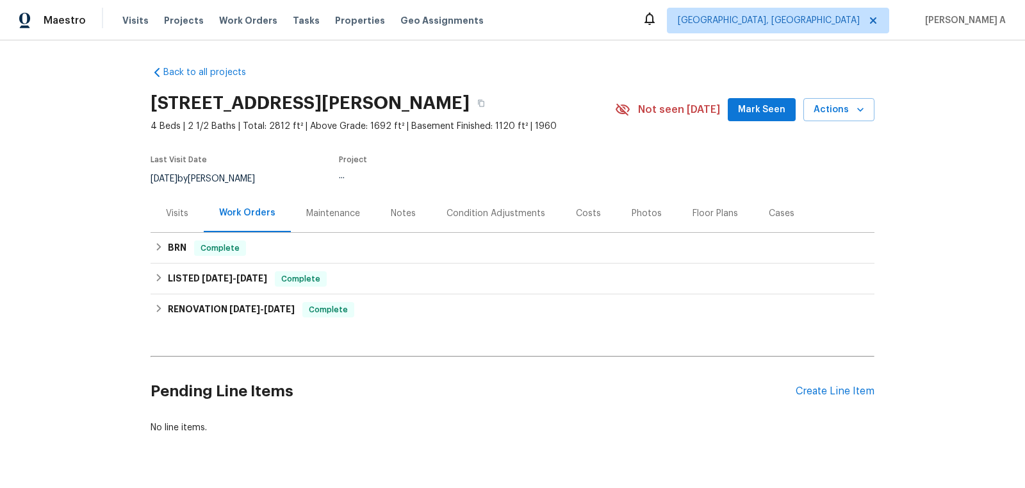
scroll to position [32, 0]
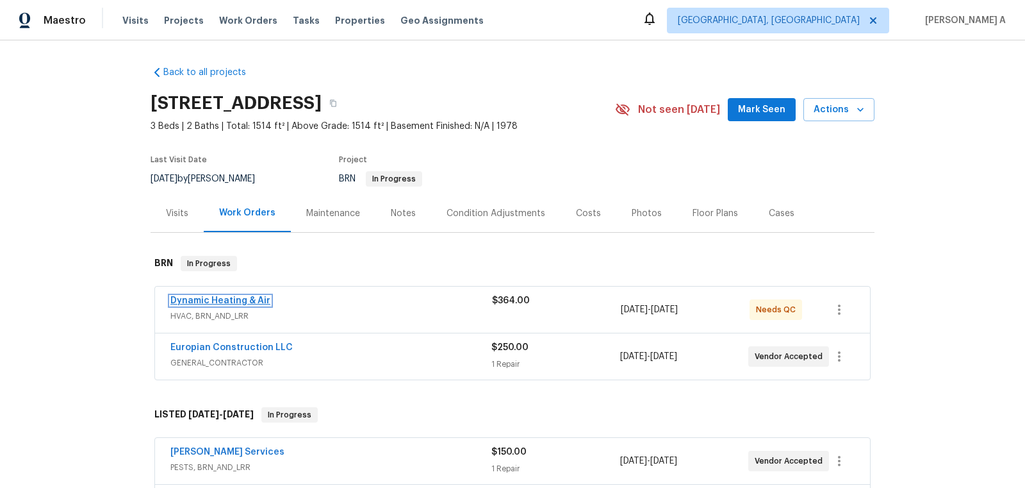
click at [237, 299] on link "Dynamic Heating & Air" at bounding box center [220, 300] width 100 height 9
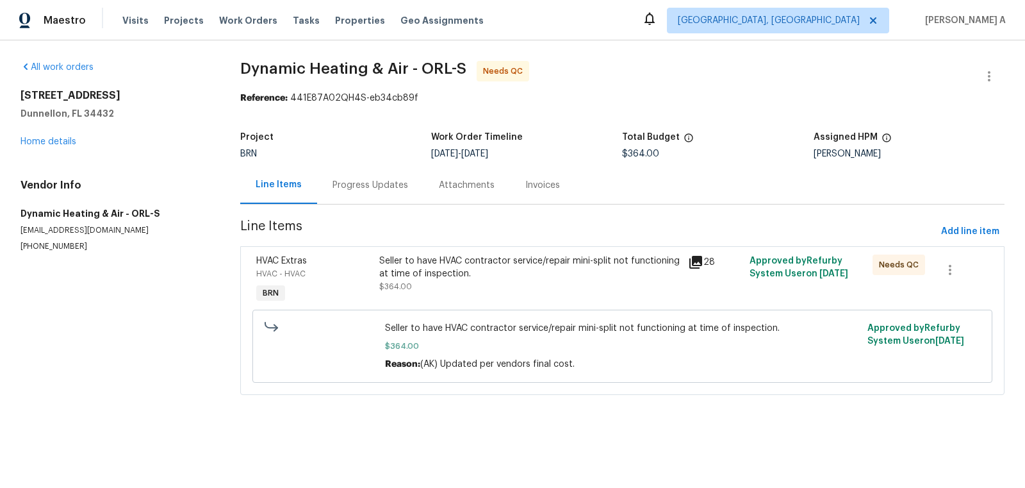
click at [459, 265] on div "Seller to have HVAC contractor service/repair mini-split not functioning at tim…" at bounding box center [529, 267] width 300 height 26
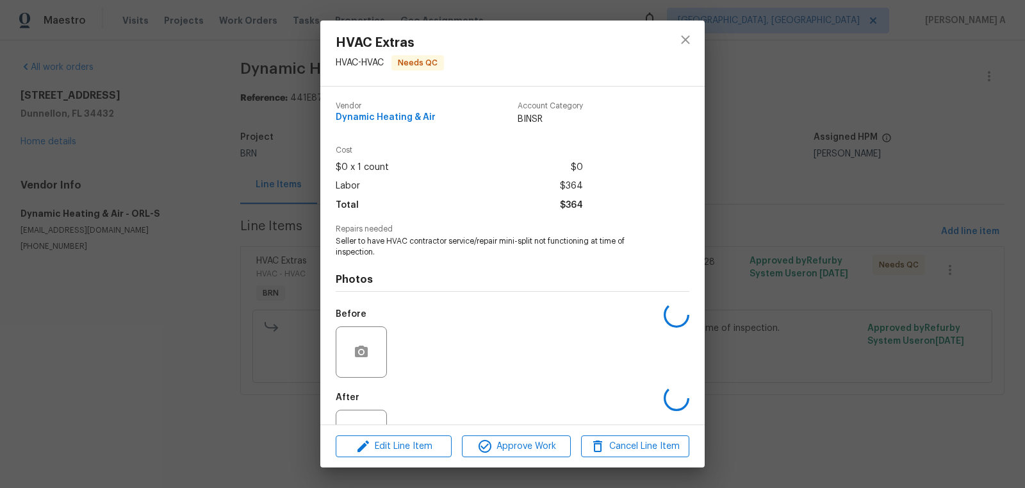
scroll to position [49, 0]
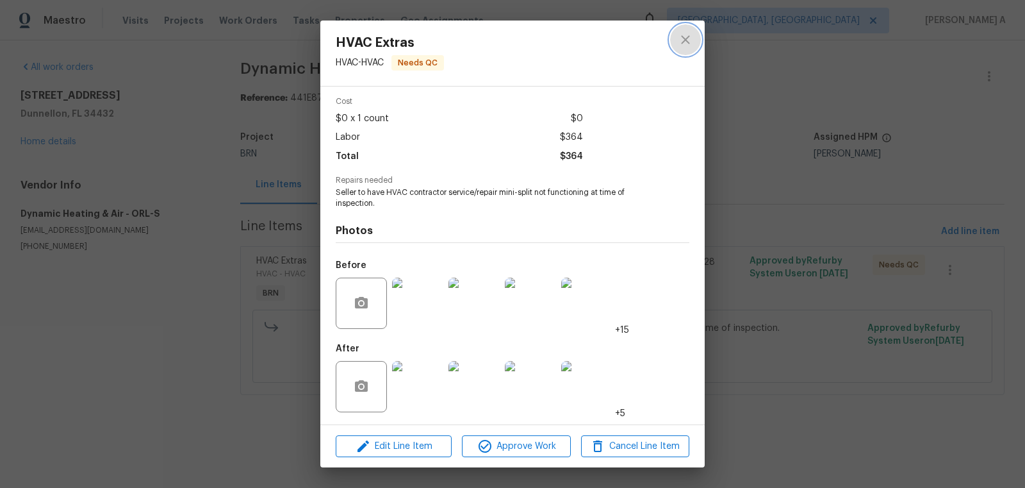
click at [686, 39] on icon "close" at bounding box center [685, 39] width 8 height 8
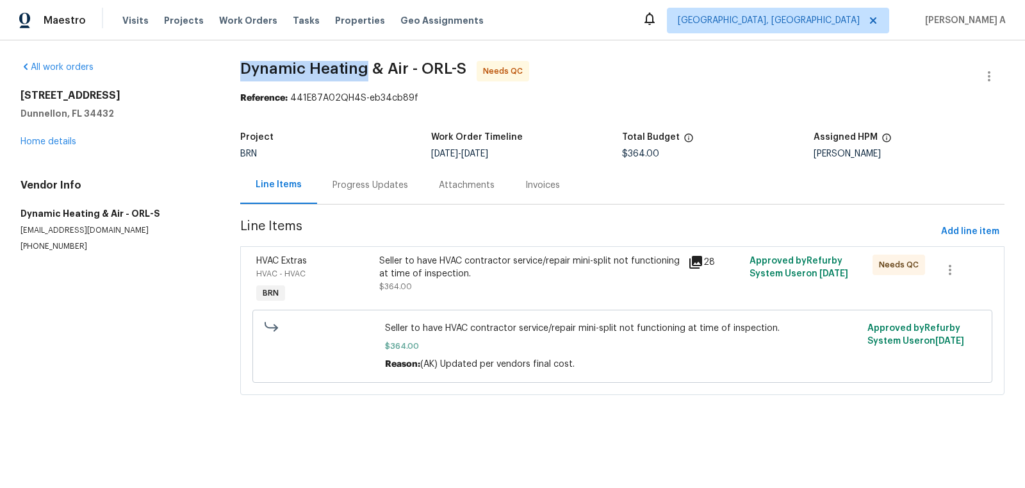
drag, startPoint x: 234, startPoint y: 65, endPoint x: 365, endPoint y: 65, distance: 130.7
click at [365, 65] on div "All work orders [STREET_ADDRESS] Home details Vendor Info Dynamic Heating & Air…" at bounding box center [512, 235] width 1025 height 390
copy span "Dynamic Heating"
click at [47, 150] on div "All work orders [STREET_ADDRESS] Home details Vendor Info Dynamic Heating & Air…" at bounding box center [115, 156] width 189 height 191
click at [51, 135] on div "[STREET_ADDRESS] Home details" at bounding box center [115, 118] width 189 height 59
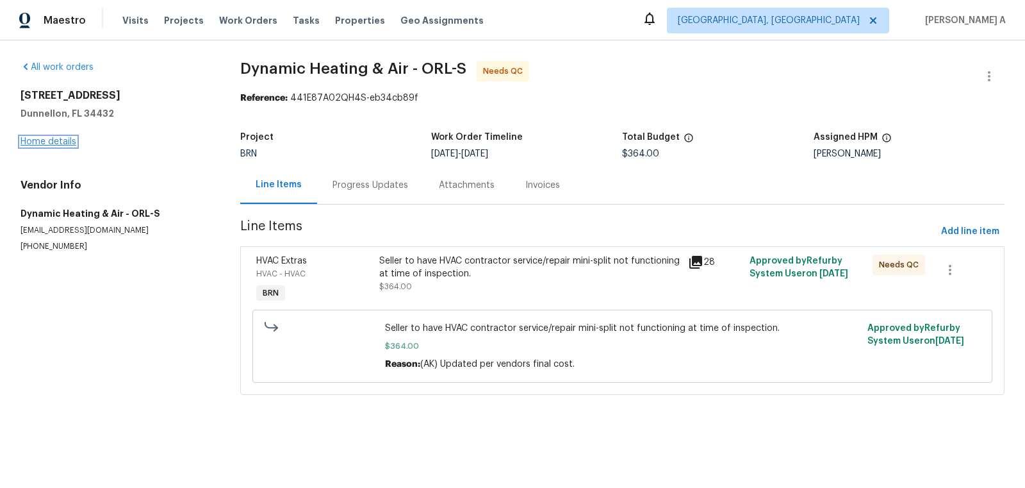
click at [51, 140] on link "Home details" at bounding box center [49, 141] width 56 height 9
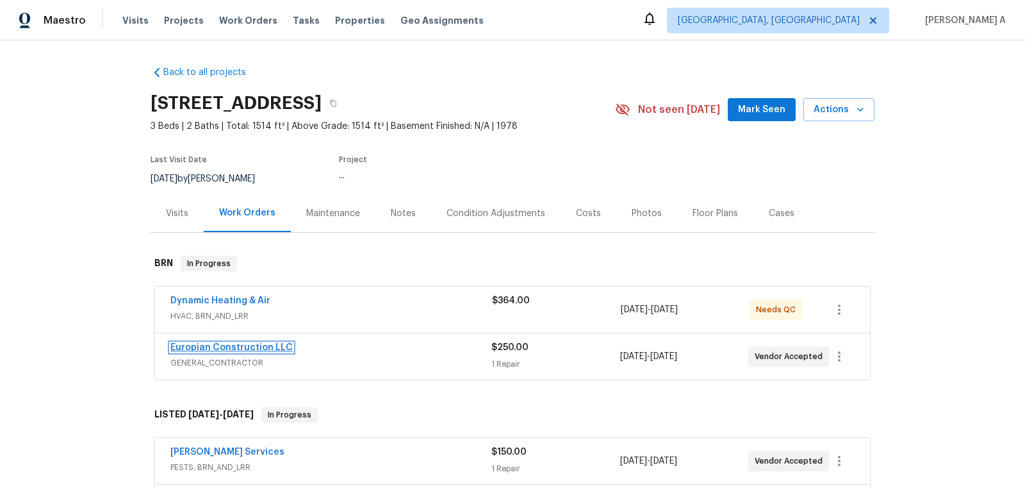
click at [242, 343] on link "Europian Construction LLC" at bounding box center [231, 347] width 122 height 9
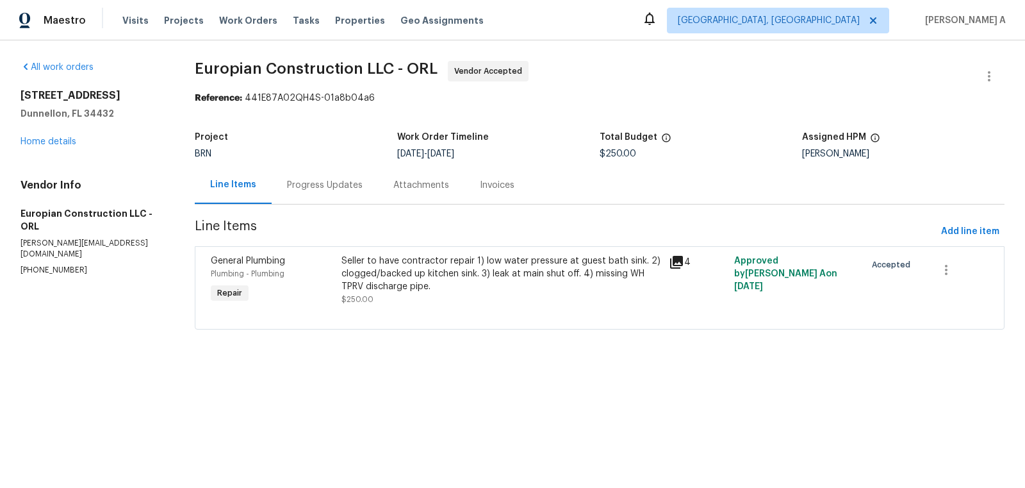
click at [322, 193] on div "Progress Updates" at bounding box center [325, 185] width 106 height 38
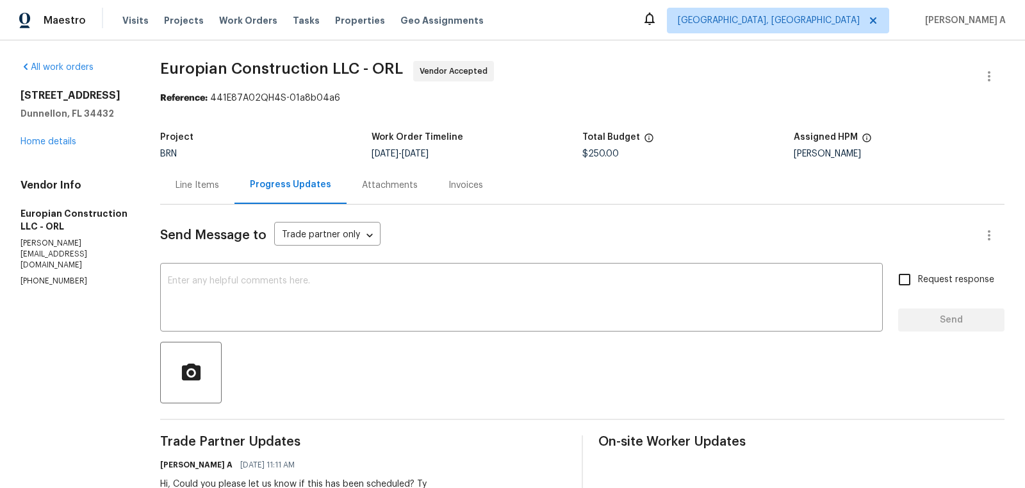
click at [53, 264] on section "All work orders [STREET_ADDRESS] Home details Vendor Info Europian Construction…" at bounding box center [75, 377] width 109 height 633
click at [53, 275] on p "[PHONE_NUMBER]" at bounding box center [75, 280] width 109 height 11
copy p "[PHONE_NUMBER]"
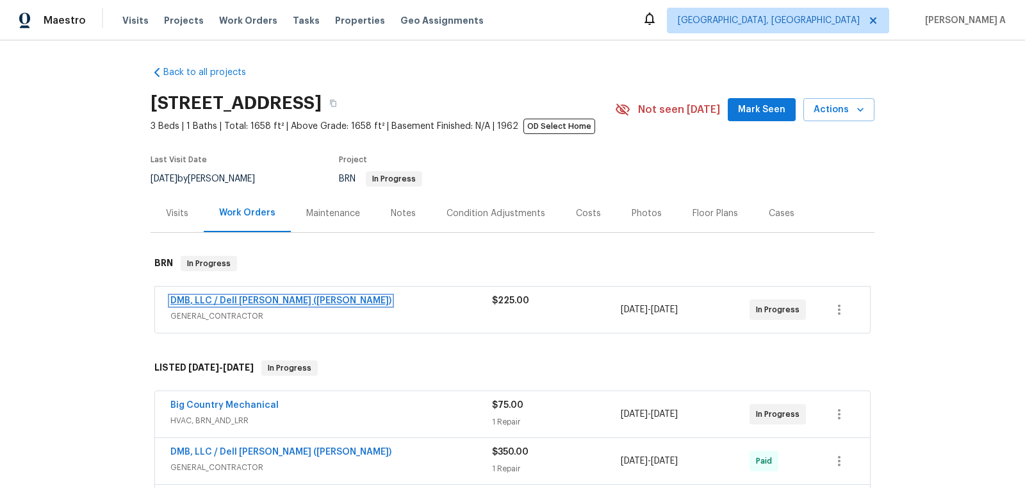
click at [263, 299] on link "DMB, LLC / Dell Bryson (Heise)" at bounding box center [280, 300] width 221 height 9
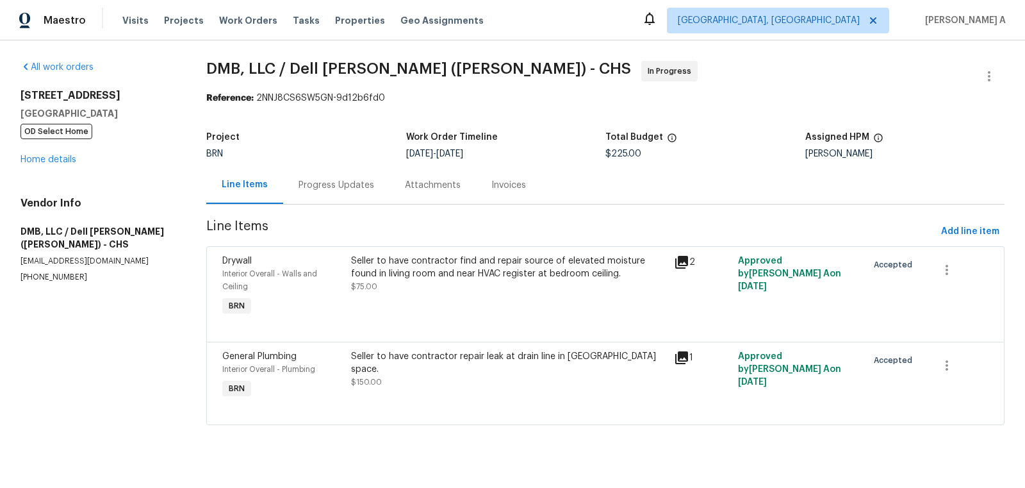
click at [65, 279] on p "(843) 991-8081" at bounding box center [98, 277] width 155 height 11
copy p "(843) 991-8081"
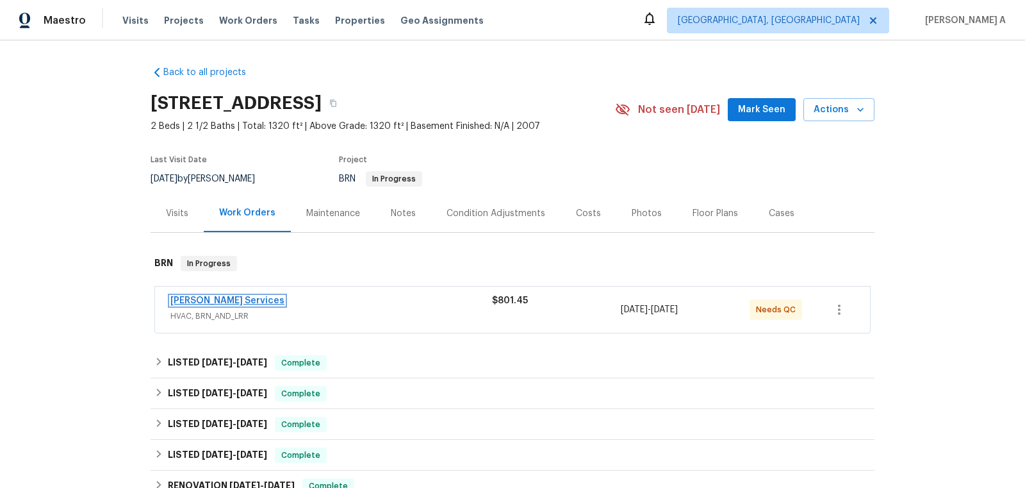
click at [204, 298] on link "[PERSON_NAME] Services" at bounding box center [227, 300] width 114 height 9
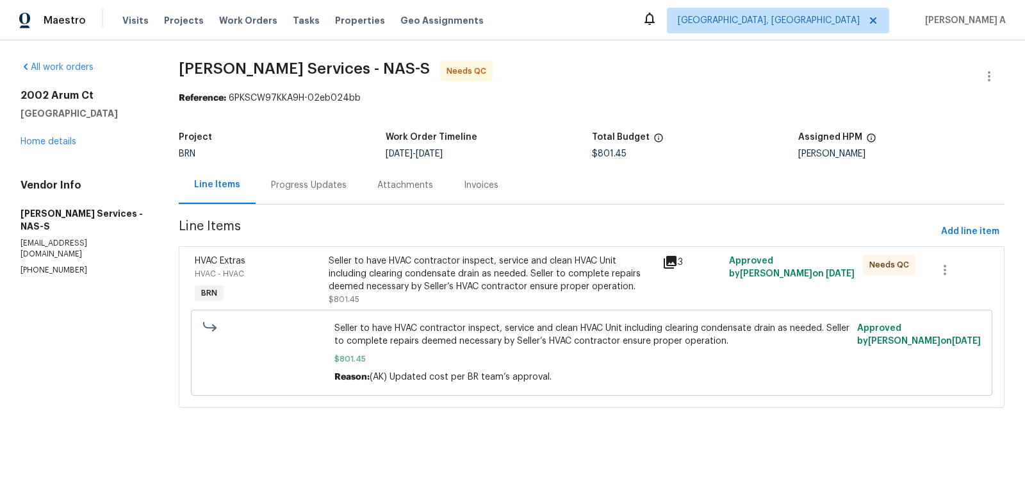
click at [47, 265] on p "[PHONE_NUMBER]" at bounding box center [84, 270] width 127 height 11
copy p "[PHONE_NUMBER]"
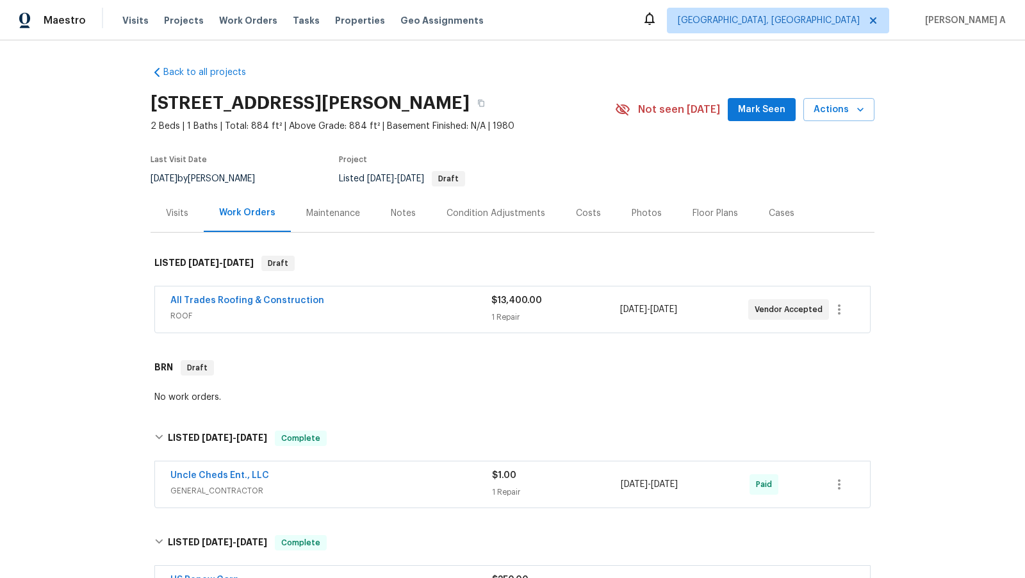
scroll to position [710, 0]
